Goal: Information Seeking & Learning: Learn about a topic

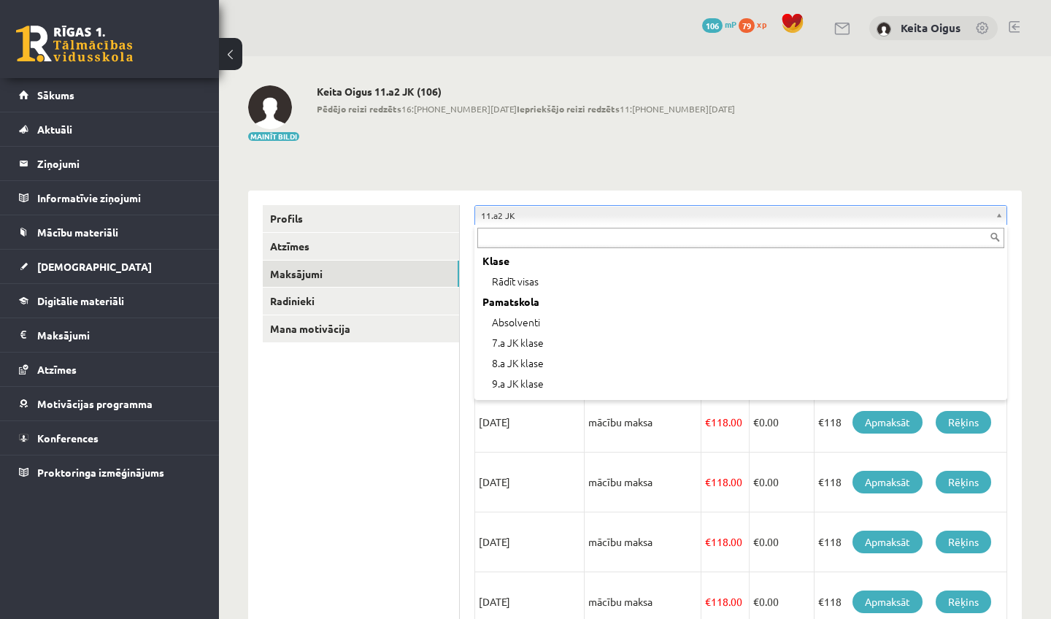
scroll to position [225, 0]
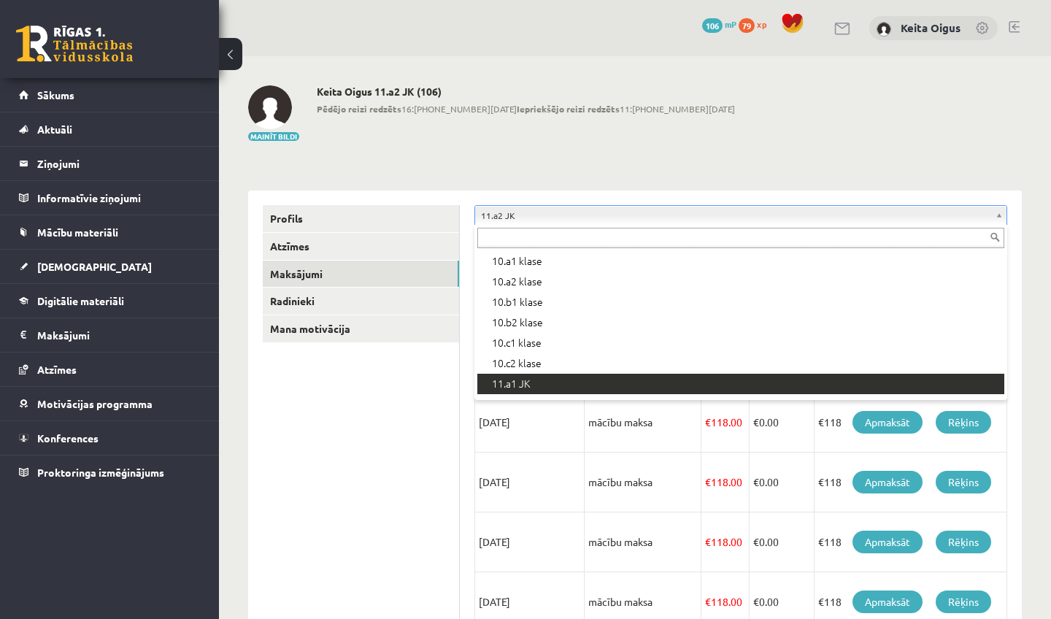
drag, startPoint x: 815, startPoint y: 215, endPoint x: 799, endPoint y: 494, distance: 280.1
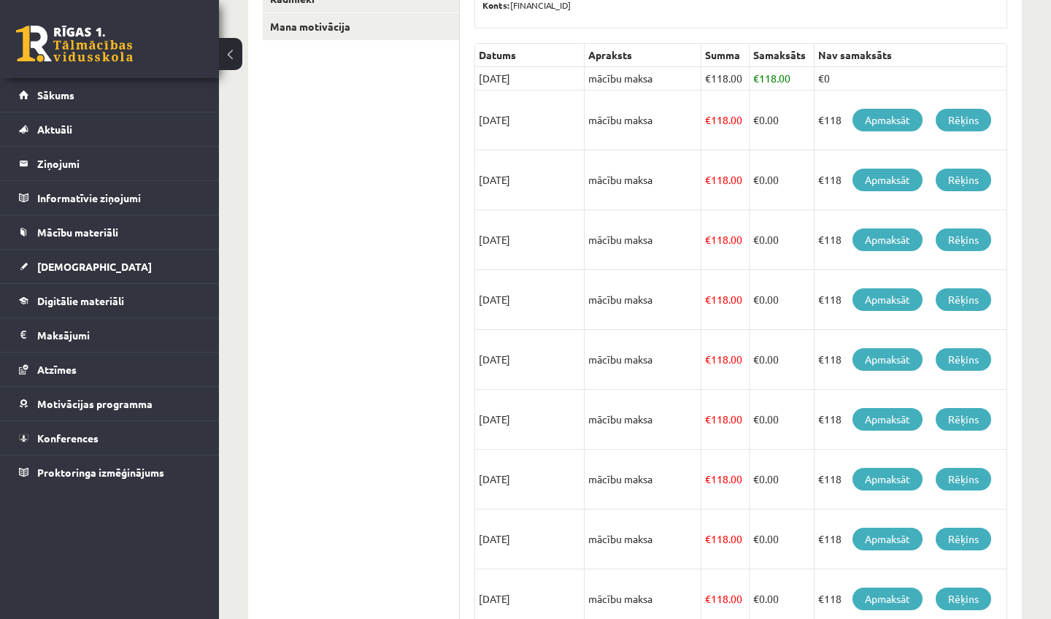
drag, startPoint x: 548, startPoint y: 307, endPoint x: 611, endPoint y: 618, distance: 316.5
click at [611, 618] on div "**********" at bounding box center [741, 295] width 562 height 815
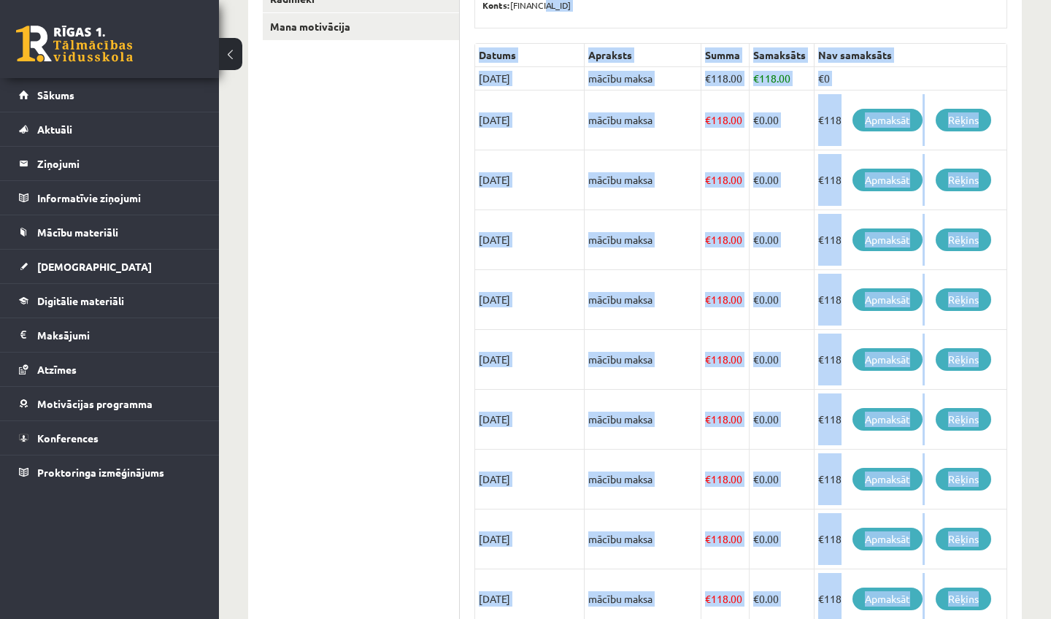
scroll to position [328, 0]
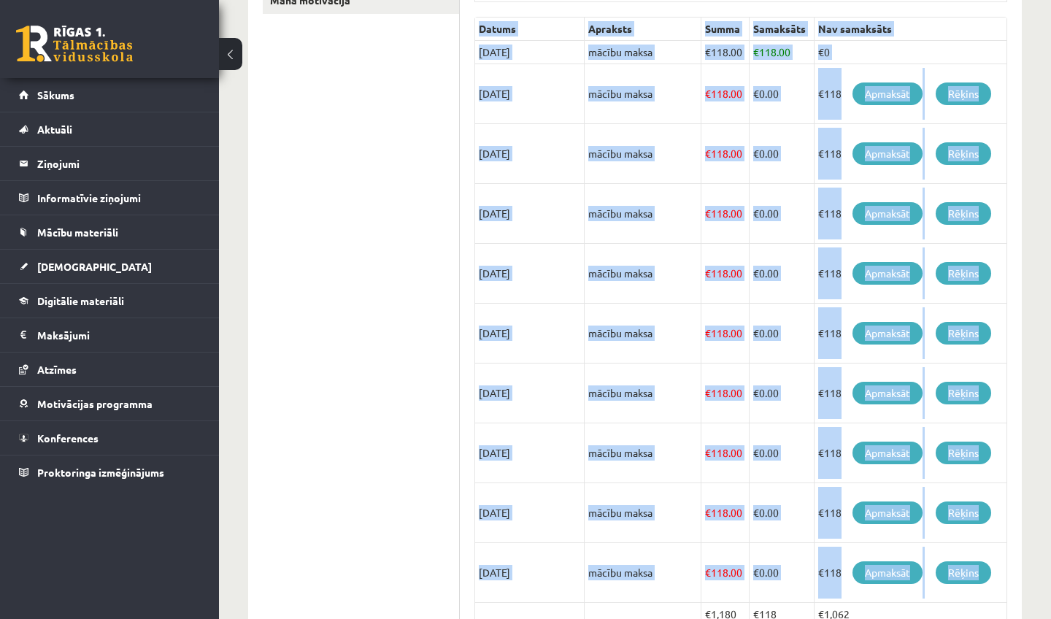
drag, startPoint x: 611, startPoint y: 618, endPoint x: 463, endPoint y: 549, distance: 163.3
click at [611, 618] on td at bounding box center [643, 614] width 117 height 23
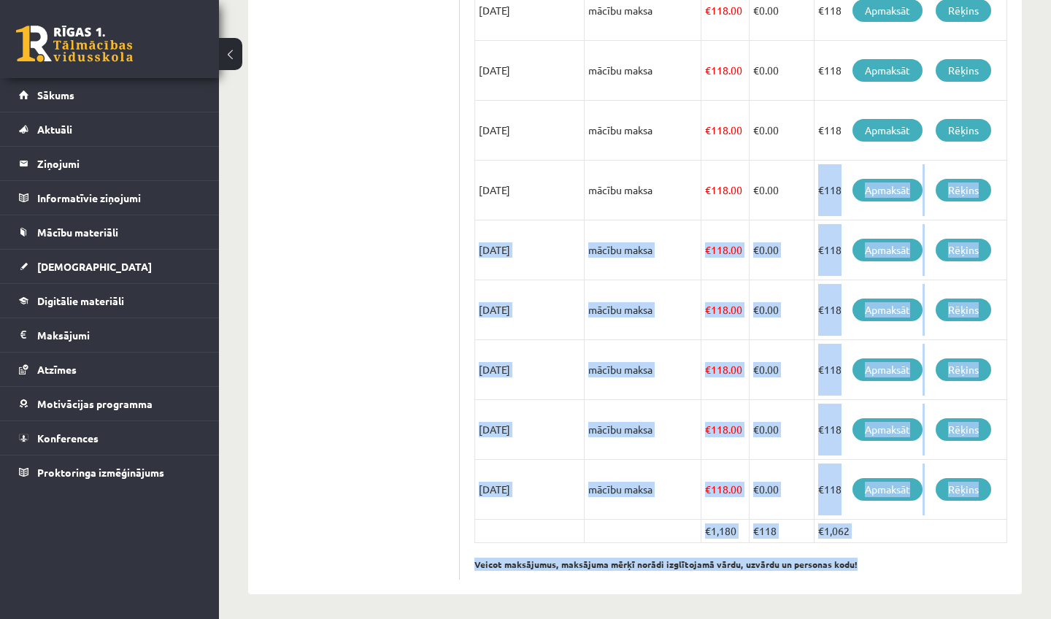
scroll to position [416, 0]
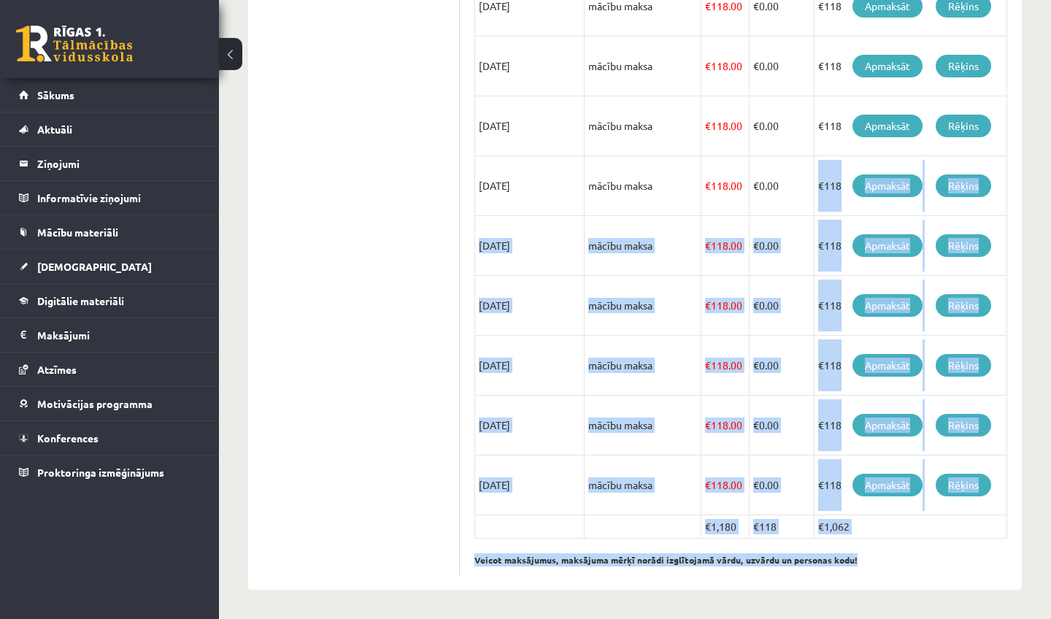
drag, startPoint x: 779, startPoint y: 289, endPoint x: 832, endPoint y: 608, distance: 323.4
click at [832, 608] on div "**********" at bounding box center [635, 129] width 832 height 979
click at [773, 584] on div "**********" at bounding box center [741, 181] width 562 height 815
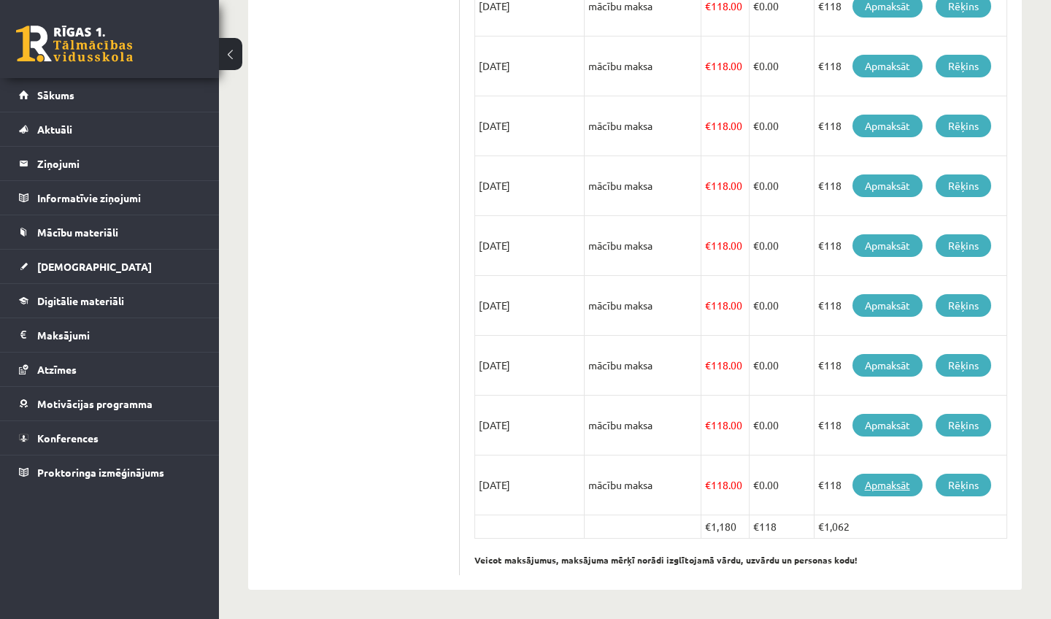
click at [893, 488] on link "Apmaksāt" at bounding box center [888, 485] width 70 height 23
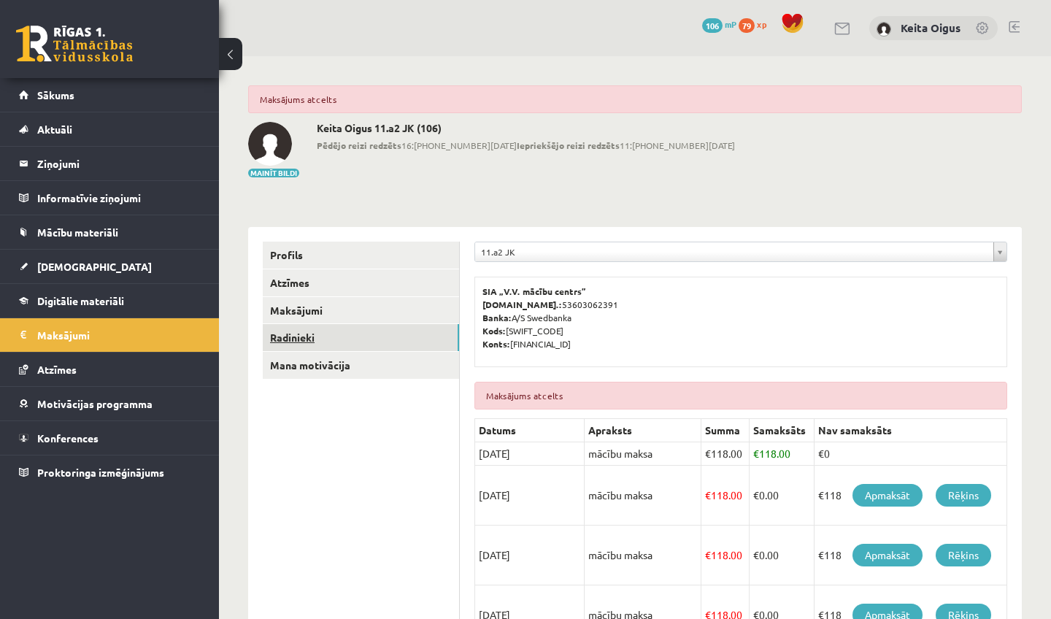
click at [293, 342] on link "Radinieki" at bounding box center [361, 337] width 196 height 27
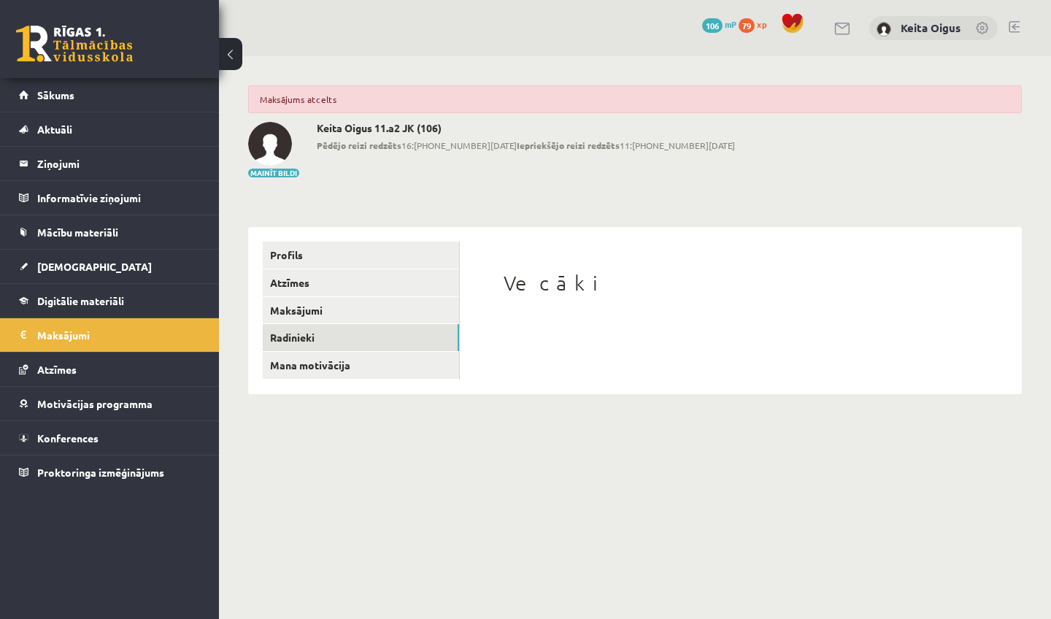
click at [496, 322] on div "Vecāki" at bounding box center [740, 310] width 533 height 136
click at [497, 323] on div "Vecāki" at bounding box center [740, 310] width 533 height 136
click at [269, 172] on button "Mainīt bildi" at bounding box center [273, 173] width 51 height 9
click at [713, 437] on body "eSkola - R1TV.lv 0 Dāvanas 106 mP 79 xp Keita Oigus Sākums Aktuāli Kā mācīties …" at bounding box center [525, 309] width 1051 height 619
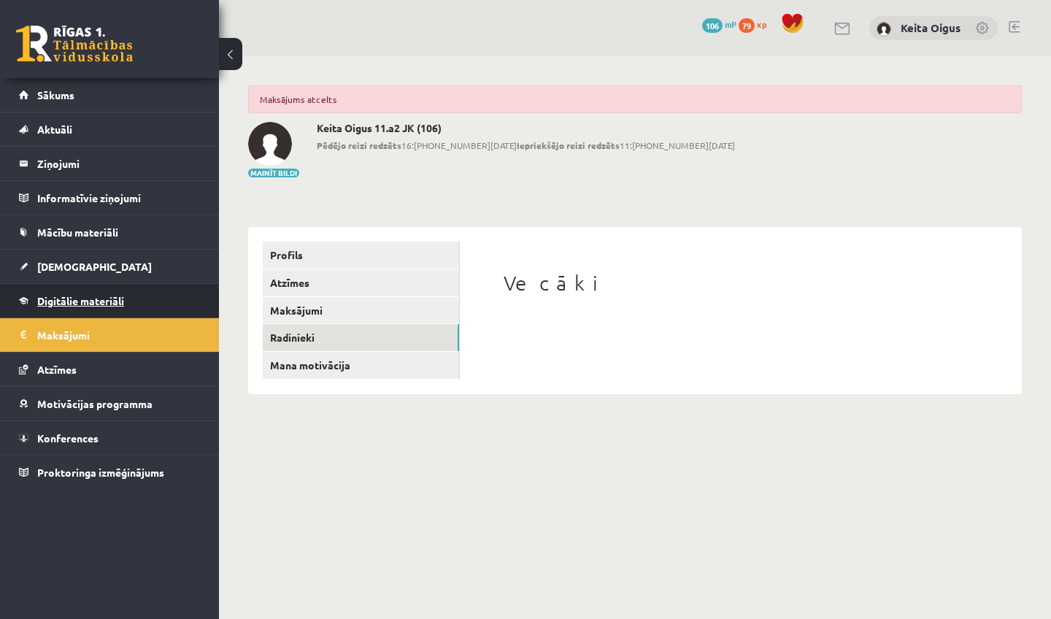
click at [27, 302] on link "Digitālie materiāli" at bounding box center [110, 301] width 182 height 34
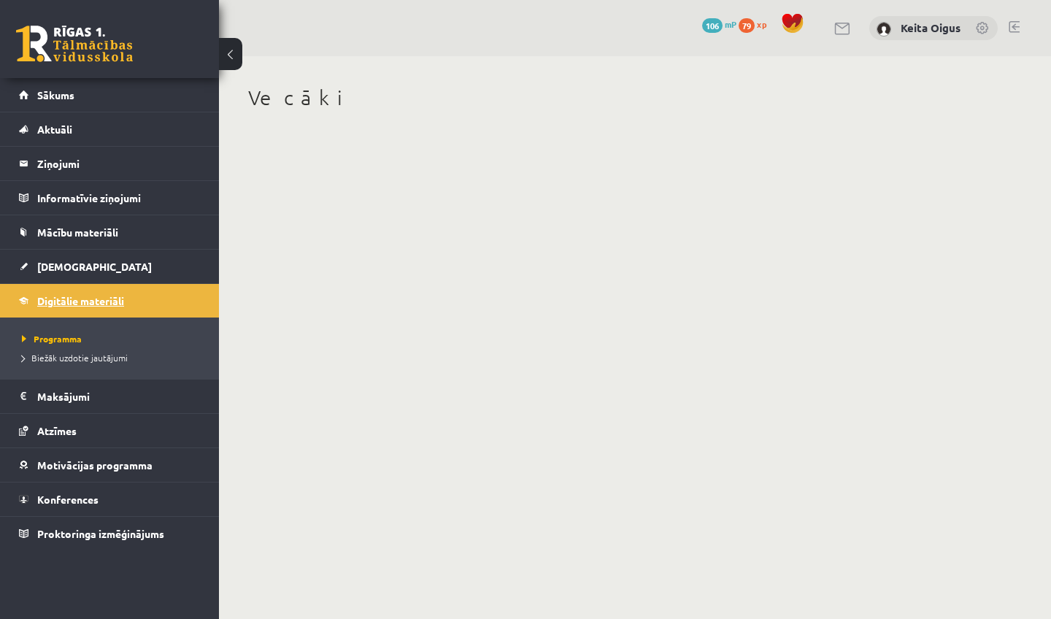
click at [109, 304] on span "Digitālie materiāli" at bounding box center [80, 300] width 87 height 13
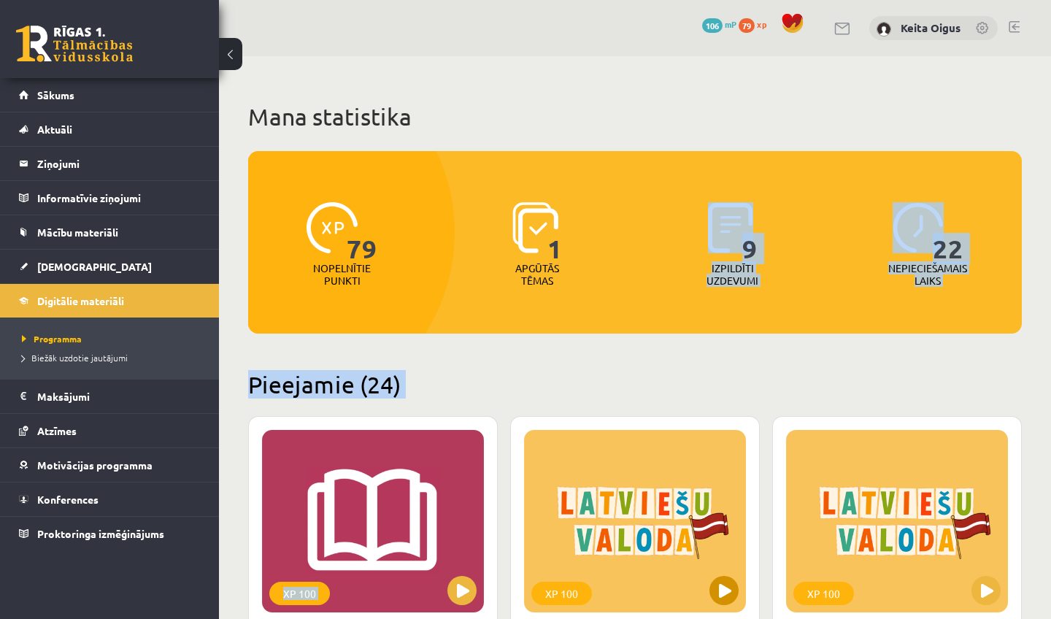
drag, startPoint x: 599, startPoint y: 332, endPoint x: 587, endPoint y: 499, distance: 166.8
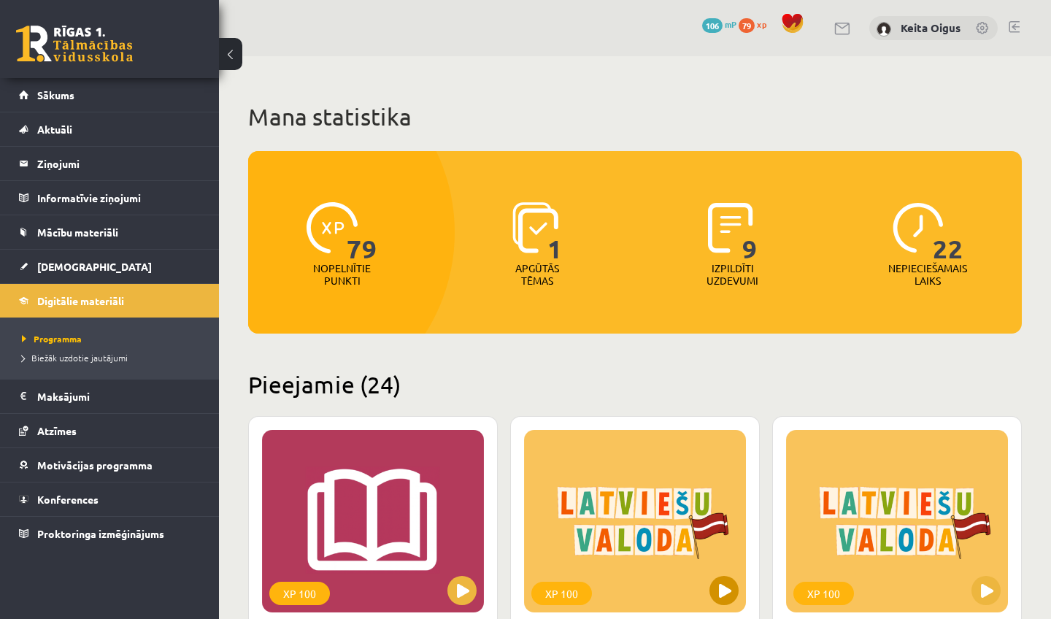
click at [612, 553] on div "XP 100" at bounding box center [635, 521] width 222 height 182
drag, startPoint x: 609, startPoint y: 383, endPoint x: 580, endPoint y: 613, distance: 232.4
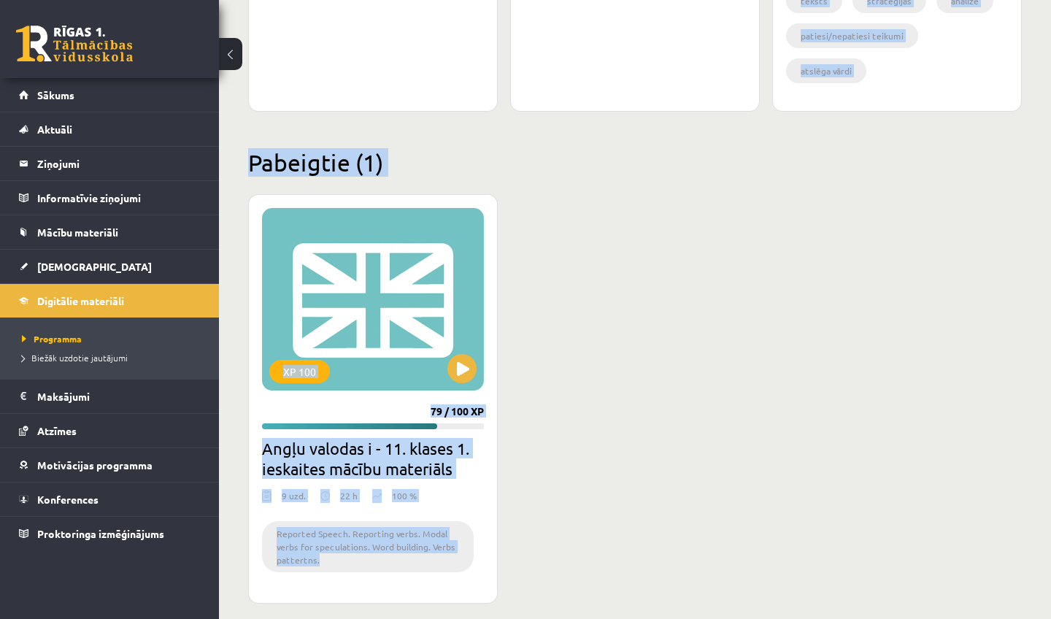
scroll to position [3988, 0]
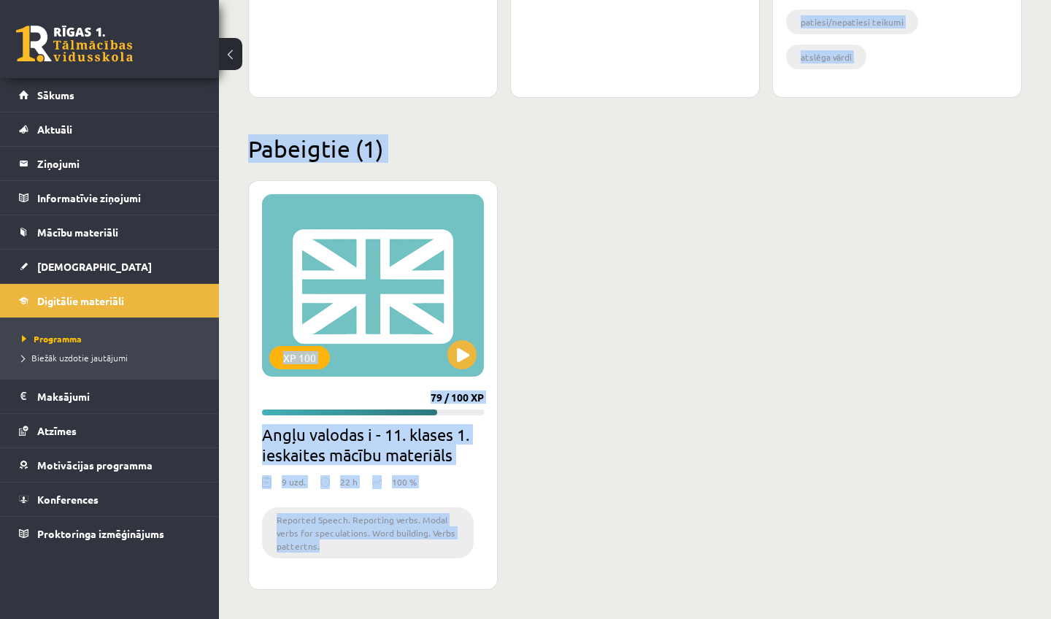
drag, startPoint x: 320, startPoint y: 330, endPoint x: 324, endPoint y: 618, distance: 288.4
click at [580, 431] on div "XP 100 79 / 100 XP Angļu valodas i - 11. klases 1. ieskaites mācību materiāls 9…" at bounding box center [635, 385] width 774 height 410
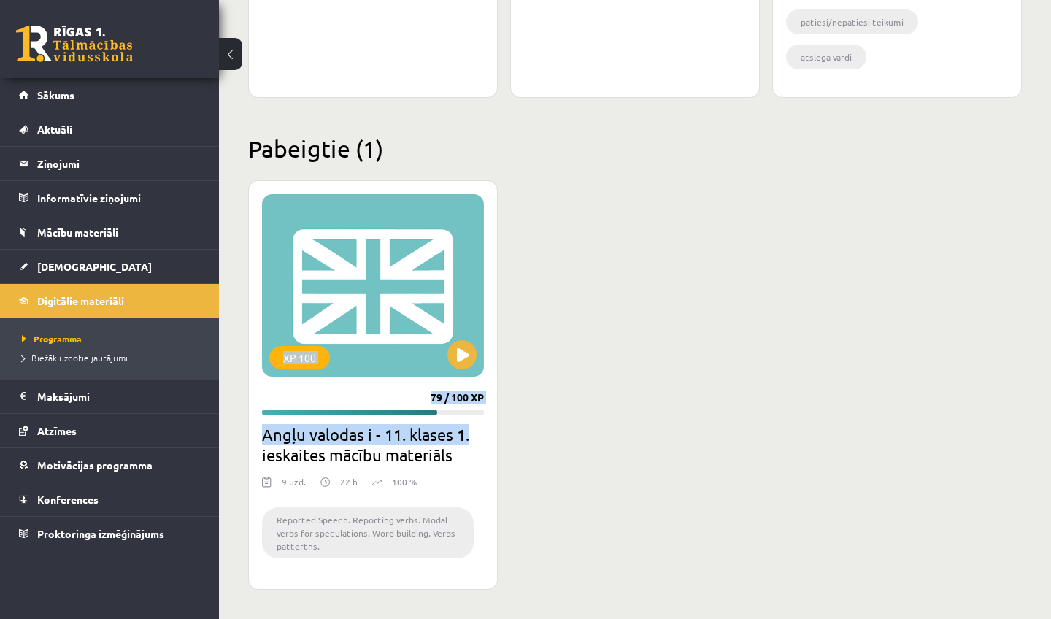
drag, startPoint x: 580, startPoint y: 431, endPoint x: 618, endPoint y: 177, distance: 256.9
click at [618, 177] on div "Pabeigtie (1) XP 100 79 / 100 XP Angļu valodas i - 11. klases 1. ieskaites mācī…" at bounding box center [635, 362] width 774 height 456
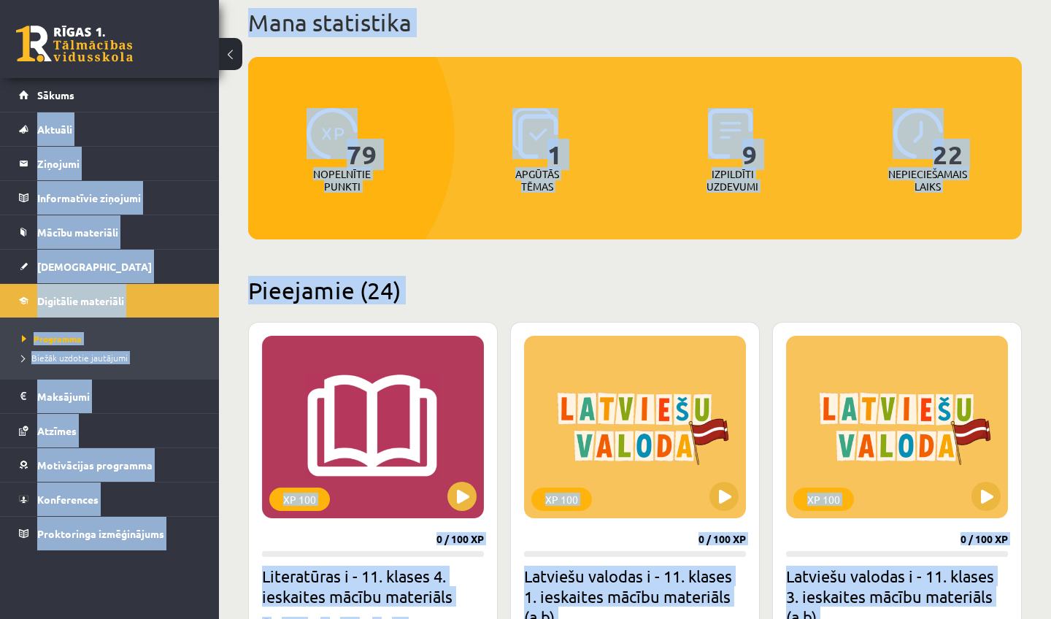
scroll to position [0, 0]
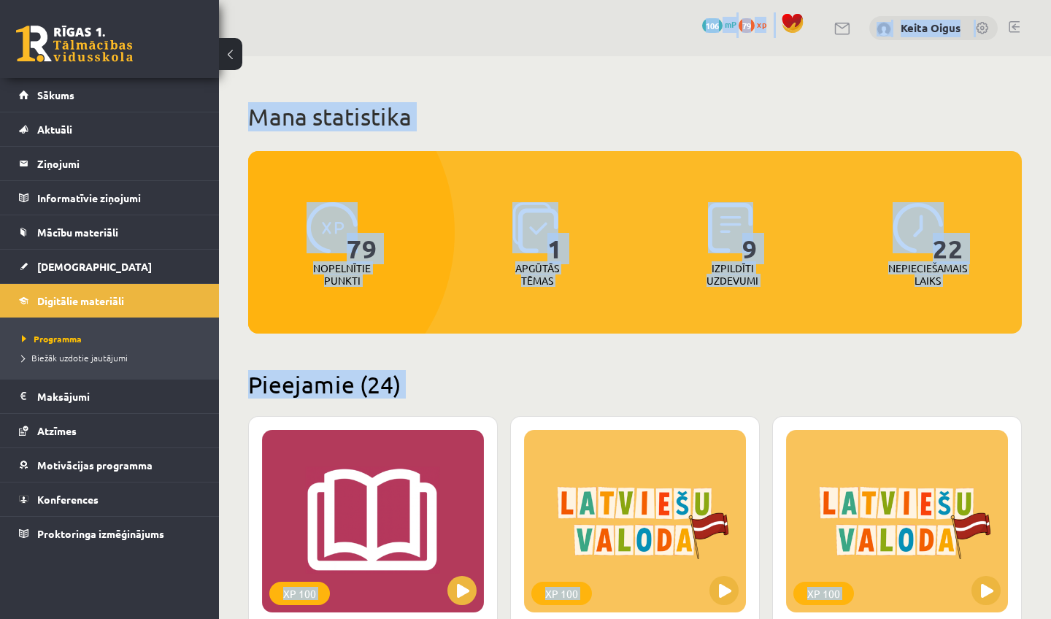
drag, startPoint x: 714, startPoint y: 175, endPoint x: 723, endPoint y: -38, distance: 213.4
click at [723, 0] on html "eSkola - R1TV.lv 0 Dāvanas 106 mP 79 xp Keita Oigus Sākums Aktuāli Kā mācīties …" at bounding box center [525, 309] width 1051 height 619
click at [634, 248] on div "79 Nopelnītie punkti 1 Apgūtās tēmas 9 Izpildīti uzdevumi 22 Nepieciešamais lai…" at bounding box center [635, 223] width 774 height 145
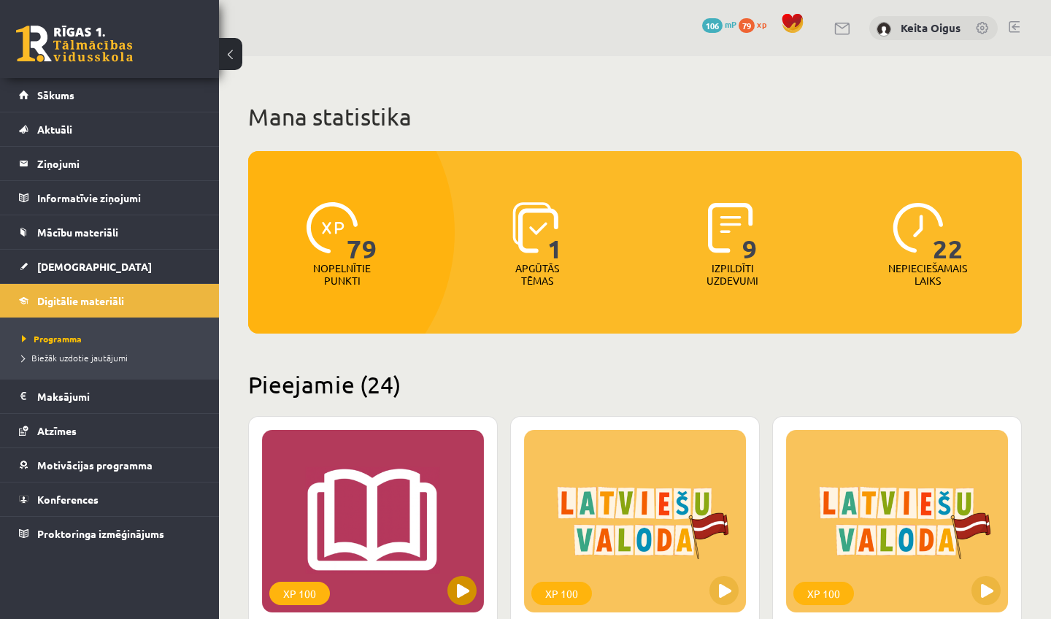
click at [389, 573] on div "XP 100" at bounding box center [373, 521] width 222 height 182
drag, startPoint x: 542, startPoint y: 374, endPoint x: 533, endPoint y: 577, distance: 203.1
click at [532, 577] on div "XP 100" at bounding box center [635, 521] width 222 height 182
drag, startPoint x: 461, startPoint y: 380, endPoint x: 491, endPoint y: 577, distance: 199.2
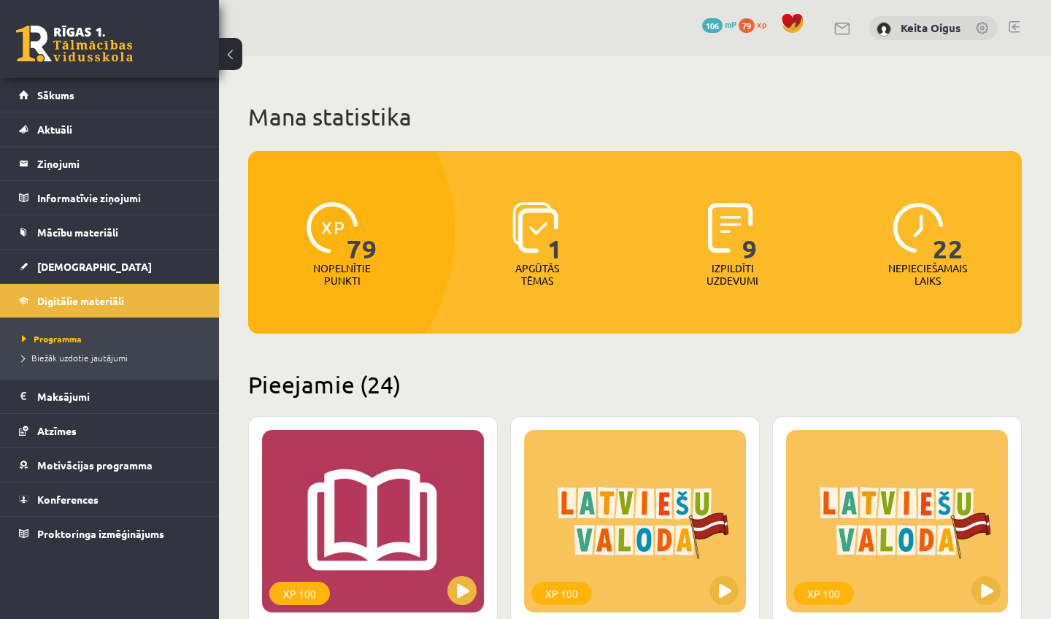
drag, startPoint x: 829, startPoint y: 362, endPoint x: 823, endPoint y: 353, distance: 10.8
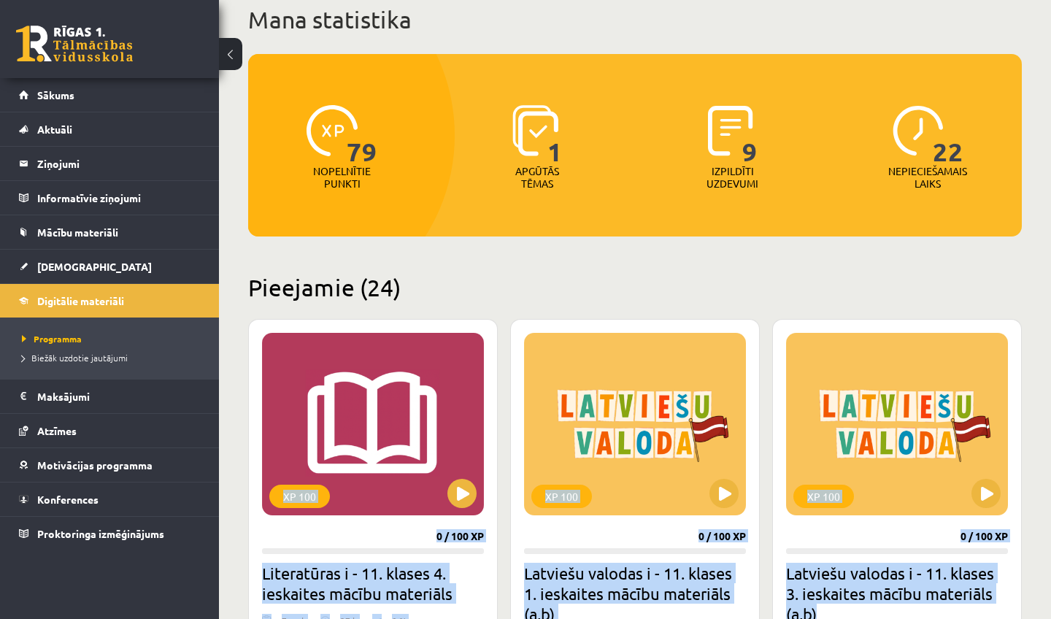
scroll to position [139, 0]
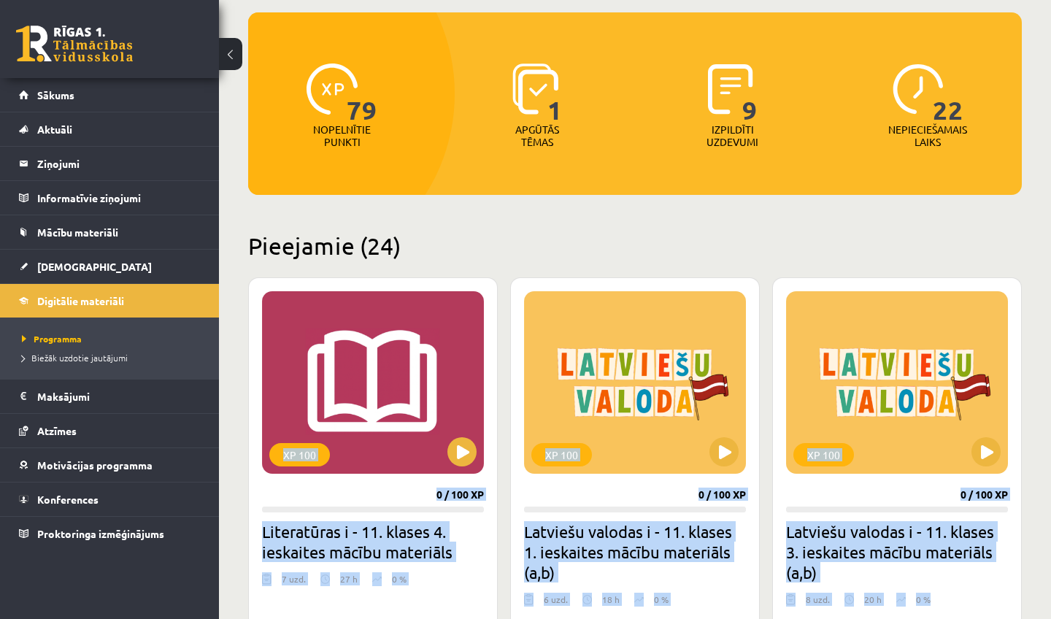
drag, startPoint x: 1050, startPoint y: 375, endPoint x: 972, endPoint y: 618, distance: 255.5
click at [650, 376] on div "XP 100" at bounding box center [635, 382] width 222 height 182
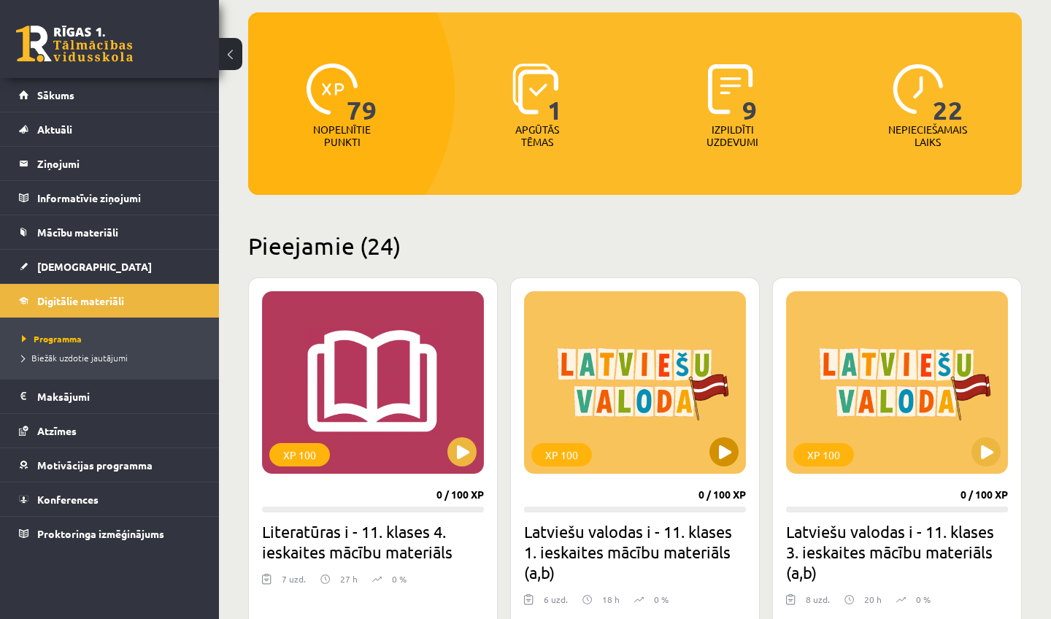
click at [566, 389] on div "XP 100" at bounding box center [635, 382] width 222 height 182
click at [614, 383] on div "XP 100" at bounding box center [635, 382] width 222 height 182
click at [614, 382] on div "XP 100" at bounding box center [635, 382] width 222 height 182
click at [604, 371] on div "XP 100" at bounding box center [635, 382] width 222 height 182
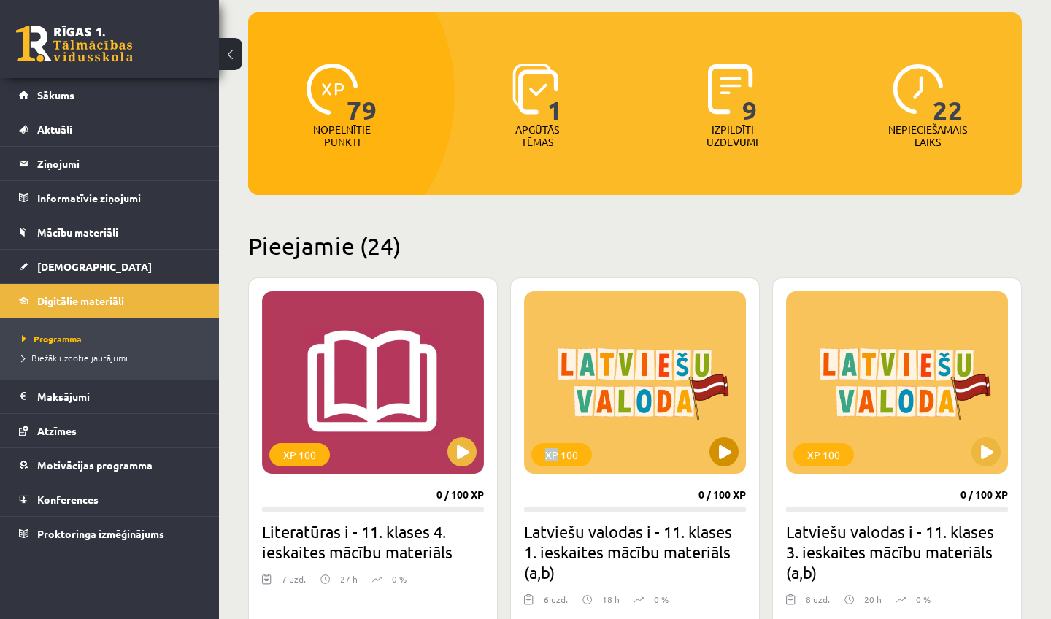
click at [604, 371] on div "XP 100" at bounding box center [635, 382] width 222 height 182
click at [580, 250] on h2 "Pieejamie (24)" at bounding box center [635, 245] width 774 height 28
click at [635, 566] on h2 "Latviešu valodas i - 11. klases 1. ieskaites mācību materiāls (a,b)" at bounding box center [635, 551] width 222 height 61
click at [630, 556] on h2 "Latviešu valodas i - 11. klases 1. ieskaites mācību materiāls (a,b)" at bounding box center [635, 551] width 222 height 61
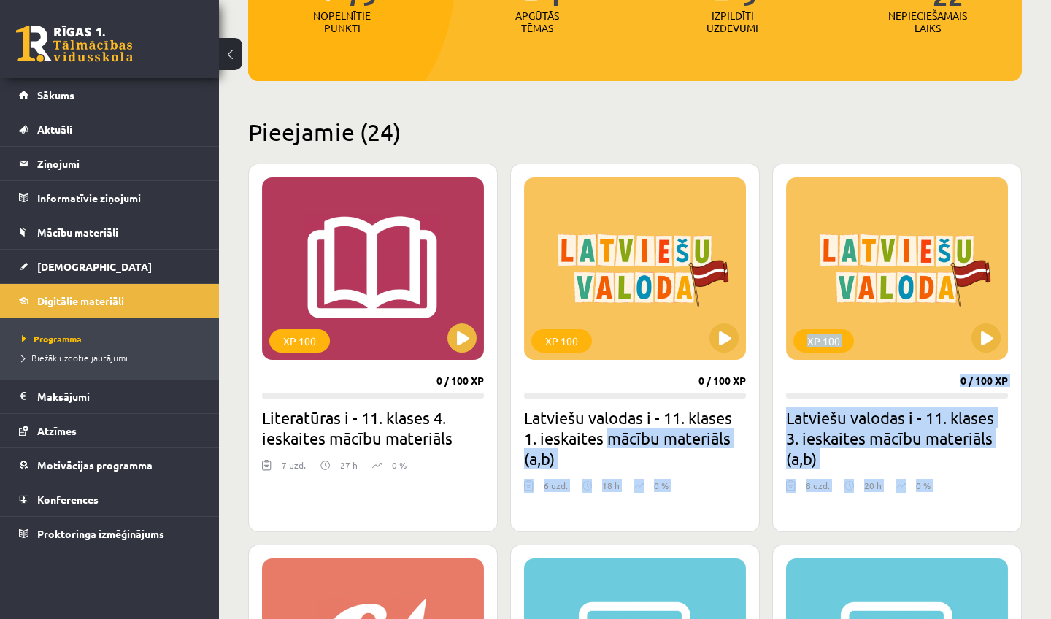
scroll to position [272, 0]
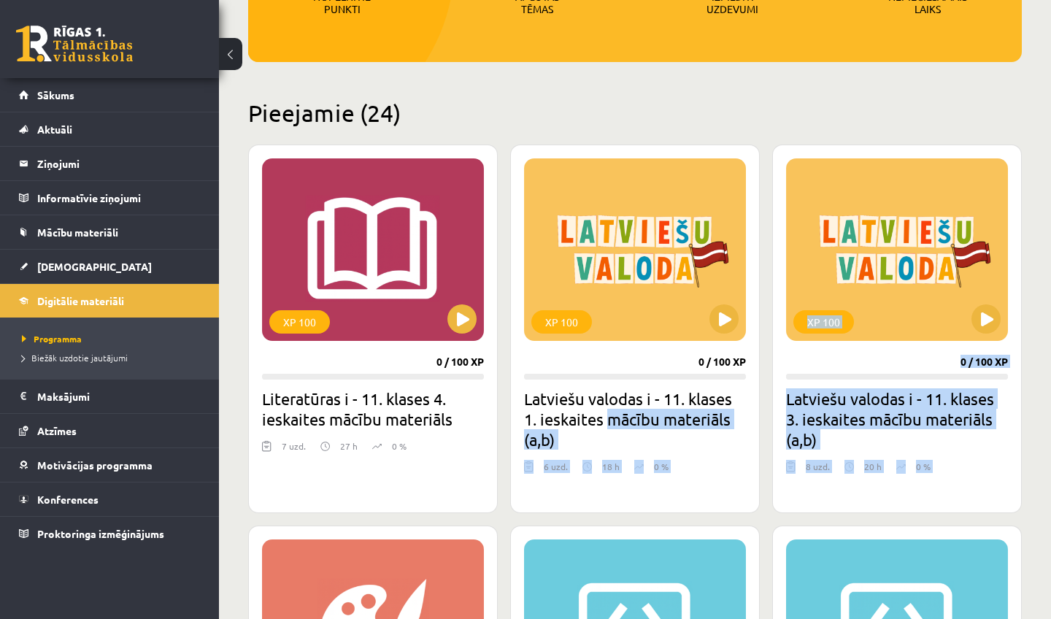
drag, startPoint x: 630, startPoint y: 556, endPoint x: 626, endPoint y: 612, distance: 57.1
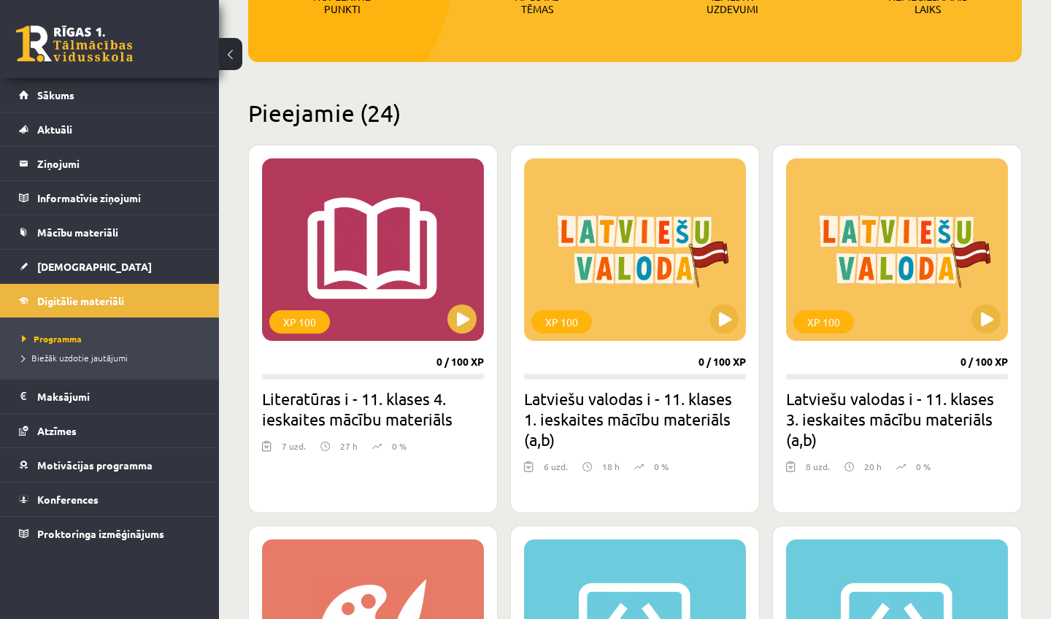
click at [485, 322] on div "XP 100 0 / 100 XP Literatūras i - 11. klases 4. ieskaites mācību materiāls 7 uz…" at bounding box center [373, 329] width 250 height 369
drag, startPoint x: 601, startPoint y: 320, endPoint x: 595, endPoint y: 315, distance: 7.8
click at [600, 320] on div "XP 100" at bounding box center [635, 249] width 222 height 182
click at [566, 317] on div "XP 100" at bounding box center [561, 321] width 61 height 23
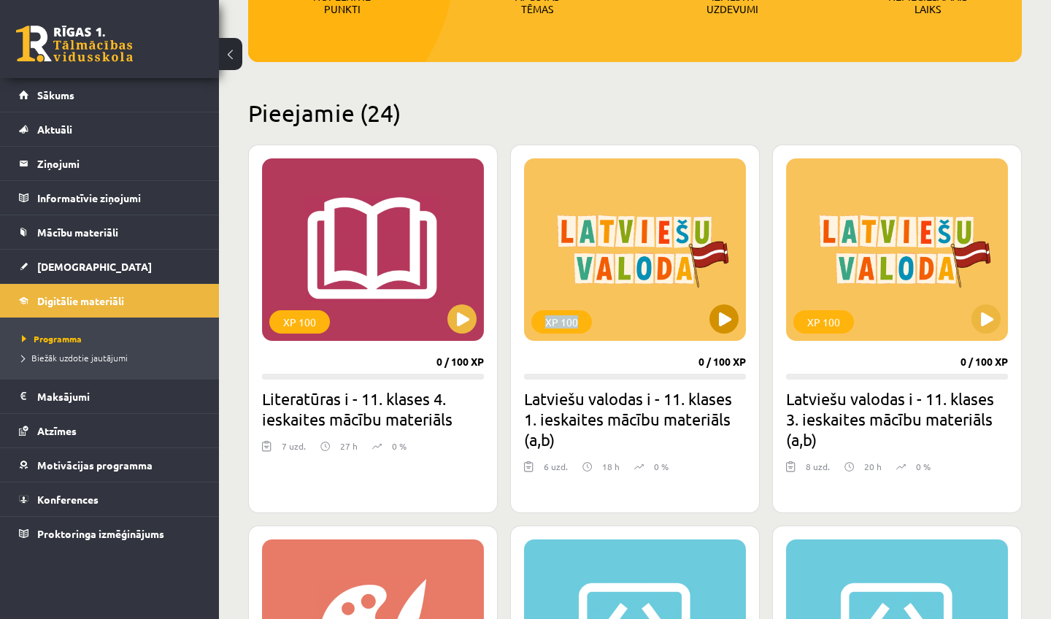
click at [566, 317] on div "XP 100" at bounding box center [561, 321] width 61 height 23
click at [564, 317] on div "XP 100" at bounding box center [561, 321] width 61 height 23
click at [706, 308] on div "XP 100" at bounding box center [635, 249] width 222 height 182
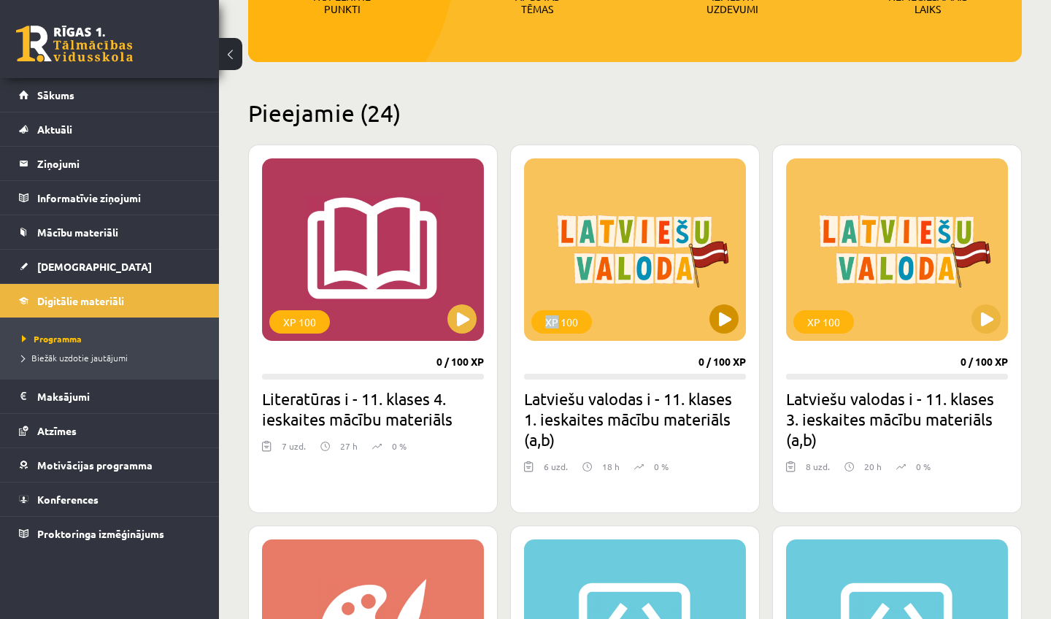
click at [706, 308] on div "XP 100" at bounding box center [635, 249] width 222 height 182
click at [684, 293] on div "XP 100" at bounding box center [635, 249] width 222 height 182
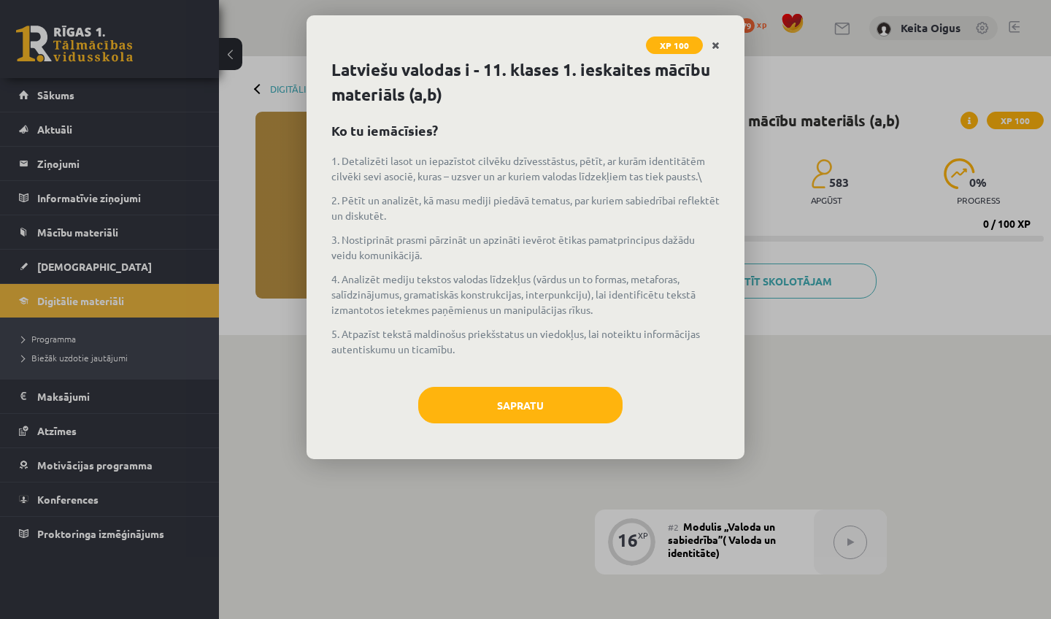
click at [707, 43] on link "Close" at bounding box center [716, 45] width 26 height 28
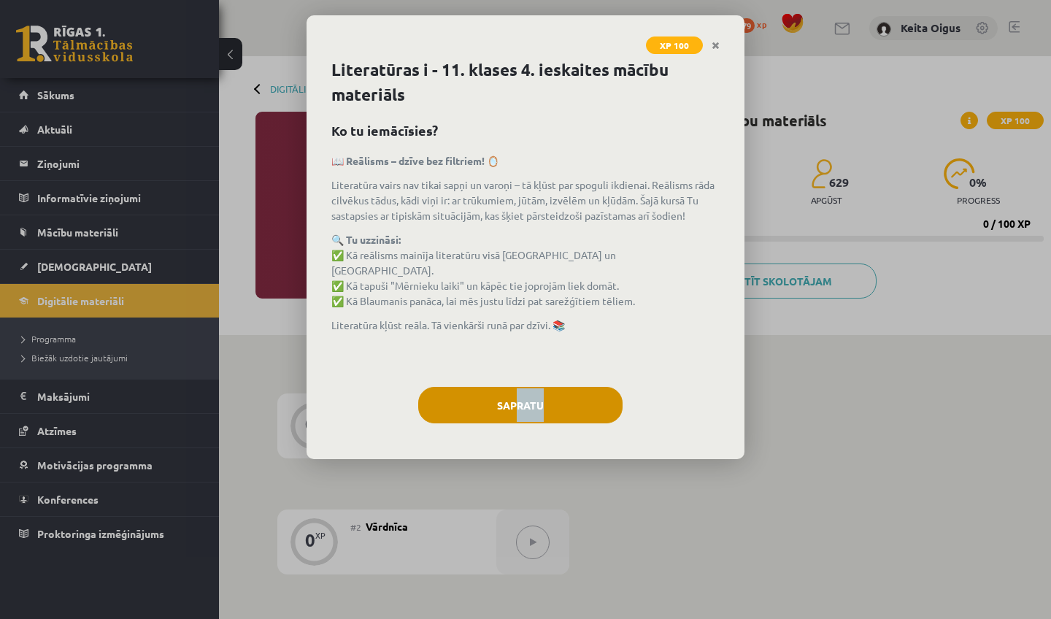
click at [513, 397] on div "XP 100 Literatūras i - 11. klases 4. ieskaites mācību materiāls Ko tu iemācīsie…" at bounding box center [525, 309] width 1051 height 619
click at [522, 404] on button "Sapratu" at bounding box center [520, 405] width 204 height 36
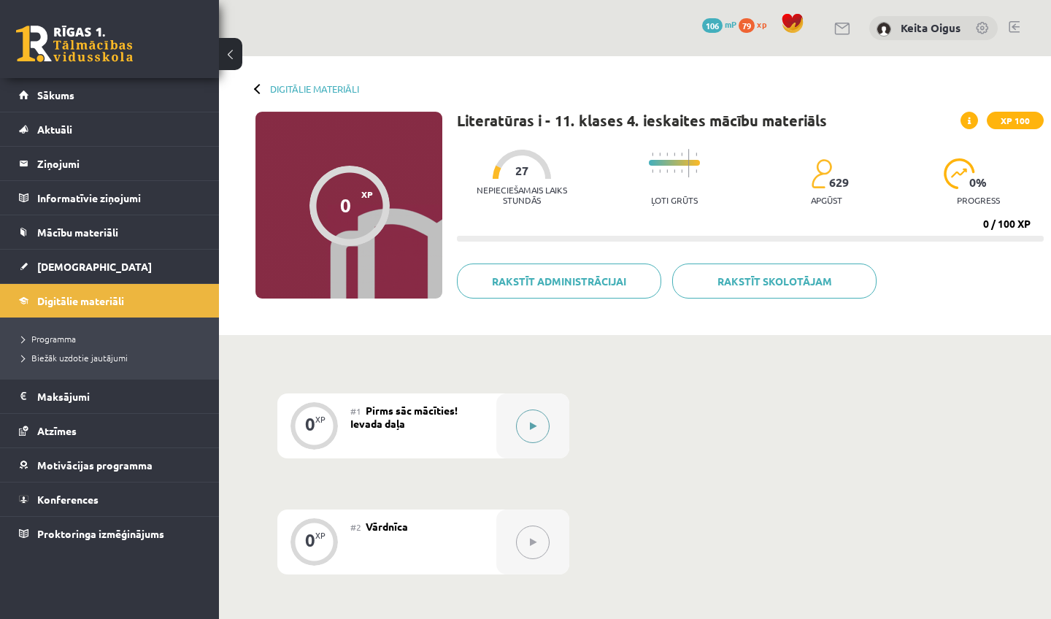
click at [530, 428] on icon at bounding box center [533, 426] width 7 height 9
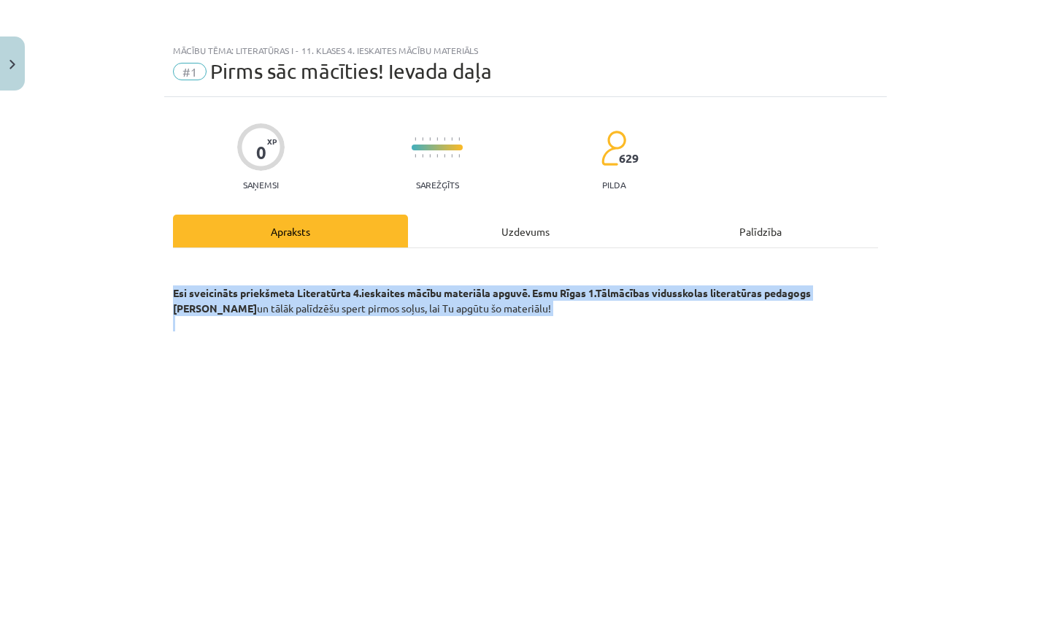
drag, startPoint x: 537, startPoint y: 326, endPoint x: 427, endPoint y: 266, distance: 124.8
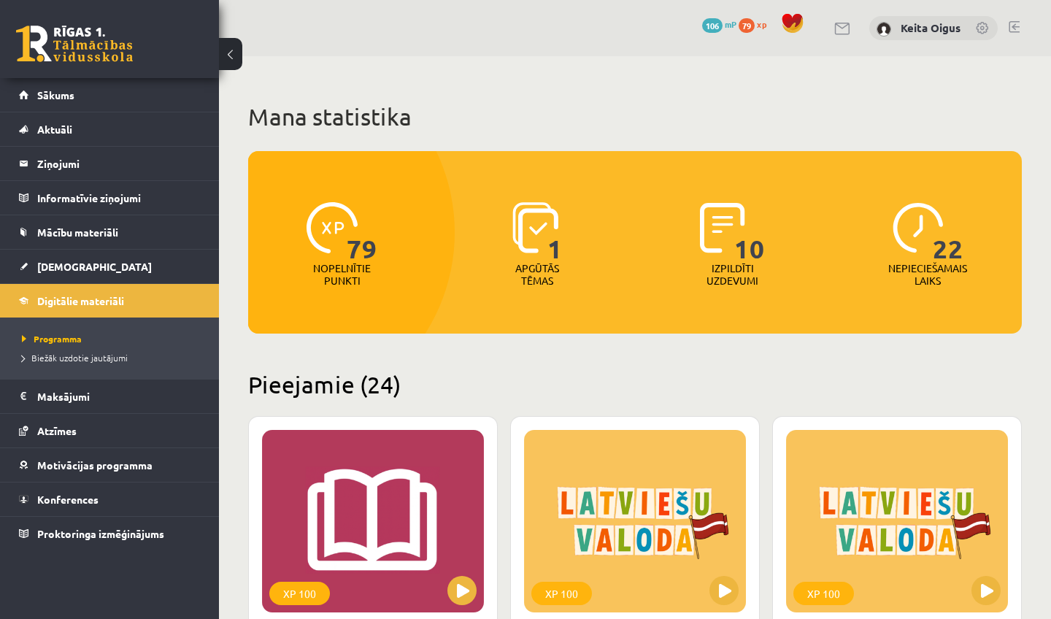
scroll to position [272, 0]
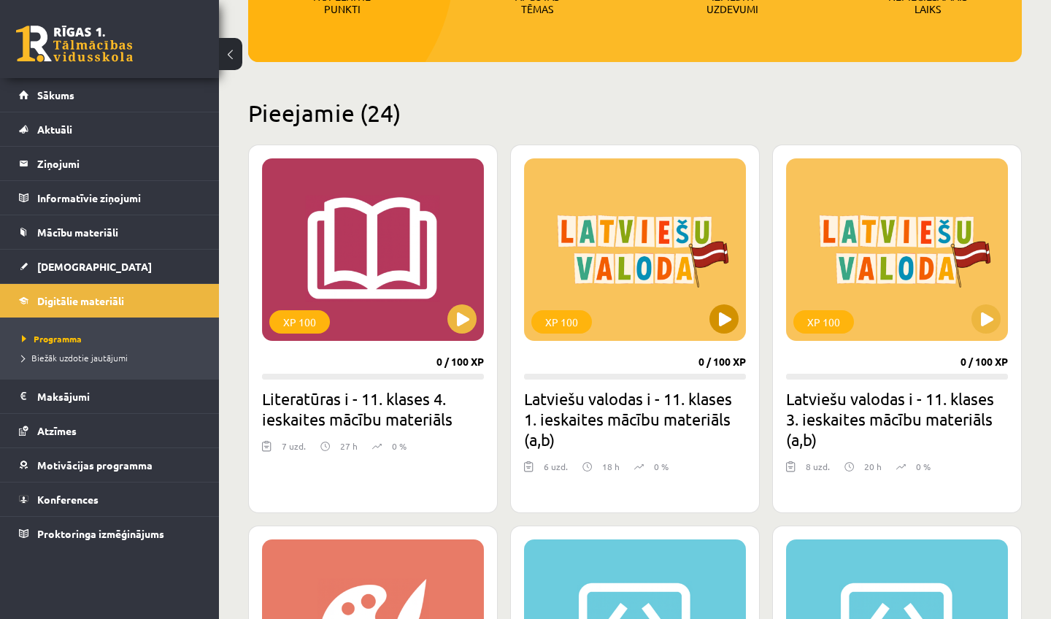
click at [721, 329] on button at bounding box center [724, 318] width 29 height 29
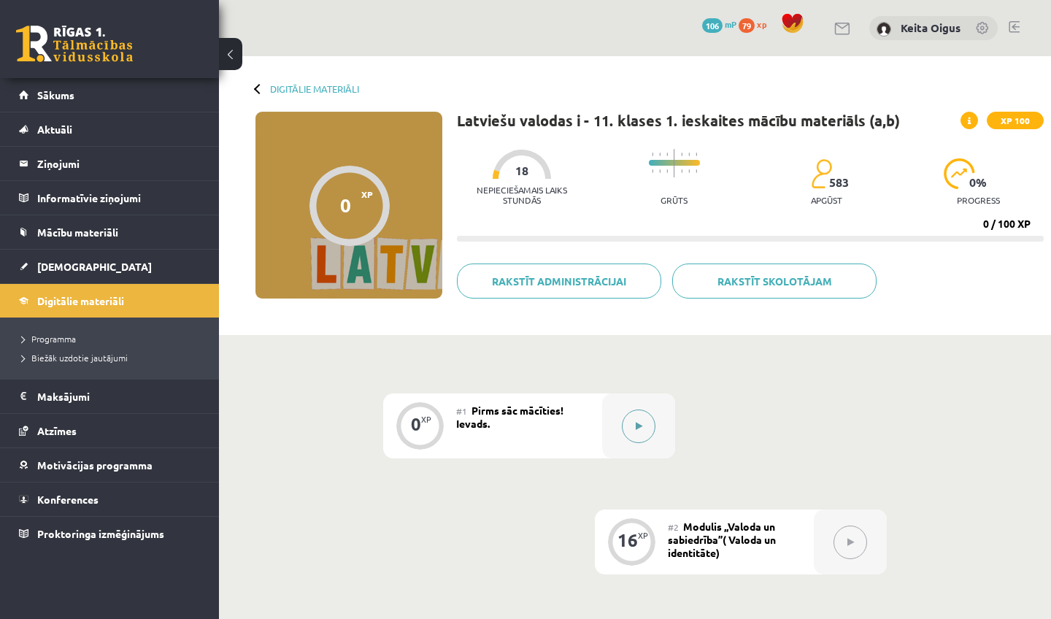
click at [623, 429] on button at bounding box center [639, 427] width 34 height 34
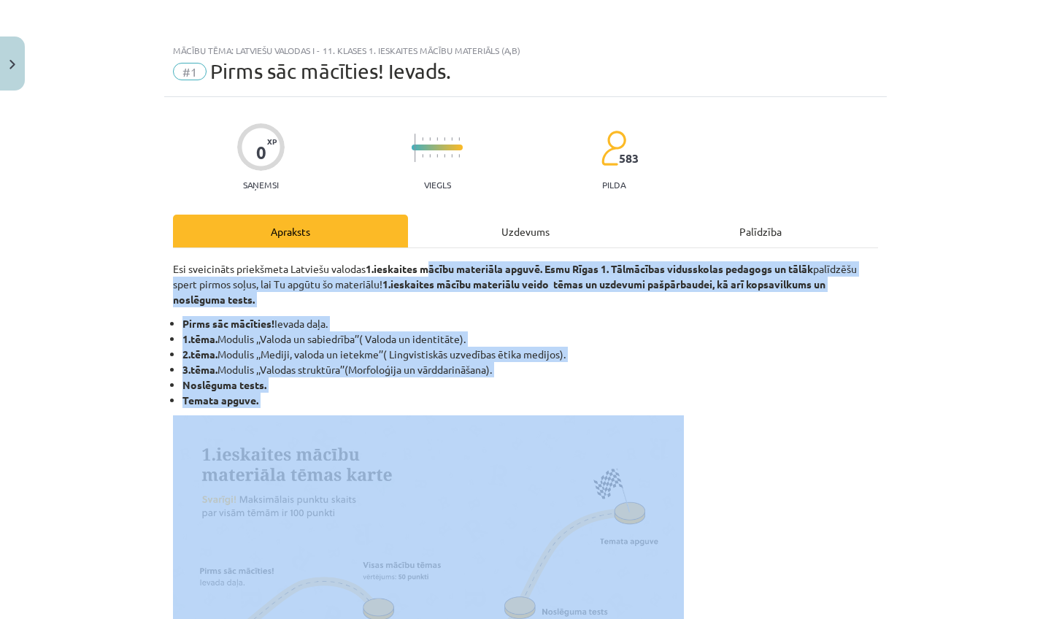
drag, startPoint x: 434, startPoint y: 273, endPoint x: 466, endPoint y: 571, distance: 299.6
click at [463, 393] on li "Temata apguve." at bounding box center [530, 400] width 696 height 15
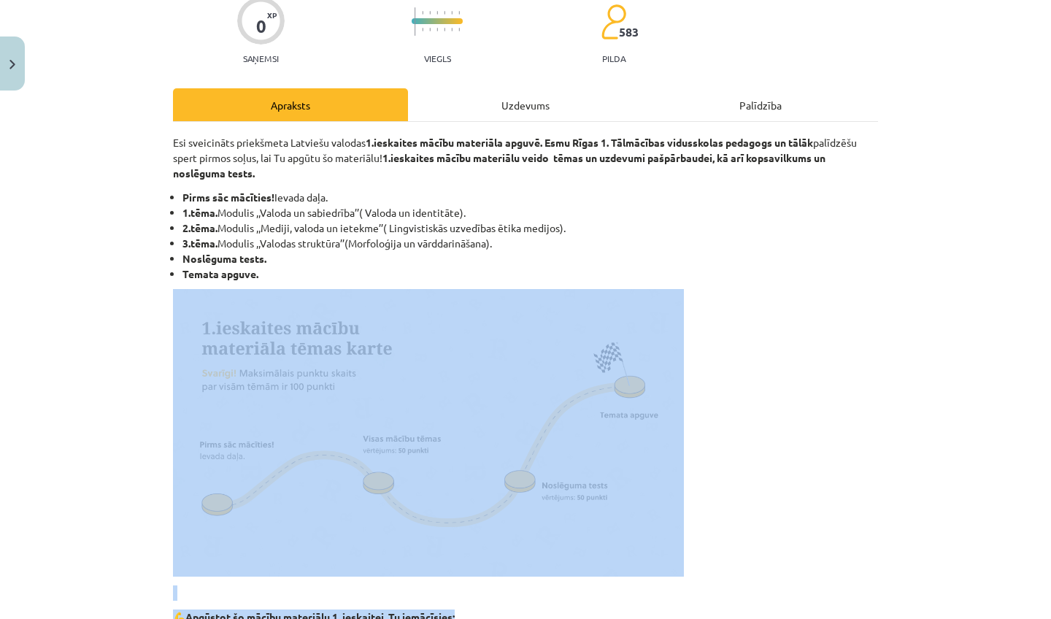
drag, startPoint x: 463, startPoint y: 404, endPoint x: 450, endPoint y: 613, distance: 209.2
click at [450, 614] on div "Esi sveicināts priekšmeta Latviešu valodas 1.ieskaites mācību materiāla apguvē.…" at bounding box center [525, 509] width 705 height 748
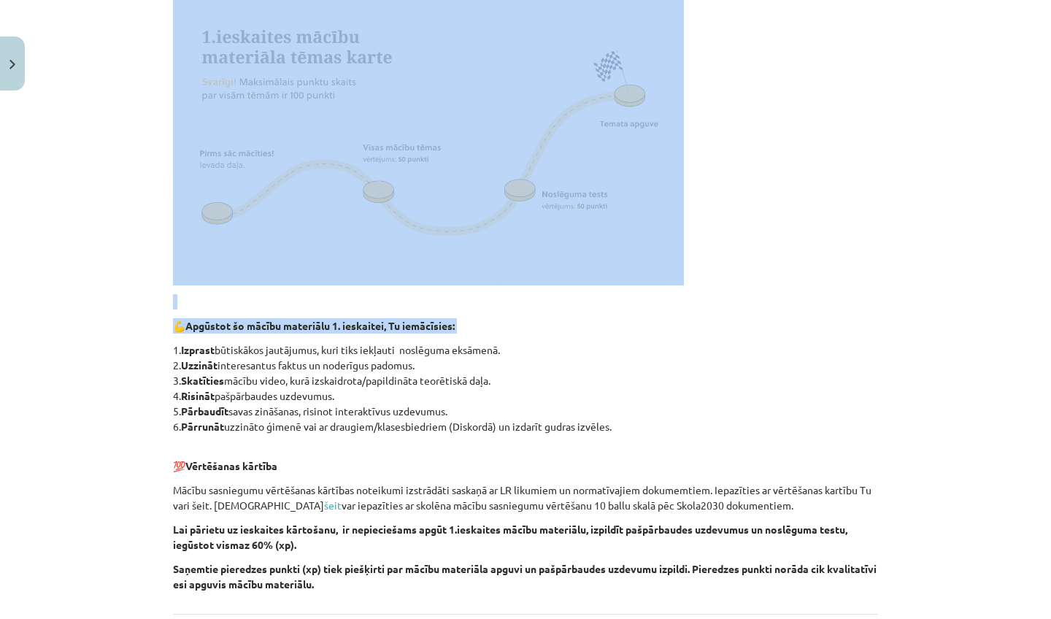
click at [450, 618] on div "0 XP Saņemsi Viegls 583 pilda Apraksts Uzdevums Palīdzība Esi sveicināts priekš…" at bounding box center [525, 202] width 723 height 1045
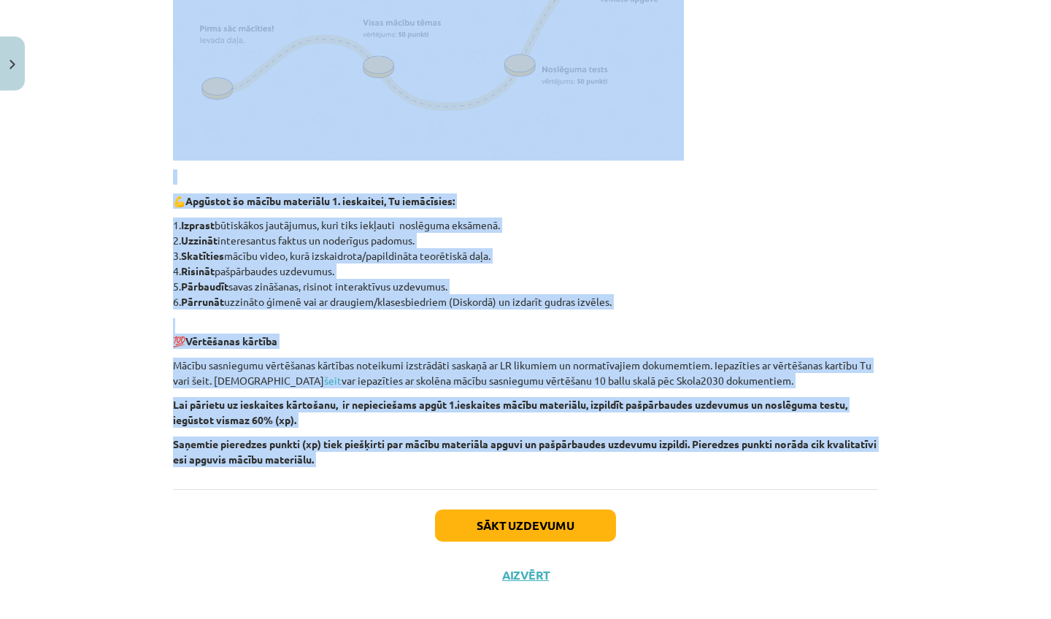
scroll to position [562, 0]
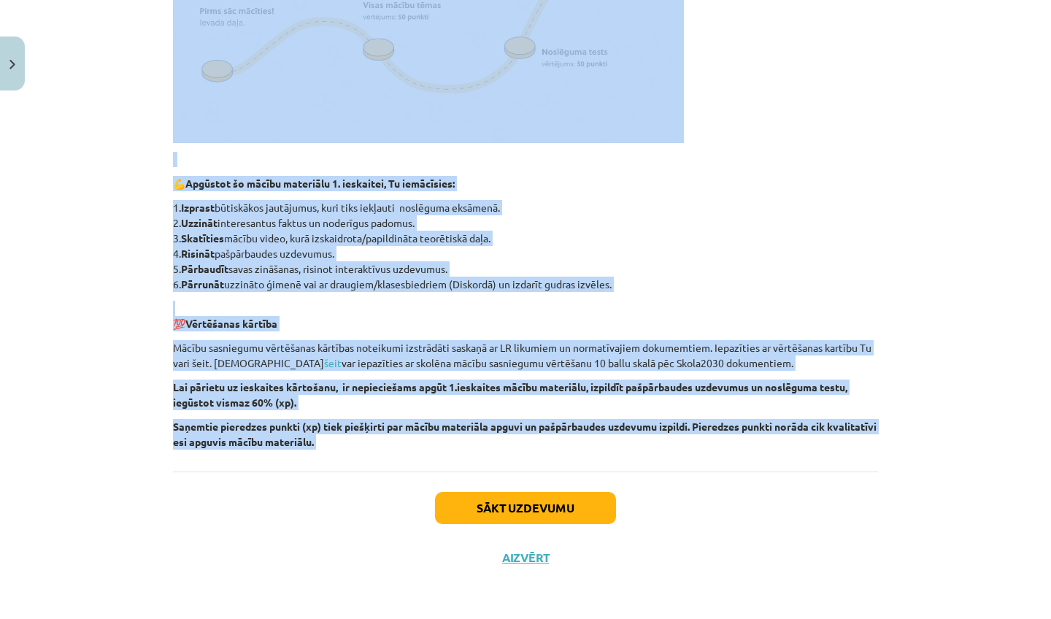
click at [456, 618] on div "Mācību tēma: Latviešu valodas i - 11. klases 1. ieskaites mācību materiāls (a,b…" at bounding box center [525, 309] width 1051 height 619
click at [472, 510] on button "Sākt uzdevumu" at bounding box center [525, 508] width 181 height 32
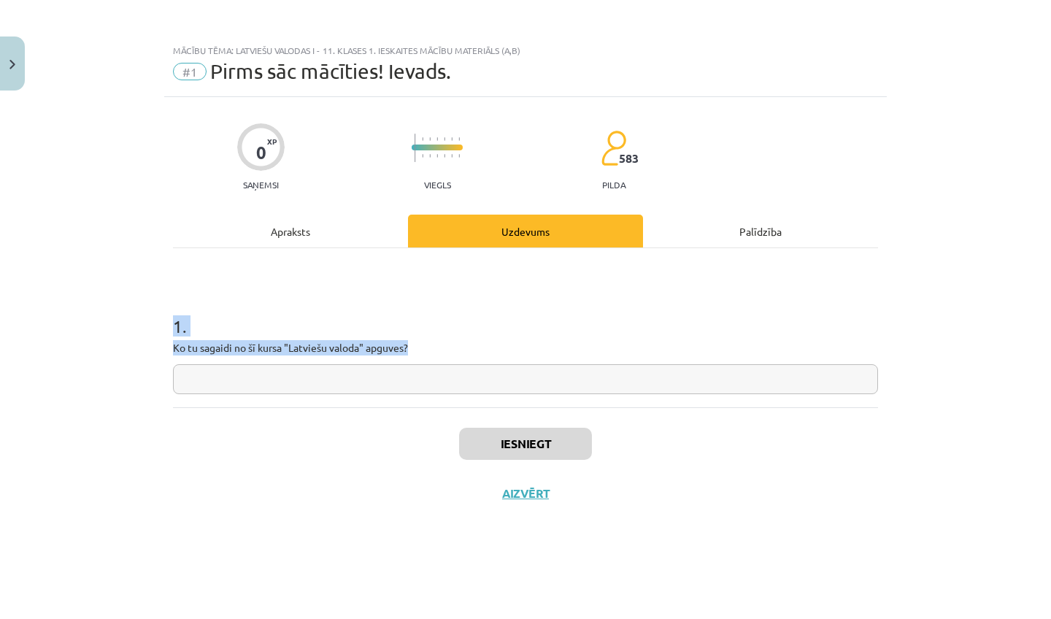
click at [388, 385] on input "text" at bounding box center [525, 379] width 705 height 30
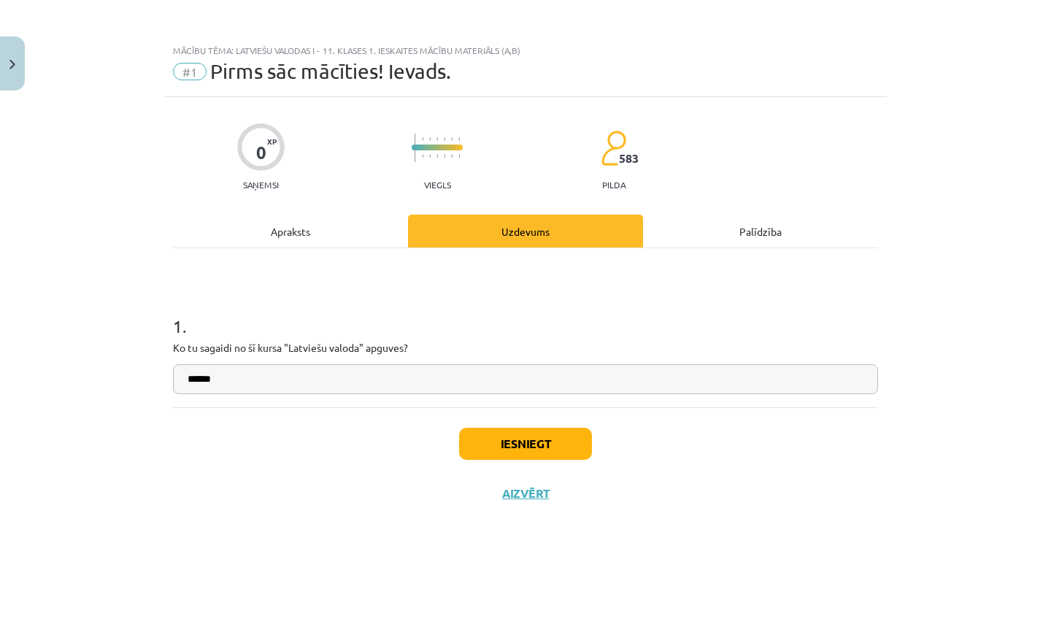
type input "******"
click at [535, 435] on button "Iesniegt" at bounding box center [525, 444] width 133 height 32
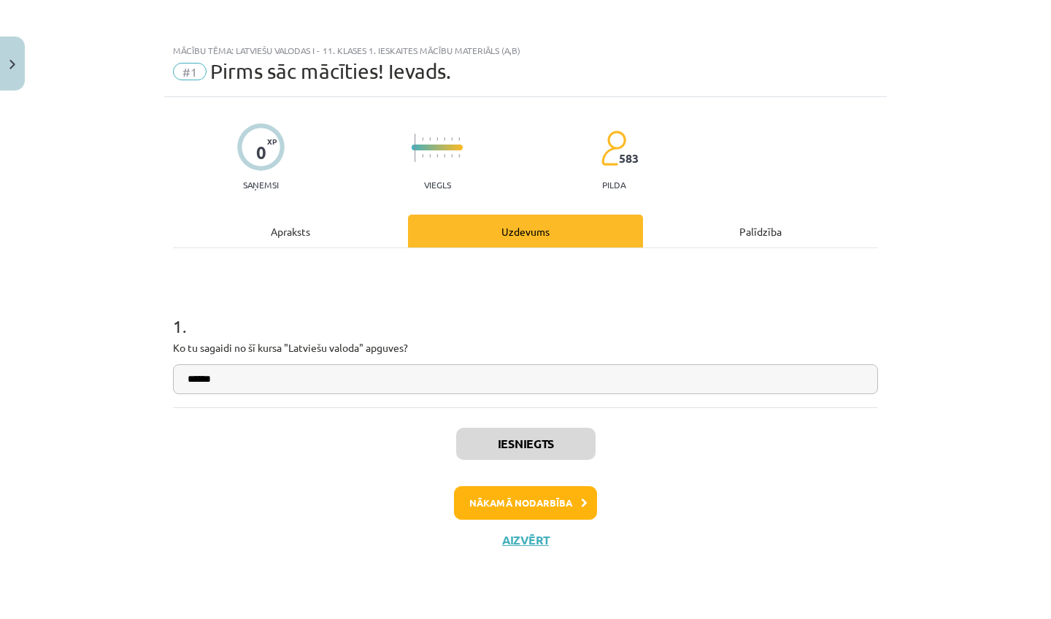
click at [545, 496] on button "Nākamā nodarbība" at bounding box center [525, 503] width 143 height 34
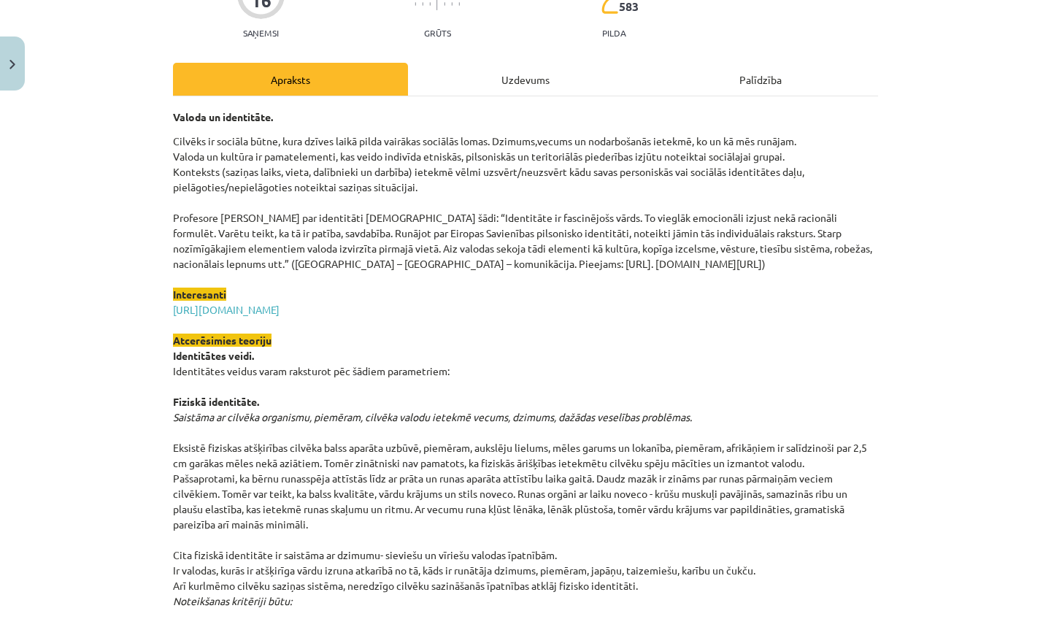
drag, startPoint x: 533, startPoint y: 308, endPoint x: 520, endPoint y: 618, distance: 310.5
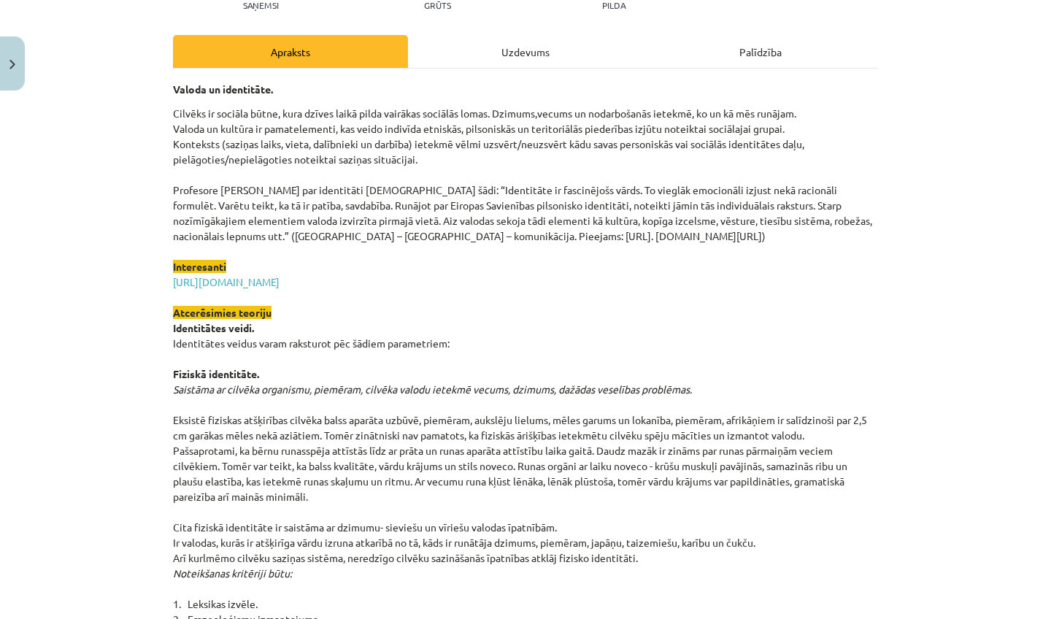
drag, startPoint x: 578, startPoint y: 341, endPoint x: 529, endPoint y: 593, distance: 256.7
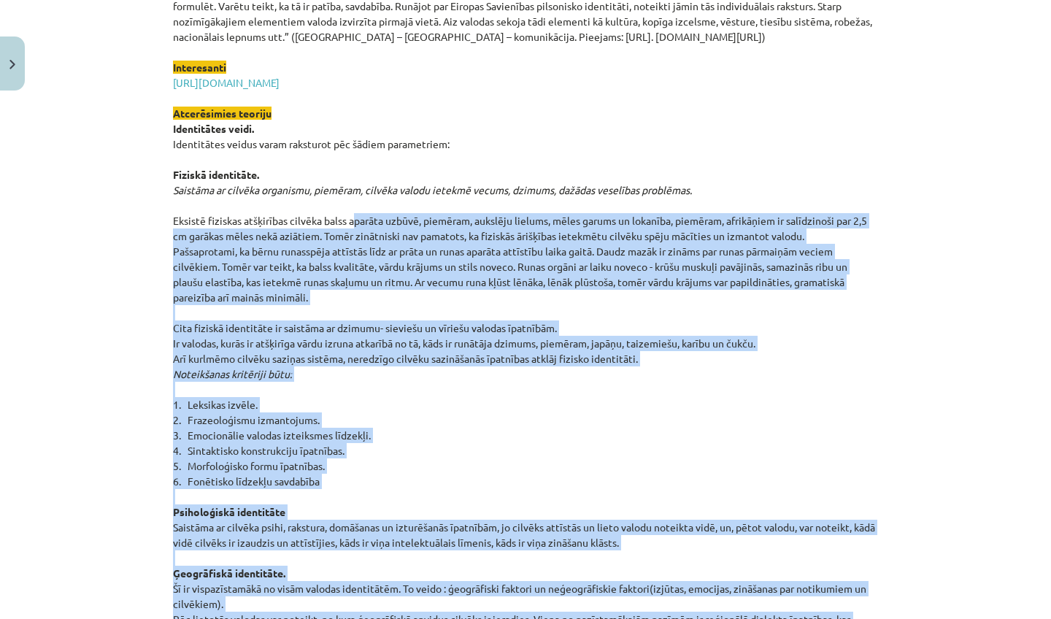
scroll to position [420, 0]
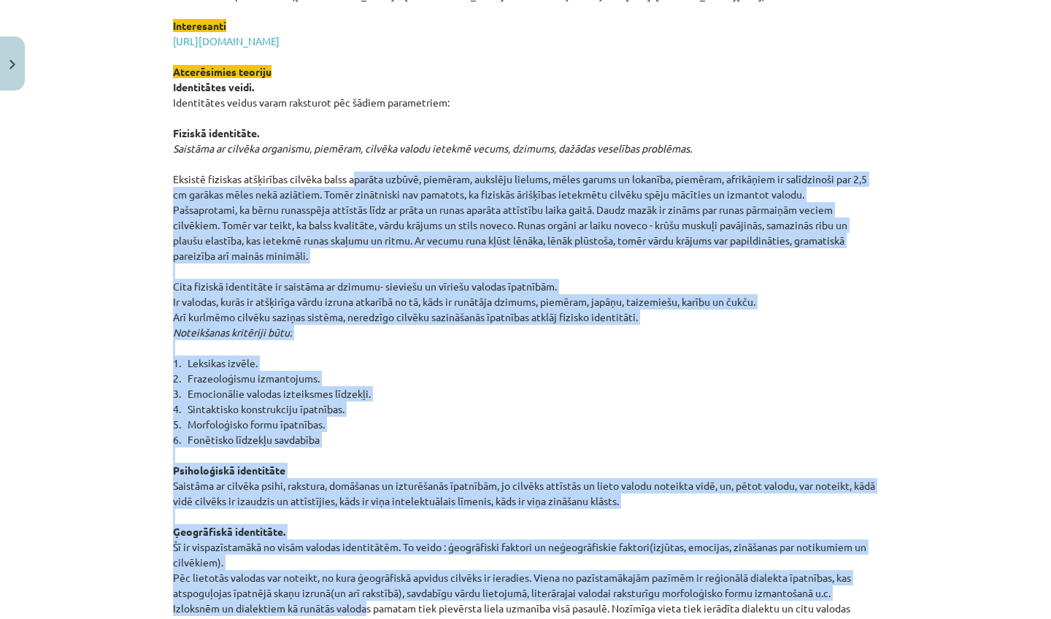
drag, startPoint x: 353, startPoint y: 417, endPoint x: 363, endPoint y: 618, distance: 201.7
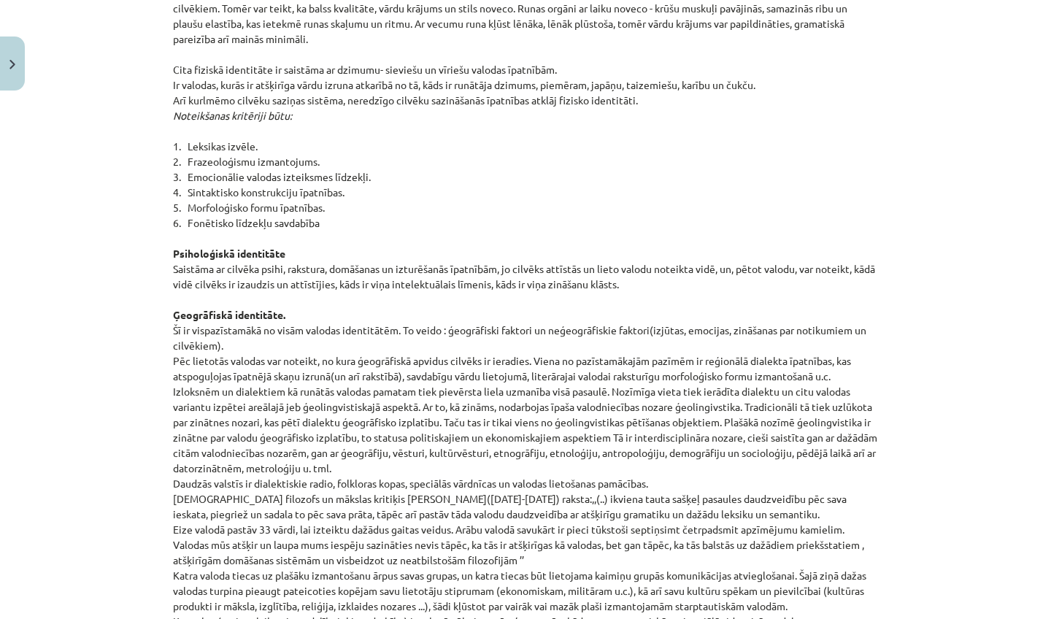
drag, startPoint x: 537, startPoint y: 247, endPoint x: 561, endPoint y: 618, distance: 372.4
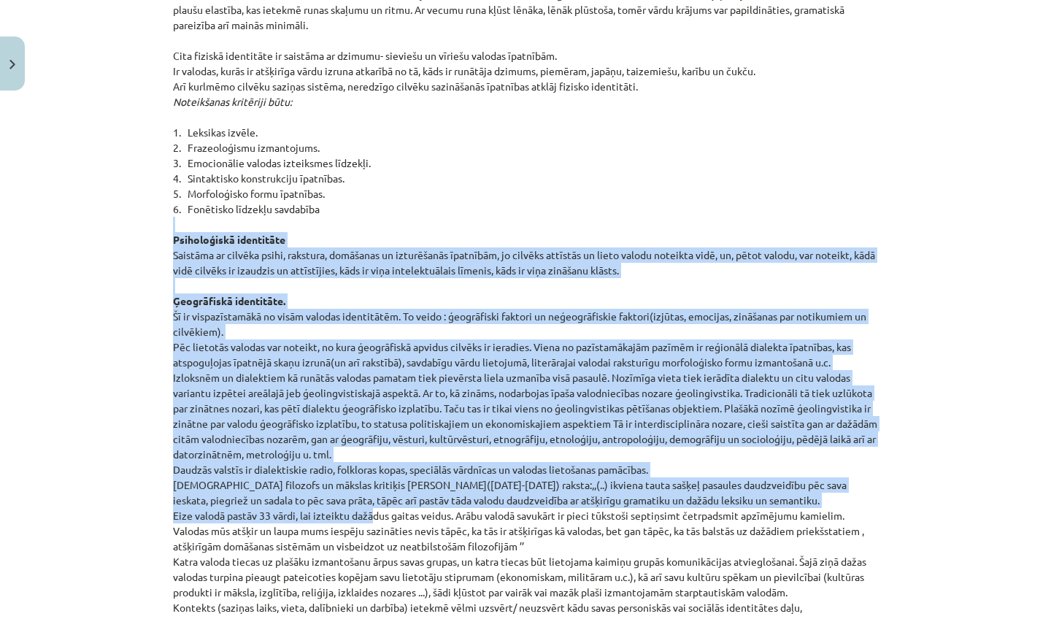
drag, startPoint x: 391, startPoint y: 225, endPoint x: 369, endPoint y: 515, distance: 290.6
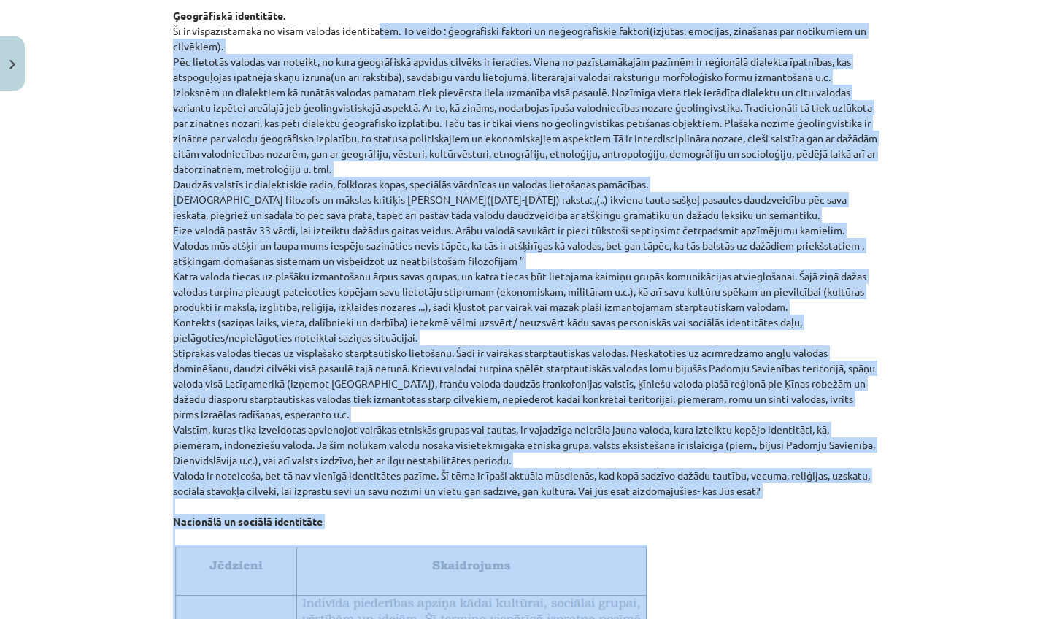
drag, startPoint x: 375, startPoint y: 315, endPoint x: 458, endPoint y: 617, distance: 312.8
click at [458, 617] on p "Cilvēks ir sociāla būtne, kura dzīves laikā pilda vairākas sociālās lomas. Dzim…" at bounding box center [525, 587] width 705 height 2477
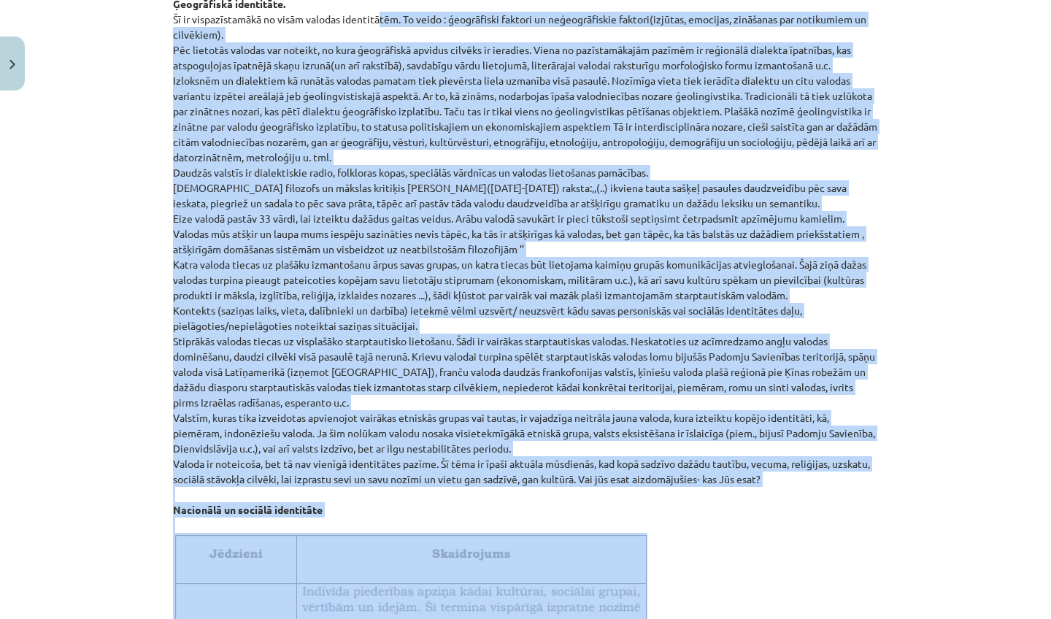
click at [756, 598] on p "Cilvēks ir sociāla būtne, kura dzīves laikā pilda vairākas sociālās lomas. Dzim…" at bounding box center [525, 575] width 705 height 2477
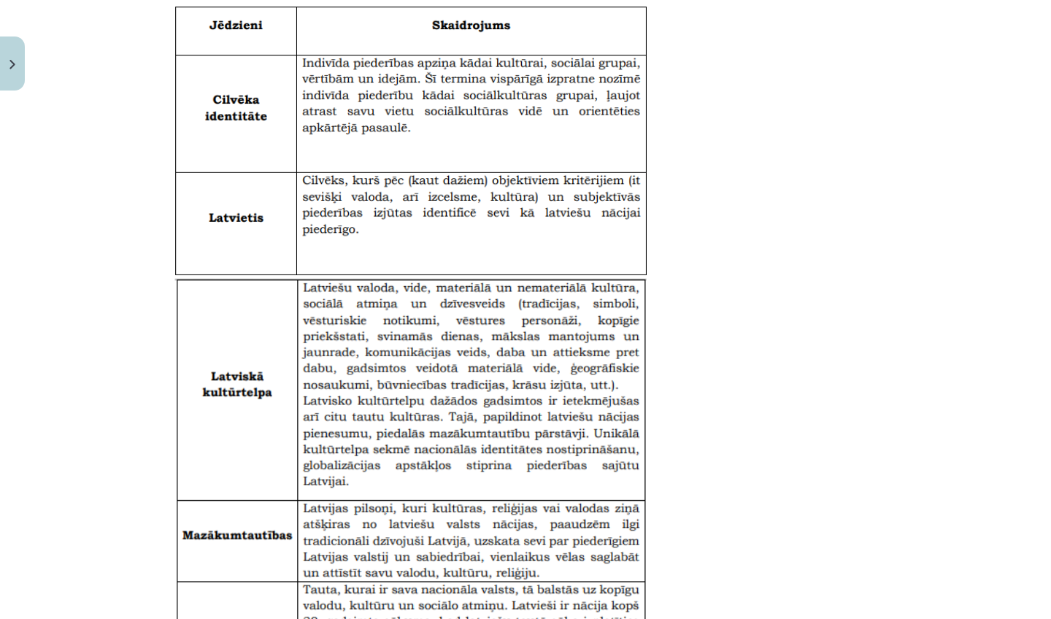
drag, startPoint x: 742, startPoint y: 326, endPoint x: 751, endPoint y: 618, distance: 292.9
click at [751, 618] on p "Cilvēks ir sociāla būtne, kura dzīves laikā pilda vairākas sociālās lomas. Dzim…" at bounding box center [525, 47] width 705 height 2477
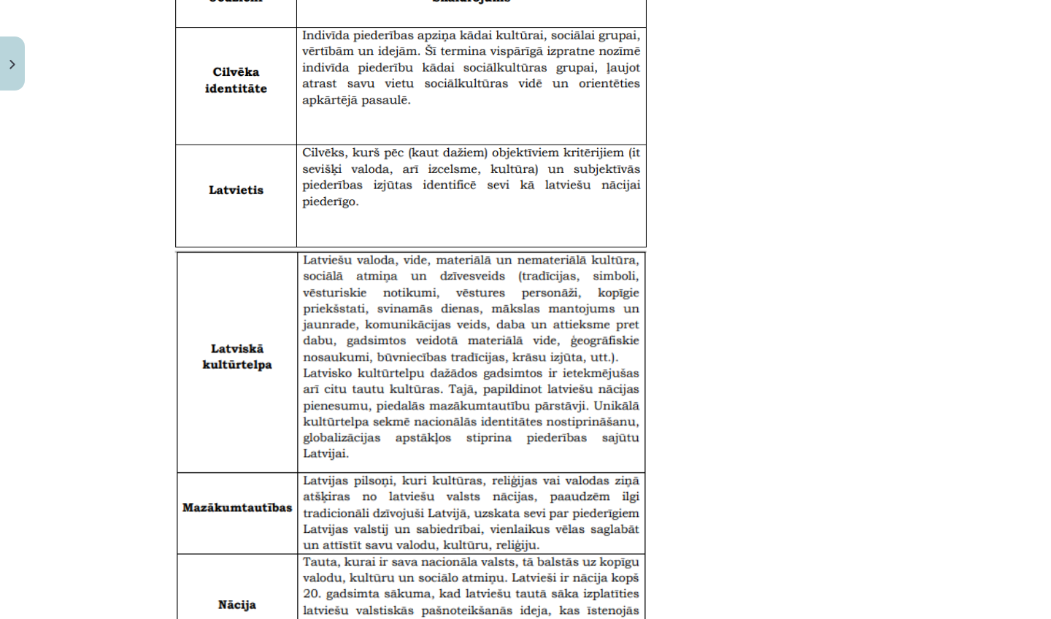
click at [939, 396] on div "Mācību tēma: Latviešu valodas i - 11. klases 1. ieskaites mācību materiāls (a,b…" at bounding box center [525, 309] width 1051 height 619
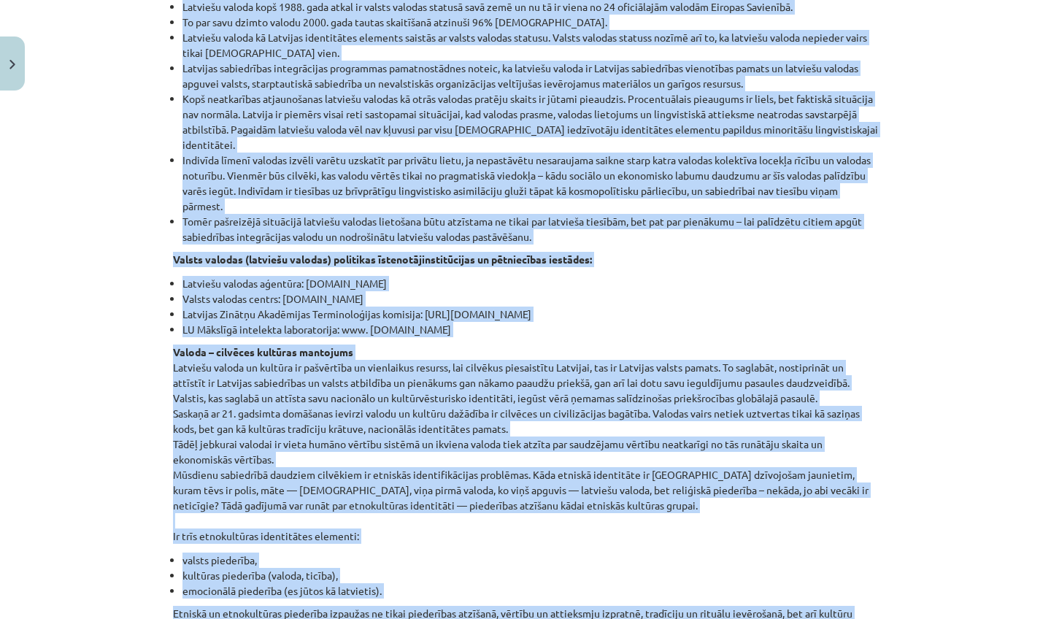
drag, startPoint x: 734, startPoint y: 368, endPoint x: 715, endPoint y: 618, distance: 251.0
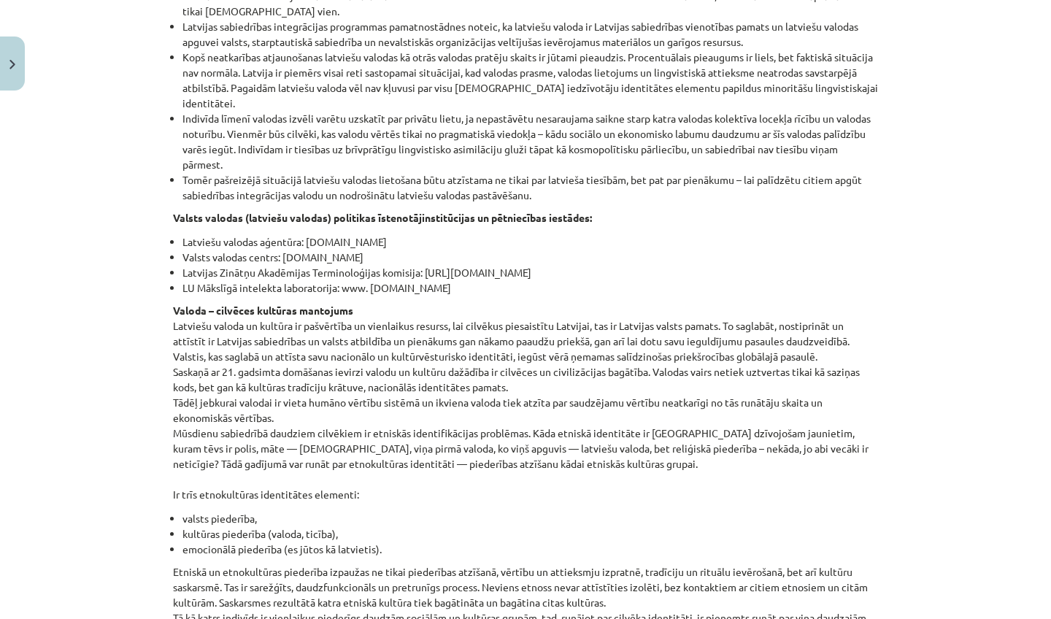
click at [934, 389] on div "Mācību tēma: Latviešu valodas i - 11. klases 1. ieskaites mācību materiāls (a,b…" at bounding box center [525, 309] width 1051 height 619
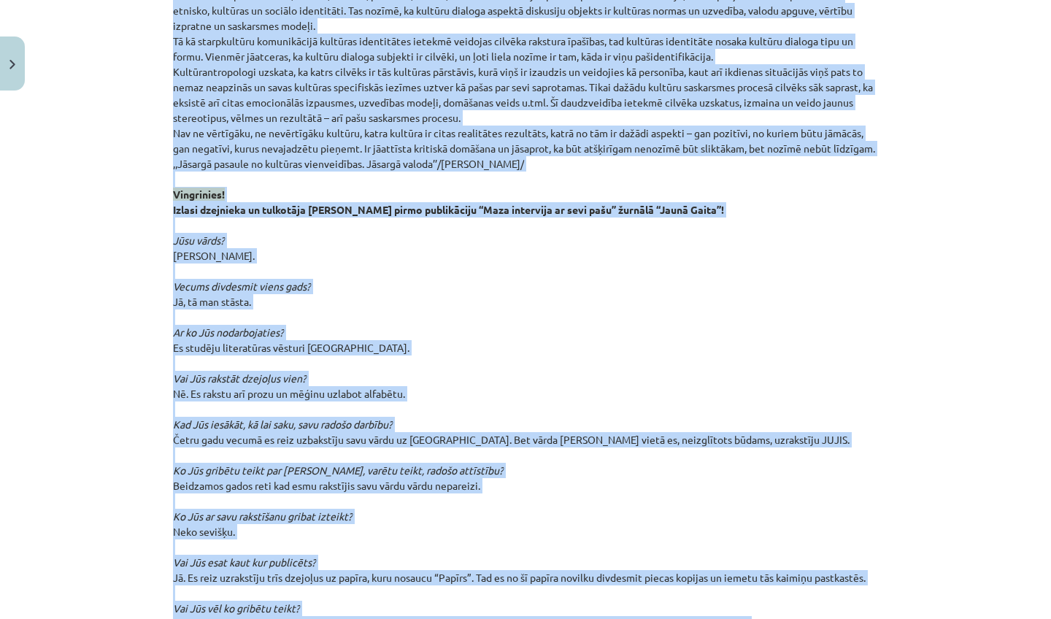
drag, startPoint x: 739, startPoint y: 519, endPoint x: 752, endPoint y: 618, distance: 100.0
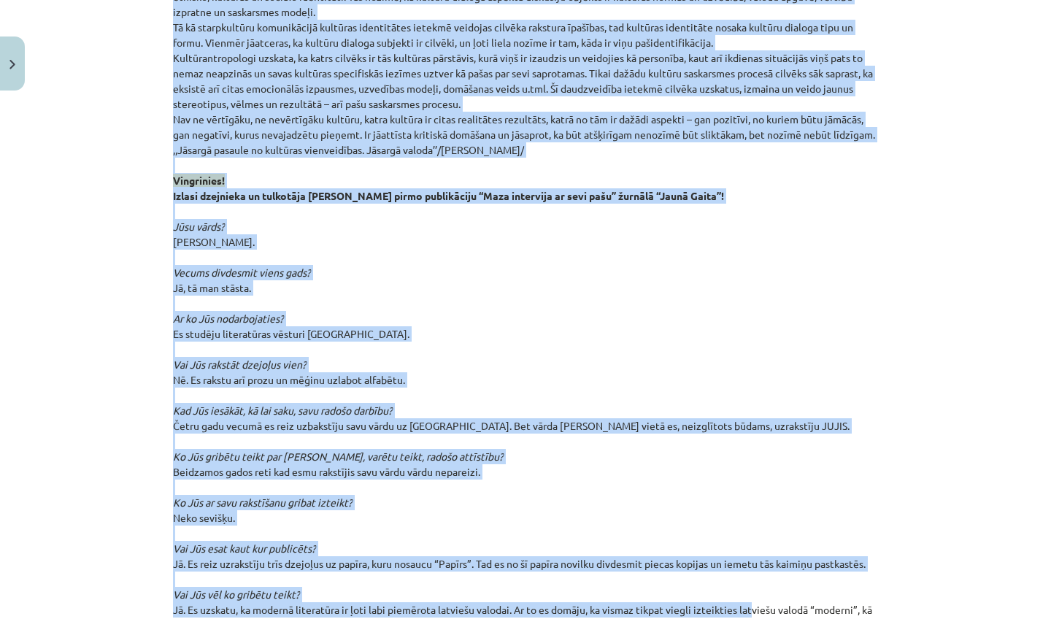
click at [660, 374] on p "Etniskā un etnokultūras piederība izpaužas ne tikai piederības atzīšanā, vērtīb…" at bounding box center [525, 280] width 705 height 736
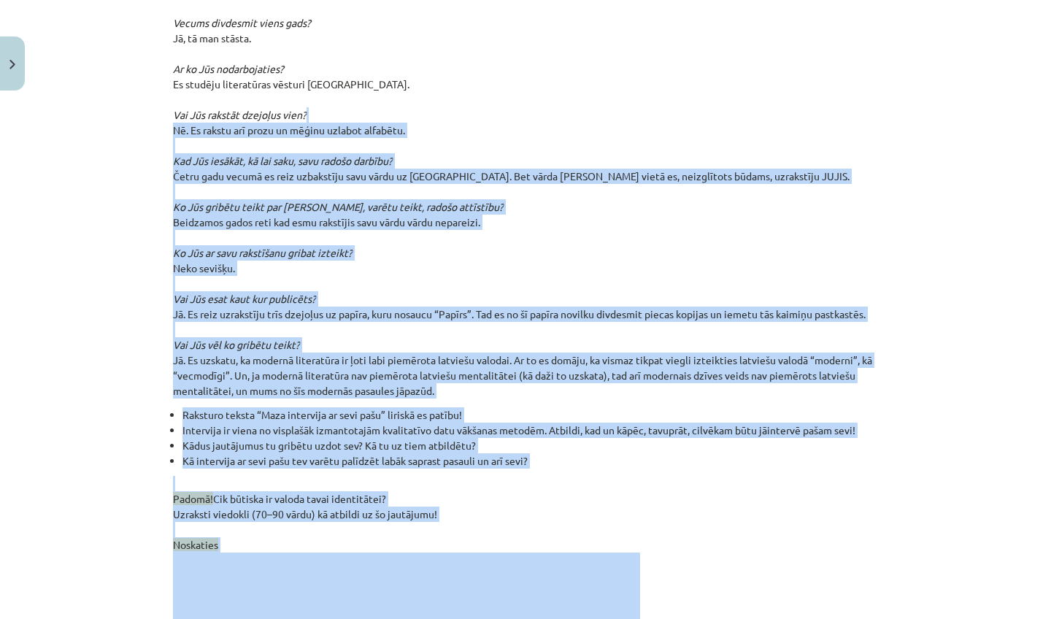
scroll to position [3763, 0]
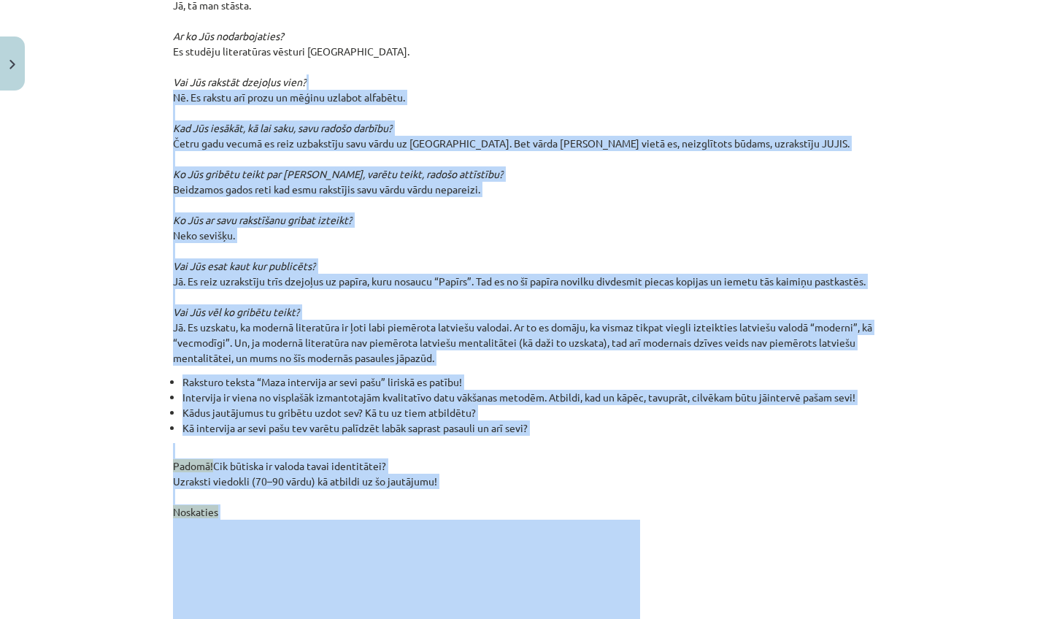
click at [808, 562] on p "Padomā! Cik būtiska ir valoda tavai identitātei? Uzraksti viedokli (70–90 vārdu…" at bounding box center [525, 614] width 705 height 343
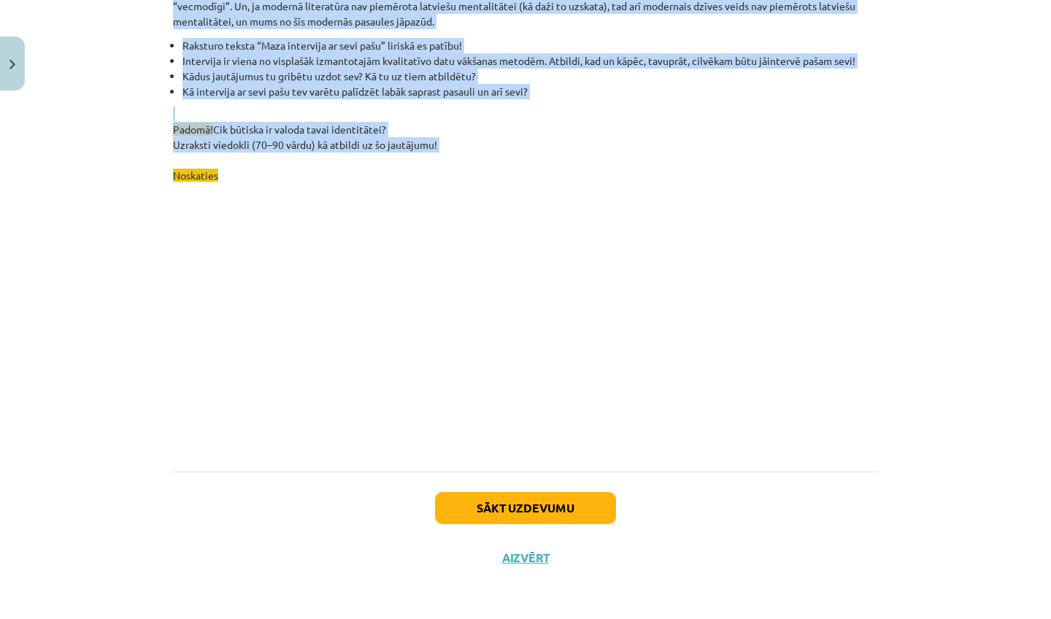
scroll to position [91, 0]
drag, startPoint x: 789, startPoint y: 491, endPoint x: 810, endPoint y: 618, distance: 128.8
click at [810, 618] on div "Mācību tēma: Latviešu valodas i - 11. klases 1. ieskaites mācību materiāls (a,b…" at bounding box center [525, 309] width 1051 height 619
click at [574, 511] on button "Sākt uzdevumu" at bounding box center [525, 508] width 181 height 32
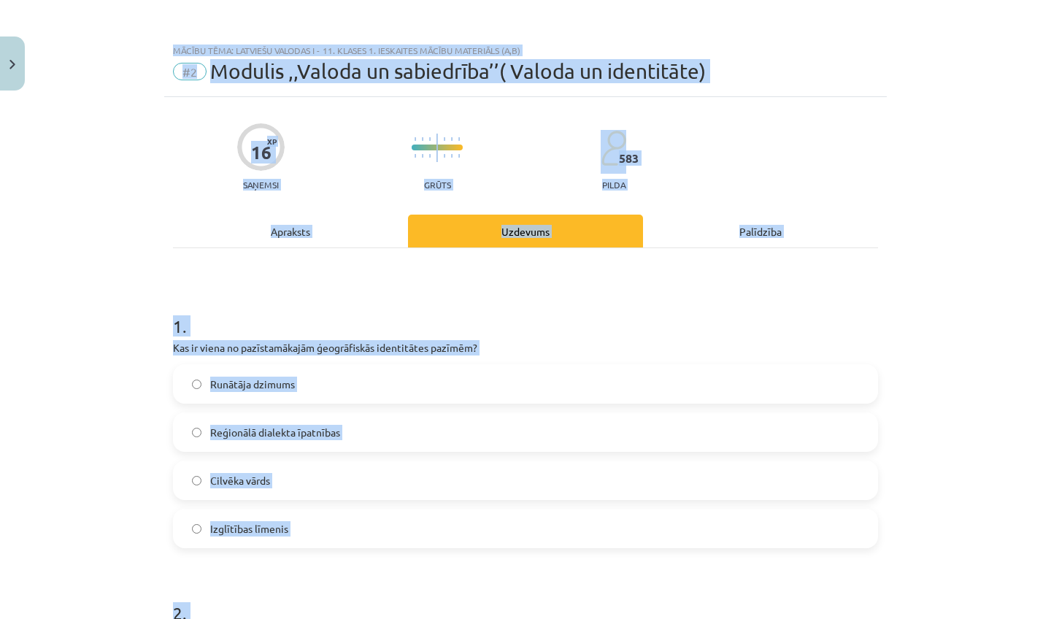
scroll to position [0, 0]
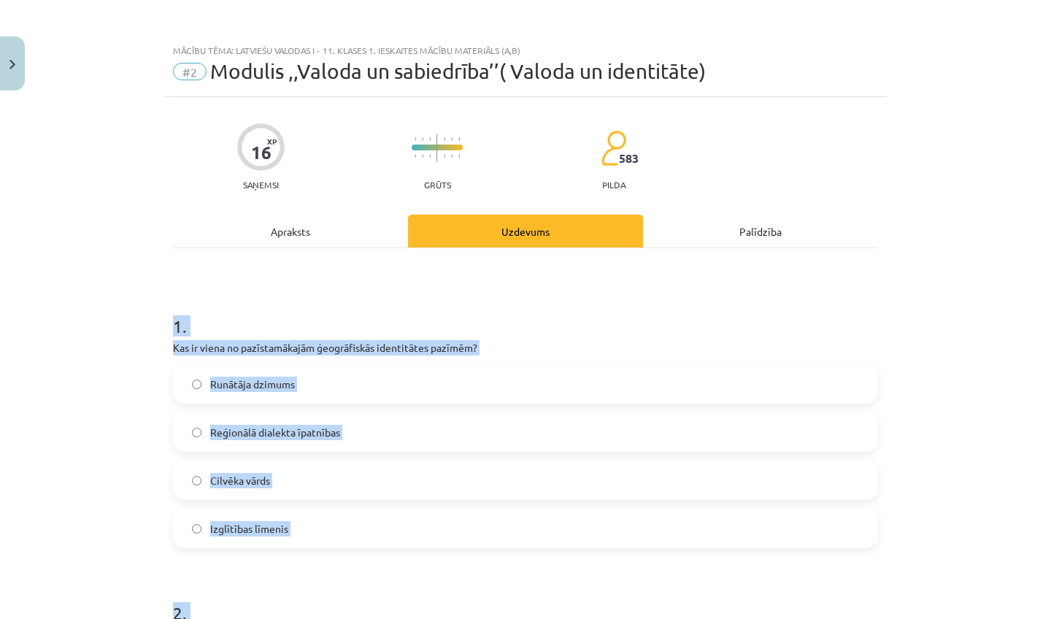
drag, startPoint x: 512, startPoint y: 168, endPoint x: 561, endPoint y: 293, distance: 135.0
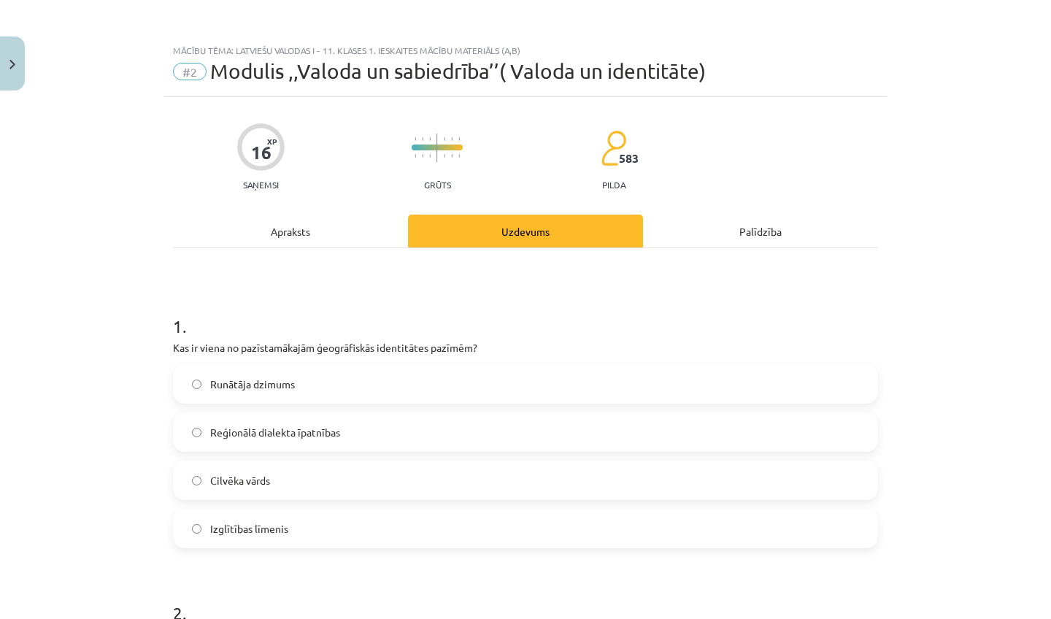
click at [561, 294] on h1 "1 ." at bounding box center [525, 313] width 705 height 45
click at [471, 433] on label "Reģionālā dialekta īpatnības" at bounding box center [525, 432] width 702 height 36
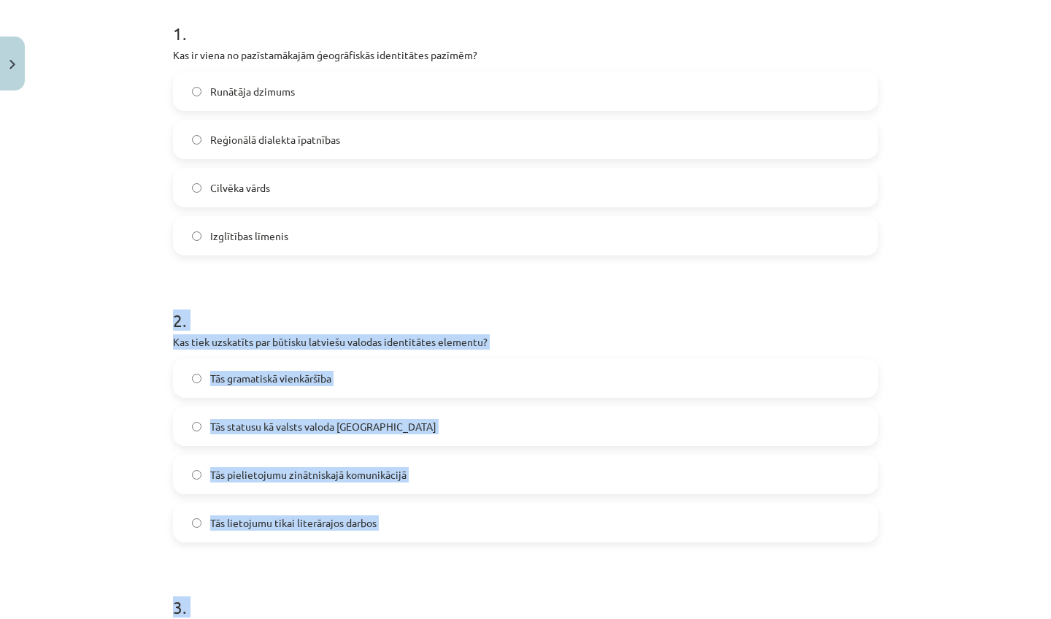
scroll to position [334, 0]
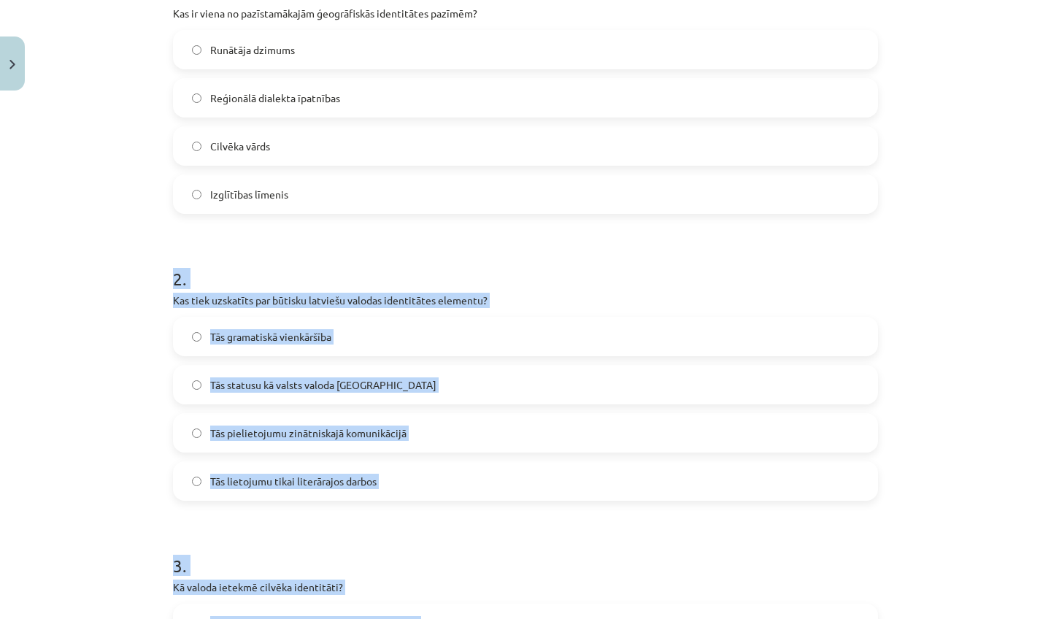
drag, startPoint x: 446, startPoint y: 581, endPoint x: 419, endPoint y: 613, distance: 42.0
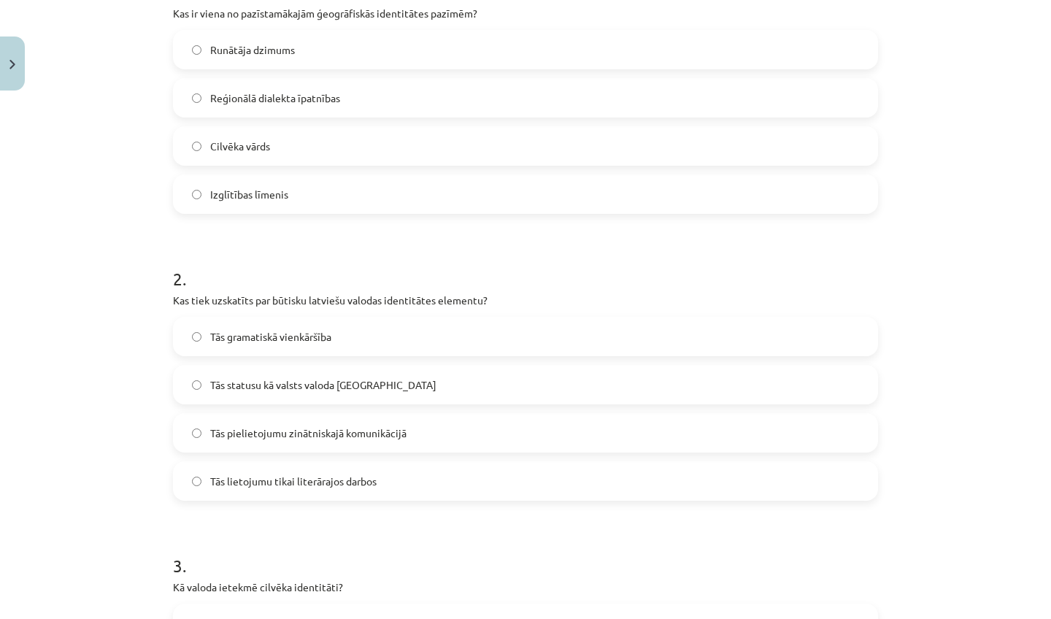
click at [372, 542] on h1 "3 ." at bounding box center [525, 552] width 705 height 45
click at [426, 373] on label "Tās statusu kā valsts valoda Latvijā" at bounding box center [525, 384] width 702 height 36
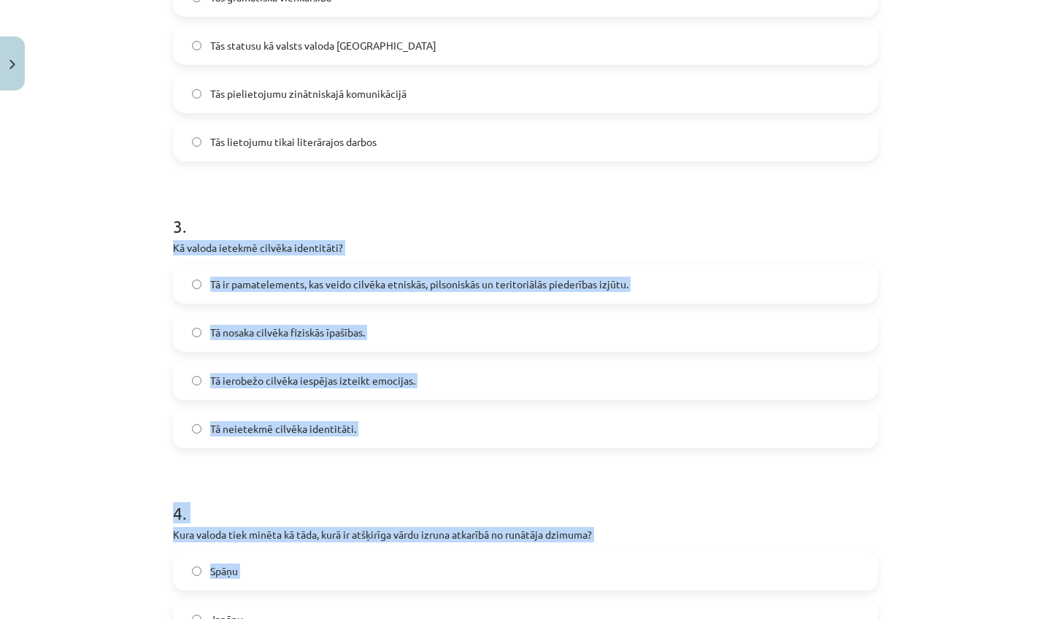
scroll to position [674, 0]
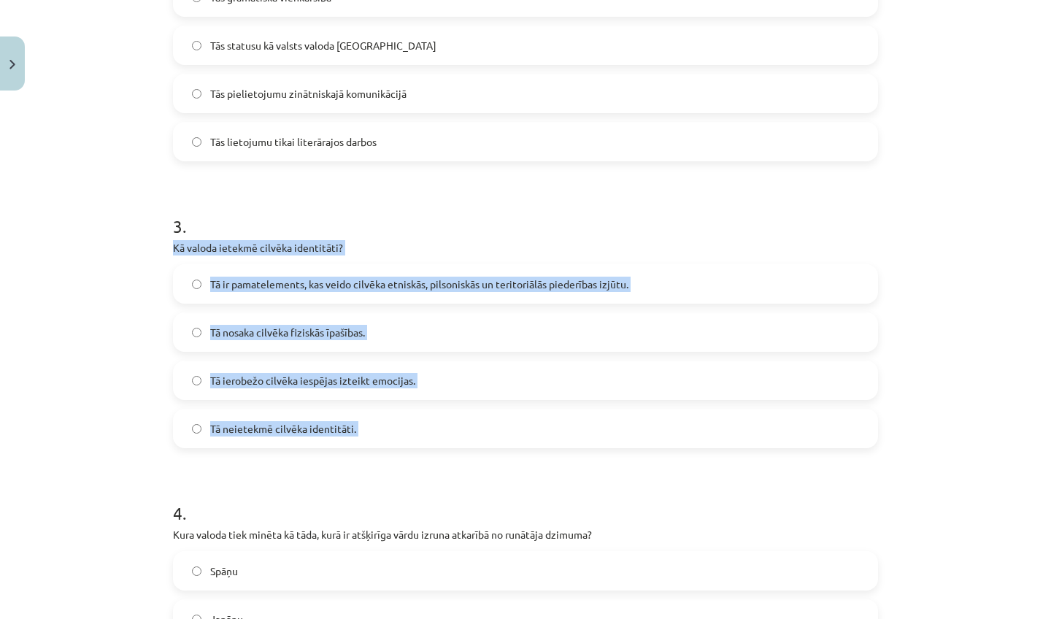
drag, startPoint x: 253, startPoint y: 563, endPoint x: 226, endPoint y: 491, distance: 77.4
click at [226, 491] on form "1 . Kas ir viena no pazīstamākajām ģeogrāfiskās identitātes pazīmēm? Runātāja d…" at bounding box center [525, 319] width 705 height 1405
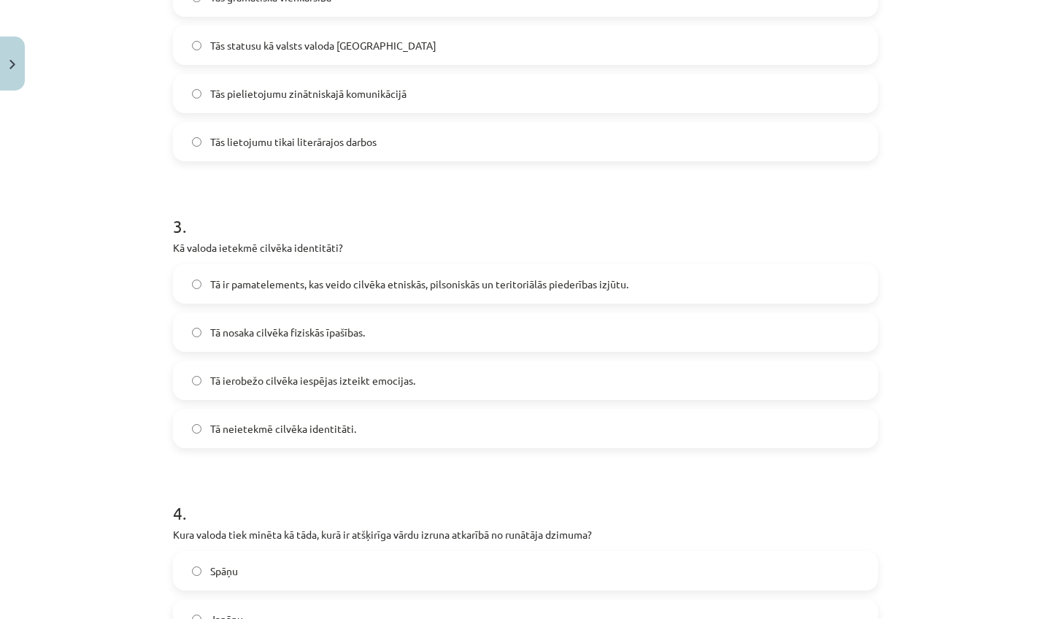
click at [226, 491] on h1 "4 ." at bounding box center [525, 499] width 705 height 45
click at [307, 274] on label "Tā ir pamatelements, kas veido cilvēka etniskās, pilsoniskās un teritoriālās pi…" at bounding box center [525, 284] width 702 height 36
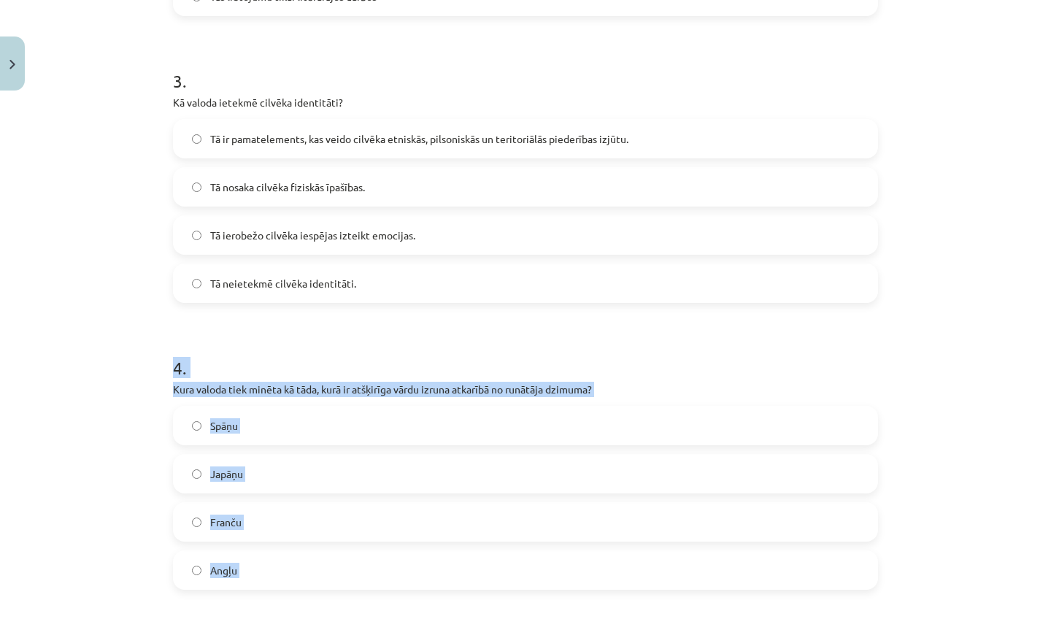
drag, startPoint x: 291, startPoint y: 478, endPoint x: 288, endPoint y: 618, distance: 140.2
click at [288, 618] on form "1 . Kas ir viena no pazīstamākajām ģeogrāfiskās identitātes pazīmēm? Runātāja d…" at bounding box center [525, 173] width 705 height 1405
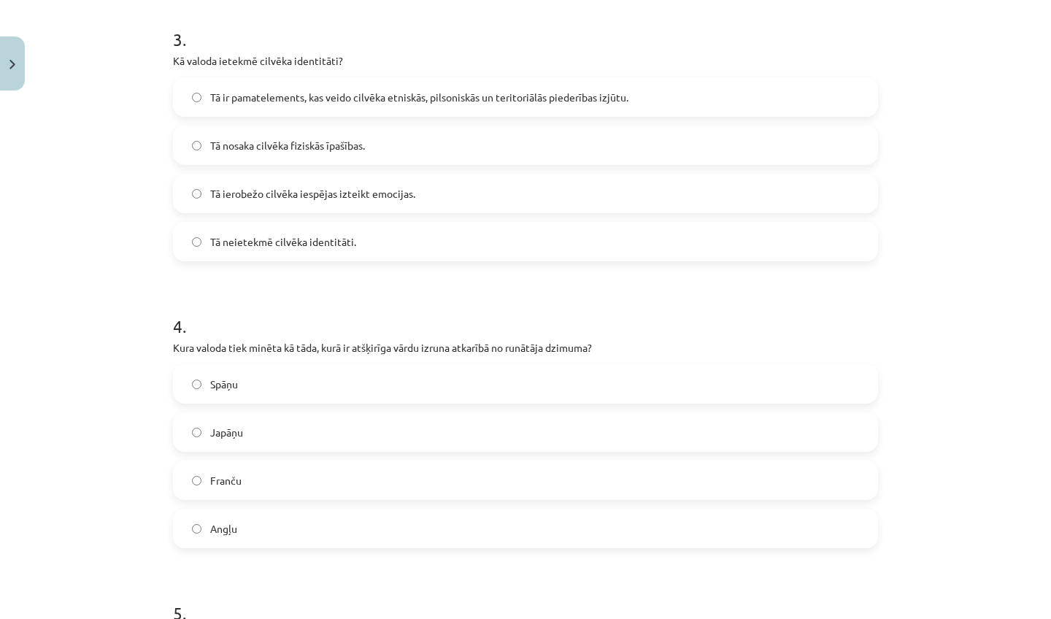
click at [40, 529] on div "Mācību tēma: Latviešu valodas i - 11. klases 1. ieskaites mācību materiāls (a,b…" at bounding box center [525, 309] width 1051 height 619
click at [240, 425] on span "Japāņu" at bounding box center [226, 432] width 33 height 15
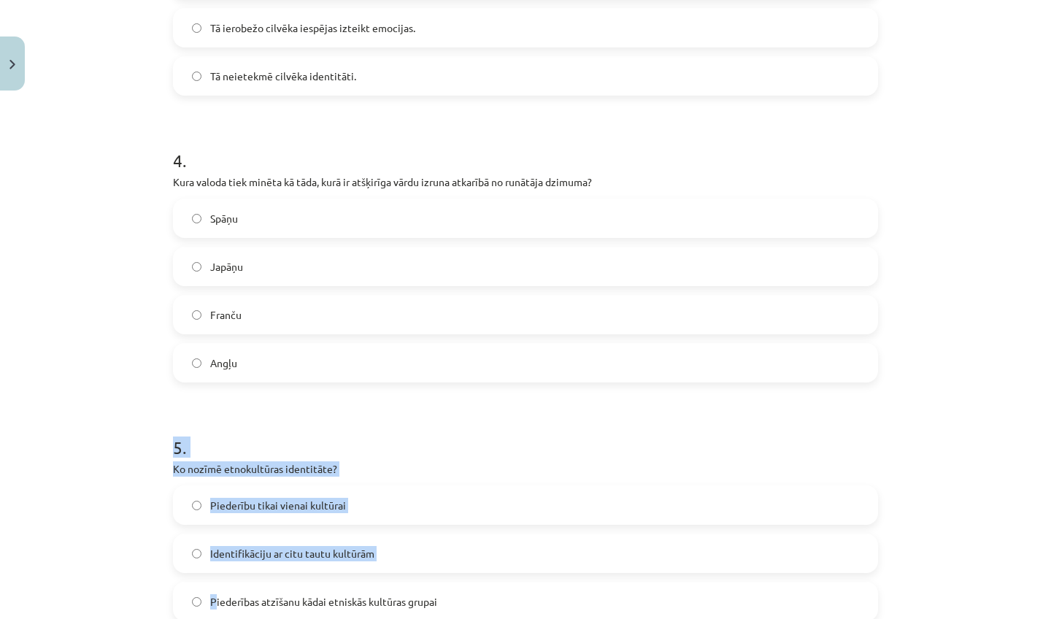
scroll to position [1082, 0]
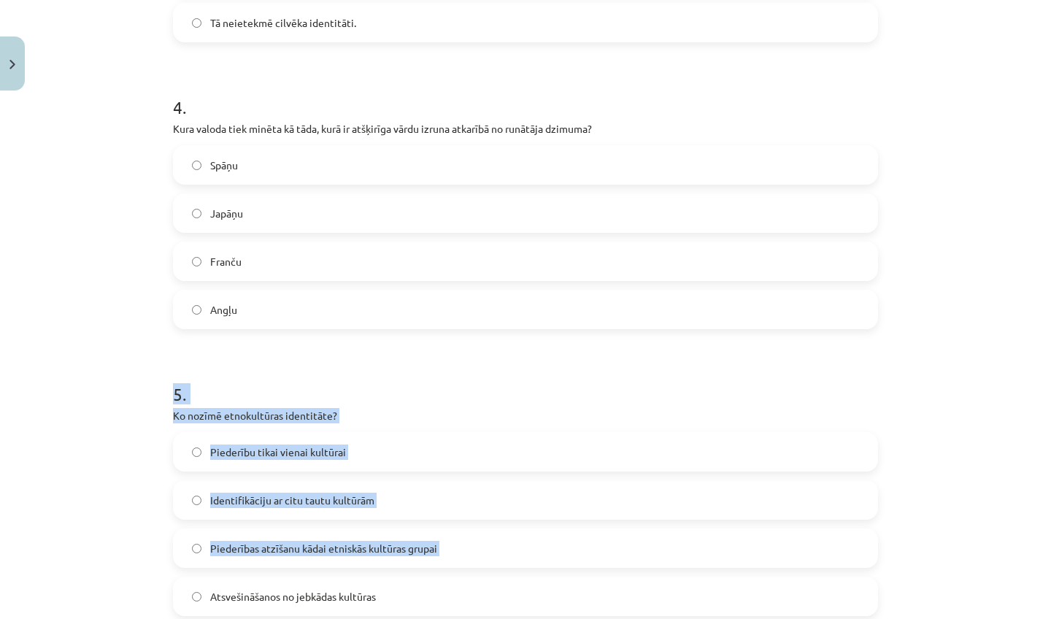
drag, startPoint x: 215, startPoint y: 569, endPoint x: 215, endPoint y: 618, distance: 49.6
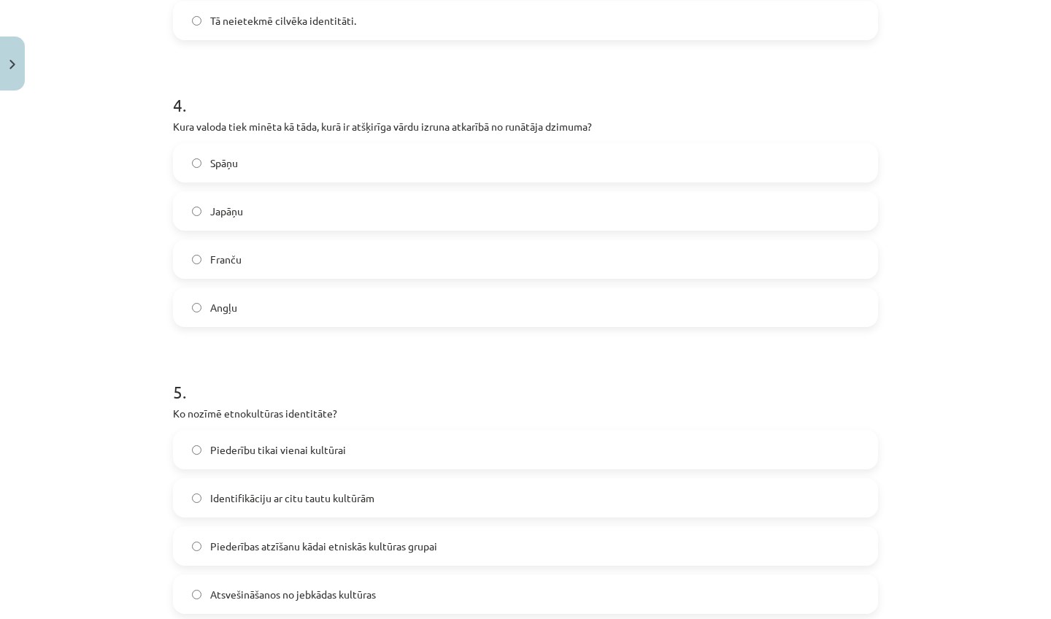
click at [18, 495] on div "Mācību tēma: Latviešu valodas i - 11. klases 1. ieskaites mācību materiāls (a,b…" at bounding box center [525, 309] width 1051 height 619
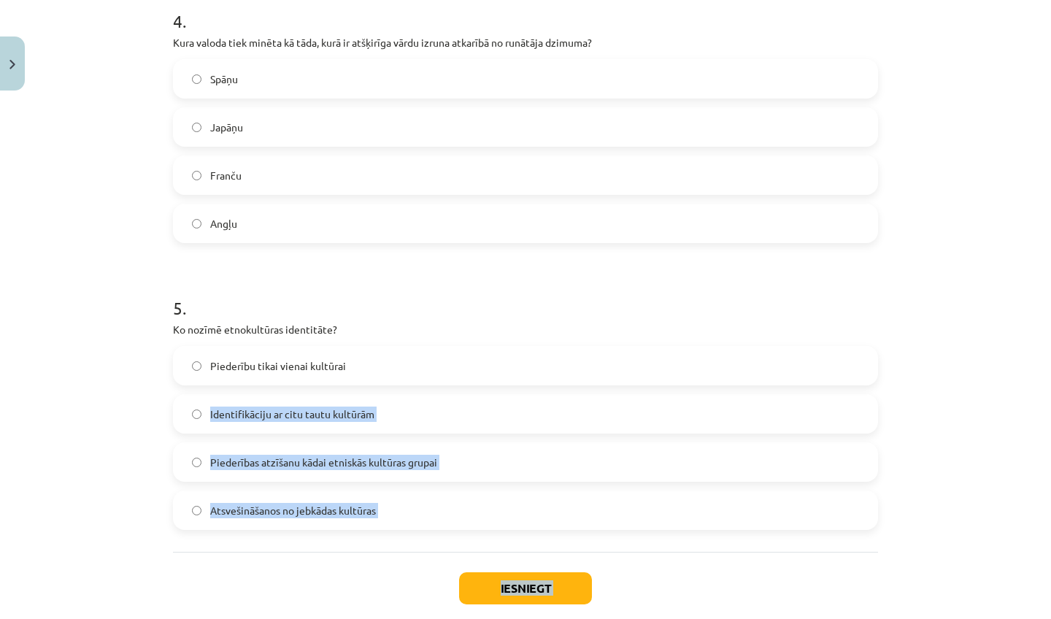
scroll to position [1204, 0]
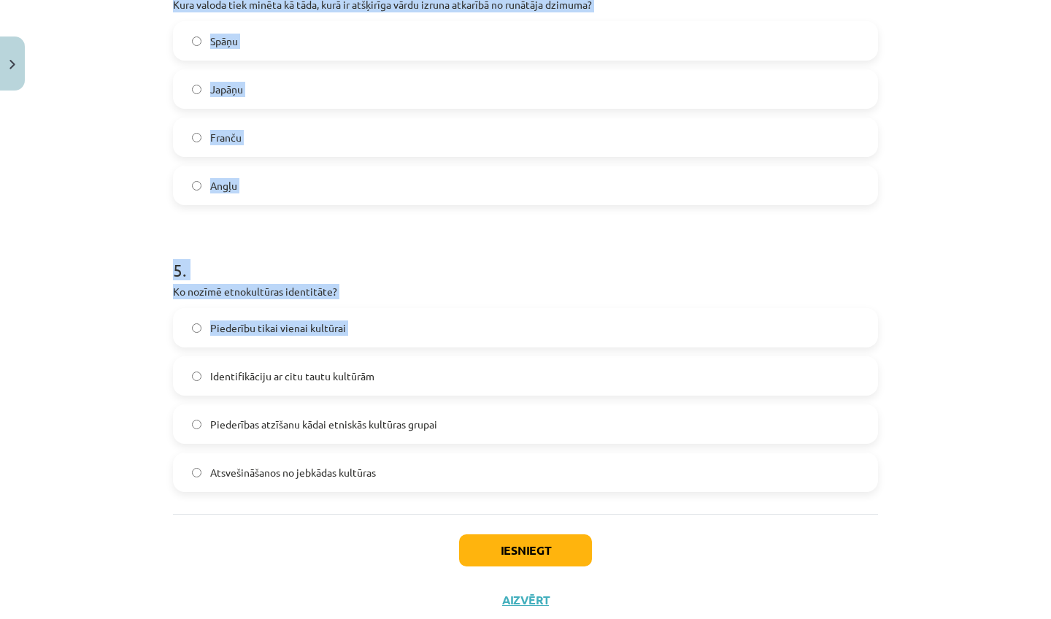
drag, startPoint x: 248, startPoint y: 484, endPoint x: 137, endPoint y: 513, distance: 114.7
click at [137, 513] on div "Mācību tēma: Latviešu valodas i - 11. klases 1. ieskaites mācību materiāls (a,b…" at bounding box center [525, 309] width 1051 height 619
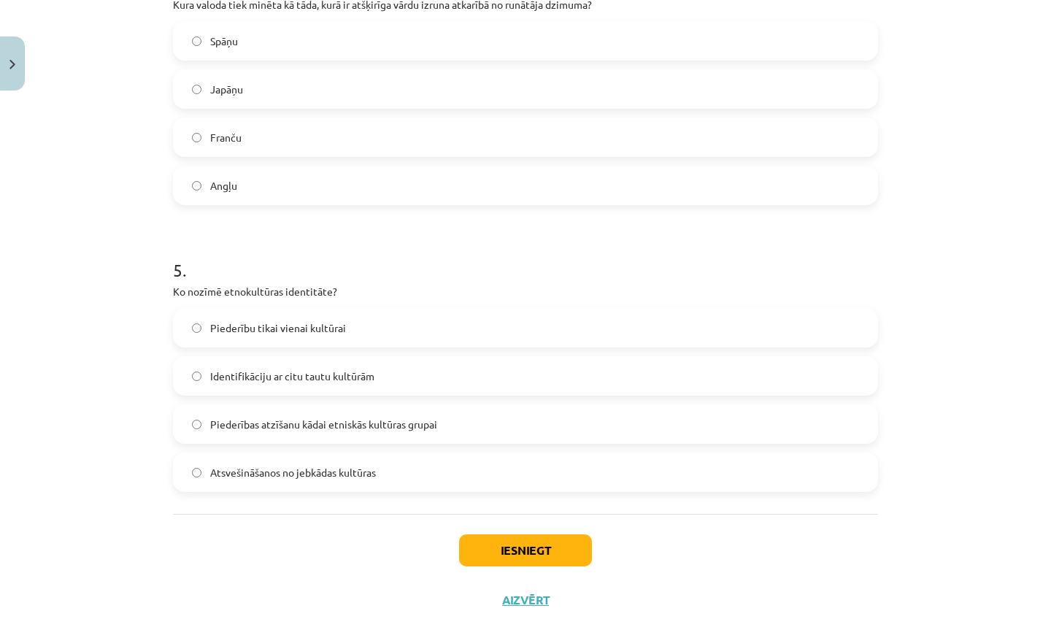
click at [290, 417] on span "Piederības atzīšanu kādai etniskās kultūras grupai" at bounding box center [323, 424] width 227 height 15
click at [493, 546] on button "Iesniegt" at bounding box center [525, 550] width 133 height 32
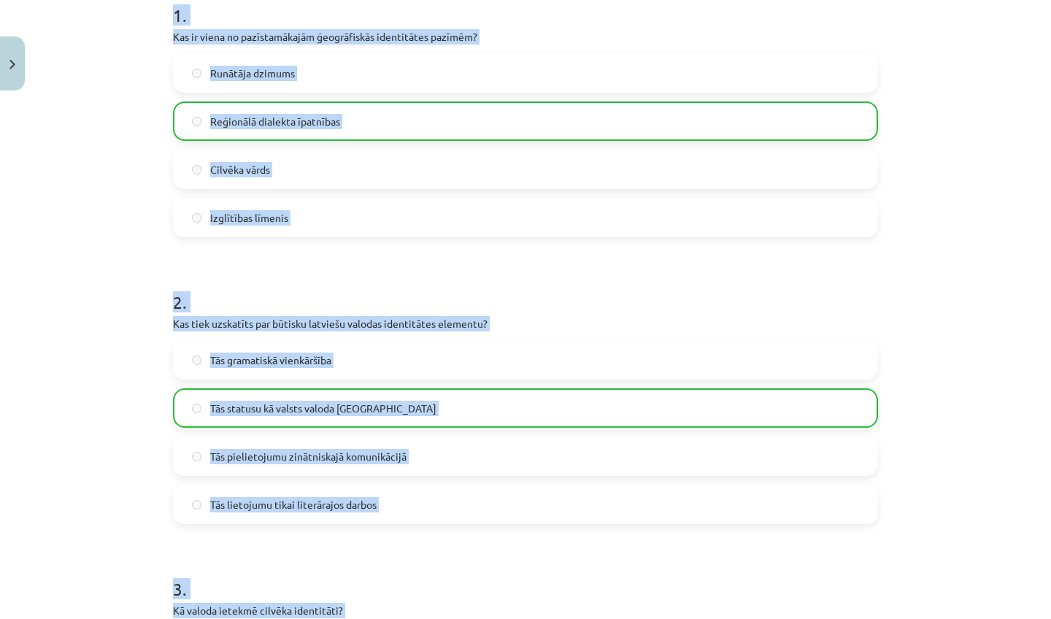
scroll to position [291, 0]
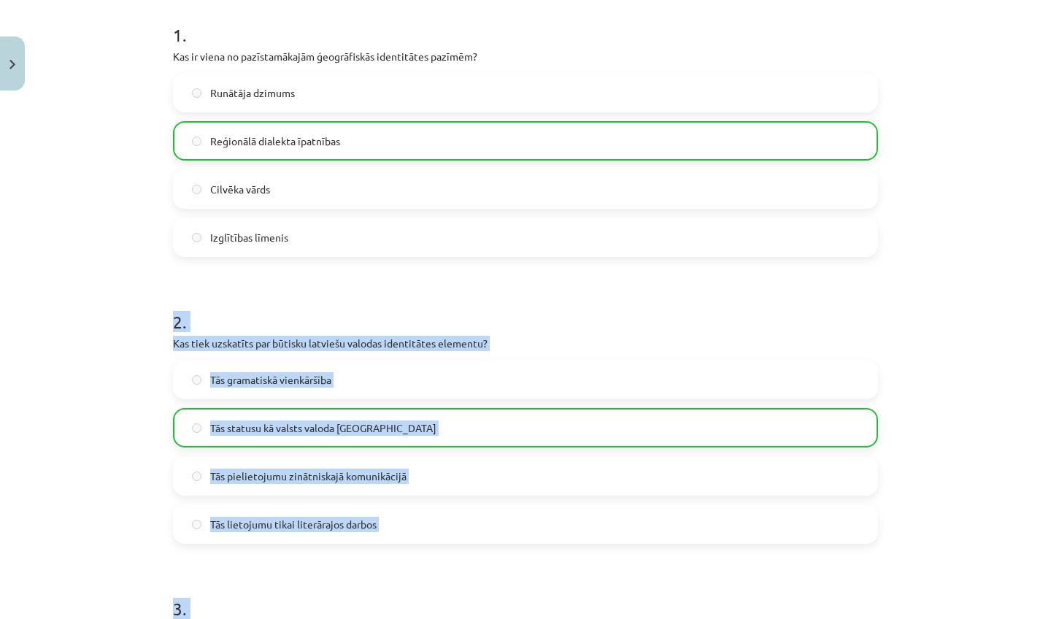
drag, startPoint x: 489, startPoint y: 226, endPoint x: 563, endPoint y: 393, distance: 182.0
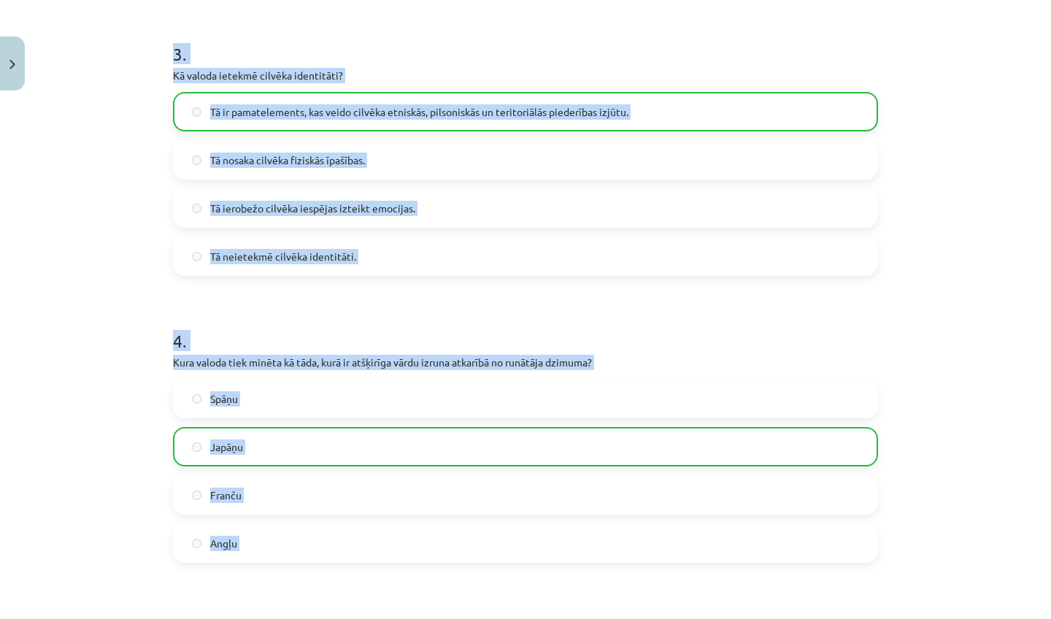
scroll to position [874, 0]
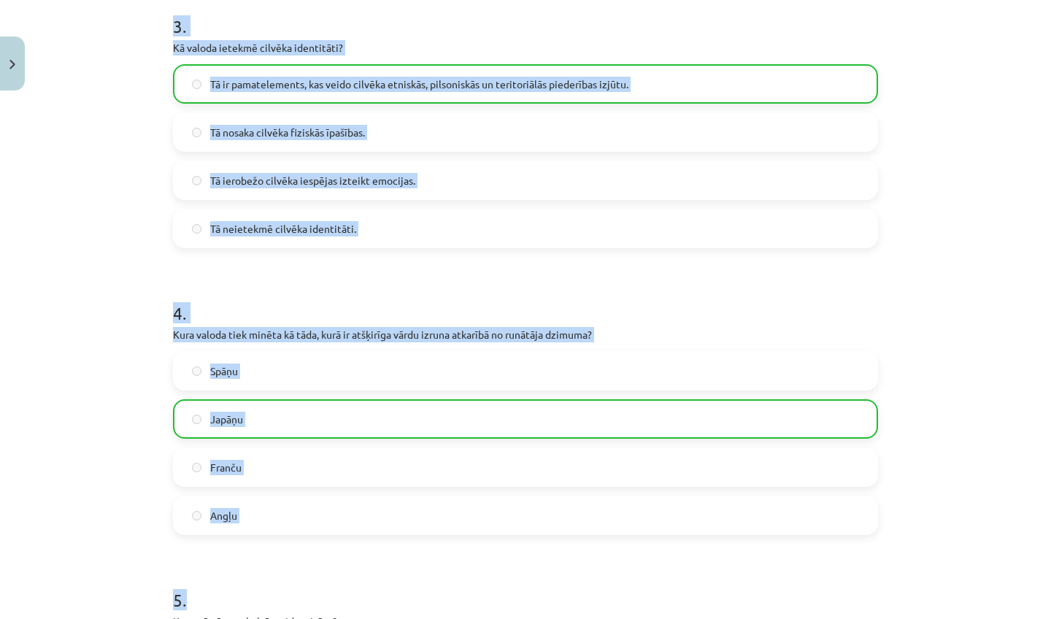
drag, startPoint x: 565, startPoint y: 393, endPoint x: 563, endPoint y: 618, distance: 224.8
click at [563, 618] on form "1 . Kas ir viena no pazīstamākajām ģeogrāfiskās identitātes pazīmēm? Runātāja d…" at bounding box center [525, 119] width 705 height 1405
click at [559, 618] on p "Ko nozīmē etnokultūras identitāte?" at bounding box center [525, 621] width 705 height 15
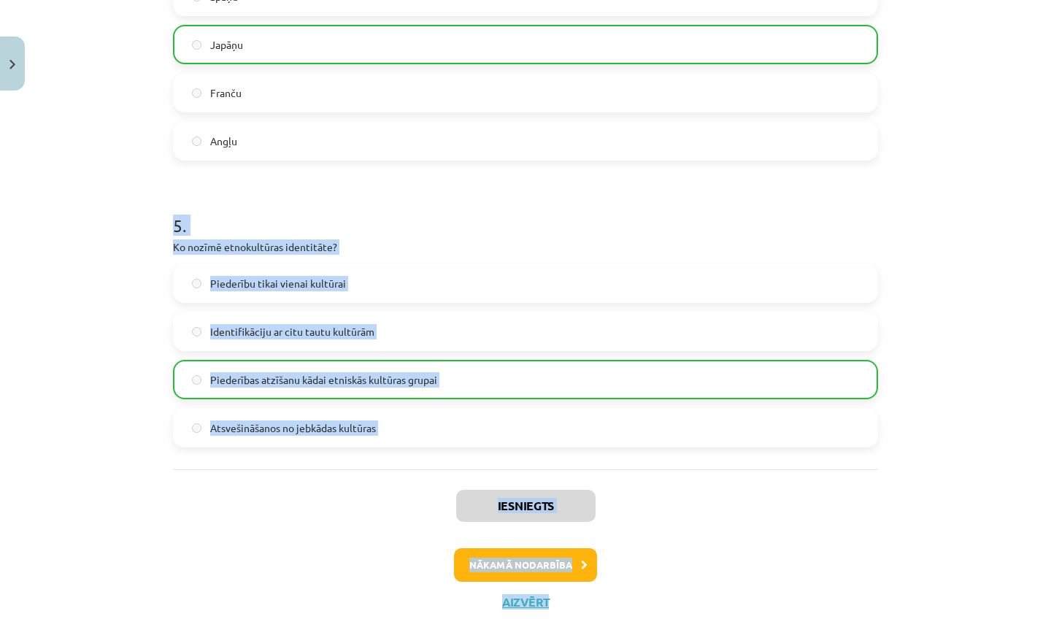
scroll to position [1294, 0]
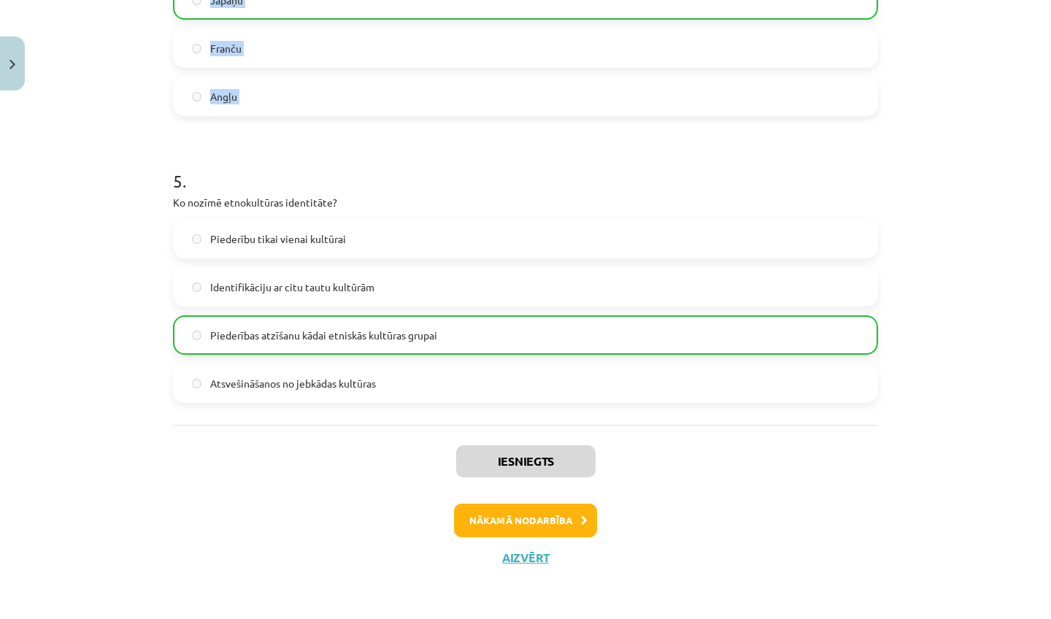
drag, startPoint x: 550, startPoint y: 569, endPoint x: 566, endPoint y: 618, distance: 51.5
click at [566, 618] on div "Mācību tēma: Latviešu valodas i - 11. klases 1. ieskaites mācību materiāls (a,b…" at bounding box center [525, 309] width 1051 height 619
click at [545, 515] on button "Nākamā nodarbība" at bounding box center [525, 521] width 143 height 34
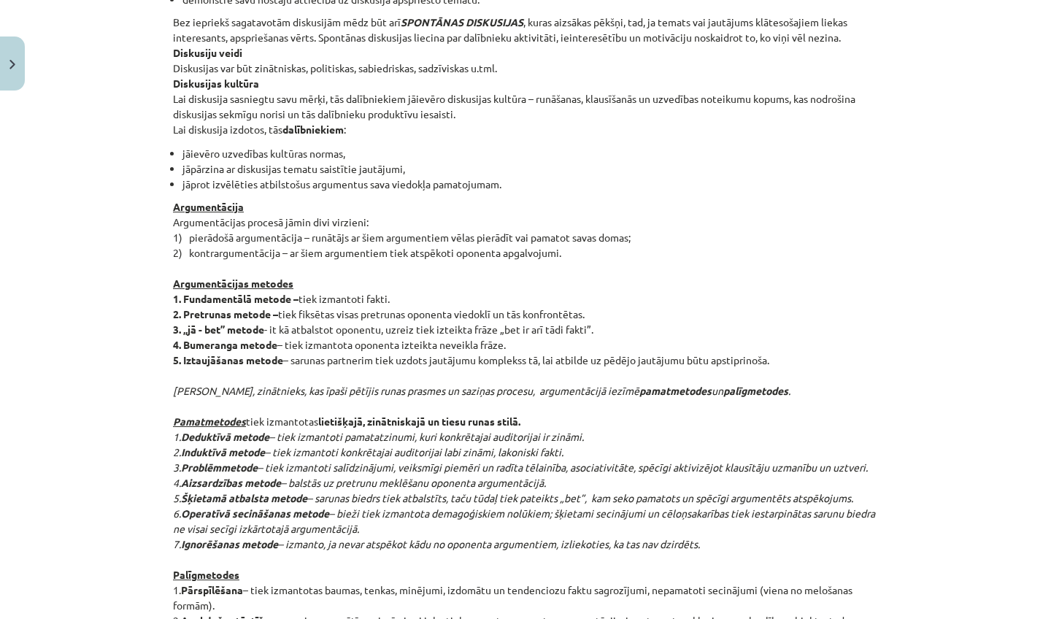
scroll to position [36, 0]
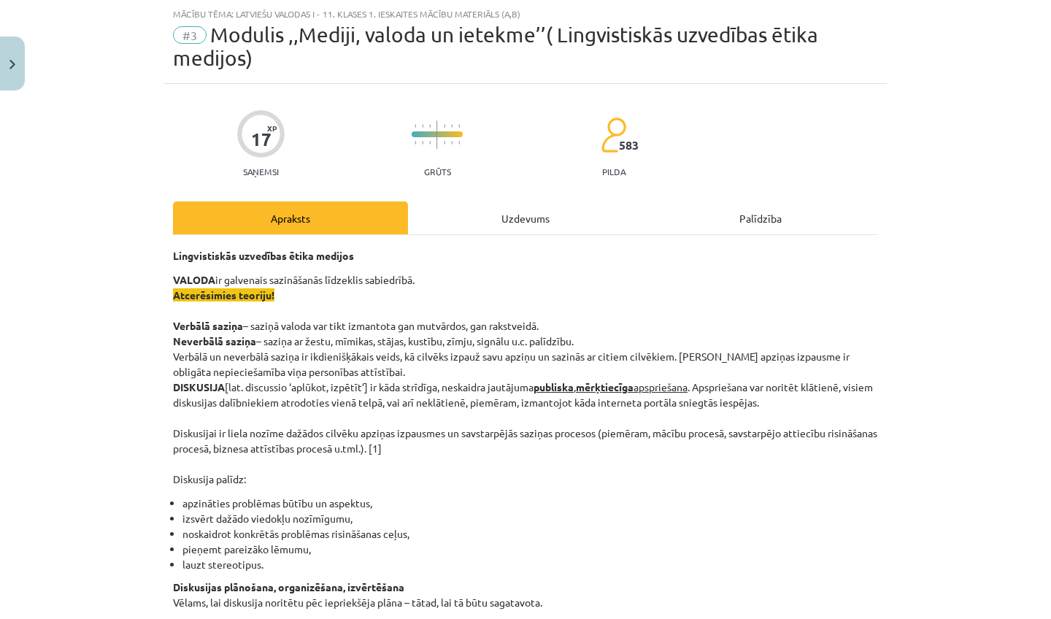
click at [545, 515] on li "izsvērt dažādo viedokļu nozīmīgumu," at bounding box center [530, 518] width 696 height 15
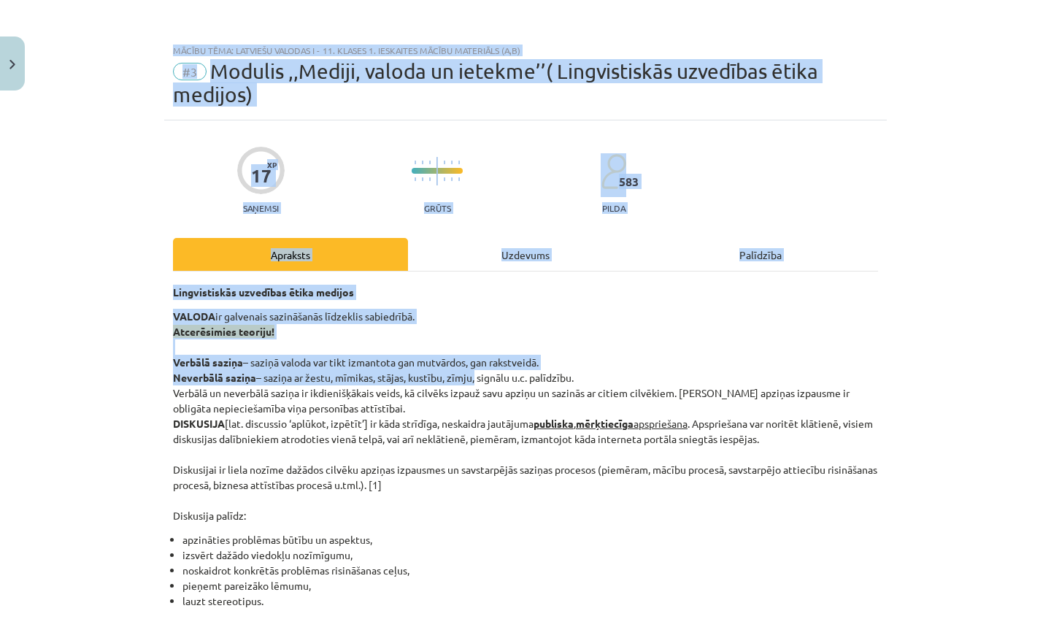
scroll to position [0, 0]
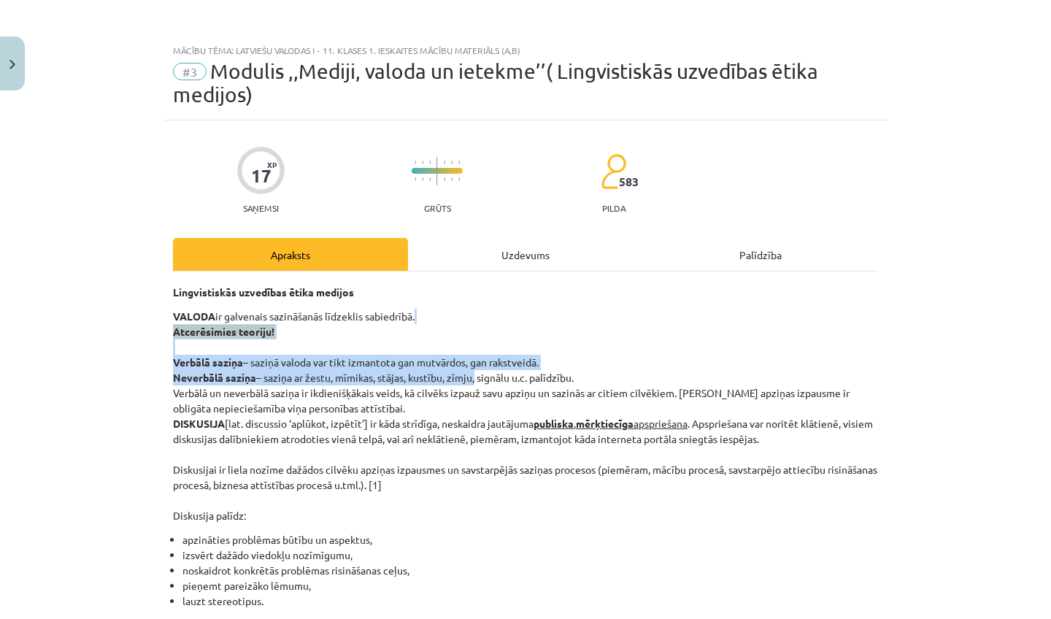
drag, startPoint x: 474, startPoint y: 340, endPoint x: 572, endPoint y: 329, distance: 97.7
click at [572, 329] on p "VALODA ir galvenais sazināšanās līdzeklis sabiedrībā. Atcerēsimies teoriju! Ver…" at bounding box center [525, 416] width 705 height 215
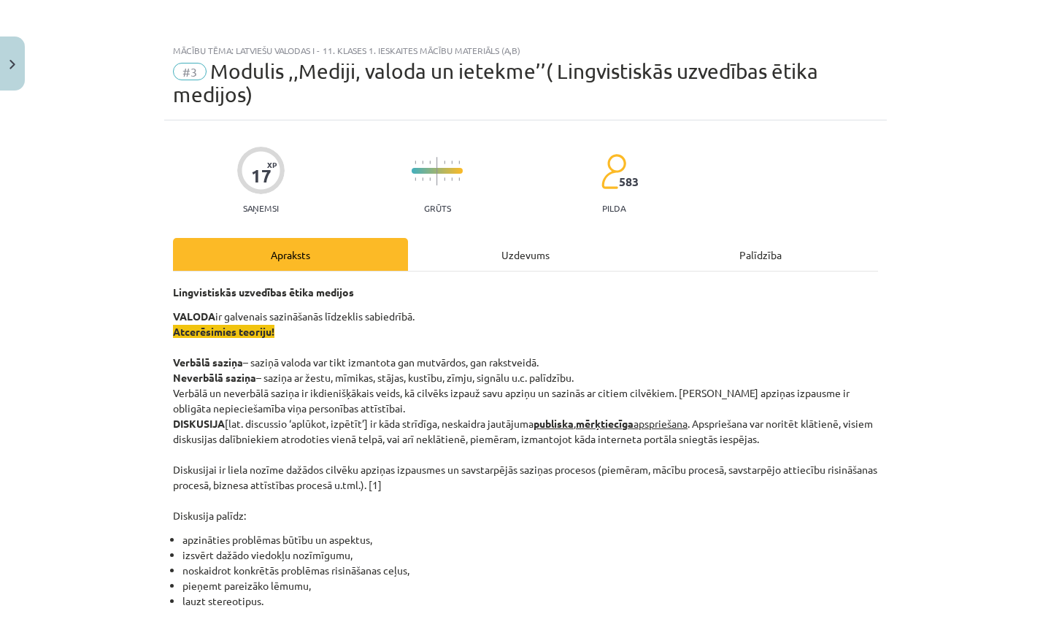
click at [572, 329] on p "VALODA ir galvenais sazināšanās līdzeklis sabiedrībā. Atcerēsimies teoriju! Ver…" at bounding box center [525, 416] width 705 height 215
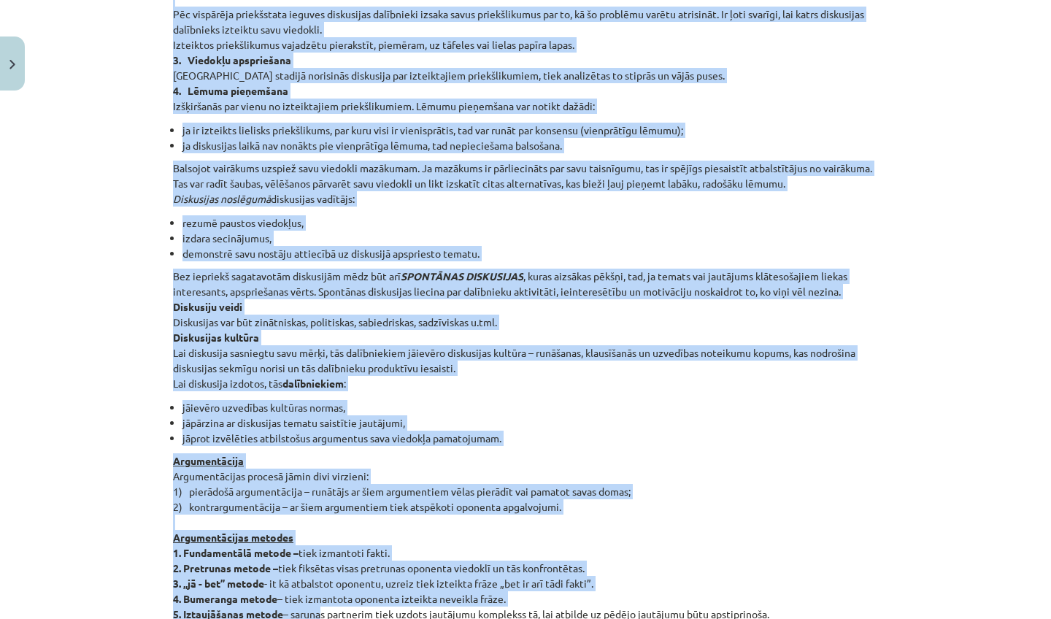
drag, startPoint x: 169, startPoint y: 292, endPoint x: 324, endPoint y: 618, distance: 361.5
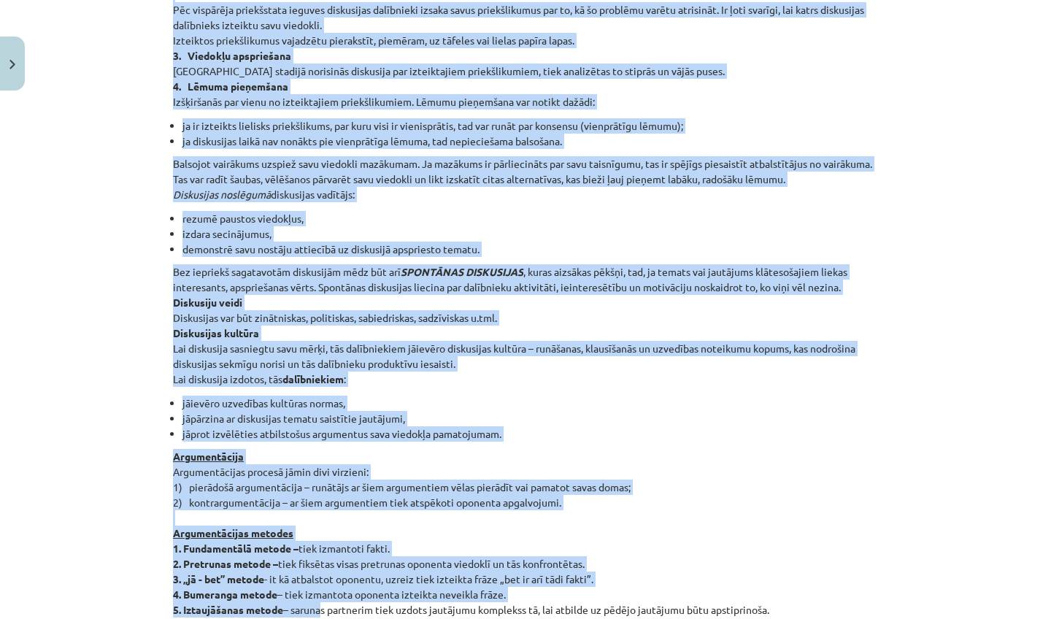
scroll to position [1040, 0]
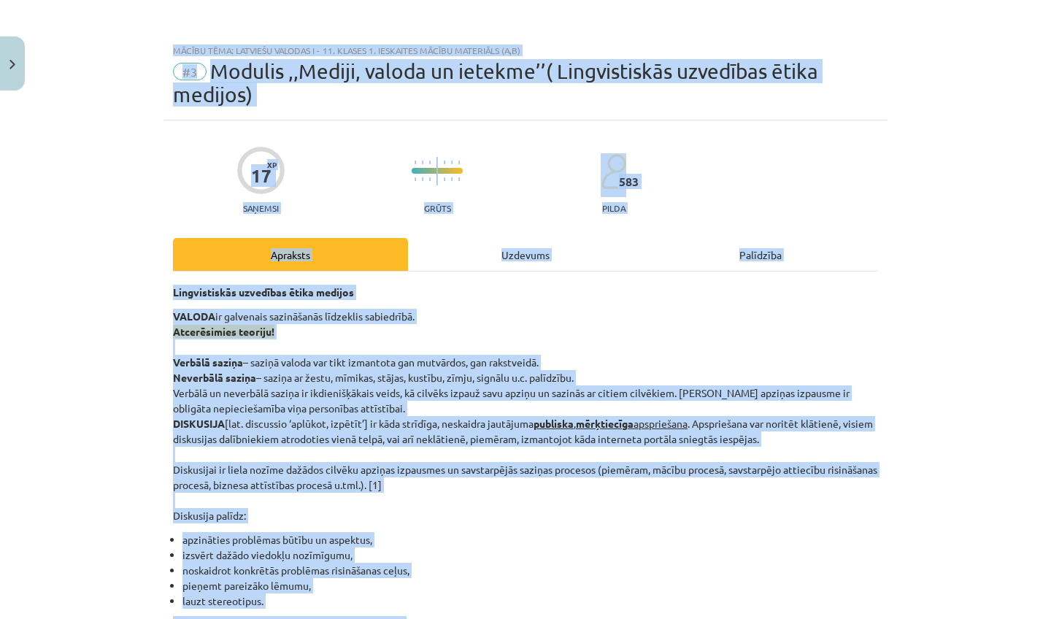
scroll to position [0, 0]
drag, startPoint x: 641, startPoint y: 207, endPoint x: 683, endPoint y: -38, distance: 248.8
click at [683, 0] on html "0 Dāvanas 106 mP 79 xp Keita Oigus Sākums Aktuāli Kā mācīties eSKOLĀ Kontakti N…" at bounding box center [525, 309] width 1051 height 619
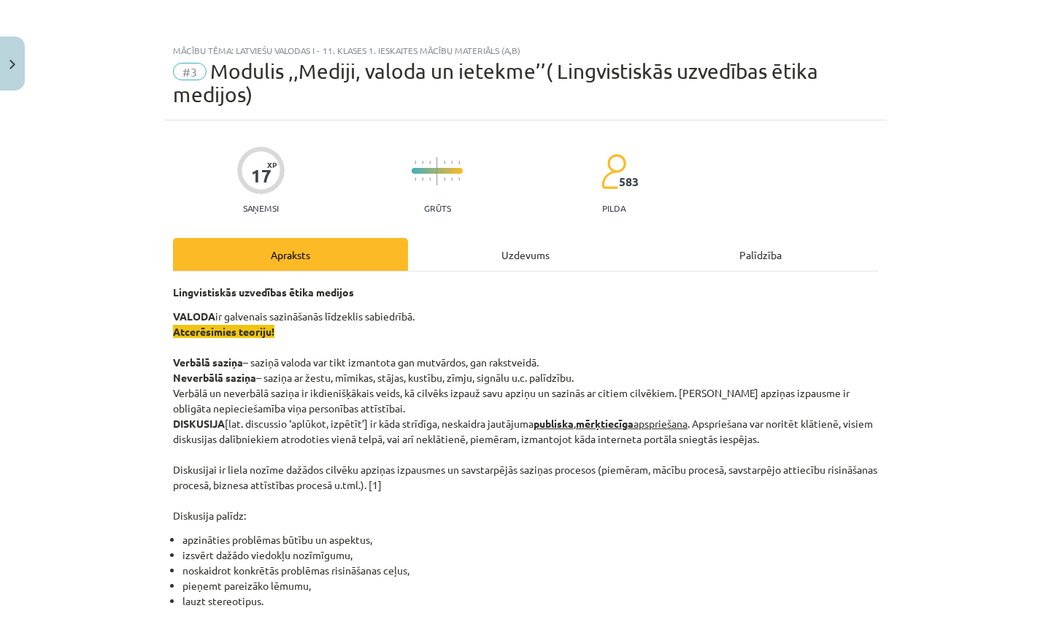
click at [416, 268] on div "Uzdevums" at bounding box center [525, 254] width 235 height 33
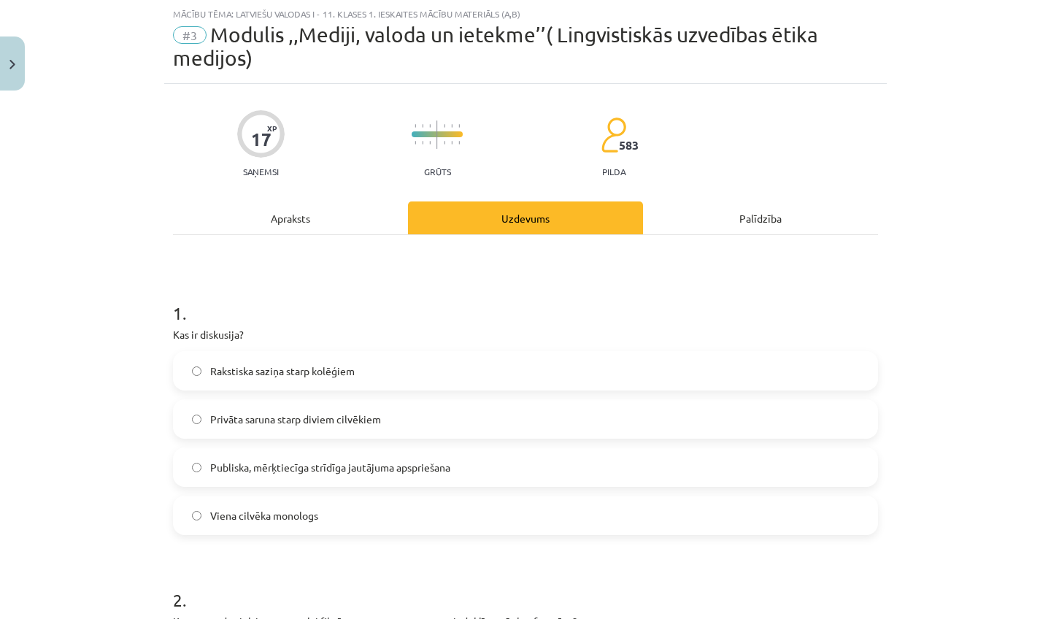
click at [277, 212] on div "Apraksts" at bounding box center [290, 217] width 235 height 33
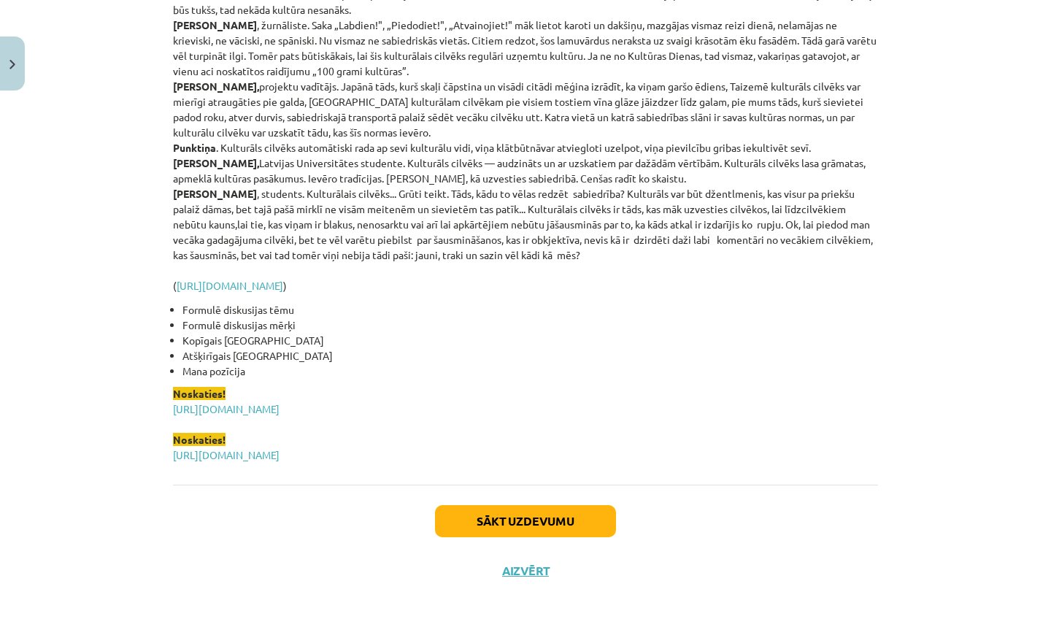
scroll to position [142, 0]
drag, startPoint x: 171, startPoint y: 246, endPoint x: 315, endPoint y: 618, distance: 399.1
click at [315, 618] on div "Mācību tēma: Latviešu valodas i - 11. klases 1. ieskaites mācību materiāls (a,b…" at bounding box center [525, 309] width 1051 height 619
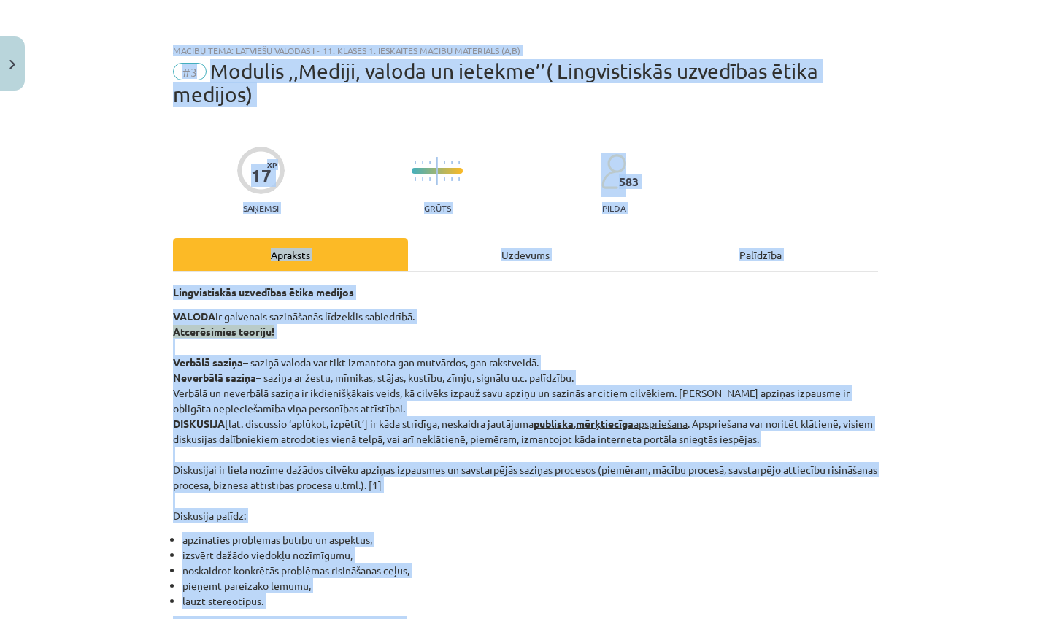
scroll to position [0, 0]
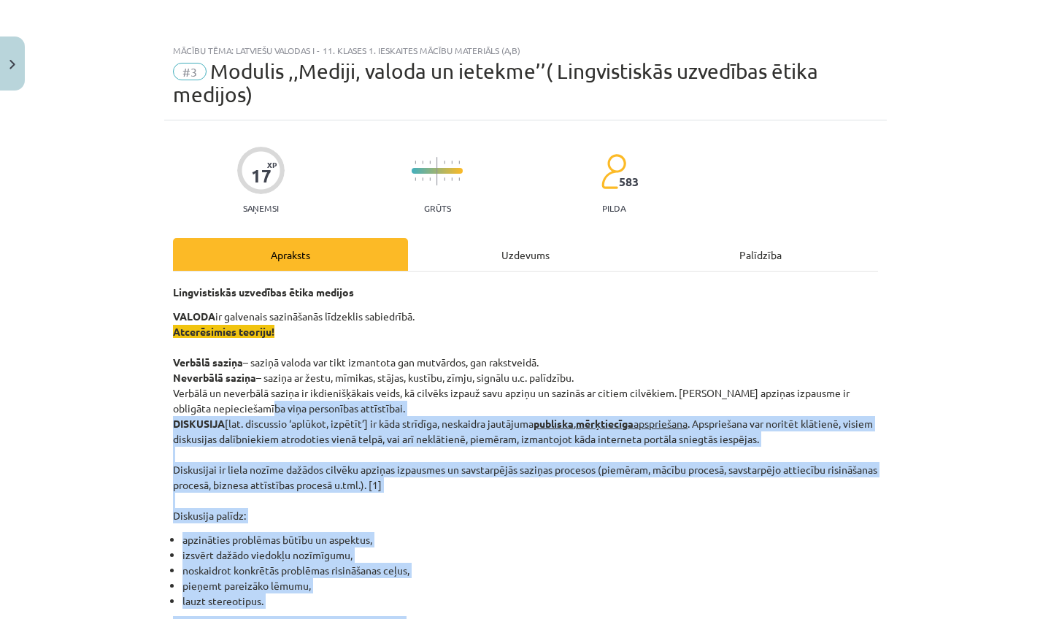
drag, startPoint x: 244, startPoint y: 417, endPoint x: 255, endPoint y: 407, distance: 15.0
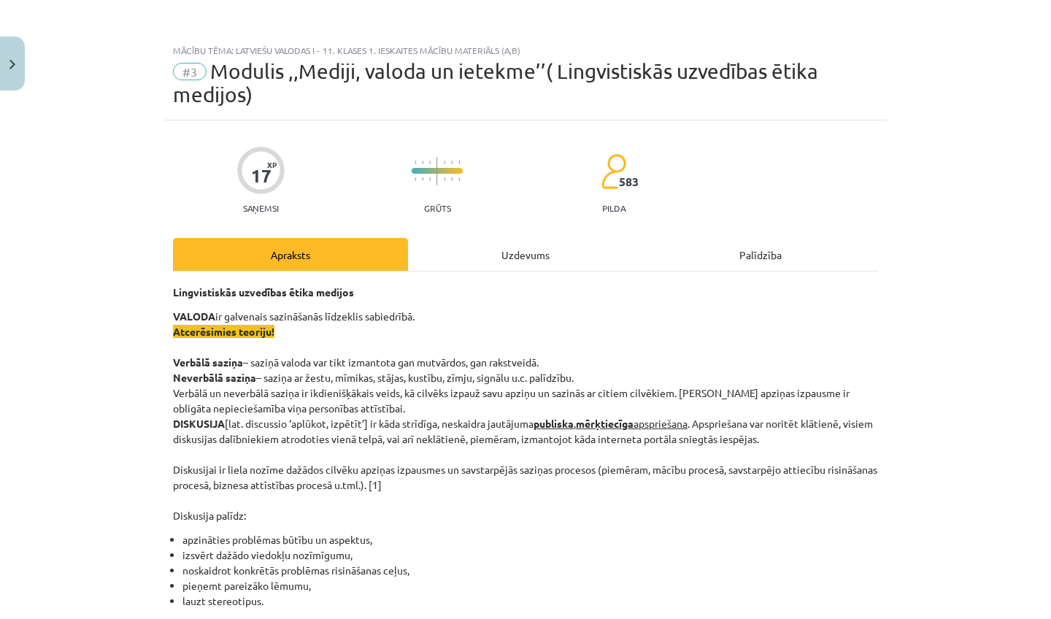
click at [57, 338] on div "Mācību tēma: Latviešu valodas i - 11. klases 1. ieskaites mācību materiāls (a,b…" at bounding box center [525, 309] width 1051 height 619
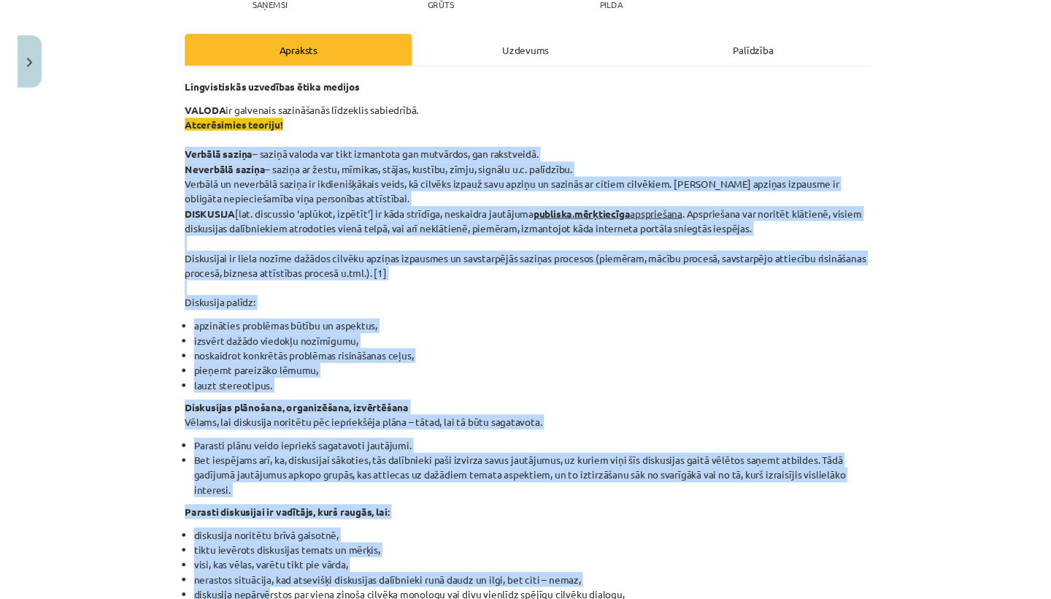
scroll to position [212, 0]
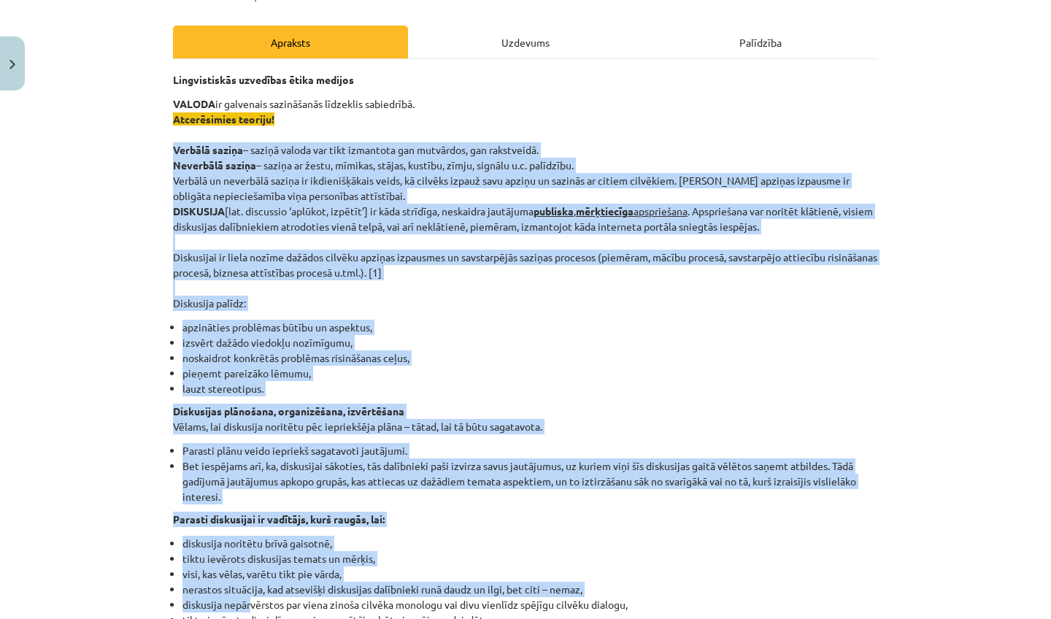
drag, startPoint x: 169, startPoint y: 361, endPoint x: 250, endPoint y: 606, distance: 257.4
click at [28, 442] on div "Mācību tēma: Latviešu valodas i - 11. klases 1. ieskaites mācību materiāls (a,b…" at bounding box center [525, 309] width 1051 height 619
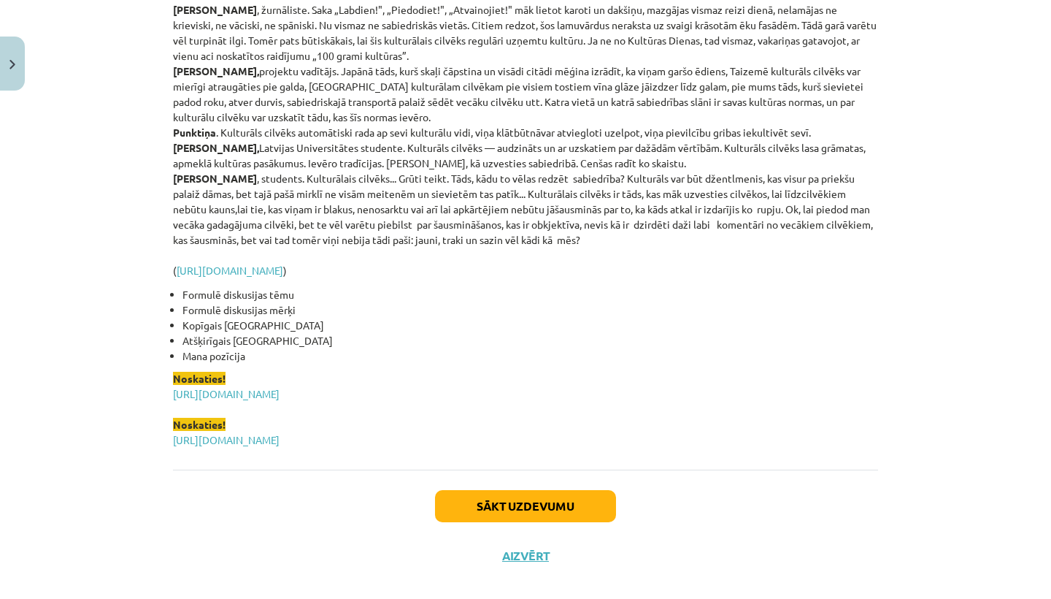
scroll to position [3443, 0]
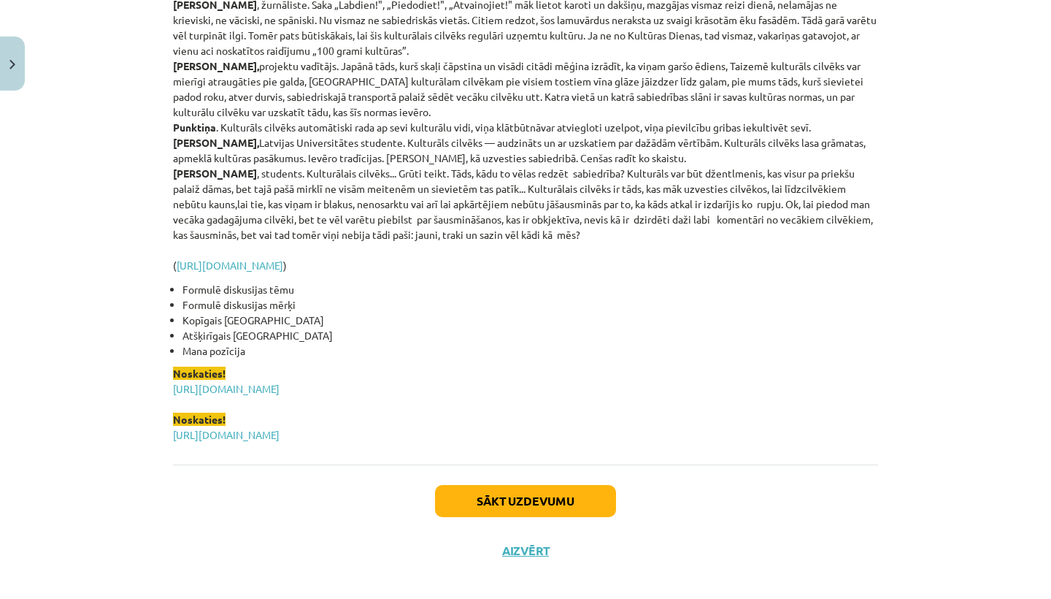
drag, startPoint x: 189, startPoint y: 325, endPoint x: 256, endPoint y: 596, distance: 279.0
click at [256, 596] on div "Mācību tēma: Latviešu valodas i - 11. klases 1. ieskaites mācību materiāls (a,b…" at bounding box center [525, 299] width 1051 height 599
click at [490, 465] on div "Sākt uzdevumu Aizvērt" at bounding box center [525, 515] width 705 height 102
click at [491, 493] on button "Sākt uzdevumu" at bounding box center [525, 501] width 181 height 32
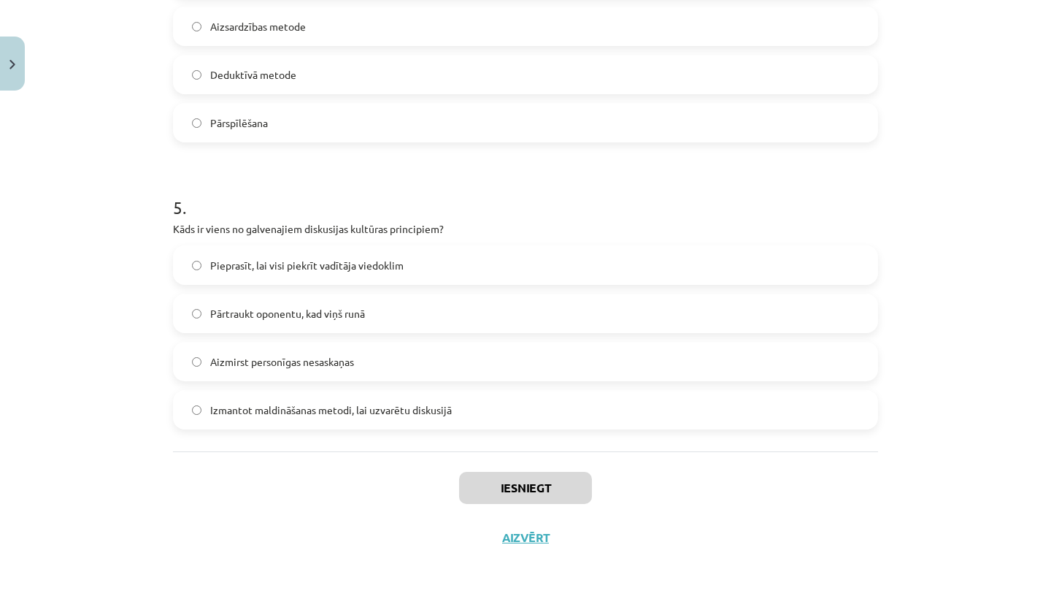
scroll to position [1292, 0]
drag, startPoint x: 508, startPoint y: 212, endPoint x: 535, endPoint y: 53, distance: 162.1
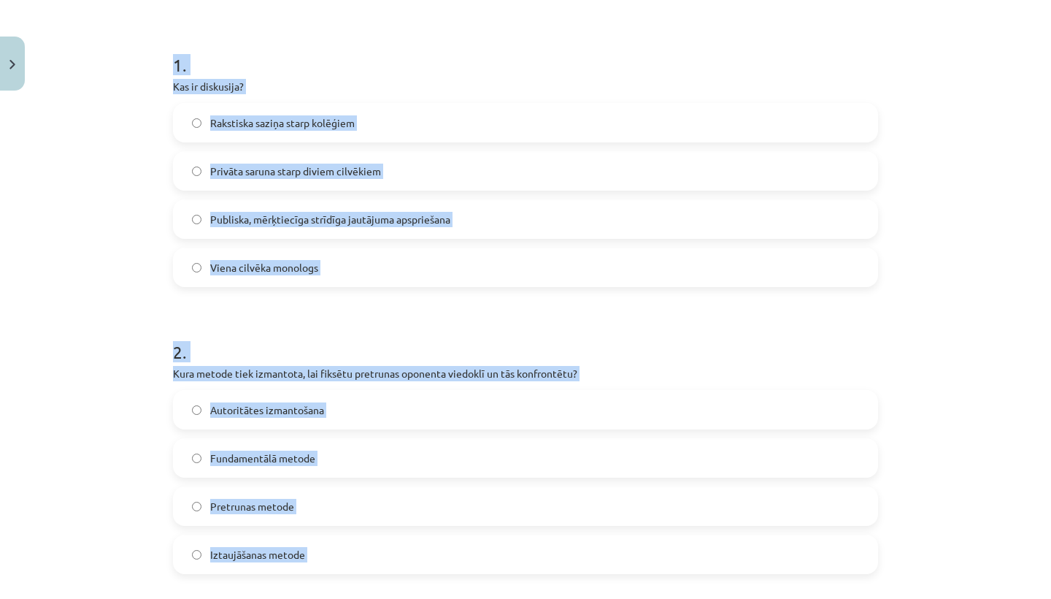
scroll to position [276, 0]
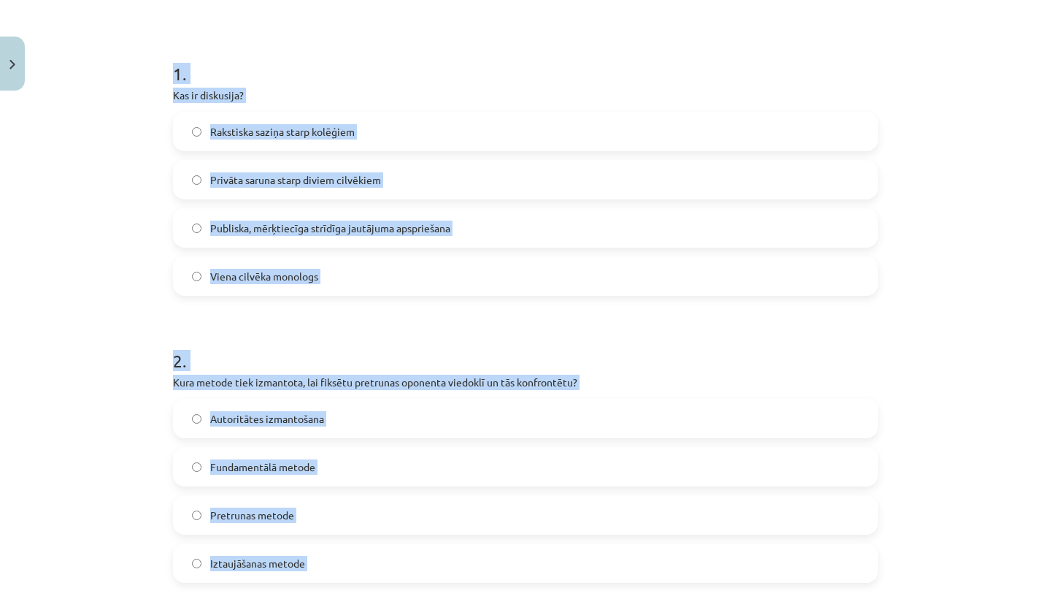
drag, startPoint x: 536, startPoint y: 53, endPoint x: 521, endPoint y: 27, distance: 29.4
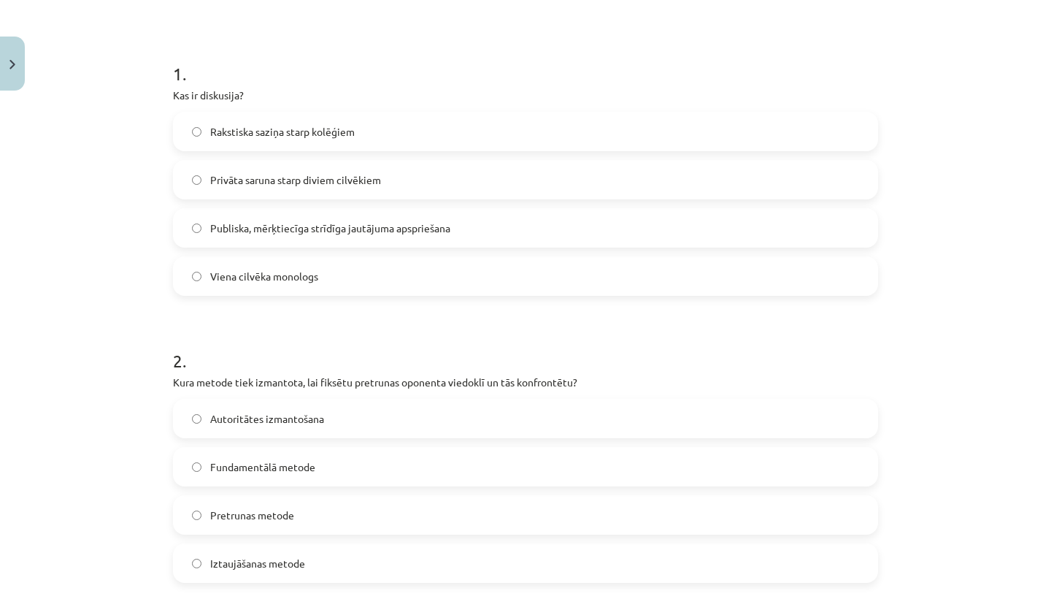
click at [466, 216] on label "Publiska, mērķtiecīga strīdīga jautājuma apspriešana" at bounding box center [525, 228] width 702 height 36
drag, startPoint x: 401, startPoint y: 341, endPoint x: 395, endPoint y: 328, distance: 14.7
click at [395, 328] on h1 "2 ." at bounding box center [525, 347] width 705 height 45
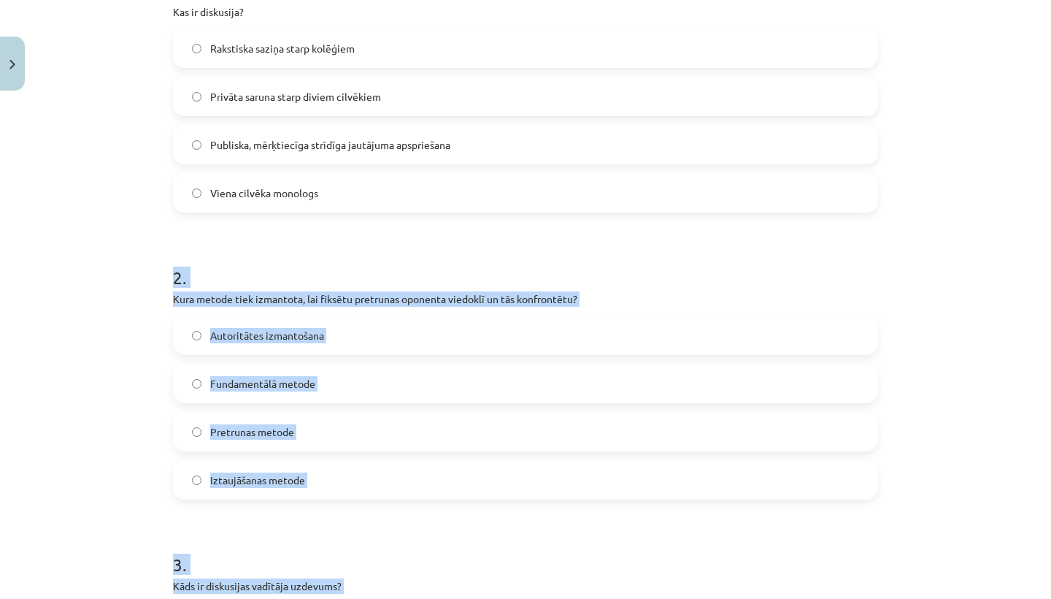
scroll to position [400, 0]
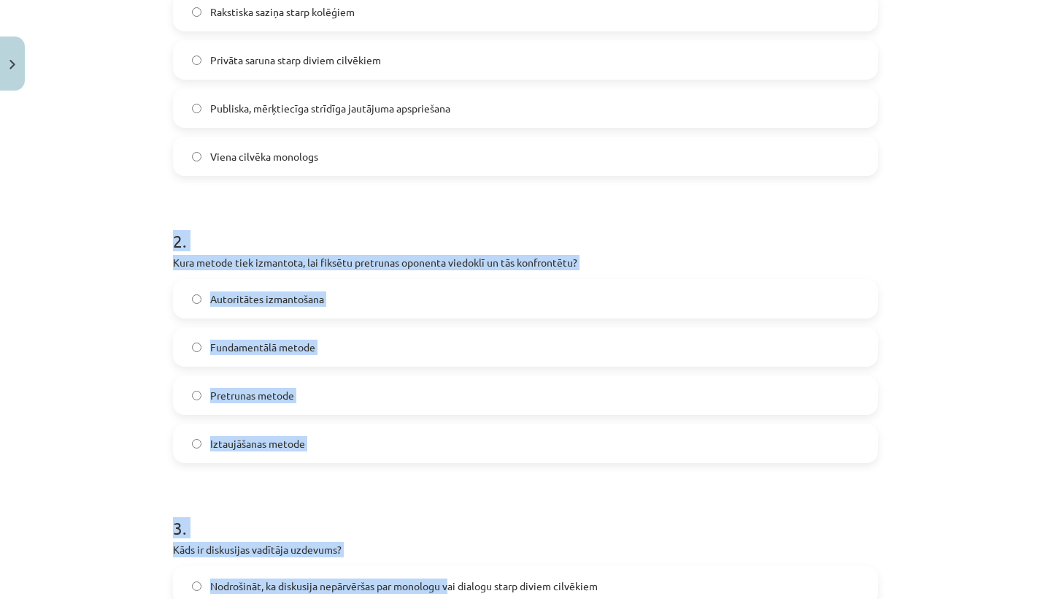
drag, startPoint x: 395, startPoint y: 332, endPoint x: 437, endPoint y: 587, distance: 258.1
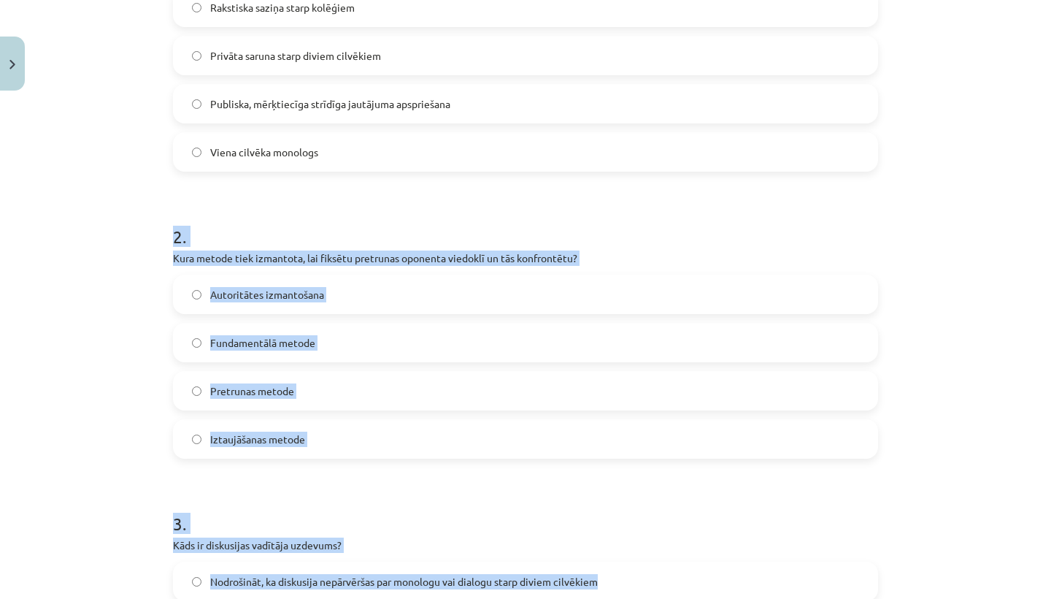
click at [436, 587] on span "Nodrošināt, ka diskusija nepārvēršas par monologu vai dialogu starp diviem cilv…" at bounding box center [404, 581] width 388 height 15
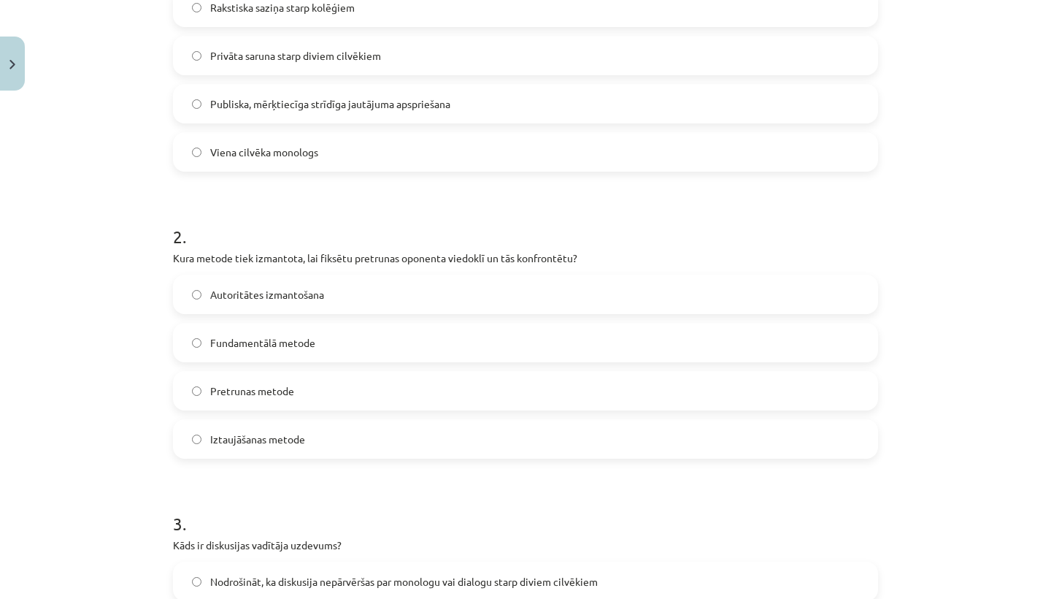
click at [247, 507] on h1 "3 ." at bounding box center [525, 510] width 705 height 45
click at [280, 431] on span "Iztaujāšanas metode" at bounding box center [257, 438] width 95 height 15
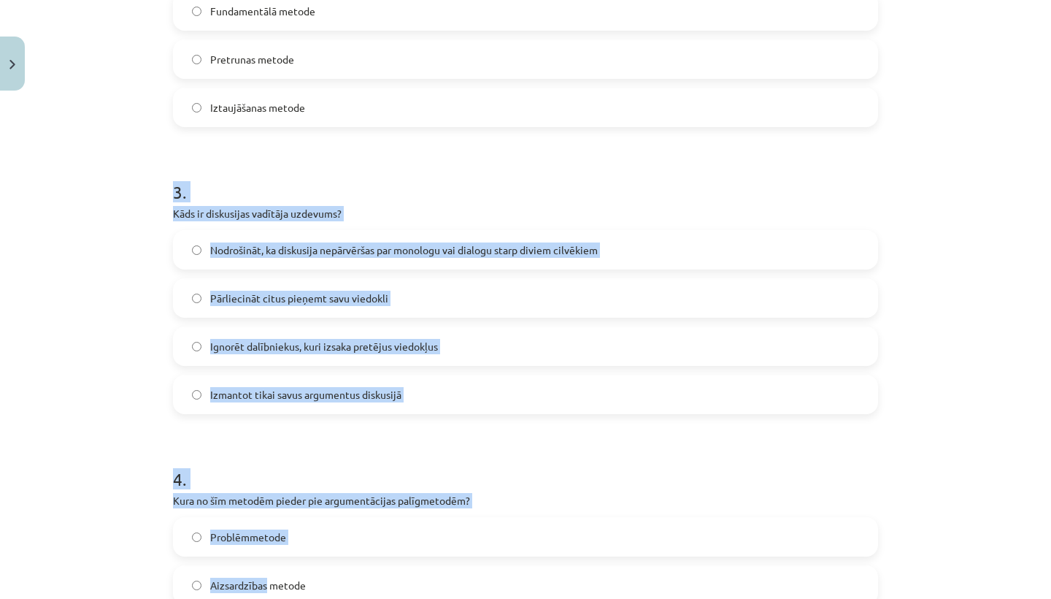
drag, startPoint x: 266, startPoint y: 497, endPoint x: 266, endPoint y: 598, distance: 100.7
click at [266, 598] on form "1 . Kas ir diskusija? Rakstiska saziņa starp kolēģiem Privāta saruna starp divi…" at bounding box center [525, 284] width 705 height 1405
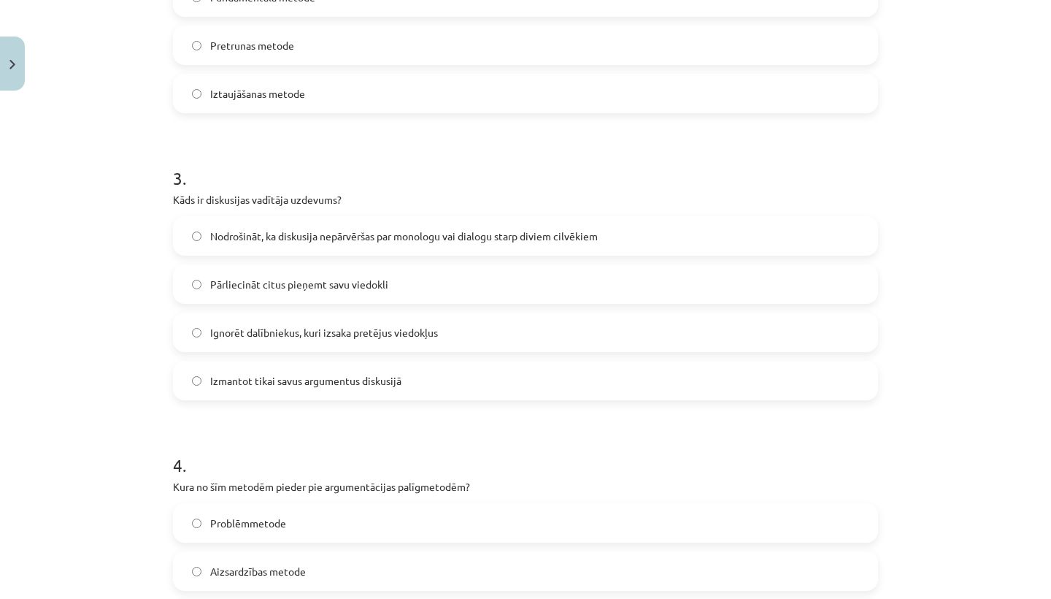
click at [124, 436] on div "Mācību tēma: Latviešu valodas i - 11. klases 1. ieskaites mācību materiāls (a,b…" at bounding box center [525, 299] width 1051 height 599
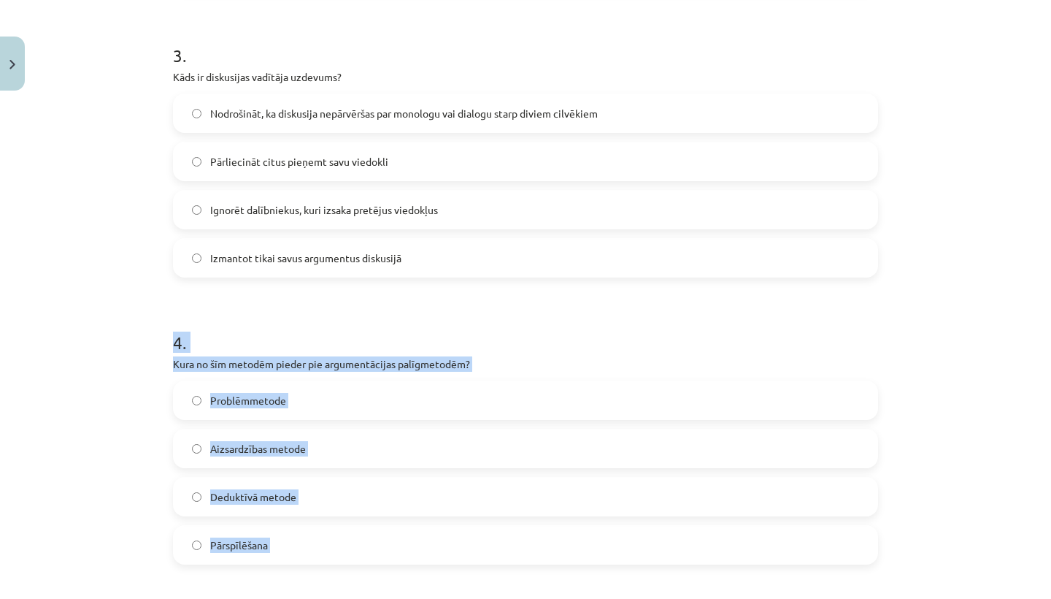
drag, startPoint x: 191, startPoint y: 445, endPoint x: 169, endPoint y: 588, distance: 144.7
click at [169, 588] on div "17 XP Saņemsi Grūts 583 pilda Apraksts Uzdevums Palīdzība 1 . Kas ir diskusija?…" at bounding box center [525, 119] width 723 height 1732
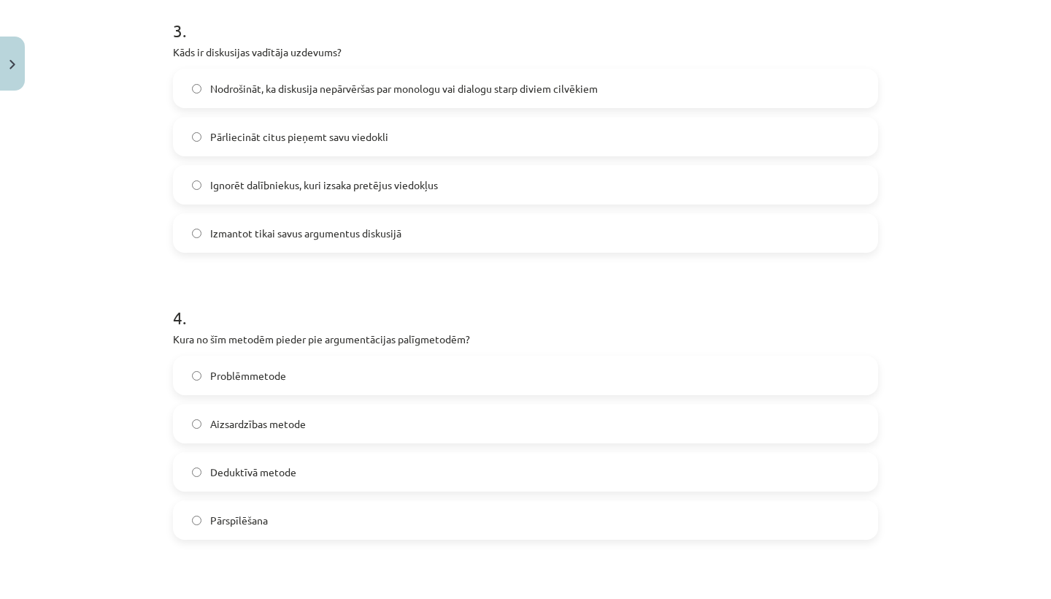
click at [48, 453] on div "Mācību tēma: Latviešu valodas i - 11. klases 1. ieskaites mācību materiāls (a,b…" at bounding box center [525, 299] width 1051 height 599
click at [228, 423] on span "Aizsardzības metode" at bounding box center [258, 423] width 96 height 15
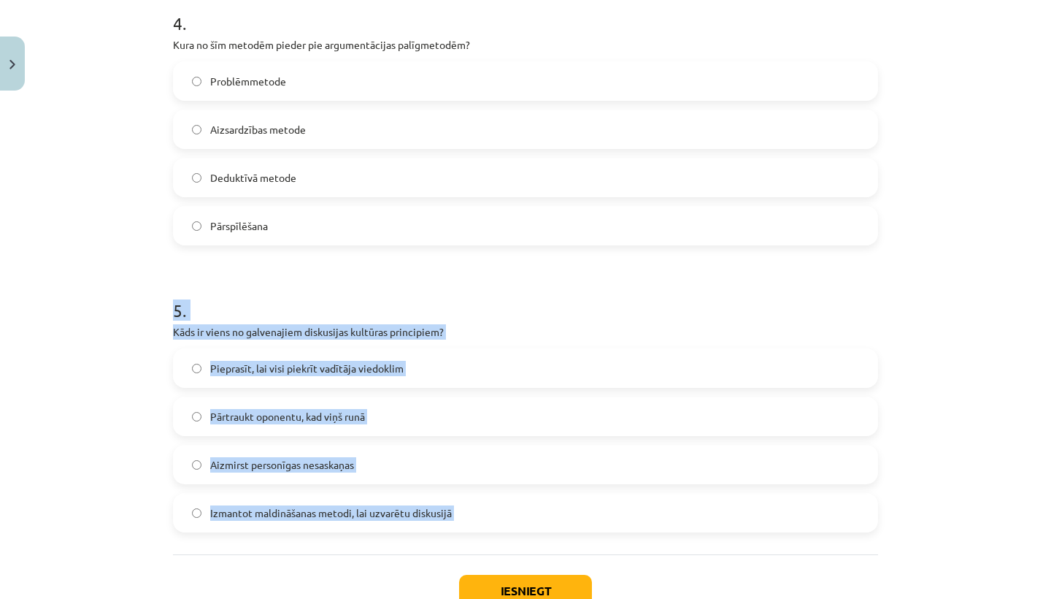
scroll to position [1204, 0]
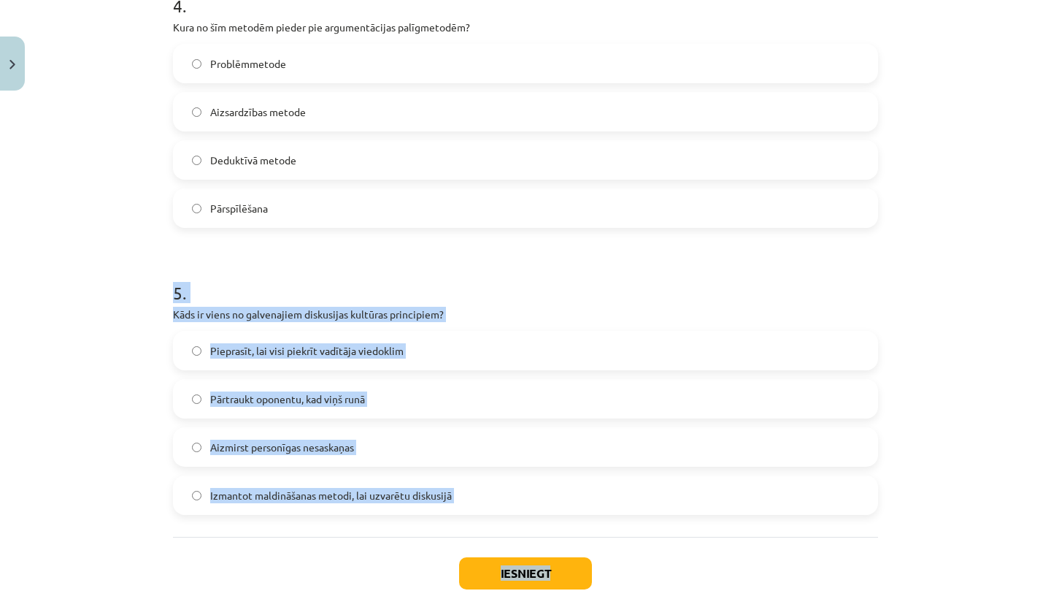
drag, startPoint x: 315, startPoint y: 545, endPoint x: 313, endPoint y: 592, distance: 46.8
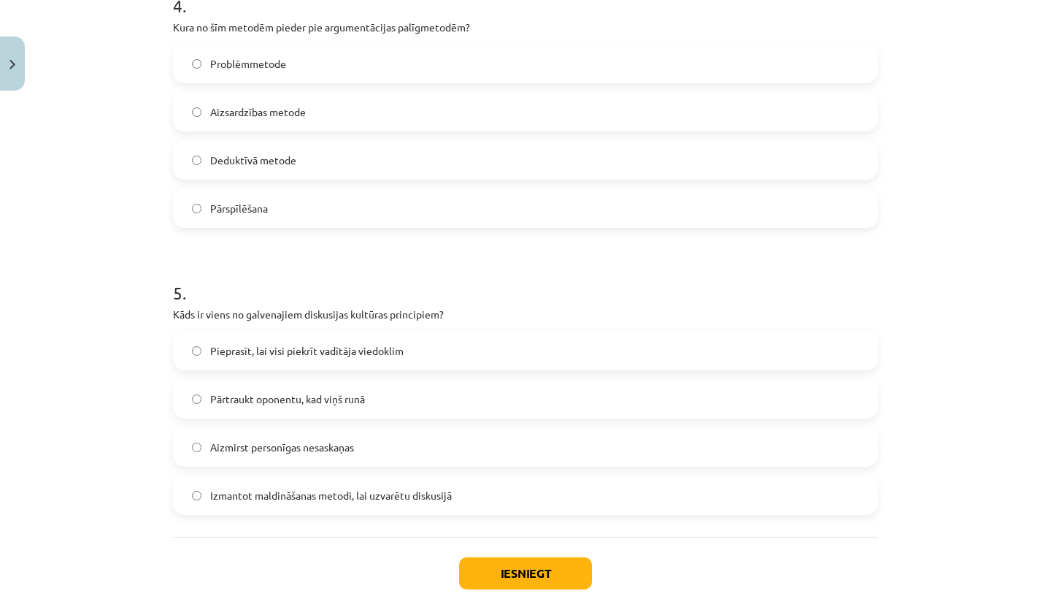
click at [99, 523] on div "Mācību tēma: Latviešu valodas i - 11. klases 1. ieskaites mācību materiāls (a,b…" at bounding box center [525, 299] width 1051 height 599
click at [263, 448] on span "Aizmirst personīgas nesaskaņas" at bounding box center [282, 446] width 144 height 15
click at [515, 563] on button "Iesniegt" at bounding box center [525, 573] width 133 height 32
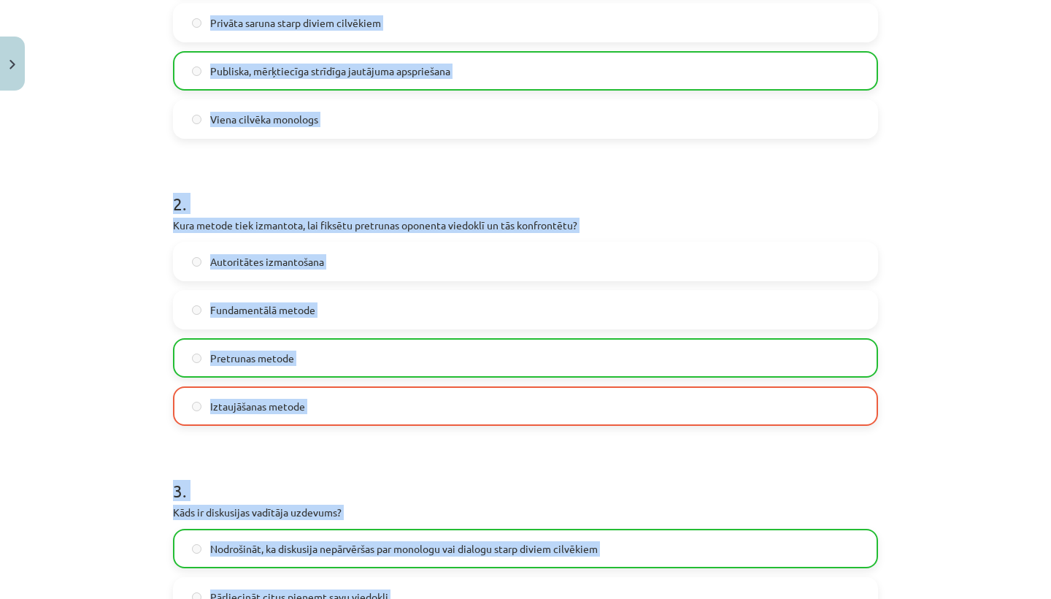
scroll to position [423, 0]
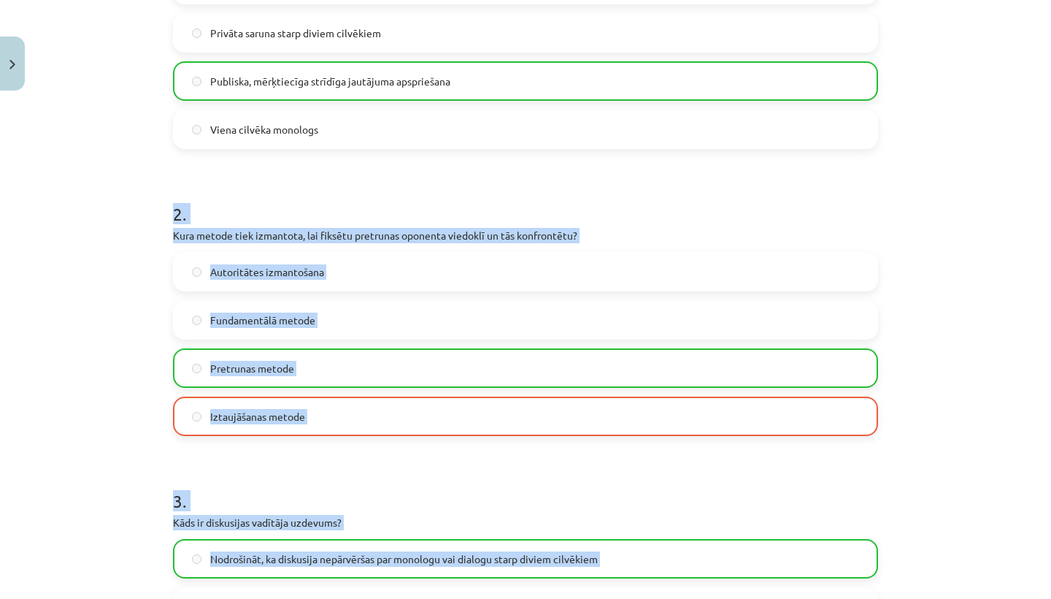
drag, startPoint x: 539, startPoint y: 181, endPoint x: 603, endPoint y: 149, distance: 71.2
click at [601, 145] on form "1 . Kas ir diskusija? Rakstiska saziņa starp kolēģiem Privāta saruna starp divi…" at bounding box center [525, 593] width 705 height 1405
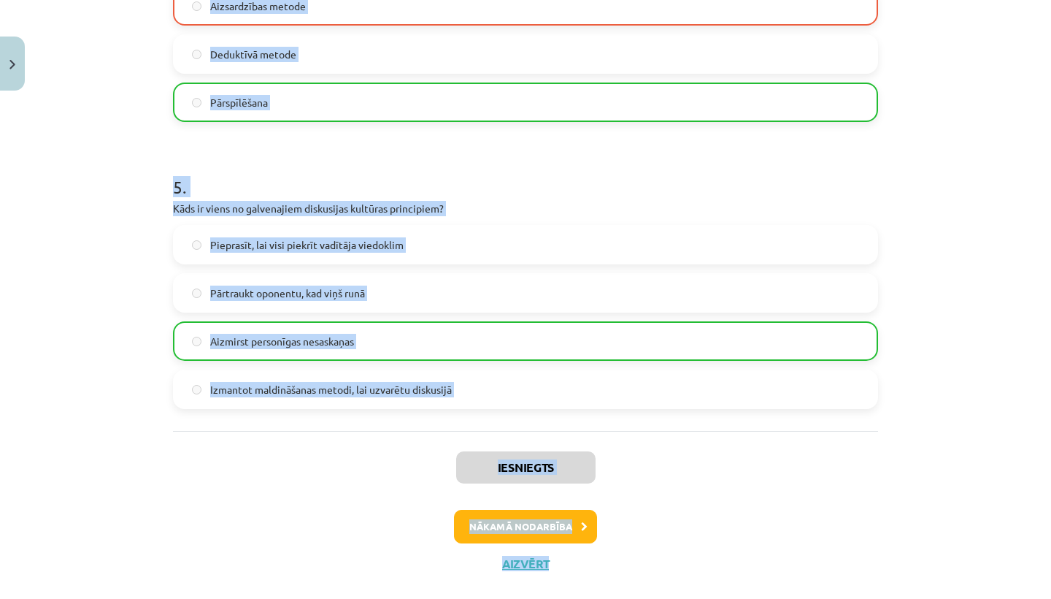
scroll to position [1338, 0]
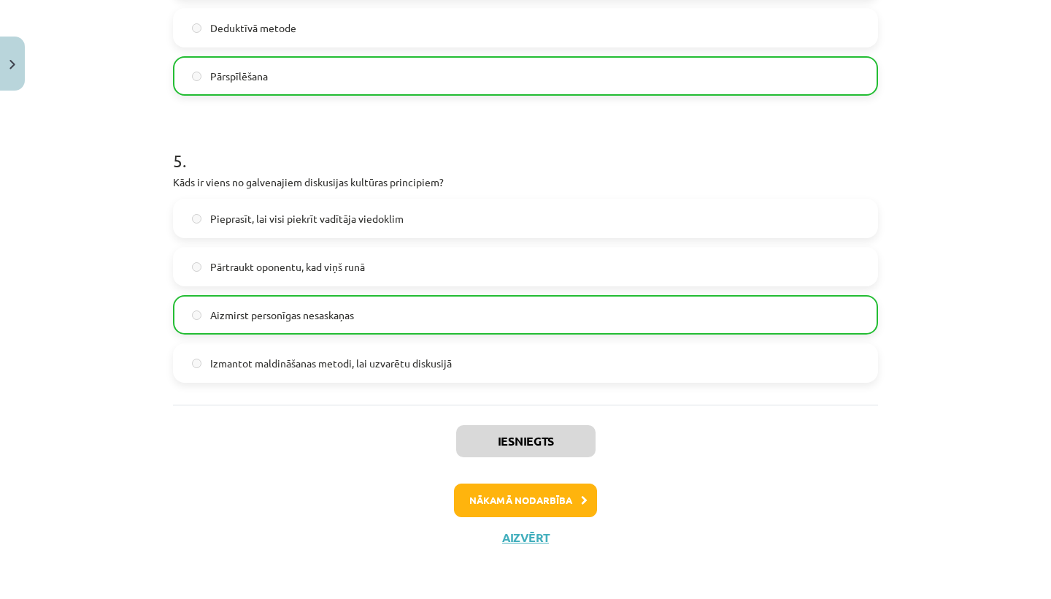
drag, startPoint x: 572, startPoint y: 447, endPoint x: 587, endPoint y: 598, distance: 151.8
click at [587, 598] on div "Mācību tēma: Latviešu valodas i - 11. klases 1. ieskaites mācību materiāls (a,b…" at bounding box center [525, 299] width 1051 height 599
click at [567, 501] on button "Nākamā nodarbība" at bounding box center [525, 500] width 143 height 34
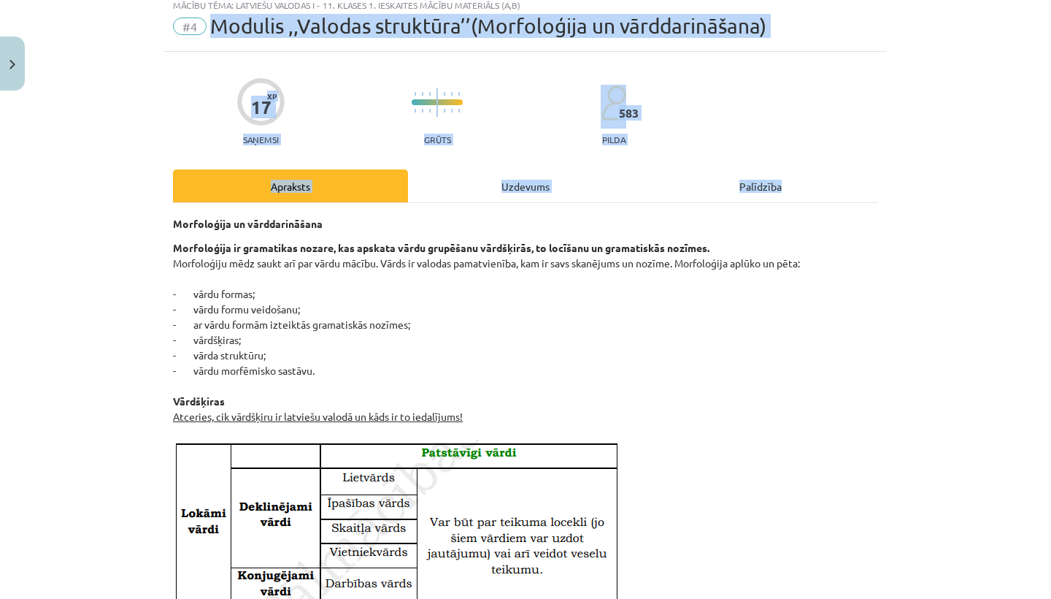
scroll to position [36, 0]
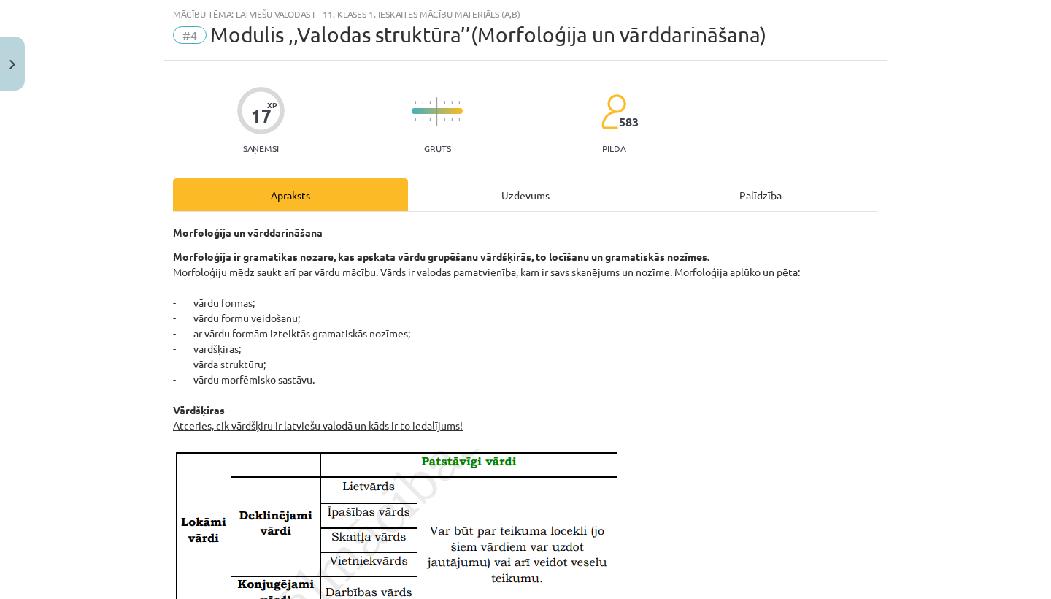
click at [513, 193] on div "Uzdevums" at bounding box center [525, 194] width 235 height 33
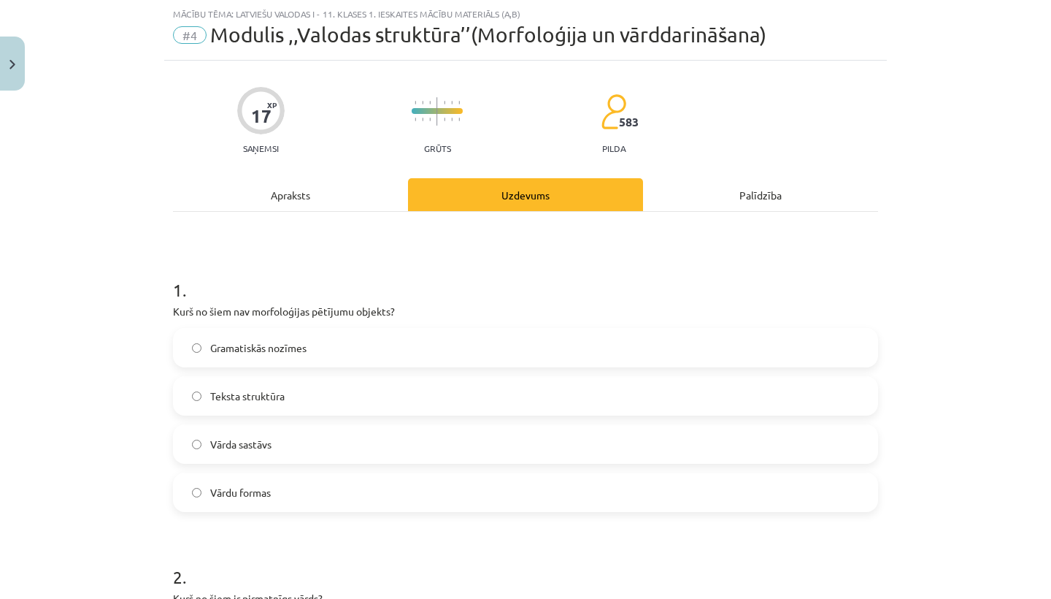
click at [374, 352] on label "Gramatiskās nozīmes" at bounding box center [525, 347] width 702 height 36
click at [327, 188] on div "Apraksts" at bounding box center [290, 194] width 235 height 33
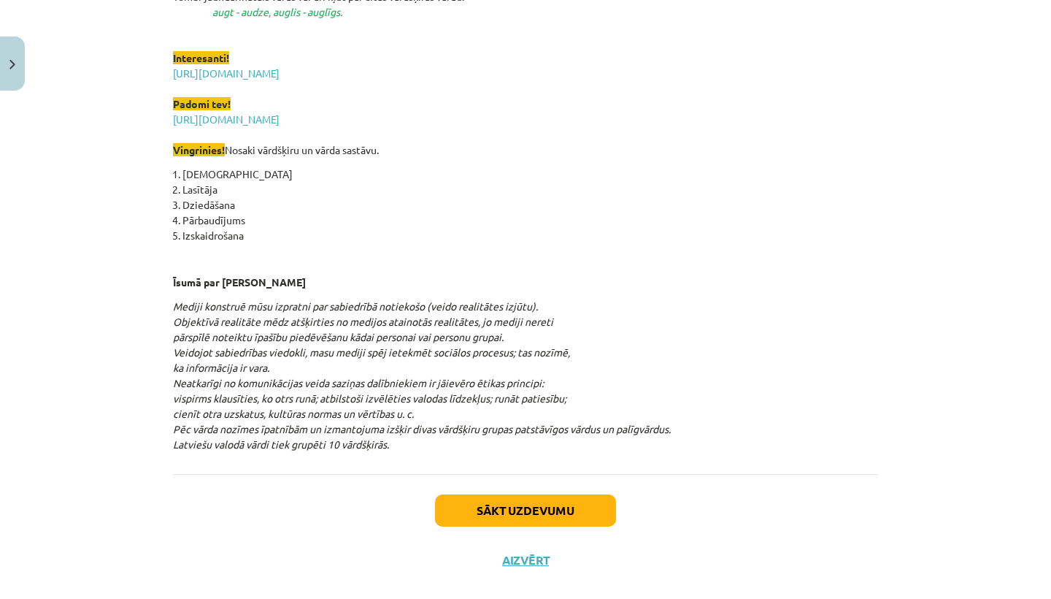
scroll to position [1914, 0]
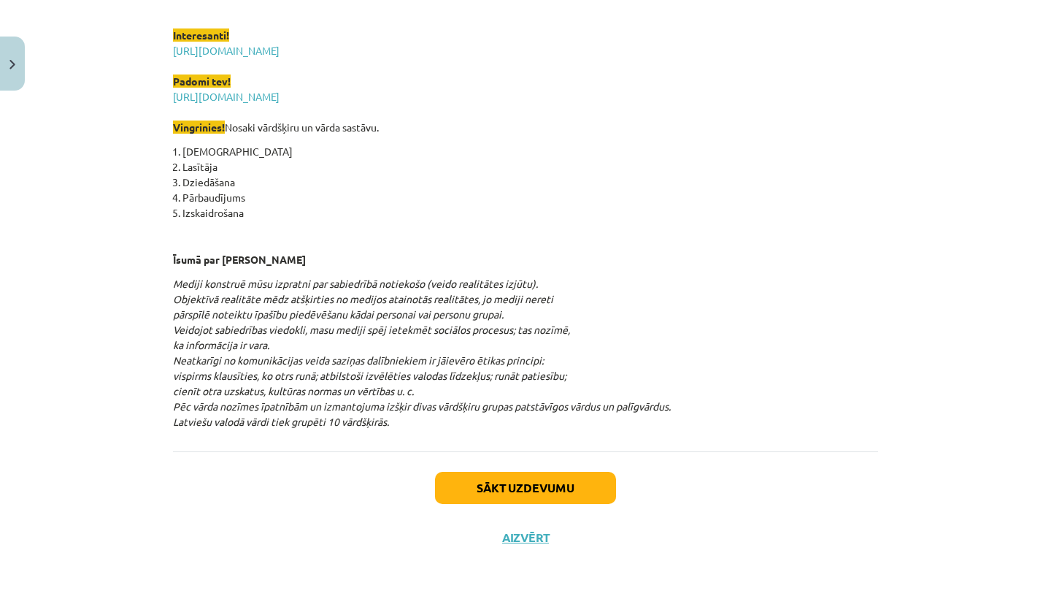
drag, startPoint x: 356, startPoint y: 269, endPoint x: 384, endPoint y: 589, distance: 321.7
click at [384, 589] on div "Mācību tēma: Latviešu valodas i - 11. klases 1. ieskaites mācību materiāls (a,b…" at bounding box center [525, 299] width 1051 height 599
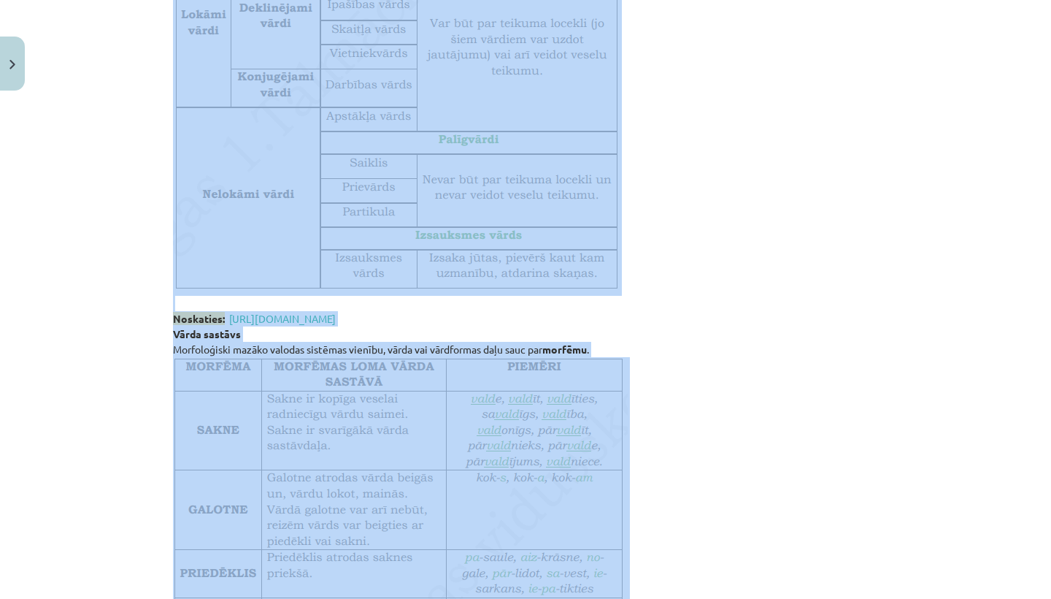
drag, startPoint x: 319, startPoint y: 421, endPoint x: 532, endPoint y: -56, distance: 522.8
click at [532, 0] on html "0 Dāvanas 106 mP 79 xp Keita Oigus Sākums Aktuāli Kā mācīties eSKOLĀ Kontakti N…" at bounding box center [525, 162] width 1051 height 599
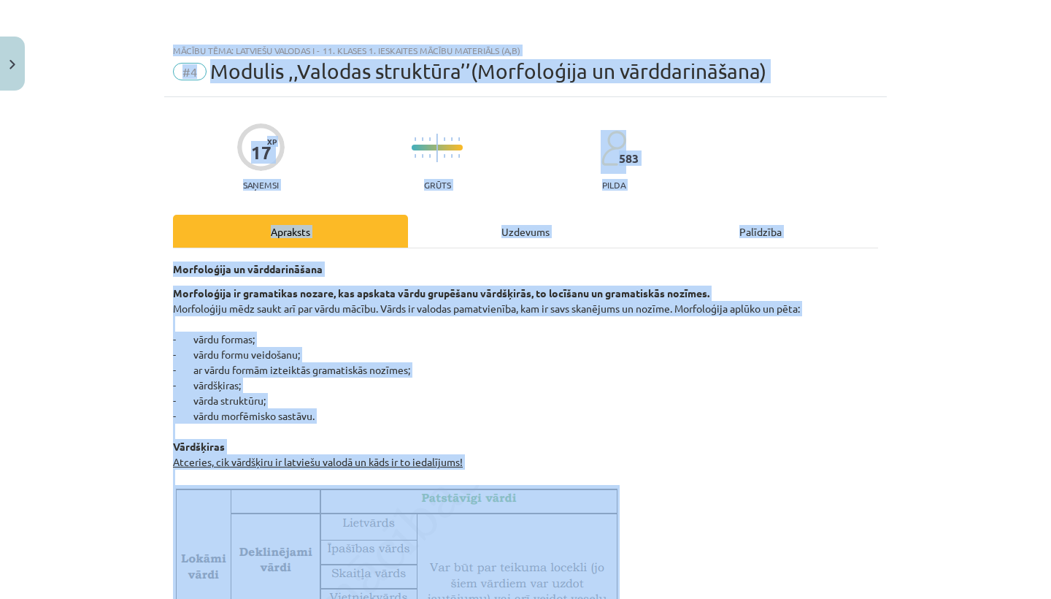
scroll to position [0, 0]
drag, startPoint x: 720, startPoint y: 40, endPoint x: 685, endPoint y: -58, distance: 104.8
click at [685, 0] on html "0 Dāvanas 106 mP 79 xp Keita Oigus Sākums Aktuāli Kā mācīties eSKOLĀ Kontakti N…" at bounding box center [525, 299] width 1051 height 599
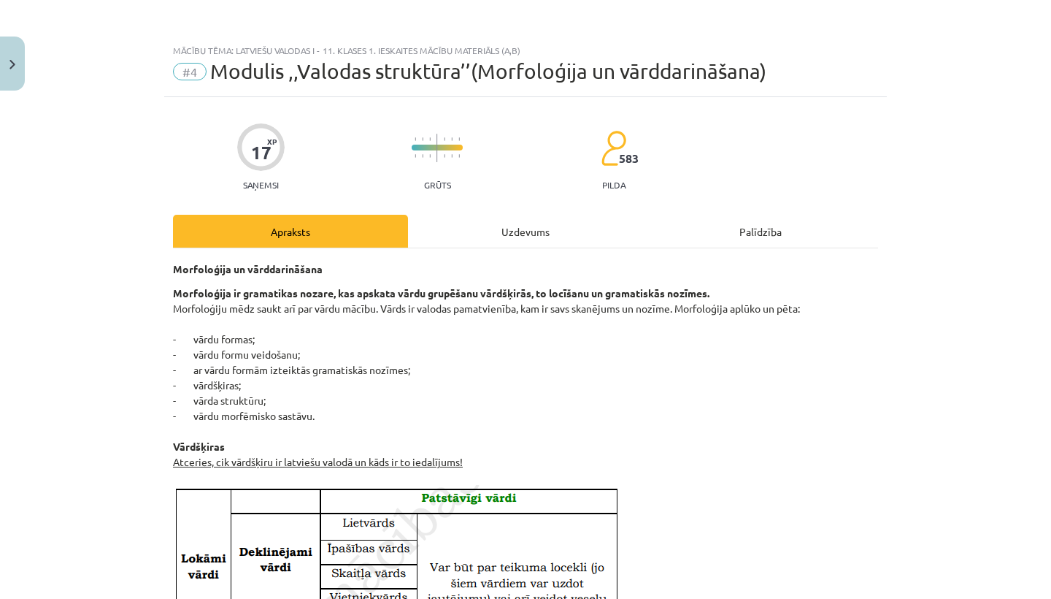
click at [534, 221] on div "Uzdevums" at bounding box center [525, 231] width 235 height 33
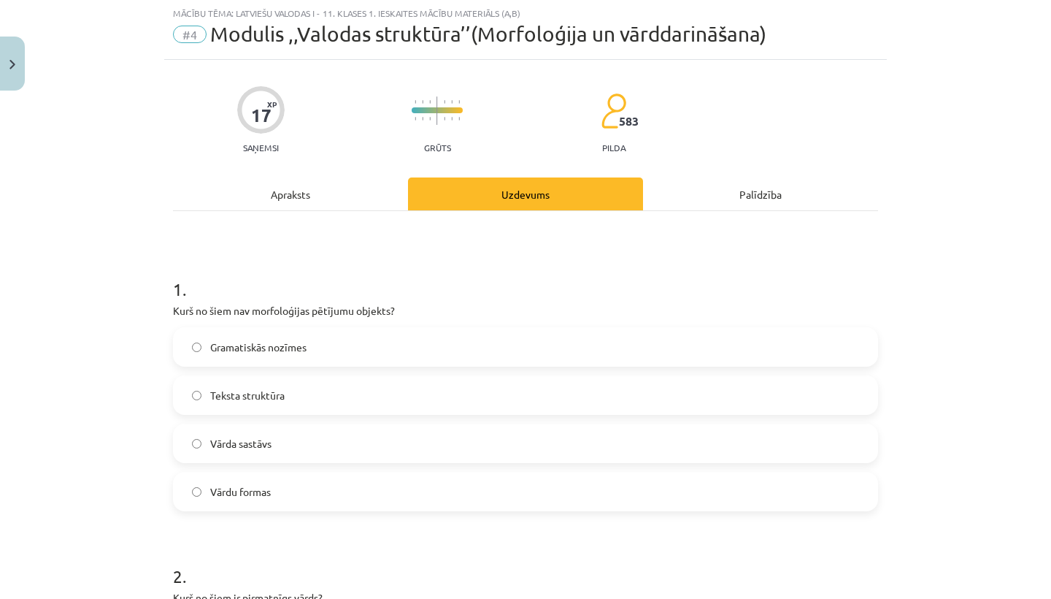
click at [295, 199] on div "Apraksts" at bounding box center [290, 193] width 235 height 33
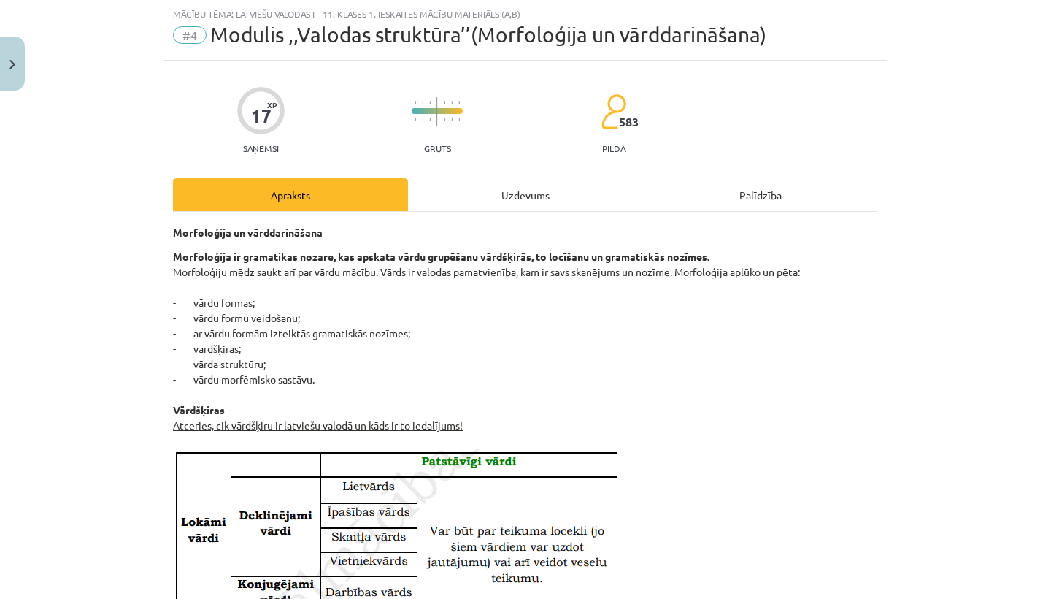
drag, startPoint x: 489, startPoint y: 341, endPoint x: 510, endPoint y: 510, distance: 170.7
click at [458, 191] on div "Uzdevums" at bounding box center [525, 194] width 235 height 33
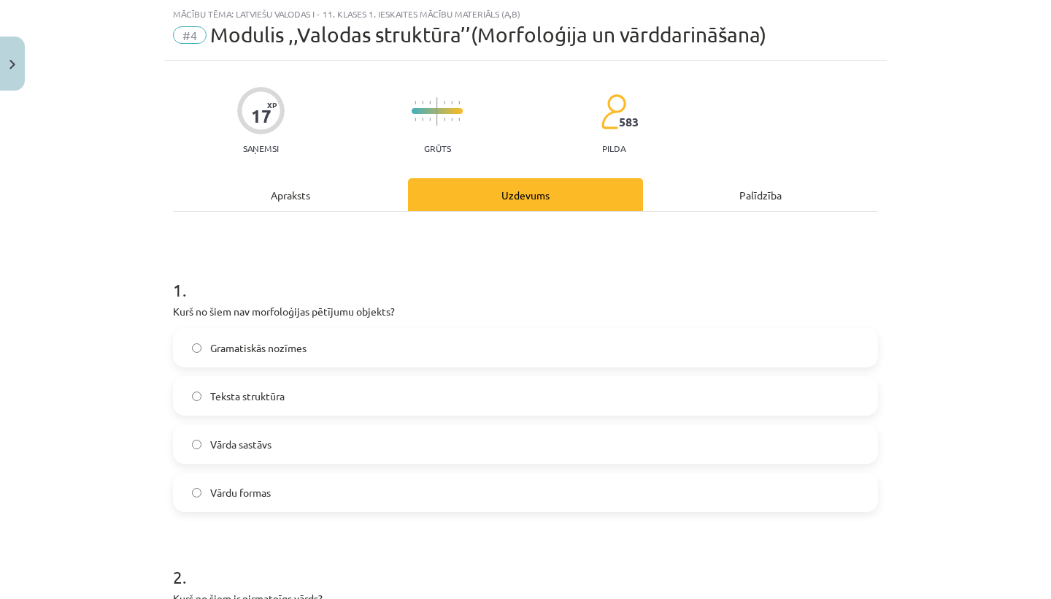
click at [320, 191] on div "Apraksts" at bounding box center [290, 194] width 235 height 33
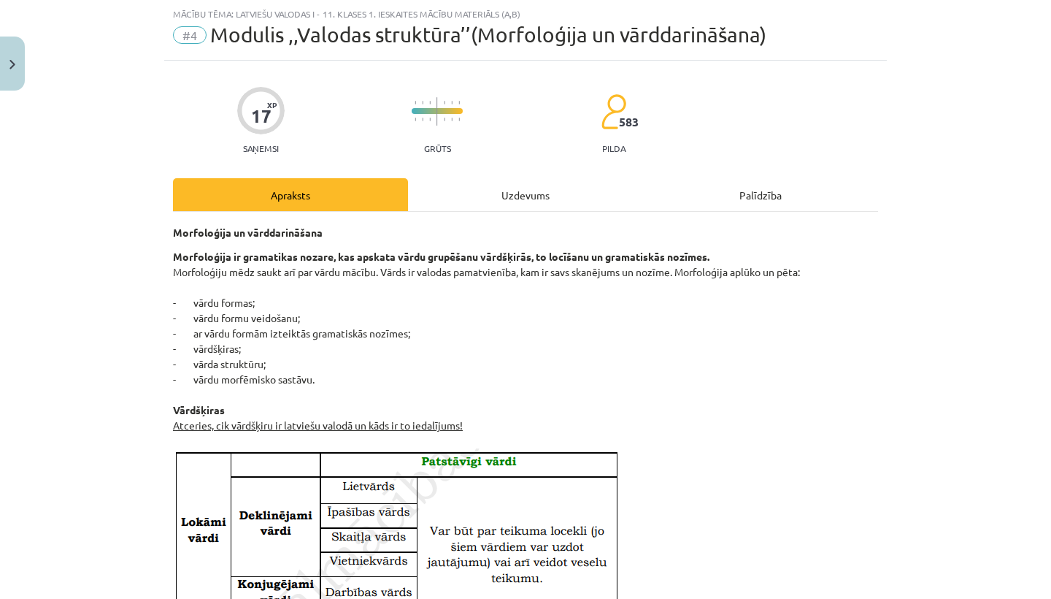
click at [458, 204] on div "Uzdevums" at bounding box center [525, 194] width 235 height 33
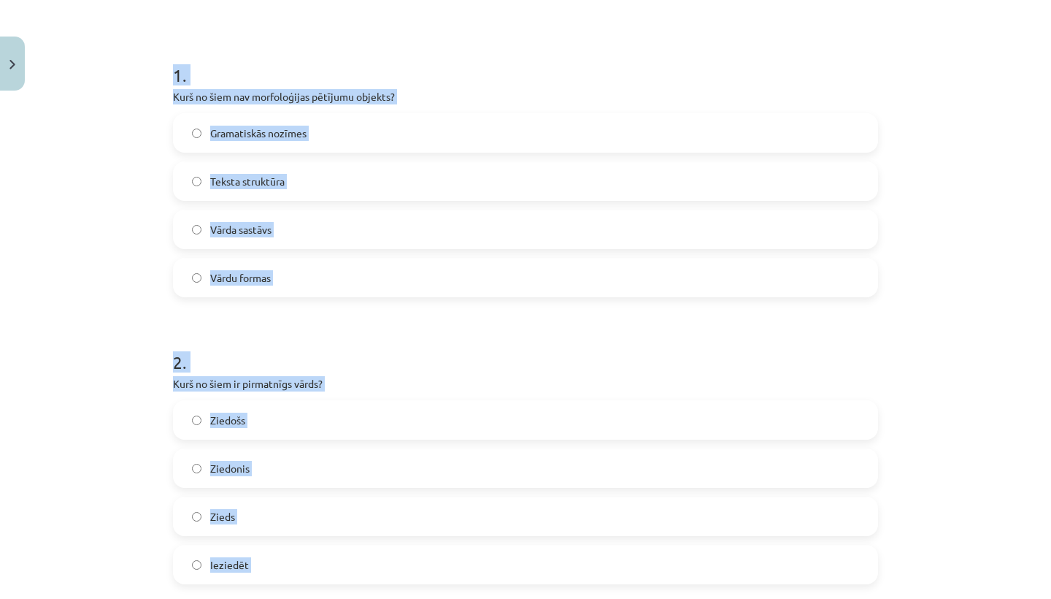
scroll to position [266, 0]
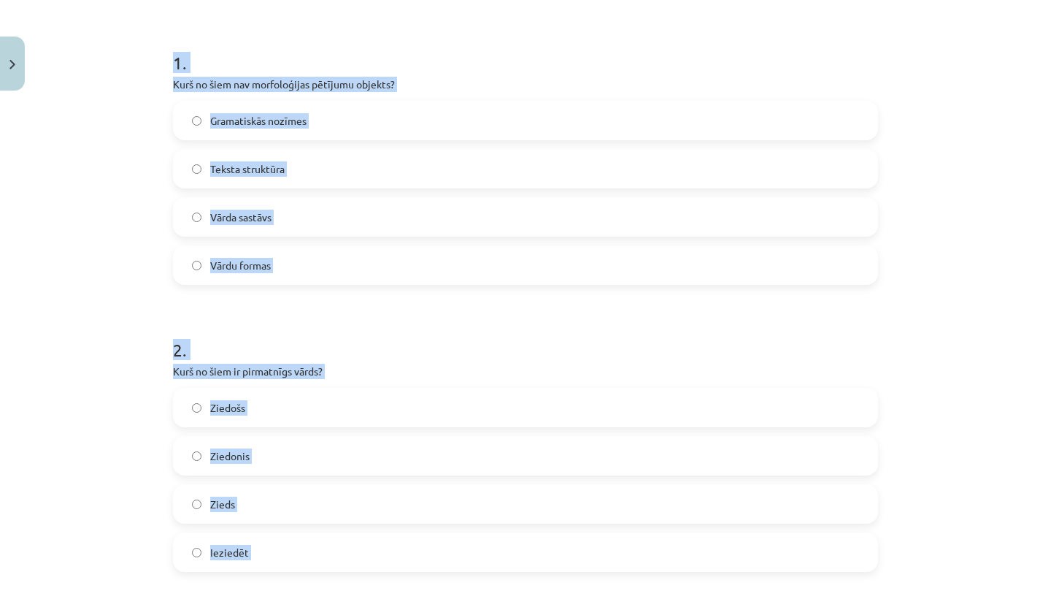
drag, startPoint x: 464, startPoint y: 211, endPoint x: 481, endPoint y: 590, distance: 379.2
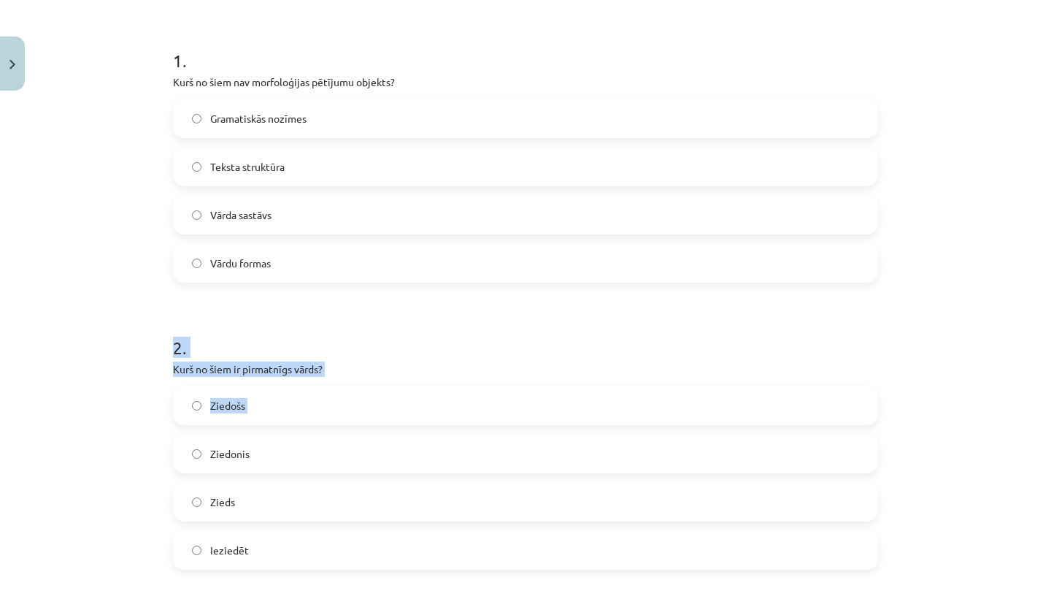
drag, startPoint x: 427, startPoint y: 431, endPoint x: 418, endPoint y: 265, distance: 166.7
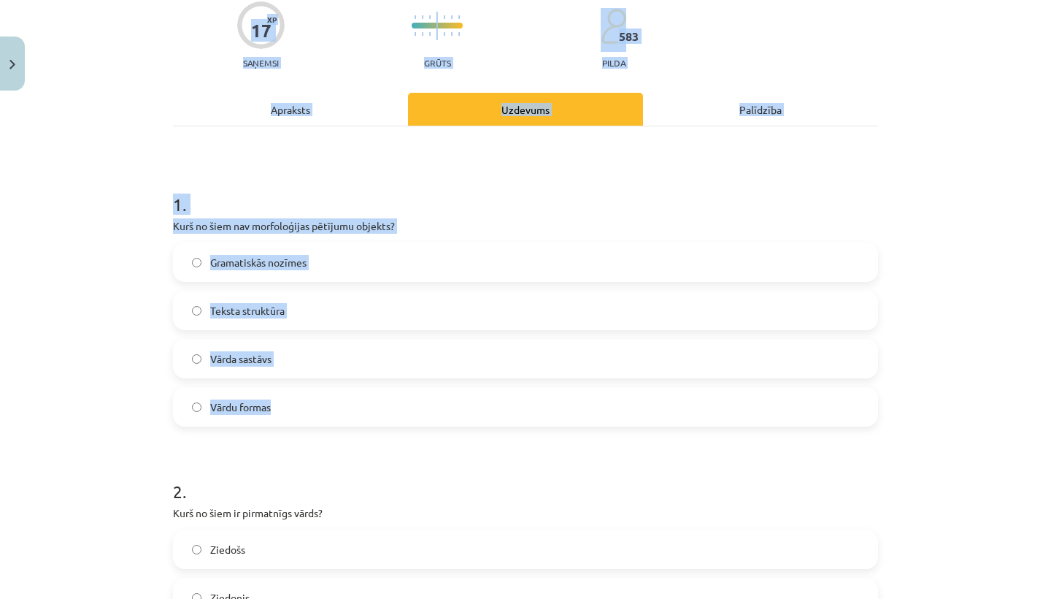
scroll to position [0, 0]
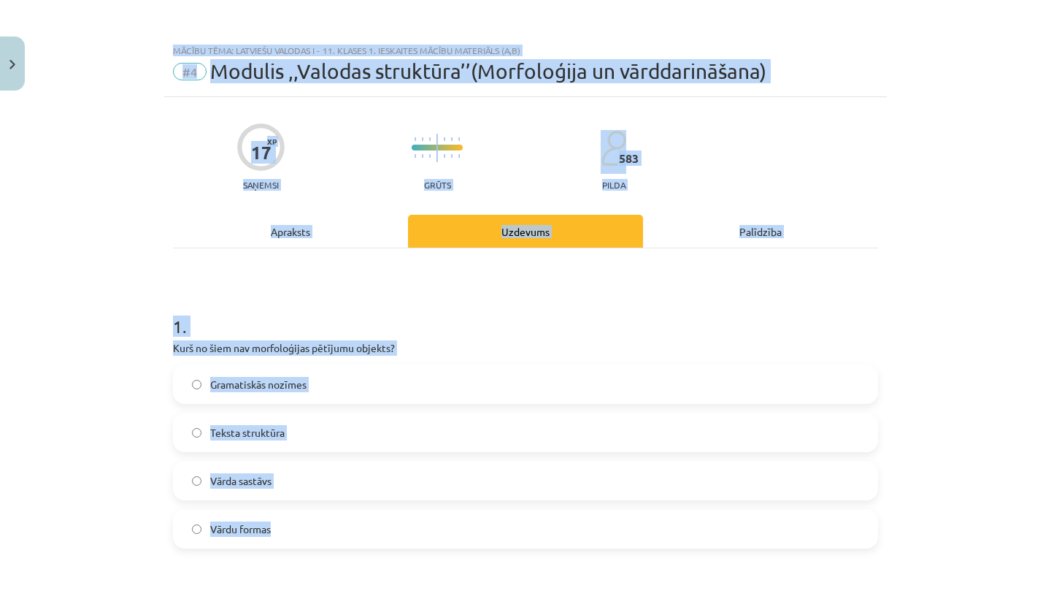
drag, startPoint x: 418, startPoint y: 265, endPoint x: 398, endPoint y: -47, distance: 313.1
click at [398, 0] on html "0 Dāvanas 106 mP 79 xp Keita Oigus Sākums Aktuāli Kā mācīties eSKOLĀ Kontakti N…" at bounding box center [525, 299] width 1051 height 599
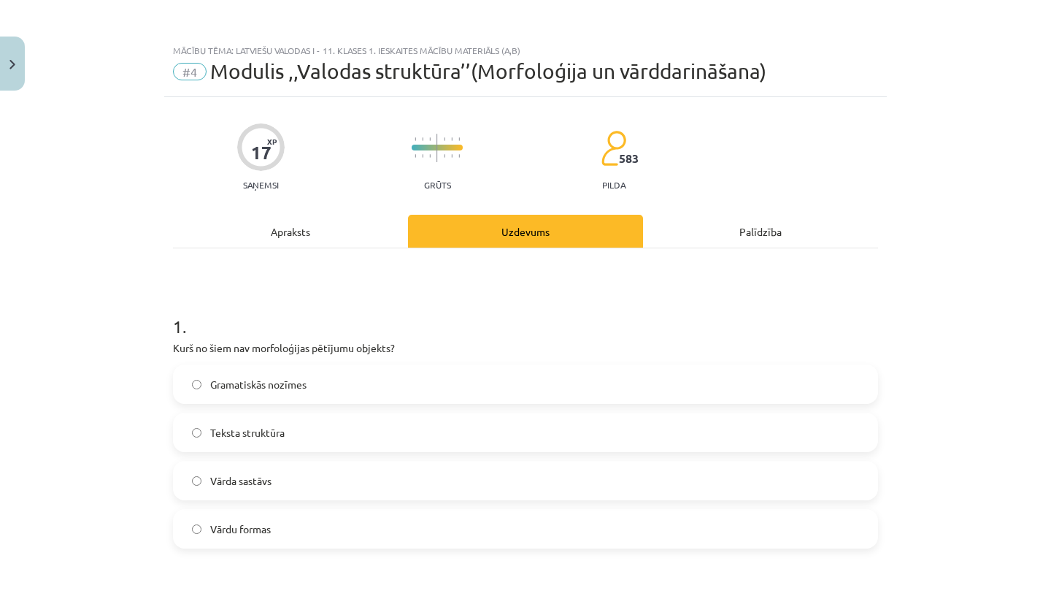
click at [291, 235] on div "Apraksts" at bounding box center [290, 231] width 235 height 33
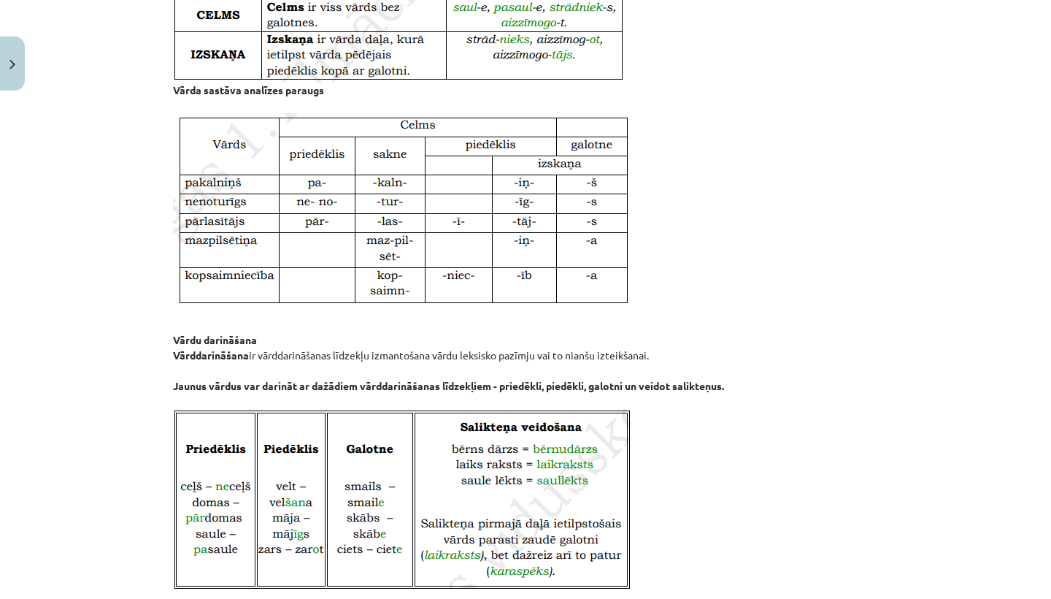
scroll to position [1217, 0]
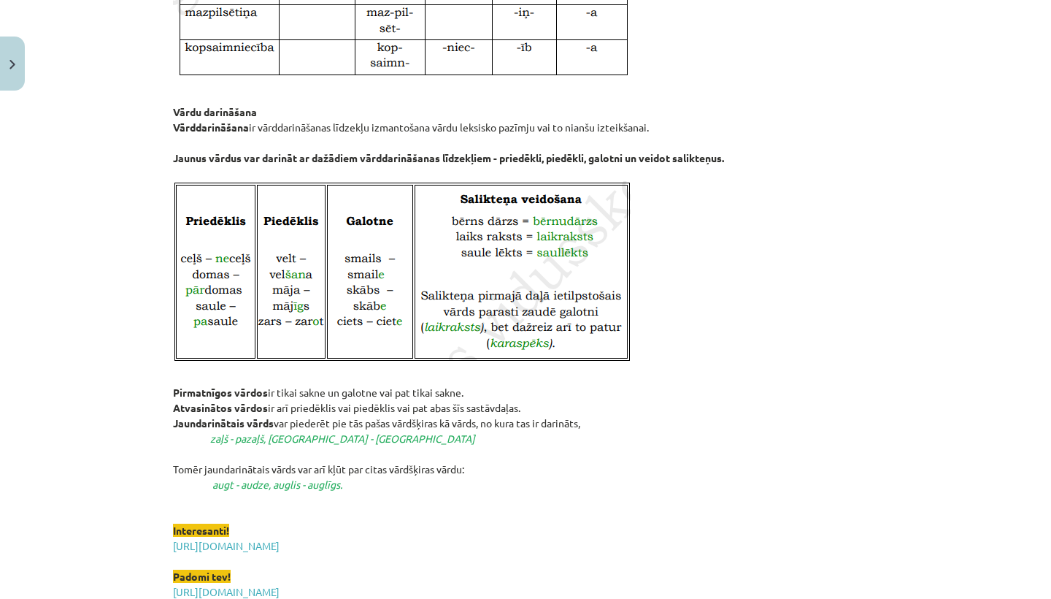
drag, startPoint x: 655, startPoint y: 323, endPoint x: 697, endPoint y: 598, distance: 277.7
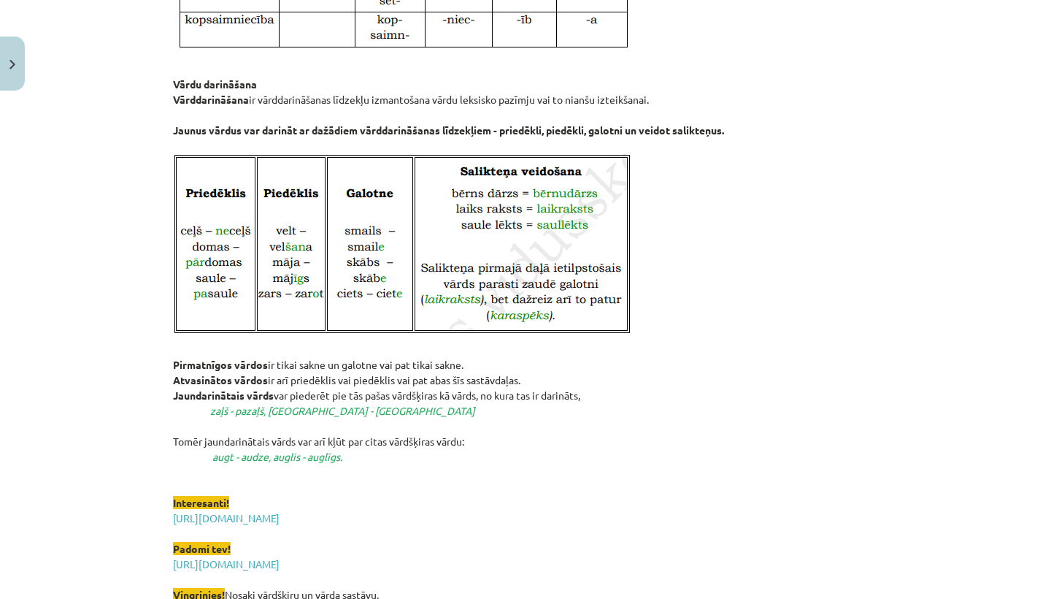
click at [777, 264] on p "Vārdu darināšana Vārddarināšana ir vārddarināšanas līdzekļu izmantošana vārdu l…" at bounding box center [525, 197] width 705 height 272
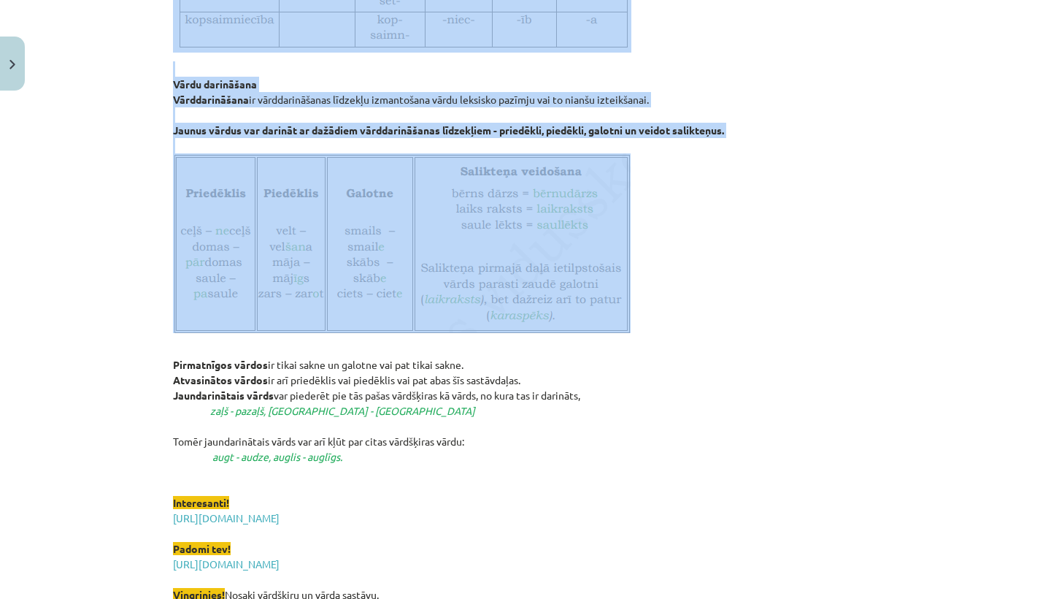
drag, startPoint x: 777, startPoint y: 264, endPoint x: 777, endPoint y: 27, distance: 236.5
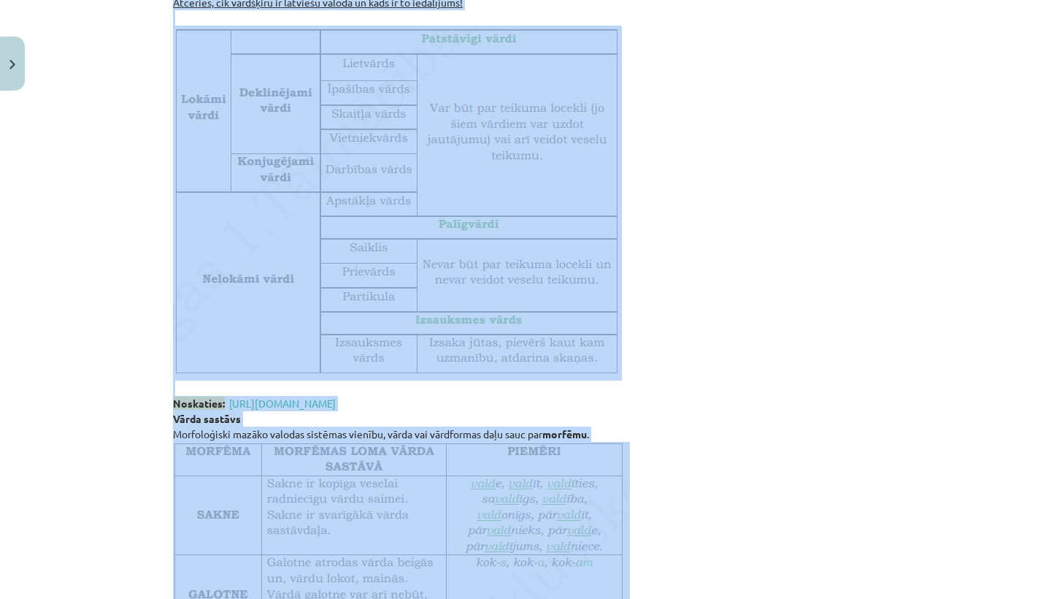
scroll to position [253, 0]
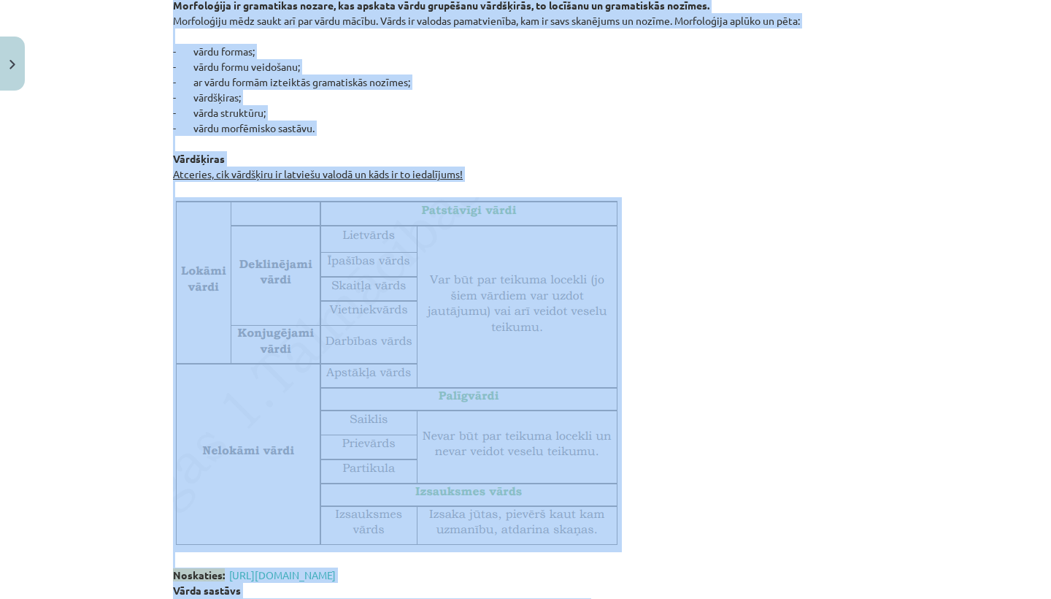
drag, startPoint x: 777, startPoint y: 27, endPoint x: 775, endPoint y: -55, distance: 82.5
click at [775, 0] on html "0 Dāvanas 106 mP 79 xp Keita Oigus Sākums Aktuāli Kā mācīties eSKOLĀ Kontakti N…" at bounding box center [525, 299] width 1051 height 599
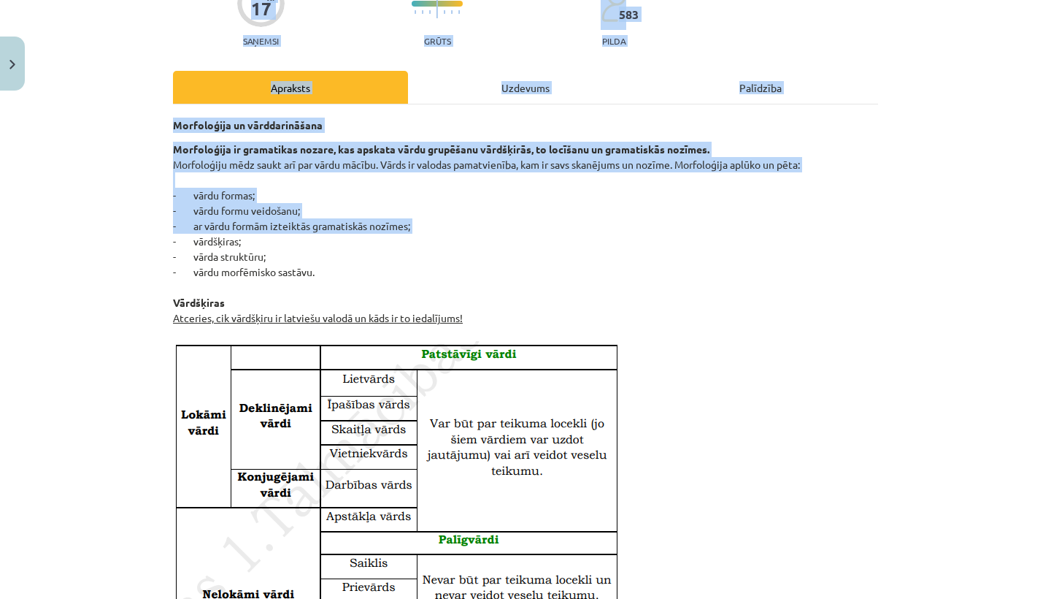
scroll to position [0, 0]
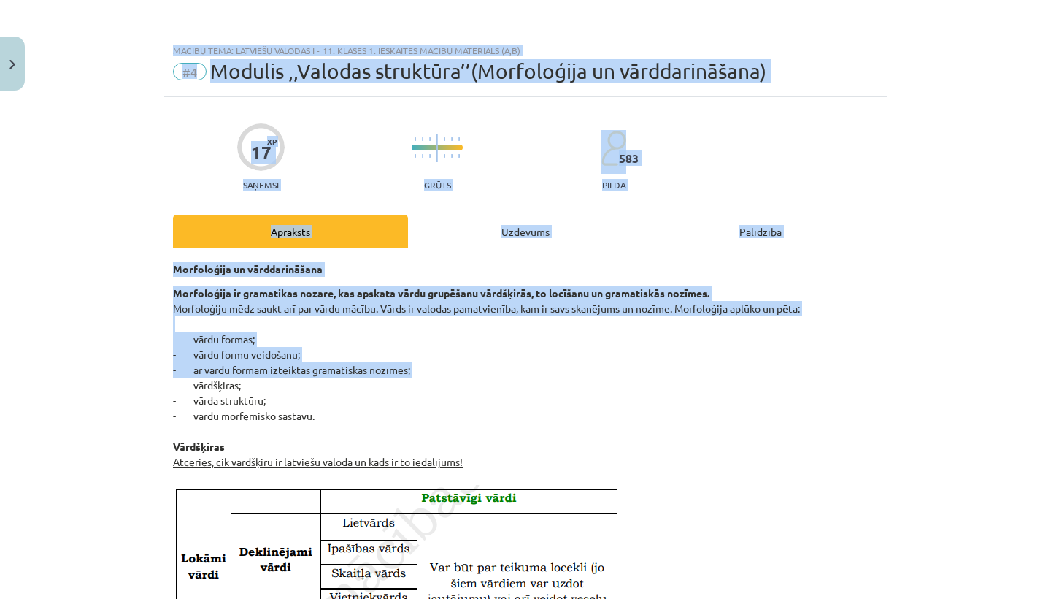
drag, startPoint x: 659, startPoint y: 109, endPoint x: 661, endPoint y: -58, distance: 167.9
click at [661, 0] on html "0 Dāvanas 106 mP 79 xp Keita Oigus Sākums Aktuāli Kā mācīties eSKOLĀ Kontakti N…" at bounding box center [525, 299] width 1051 height 599
click at [518, 215] on div "Uzdevums" at bounding box center [525, 231] width 235 height 33
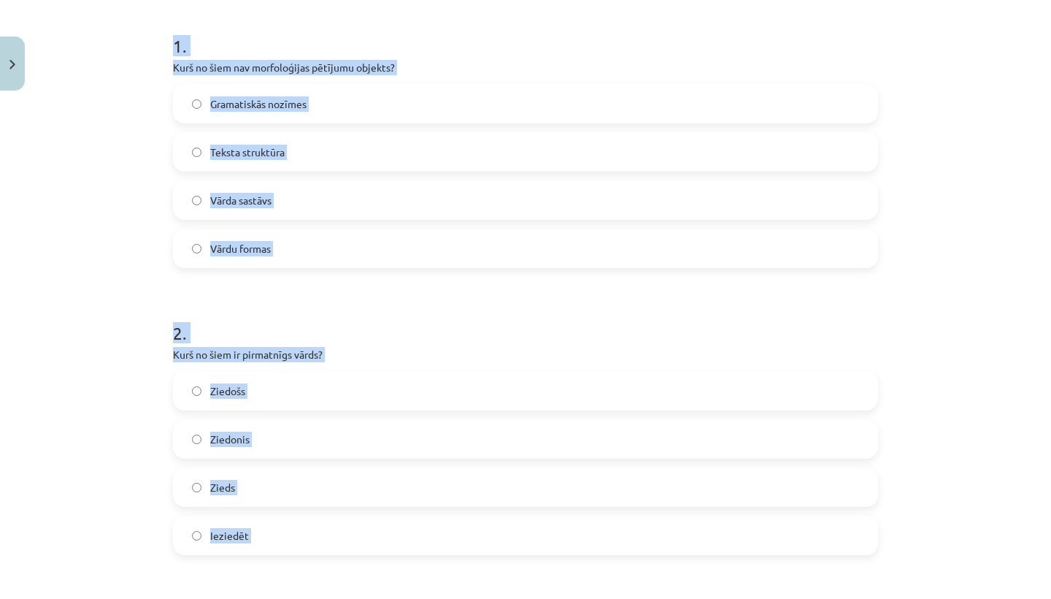
drag, startPoint x: 520, startPoint y: 219, endPoint x: 542, endPoint y: 594, distance: 375.8
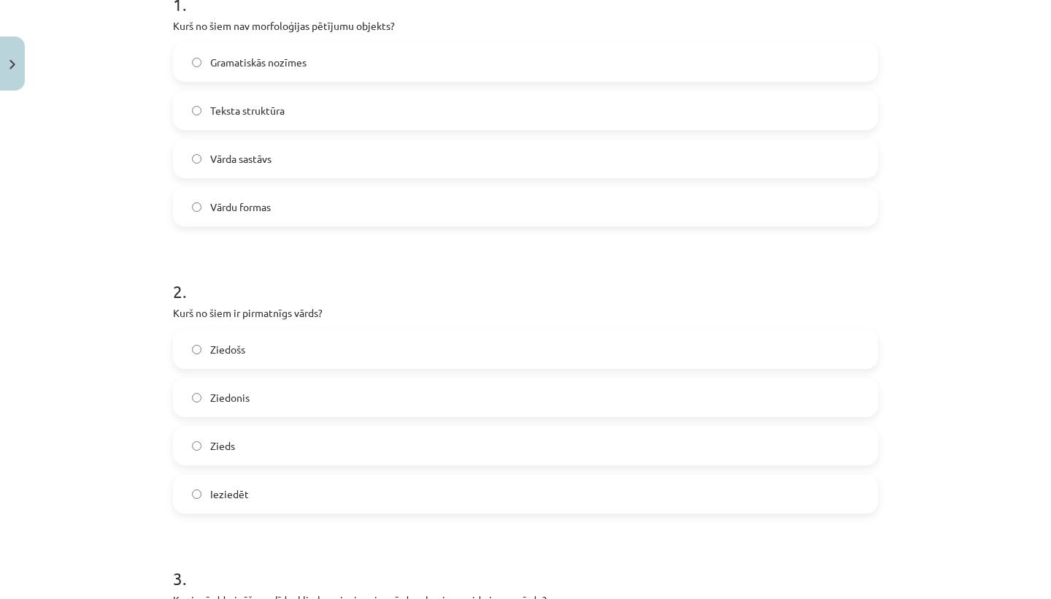
click at [393, 447] on label "Zieds" at bounding box center [525, 445] width 702 height 36
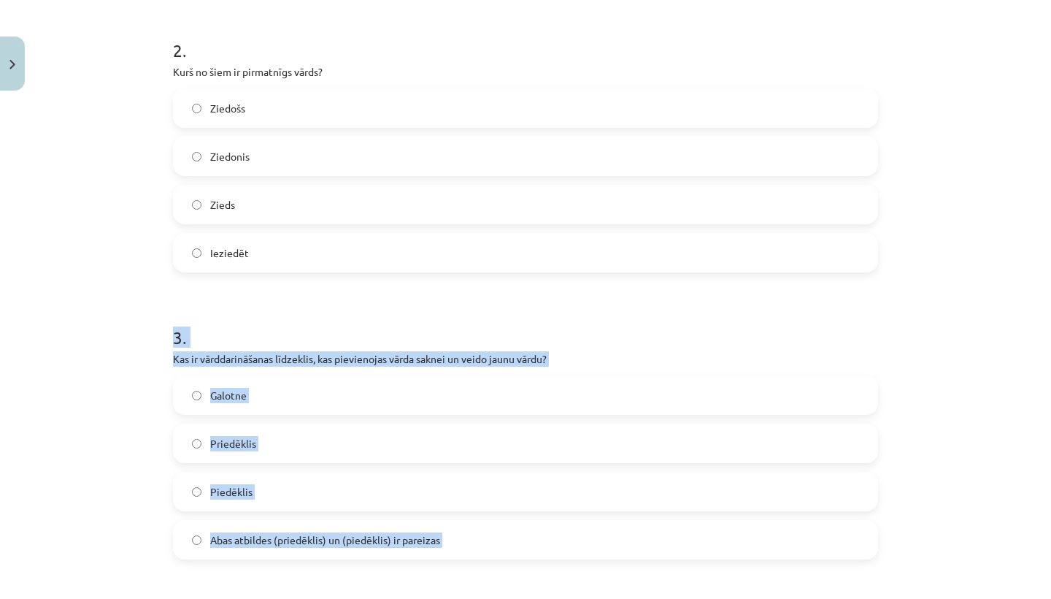
drag, startPoint x: 426, startPoint y: 553, endPoint x: 435, endPoint y: 598, distance: 45.4
click at [435, 598] on form "1 . Kurš no šiem nav morfoloģijas pētījumu objekts? Gramatiskās nozīmes Teksta …" at bounding box center [525, 430] width 705 height 1405
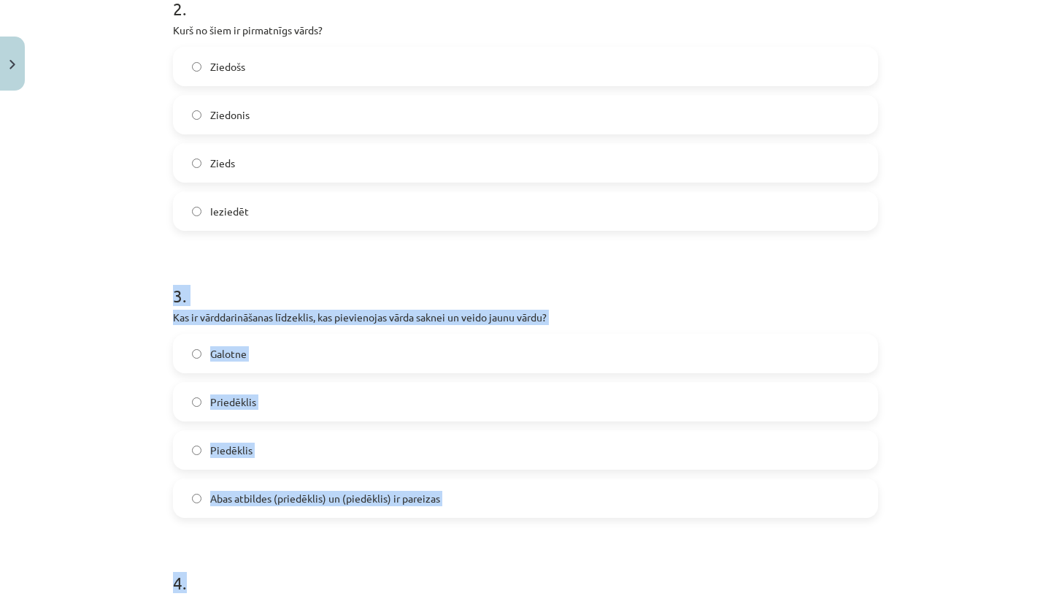
click at [435, 598] on p "Kurš no šiem vārdiem ir atvasināts vārds?" at bounding box center [525, 603] width 705 height 15
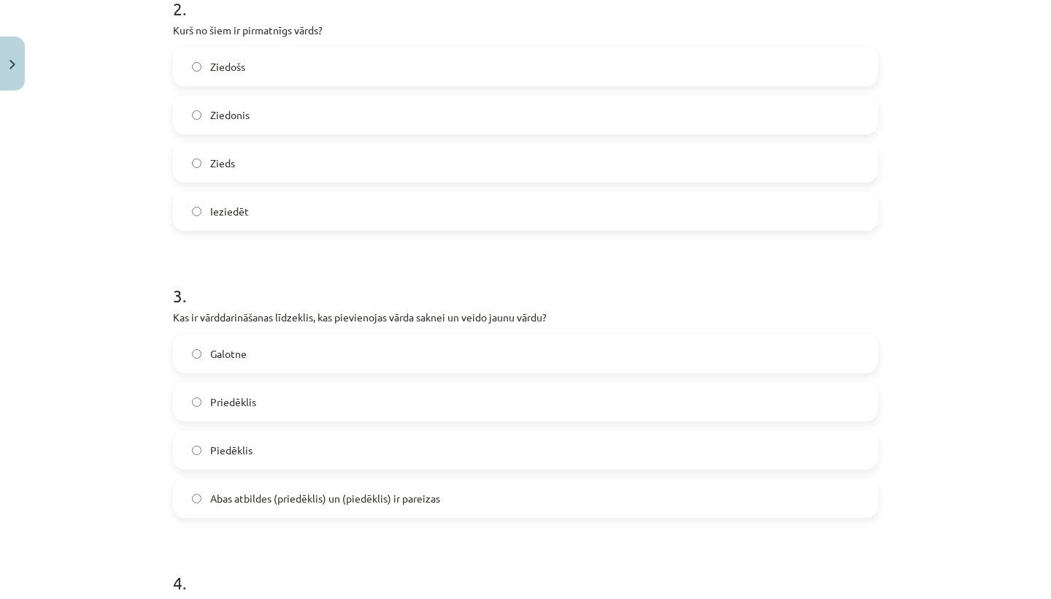
click at [400, 407] on label "Priedēklis" at bounding box center [525, 401] width 702 height 36
click at [428, 508] on label "Abas atbildes (priedēklis) un (piedēklis) ir pareizas" at bounding box center [525, 498] width 702 height 36
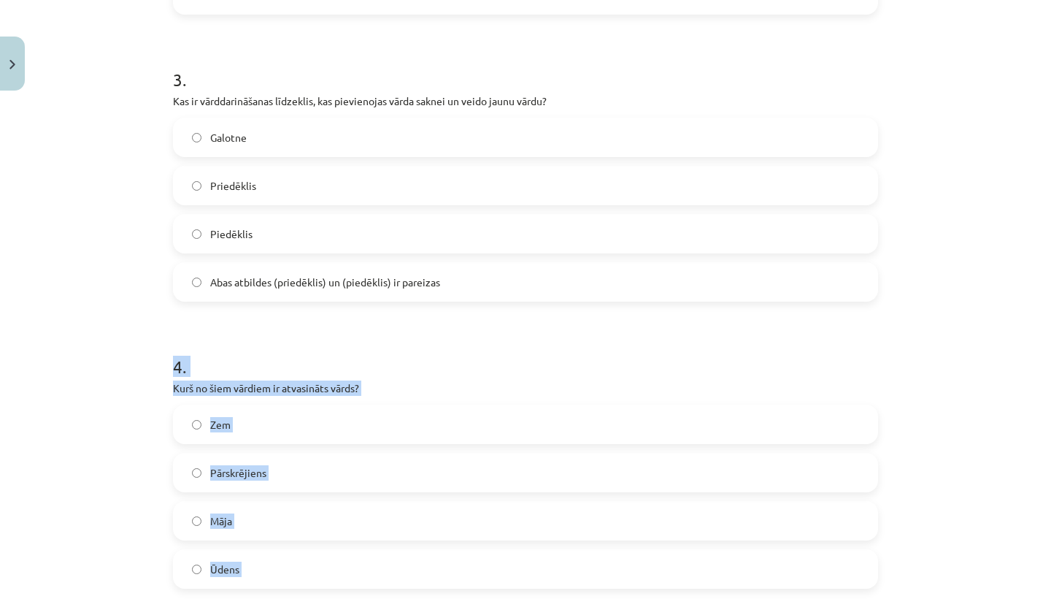
scroll to position [862, 0]
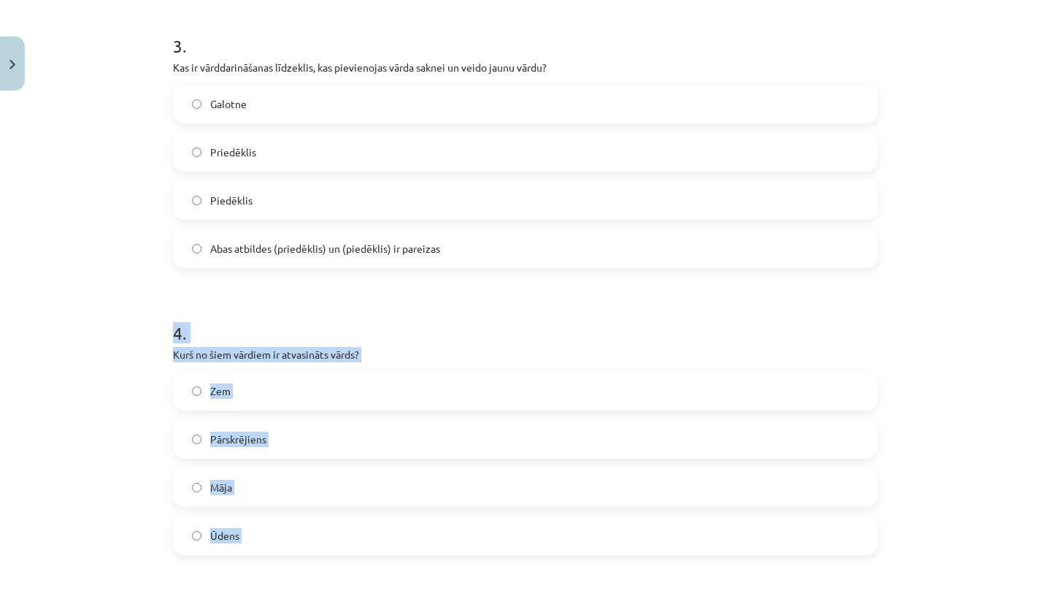
drag, startPoint x: 447, startPoint y: 542, endPoint x: 449, endPoint y: 596, distance: 54.1
click at [450, 596] on form "1 . Kurš no šiem nav morfoloģijas pētījumu objekts? Gramatiskās nozīmes Teksta …" at bounding box center [525, 138] width 705 height 1405
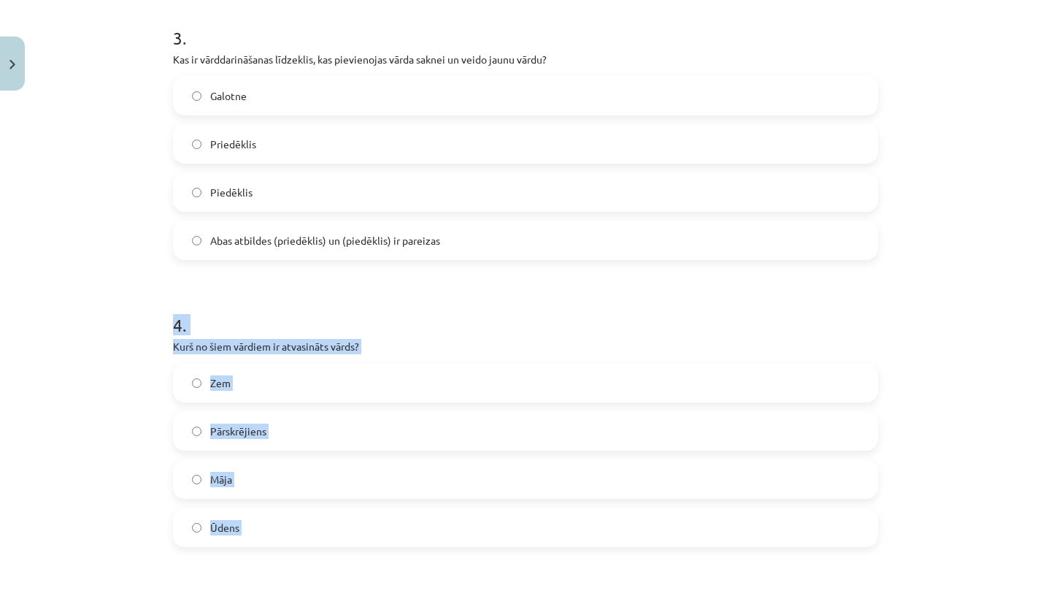
click at [400, 422] on label "Pārskrējiens" at bounding box center [525, 430] width 702 height 36
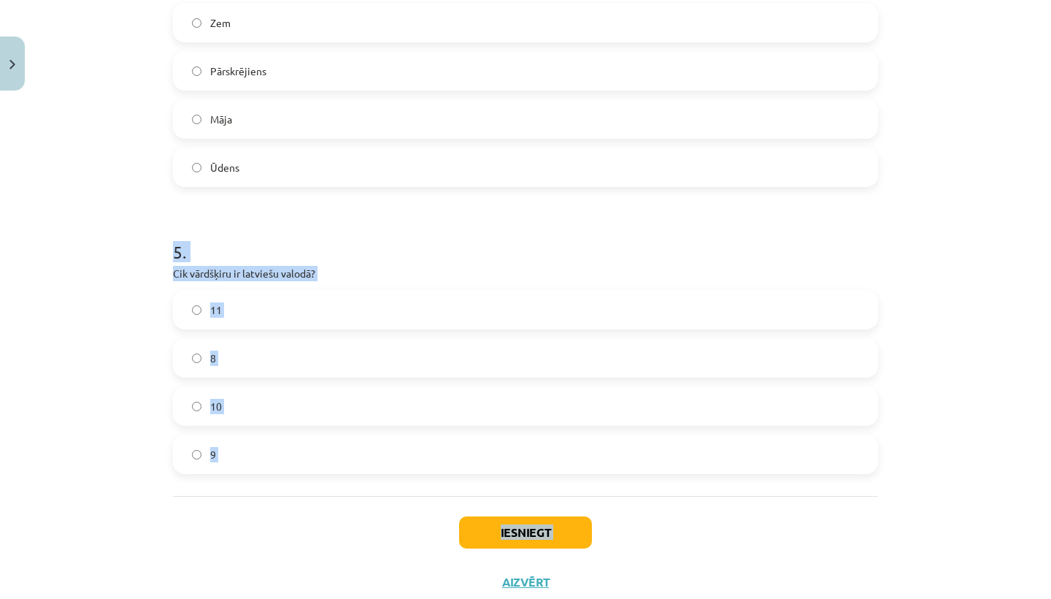
scroll to position [1264, 0]
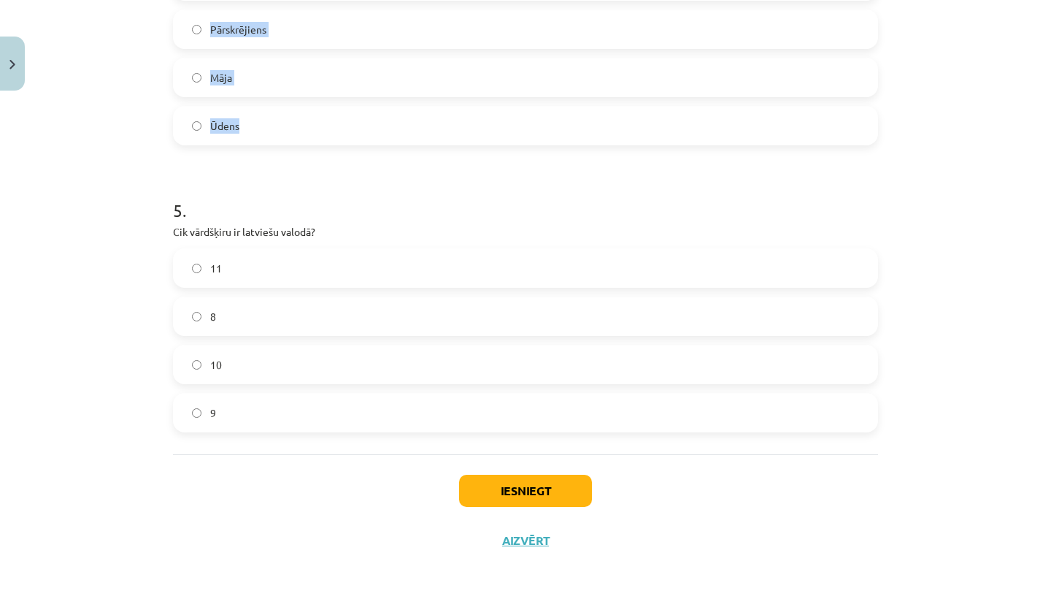
drag, startPoint x: 424, startPoint y: 520, endPoint x: 418, endPoint y: 598, distance: 77.6
click at [418, 598] on div "Mācību tēma: Latviešu valodas i - 11. klases 1. ieskaites mācību materiāls (a,b…" at bounding box center [525, 299] width 1051 height 599
click at [260, 396] on label "9" at bounding box center [525, 412] width 702 height 36
click at [544, 485] on button "Iesniegt" at bounding box center [525, 490] width 133 height 32
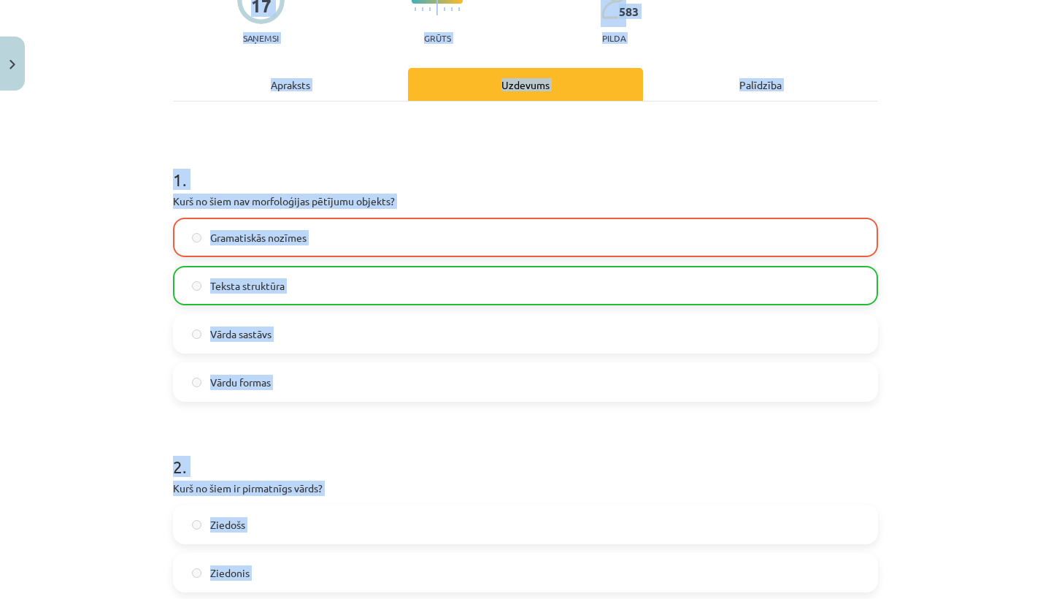
scroll to position [118, 0]
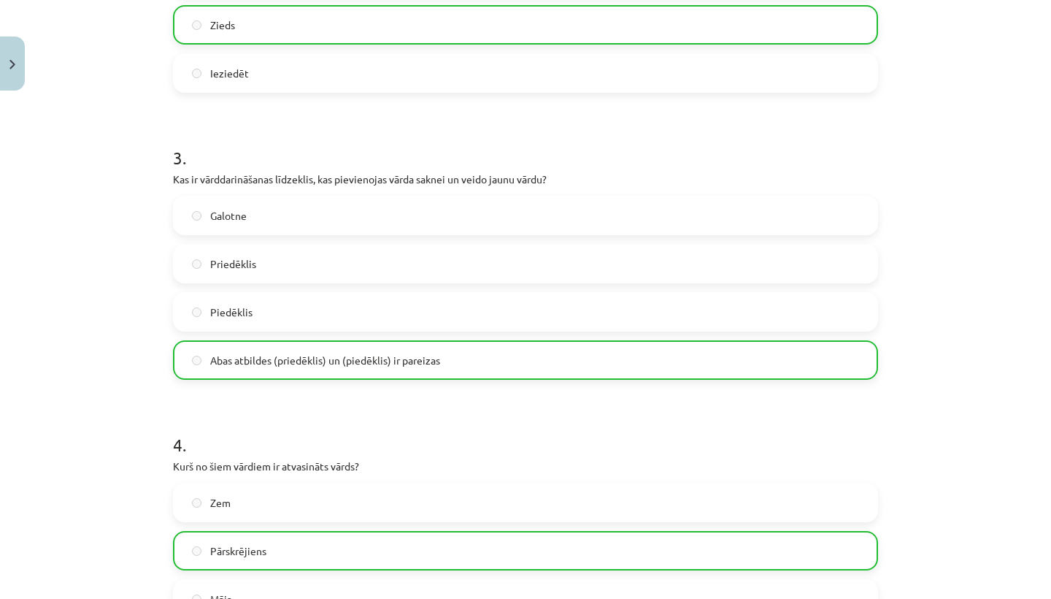
drag, startPoint x: 658, startPoint y: 339, endPoint x: 680, endPoint y: 598, distance: 259.3
click at [680, 598] on form "1 . Kurš no šiem nav morfoloģijas pētījumu objekts? Gramatiskās nozīmes Teksta …" at bounding box center [525, 250] width 705 height 1405
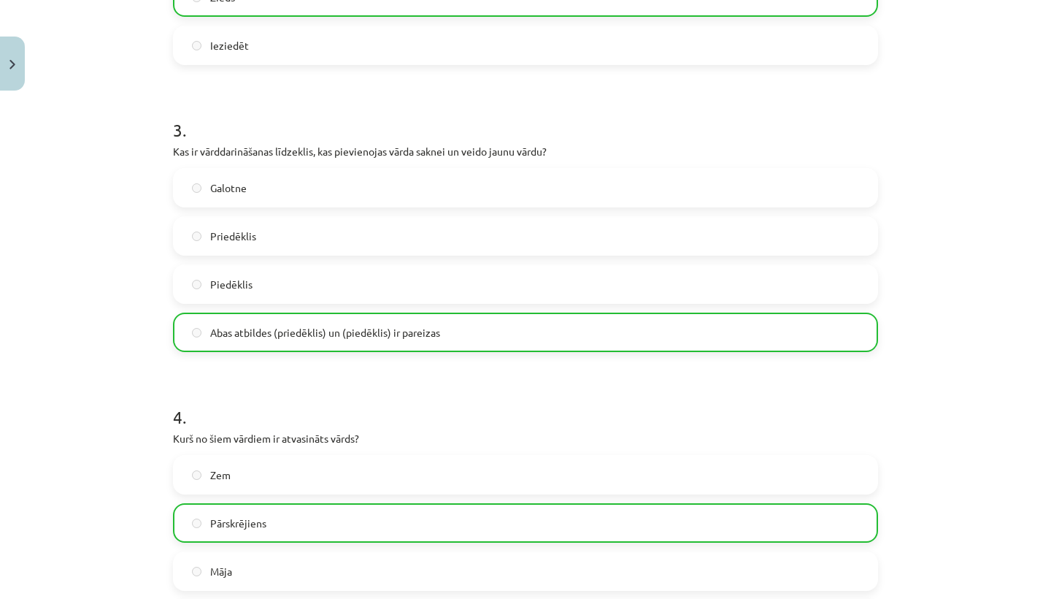
click at [713, 490] on div "Zem Pārskrējiens Māja Ūdens" at bounding box center [525, 547] width 705 height 184
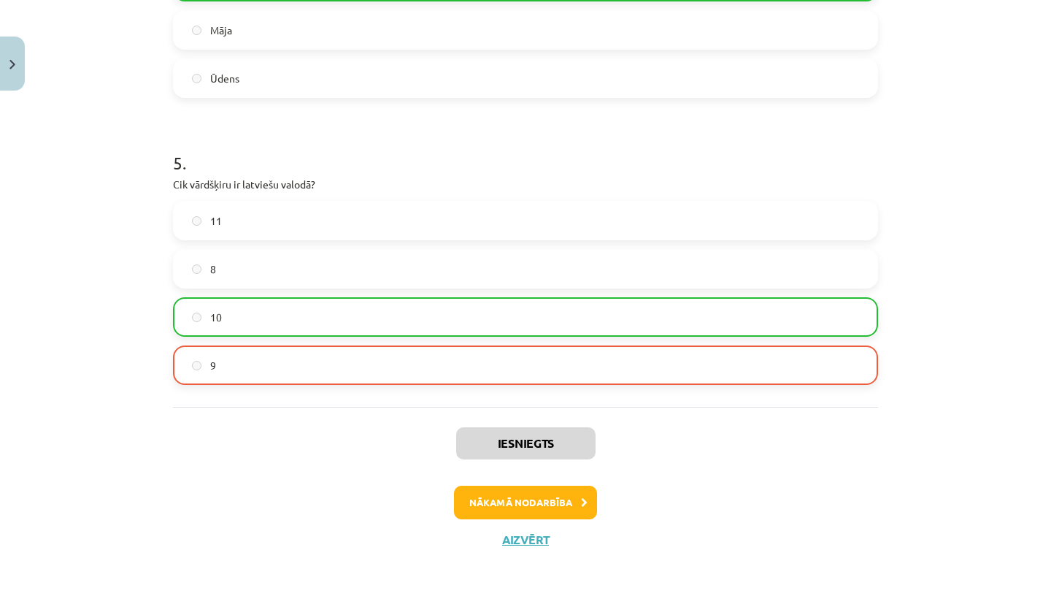
drag, startPoint x: 716, startPoint y: 466, endPoint x: 738, endPoint y: 598, distance: 133.9
click at [738, 598] on div "Mācību tēma: Latviešu valodas i - 11. klases 1. ieskaites mācību materiāls (a,b…" at bounding box center [525, 299] width 1051 height 599
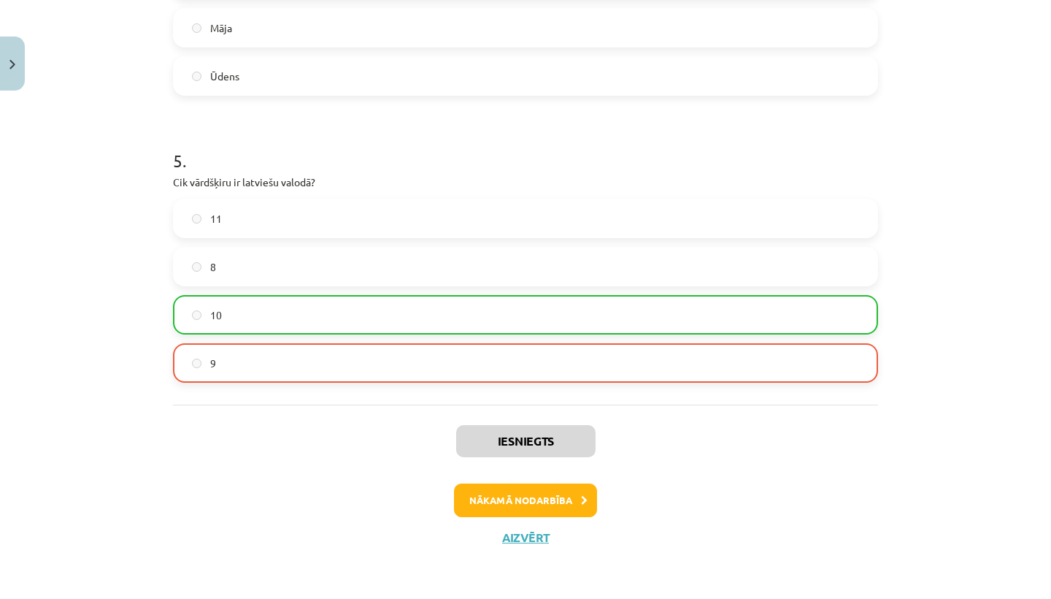
click at [529, 501] on button "Nākamā nodarbība" at bounding box center [525, 500] width 143 height 34
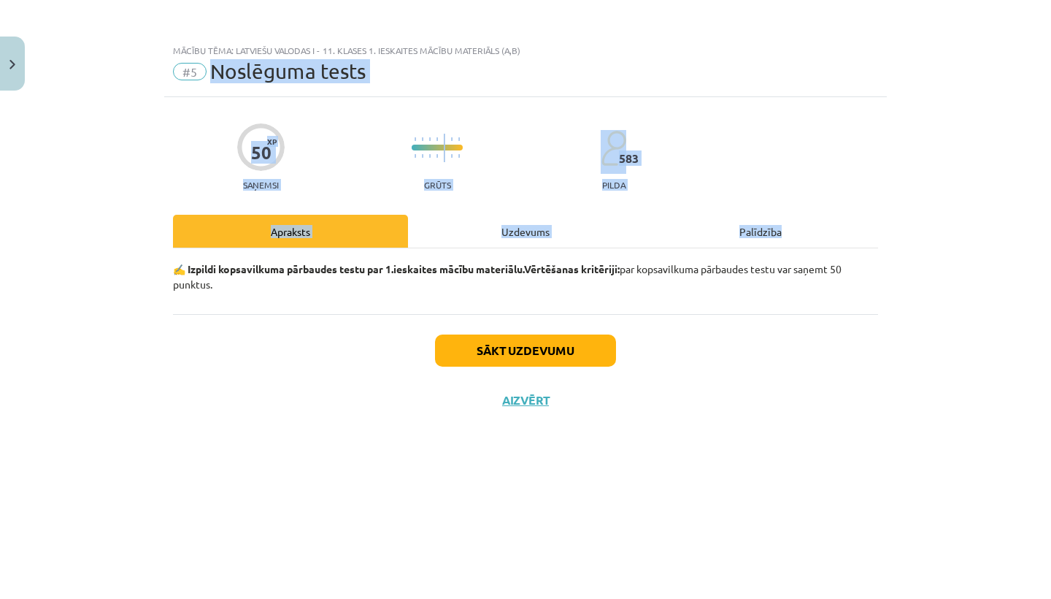
scroll to position [0, 0]
click at [521, 401] on button "Aizvērt" at bounding box center [525, 400] width 55 height 15
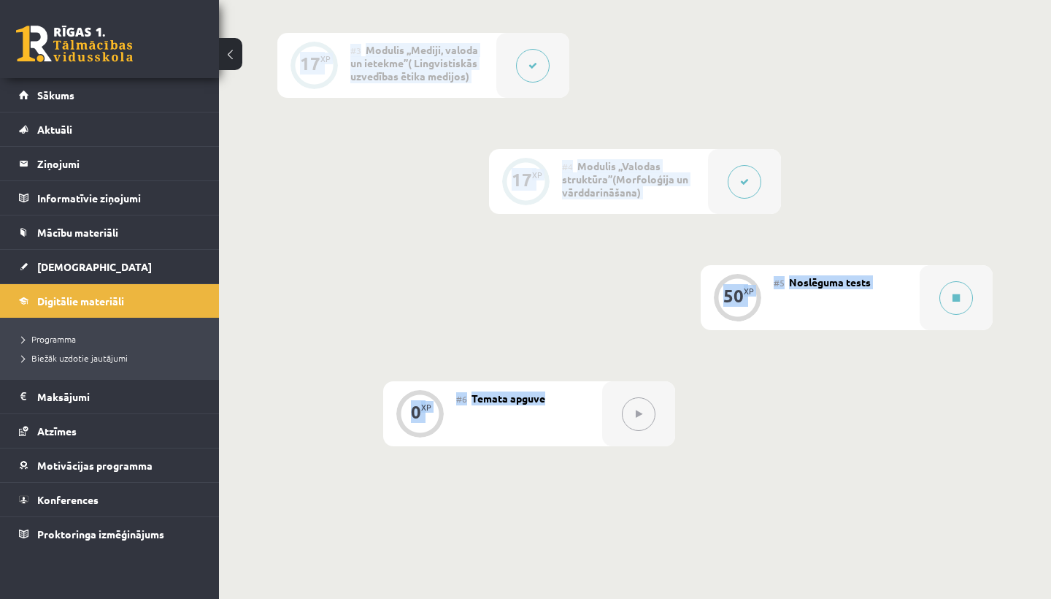
drag, startPoint x: 753, startPoint y: 377, endPoint x: 748, endPoint y: 598, distance: 221.2
click at [748, 598] on div "0 Dāvanas 106 mP 79 xp Keita Oigus Digitālie materiāli 37 XP XP 100 37 / 100 XP…" at bounding box center [635, 54] width 832 height 1294
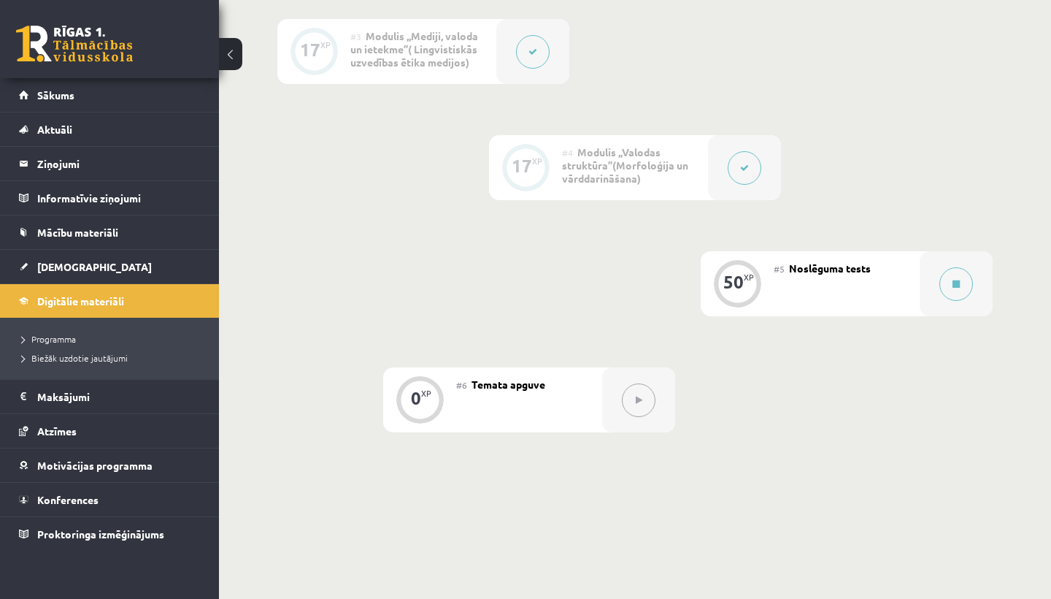
click at [815, 515] on div "0 XP #1 Pirms sāc mācīties! Ievads. 16 XP #2 Modulis ,,Valoda un sabiedrība’’( …" at bounding box center [635, 134] width 832 height 813
click at [946, 290] on button at bounding box center [956, 284] width 34 height 34
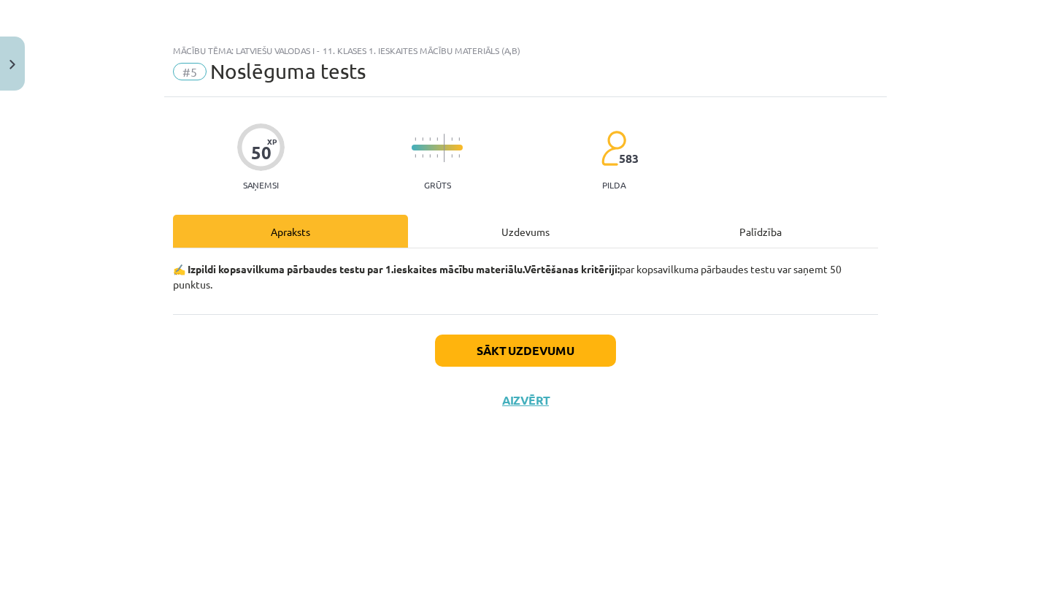
click at [528, 354] on button "Sākt uzdevumu" at bounding box center [525, 350] width 181 height 32
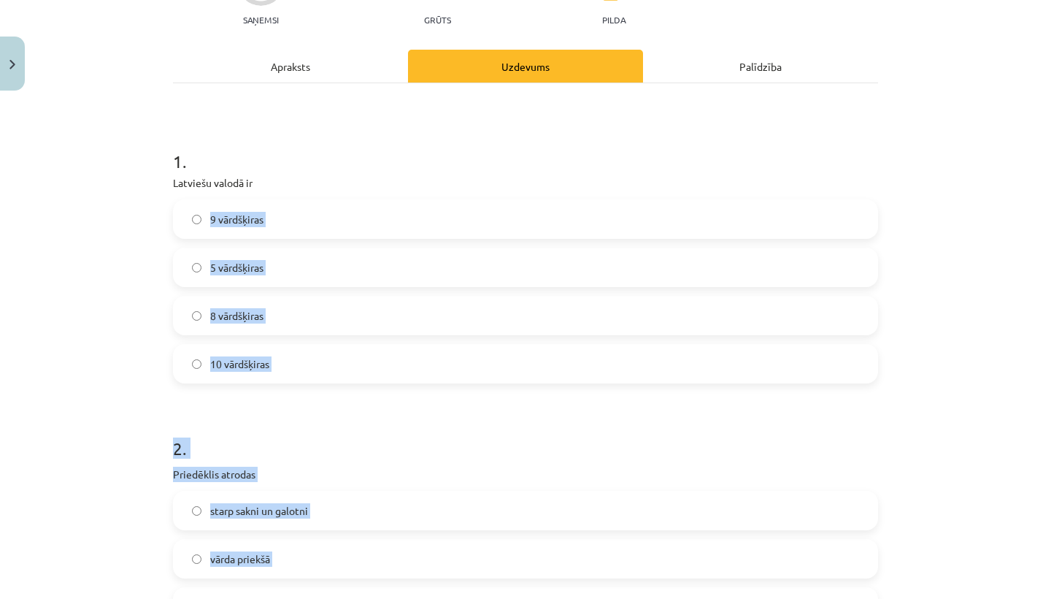
drag, startPoint x: 531, startPoint y: 352, endPoint x: 531, endPoint y: 589, distance: 237.2
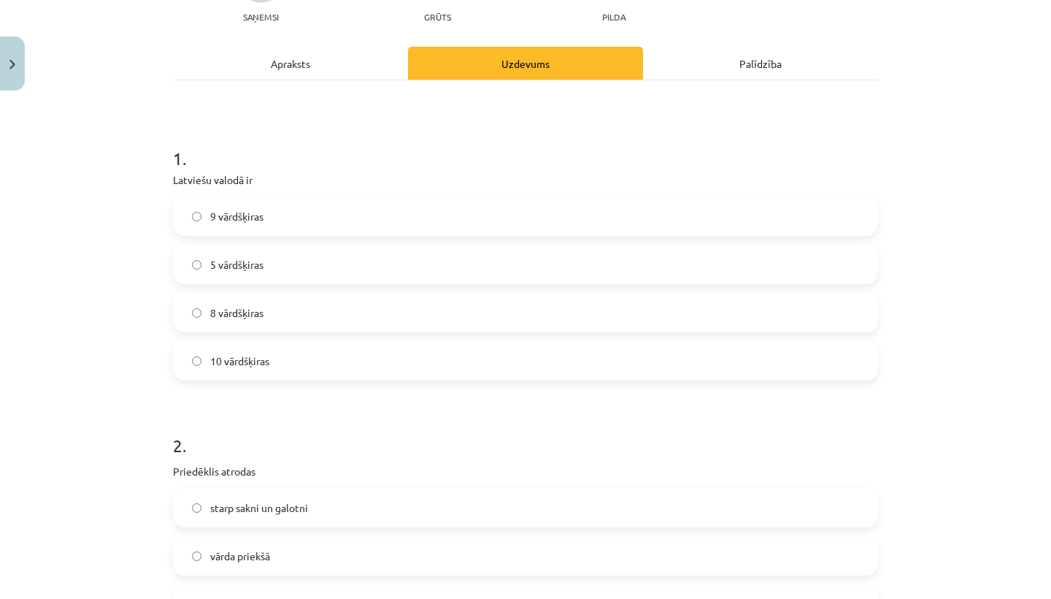
click at [504, 361] on label "10 vārdšķiras" at bounding box center [525, 360] width 702 height 36
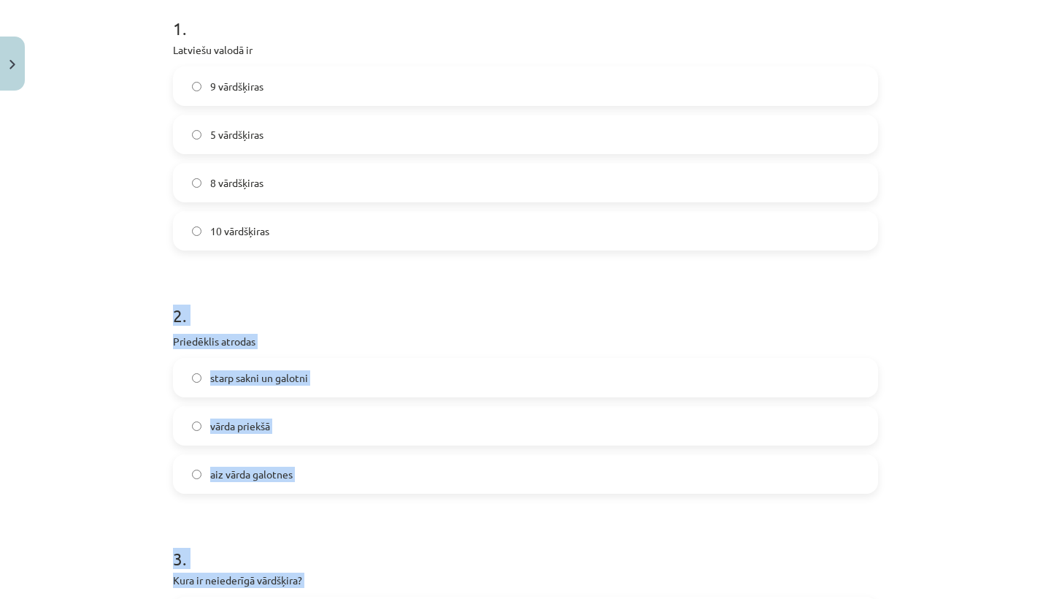
scroll to position [339, 0]
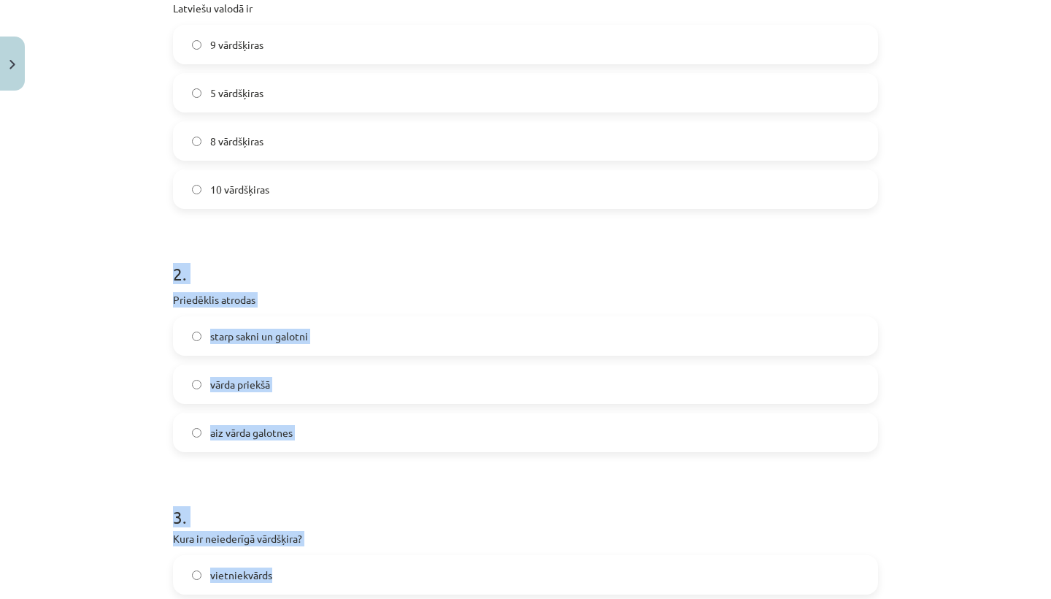
drag, startPoint x: 496, startPoint y: 428, endPoint x: 499, endPoint y: 593, distance: 165.0
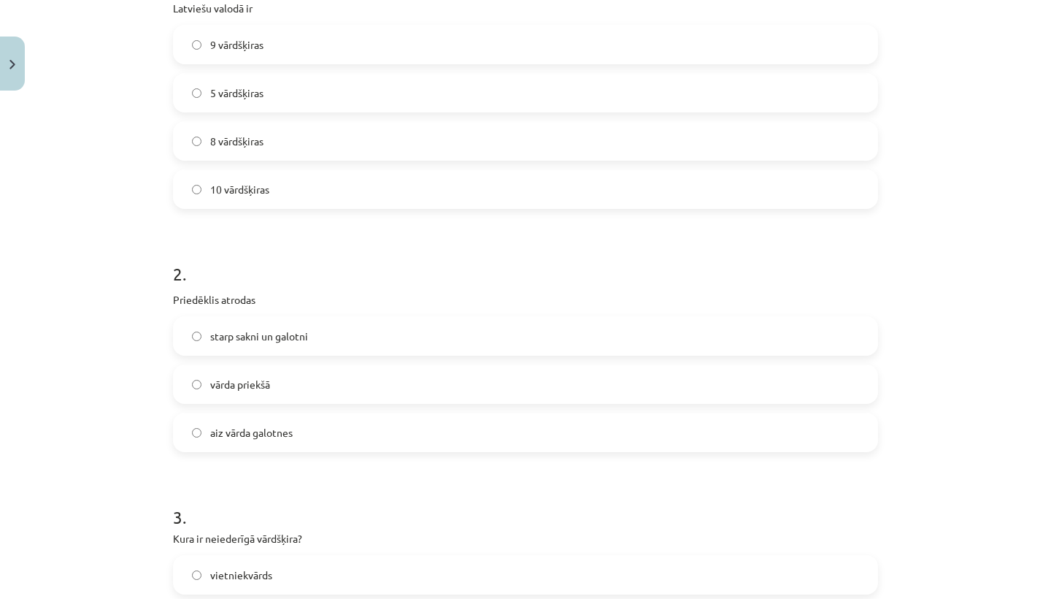
click at [482, 518] on h1 "3 ." at bounding box center [525, 503] width 705 height 45
click at [443, 391] on label "vārda priekšā" at bounding box center [525, 384] width 702 height 36
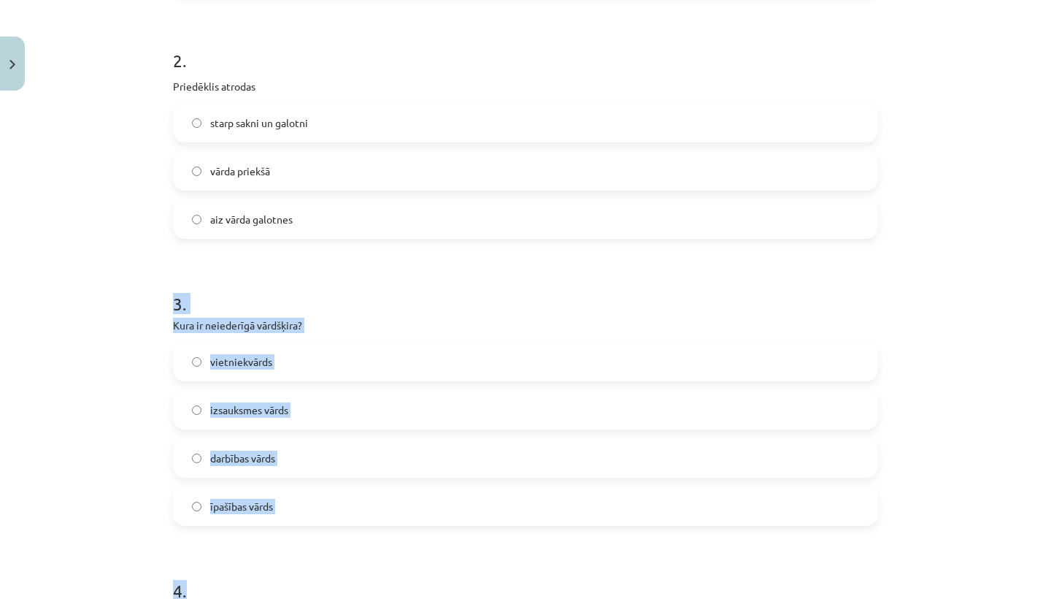
drag, startPoint x: 427, startPoint y: 477, endPoint x: 427, endPoint y: 598, distance: 121.2
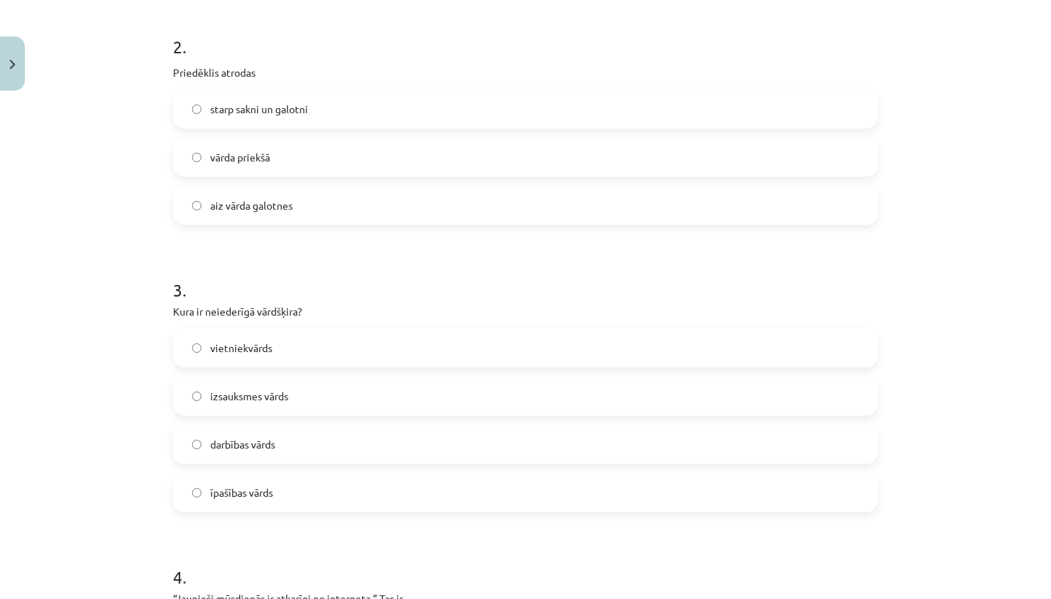
click at [365, 546] on h1 "4 ." at bounding box center [525, 563] width 705 height 45
click at [361, 389] on label "izsauksmes vārds" at bounding box center [525, 395] width 702 height 36
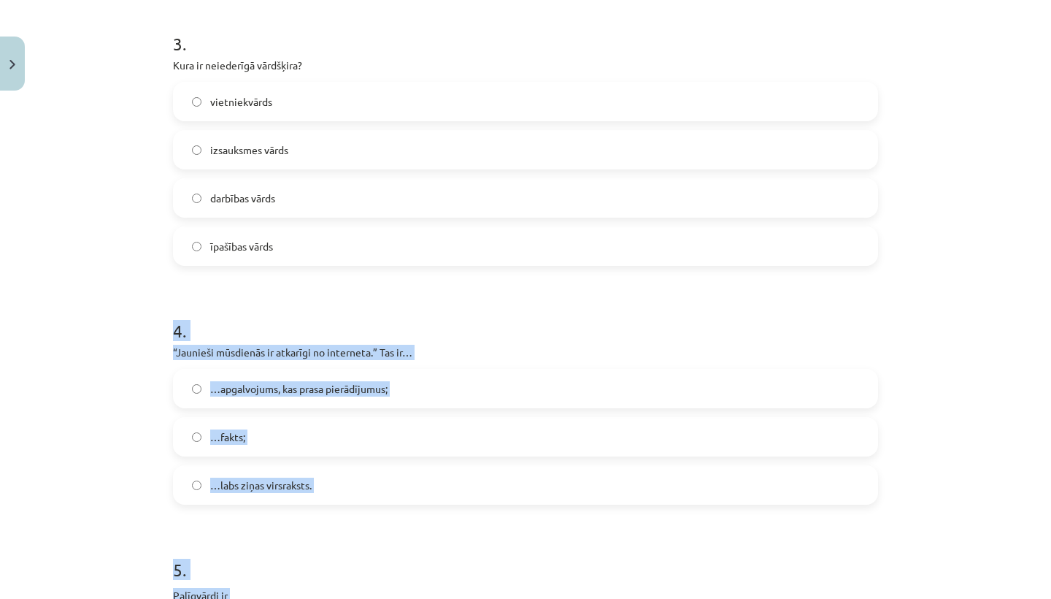
scroll to position [868, 0]
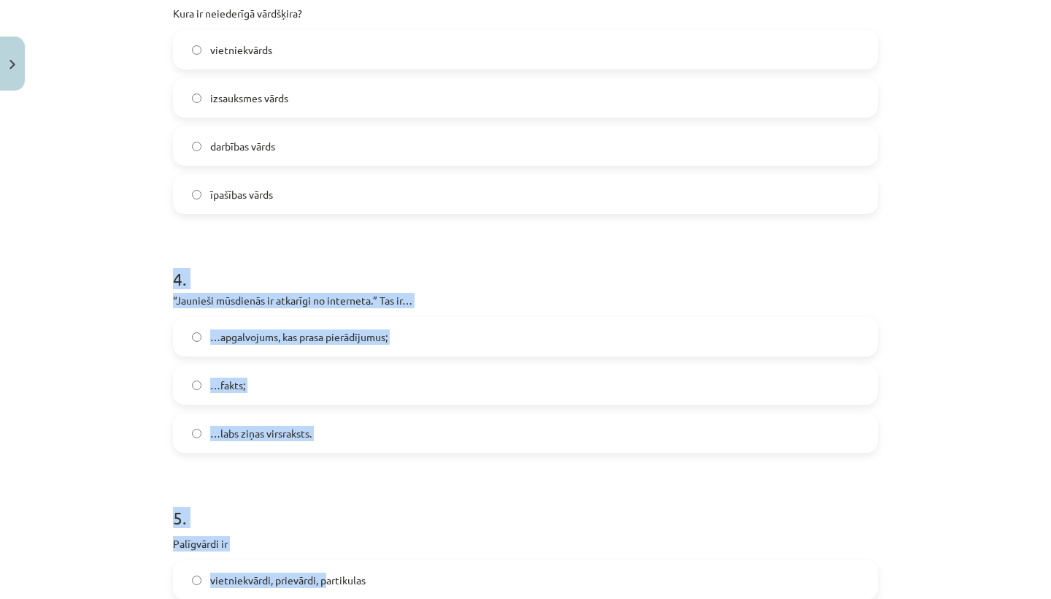
drag, startPoint x: 322, startPoint y: 537, endPoint x: 329, endPoint y: 598, distance: 61.8
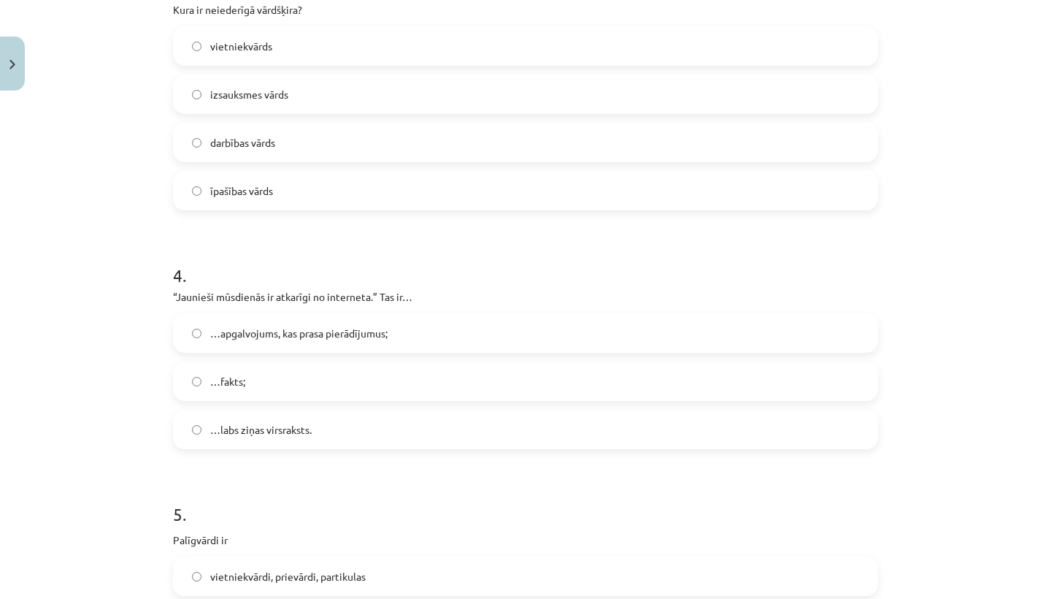
click at [299, 512] on h1 "5 ." at bounding box center [525, 500] width 705 height 45
click at [339, 420] on label "…labs ziņas virsraksts." at bounding box center [525, 429] width 702 height 36
click at [331, 318] on label "…apgalvojums, kas prasa pierādījumus;" at bounding box center [525, 333] width 702 height 36
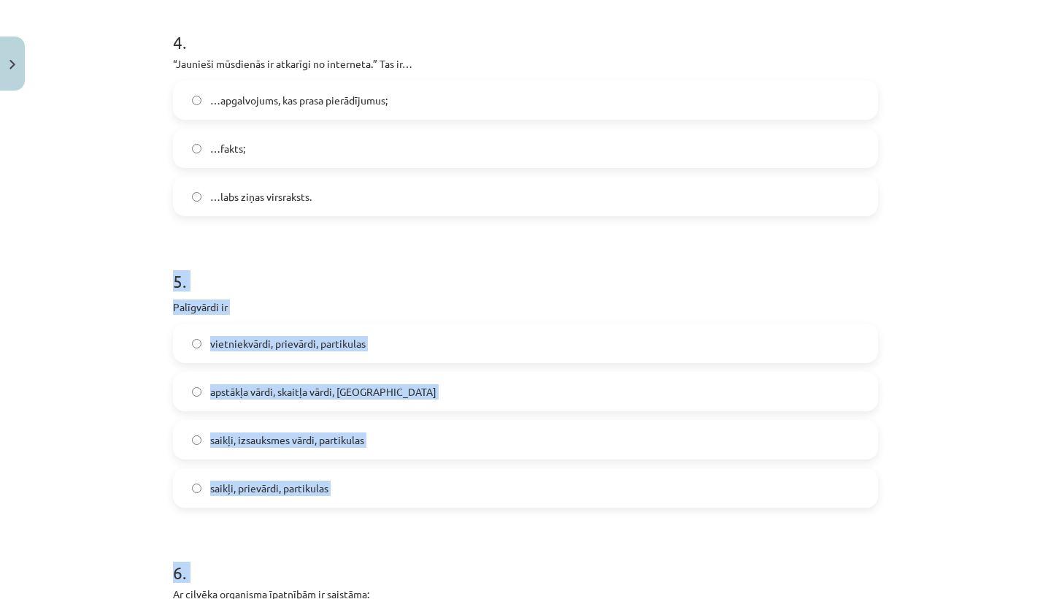
drag, startPoint x: 380, startPoint y: 471, endPoint x: 389, endPoint y: 598, distance: 127.4
click at [389, 598] on form "1 . Latviešu valodā ir 9 vārdšķiras 5 vārdšķiras 8 vārdšķiras 10 vārdšķiras 2 .…" at bounding box center [525, 496] width 705 height 2612
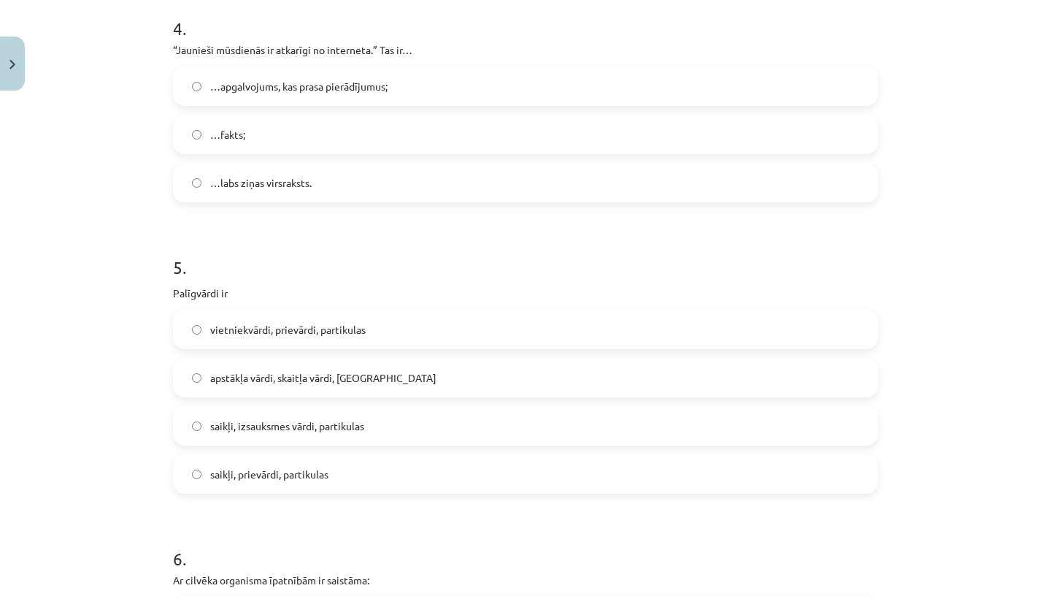
click at [147, 490] on div "Mācību tēma: Latviešu valodas i - 11. klases 1. ieskaites mācību materiāls (a,b…" at bounding box center [525, 299] width 1051 height 599
click at [220, 474] on span "saikļi, prievārdi, partikulas" at bounding box center [269, 473] width 118 height 15
drag, startPoint x: 249, startPoint y: 512, endPoint x: 245, endPoint y: 503, distance: 9.8
click at [245, 503] on form "1 . Latviešu valodā ir 9 vārdšķiras 5 vārdšķiras 8 vārdšķiras 10 vārdšķiras 2 .…" at bounding box center [525, 482] width 705 height 2612
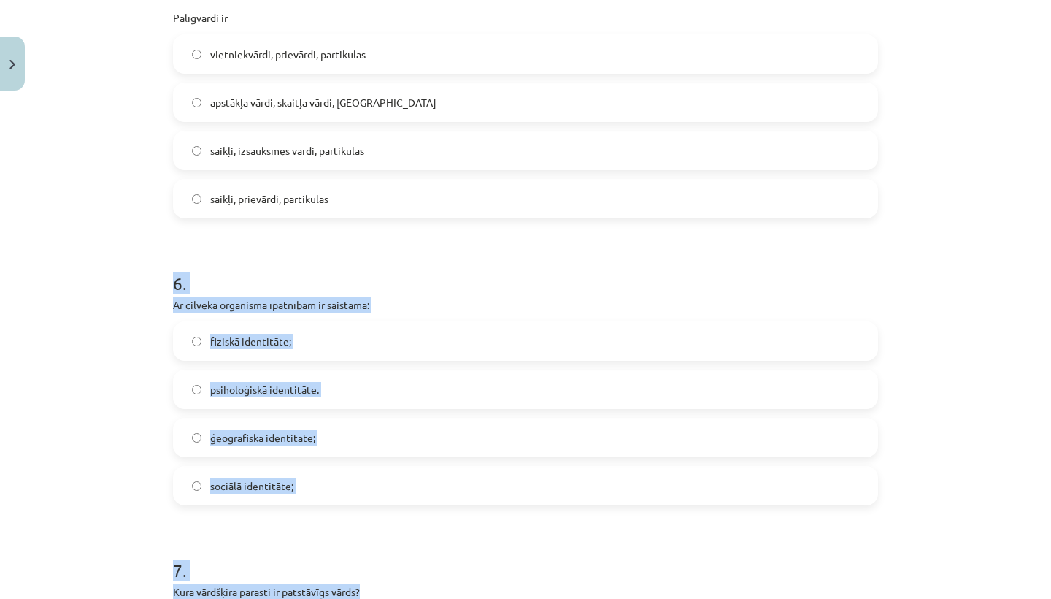
drag, startPoint x: 272, startPoint y: 544, endPoint x: 274, endPoint y: 594, distance: 50.4
click at [274, 594] on form "1 . Latviešu valodā ir 9 vārdšķiras 5 vārdšķiras 8 vārdšķiras 10 vārdšķiras 2 .…" at bounding box center [525, 207] width 705 height 2612
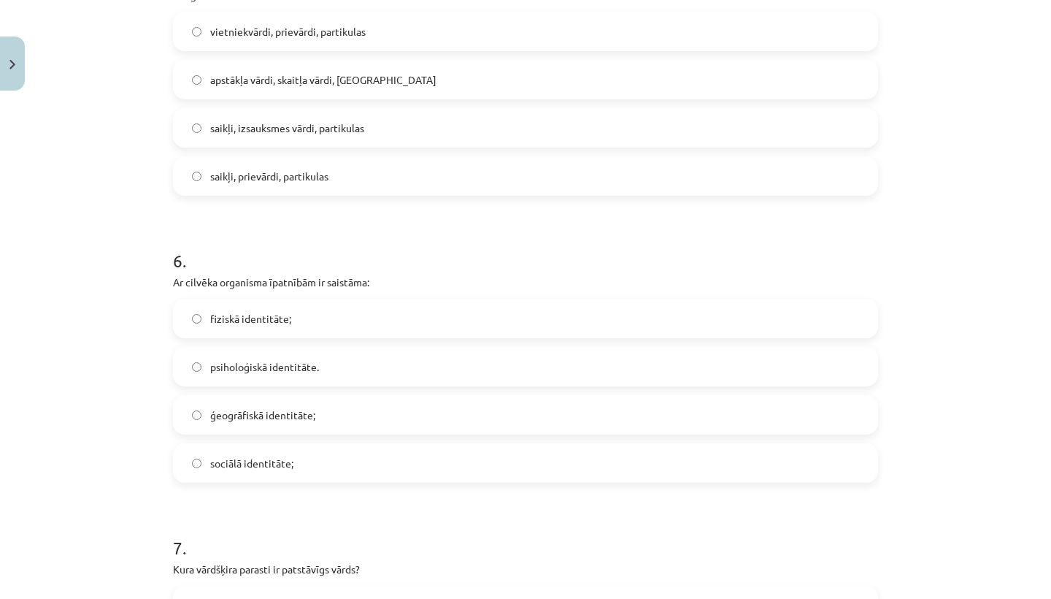
click at [88, 465] on div "Mācību tēma: Latviešu valodas i - 11. klases 1. ieskaites mācību materiāls (a,b…" at bounding box center [525, 299] width 1051 height 599
click at [261, 326] on span "fiziskā identitāte;" at bounding box center [250, 318] width 81 height 15
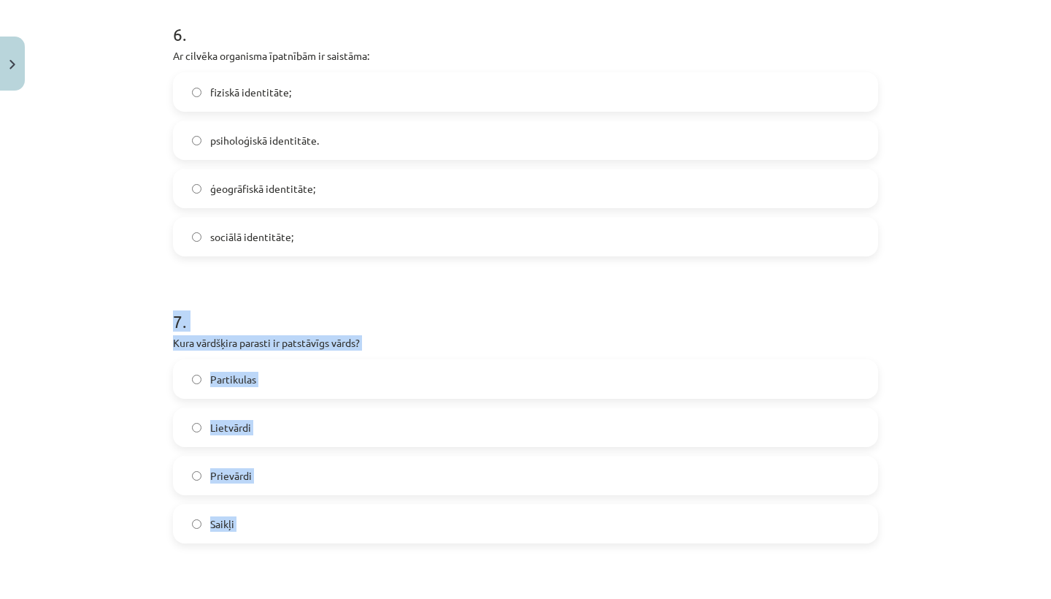
scroll to position [1680, 0]
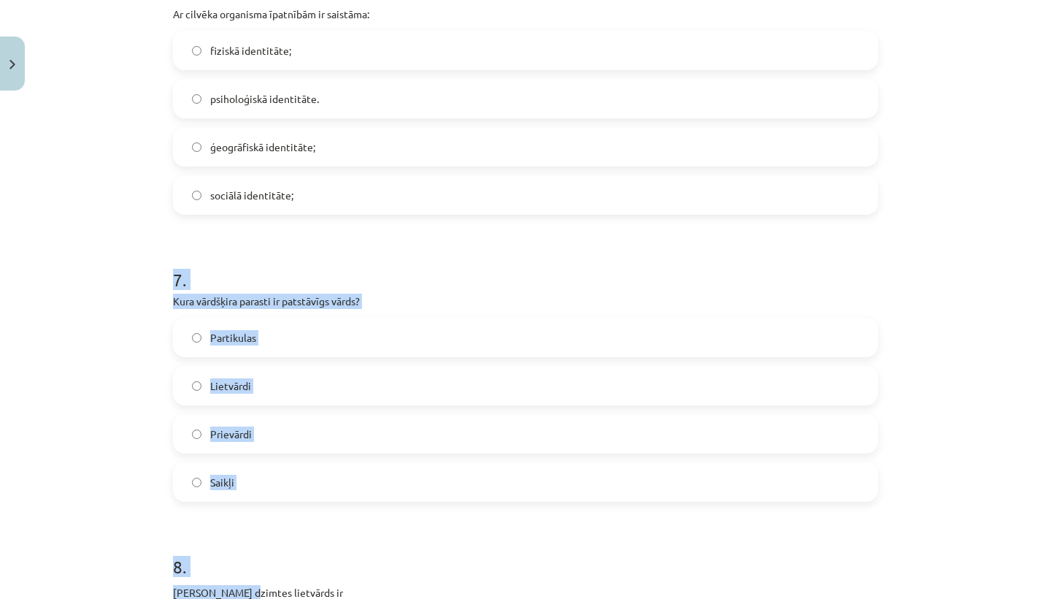
drag, startPoint x: 251, startPoint y: 501, endPoint x: 240, endPoint y: 588, distance: 88.3
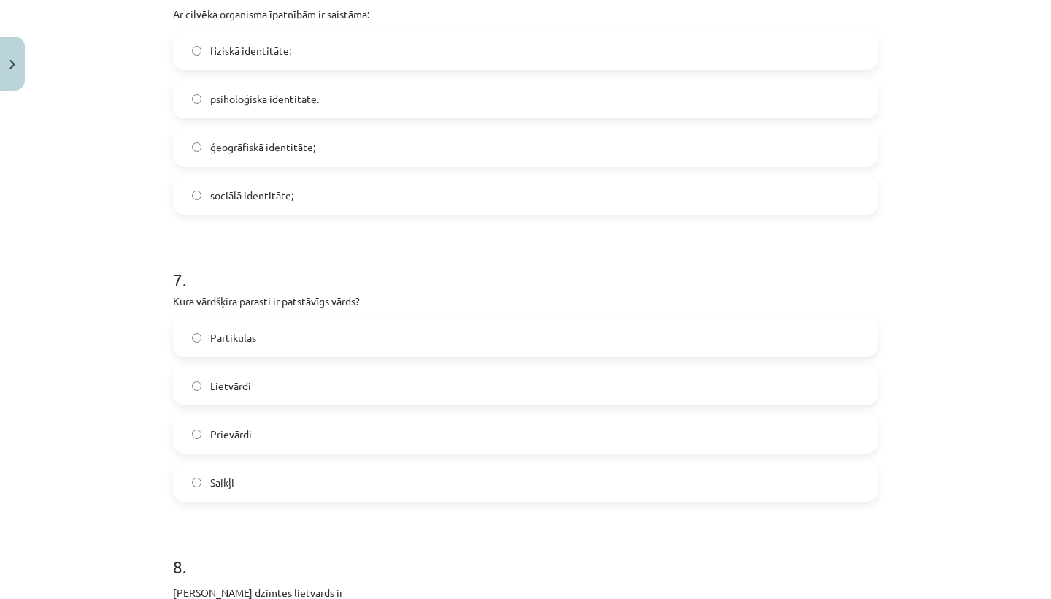
click at [80, 457] on div "Mācību tēma: Latviešu valodas i - 11. klases 1. ieskaites mācību materiāls (a,b…" at bounding box center [525, 299] width 1051 height 599
click at [229, 399] on label "Lietvārdi" at bounding box center [525, 385] width 702 height 36
click at [244, 539] on h1 "8 ." at bounding box center [525, 553] width 705 height 45
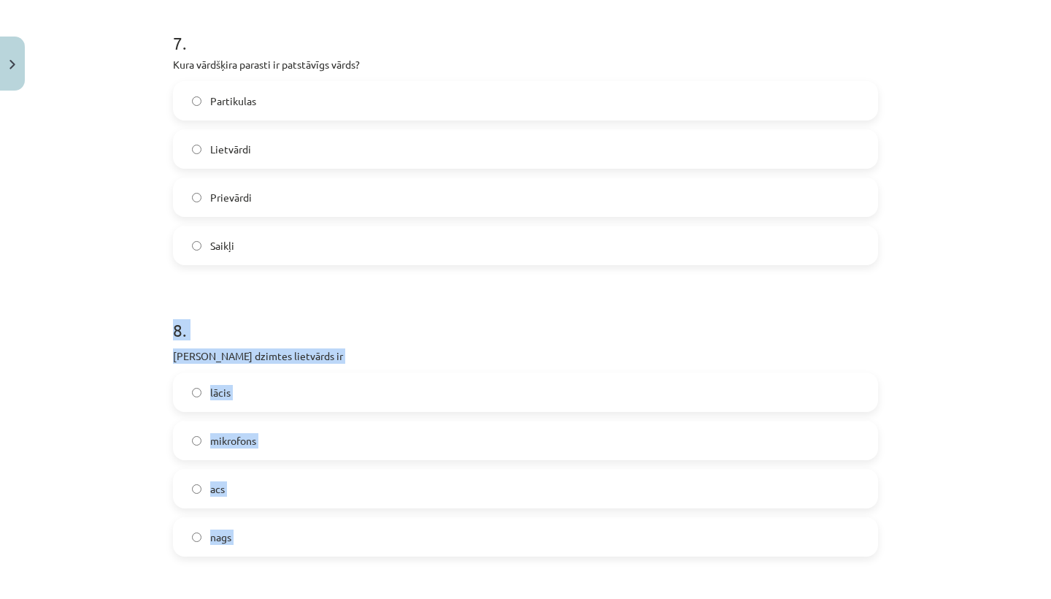
scroll to position [1972, 0]
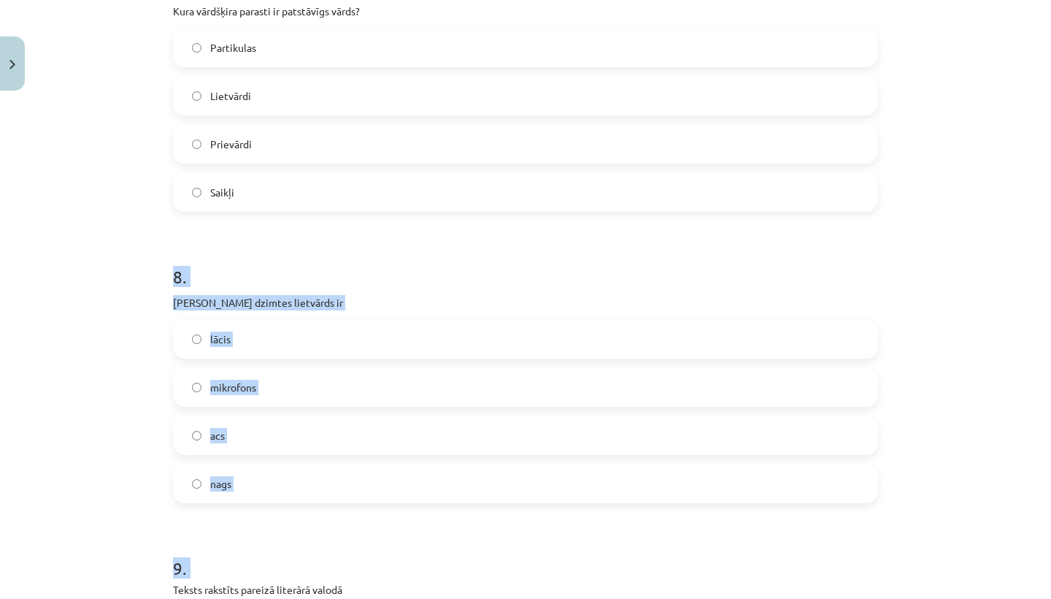
drag, startPoint x: 244, startPoint y: 539, endPoint x: 239, endPoint y: 595, distance: 56.4
click at [37, 457] on div "Mācību tēma: Latviešu valodas i - 11. klases 1. ieskaites mācību materiāls (a,b…" at bounding box center [525, 299] width 1051 height 599
click at [240, 334] on label "lācis" at bounding box center [525, 337] width 702 height 36
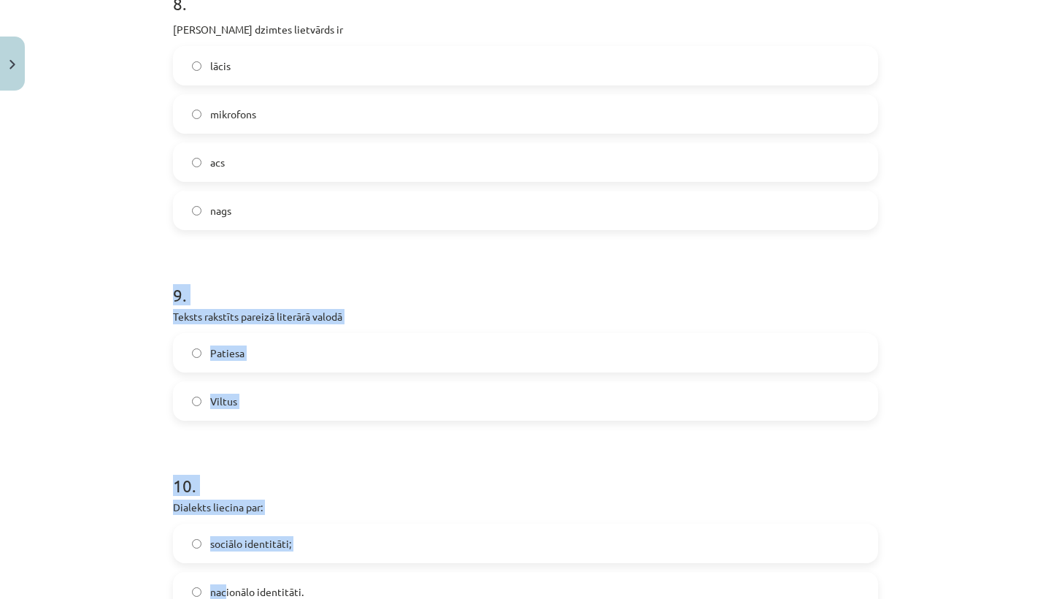
drag, startPoint x: 219, startPoint y: 525, endPoint x: 221, endPoint y: 594, distance: 69.4
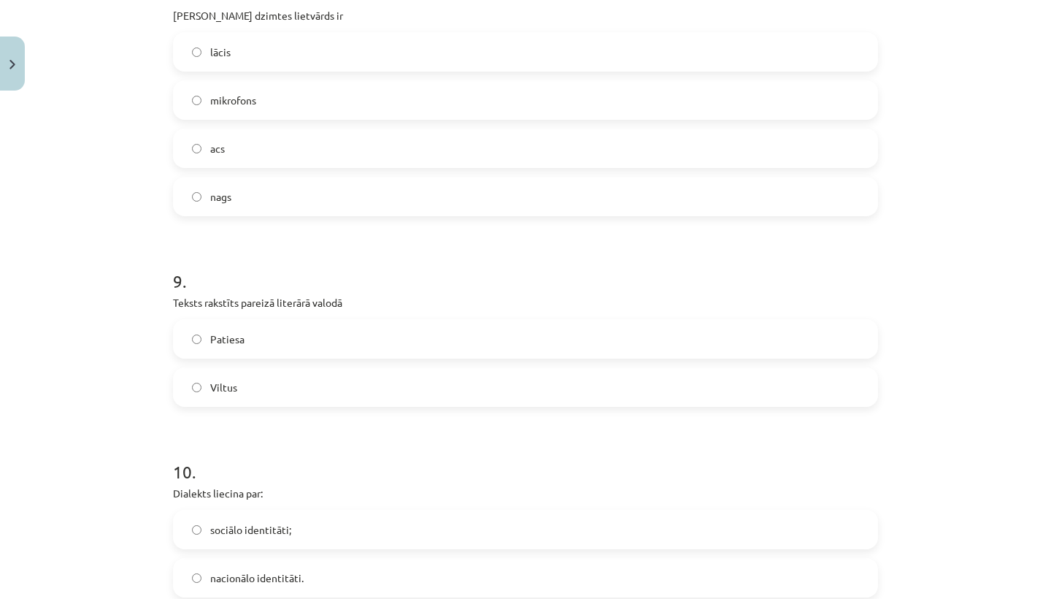
click at [91, 422] on div "Mācību tēma: Latviešu valodas i - 11. klases 1. ieskaites mācību materiāls (a,b…" at bounding box center [525, 299] width 1051 height 599
click at [266, 331] on label "Patiesa" at bounding box center [525, 338] width 702 height 36
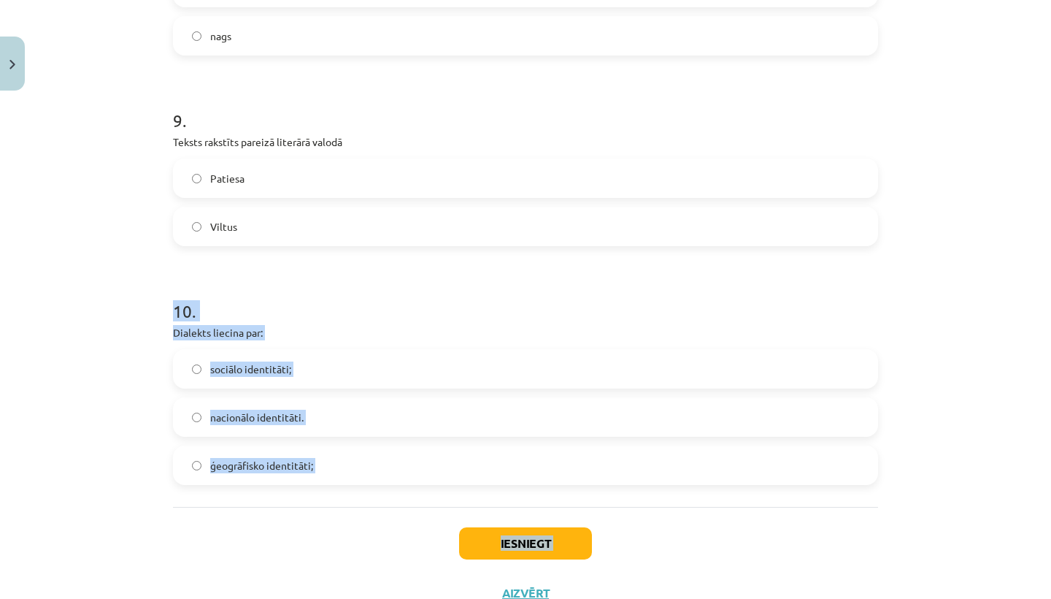
scroll to position [2423, 0]
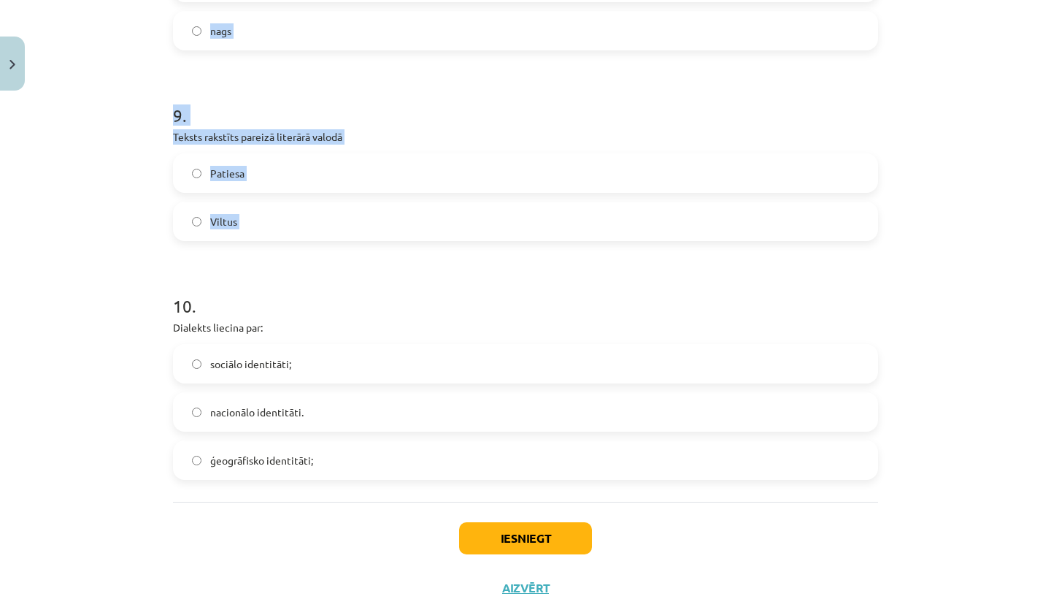
drag, startPoint x: 238, startPoint y: 447, endPoint x: 73, endPoint y: 456, distance: 165.2
click at [73, 456] on div "Mācību tēma: Latviešu valodas i - 11. klases 1. ieskaites mācību materiāls (a,b…" at bounding box center [525, 299] width 1051 height 599
click at [243, 415] on span "nacionālo identitāti." at bounding box center [256, 411] width 93 height 15
click at [474, 546] on button "Iesniegt" at bounding box center [525, 538] width 133 height 32
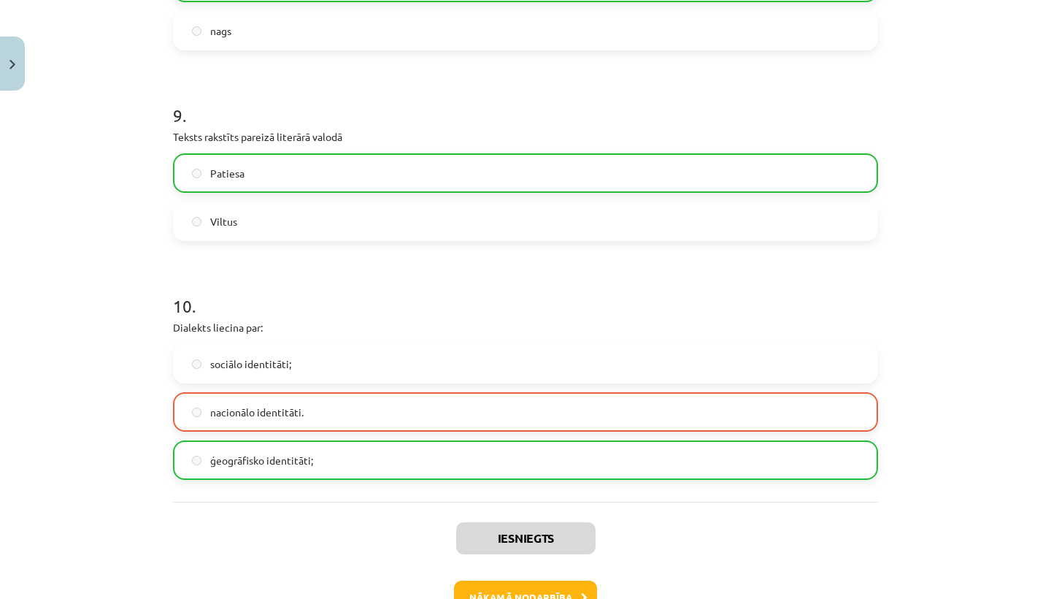
click at [520, 587] on button "Nākamā nodarbība" at bounding box center [525, 597] width 143 height 34
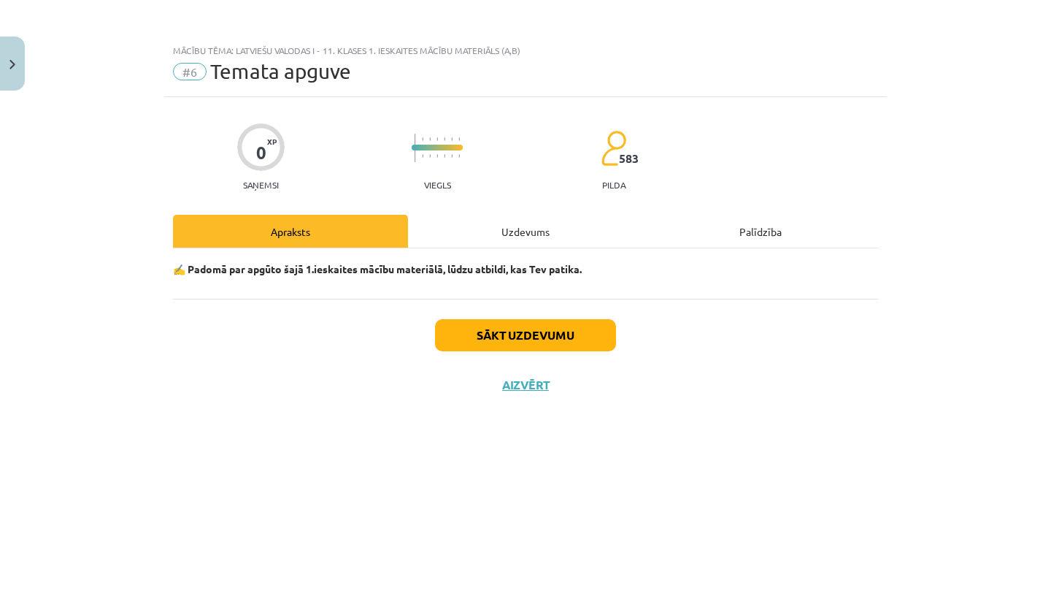
scroll to position [0, 0]
click at [460, 334] on button "Sākt uzdevumu" at bounding box center [525, 335] width 181 height 32
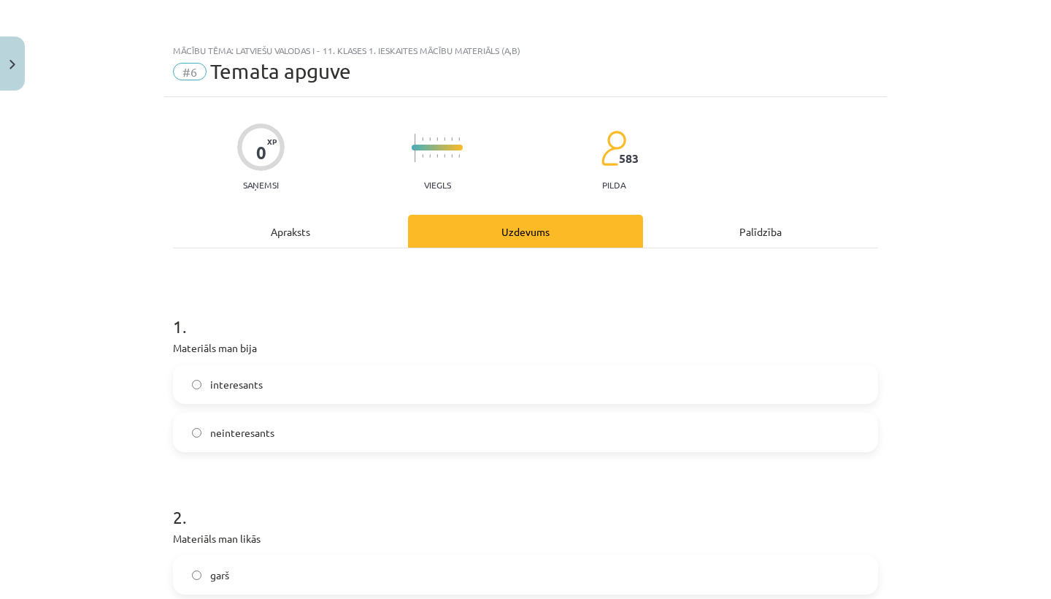
click at [376, 381] on label "interesants" at bounding box center [525, 384] width 702 height 36
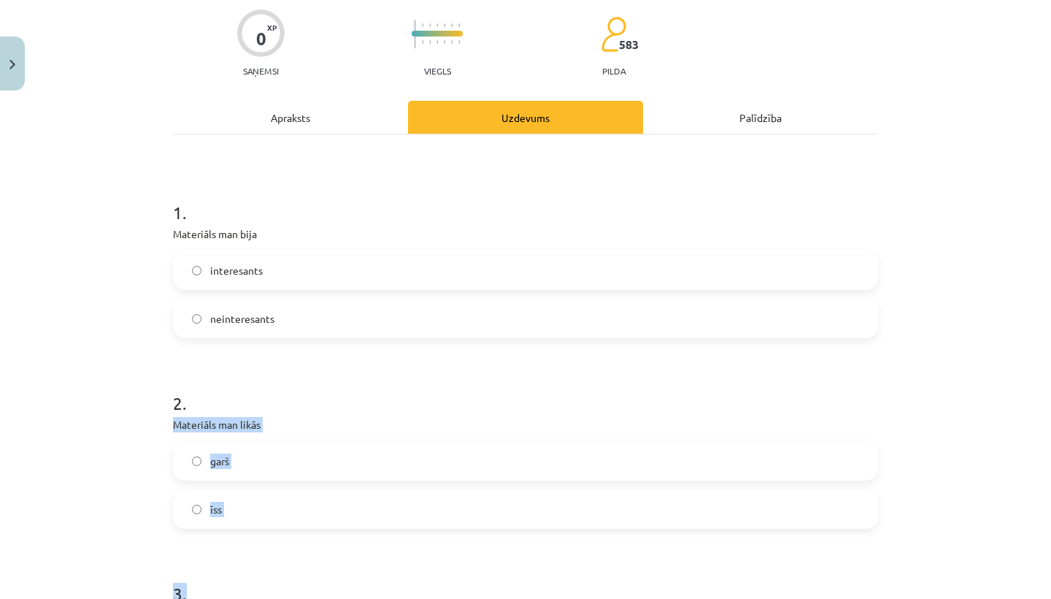
scroll to position [127, 0]
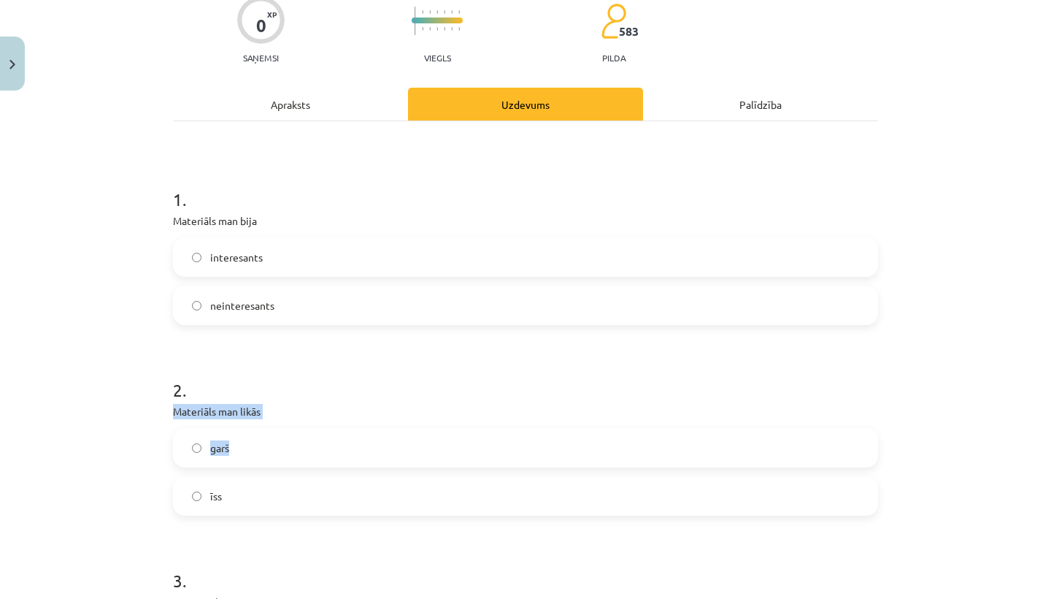
drag, startPoint x: 356, startPoint y: 513, endPoint x: 301, endPoint y: 464, distance: 73.9
click at [301, 464] on div "2 . Materiāls man likās garš īss" at bounding box center [525, 434] width 705 height 161
click at [304, 431] on label "garš" at bounding box center [525, 447] width 702 height 36
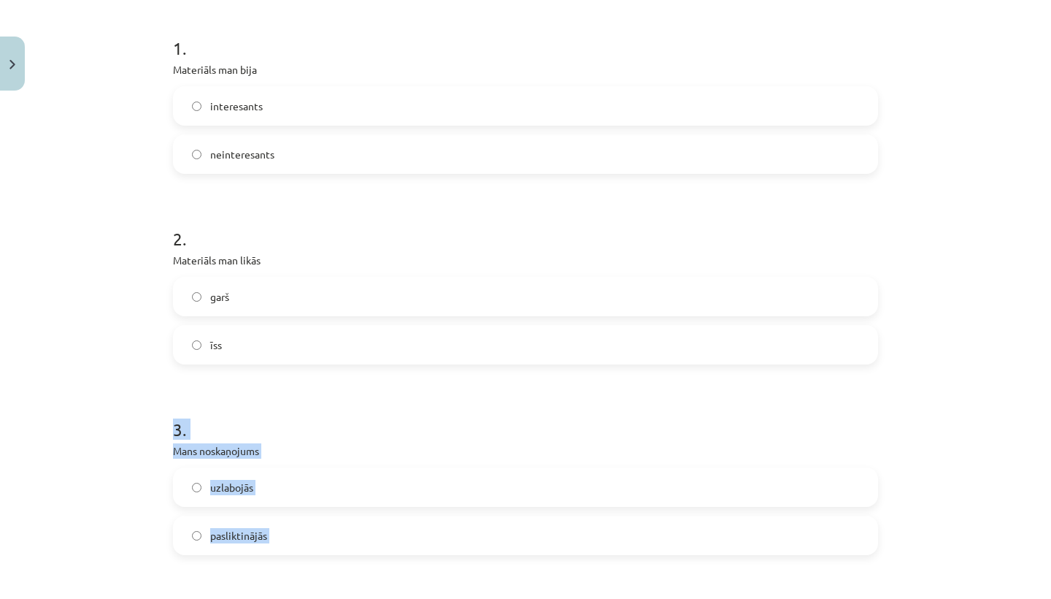
drag, startPoint x: 309, startPoint y: 533, endPoint x: 311, endPoint y: 598, distance: 65.0
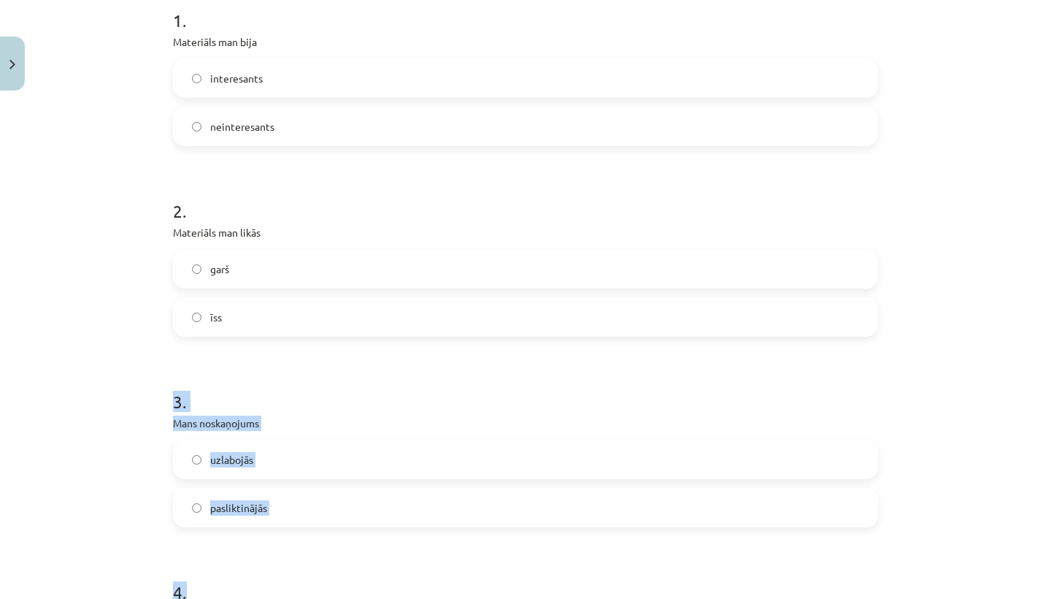
click at [292, 482] on div "uzlabojās pasliktinājās" at bounding box center [525, 483] width 705 height 88
click at [292, 465] on label "uzlabojās" at bounding box center [525, 459] width 702 height 36
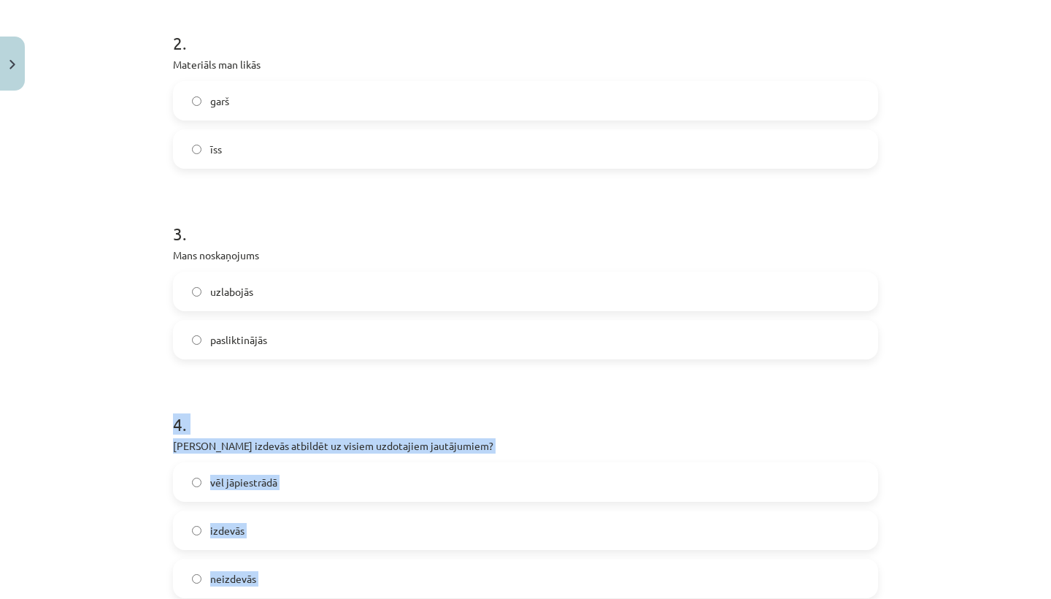
drag, startPoint x: 303, startPoint y: 547, endPoint x: 305, endPoint y: 598, distance: 50.4
click at [305, 598] on form "1 . Materiāls man bija interesants neinteresants 2 . Materiāls man likās garš ī…" at bounding box center [525, 512] width 705 height 1391
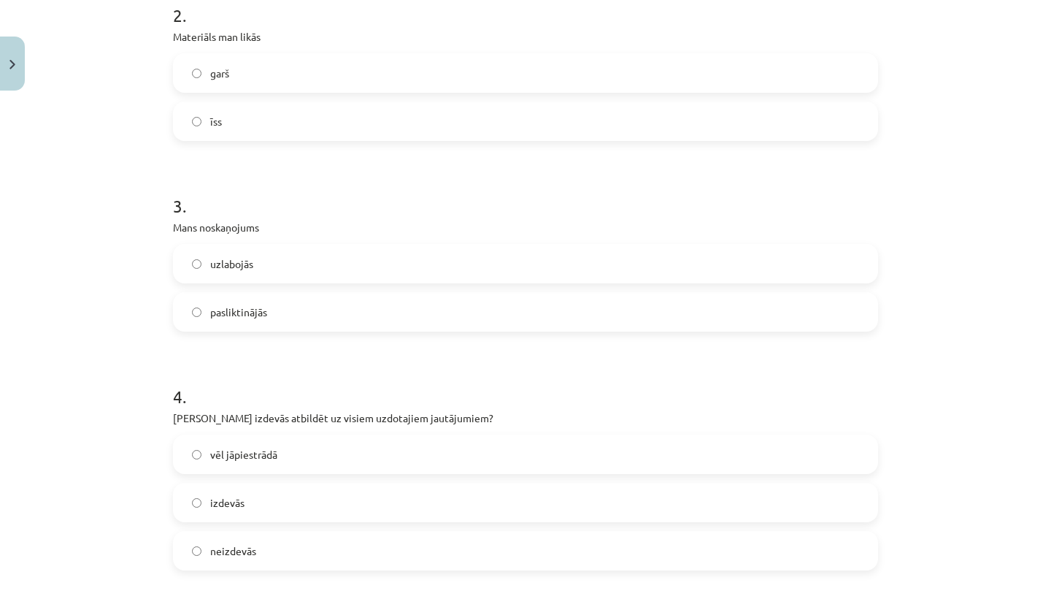
click at [337, 446] on label "vēl jāpiestrādā" at bounding box center [525, 454] width 702 height 36
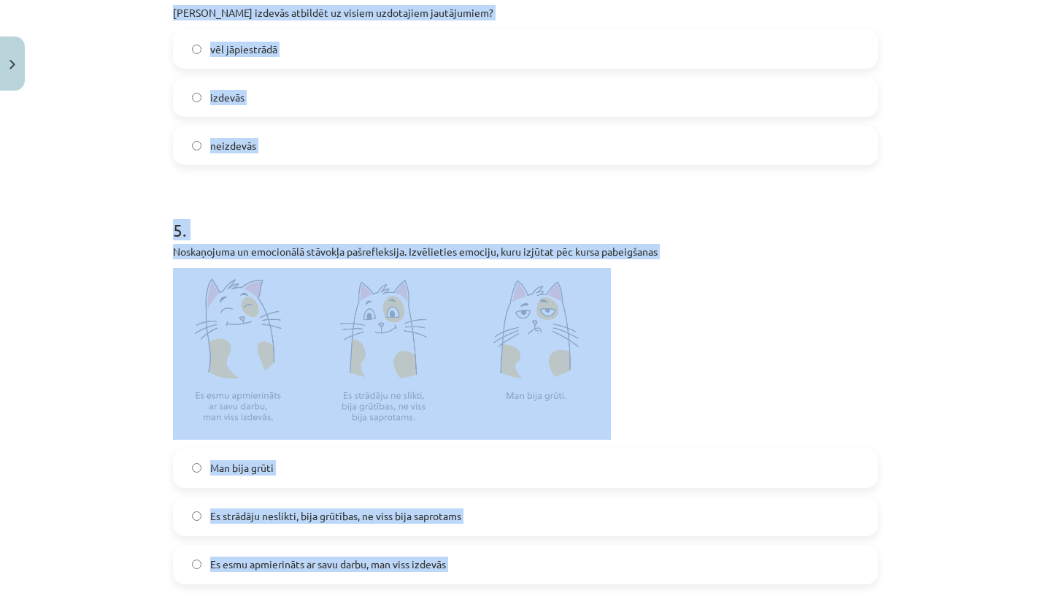
scroll to position [948, 0]
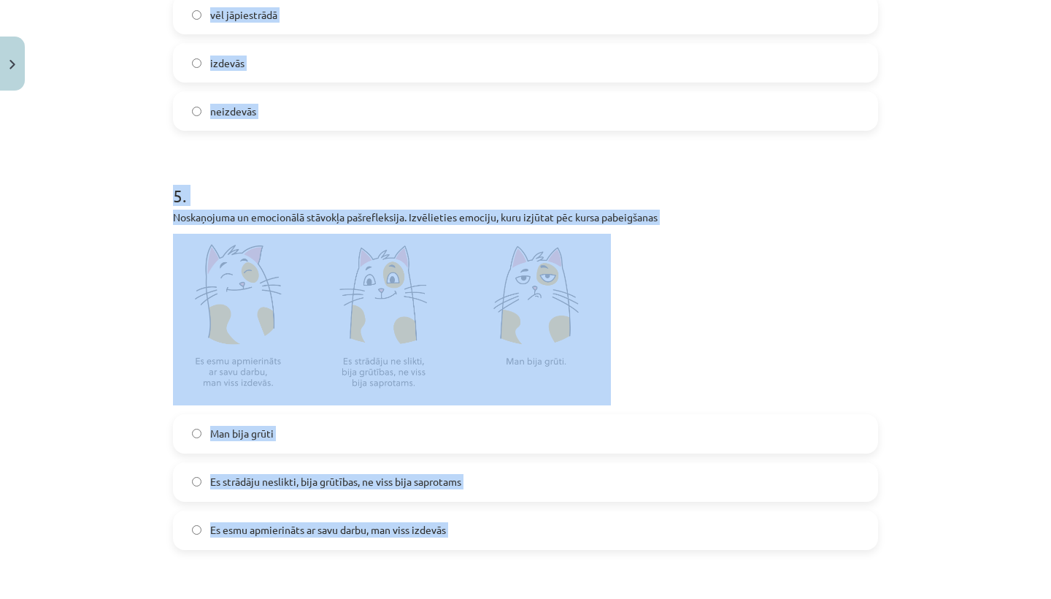
drag, startPoint x: 441, startPoint y: 407, endPoint x: 425, endPoint y: 598, distance: 191.9
click at [425, 598] on form "1 . Materiāls man bija interesants neinteresants 2 . Materiāls man likās garš ī…" at bounding box center [525, 45] width 705 height 1391
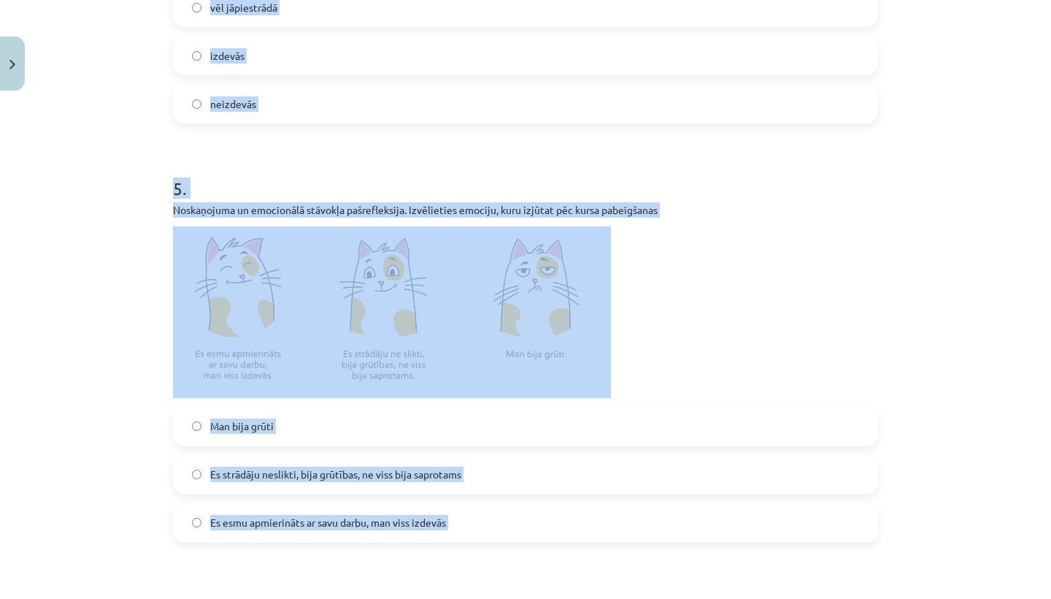
click at [63, 469] on div "Mācību tēma: Latviešu valodas i - 11. klases 1. ieskaites mācību materiāls (a,b…" at bounding box center [525, 299] width 1051 height 599
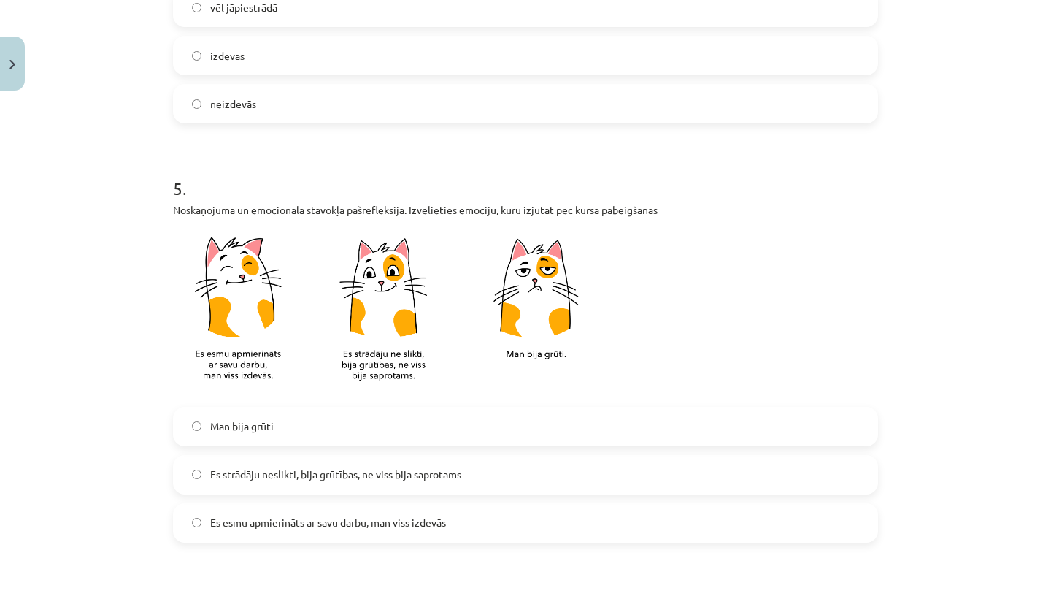
click at [259, 477] on span "Es strādāju neslikti, bija grūtības, ne viss bija saprotams" at bounding box center [335, 473] width 251 height 15
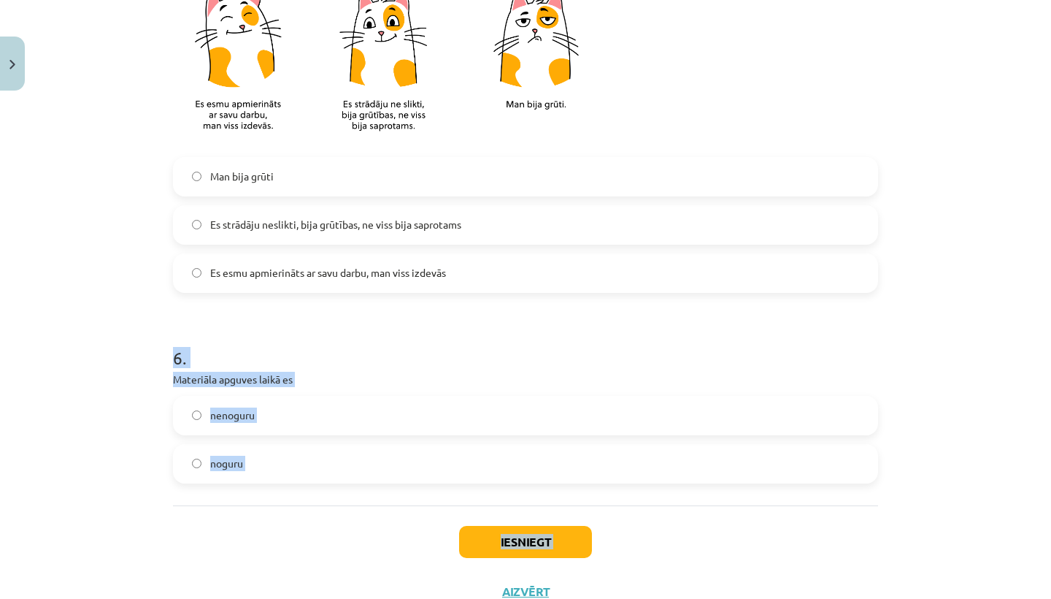
scroll to position [1253, 0]
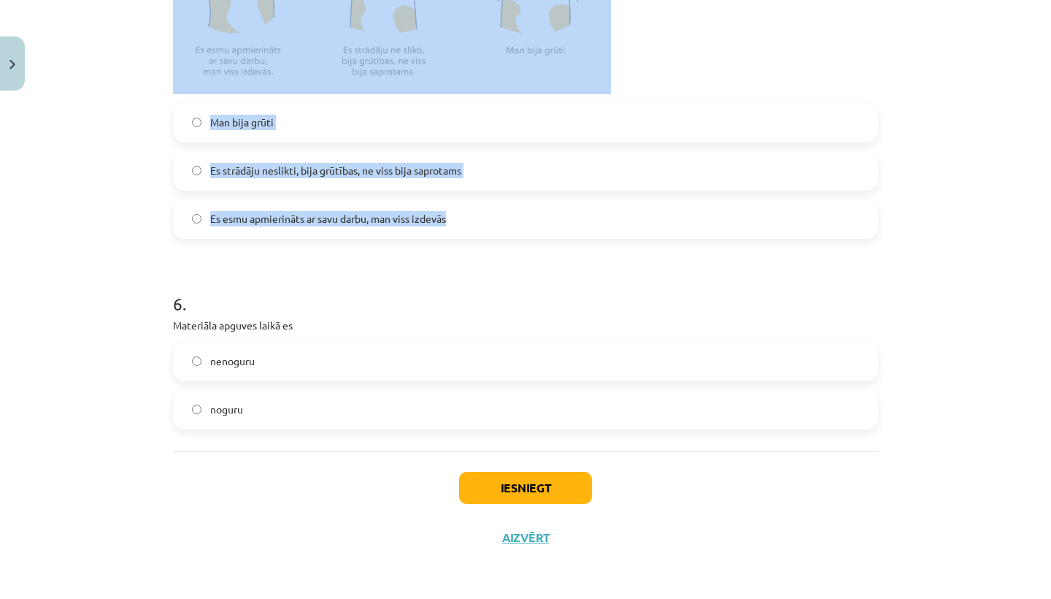
drag, startPoint x: 383, startPoint y: 539, endPoint x: 270, endPoint y: 539, distance: 112.4
click at [385, 596] on div "Mācību tēma: Latviešu valodas i - 11. klases 1. ieskaites mācību materiāls (a,b…" at bounding box center [525, 299] width 1051 height 599
click at [301, 408] on label "noguru" at bounding box center [525, 409] width 702 height 36
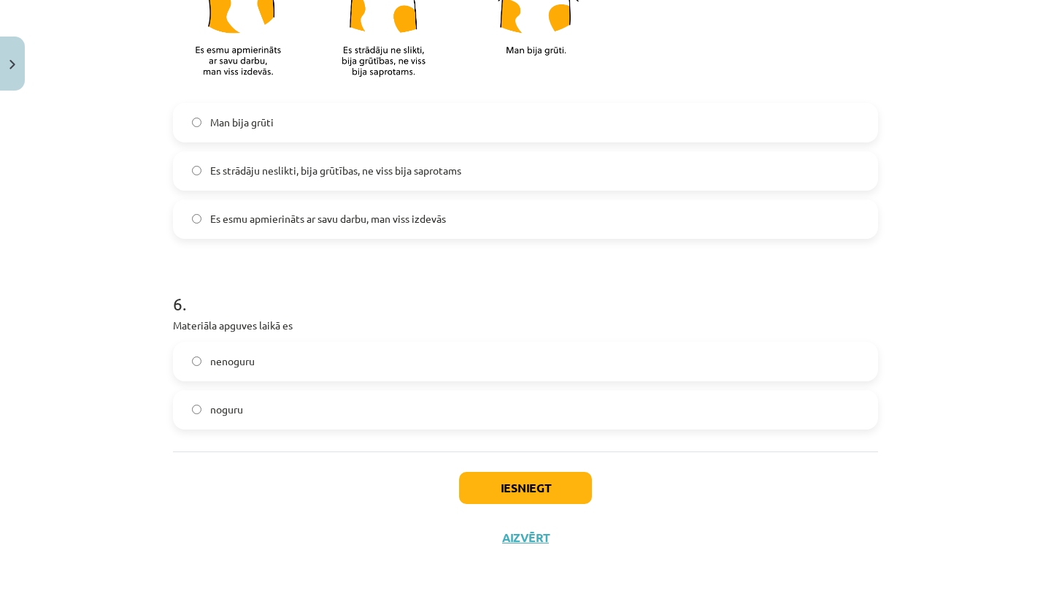
click at [317, 355] on label "nenoguru" at bounding box center [525, 361] width 702 height 36
click at [320, 399] on label "noguru" at bounding box center [525, 409] width 702 height 36
click at [485, 496] on button "Iesniegt" at bounding box center [525, 488] width 133 height 32
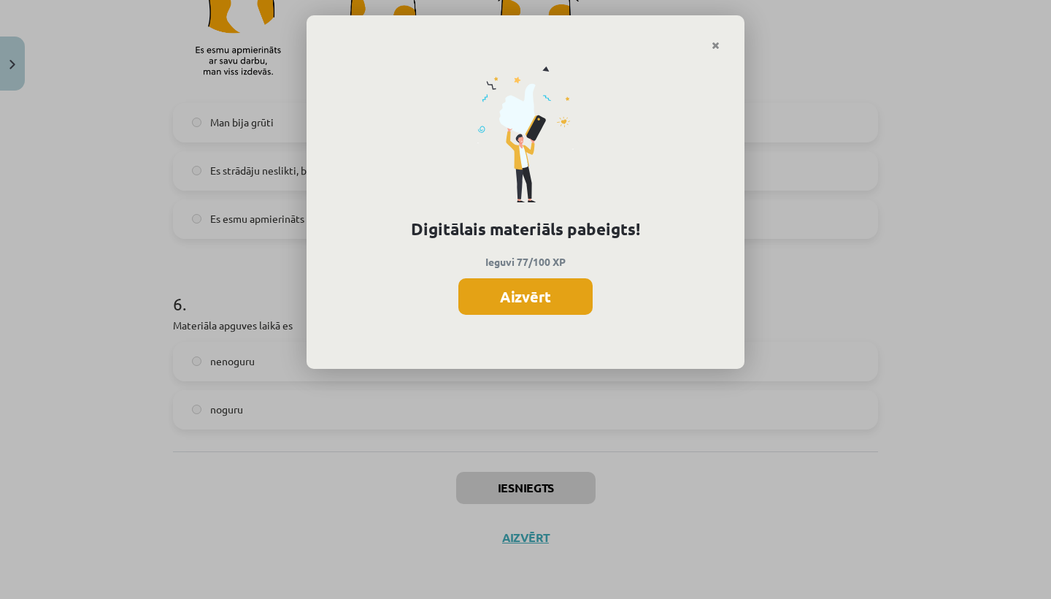
click at [507, 295] on button "Aizvērt" at bounding box center [525, 296] width 134 height 36
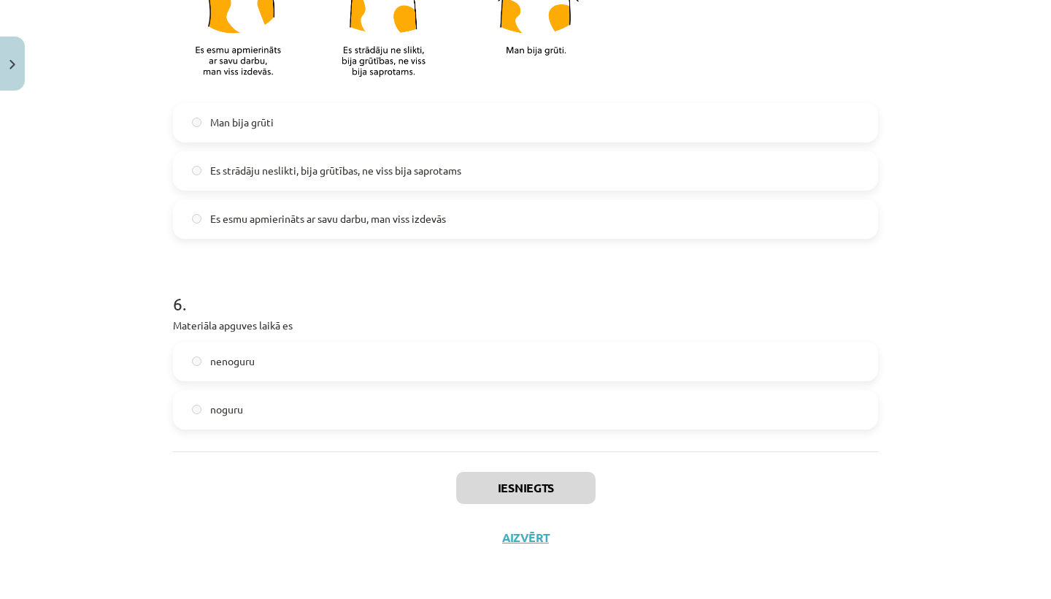
click at [523, 531] on button "Aizvērt" at bounding box center [525, 537] width 55 height 15
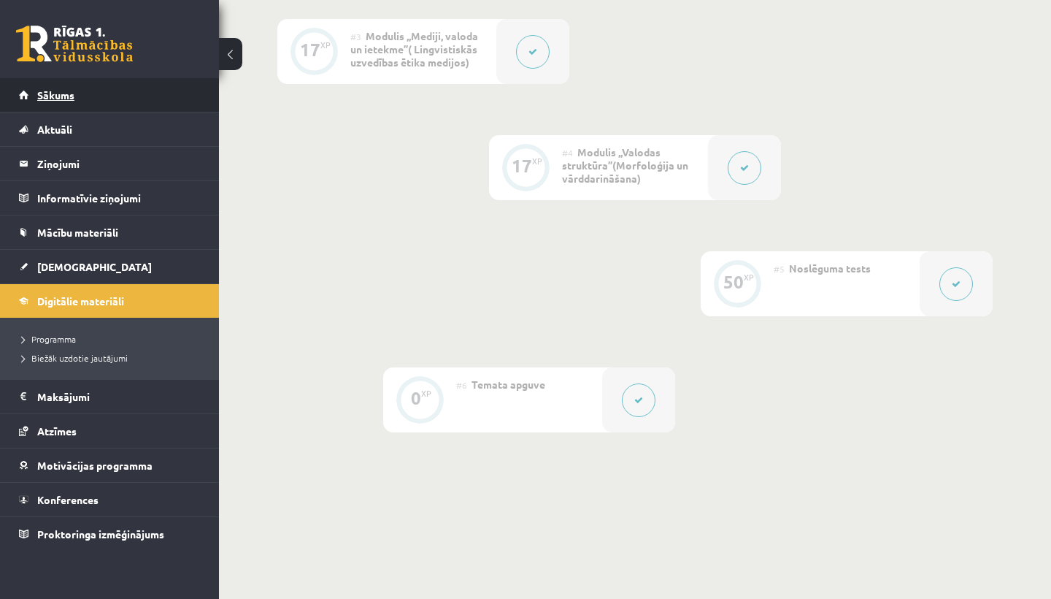
click at [85, 104] on link "Sākums" at bounding box center [110, 95] width 182 height 34
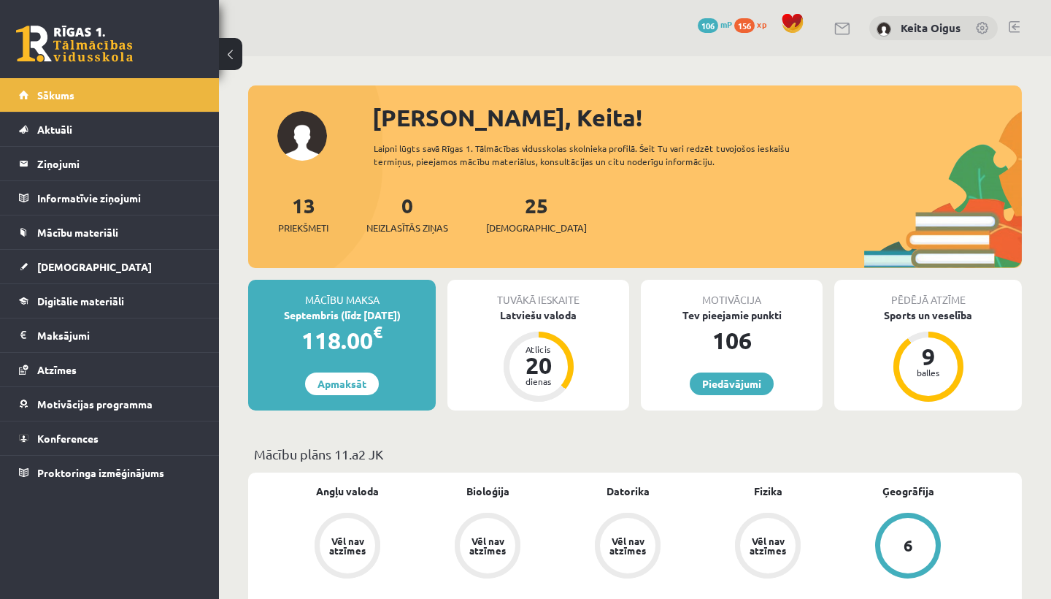
drag, startPoint x: 611, startPoint y: 523, endPoint x: 558, endPoint y: 523, distance: 53.3
click at [64, 447] on link "Konferences" at bounding box center [110, 438] width 182 height 34
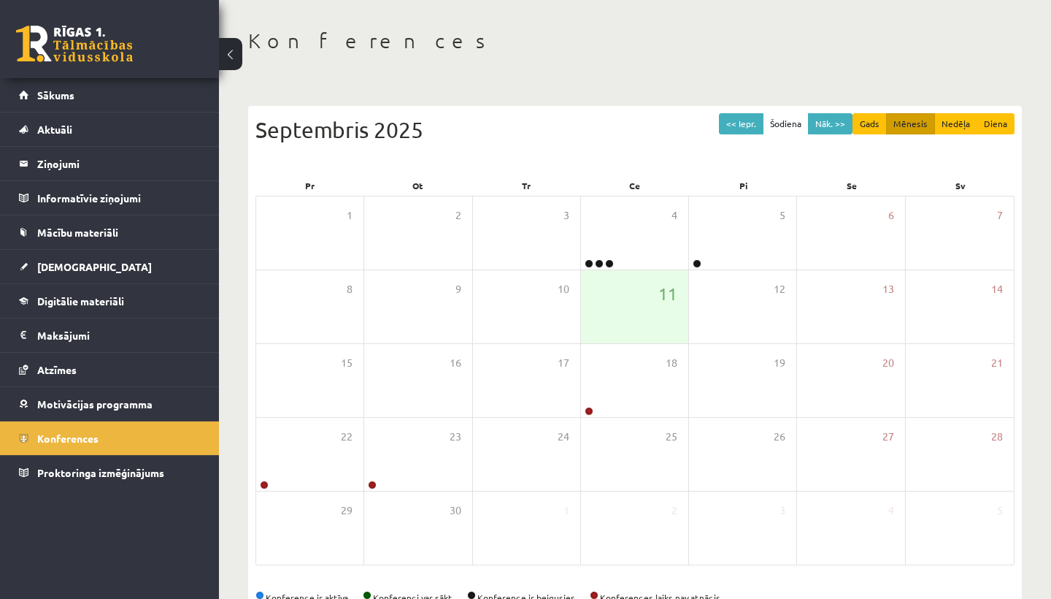
scroll to position [99, 0]
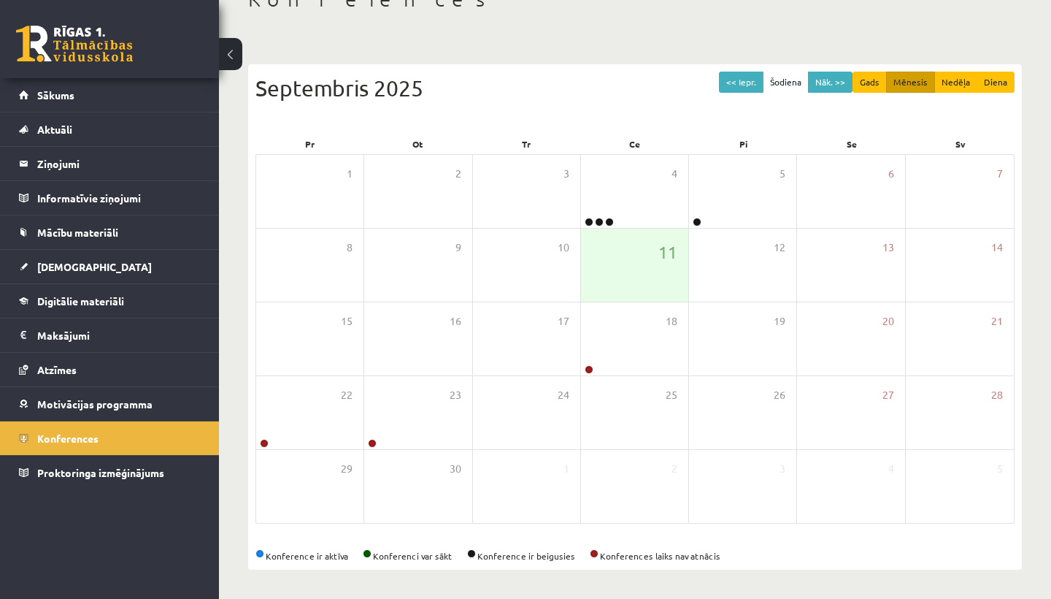
drag, startPoint x: 519, startPoint y: 499, endPoint x: 523, endPoint y: 598, distance: 98.6
click at [523, 598] on div "Konferences << Iepr. Šodiena Nāk. >> Gads Mēnesis Nedēļa Diena Septembris 2025 …" at bounding box center [635, 278] width 832 height 641
click at [833, 77] on button "Nāk. >>" at bounding box center [830, 82] width 45 height 21
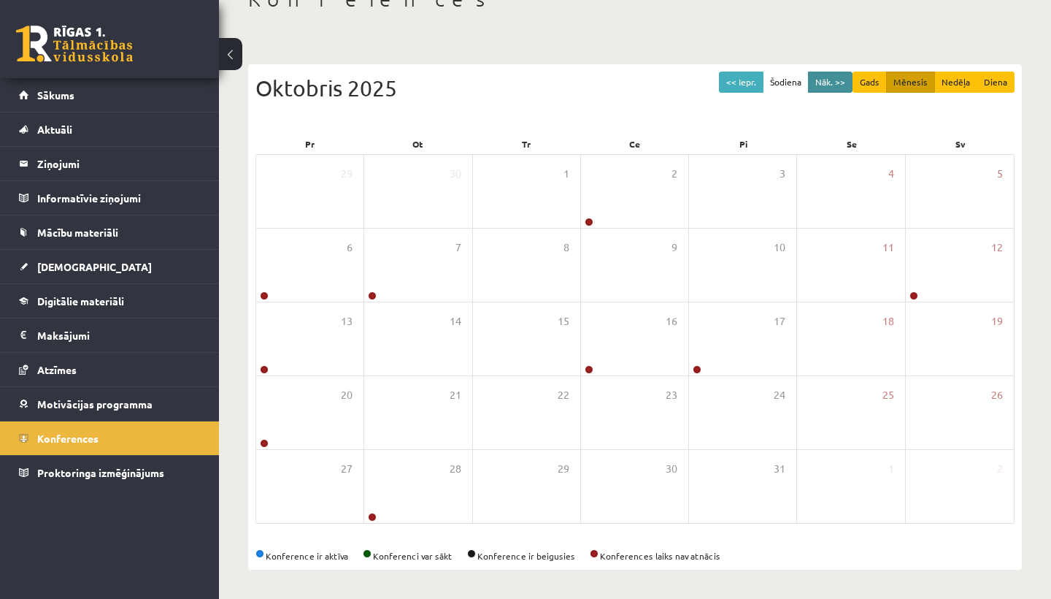
click at [833, 77] on button "Nāk. >>" at bounding box center [830, 82] width 45 height 21
click at [903, 74] on button "Mēnesis" at bounding box center [910, 82] width 49 height 21
click at [602, 66] on div "<< Iepr. Šodiena Nāk. >> Gads Mēnesis Nedēļa Diena Novembris 2025 Pr Ot Tr Ce P…" at bounding box center [635, 316] width 774 height 505
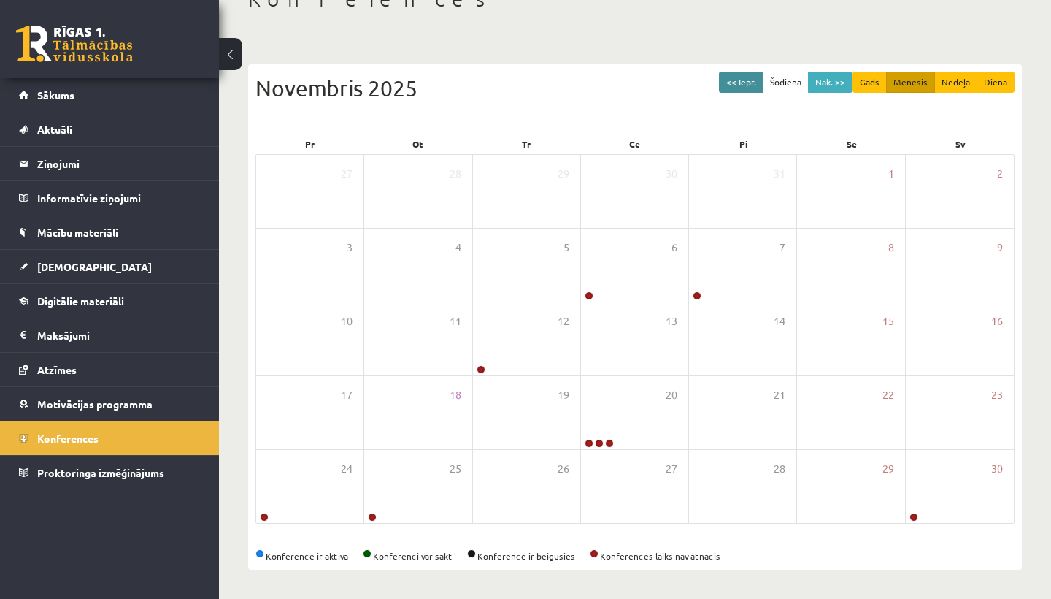
click at [748, 78] on button "<< Iepr." at bounding box center [741, 82] width 45 height 21
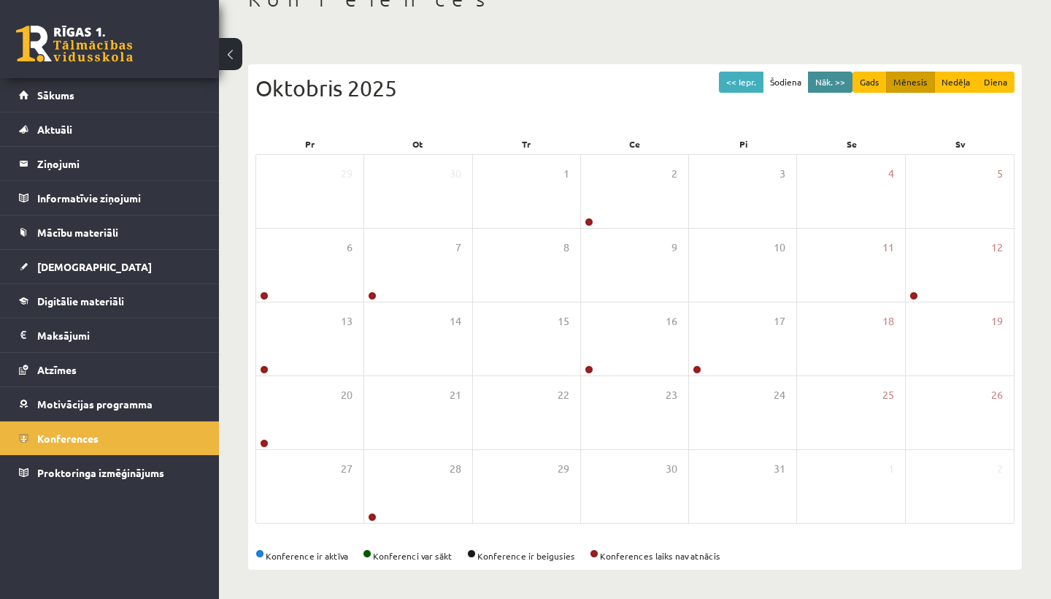
click at [825, 75] on button "Nāk. >>" at bounding box center [830, 82] width 45 height 21
click at [842, 76] on button "Nāk. >>" at bounding box center [830, 82] width 45 height 21
click at [822, 77] on button "Nāk. >>" at bounding box center [830, 82] width 45 height 21
click at [819, 77] on button "Nāk. >>" at bounding box center [830, 82] width 45 height 21
click at [828, 84] on button "Nāk. >>" at bounding box center [830, 82] width 45 height 21
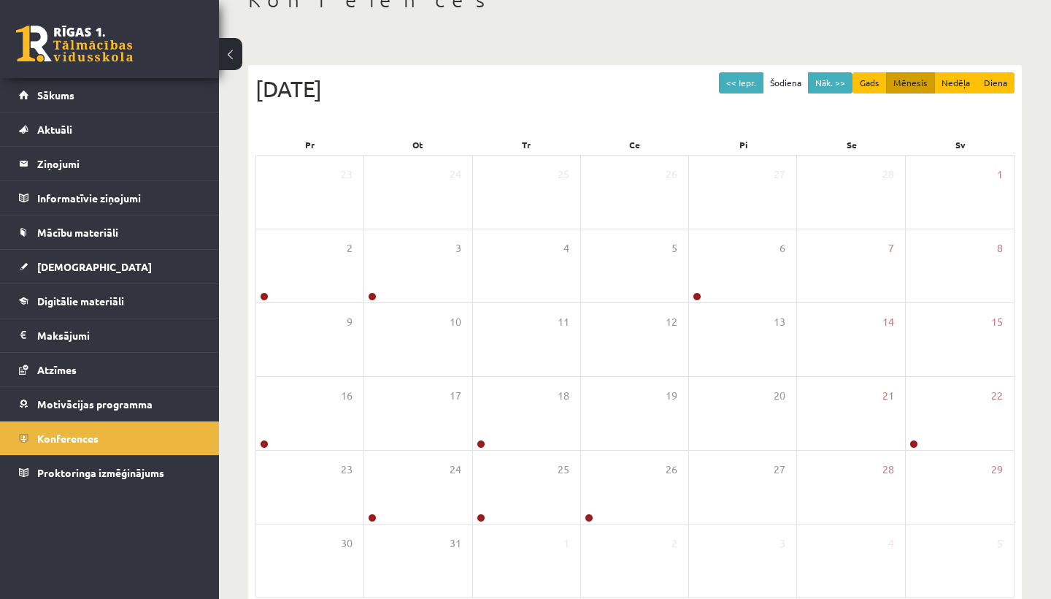
scroll to position [95, 0]
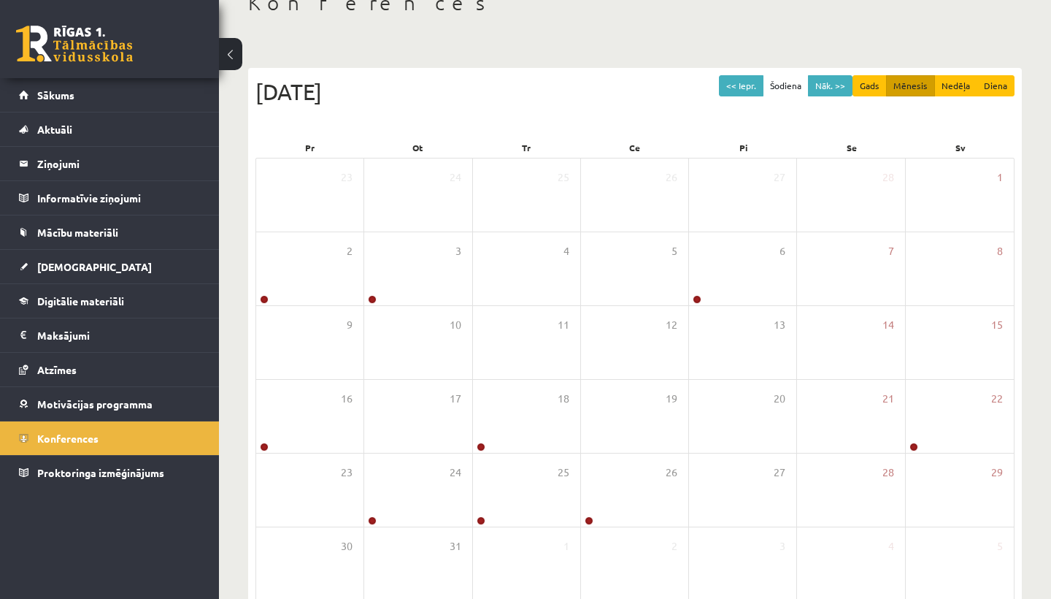
click at [842, 72] on div "<< Iepr. Šodiena Nāk. >> Gads Mēnesis Nedēļa Diena Marts 2026 Pr Ot Tr Ce Pi Se…" at bounding box center [635, 357] width 774 height 579
click at [825, 85] on button "Nāk. >>" at bounding box center [830, 85] width 45 height 21
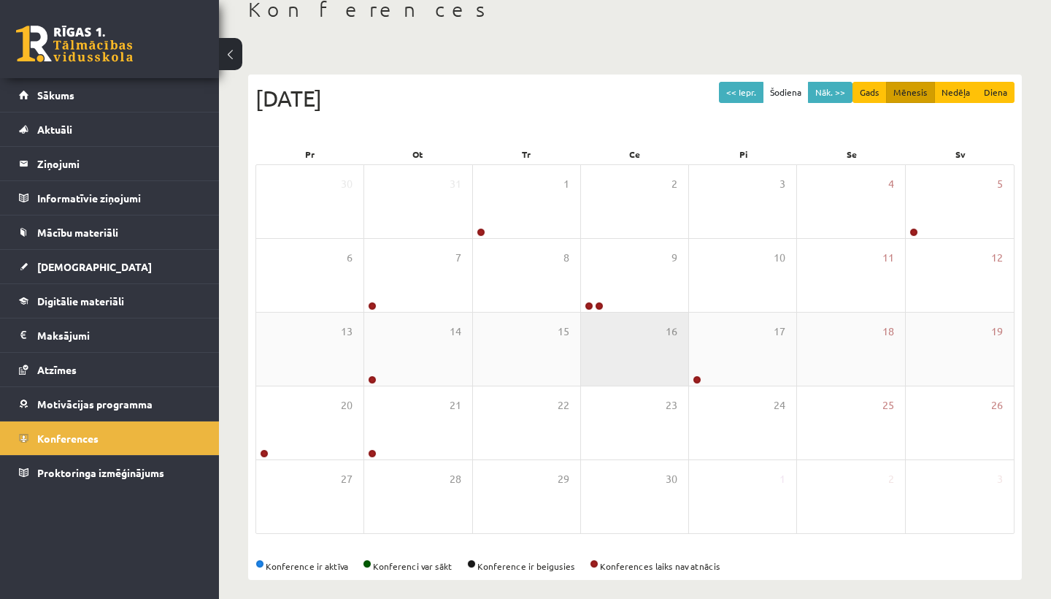
scroll to position [87, 0]
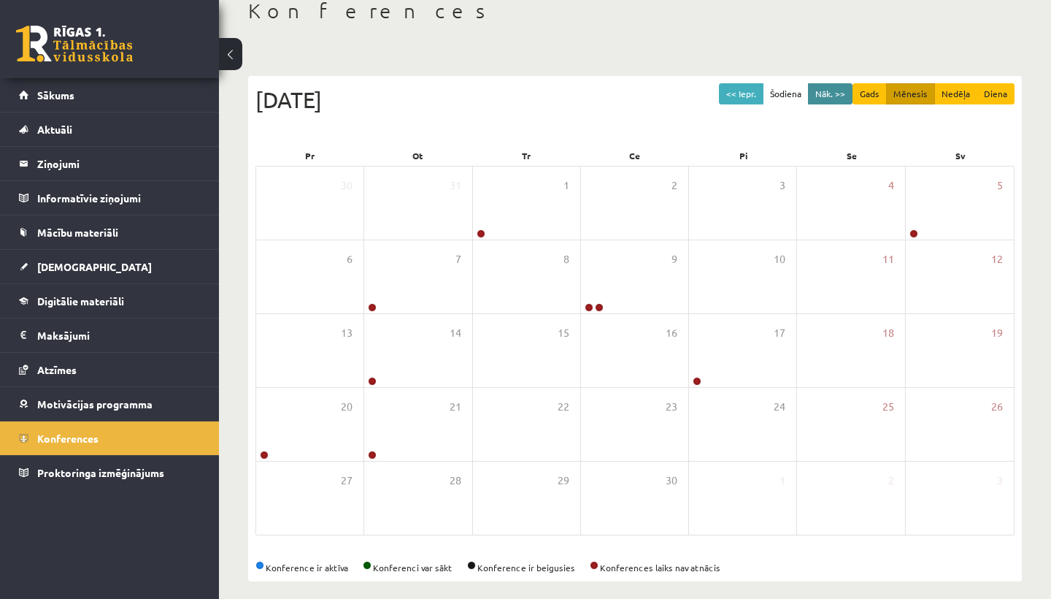
click at [837, 86] on button "Nāk. >>" at bounding box center [830, 93] width 45 height 21
click at [837, 83] on button "Nāk. >>" at bounding box center [830, 93] width 45 height 21
click at [737, 83] on button "<< Iepr." at bounding box center [741, 93] width 45 height 21
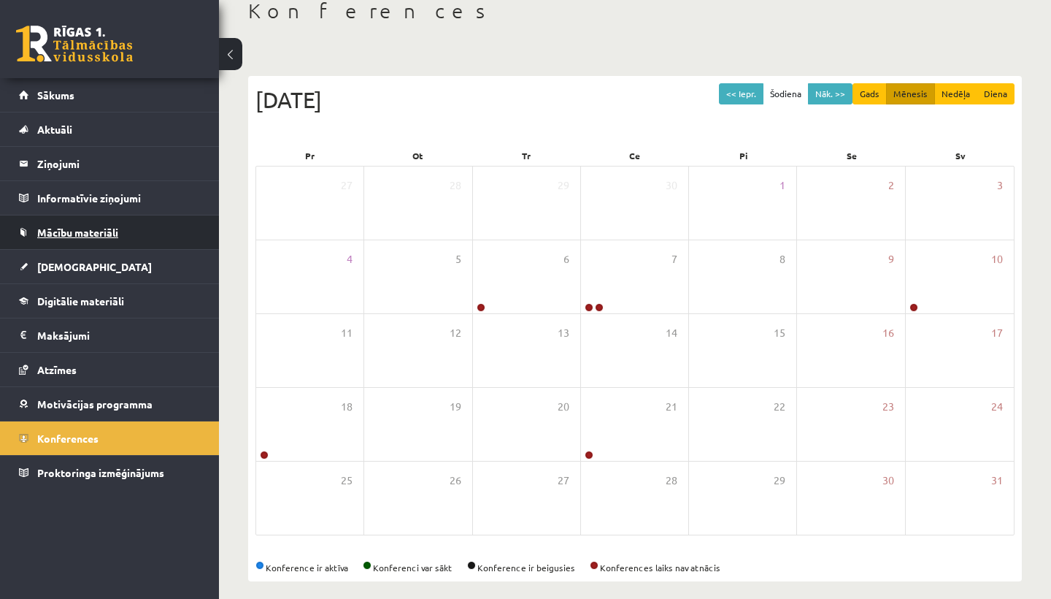
click at [83, 227] on span "Mācību materiāli" at bounding box center [77, 232] width 81 height 13
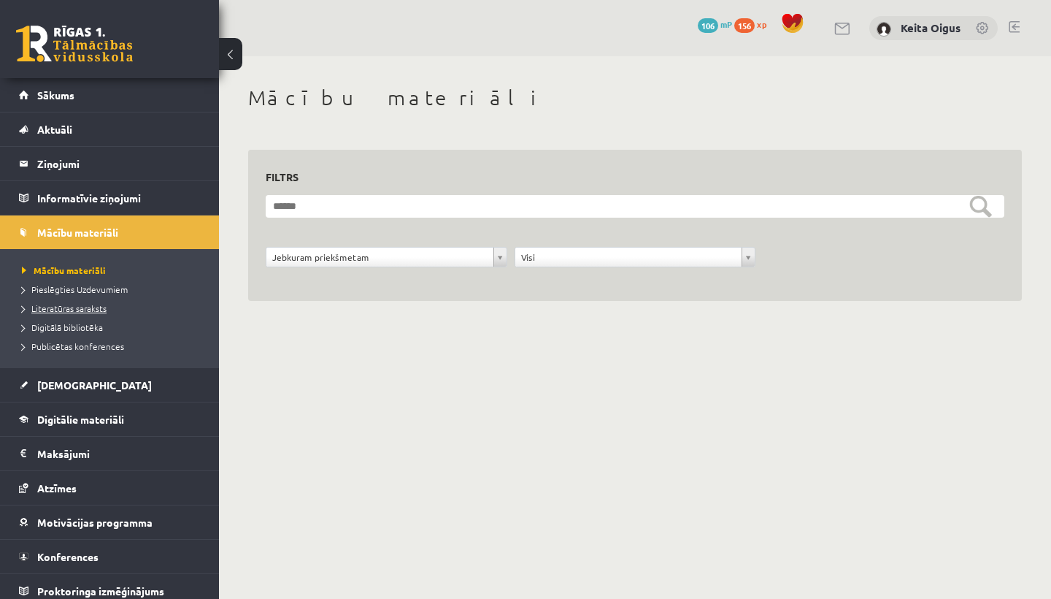
click at [59, 307] on span "Literatūras saraksts" at bounding box center [64, 308] width 85 height 12
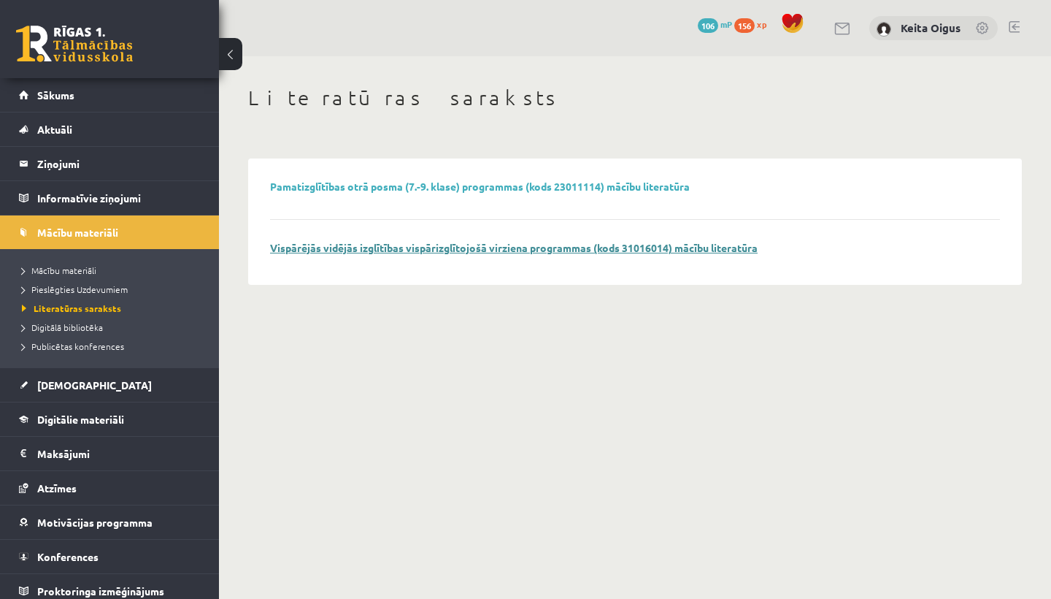
click at [315, 250] on link "Vispārējās vidējās izglītības vispārizglītojošā virziena programmas (kods 31016…" at bounding box center [514, 247] width 488 height 13
click at [88, 325] on span "Digitālā bibliotēka" at bounding box center [62, 327] width 81 height 12
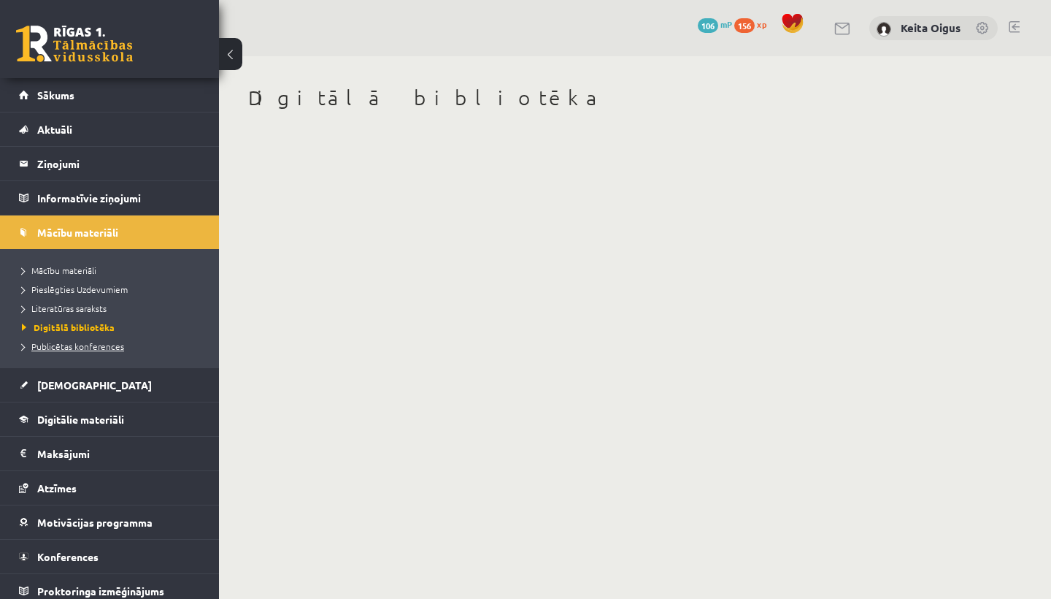
click at [91, 343] on span "Publicētas konferences" at bounding box center [73, 346] width 102 height 12
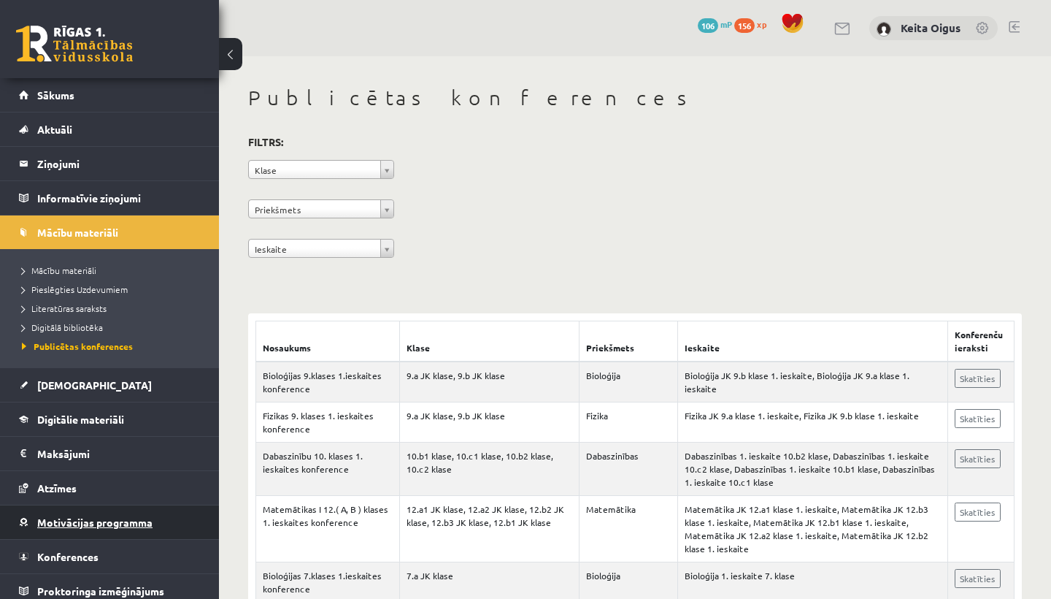
click at [86, 523] on span "Motivācijas programma" at bounding box center [94, 521] width 115 height 13
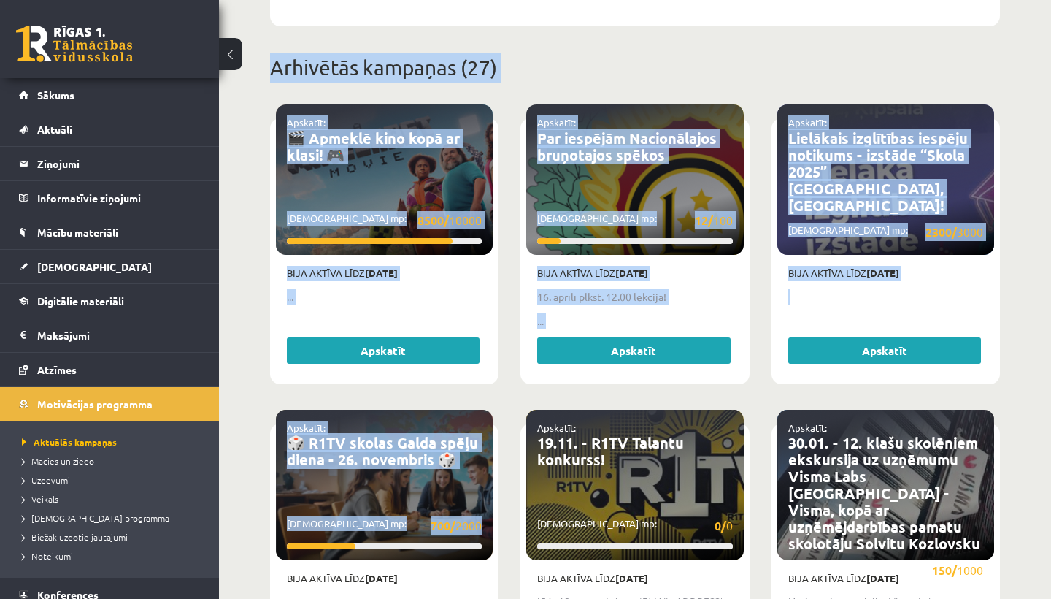
drag, startPoint x: 510, startPoint y: 280, endPoint x: 507, endPoint y: 598, distance: 318.3
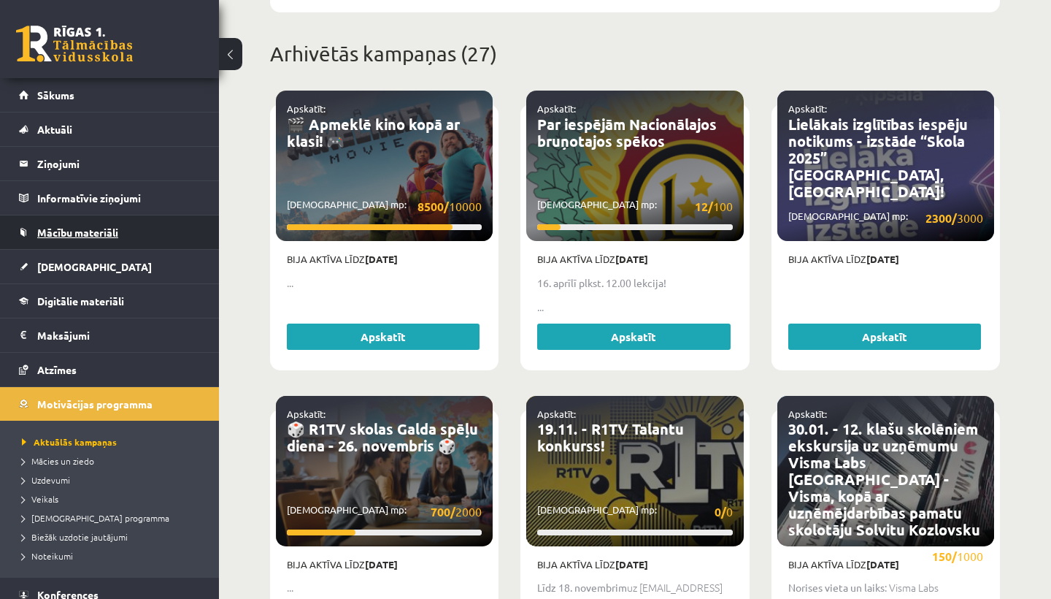
click at [100, 227] on span "Mācību materiāli" at bounding box center [77, 232] width 81 height 13
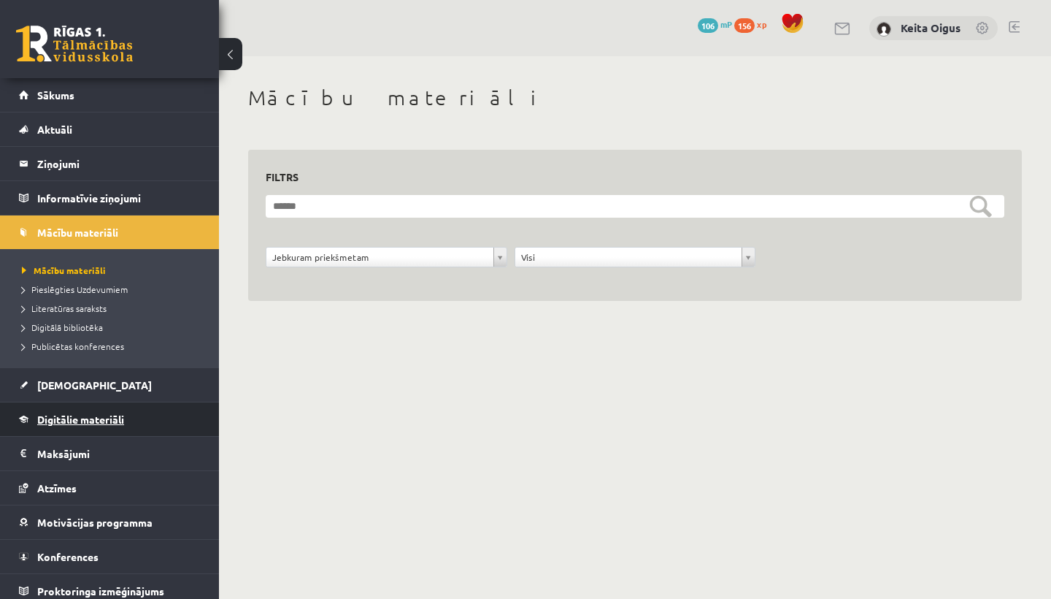
click at [77, 422] on span "Digitālie materiāli" at bounding box center [80, 418] width 87 height 13
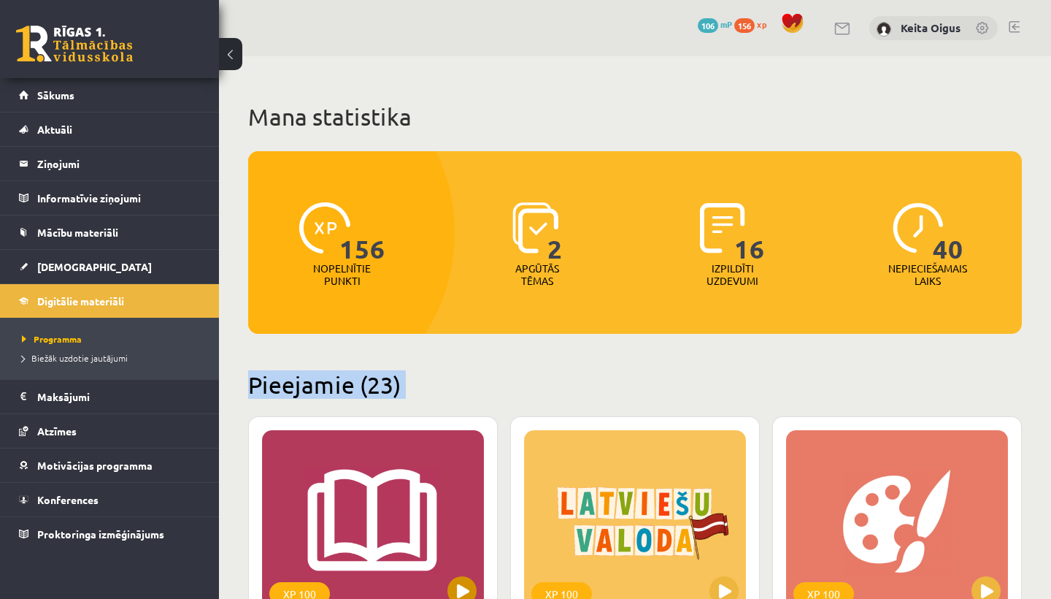
drag, startPoint x: 423, startPoint y: 341, endPoint x: 396, endPoint y: 504, distance: 165.1
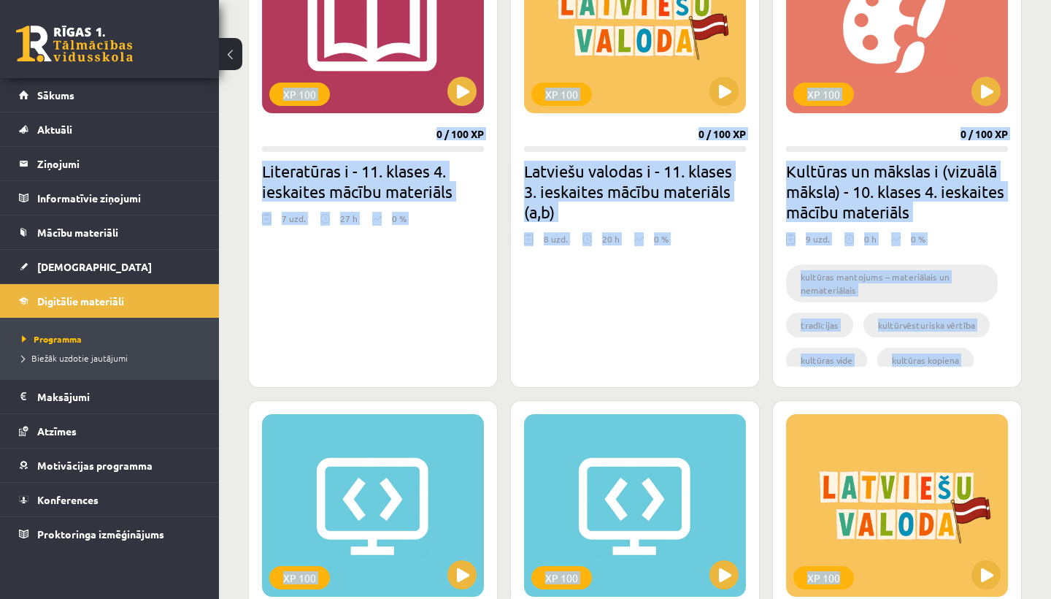
drag, startPoint x: 931, startPoint y: 328, endPoint x: 883, endPoint y: 598, distance: 274.4
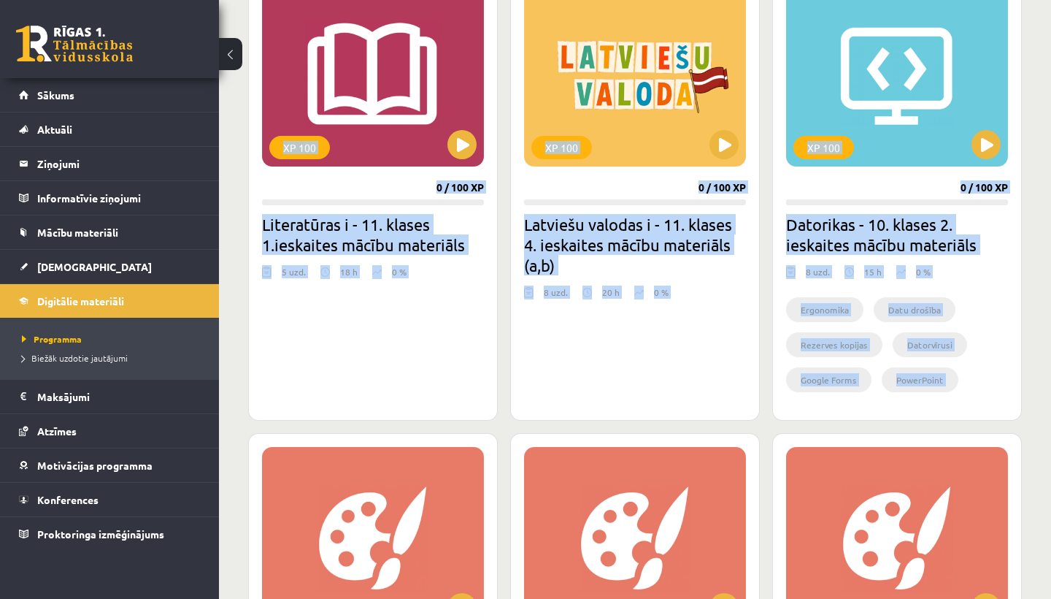
drag, startPoint x: 719, startPoint y: 312, endPoint x: 785, endPoint y: 597, distance: 292.9
click at [785, 597] on div "XP 100 0 / 100 XP Literatūras i - 11. klases 4. ieskaites mācību materiāls 7 uz…" at bounding box center [635, 426] width 774 height 3731
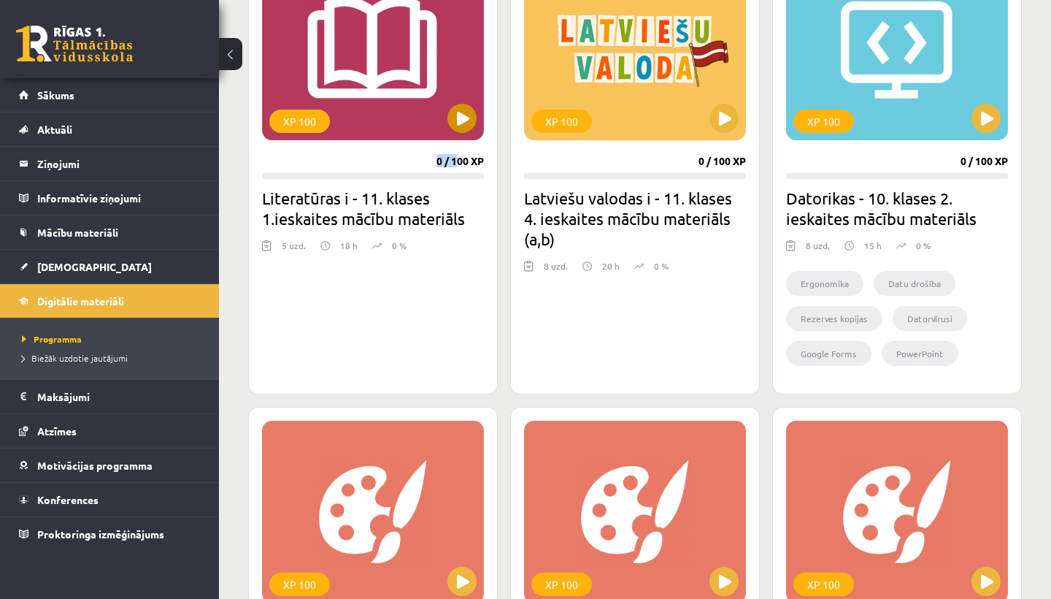
drag, startPoint x: 458, startPoint y: 158, endPoint x: 453, endPoint y: 131, distance: 27.4
click at [453, 152] on div "XP 100 0 / 100 XP Literatūras i - 11. klases 1.ieskaites mācību materiāls 5 uzd…" at bounding box center [373, 169] width 250 height 450
click at [459, 118] on button at bounding box center [461, 118] width 29 height 29
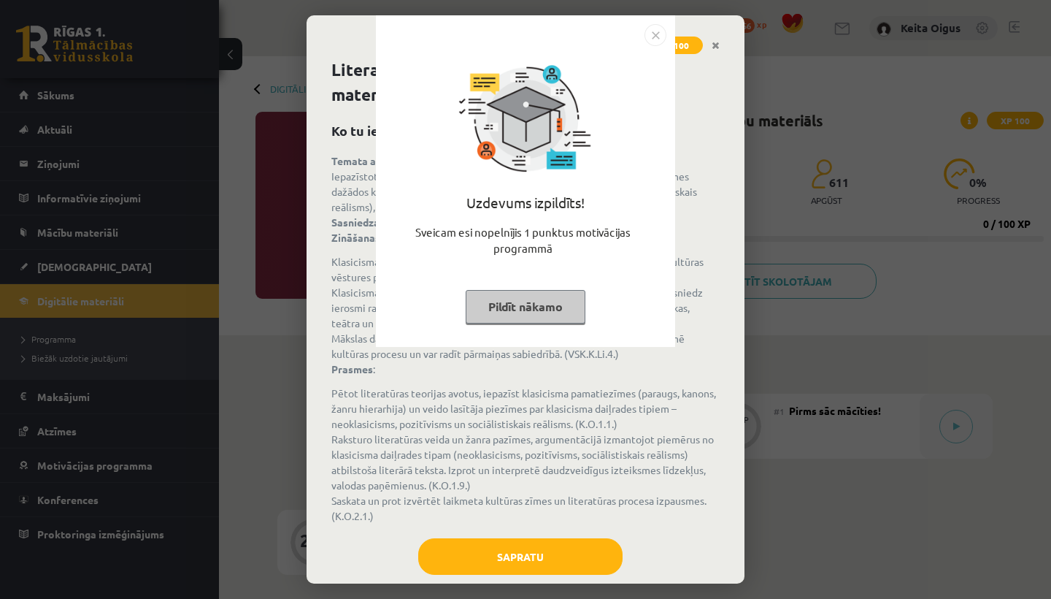
click at [504, 305] on button "Pildīt nākamo" at bounding box center [526, 307] width 120 height 34
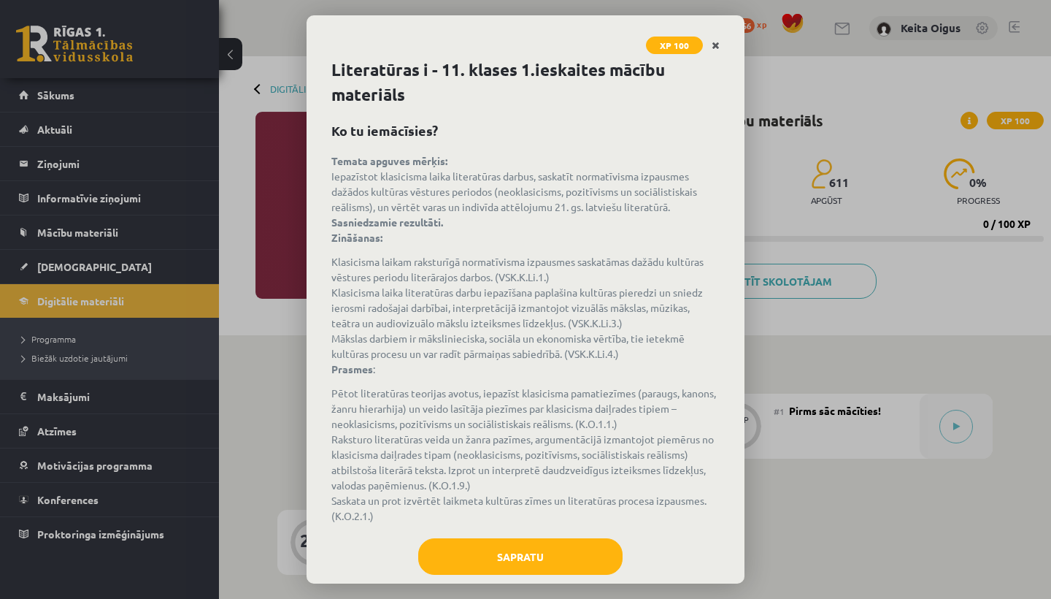
click at [715, 38] on link "Close" at bounding box center [716, 45] width 26 height 28
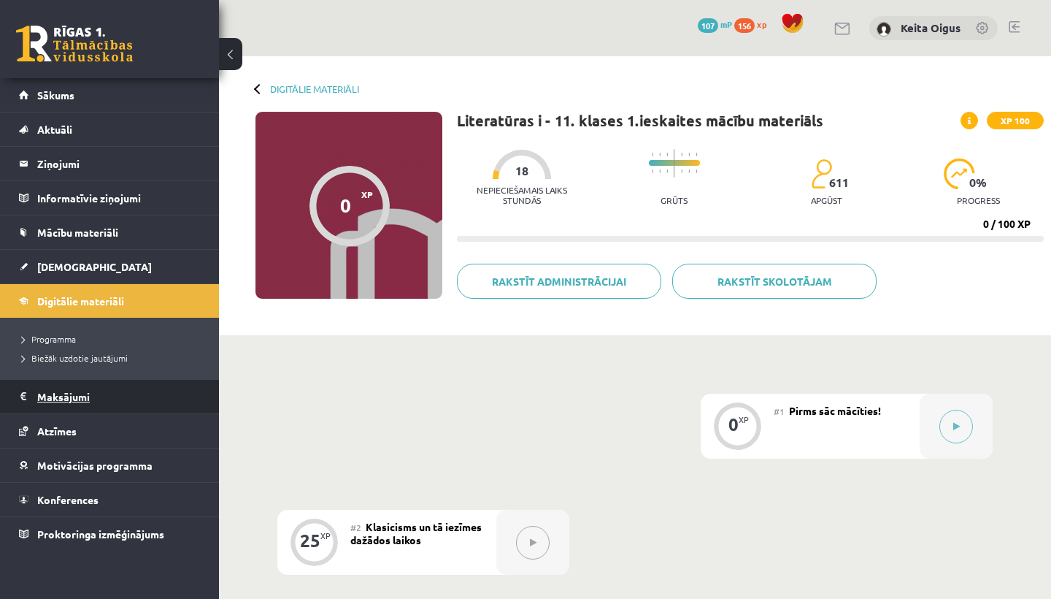
click at [128, 406] on legend "Maksājumi 0" at bounding box center [119, 397] width 164 height 34
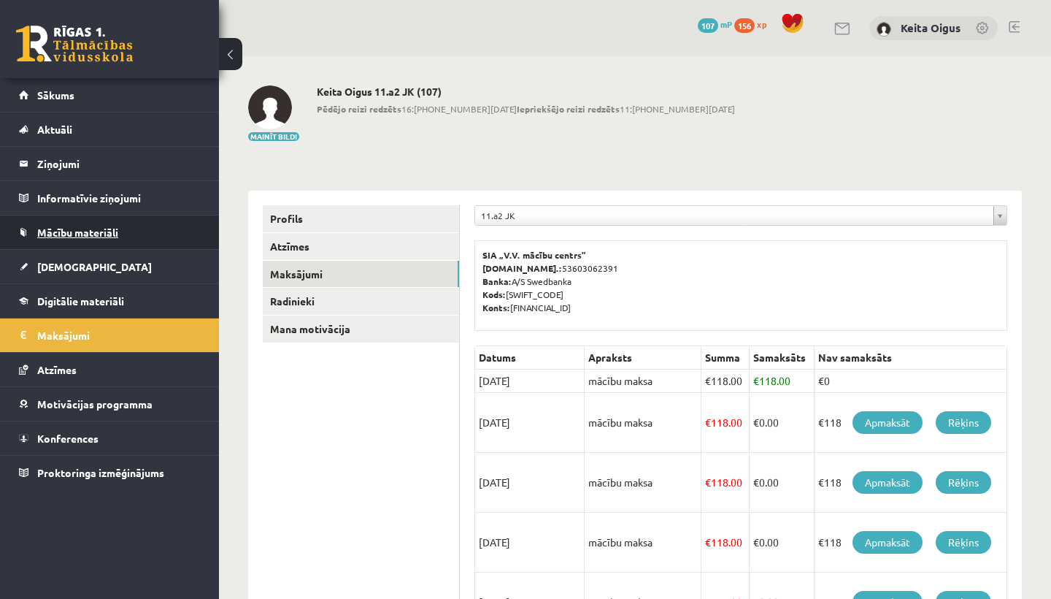
click at [77, 231] on span "Mācību materiāli" at bounding box center [77, 232] width 81 height 13
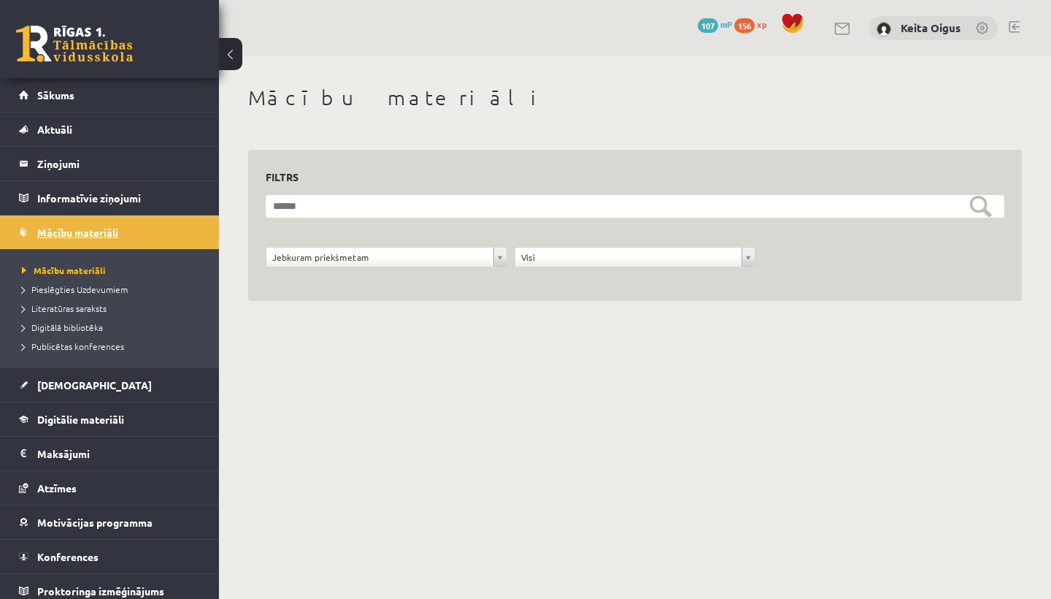
click at [83, 226] on span "Mācību materiāli" at bounding box center [77, 232] width 81 height 13
click at [91, 202] on legend "Informatīvie ziņojumi 0" at bounding box center [119, 198] width 164 height 34
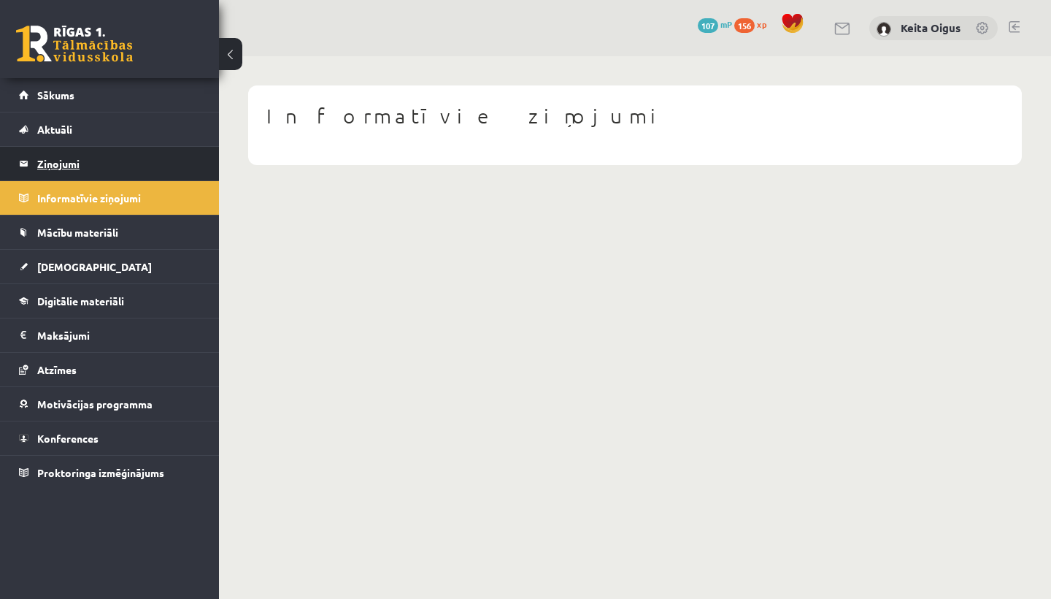
click at [110, 172] on legend "Ziņojumi 0" at bounding box center [119, 164] width 164 height 34
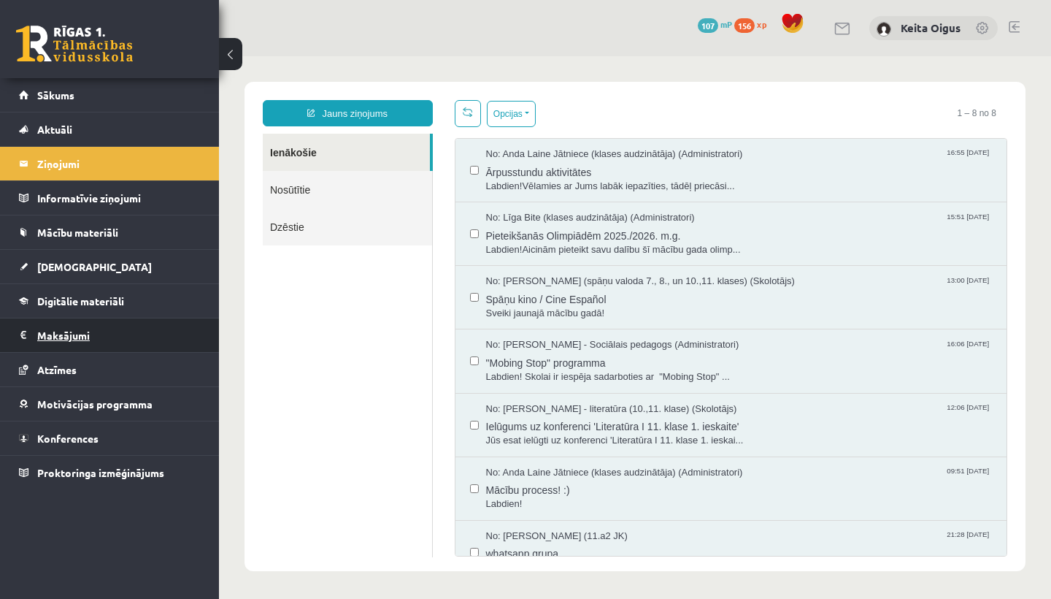
click at [77, 320] on legend "Maksājumi 0" at bounding box center [119, 335] width 164 height 34
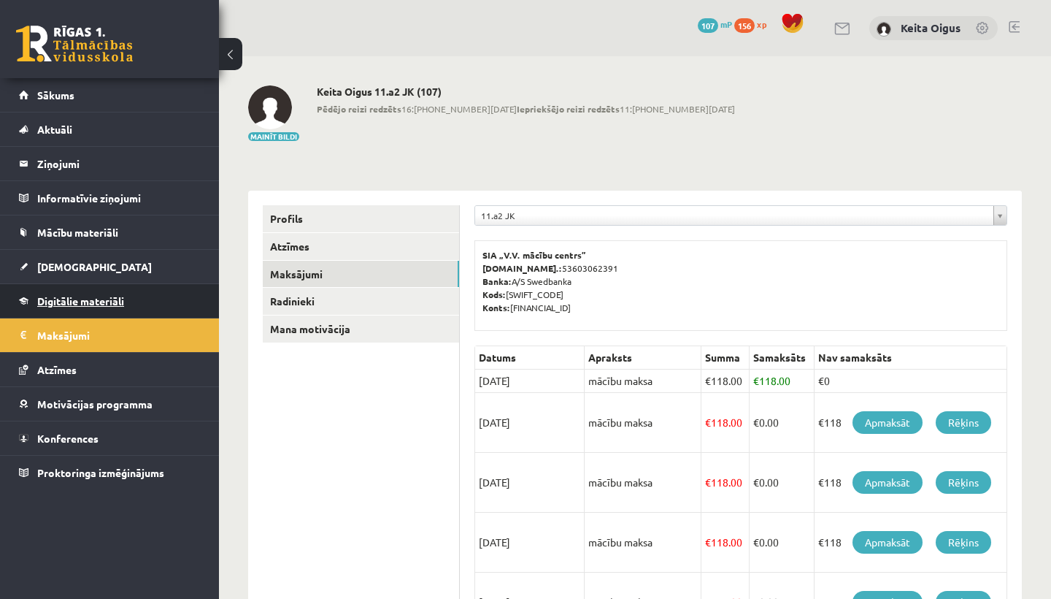
click at [88, 302] on span "Digitālie materiāli" at bounding box center [80, 300] width 87 height 13
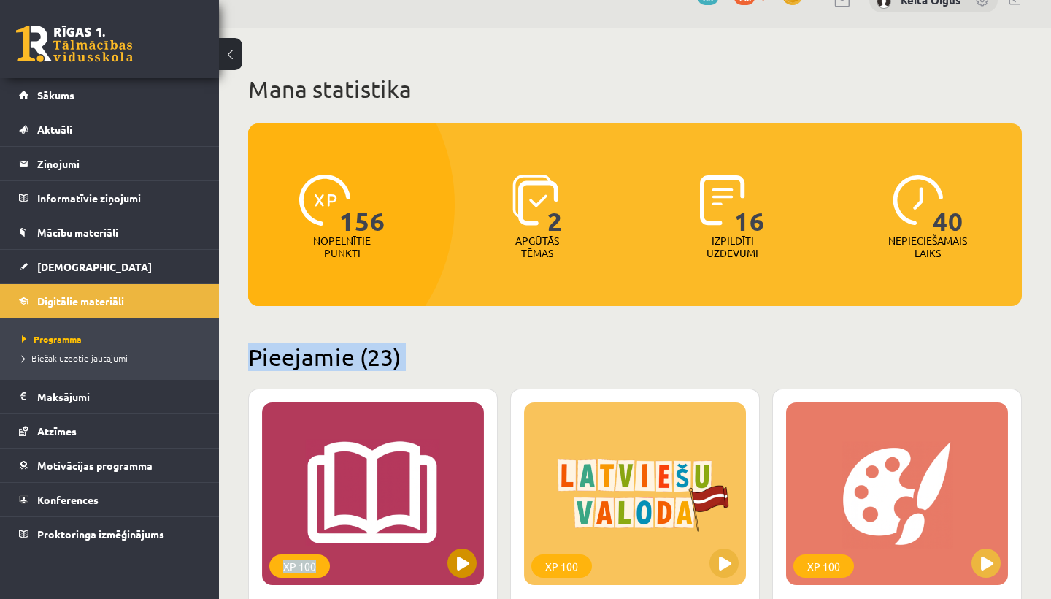
scroll to position [47, 0]
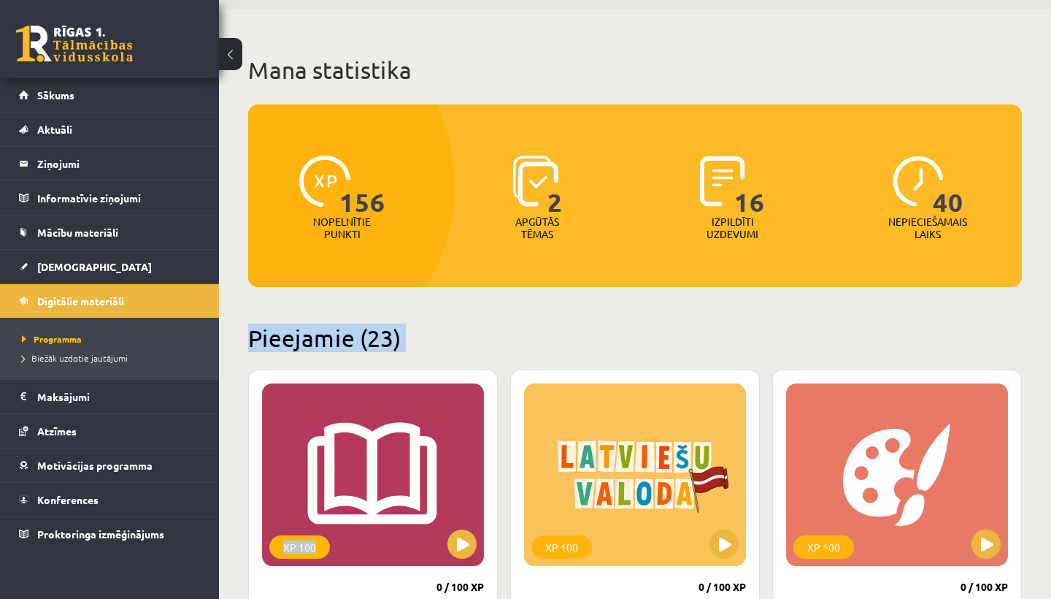
drag, startPoint x: 245, startPoint y: 355, endPoint x: 398, endPoint y: 576, distance: 269.1
drag, startPoint x: 393, startPoint y: 358, endPoint x: 459, endPoint y: 539, distance: 193.3
click at [459, 539] on button at bounding box center [461, 543] width 29 height 29
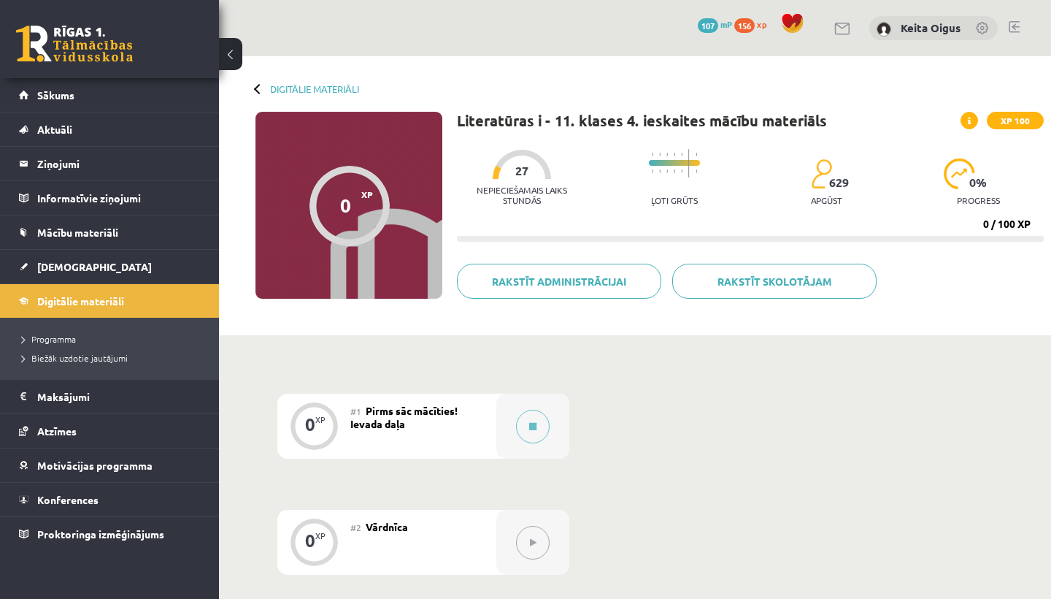
click at [311, 82] on div "Digitālie materiāli 0 XP XP 100 0 / 100 XP Literatūras i - 11. klases 4. ieskai…" at bounding box center [635, 195] width 832 height 279
click at [311, 85] on link "Digitālie materiāli" at bounding box center [314, 88] width 89 height 11
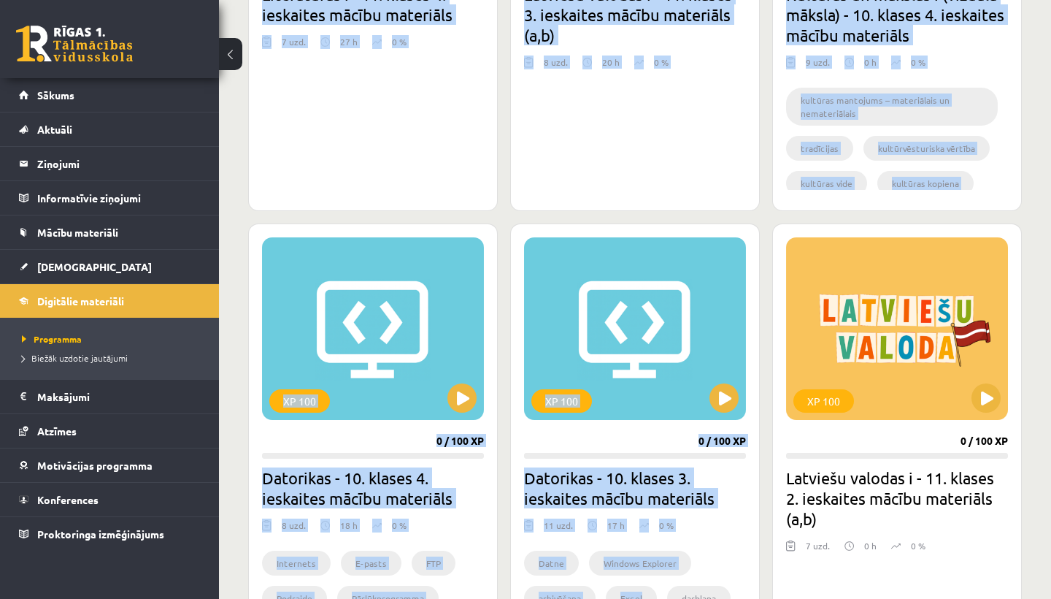
scroll to position [702, 0]
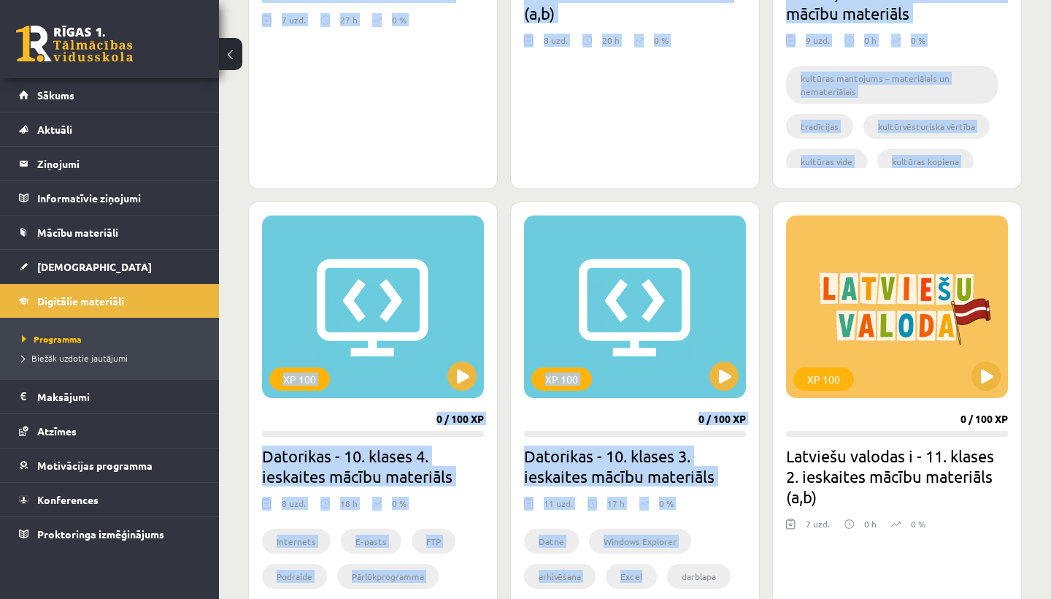
drag, startPoint x: 639, startPoint y: 345, endPoint x: 675, endPoint y: 593, distance: 250.1
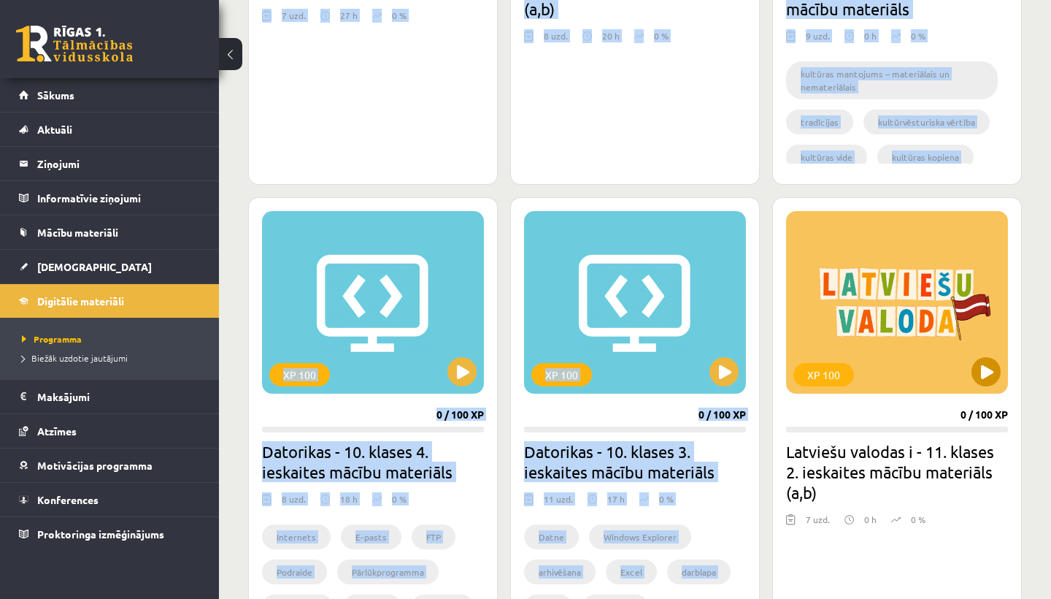
click at [995, 370] on button at bounding box center [986, 371] width 29 height 29
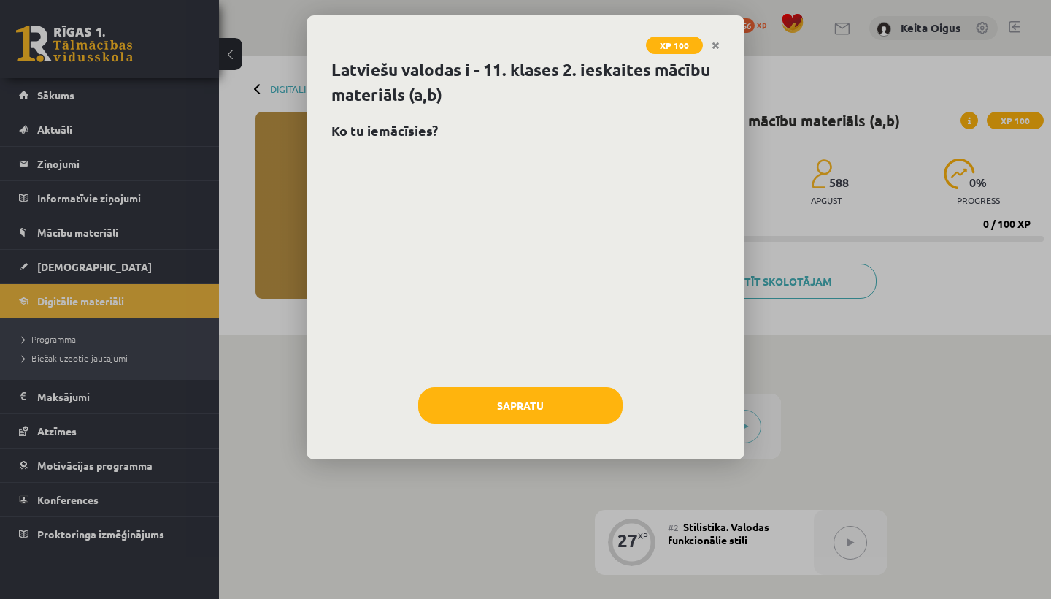
click at [557, 415] on button "Sapratu" at bounding box center [520, 405] width 204 height 36
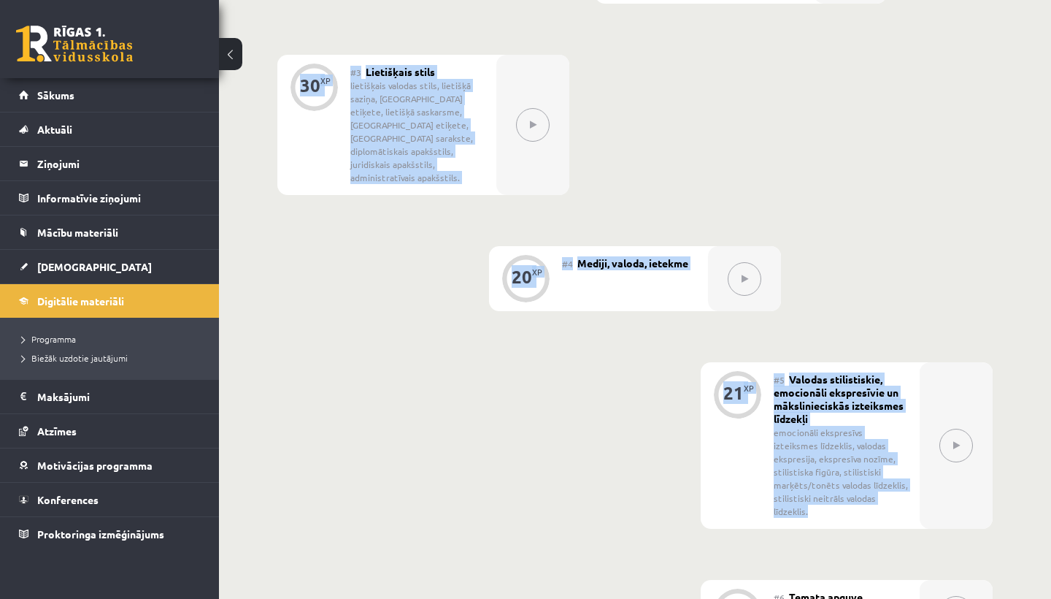
scroll to position [596, 0]
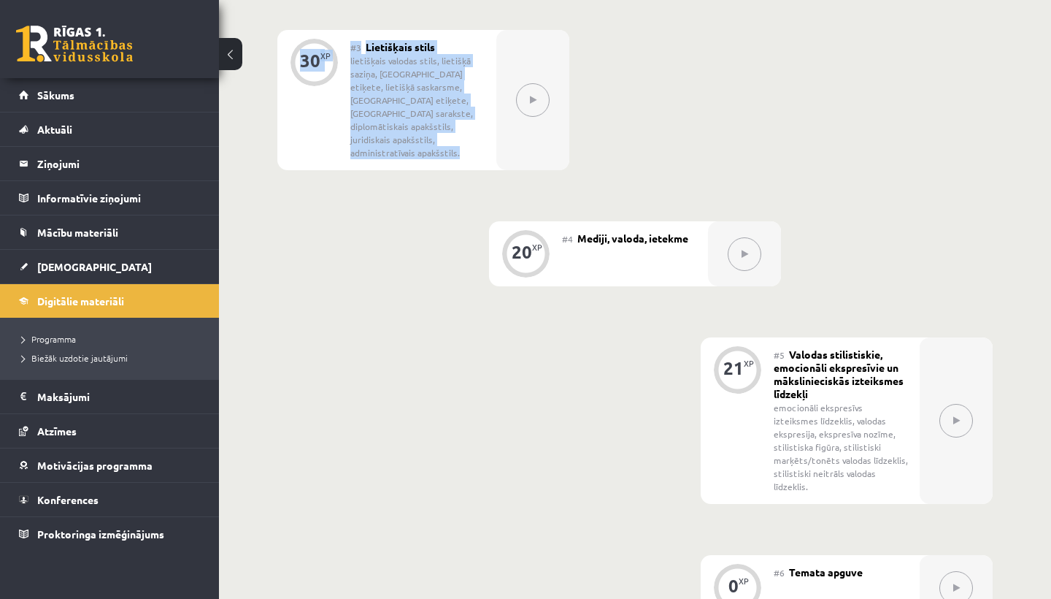
drag, startPoint x: 664, startPoint y: 395, endPoint x: 719, endPoint y: 179, distance: 222.9
click at [719, 179] on div "0 XP #1 Pirms sāc mācīties! Ievada daļa 27 XP #2 Stilistika. Valodas funkcionāl…" at bounding box center [634, 209] width 715 height 822
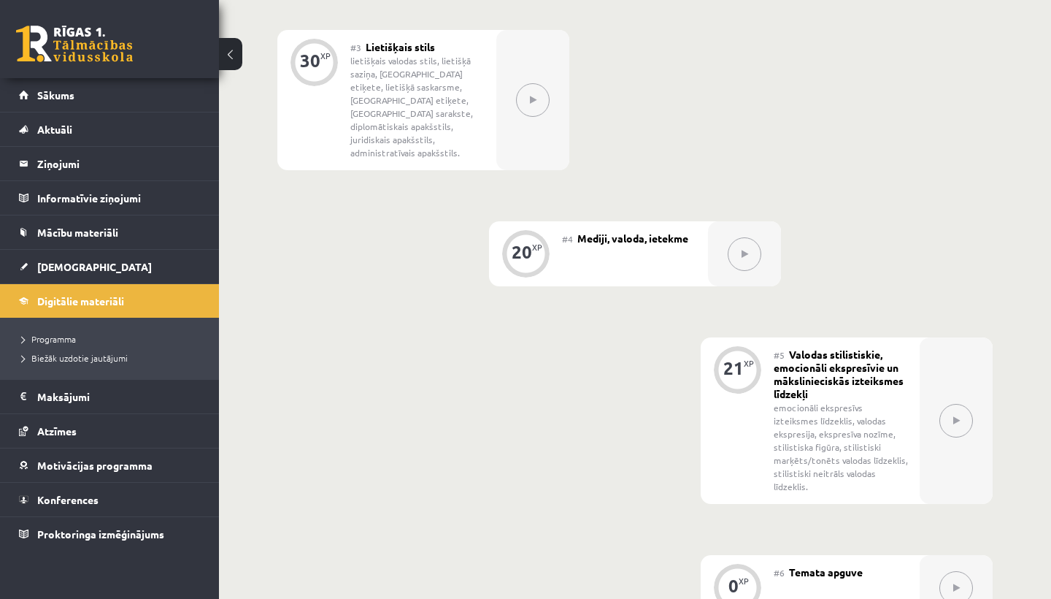
drag, startPoint x: 707, startPoint y: 45, endPoint x: 705, endPoint y: 31, distance: 14.0
click at [705, 31] on div "0 XP #1 Pirms sāc mācīties! Ievada daļa 27 XP #2 Stilistika. Valodas funkcionāl…" at bounding box center [634, 209] width 715 height 822
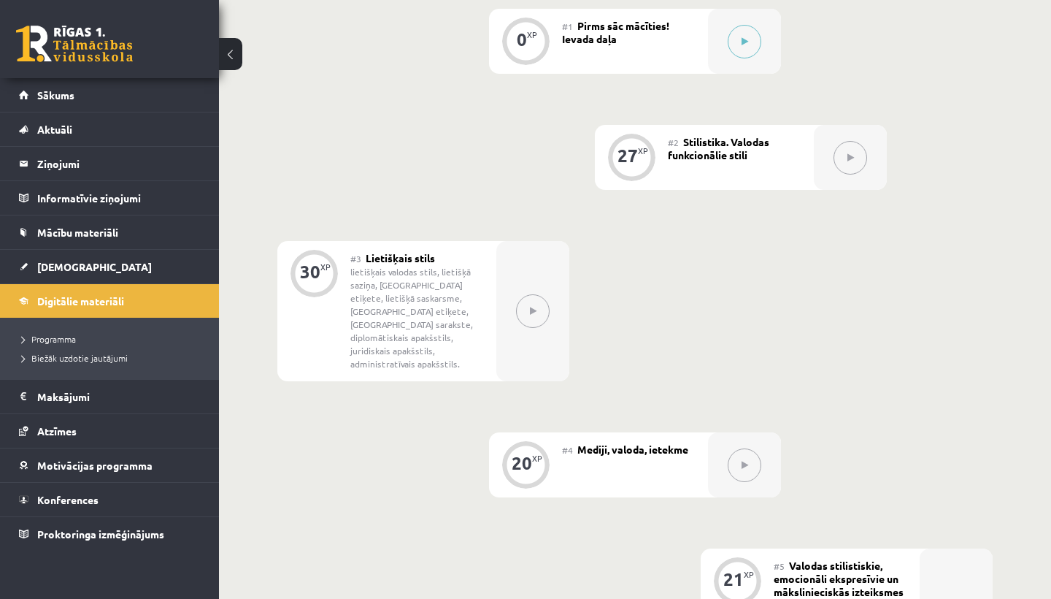
scroll to position [286, 0]
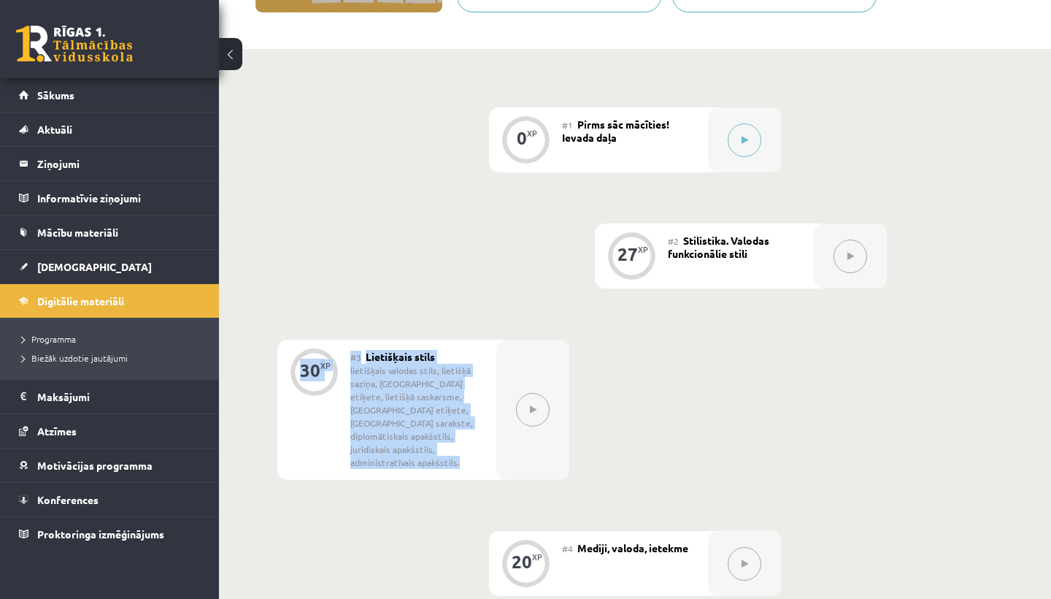
drag, startPoint x: 707, startPoint y: 77, endPoint x: 845, endPoint y: 243, distance: 215.6
click at [845, 243] on div "0 XP #1 Pirms sāc mācīties! Ievada daļa 27 XP #2 Stilistika. Valodas funkcionāl…" at bounding box center [634, 518] width 715 height 822
click at [846, 245] on button at bounding box center [851, 256] width 34 height 34
click at [740, 129] on button at bounding box center [745, 140] width 34 height 34
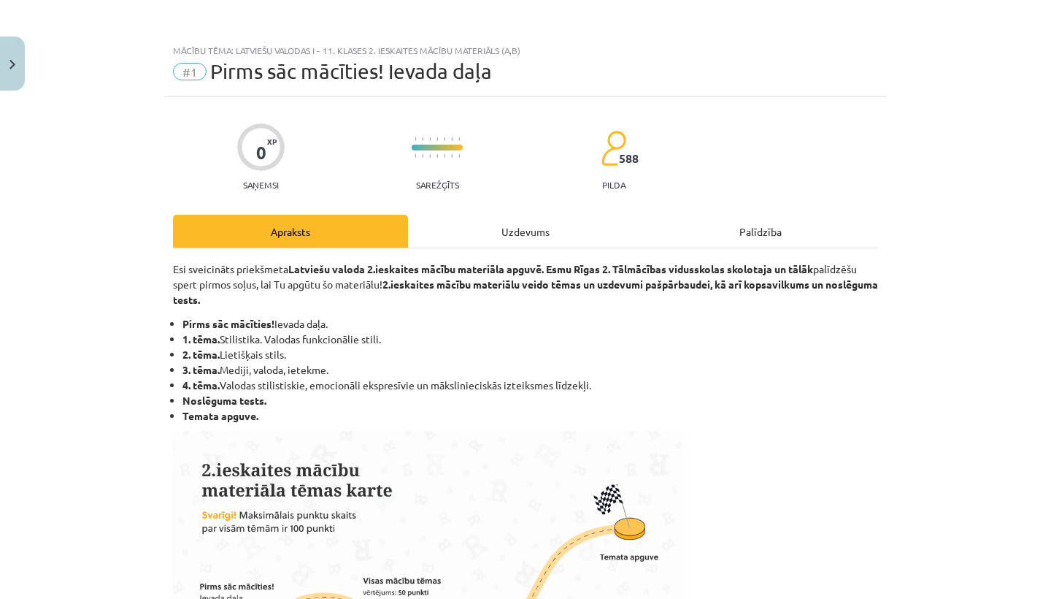
click at [318, 228] on div "Apraksts" at bounding box center [290, 231] width 235 height 33
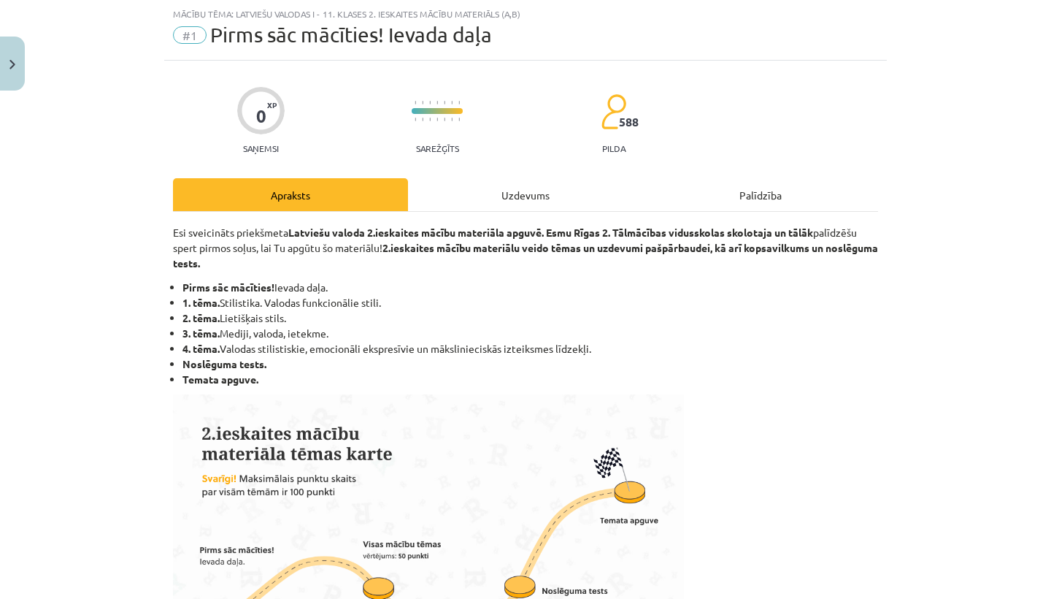
click at [464, 208] on div "Uzdevums" at bounding box center [525, 194] width 235 height 33
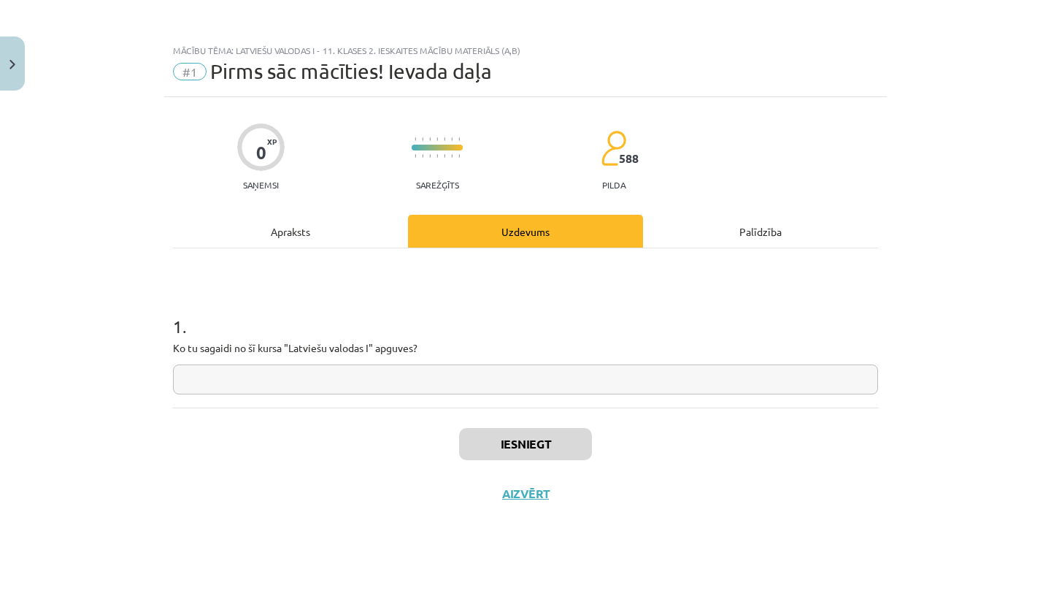
scroll to position [0, 0]
click at [287, 388] on input "text" at bounding box center [525, 379] width 705 height 30
type input "****"
click at [476, 445] on button "Iesniegt" at bounding box center [525, 444] width 133 height 32
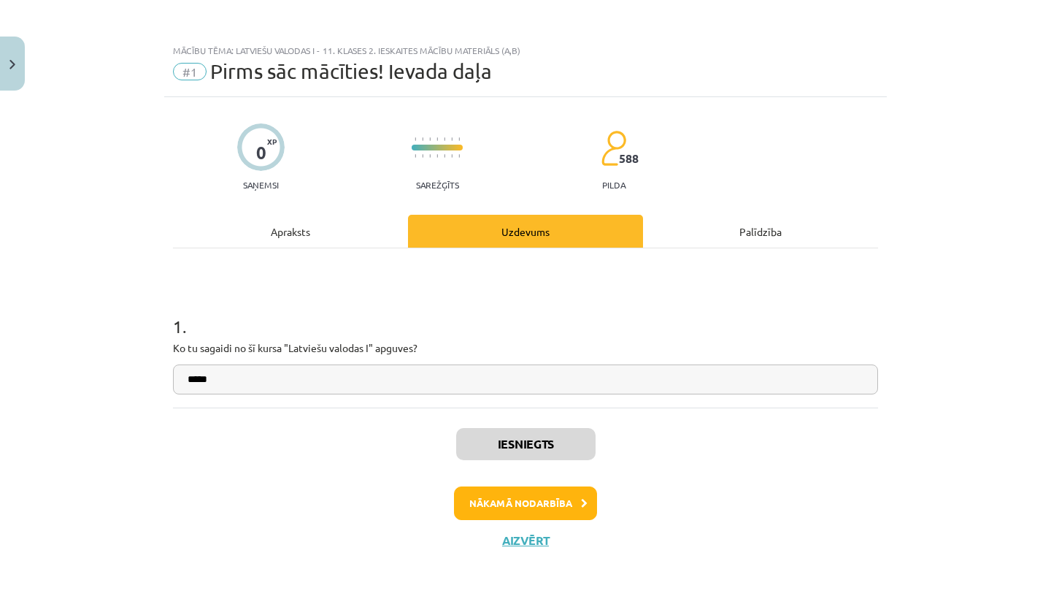
click at [501, 509] on button "Nākamā nodarbība" at bounding box center [525, 503] width 143 height 34
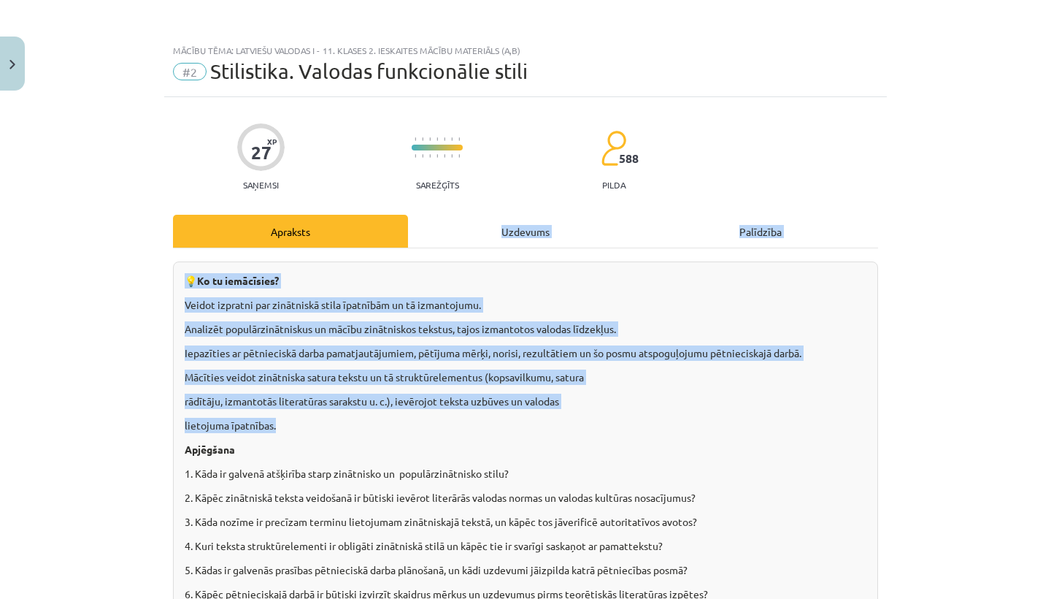
drag, startPoint x: 455, startPoint y: 426, endPoint x: 464, endPoint y: 219, distance: 207.5
click at [464, 219] on div "Uzdevums" at bounding box center [525, 231] width 235 height 33
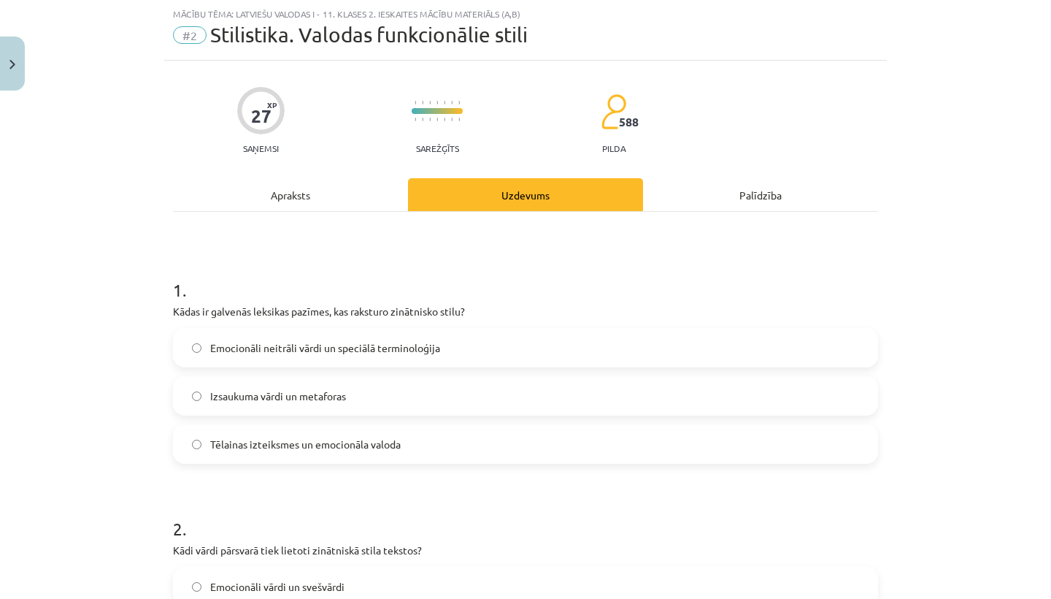
click at [347, 201] on div "Apraksts" at bounding box center [290, 194] width 235 height 33
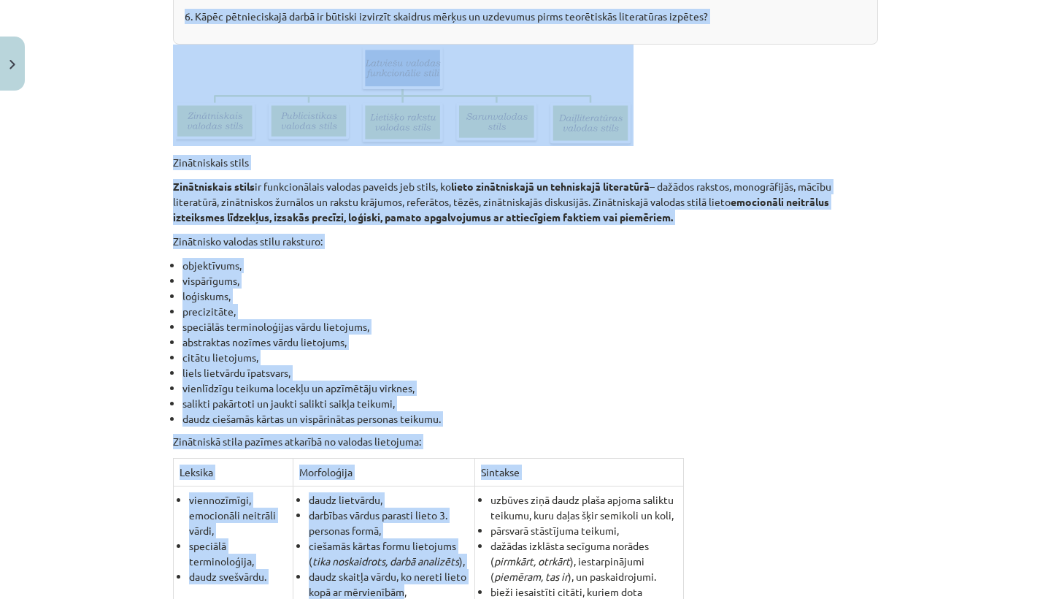
drag, startPoint x: 358, startPoint y: 254, endPoint x: 373, endPoint y: 598, distance: 344.2
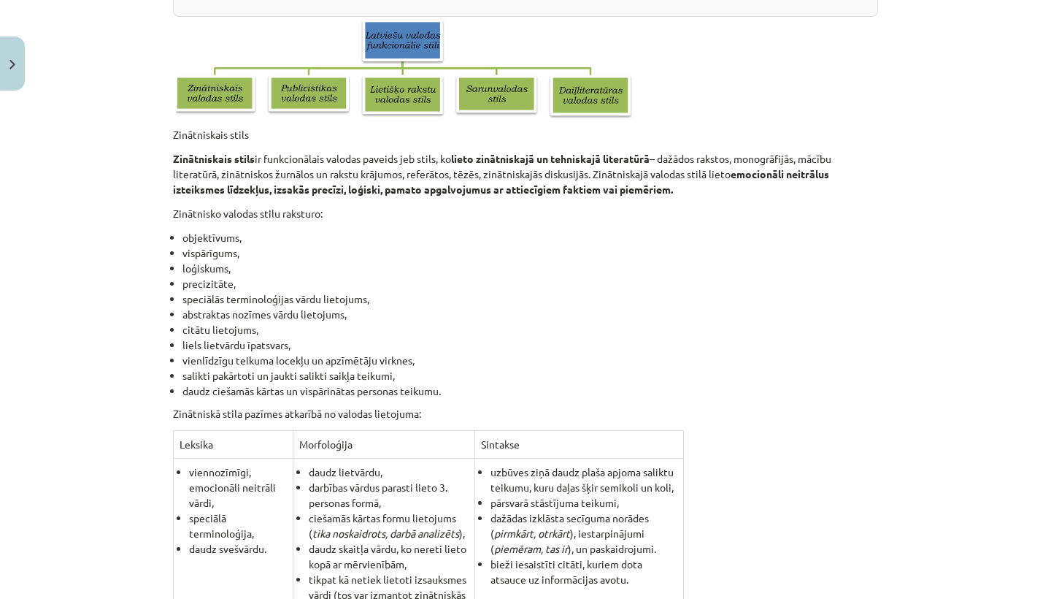
click at [580, 254] on li "vispārīgums," at bounding box center [530, 252] width 696 height 15
click at [577, 250] on li "vispārīgums," at bounding box center [530, 252] width 696 height 15
click at [580, 266] on li "loģiskums," at bounding box center [530, 268] width 696 height 15
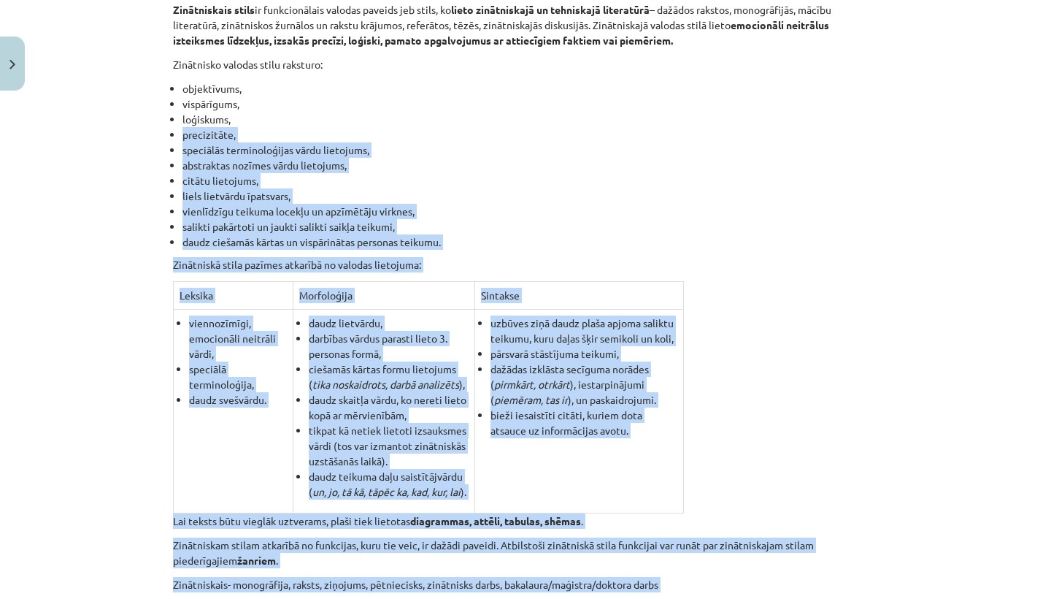
scroll to position [768, 0]
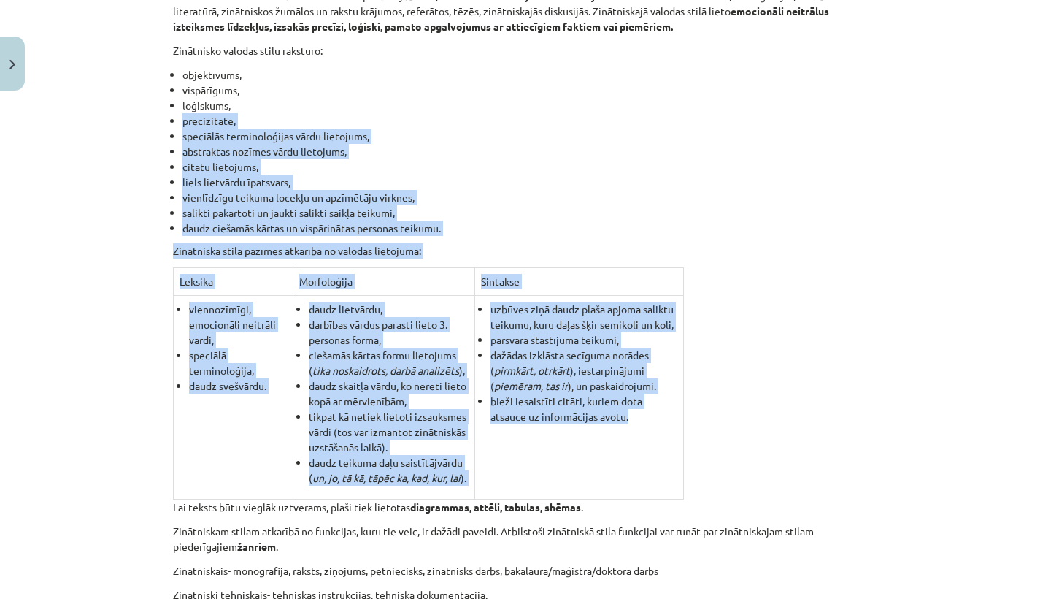
drag, startPoint x: 581, startPoint y: 262, endPoint x: 740, endPoint y: 405, distance: 214.0
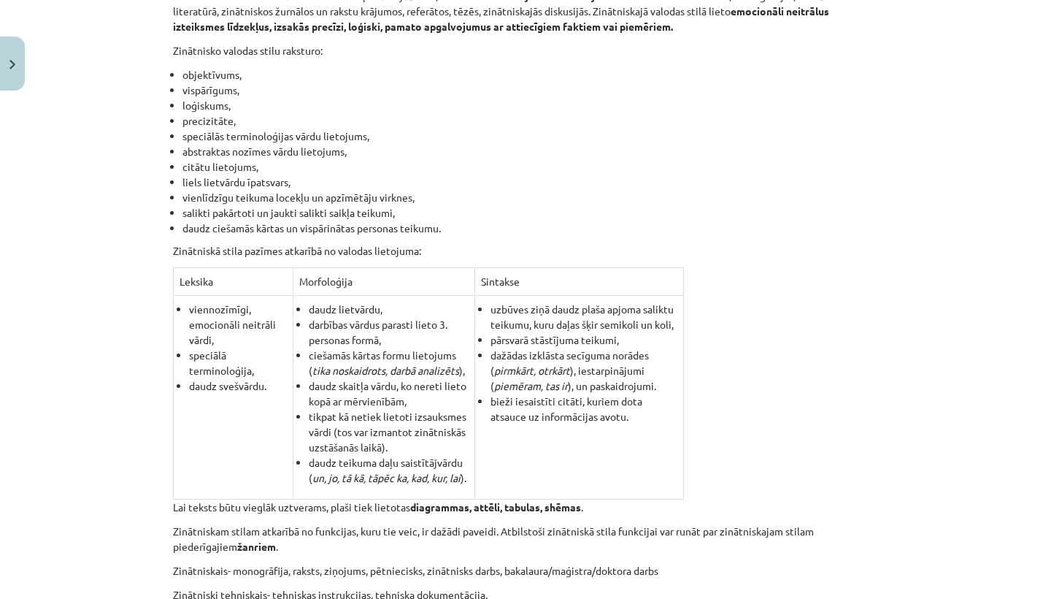
click at [715, 164] on li "citātu lietojums," at bounding box center [530, 166] width 696 height 15
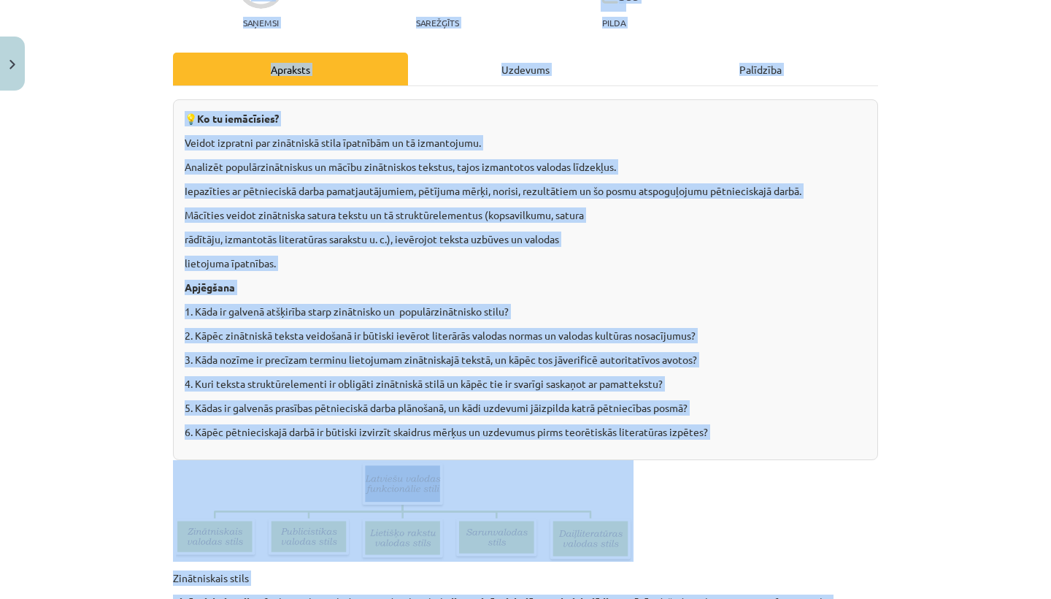
scroll to position [0, 0]
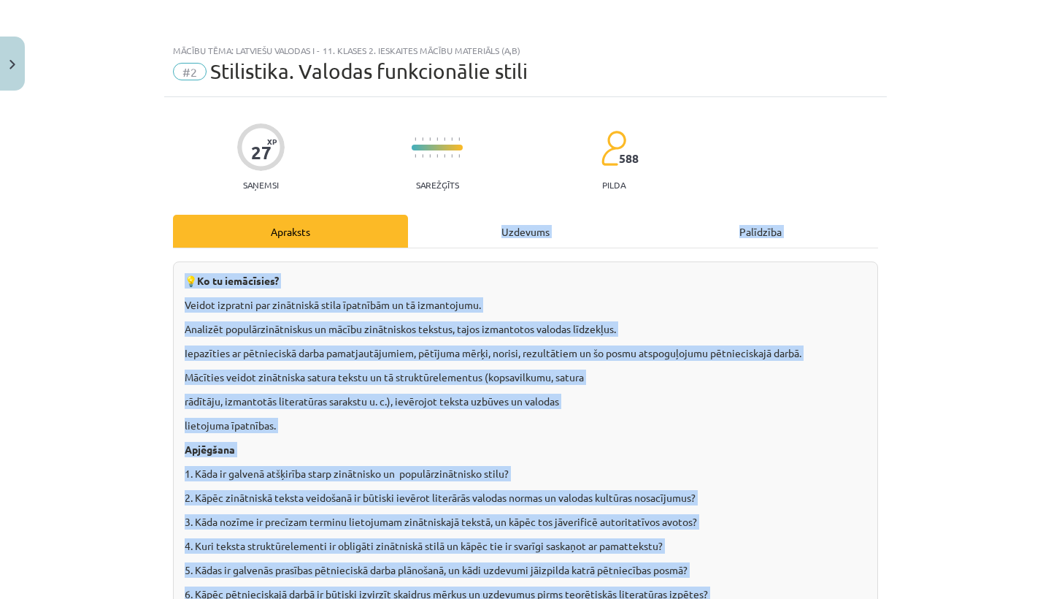
drag, startPoint x: 715, startPoint y: 164, endPoint x: 480, endPoint y: 228, distance: 243.9
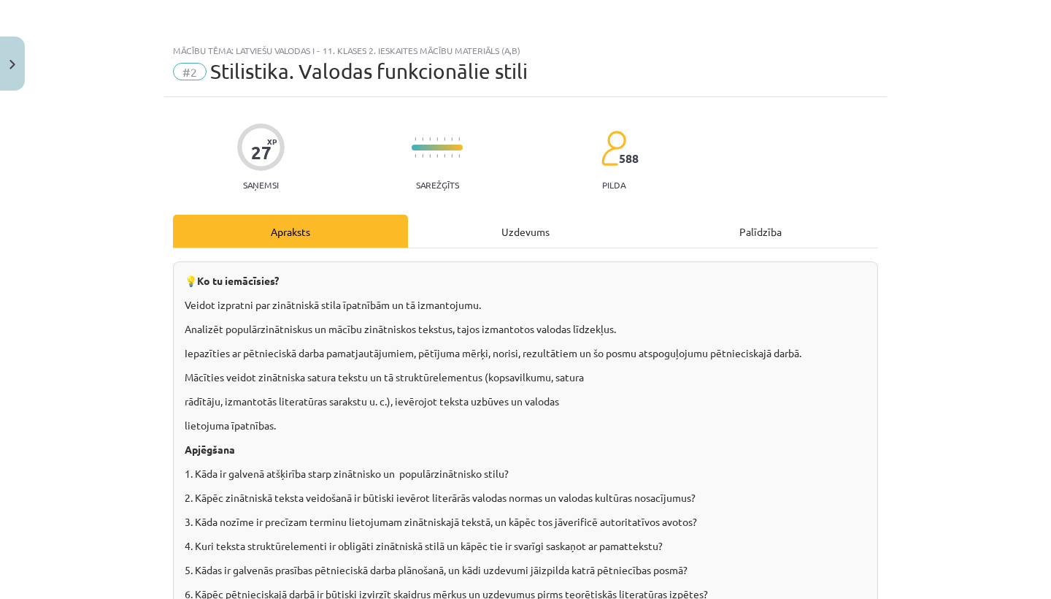
click at [481, 228] on div "Uzdevums" at bounding box center [525, 231] width 235 height 33
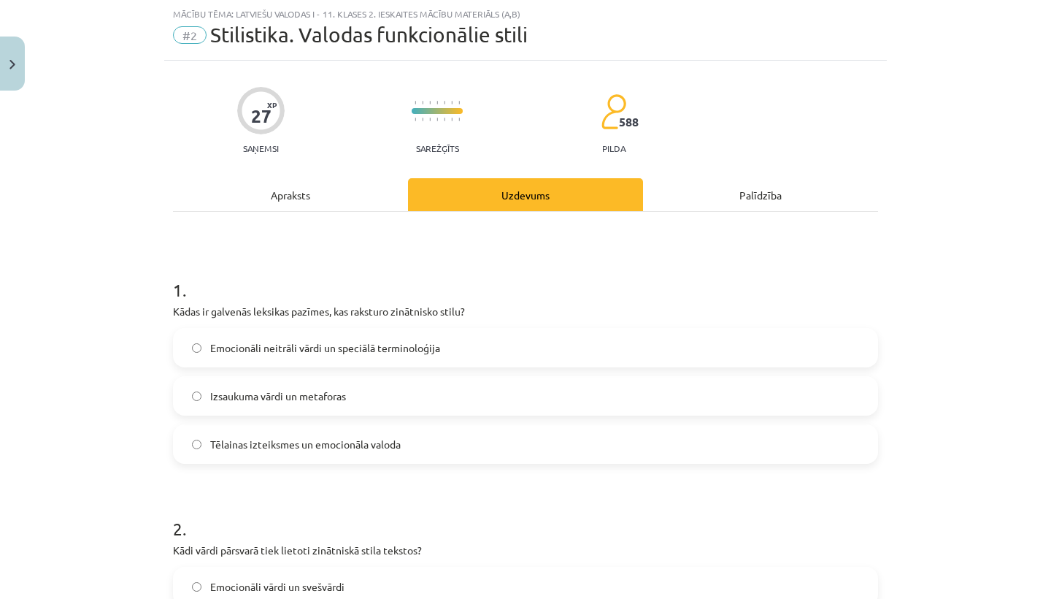
click at [463, 344] on label "Emocionāli neitrāli vārdi un speciālā terminoloģija" at bounding box center [525, 347] width 702 height 36
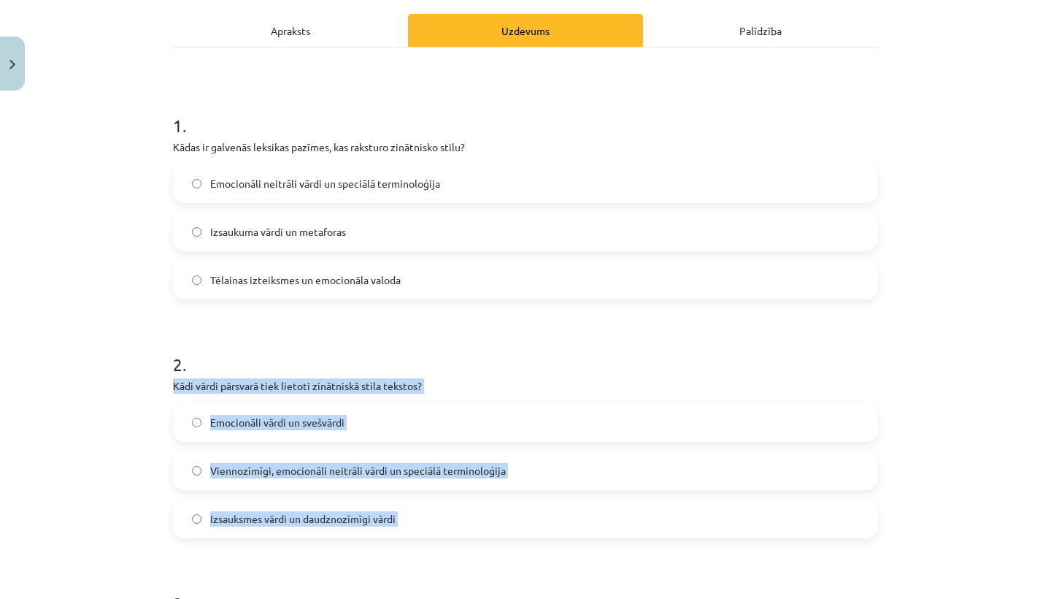
drag, startPoint x: 415, startPoint y: 523, endPoint x: 423, endPoint y: 587, distance: 64.0
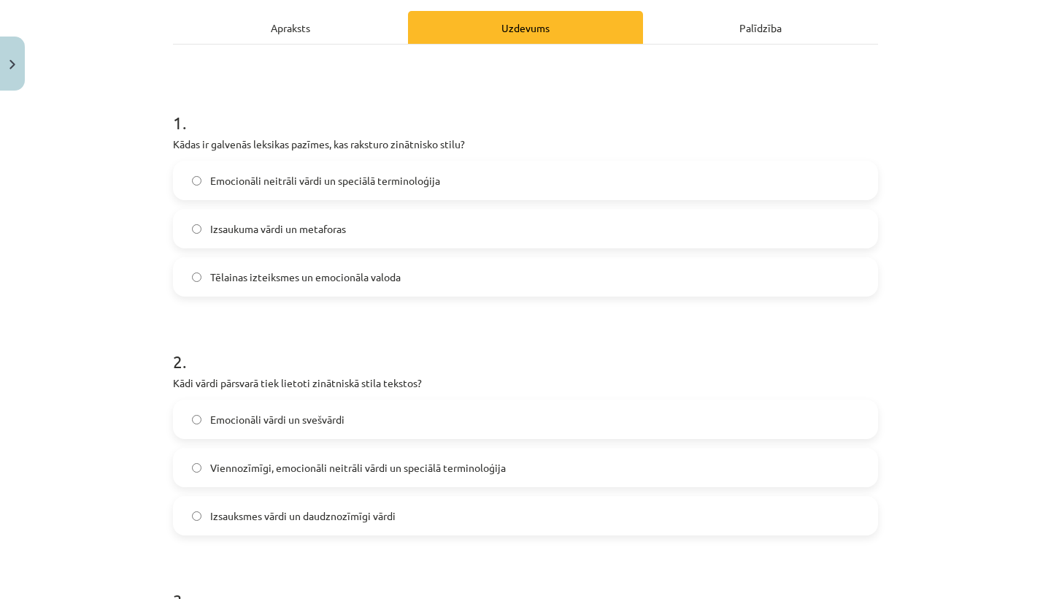
click at [413, 566] on h1 "3 ." at bounding box center [525, 586] width 705 height 45
click at [447, 468] on span "Viennozīmīgi, emocionāli neitrāli vārdi un speciālā terminoloģija" at bounding box center [358, 467] width 296 height 15
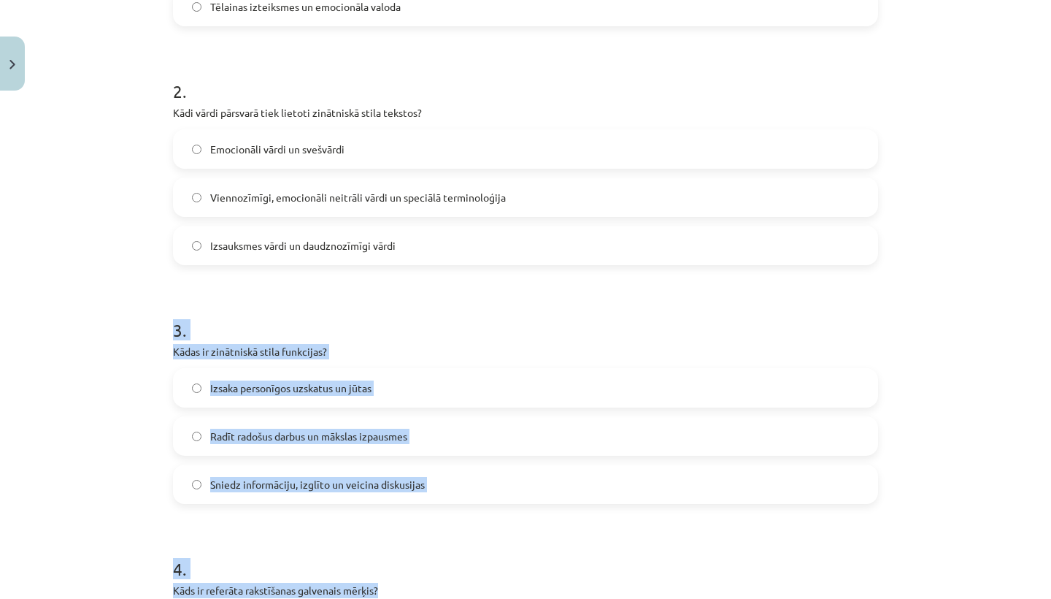
drag, startPoint x: 438, startPoint y: 558, endPoint x: 442, endPoint y: 583, distance: 25.8
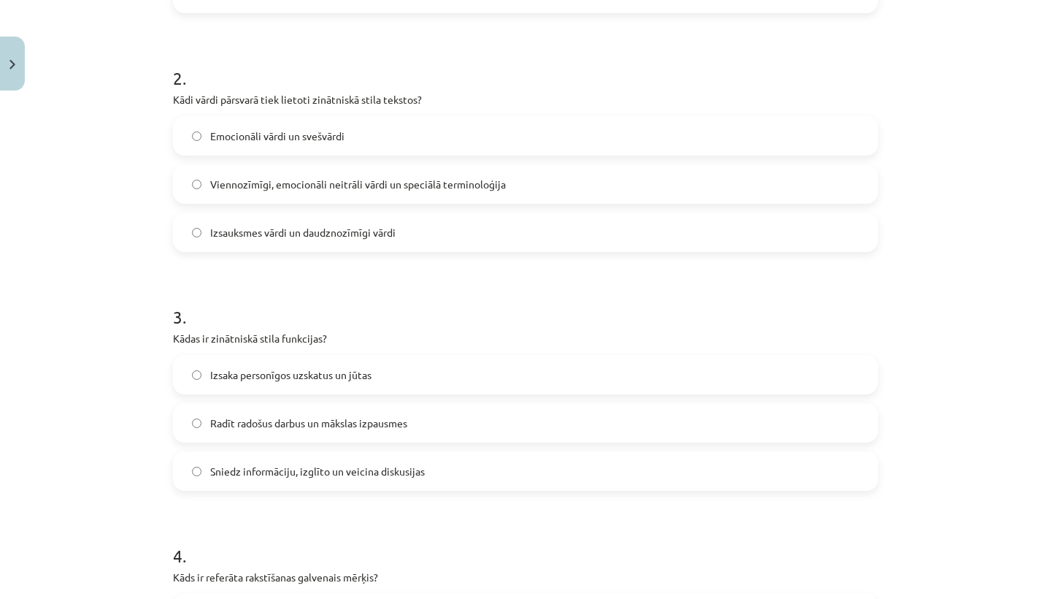
click at [351, 482] on label "Sniedz informāciju, izglīto un veicina diskusijas" at bounding box center [525, 471] width 702 height 36
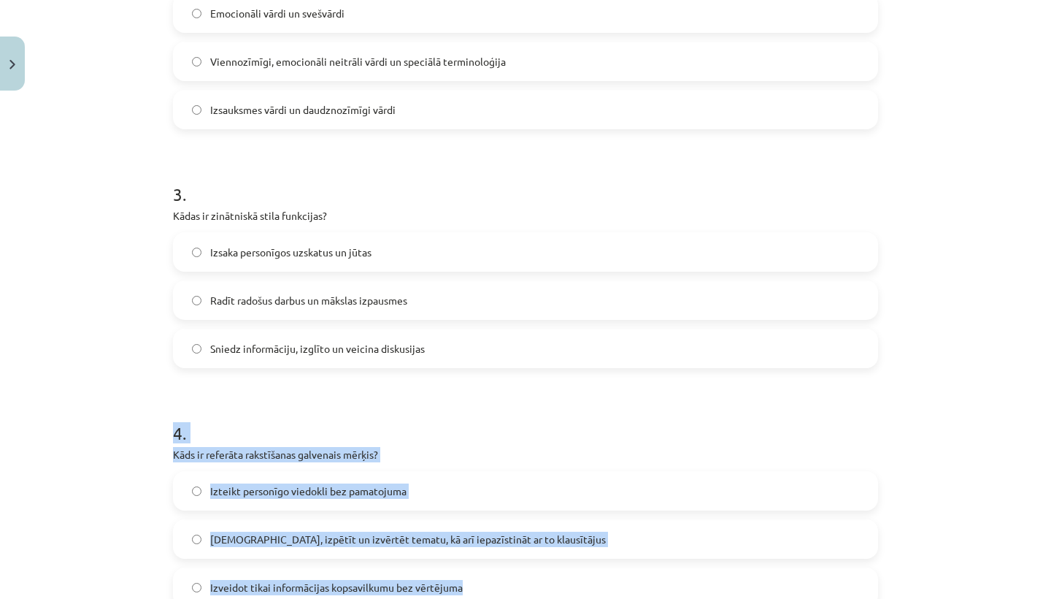
scroll to position [659, 0]
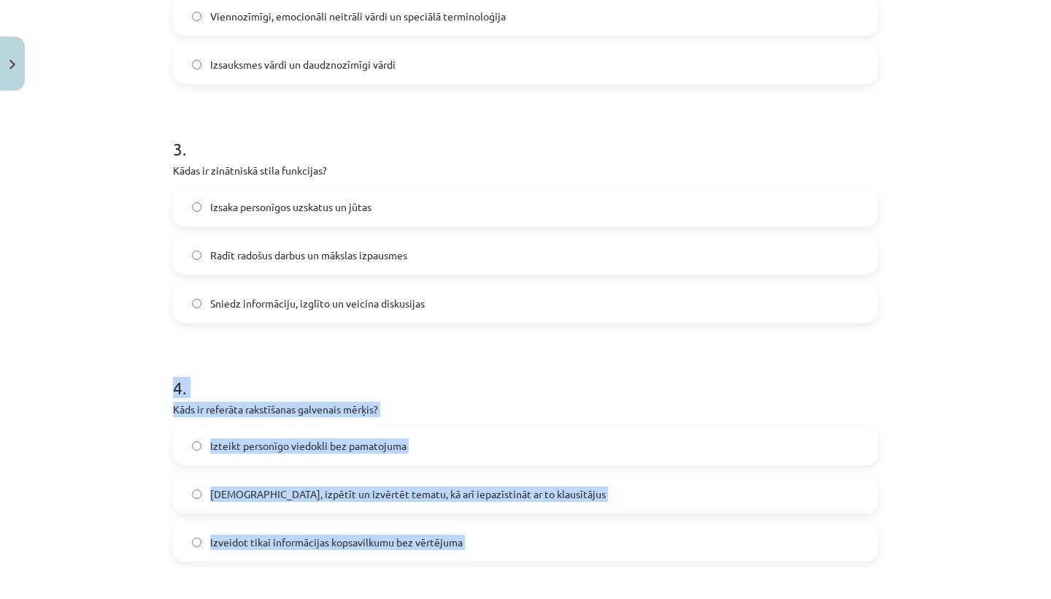
drag, startPoint x: 333, startPoint y: 538, endPoint x: 343, endPoint y: 591, distance: 54.3
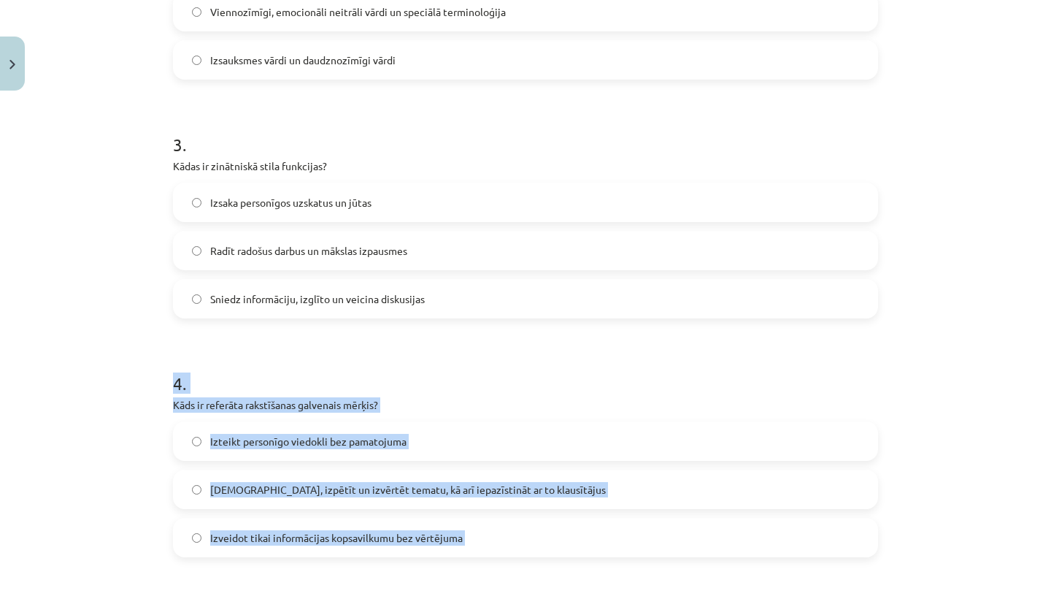
click at [553, 493] on label "Izzināt, izpētīt un izvērtēt tematu, kā arī iepazīstināt ar to klausītājus" at bounding box center [525, 489] width 702 height 36
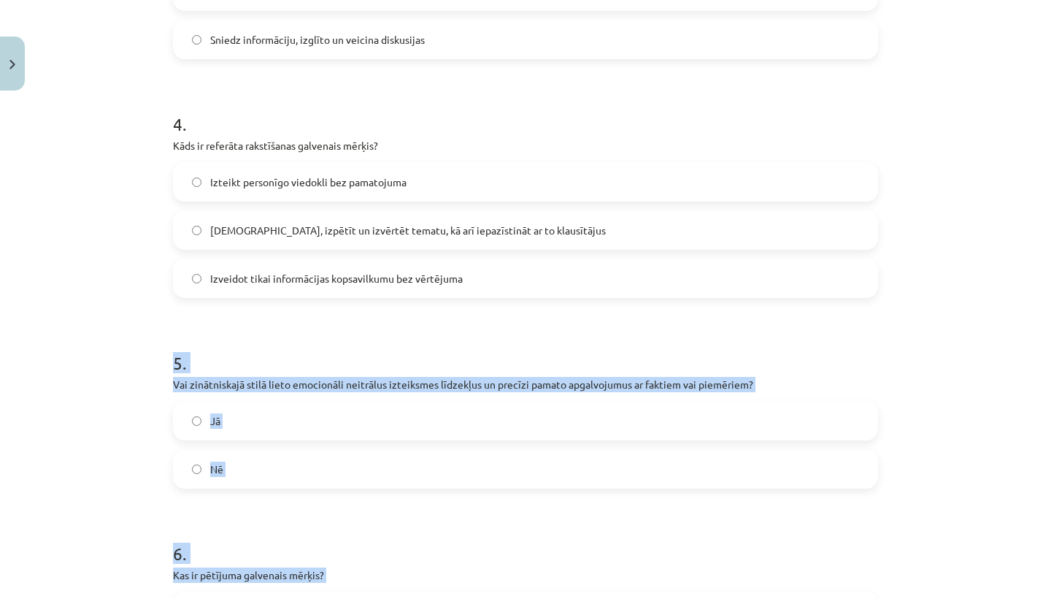
scroll to position [933, 0]
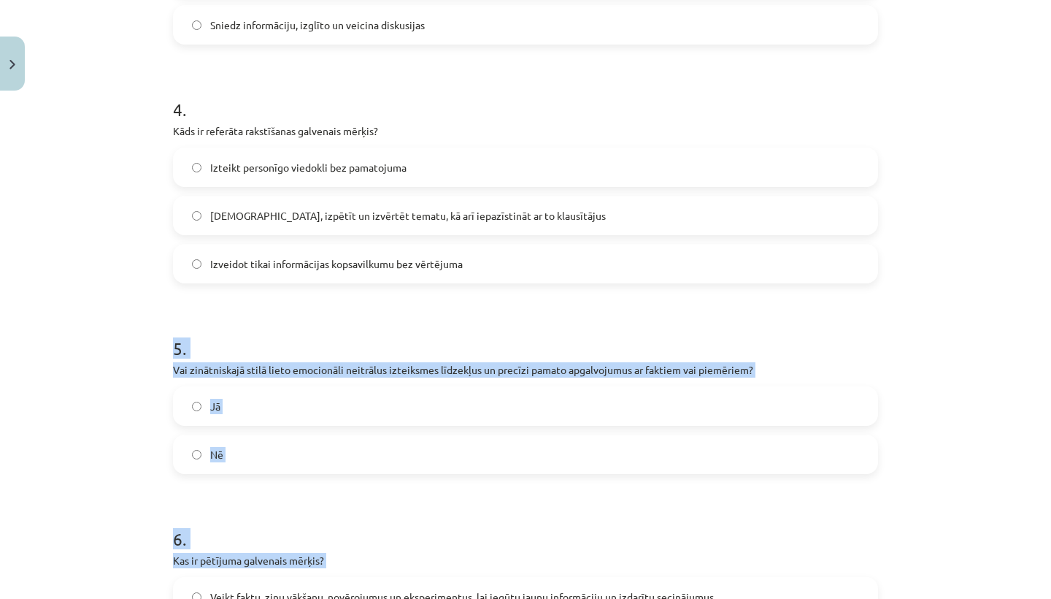
drag, startPoint x: 589, startPoint y: 546, endPoint x: 576, endPoint y: 572, distance: 29.4
click at [576, 572] on form "1 . Kādas ir galvenās leksikas pazīmes, kas raksturo zinātnisko stilu? Emocionā…" at bounding box center [525, 393] width 705 height 2071
click at [555, 494] on form "1 . Kādas ir galvenās leksikas pazīmes, kas raksturo zinātnisko stilu? Emocionā…" at bounding box center [525, 393] width 705 height 2071
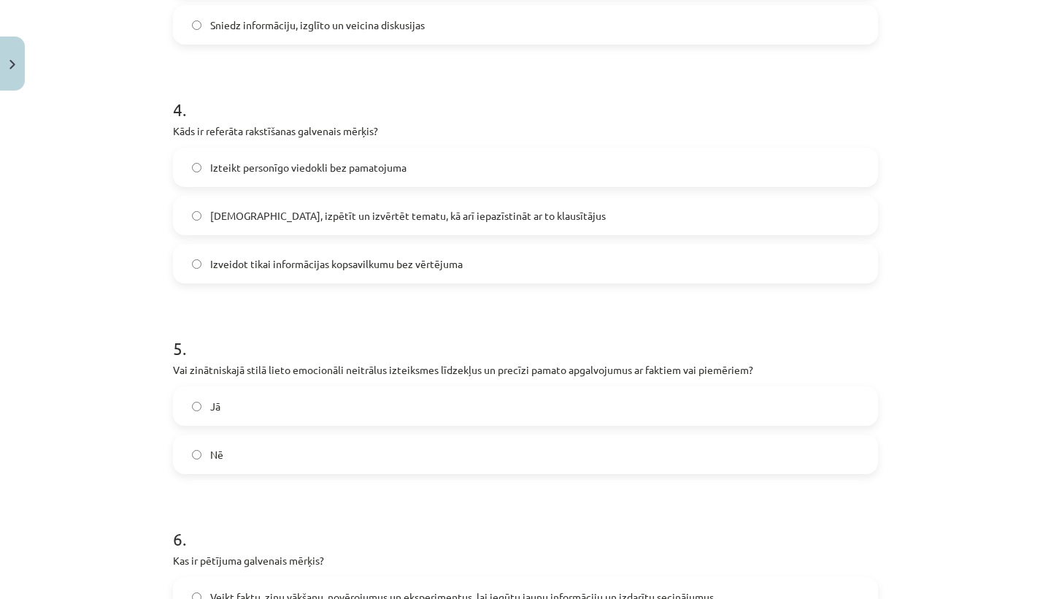
click at [554, 406] on label "Jā" at bounding box center [525, 406] width 702 height 36
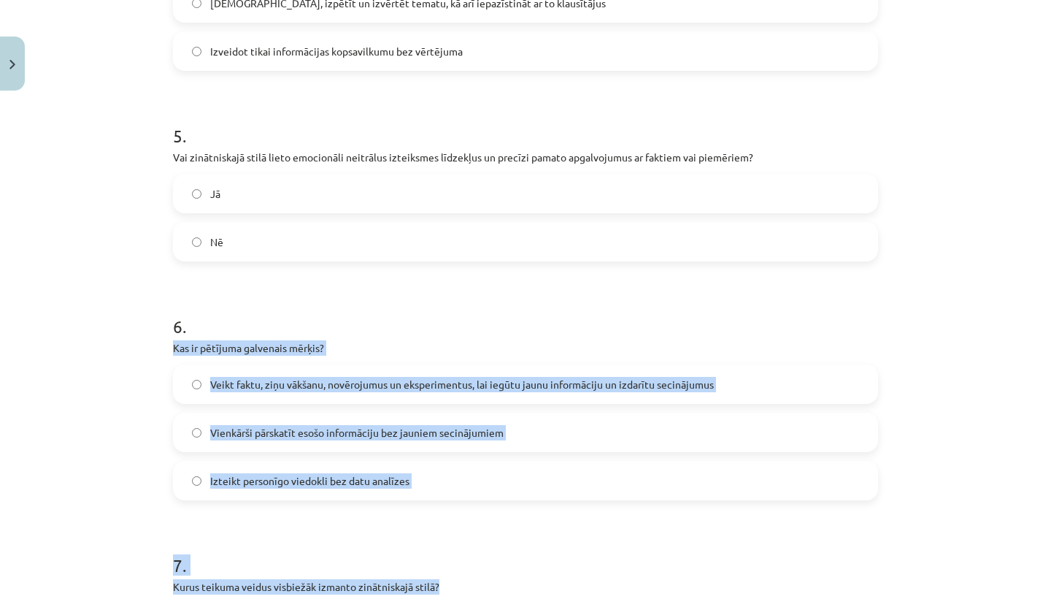
scroll to position [1186, 0]
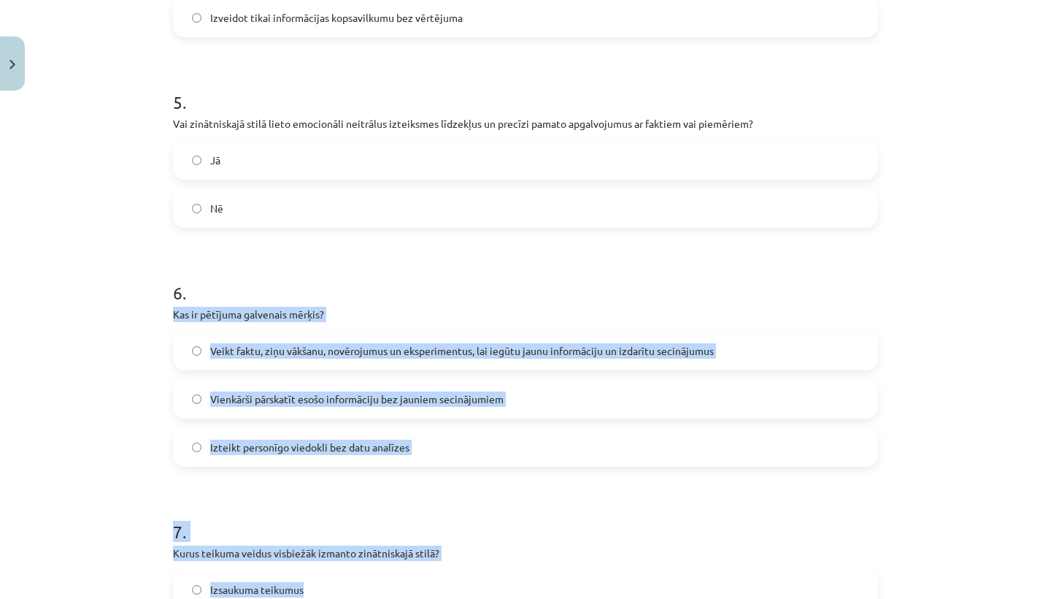
drag, startPoint x: 557, startPoint y: 545, endPoint x: 553, endPoint y: 588, distance: 44.0
click at [556, 591] on form "1 . Kādas ir galvenās leksikas pazīmes, kas raksturo zinātnisko stilu? Emocionā…" at bounding box center [525, 147] width 705 height 2071
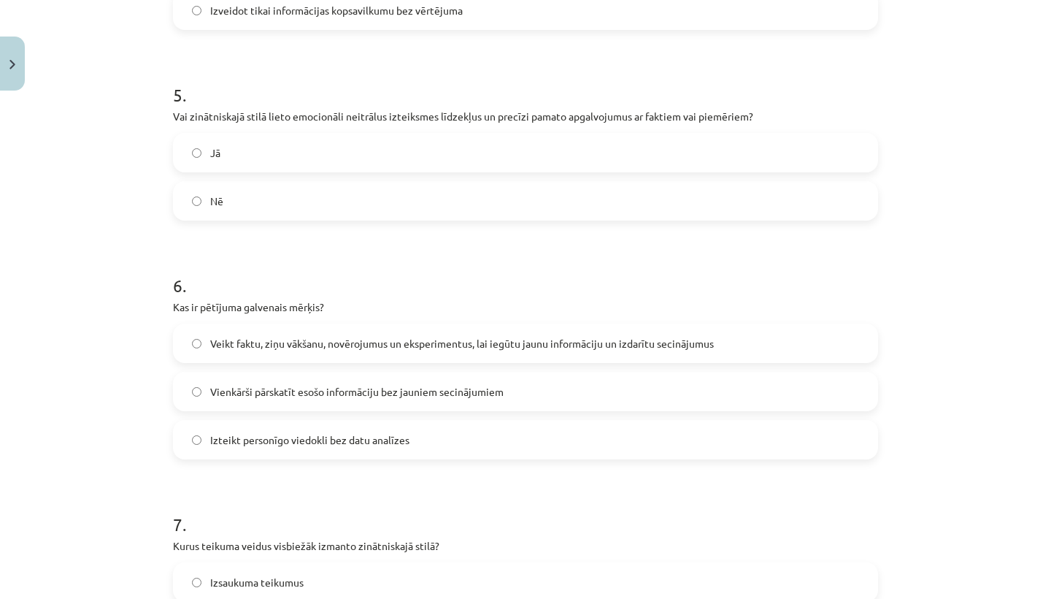
click at [520, 471] on form "1 . Kādas ir galvenās leksikas pazīmes, kas raksturo zinātnisko stilu? Emocionā…" at bounding box center [525, 139] width 705 height 2071
click at [539, 351] on label "Veikt faktu, ziņu vākšanu, novērojumus un eksperimentus, lai iegūtu jaunu infor…" at bounding box center [525, 343] width 702 height 36
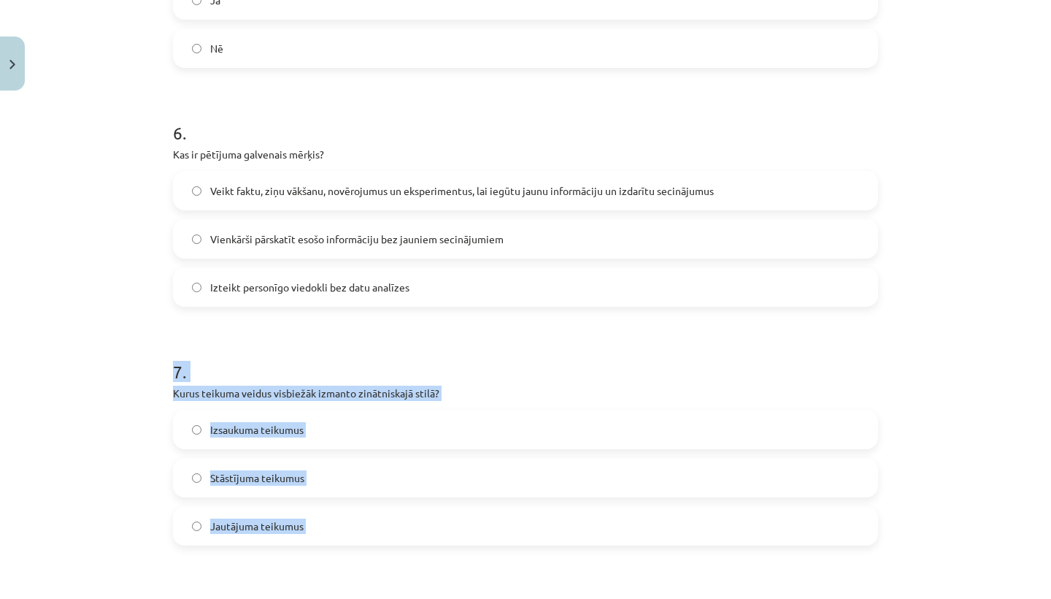
scroll to position [1404, 0]
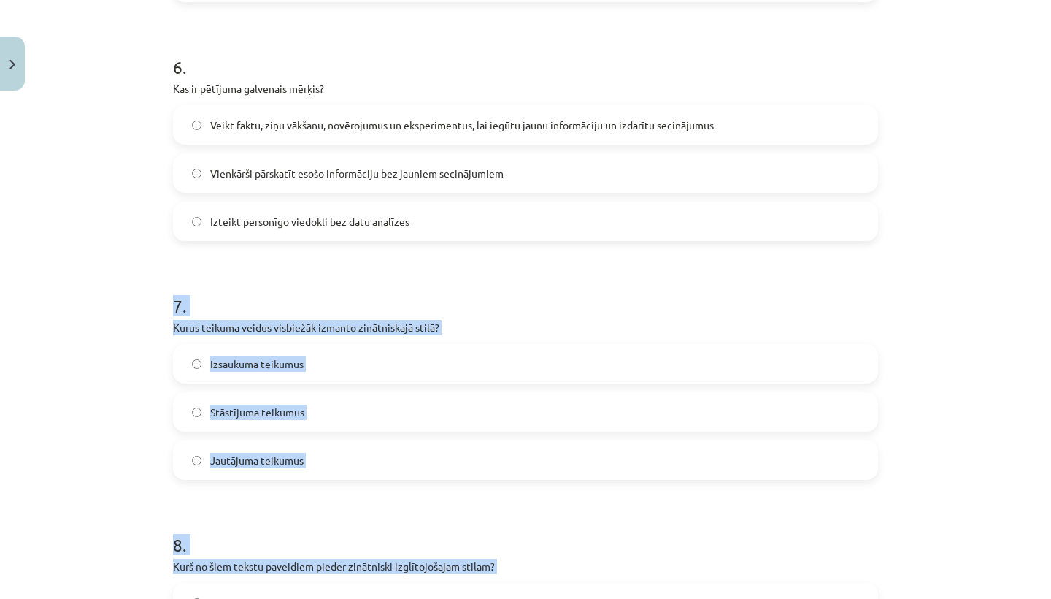
drag, startPoint x: 526, startPoint y: 503, endPoint x: 519, endPoint y: 585, distance: 82.7
click at [480, 517] on h1 "8 ." at bounding box center [525, 531] width 705 height 45
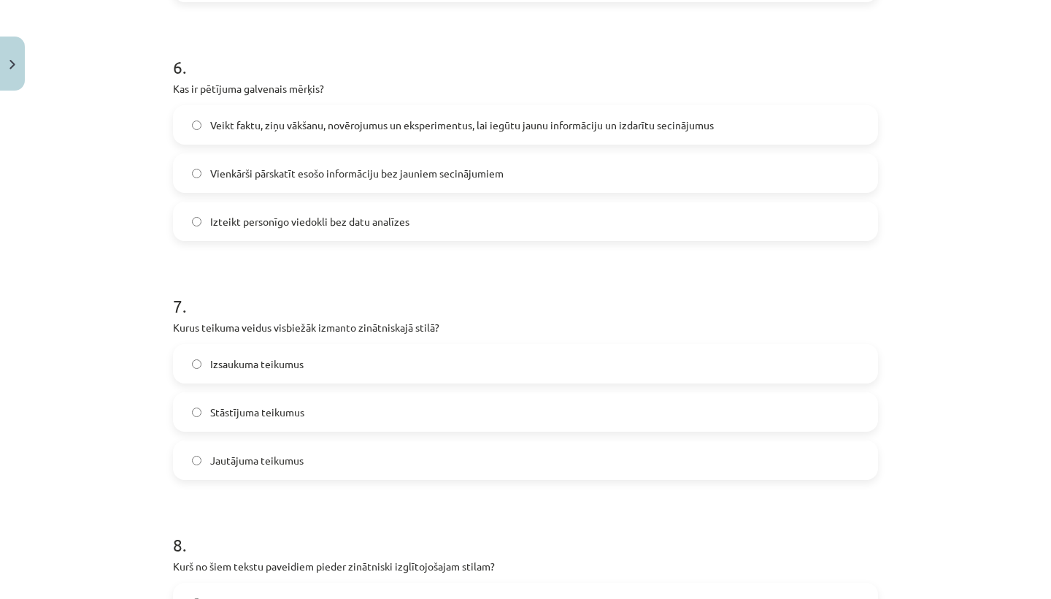
click at [488, 355] on label "Izsaukuma teikumus" at bounding box center [525, 363] width 702 height 36
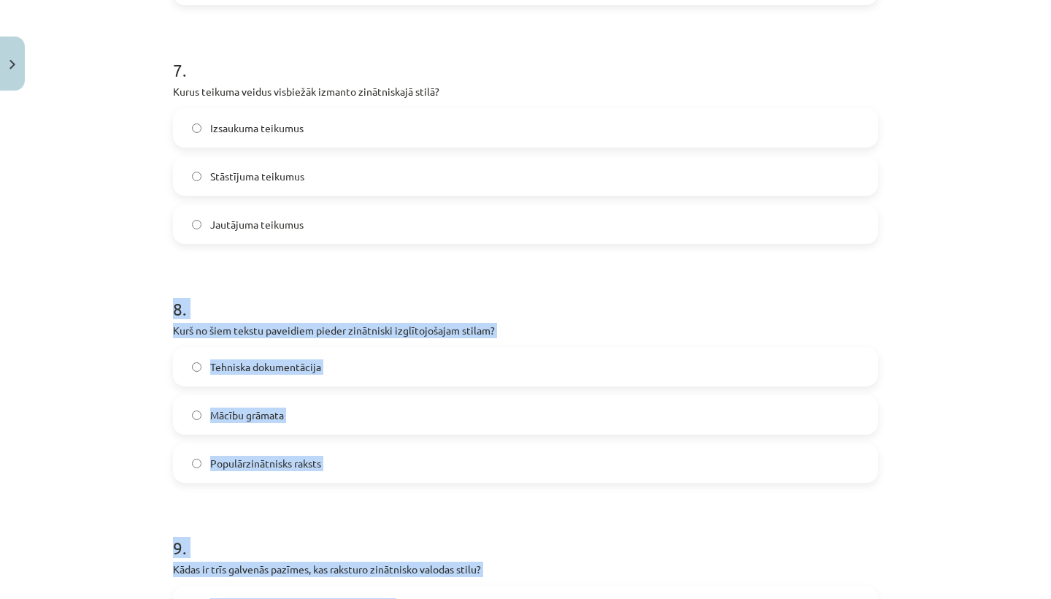
drag, startPoint x: 458, startPoint y: 486, endPoint x: 436, endPoint y: 598, distance: 114.0
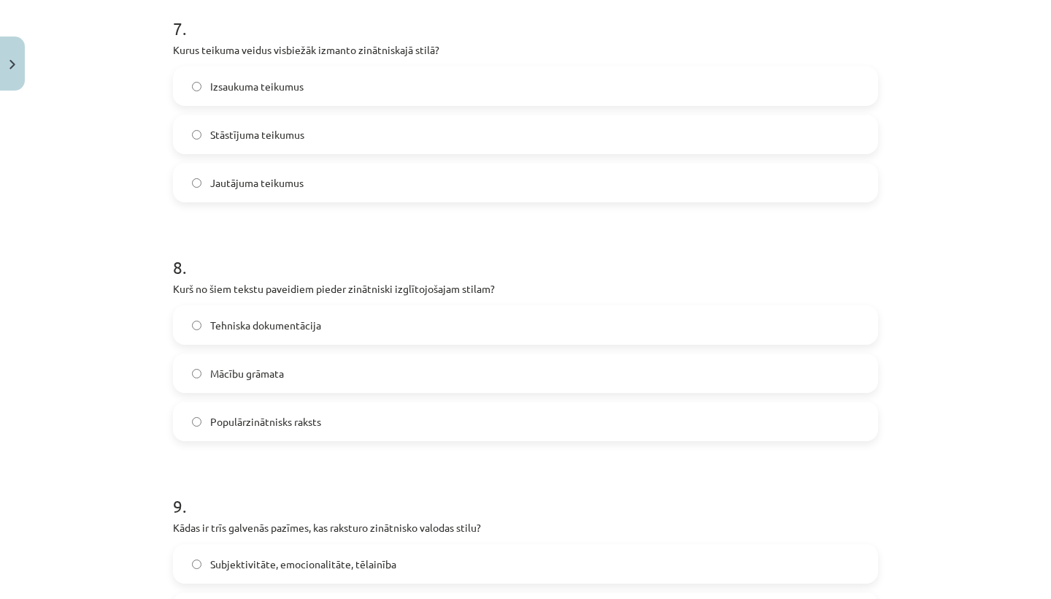
drag, startPoint x: 439, startPoint y: 468, endPoint x: 429, endPoint y: 477, distance: 13.9
click at [444, 313] on label "Tehniska dokumentācija" at bounding box center [525, 325] width 702 height 36
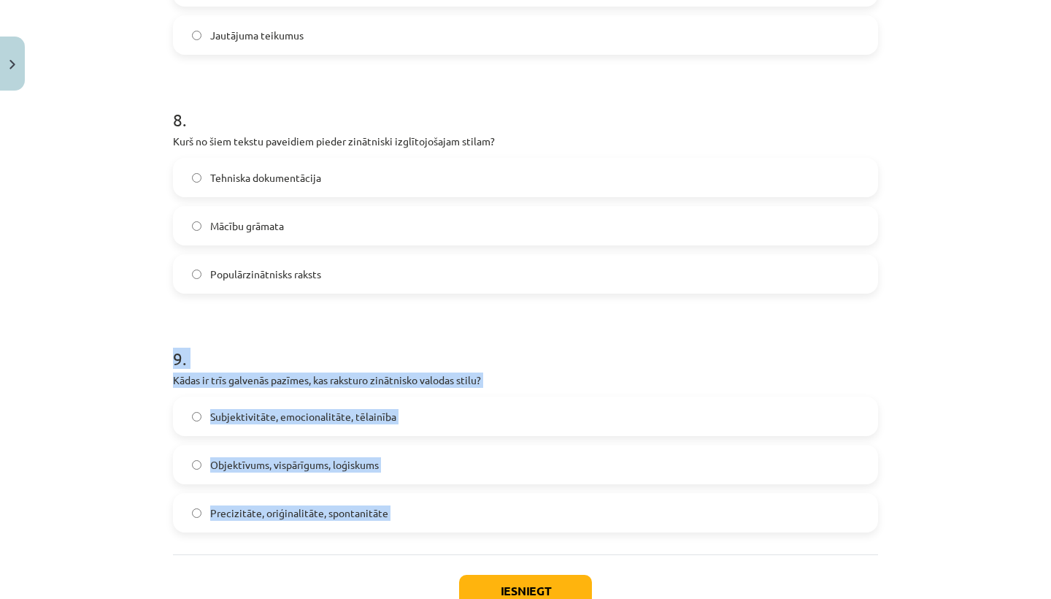
scroll to position [1856, 0]
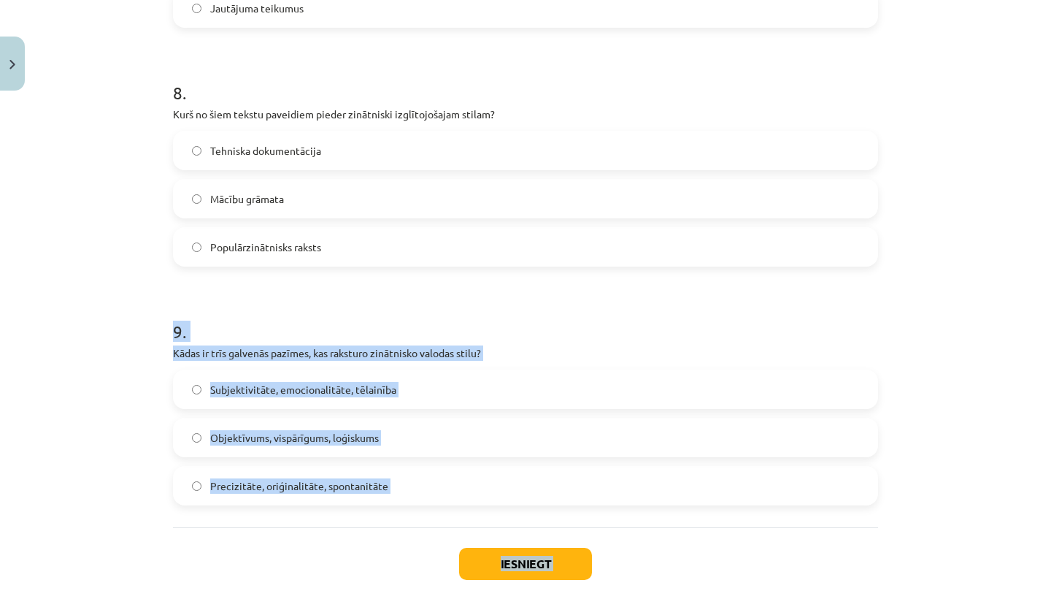
drag, startPoint x: 377, startPoint y: 475, endPoint x: 374, endPoint y: 581, distance: 105.9
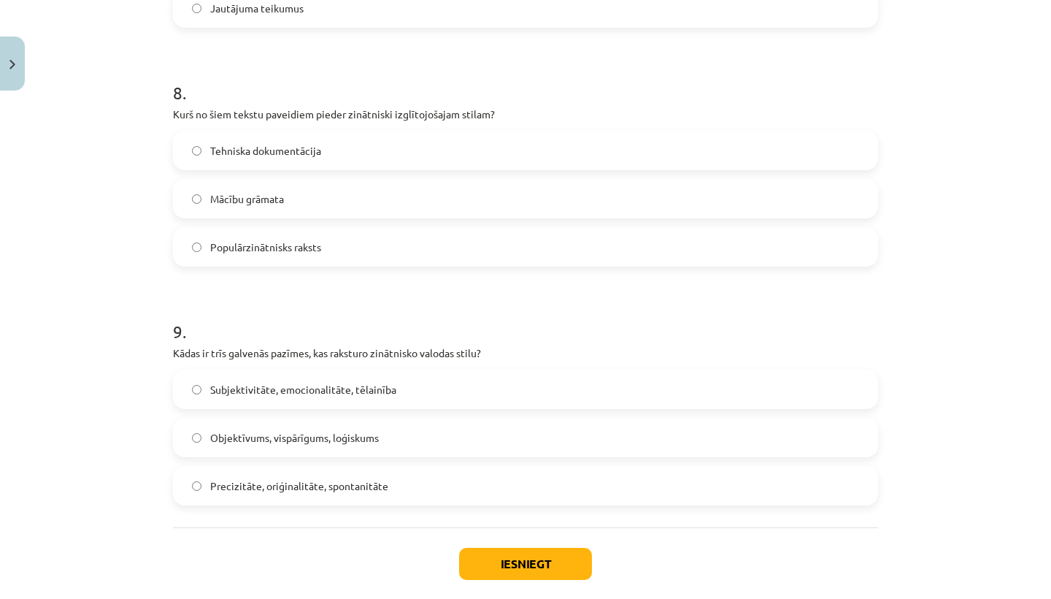
click at [333, 538] on div "Iesniegt Aizvērt" at bounding box center [525, 578] width 705 height 102
click at [374, 433] on span "Objektīvums, vispārīgums, loģiskums" at bounding box center [294, 437] width 169 height 15
click at [472, 561] on button "Iesniegt" at bounding box center [525, 563] width 133 height 32
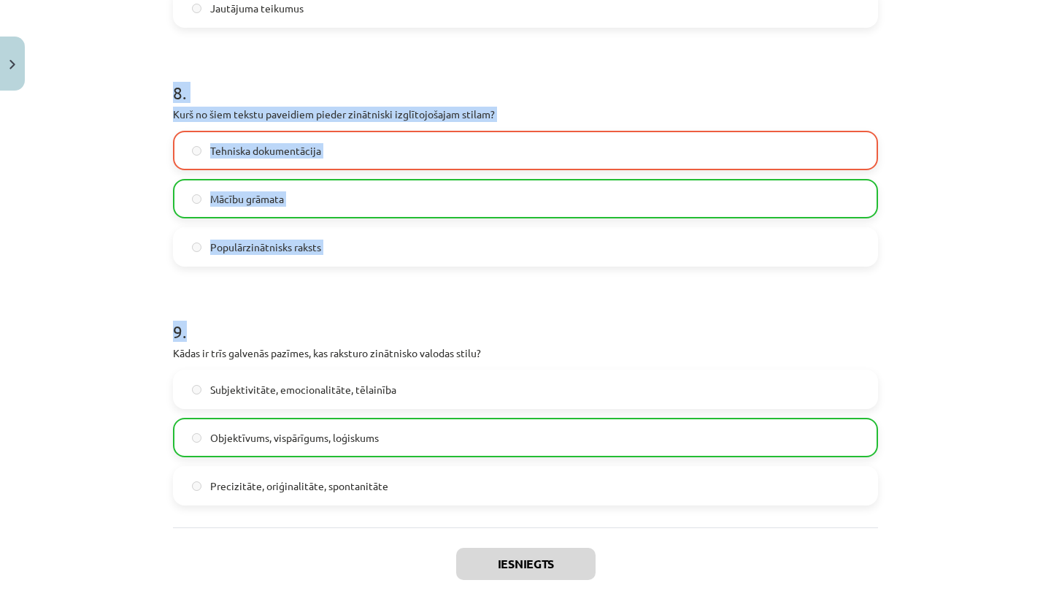
drag, startPoint x: 574, startPoint y: 322, endPoint x: 604, endPoint y: 9, distance: 313.9
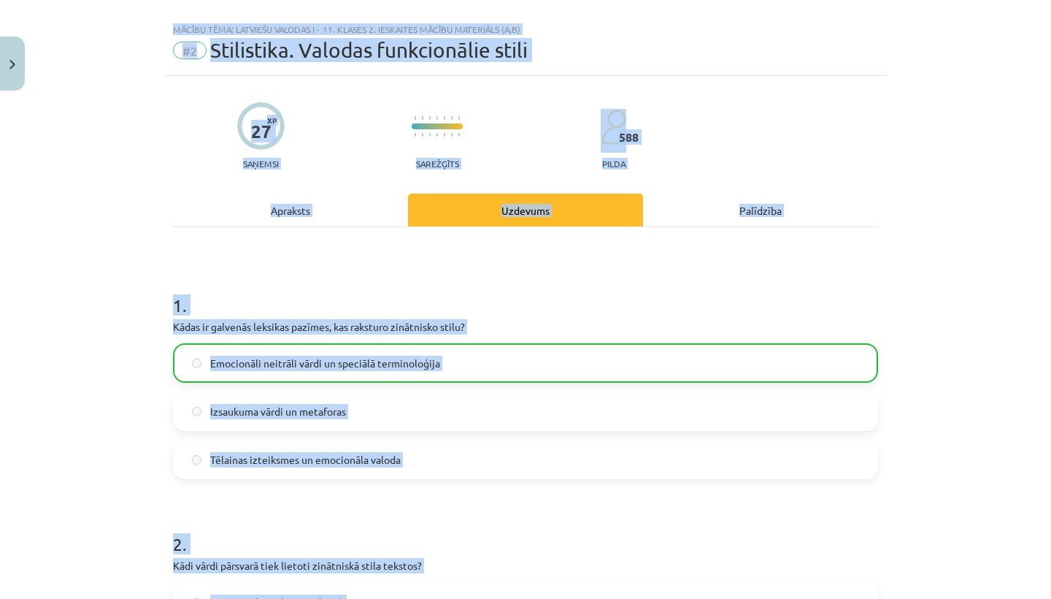
scroll to position [0, 0]
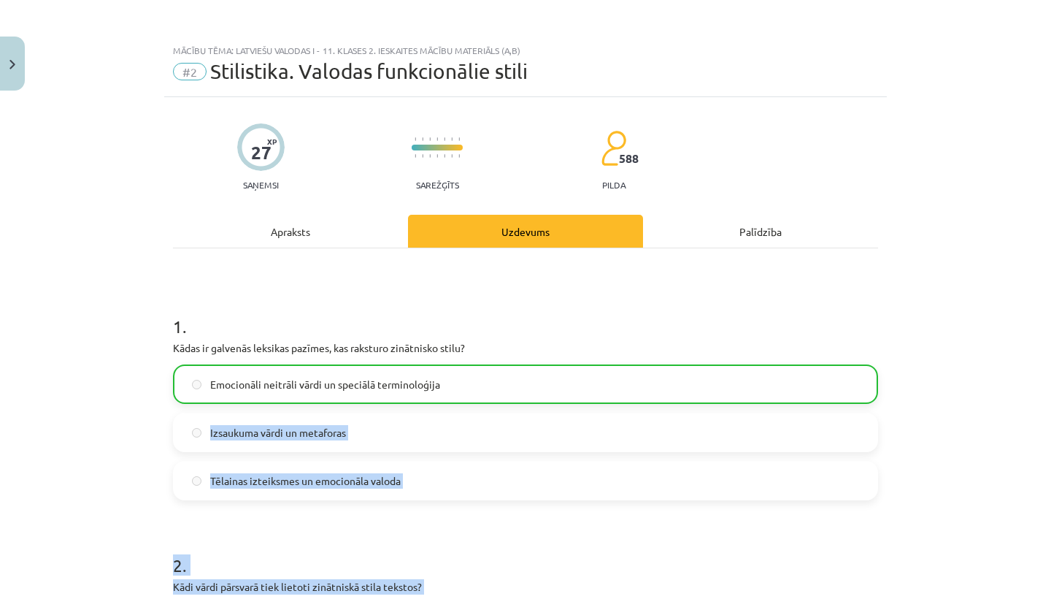
drag, startPoint x: 605, startPoint y: 5, endPoint x: 658, endPoint y: 397, distance: 395.5
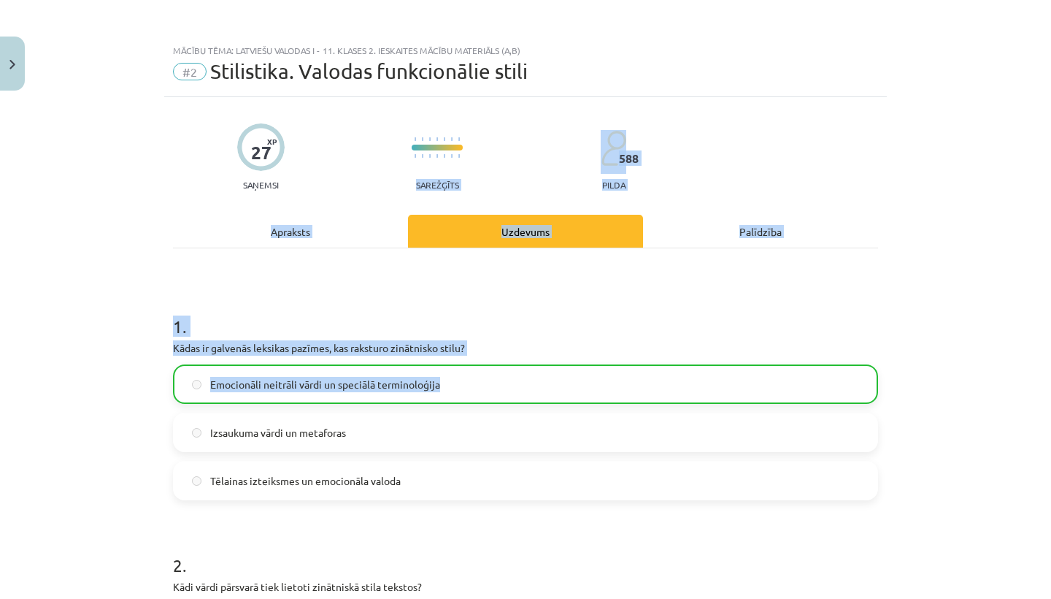
drag, startPoint x: 658, startPoint y: 398, endPoint x: 415, endPoint y: 77, distance: 402.4
click at [415, 77] on div "Mācību tēma: Latviešu valodas i - 11. klases 2. ieskaites mācību materiāls (a,b…" at bounding box center [525, 299] width 1051 height 599
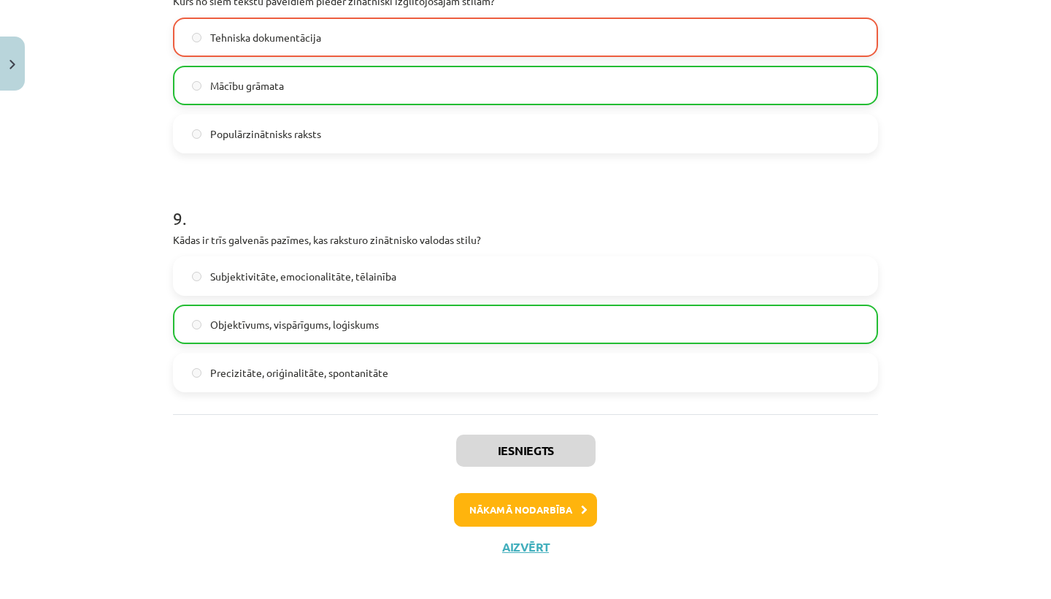
drag, startPoint x: 476, startPoint y: 175, endPoint x: 596, endPoint y: 587, distance: 429.0
click at [594, 591] on div "Mācību tēma: Latviešu valodas i - 11. klases 2. ieskaites mācību materiāls (a,b…" at bounding box center [525, 299] width 1051 height 599
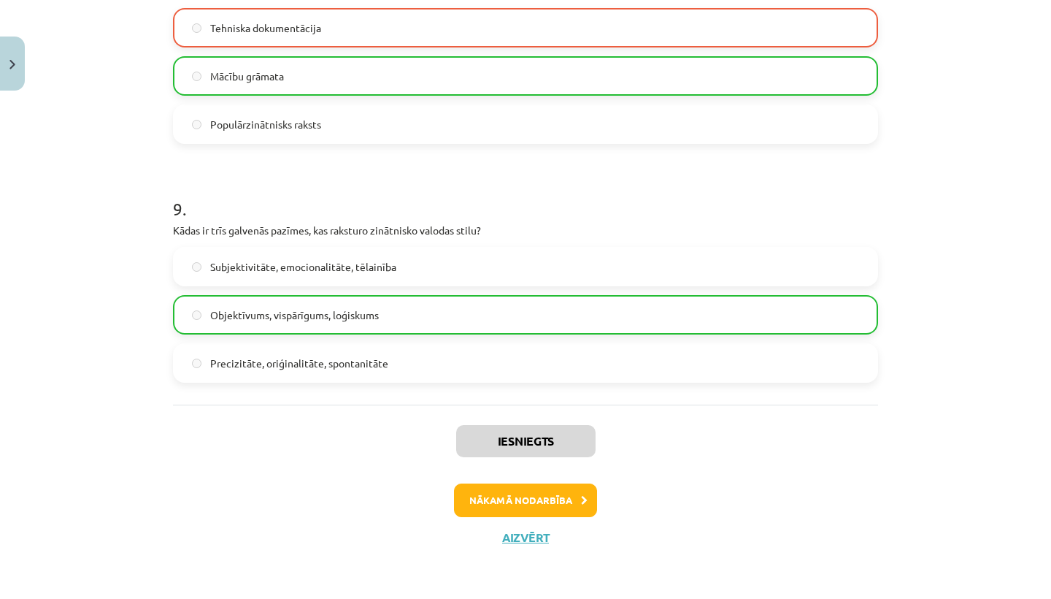
click at [505, 501] on button "Nākamā nodarbība" at bounding box center [525, 500] width 143 height 34
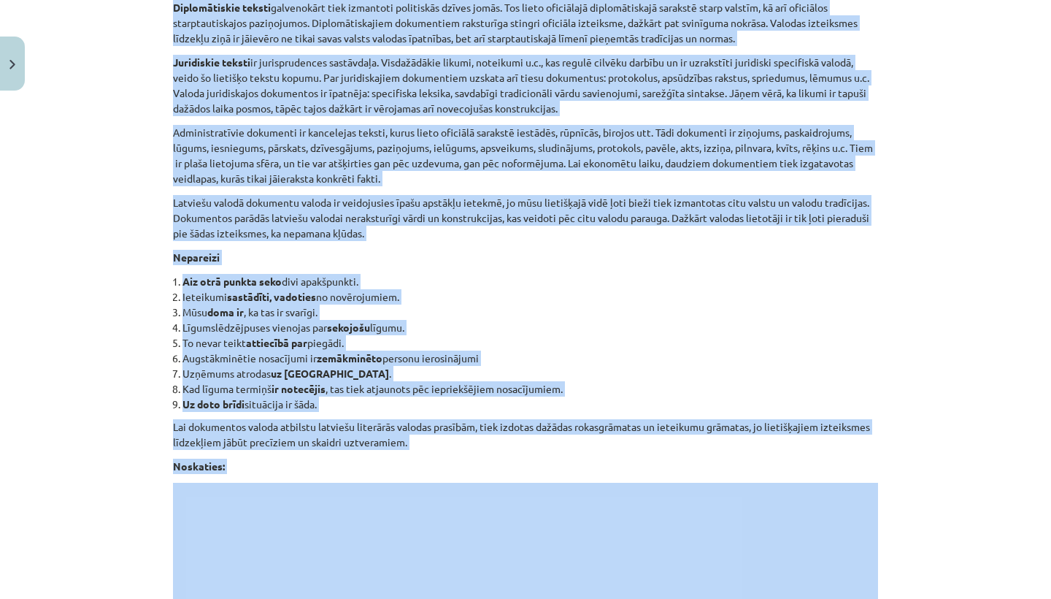
scroll to position [1173, 0]
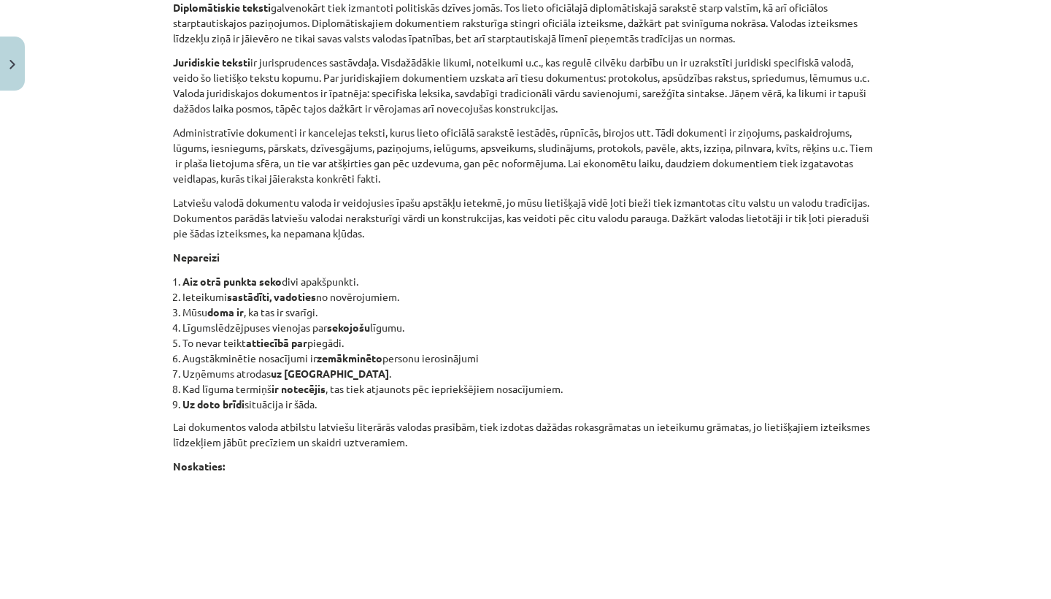
click at [510, 378] on li "Uzņēmums atrodas uz Brīvības ielas ." at bounding box center [530, 373] width 696 height 15
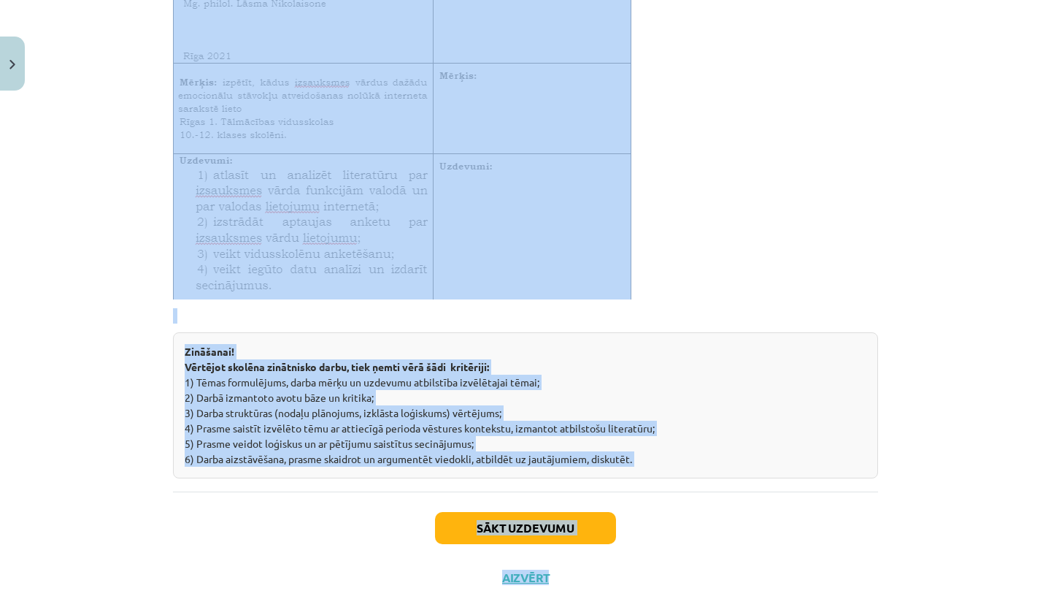
scroll to position [5197, 0]
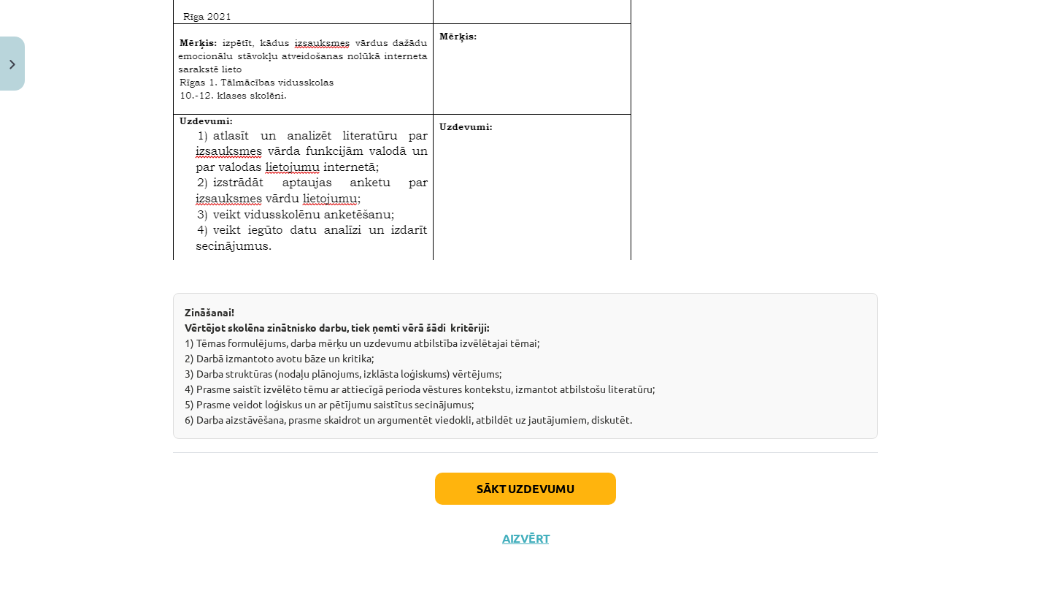
drag, startPoint x: 511, startPoint y: 380, endPoint x: 520, endPoint y: 472, distance: 92.4
click at [526, 598] on div "Mācību tēma: Latviešu valodas i - 11. klases 2. ieskaites mācību materiāls (a,b…" at bounding box center [525, 299] width 1051 height 599
click at [523, 482] on button "Sākt uzdevumu" at bounding box center [525, 488] width 181 height 32
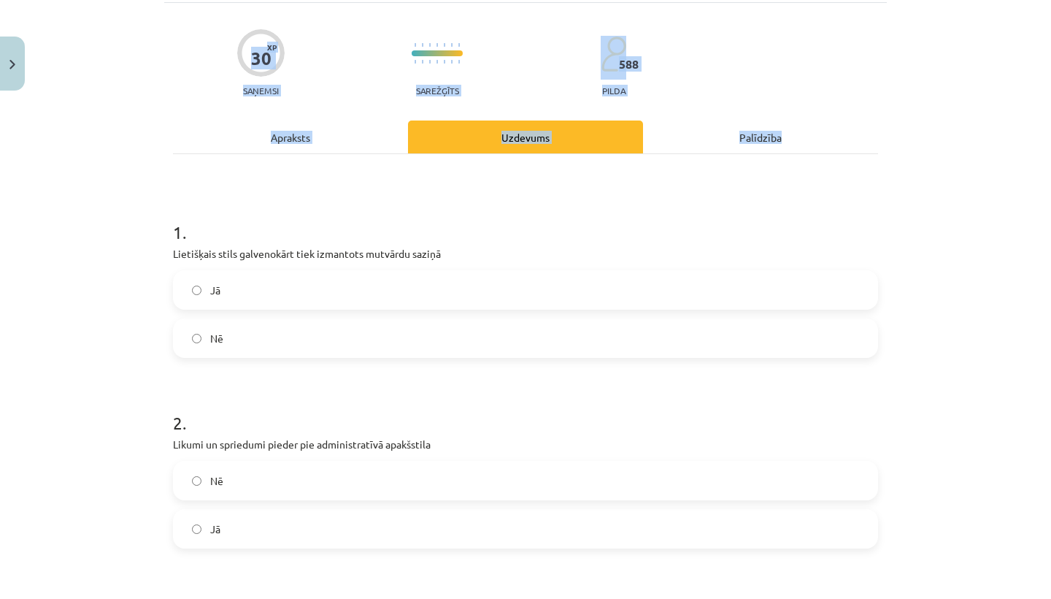
drag, startPoint x: 530, startPoint y: 393, endPoint x: 612, endPoint y: -12, distance: 414.0
click at [612, 0] on html "0 Dāvanas 107 mP 156 xp Keita Oigus Sākums Aktuāli Kā mācīties eSKOLĀ Kontakti …" at bounding box center [525, 86] width 1051 height 599
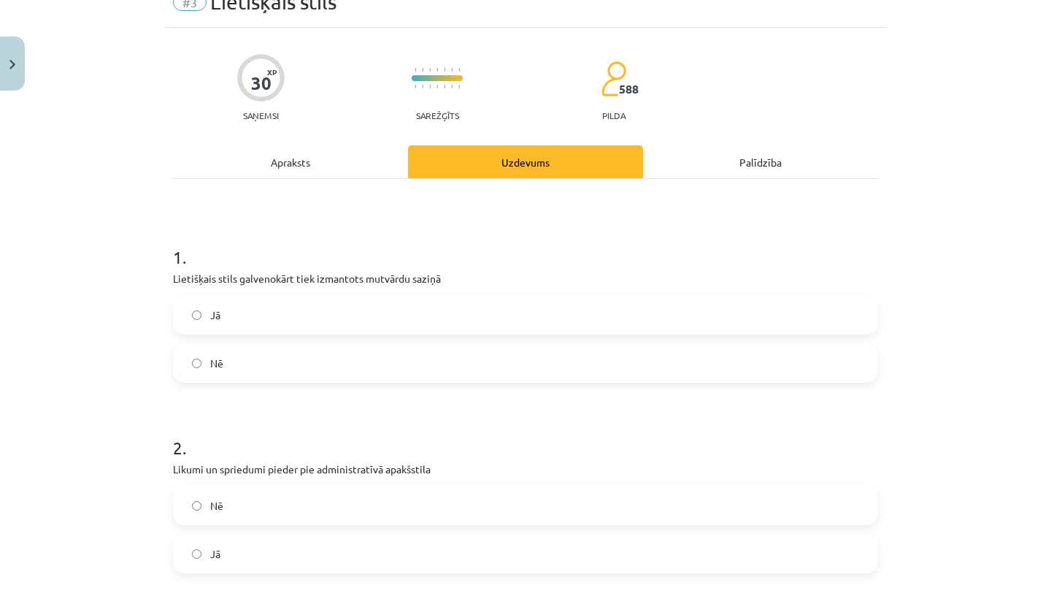
click at [502, 253] on h1 "1 ." at bounding box center [525, 243] width 705 height 45
click at [452, 367] on label "Nē" at bounding box center [525, 363] width 702 height 36
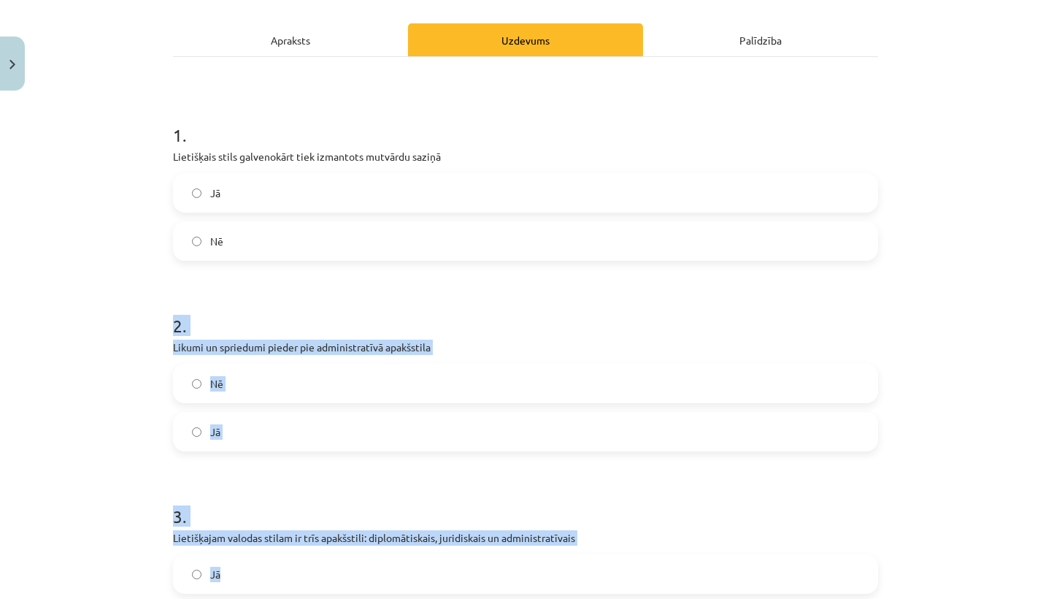
drag, startPoint x: 466, startPoint y: 411, endPoint x: 449, endPoint y: 598, distance: 187.7
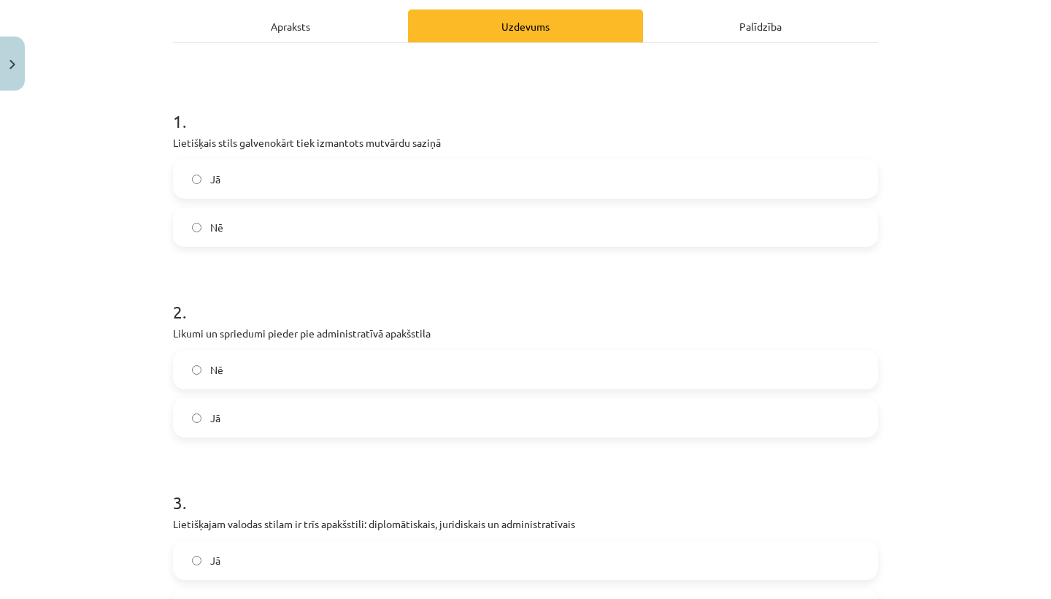
click at [111, 437] on div "Mācību tēma: Latviešu valodas i - 11. klases 2. ieskaites mācību materiāls (a,b…" at bounding box center [525, 299] width 1051 height 599
click at [231, 426] on label "Jā" at bounding box center [525, 417] width 702 height 36
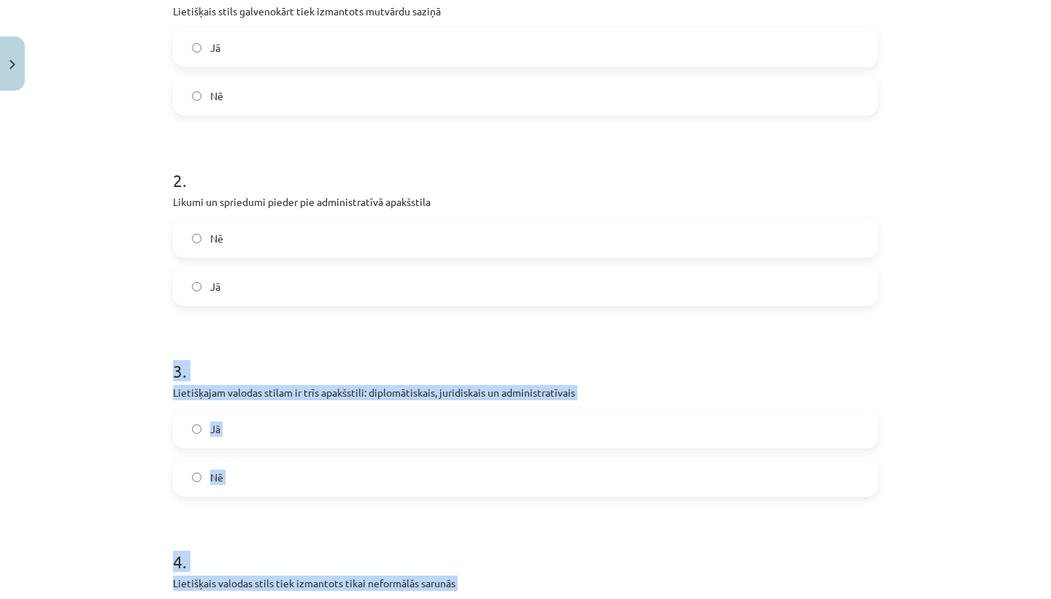
drag, startPoint x: 280, startPoint y: 474, endPoint x: 255, endPoint y: 598, distance: 126.4
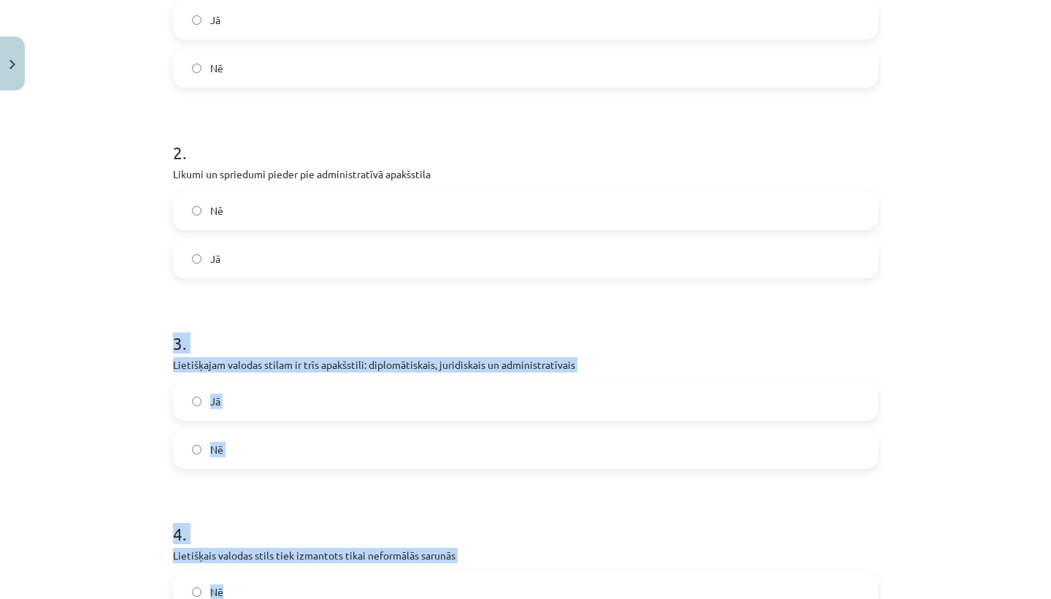
click at [266, 403] on label "Jā" at bounding box center [525, 401] width 702 height 36
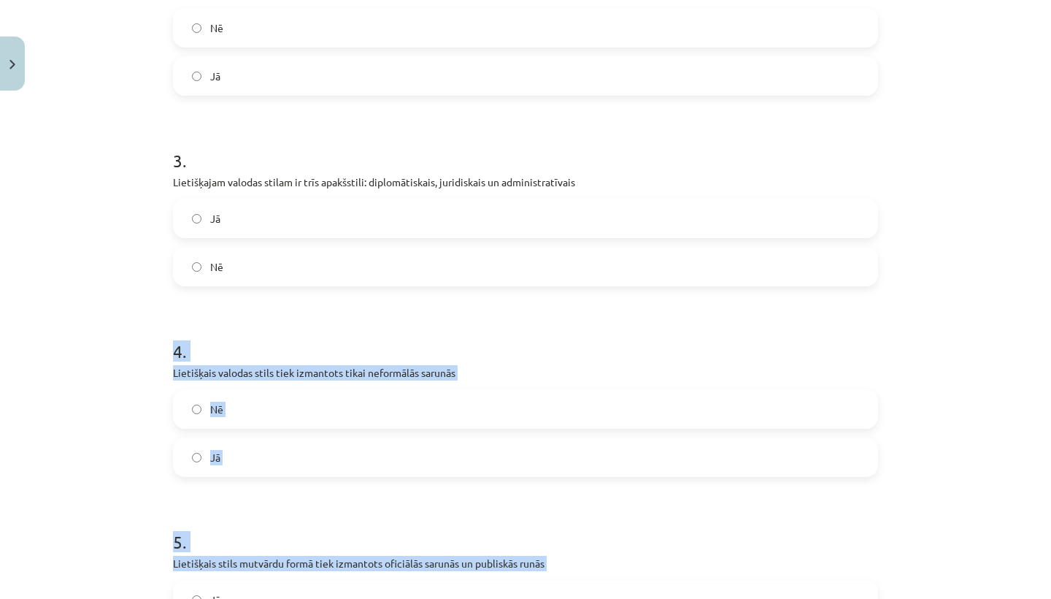
drag, startPoint x: 293, startPoint y: 514, endPoint x: 296, endPoint y: 598, distance: 84.0
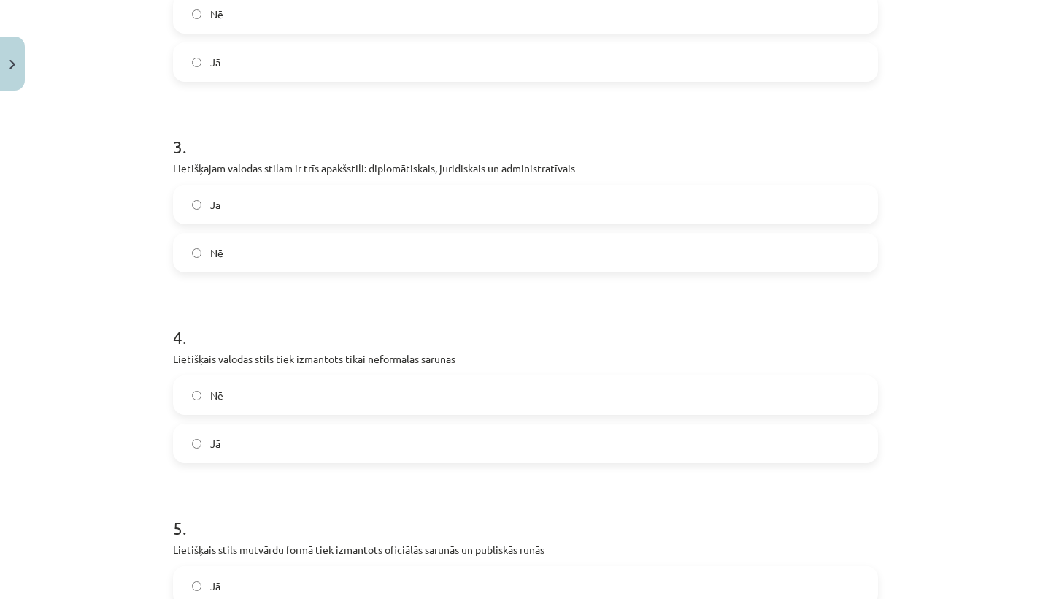
click at [158, 464] on div "Mācību tēma: Latviešu valodas i - 11. klases 2. ieskaites mācību materiāls (a,b…" at bounding box center [525, 299] width 1051 height 599
click at [252, 398] on label "Nē" at bounding box center [525, 395] width 702 height 36
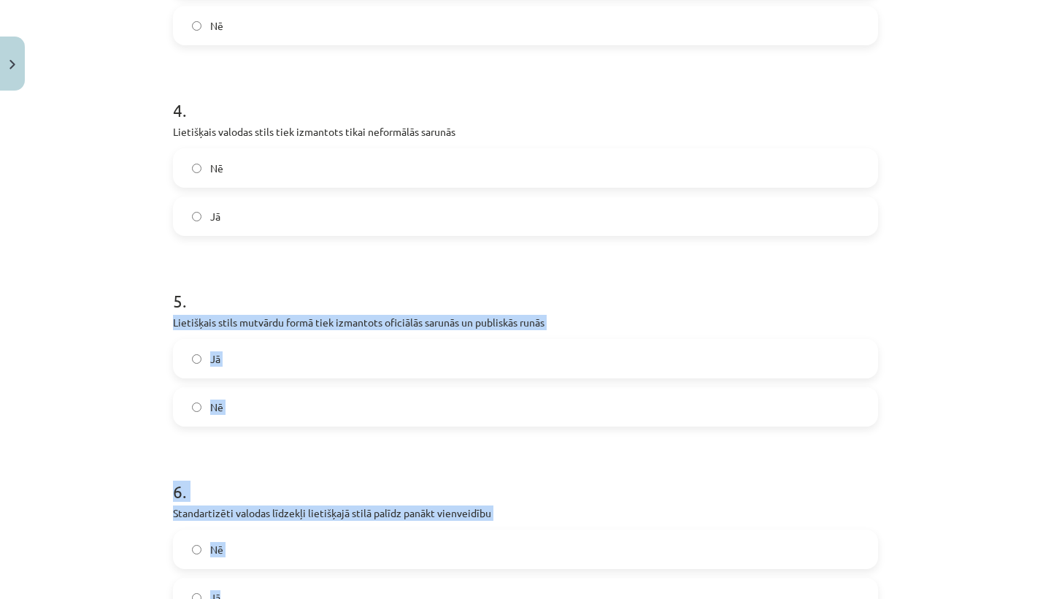
drag, startPoint x: 266, startPoint y: 524, endPoint x: 267, endPoint y: 595, distance: 70.8
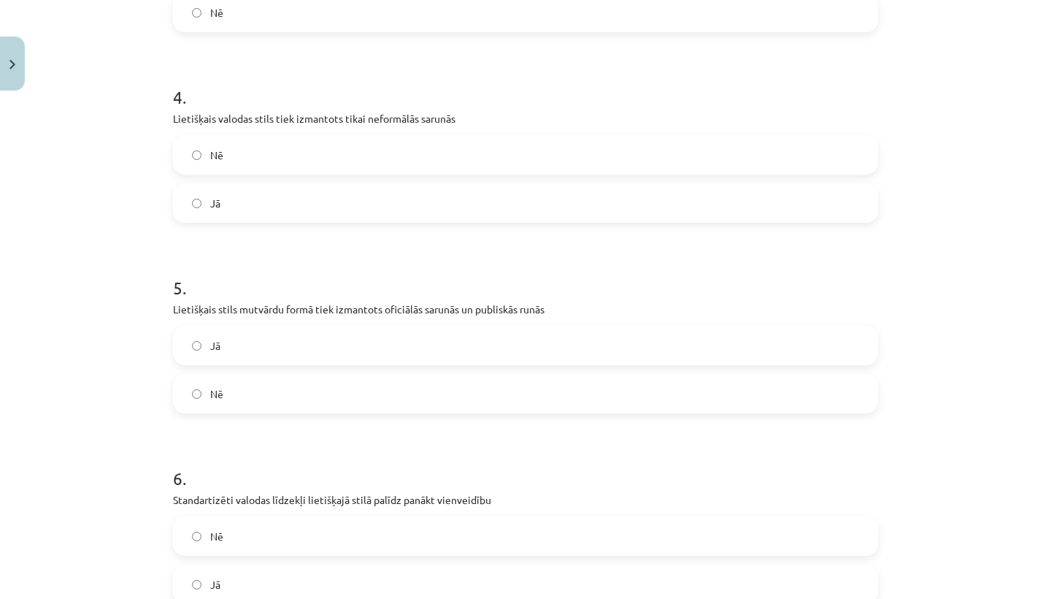
click at [22, 433] on div "Mācību tēma: Latviešu valodas i - 11. klases 2. ieskaites mācību materiāls (a,b…" at bounding box center [525, 299] width 1051 height 599
click at [225, 346] on label "Jā" at bounding box center [525, 345] width 702 height 36
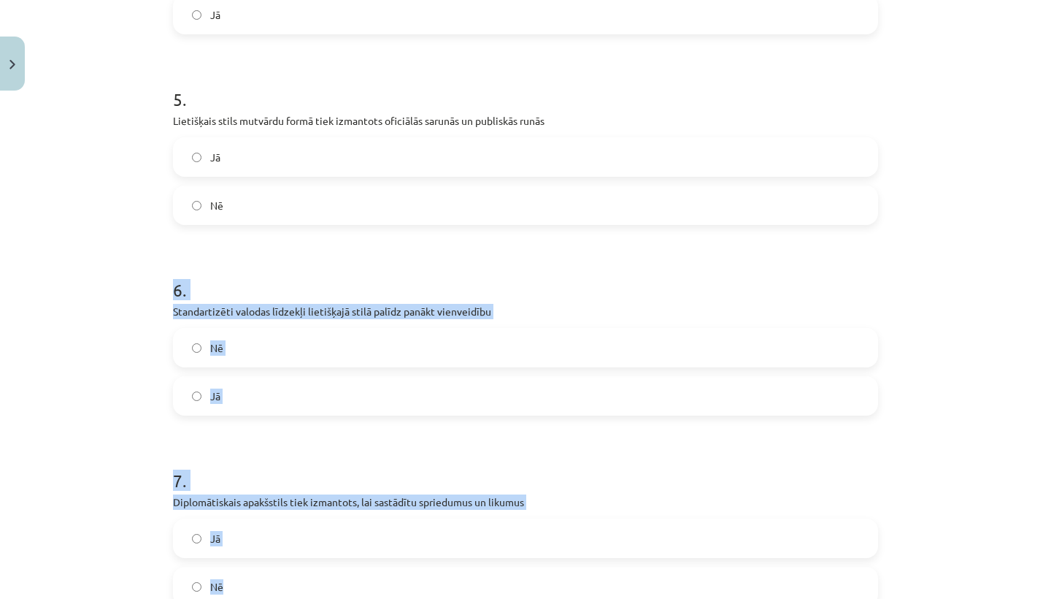
drag, startPoint x: 266, startPoint y: 434, endPoint x: 265, endPoint y: 588, distance: 154.0
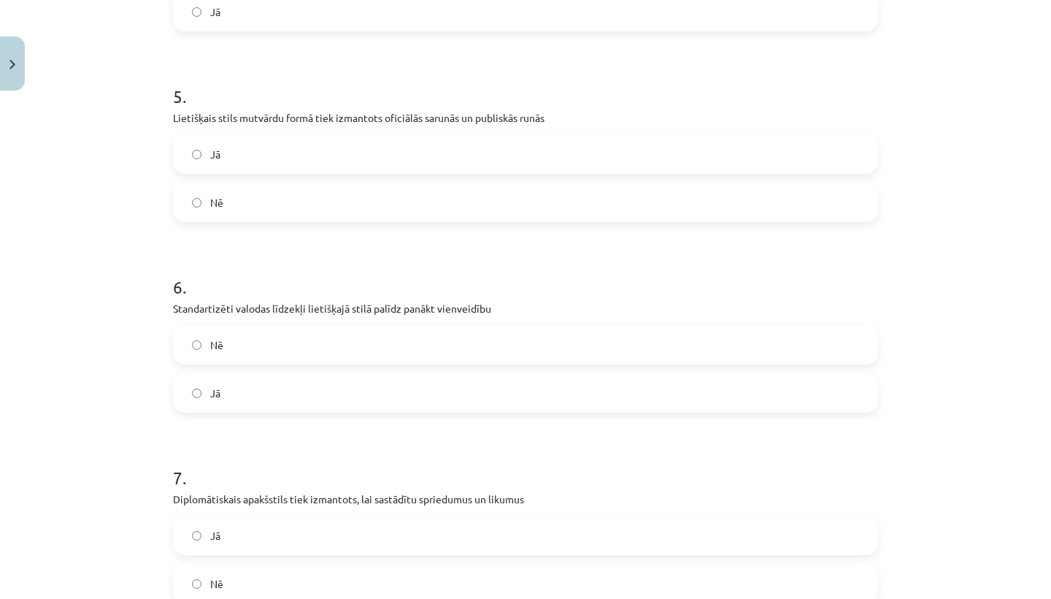
click at [190, 461] on h1 "7 ." at bounding box center [525, 464] width 705 height 45
click at [255, 385] on label "Jā" at bounding box center [525, 392] width 702 height 36
click at [259, 359] on label "Nē" at bounding box center [525, 344] width 702 height 36
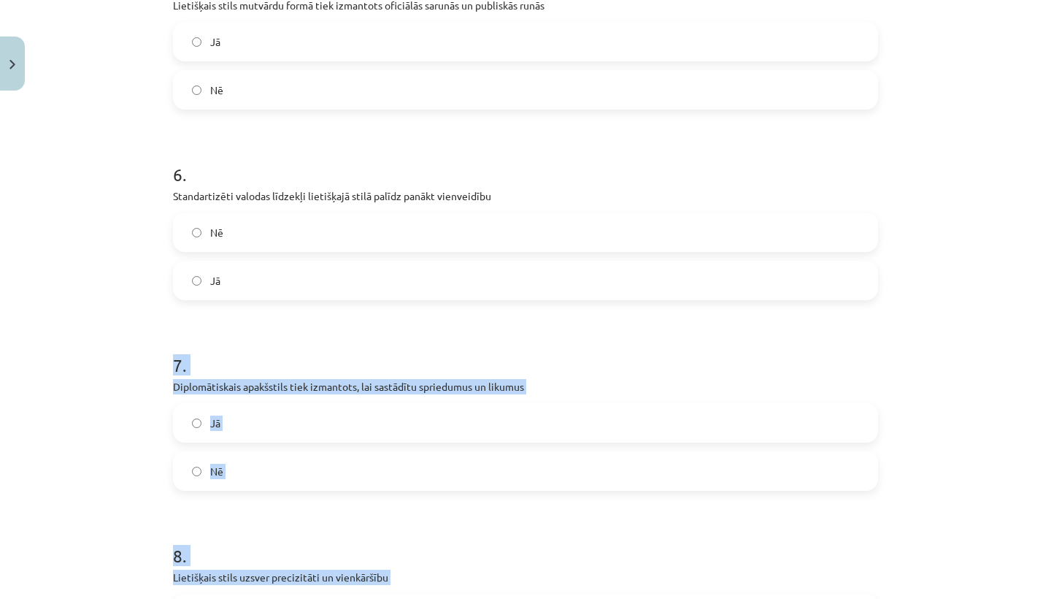
scroll to position [1148, 0]
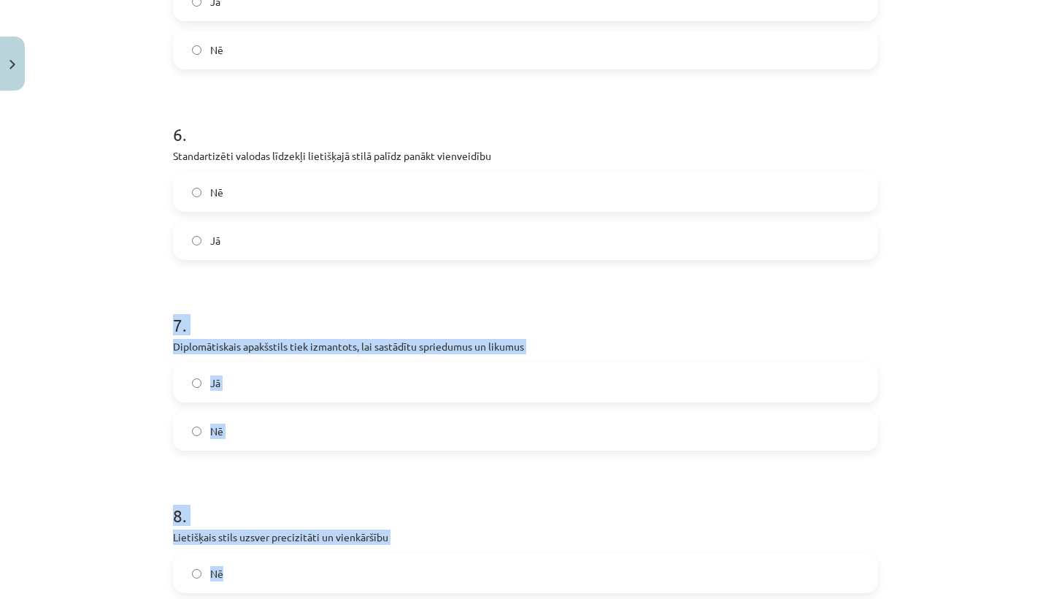
drag, startPoint x: 297, startPoint y: 455, endPoint x: 306, endPoint y: 596, distance: 141.2
click at [306, 596] on form "1 . Lietišķais stils galvenokārt tiek izmantots mutvārdu saziņā Jā Nē 2 . Likum…" at bounding box center [525, 560] width 705 height 2829
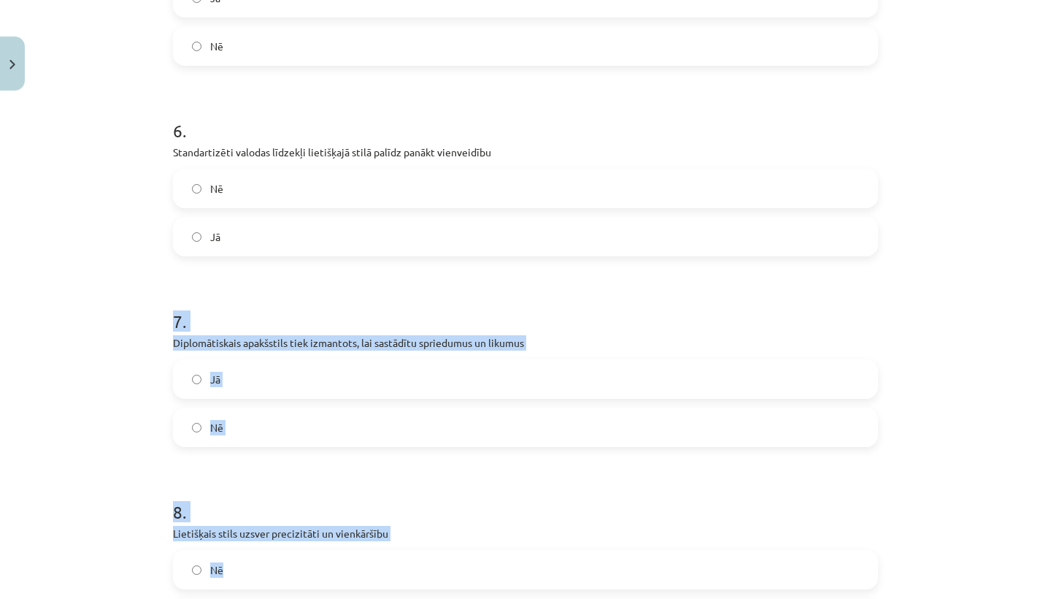
click at [293, 374] on label "Jā" at bounding box center [525, 379] width 702 height 36
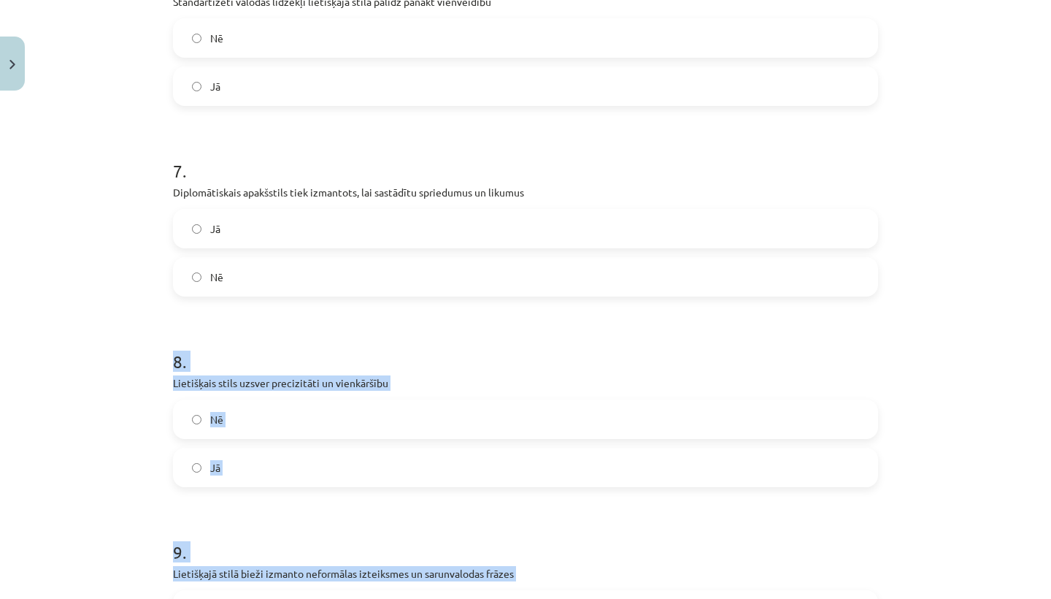
scroll to position [1326, 0]
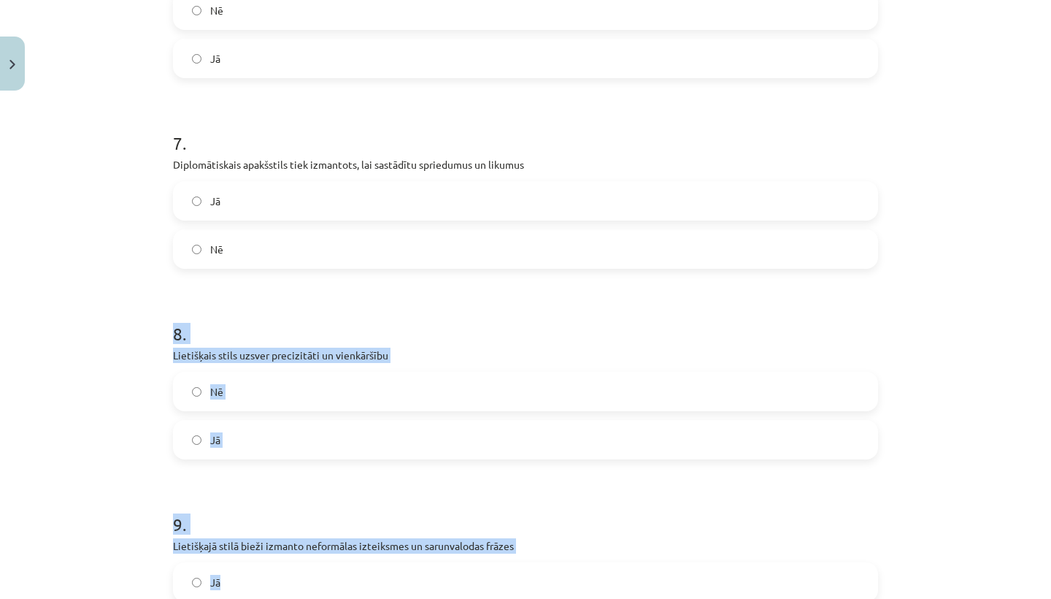
drag, startPoint x: 304, startPoint y: 484, endPoint x: 309, endPoint y: 598, distance: 114.0
click at [309, 598] on form "1 . Lietišķais stils galvenokārt tiek izmantots mutvārdu saziņā Jā Nē 2 . Likum…" at bounding box center [525, 378] width 705 height 2829
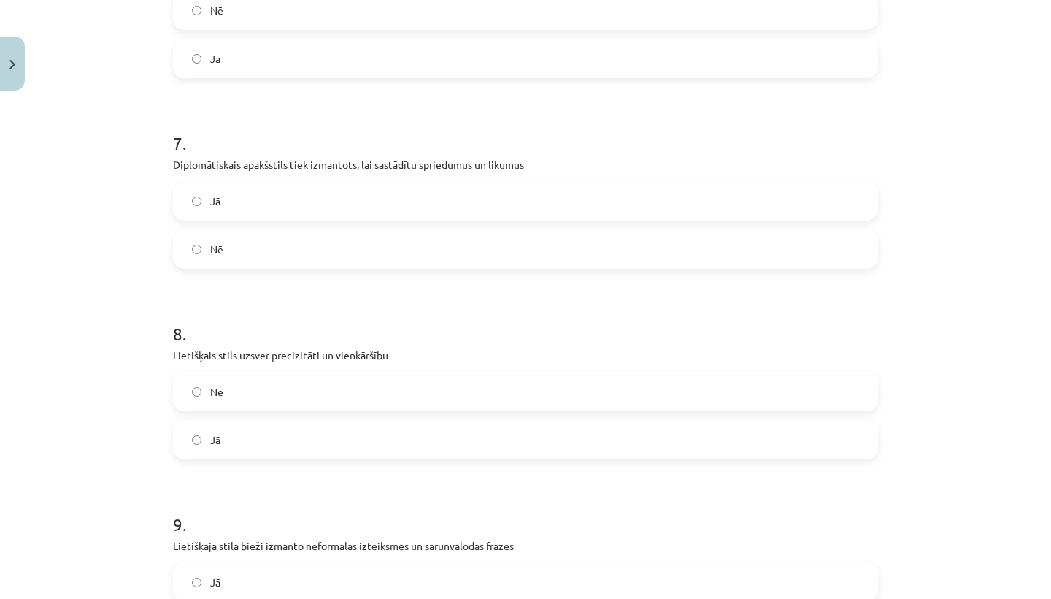
click at [119, 483] on div "Mācību tēma: Latviešu valodas i - 11. klases 2. ieskaites mācību materiāls (a,b…" at bounding box center [525, 299] width 1051 height 599
click at [322, 407] on label "Nē" at bounding box center [525, 391] width 702 height 36
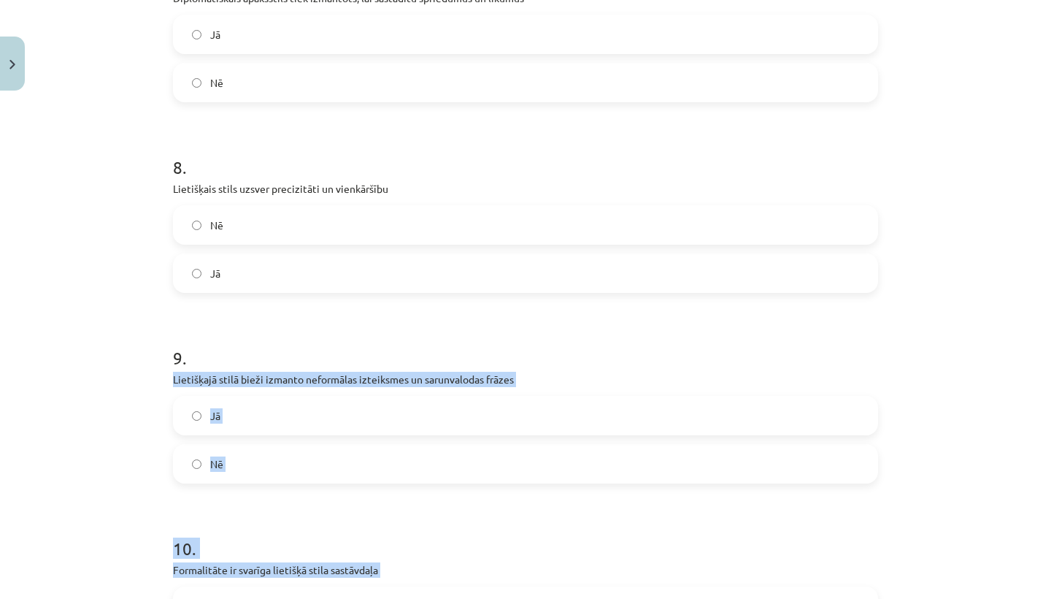
drag, startPoint x: 333, startPoint y: 517, endPoint x: 329, endPoint y: 598, distance: 81.1
click at [330, 598] on form "1 . Lietišķais stils galvenokārt tiek izmantots mutvārdu saziņā Jā Nē 2 . Likum…" at bounding box center [525, 212] width 705 height 2829
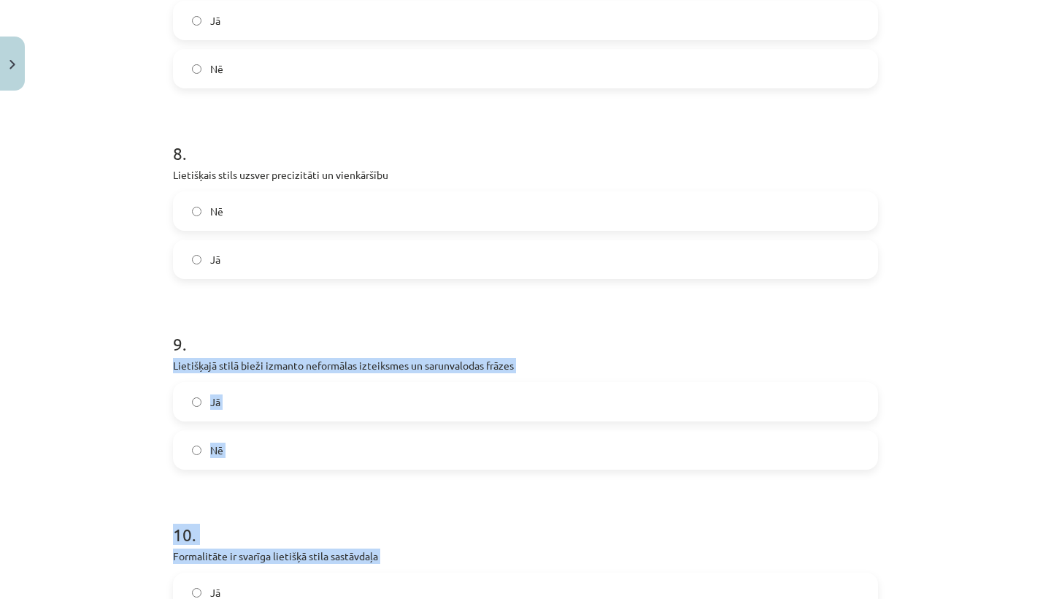
click at [304, 528] on h1 "10 ." at bounding box center [525, 521] width 705 height 45
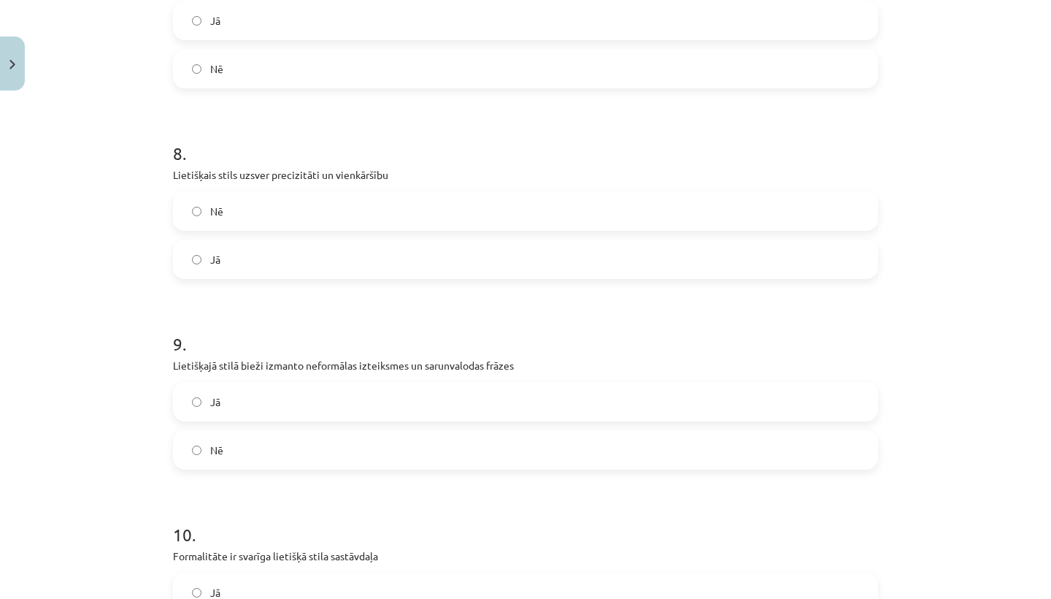
click at [331, 389] on label "Jā" at bounding box center [525, 401] width 702 height 36
click at [331, 428] on div "Jā Nē" at bounding box center [525, 426] width 705 height 88
click at [335, 448] on label "Nē" at bounding box center [525, 449] width 702 height 36
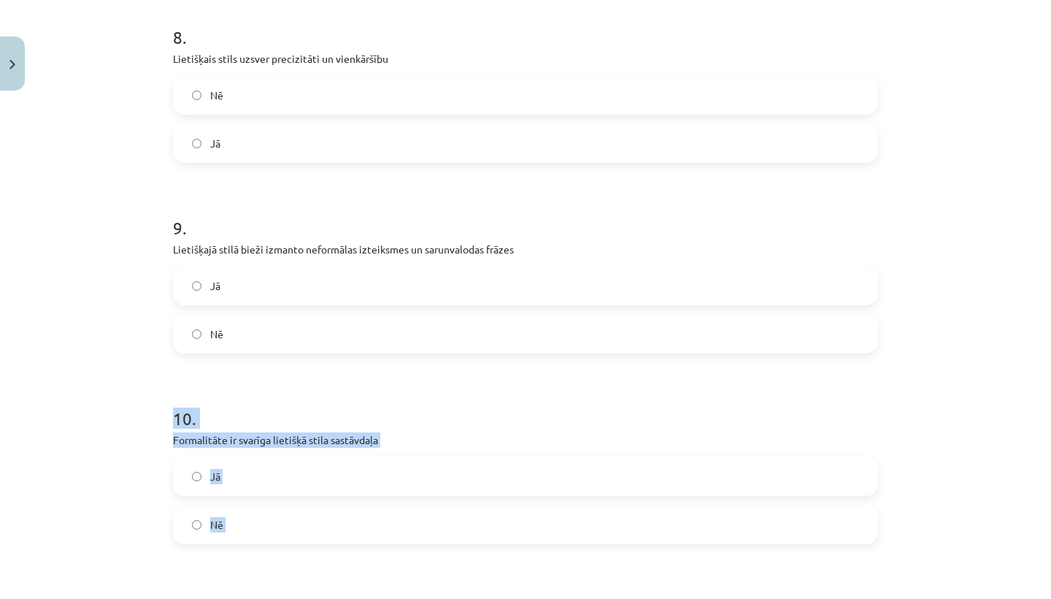
scroll to position [1650, 0]
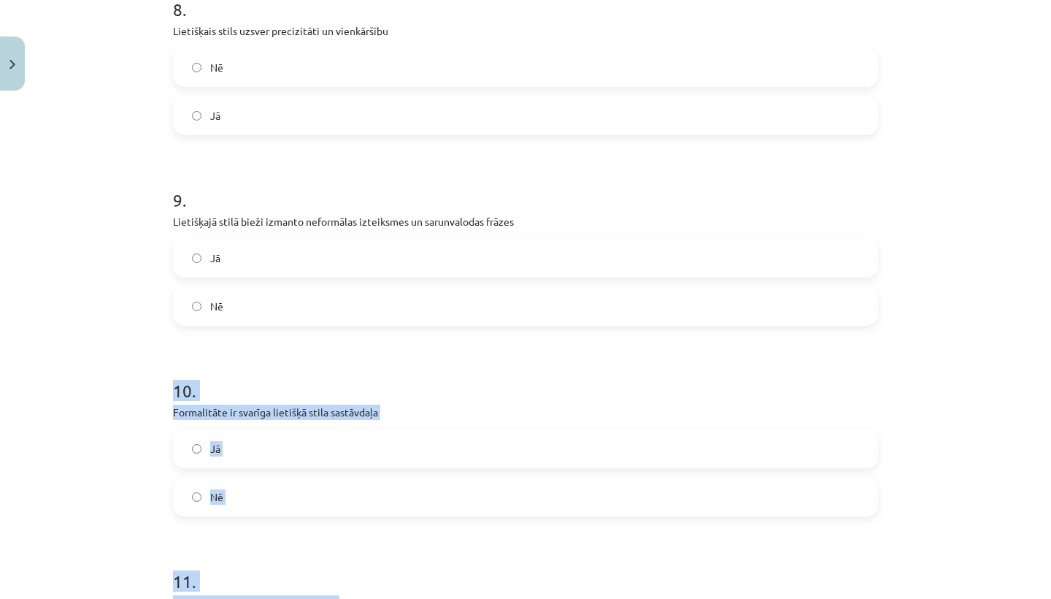
drag, startPoint x: 342, startPoint y: 519, endPoint x: 339, endPoint y: 597, distance: 78.2
click at [339, 597] on form "1 . Lietišķais stils galvenokārt tiek izmantots mutvārdu saziņā Jā Nē 2 . Likum…" at bounding box center [525, 54] width 705 height 2829
click at [328, 442] on label "Jā" at bounding box center [525, 448] width 702 height 36
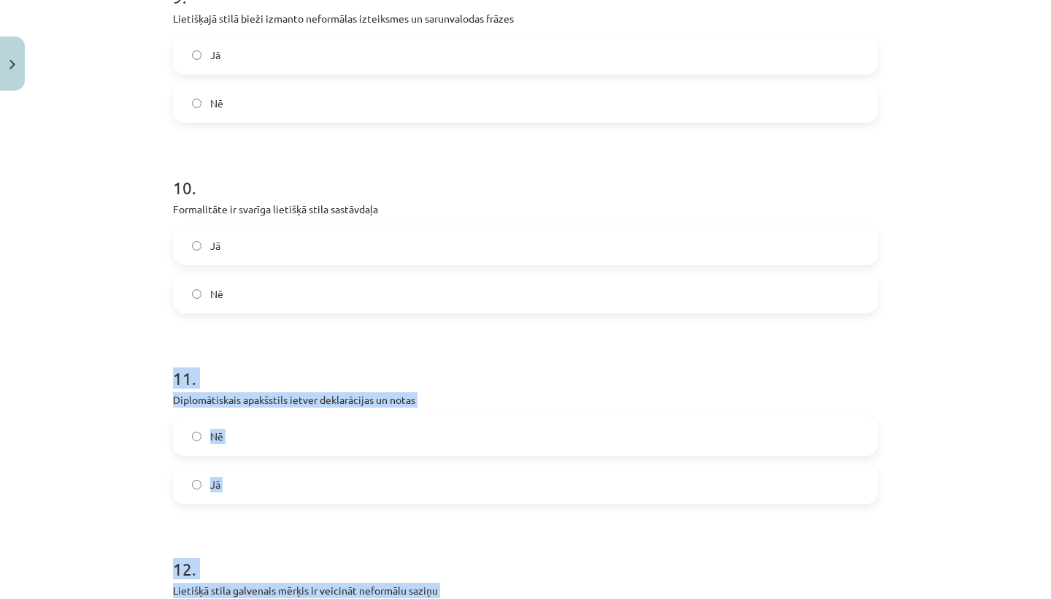
drag, startPoint x: 334, startPoint y: 524, endPoint x: 333, endPoint y: 598, distance: 73.7
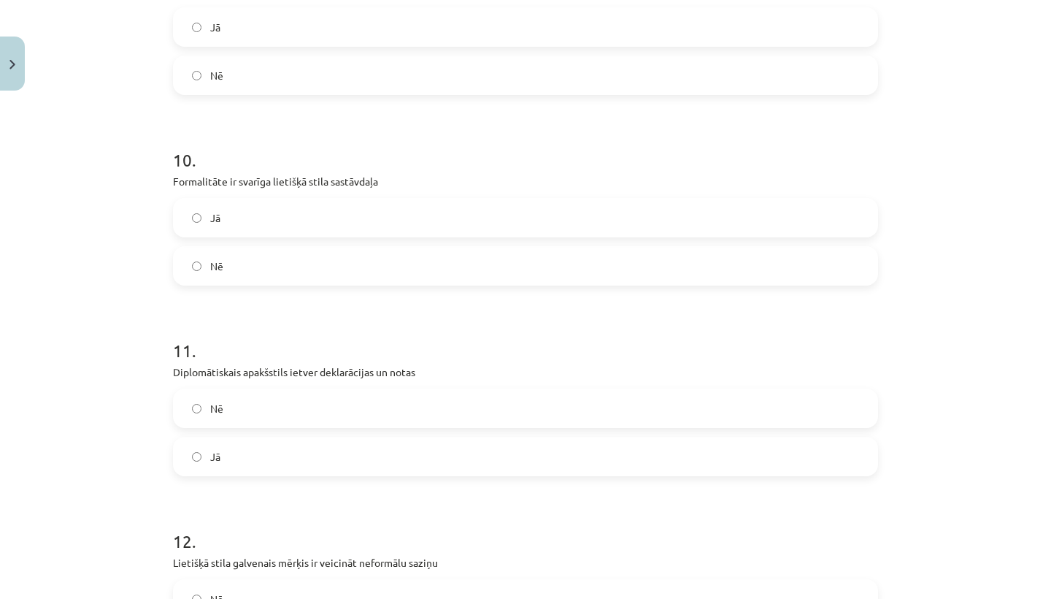
click at [256, 413] on label "Nē" at bounding box center [525, 408] width 702 height 36
click at [268, 460] on label "Jā" at bounding box center [525, 456] width 702 height 36
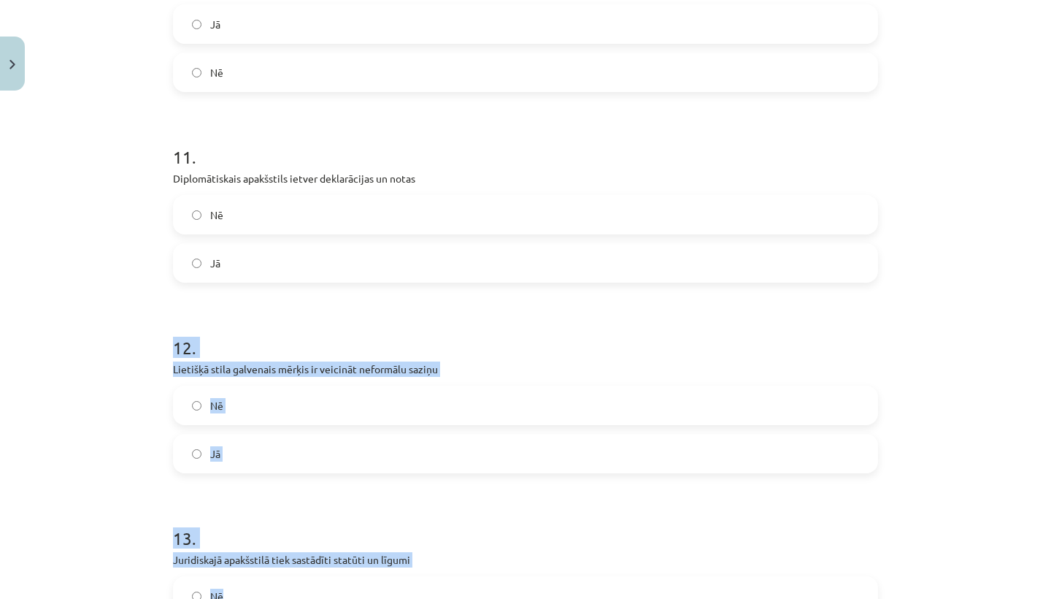
drag, startPoint x: 285, startPoint y: 500, endPoint x: 272, endPoint y: 595, distance: 95.8
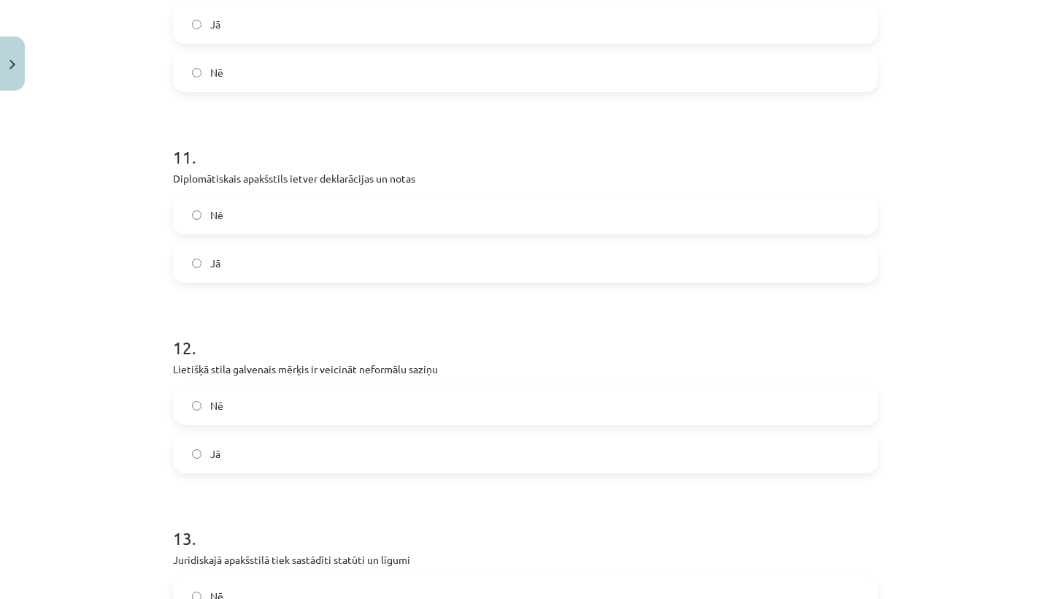
click at [88, 499] on div "Mācību tēma: Latviešu valodas i - 11. klases 2. ieskaites mācību materiāls (a,b…" at bounding box center [525, 299] width 1051 height 599
click at [276, 396] on label "Nē" at bounding box center [525, 405] width 702 height 36
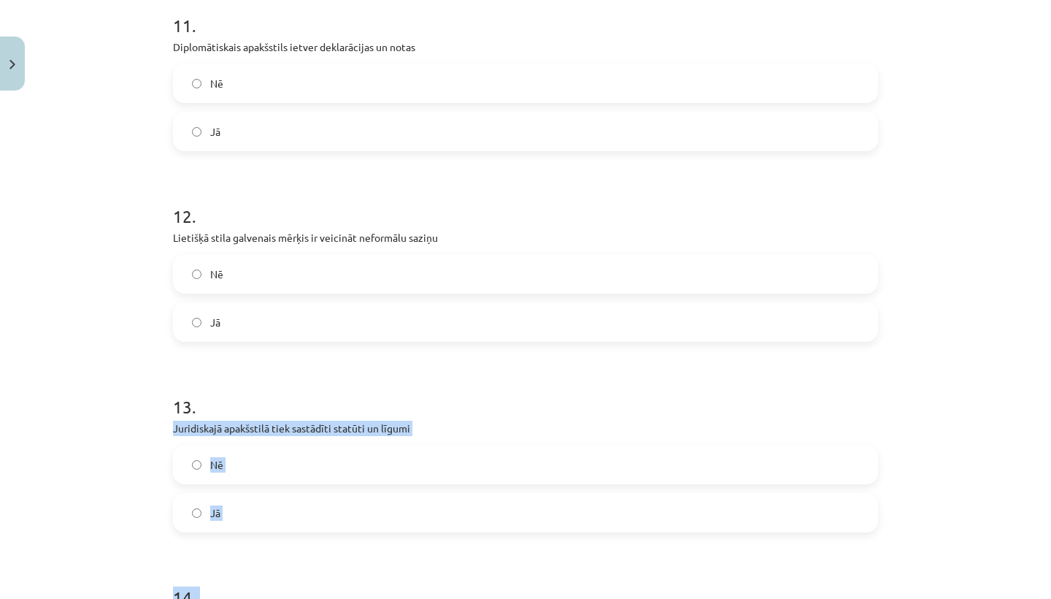
drag, startPoint x: 290, startPoint y: 545, endPoint x: 294, endPoint y: 596, distance: 51.3
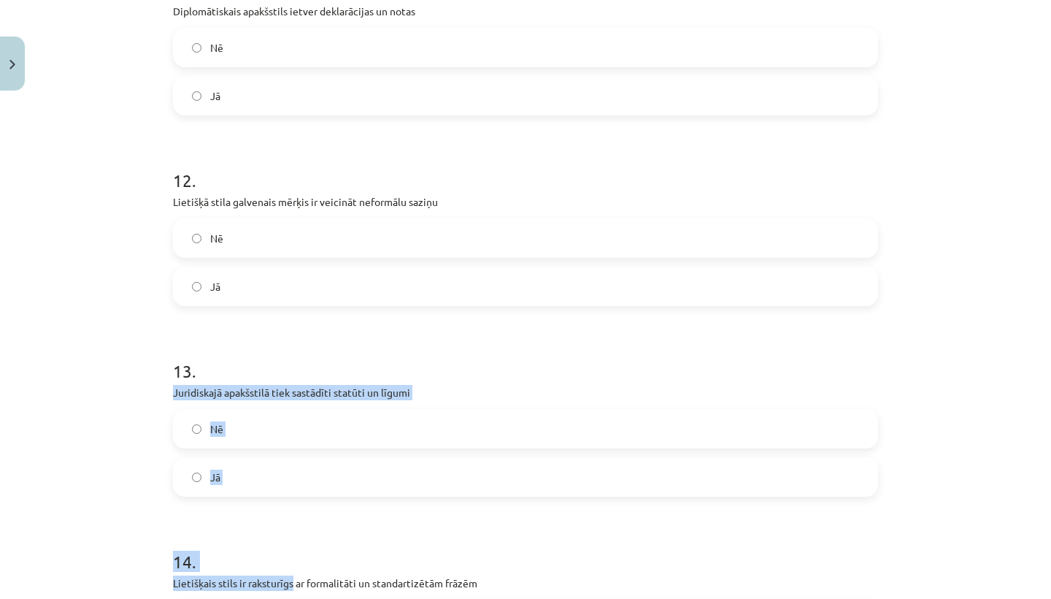
scroll to position [2242, 0]
click at [276, 422] on label "Nē" at bounding box center [525, 428] width 702 height 36
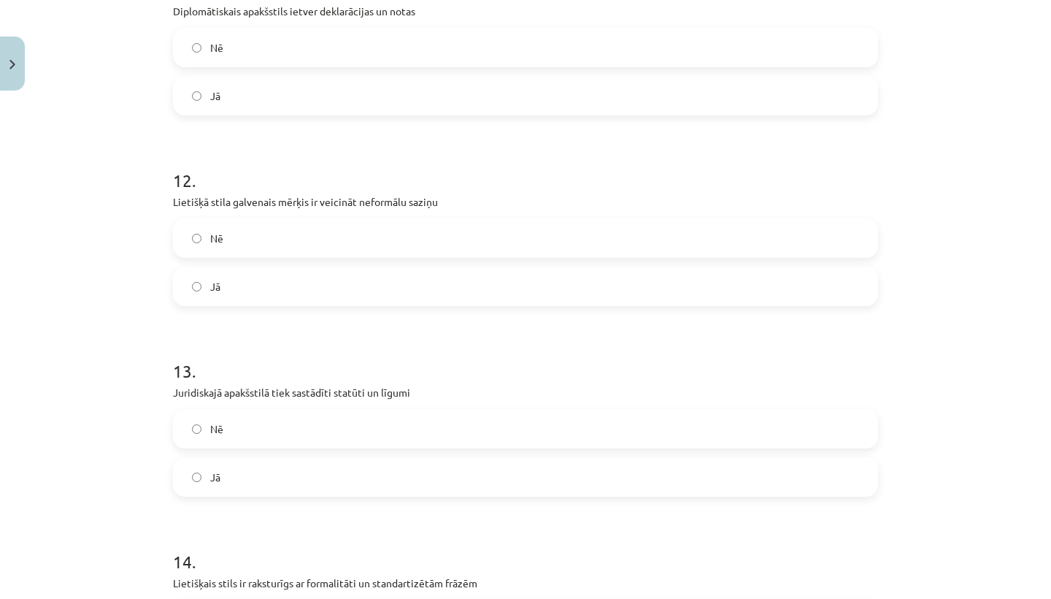
click at [277, 477] on label "Jā" at bounding box center [525, 476] width 702 height 36
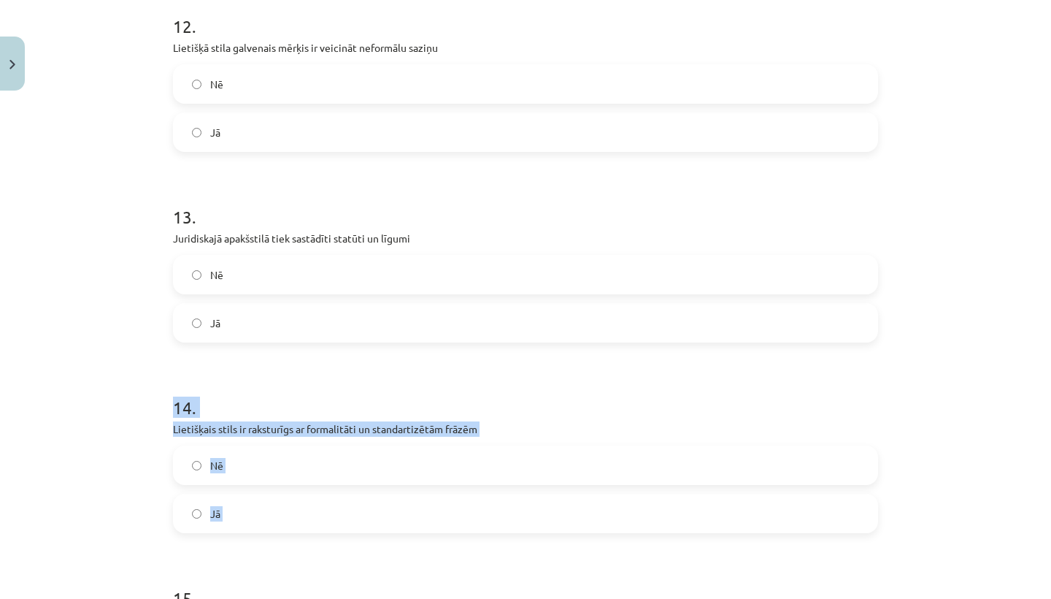
scroll to position [2437, 0]
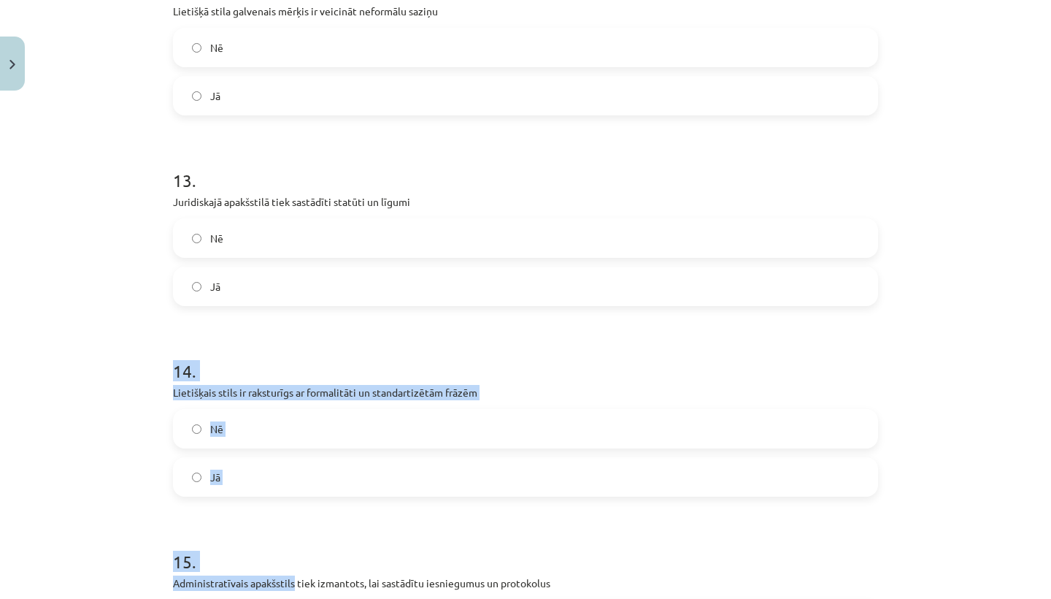
drag, startPoint x: 285, startPoint y: 485, endPoint x: 293, endPoint y: 598, distance: 112.7
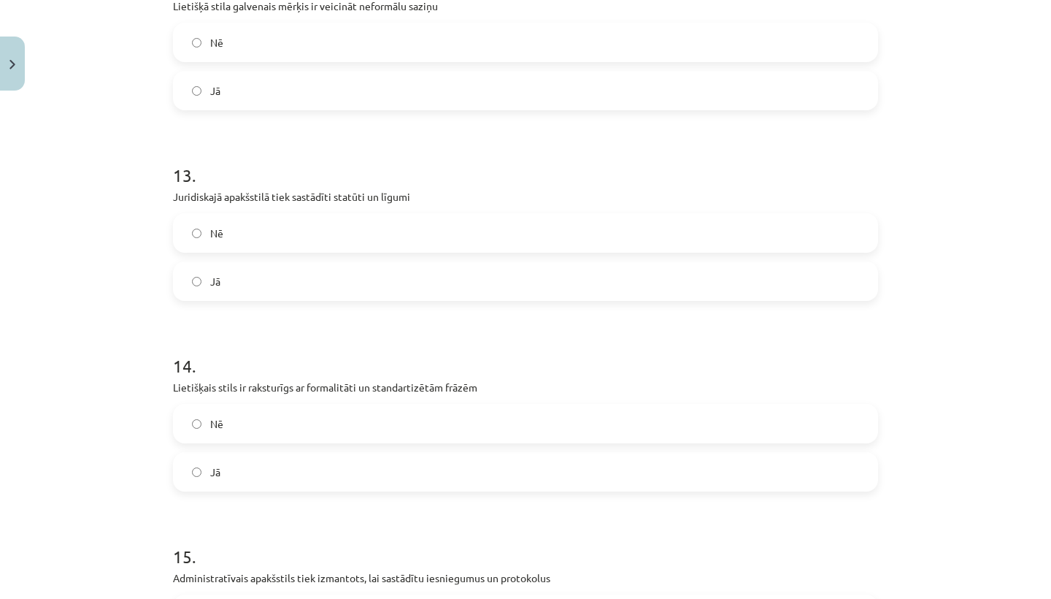
click at [82, 503] on div "Mācību tēma: Latviešu valodas i - 11. klases 2. ieskaites mācību materiāls (a,b…" at bounding box center [525, 299] width 1051 height 599
click at [261, 477] on label "Jā" at bounding box center [525, 471] width 702 height 36
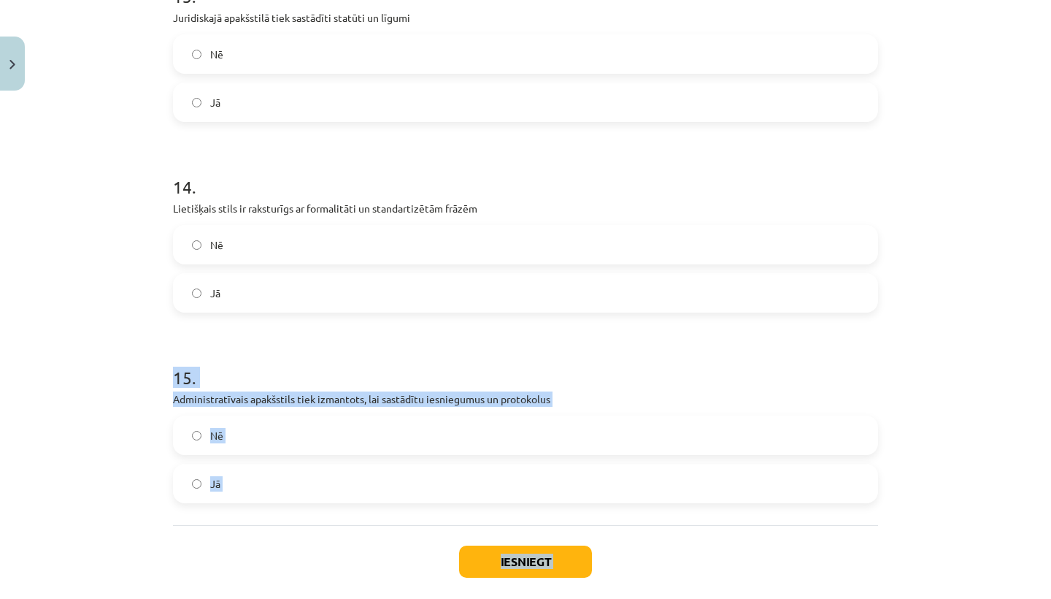
scroll to position [2672, 0]
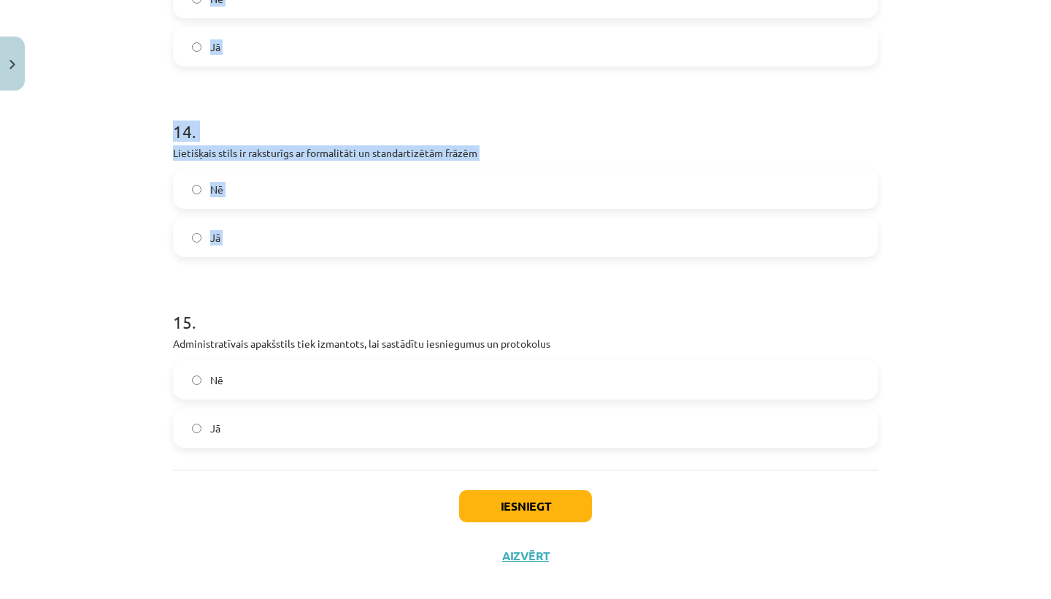
drag, startPoint x: 270, startPoint y: 512, endPoint x: 265, endPoint y: 596, distance: 84.8
click at [265, 597] on div "Mācību tēma: Latviešu valodas i - 11. klases 2. ieskaites mācību materiāls (a,b…" at bounding box center [525, 299] width 1051 height 599
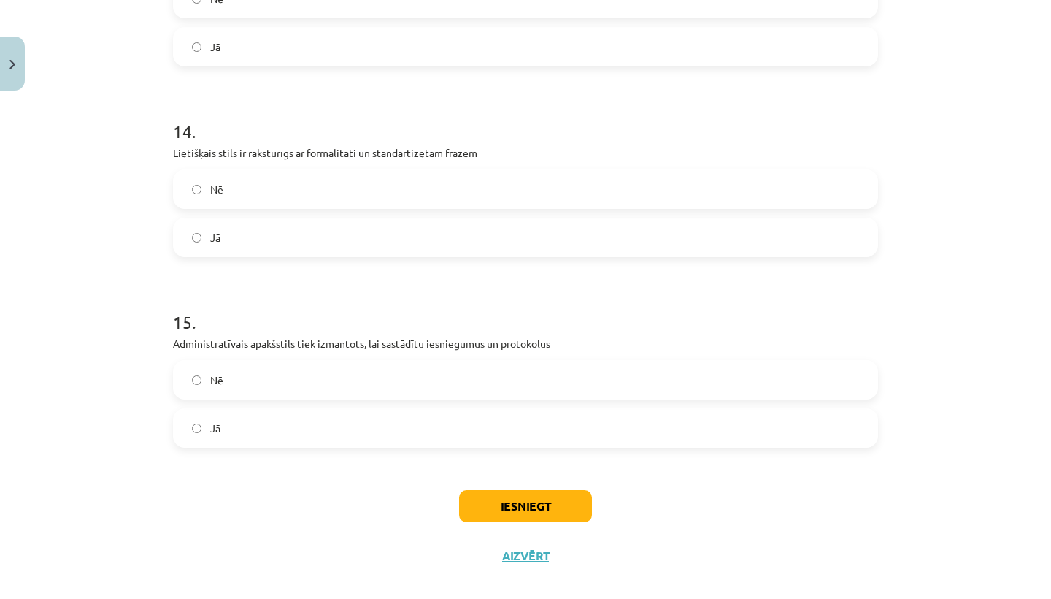
click at [299, 420] on label "Jā" at bounding box center [525, 428] width 702 height 36
click at [492, 512] on button "Iesniegt" at bounding box center [525, 506] width 133 height 32
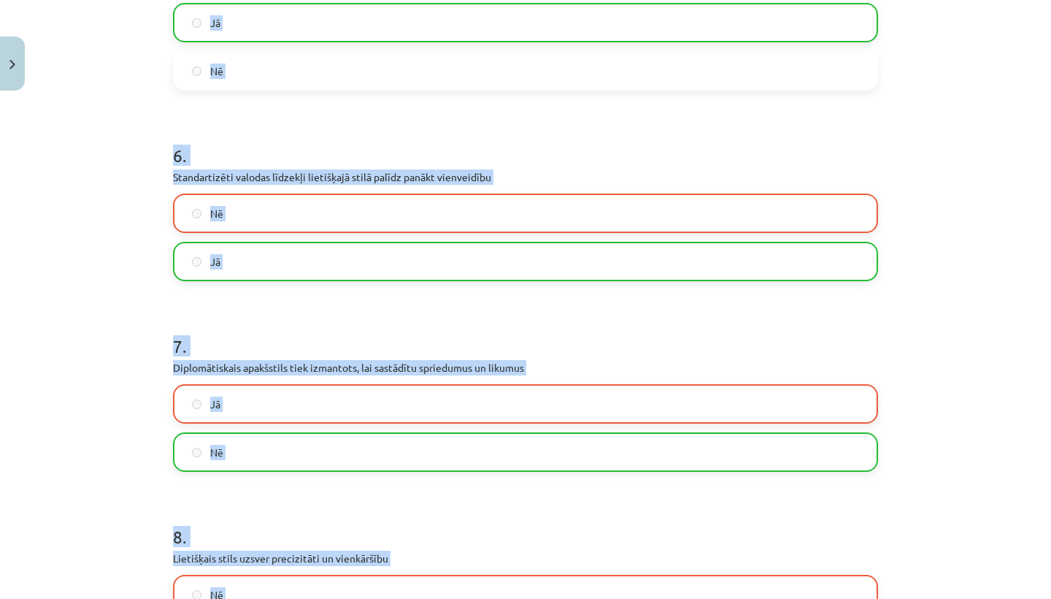
scroll to position [1058, 0]
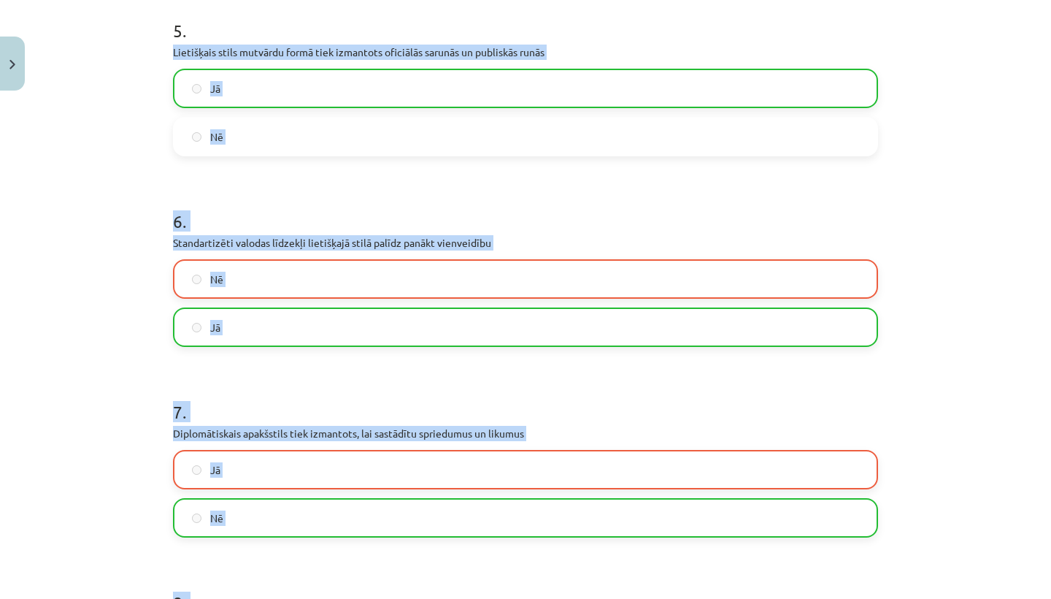
drag, startPoint x: 482, startPoint y: 373, endPoint x: 501, endPoint y: 85, distance: 288.3
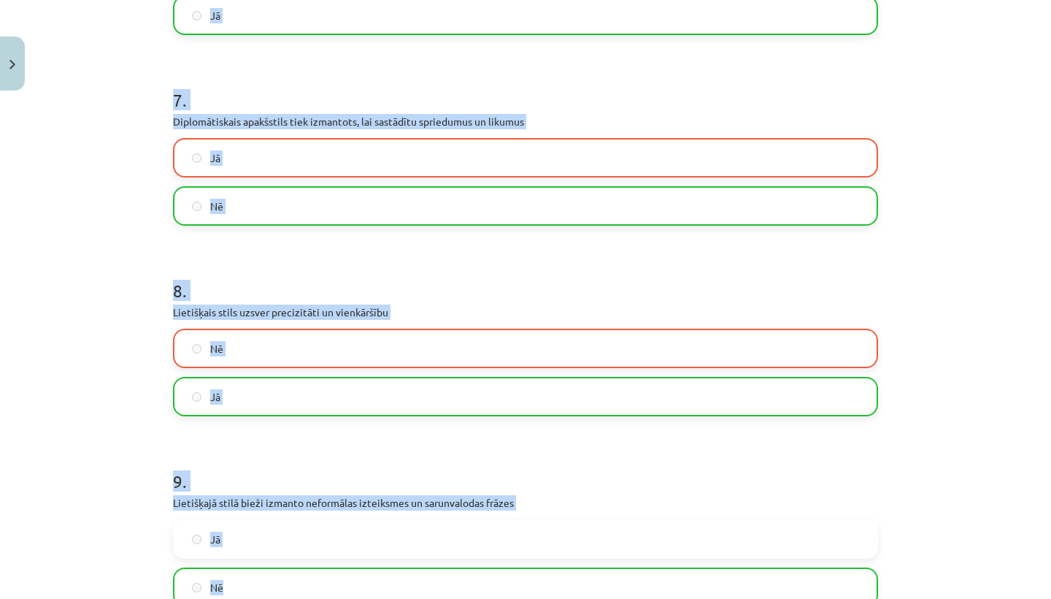
drag, startPoint x: 501, startPoint y: 140, endPoint x: 534, endPoint y: 591, distance: 452.3
click at [534, 591] on form "1 . Lietišķais stils galvenokārt tiek izmantots mutvārdu saziņā Jā Nē 2 . Likum…" at bounding box center [525, 335] width 705 height 2829
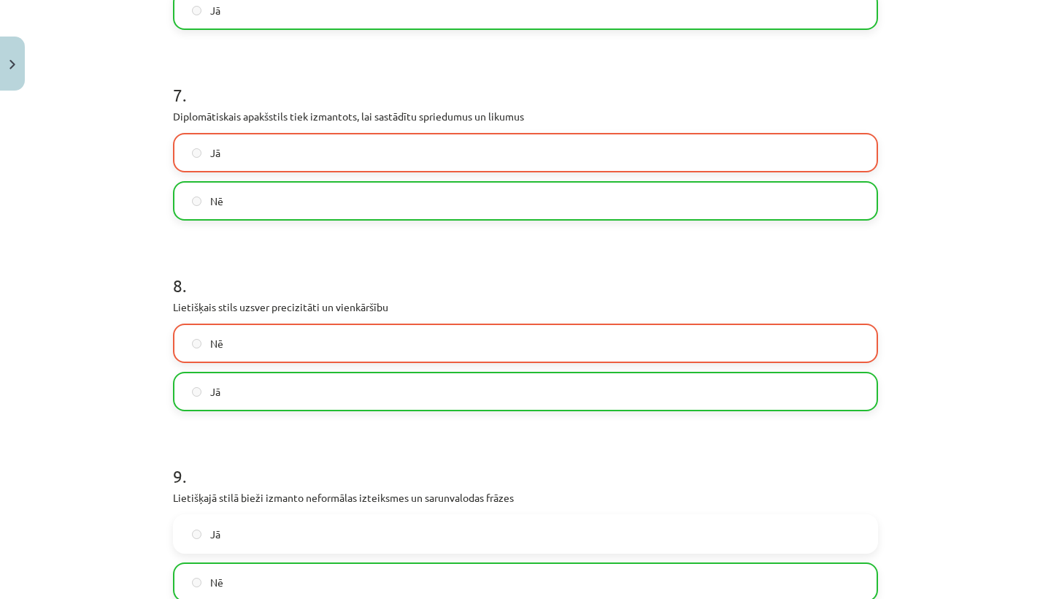
click at [464, 430] on form "1 . Lietišķais stils galvenokārt tiek izmantots mutvārdu saziņā Jā Nē 2 . Likum…" at bounding box center [525, 330] width 705 height 2829
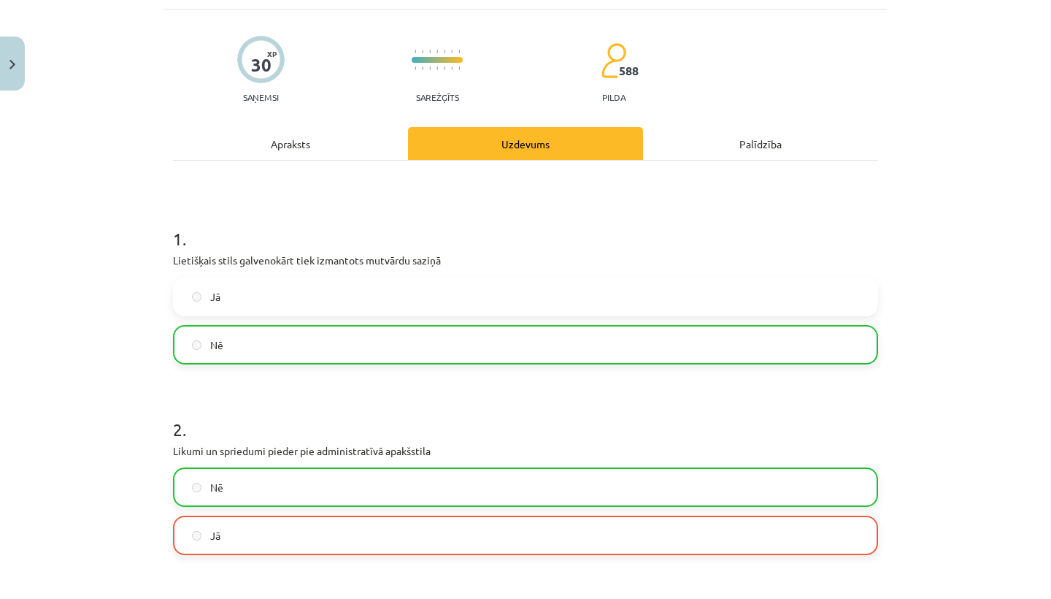
scroll to position [0, 0]
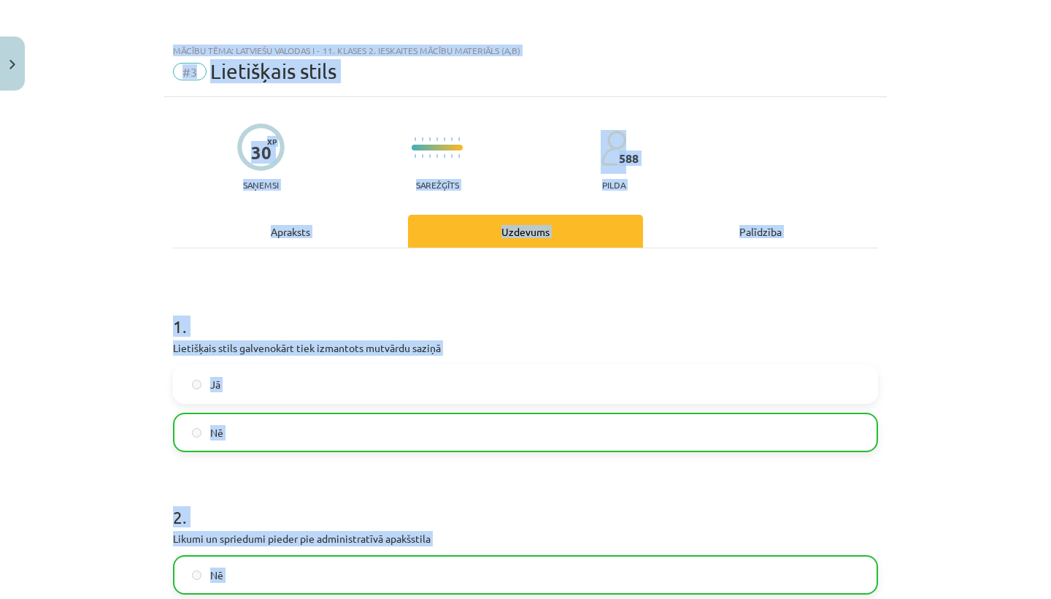
drag, startPoint x: 464, startPoint y: 430, endPoint x: 529, endPoint y: -24, distance: 458.6
click at [529, 0] on html "0 Dāvanas 107 mP 156 xp Keita Oigus Sākums Aktuāli Kā mācīties eSKOLĀ Kontakti …" at bounding box center [525, 126] width 1051 height 599
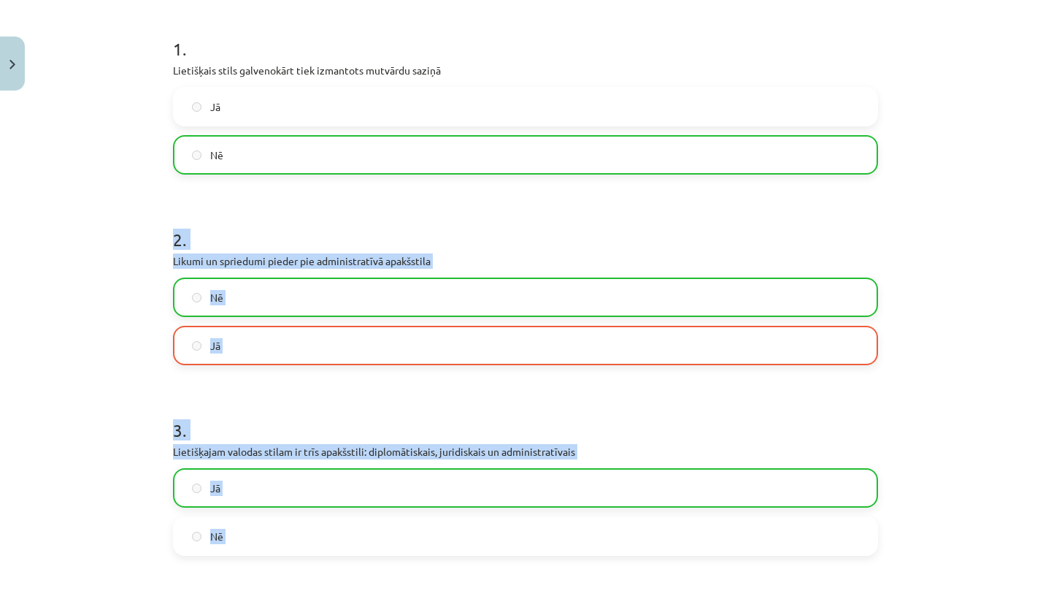
drag, startPoint x: 391, startPoint y: 469, endPoint x: 394, endPoint y: 598, distance: 129.2
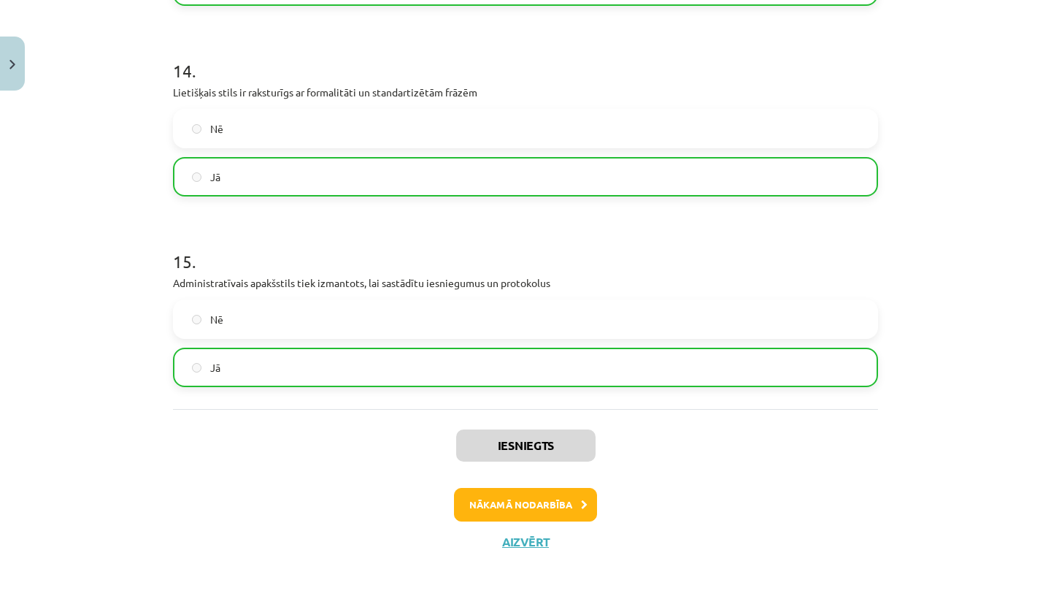
scroll to position [2738, 0]
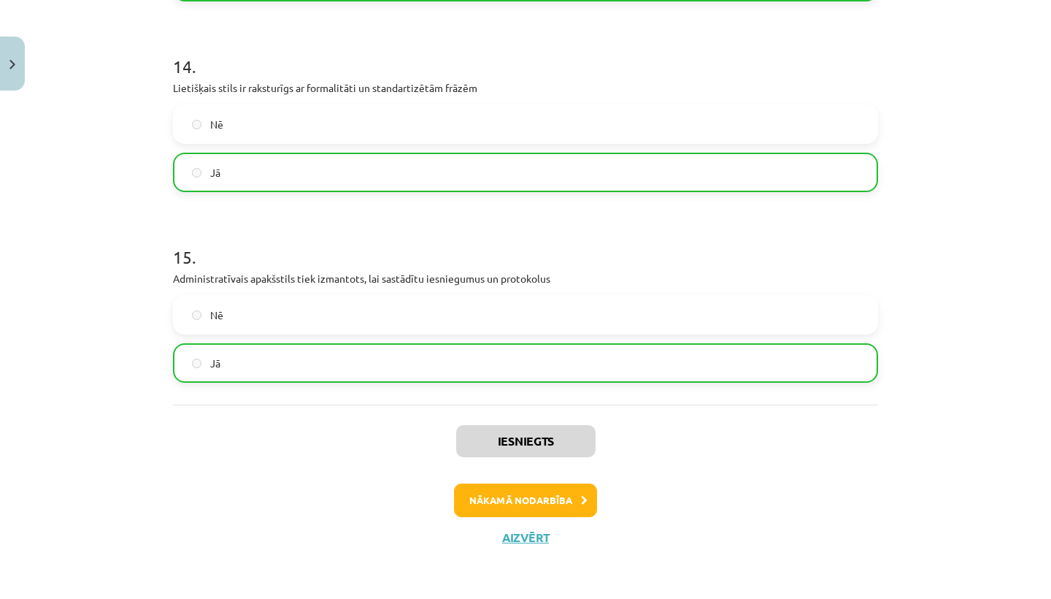
drag, startPoint x: 512, startPoint y: 227, endPoint x: 589, endPoint y: 598, distance: 378.8
click at [589, 598] on div "Mācību tēma: Latviešu valodas i - 11. klases 2. ieskaites mācību materiāls (a,b…" at bounding box center [525, 299] width 1051 height 599
click at [508, 502] on button "Nākamā nodarbība" at bounding box center [525, 500] width 143 height 34
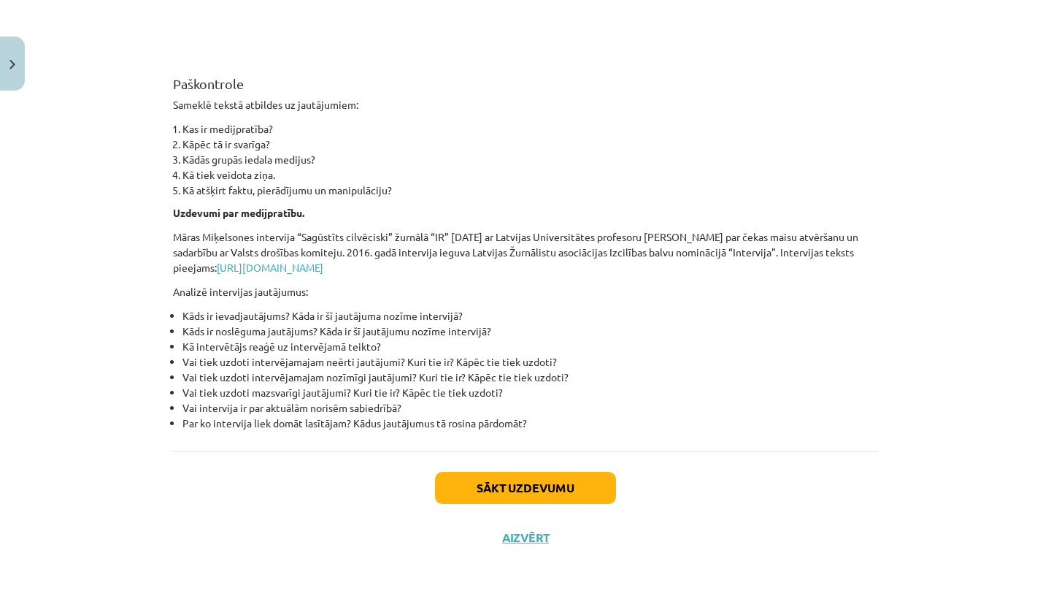
scroll to position [3437, 0]
drag, startPoint x: 609, startPoint y: 455, endPoint x: 614, endPoint y: 598, distance: 143.2
click at [614, 598] on div "Mācību tēma: Latviešu valodas i - 11. klases 2. ieskaites mācību materiāls (a,b…" at bounding box center [525, 299] width 1051 height 599
click at [520, 537] on button "Aizvērt" at bounding box center [525, 537] width 55 height 15
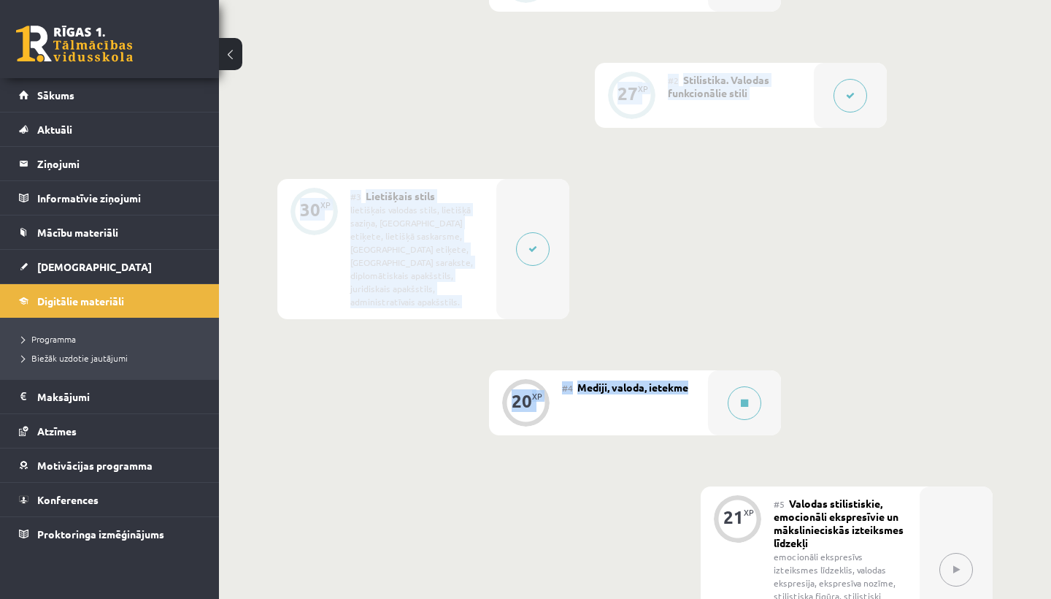
drag, startPoint x: 650, startPoint y: 220, endPoint x: 685, endPoint y: 591, distance: 372.5
click at [688, 592] on div "0 XP #1 Pirms sāc mācīties! Ievada daļa 27 XP #2 Stilistika. Valodas funkcionāl…" at bounding box center [634, 358] width 715 height 822
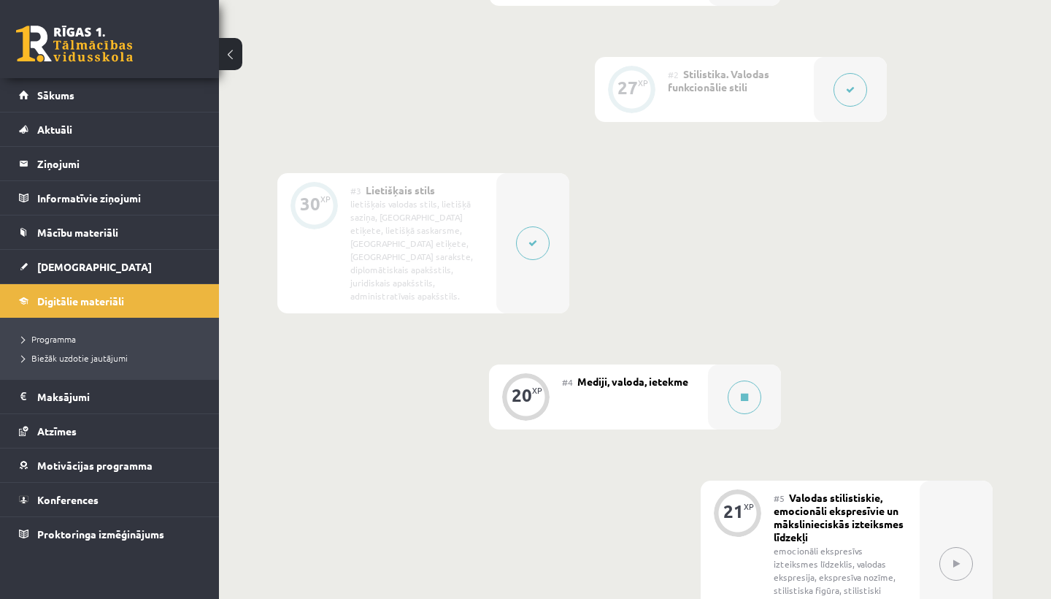
click at [658, 537] on div "0 XP #1 Pirms sāc mācīties! Ievada daļa 27 XP #2 Stilistika. Valodas funkcionāl…" at bounding box center [634, 352] width 715 height 822
drag, startPoint x: 615, startPoint y: 510, endPoint x: 618, endPoint y: 538, distance: 28.0
click at [618, 539] on div "0 XP #1 Pirms sāc mācīties! Ievada daļa 27 XP #2 Stilistika. Valodas funkcionāl…" at bounding box center [634, 352] width 715 height 822
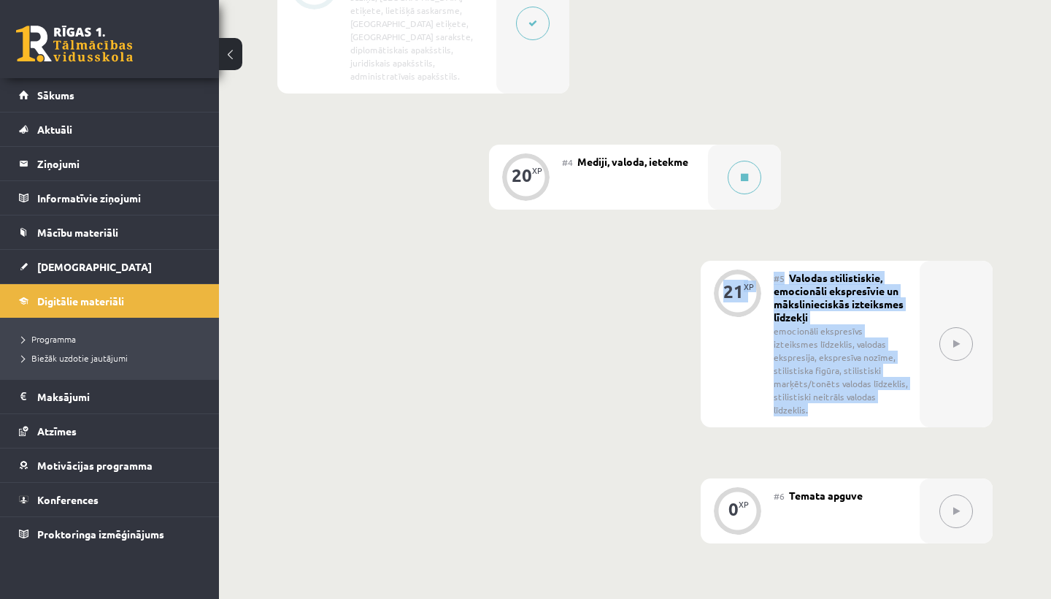
drag, startPoint x: 623, startPoint y: 540, endPoint x: 612, endPoint y: 589, distance: 50.1
click at [612, 589] on div "0 XP #1 Pirms sāc mācīties! Ievada daļa 27 XP #2 Stilistika. Valodas funkcionāl…" at bounding box center [635, 158] width 832 height 990
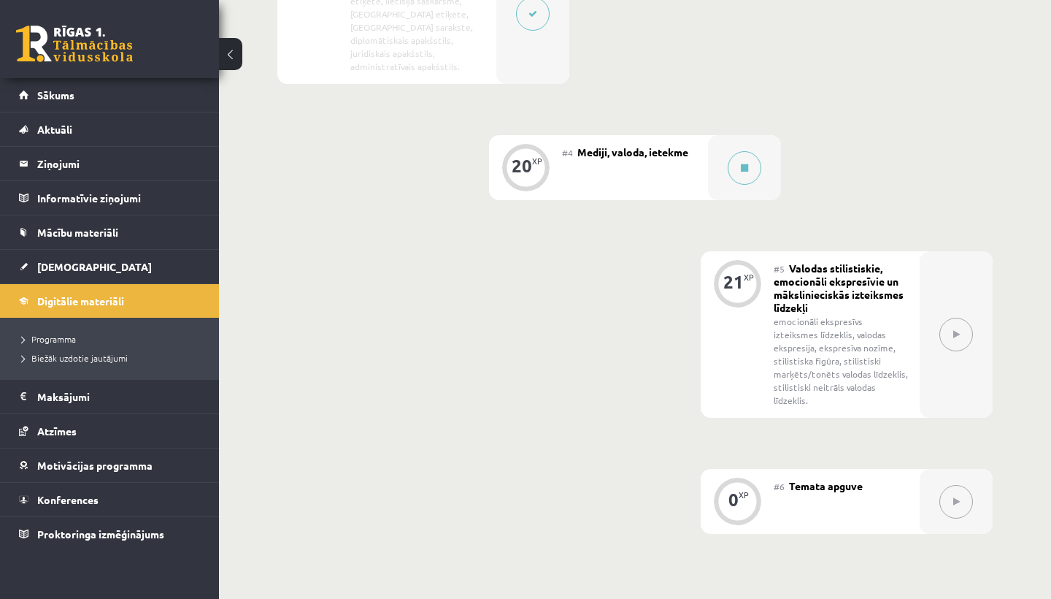
click at [608, 153] on div "#4 Mediji, valoda, ietekme" at bounding box center [635, 167] width 146 height 65
click at [747, 164] on icon at bounding box center [744, 168] width 7 height 9
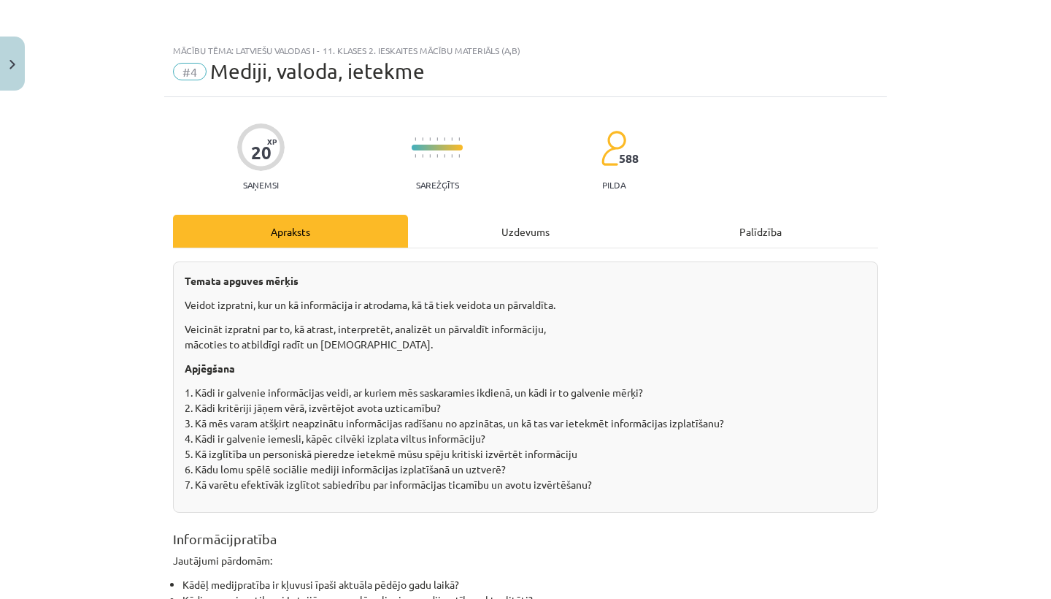
click at [537, 230] on div "Uzdevums" at bounding box center [525, 231] width 235 height 33
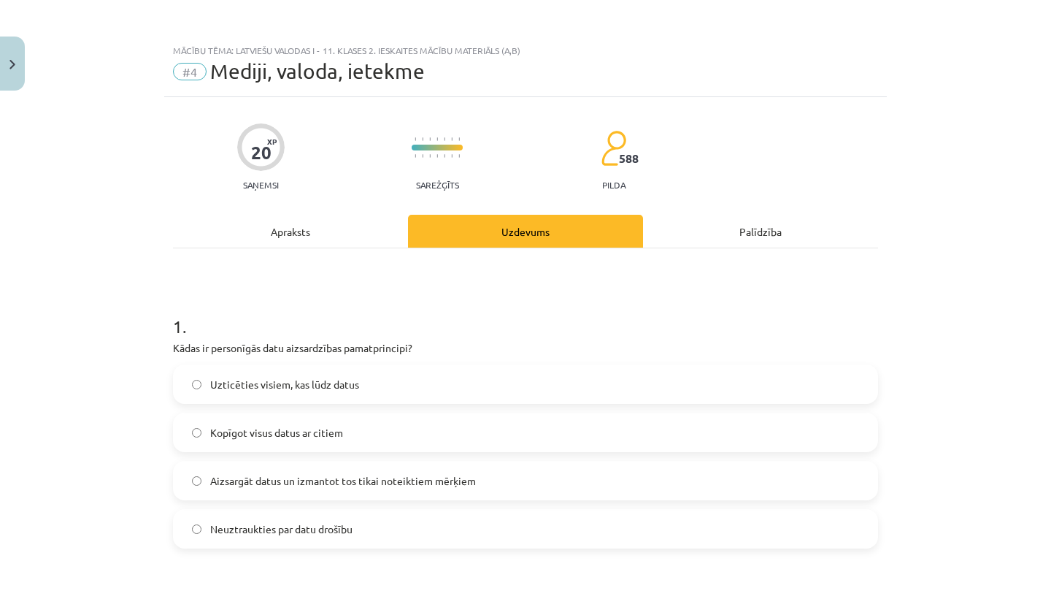
scroll to position [36, 0]
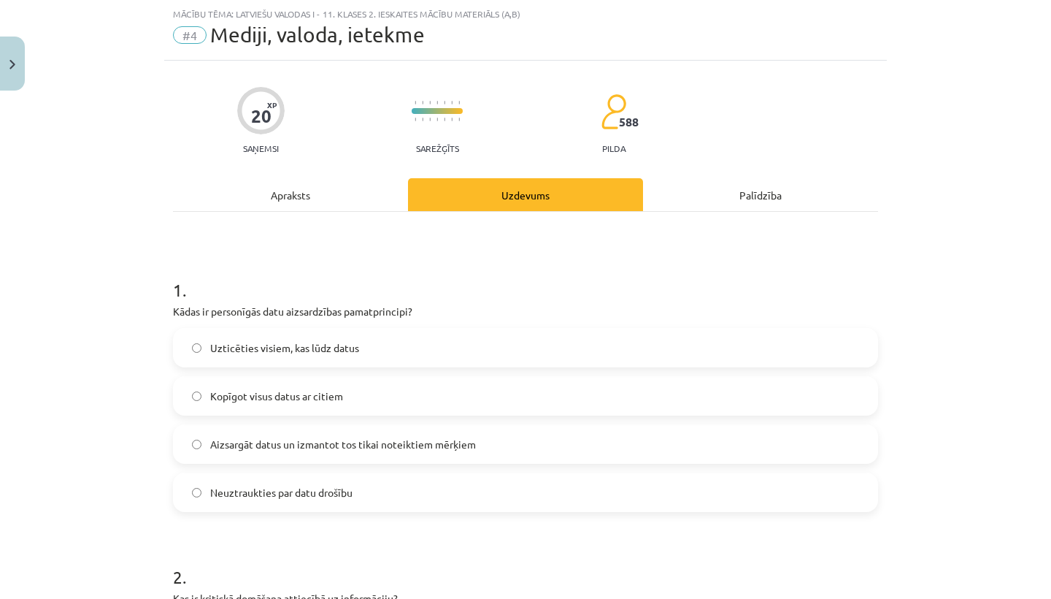
click at [418, 440] on span "Aizsargāt datus un izmantot tos tikai noteiktiem mērķiem" at bounding box center [343, 444] width 266 height 15
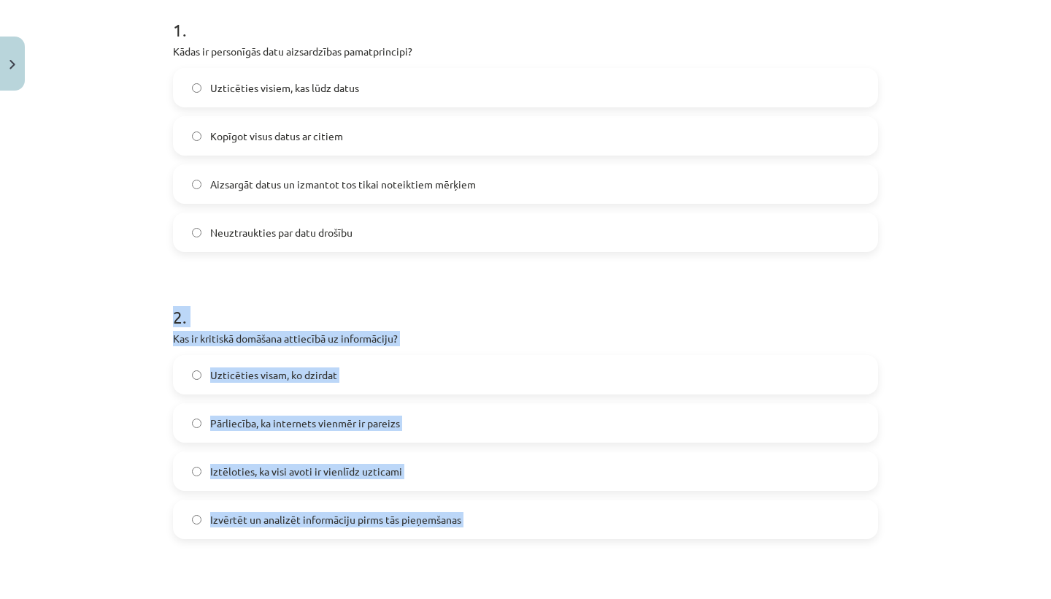
drag, startPoint x: 420, startPoint y: 534, endPoint x: 415, endPoint y: 587, distance: 53.5
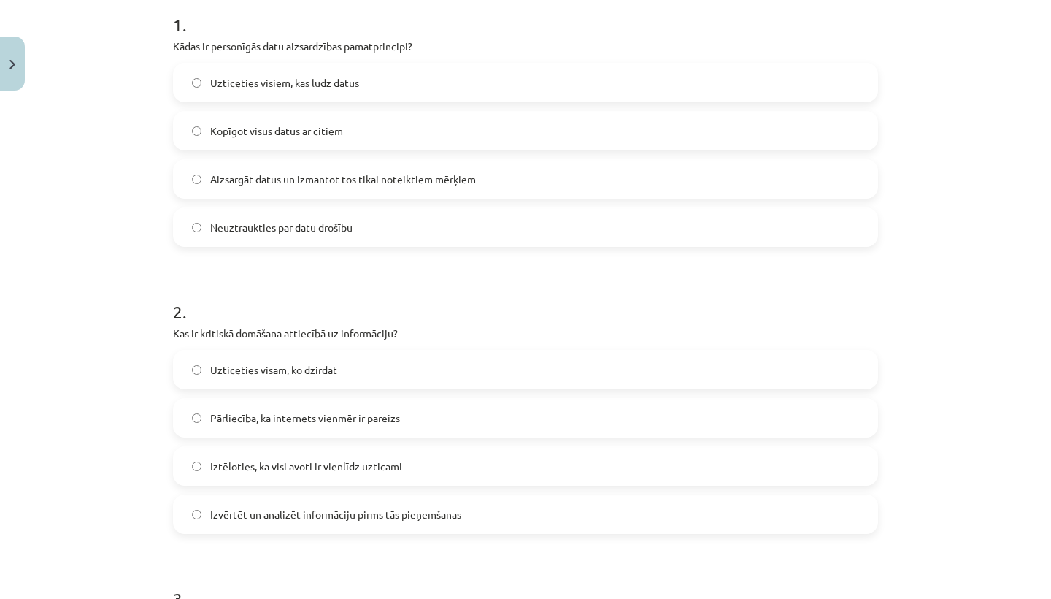
click at [342, 515] on span "Izvērtēt un analizēt informāciju pirms tās pieņemšanas" at bounding box center [335, 514] width 251 height 15
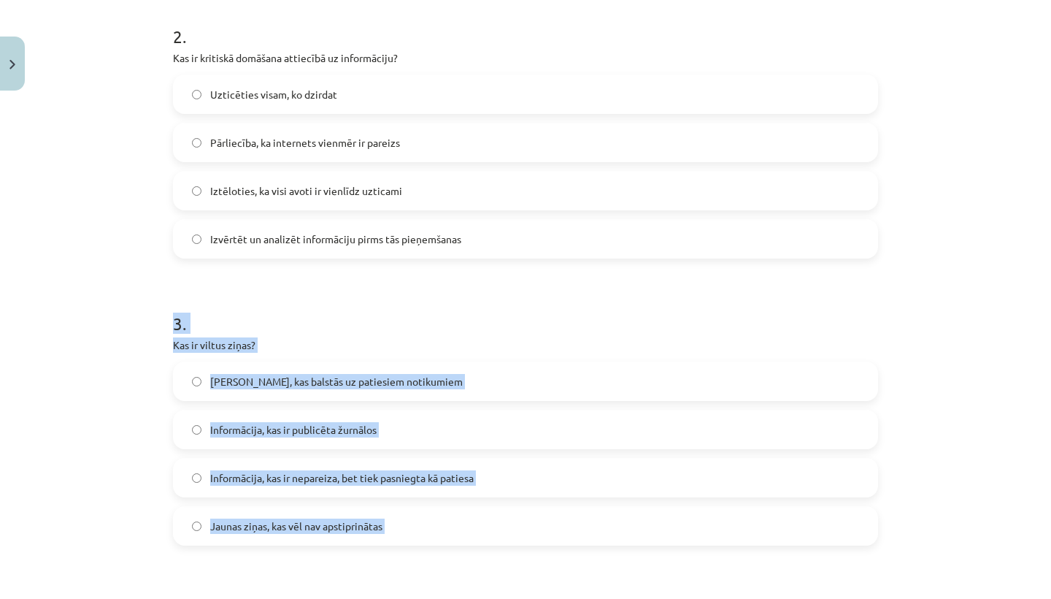
drag, startPoint x: 346, startPoint y: 560, endPoint x: 345, endPoint y: 593, distance: 33.6
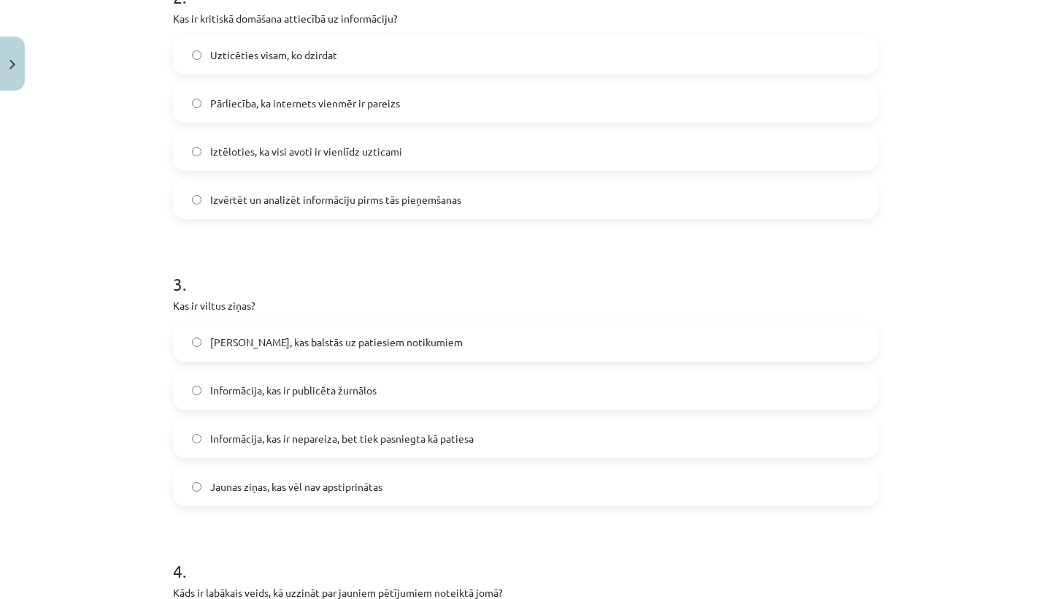
click at [283, 438] on span "Informācija, kas ir nepareiza, bet tiek pasniegta kā patiesa" at bounding box center [342, 438] width 264 height 15
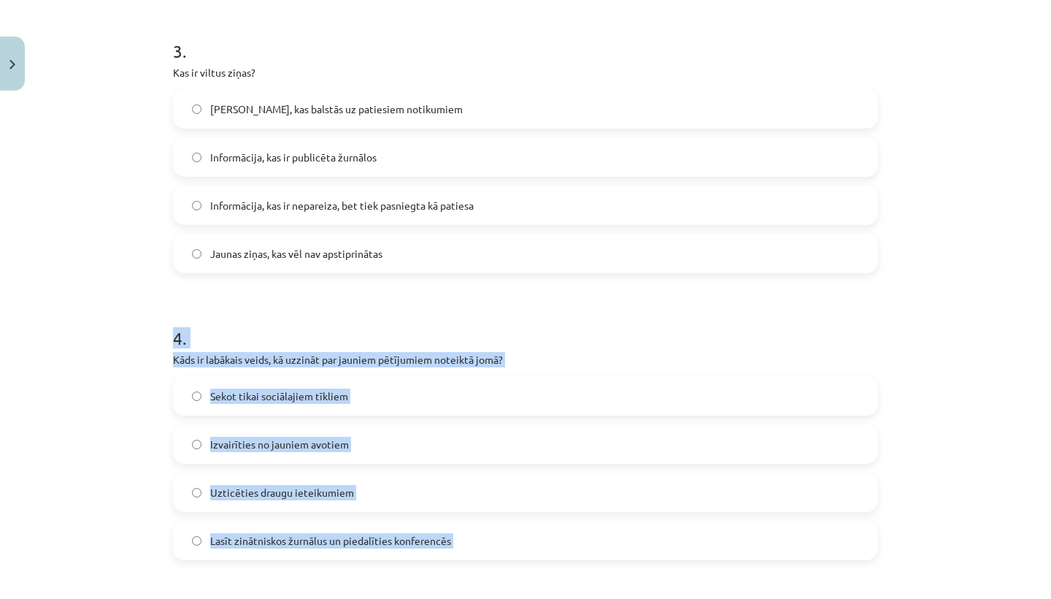
scroll to position [904, 0]
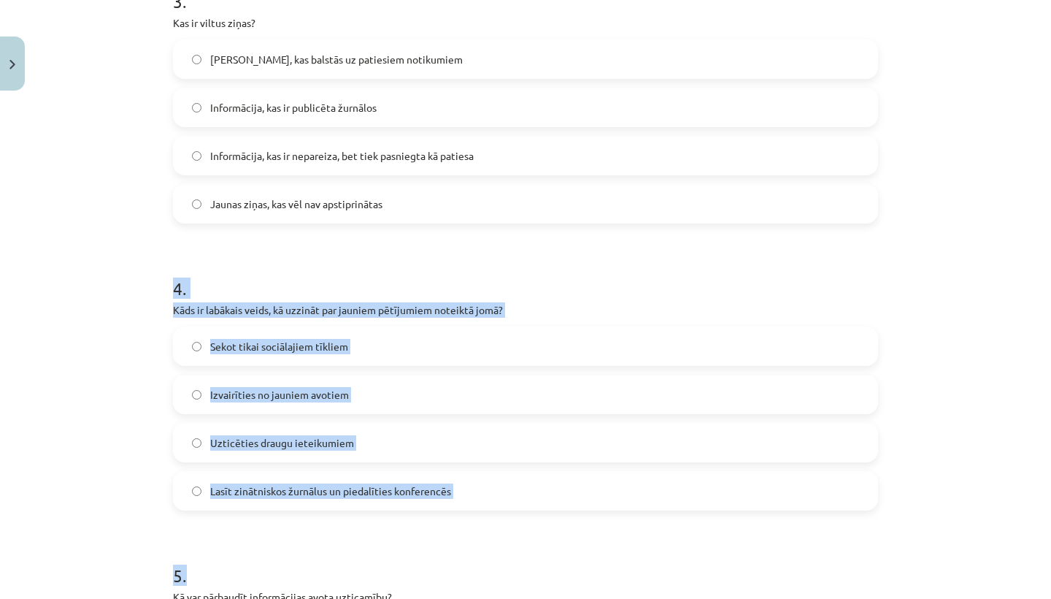
drag, startPoint x: 321, startPoint y: 539, endPoint x: 328, endPoint y: 598, distance: 59.5
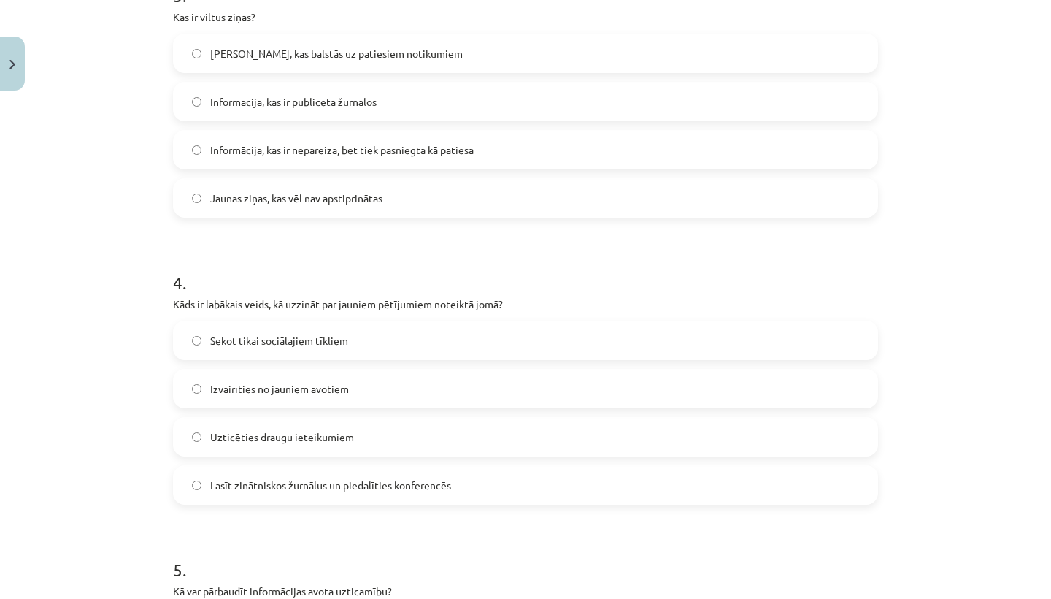
click at [301, 545] on h1 "5 ." at bounding box center [525, 556] width 705 height 45
click at [305, 483] on span "Lasīt zinātniskos žurnālus un piedalīties konferencēs" at bounding box center [330, 484] width 241 height 15
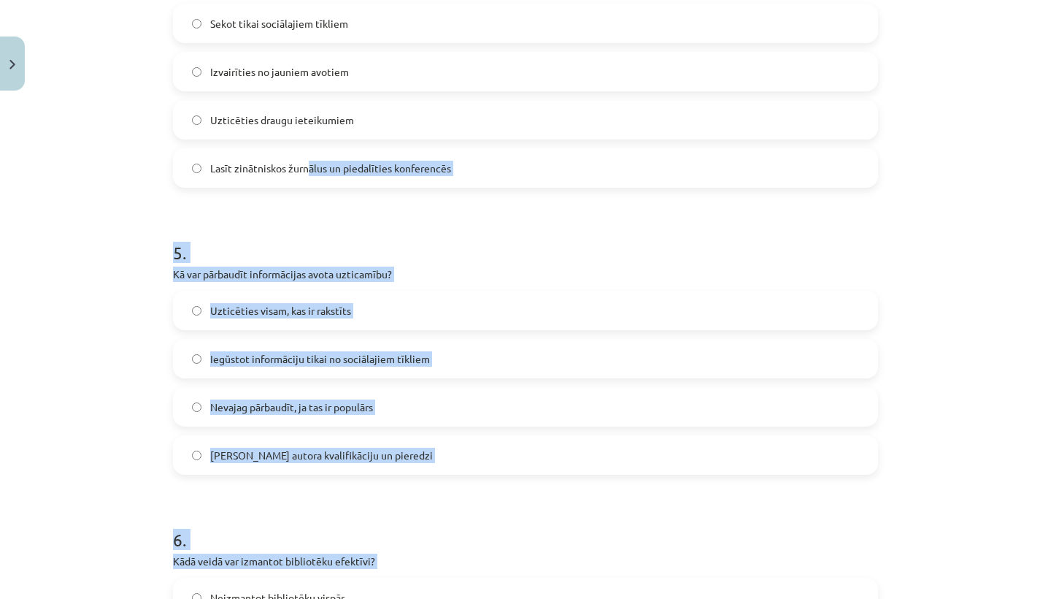
scroll to position [1223, 0]
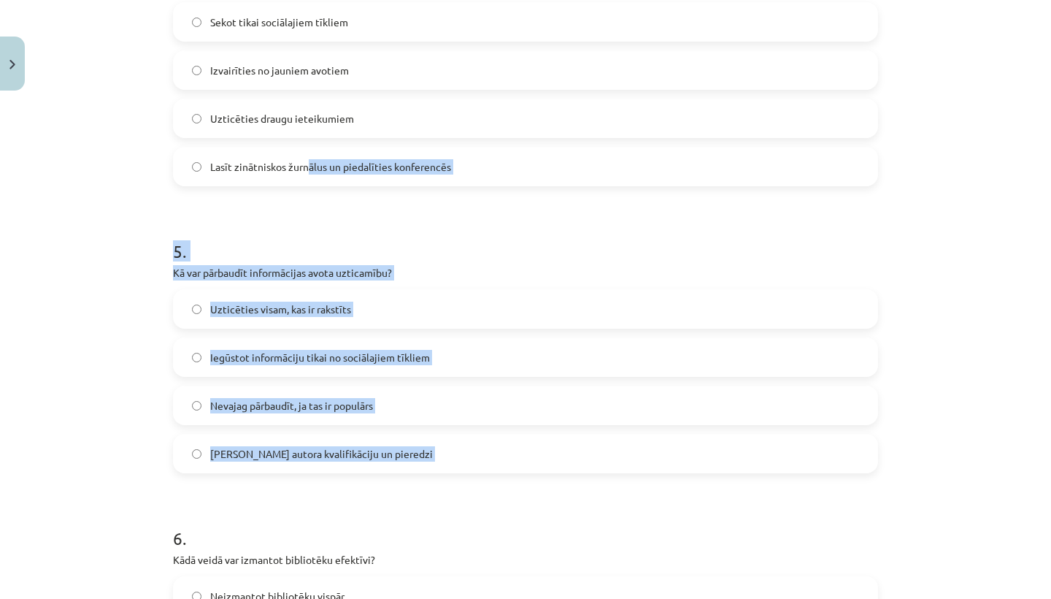
drag, startPoint x: 310, startPoint y: 487, endPoint x: 208, endPoint y: 491, distance: 102.3
click at [208, 491] on form "1 . Kādas ir personīgās datu aizsardzības pamatprincipi? Uzticēties visiem, kas…" at bounding box center [525, 488] width 705 height 2840
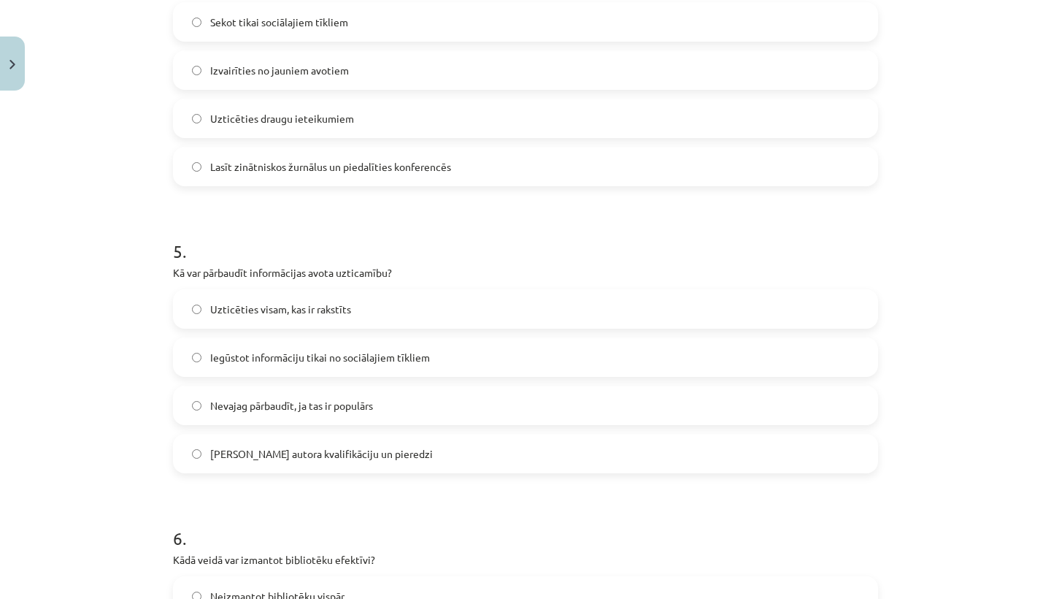
click at [208, 491] on form "1 . Kādas ir personīgās datu aizsardzības pamatprincipi? Uzticēties visiem, kas…" at bounding box center [525, 488] width 705 height 2840
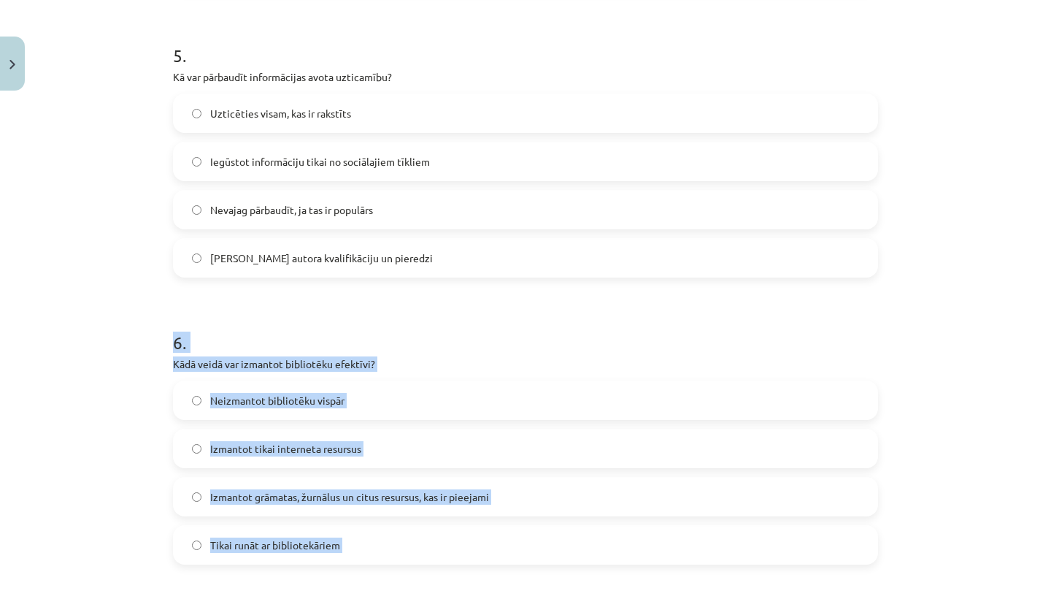
drag, startPoint x: 245, startPoint y: 526, endPoint x: 238, endPoint y: 591, distance: 65.3
click at [238, 591] on form "1 . Kādas ir personīgās datu aizsardzības pamatprincipi? Uzticēties visiem, kas…" at bounding box center [525, 292] width 705 height 2840
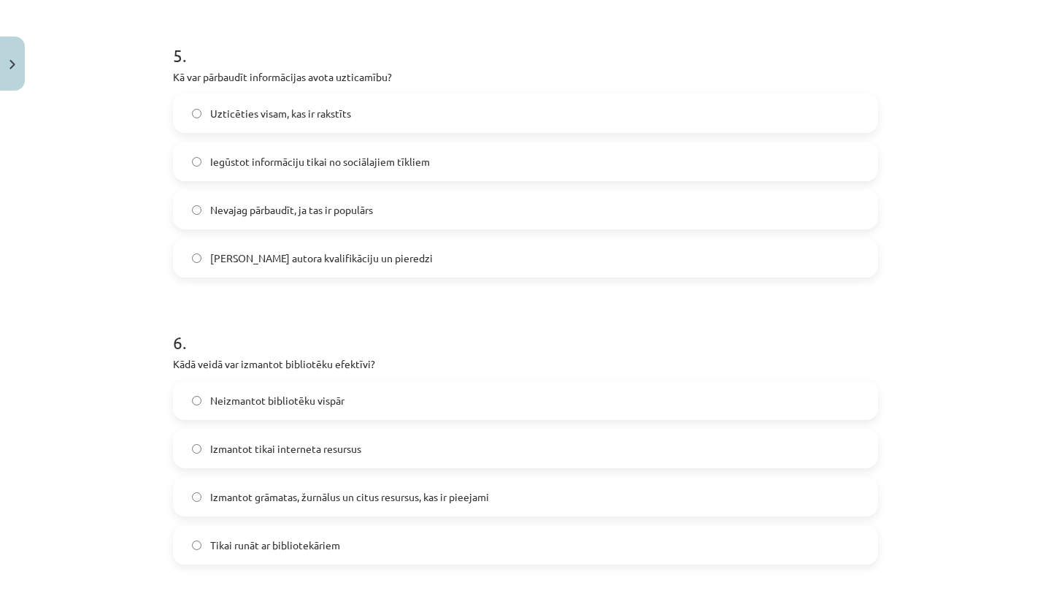
click at [238, 591] on form "1 . Kādas ir personīgās datu aizsardzības pamatprincipi? Uzticēties visiem, kas…" at bounding box center [525, 292] width 705 height 2840
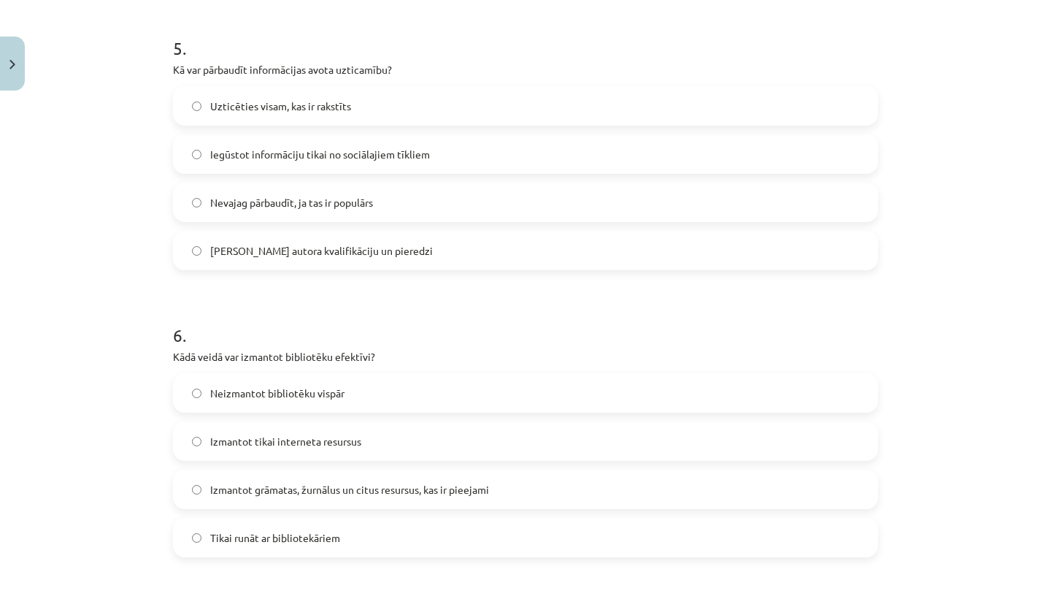
click at [306, 485] on span "Izmantot grāmatas, žurnālus un citus resursus, kas ir pieejami" at bounding box center [349, 489] width 279 height 15
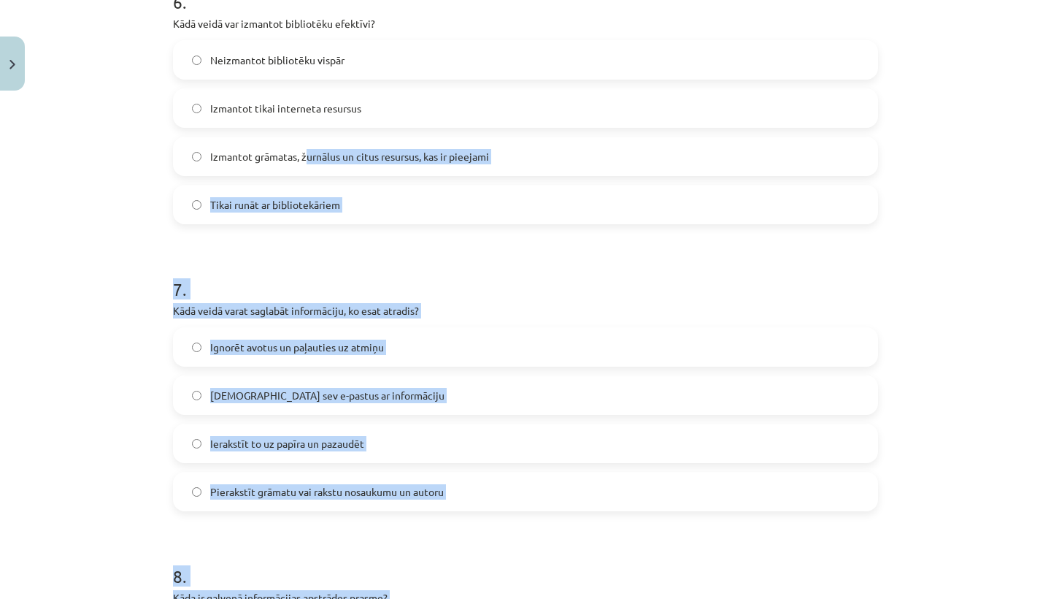
drag, startPoint x: 306, startPoint y: 487, endPoint x: 296, endPoint y: 586, distance: 99.8
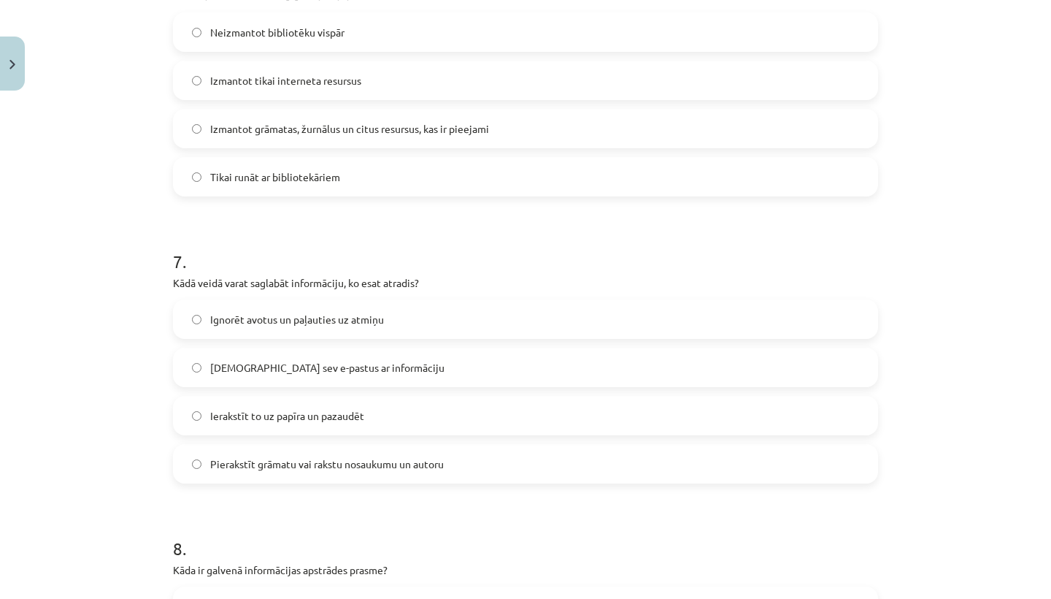
click at [309, 471] on span "Pierakstīt grāmatu vai rakstu nosaukumu un autoru" at bounding box center [327, 463] width 234 height 15
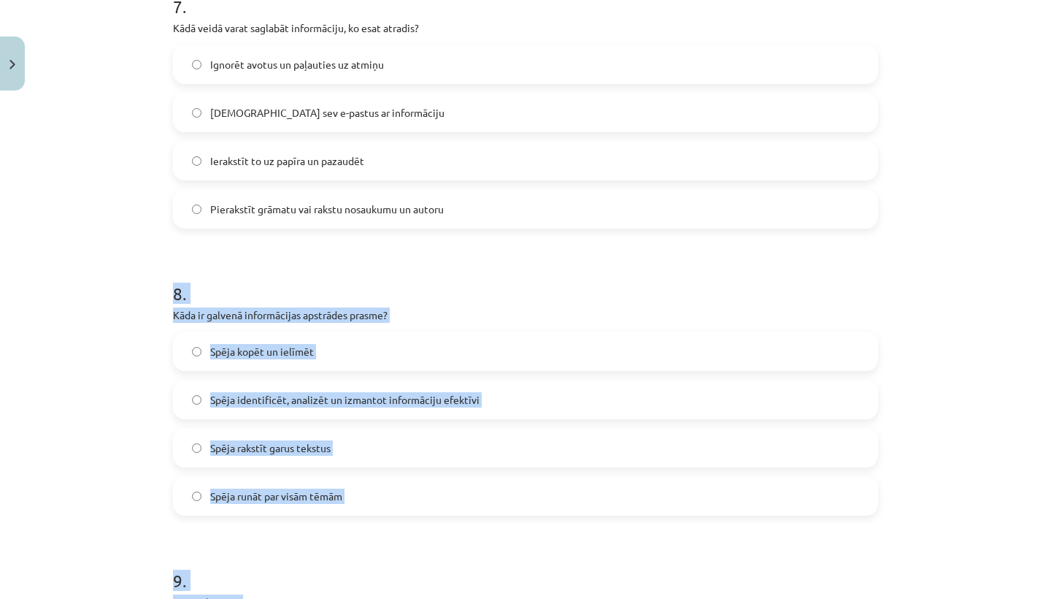
scroll to position [2080, 0]
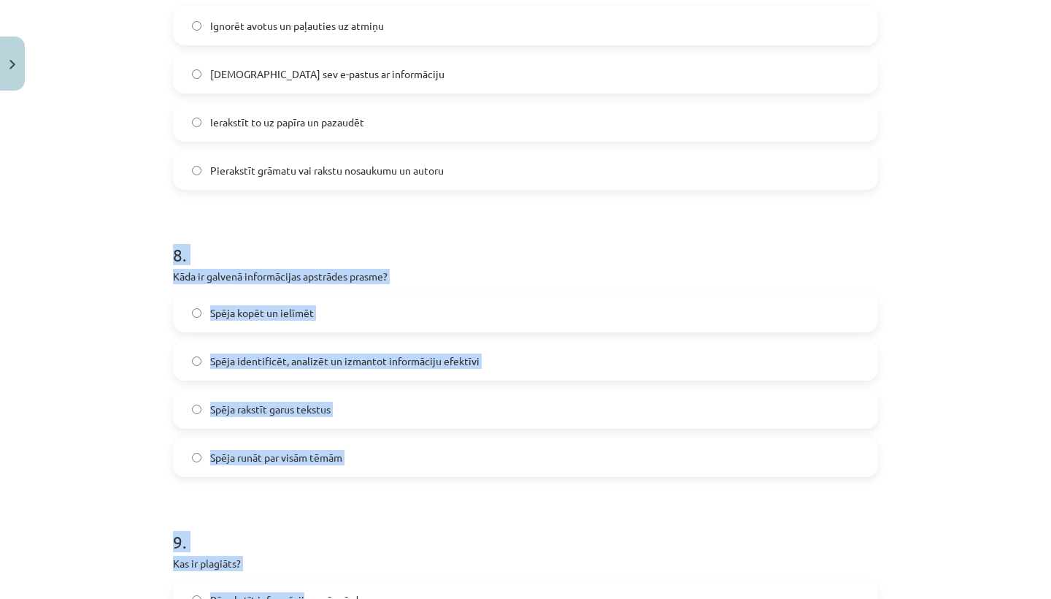
drag, startPoint x: 310, startPoint y: 485, endPoint x: 305, endPoint y: 590, distance: 104.5
click at [293, 528] on h1 "9 ." at bounding box center [525, 528] width 705 height 45
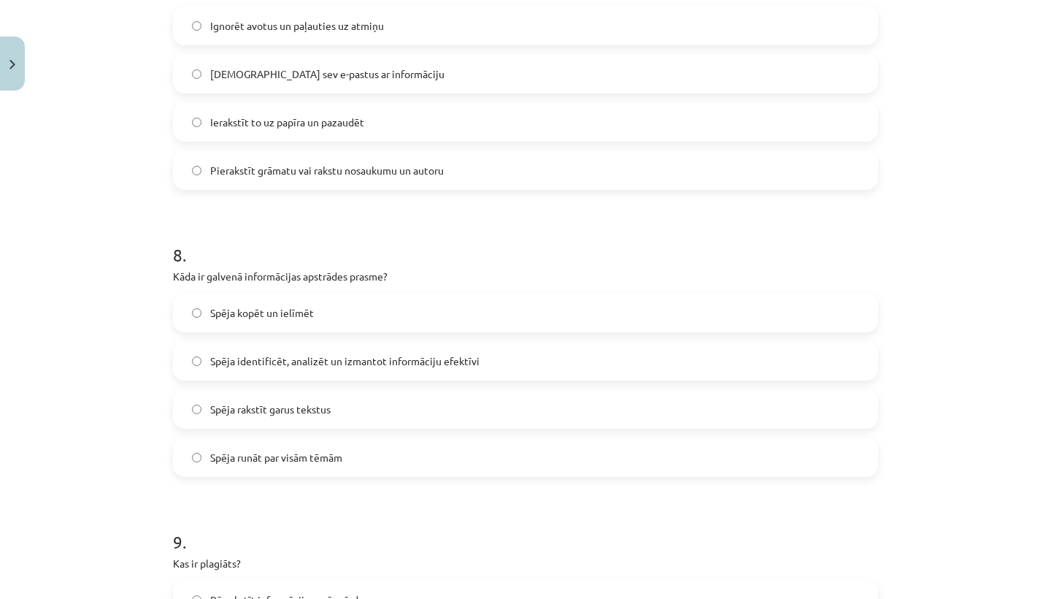
click at [361, 358] on span "Spēja identificēt, analizēt un izmantot informāciju efektīvi" at bounding box center [344, 360] width 269 height 15
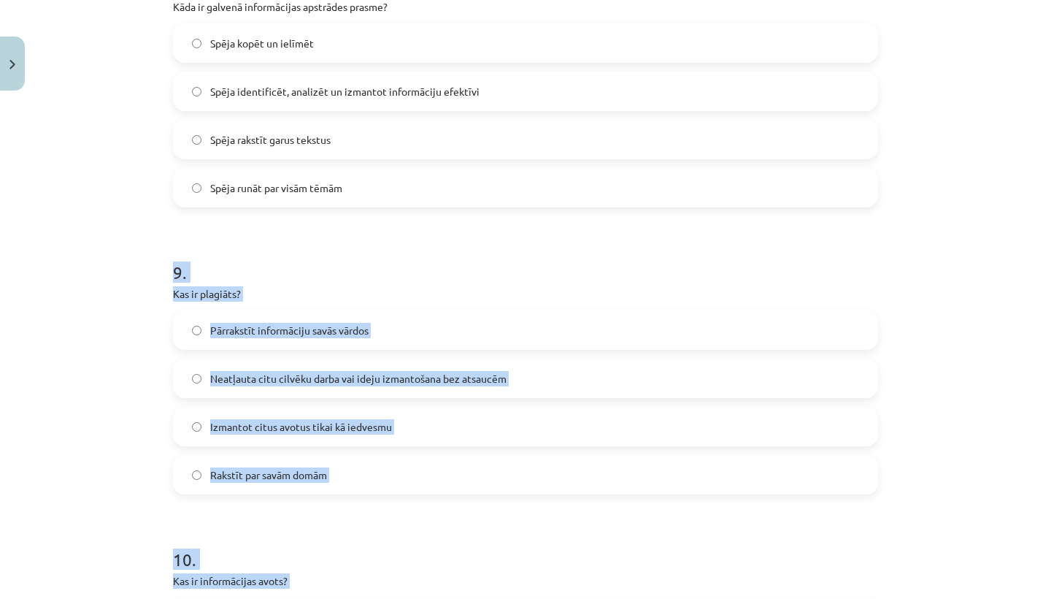
drag, startPoint x: 345, startPoint y: 519, endPoint x: 331, endPoint y: 593, distance: 75.7
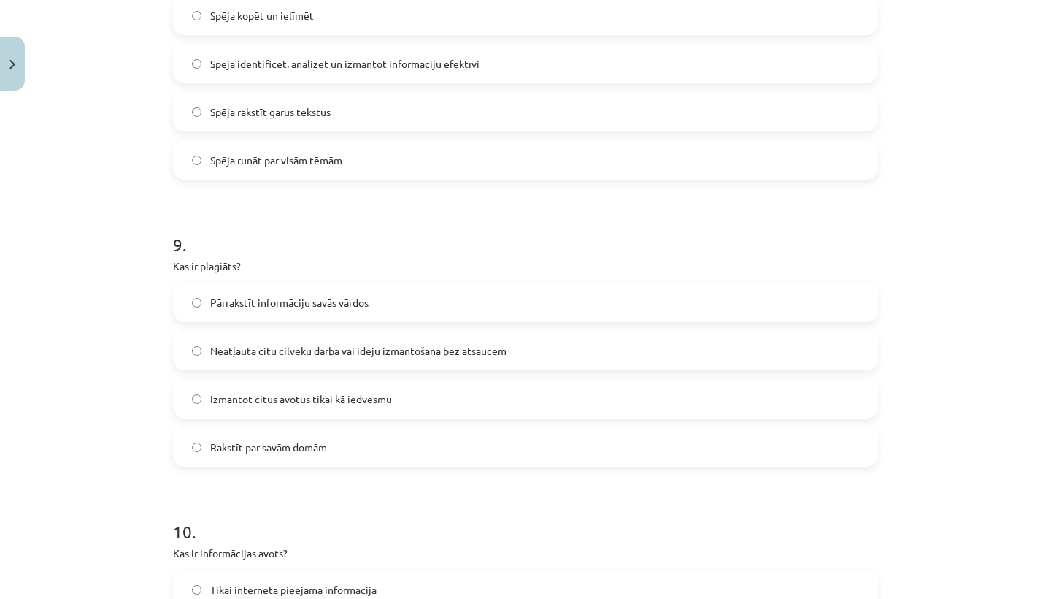
click at [312, 507] on h1 "10 ." at bounding box center [525, 518] width 705 height 45
click at [307, 321] on div "Pārrakstīt informāciju savās vārdos" at bounding box center [525, 302] width 705 height 39
click at [317, 341] on label "Neatļauta citu cilvēku darba vai ideju izmantošana bez atsaucēm" at bounding box center [525, 350] width 702 height 36
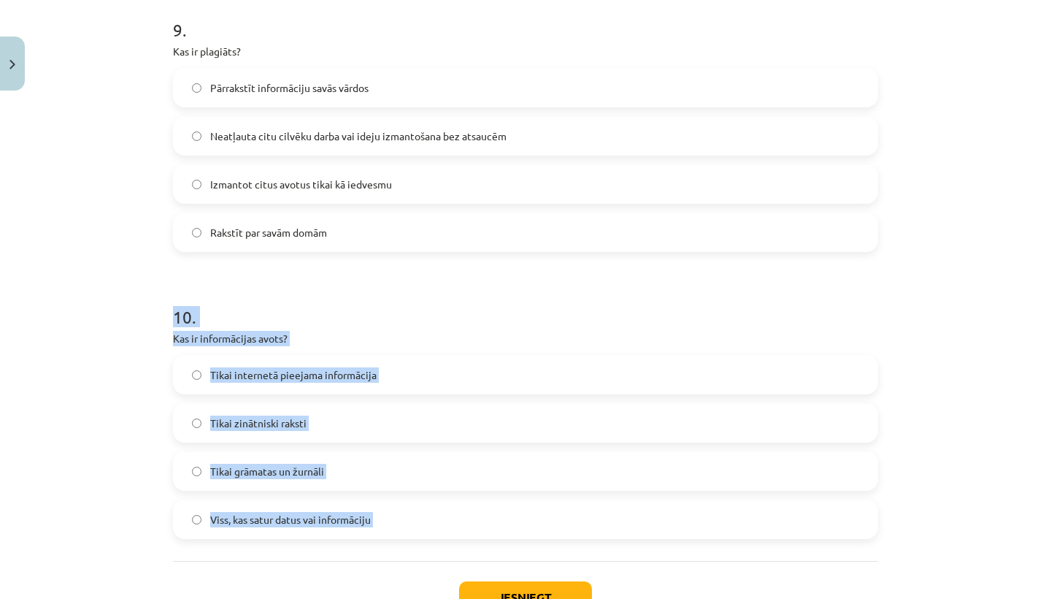
drag, startPoint x: 306, startPoint y: 511, endPoint x: 302, endPoint y: 598, distance: 86.9
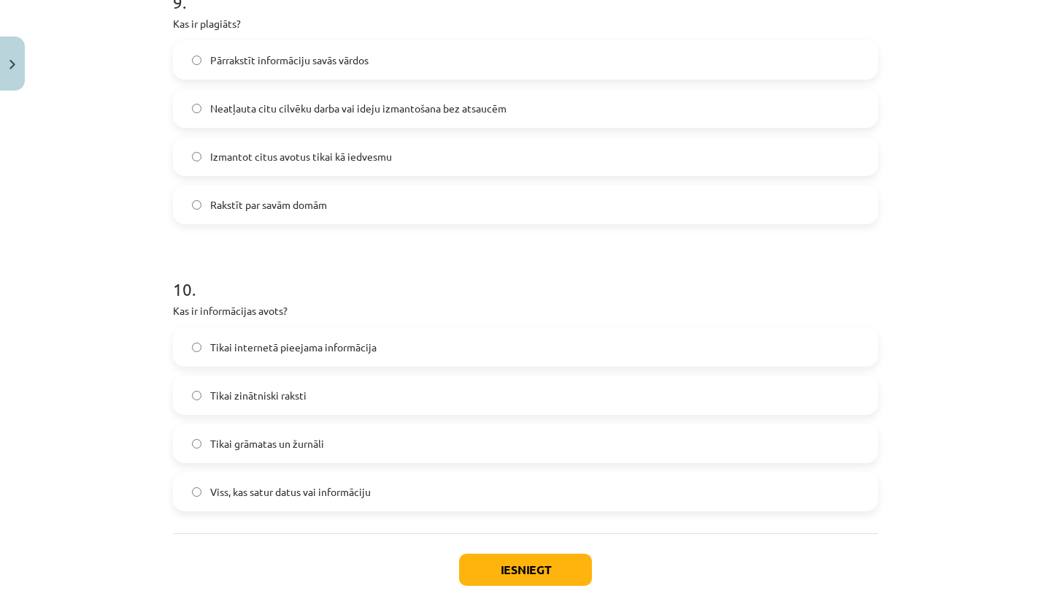
click at [304, 346] on span "Tikai internetā pieejama informācija" at bounding box center [293, 346] width 166 height 15
click at [304, 491] on span "Viss, kas satur datus vai informāciju" at bounding box center [290, 491] width 161 height 15
click at [516, 565] on button "Iesniegt" at bounding box center [525, 569] width 133 height 32
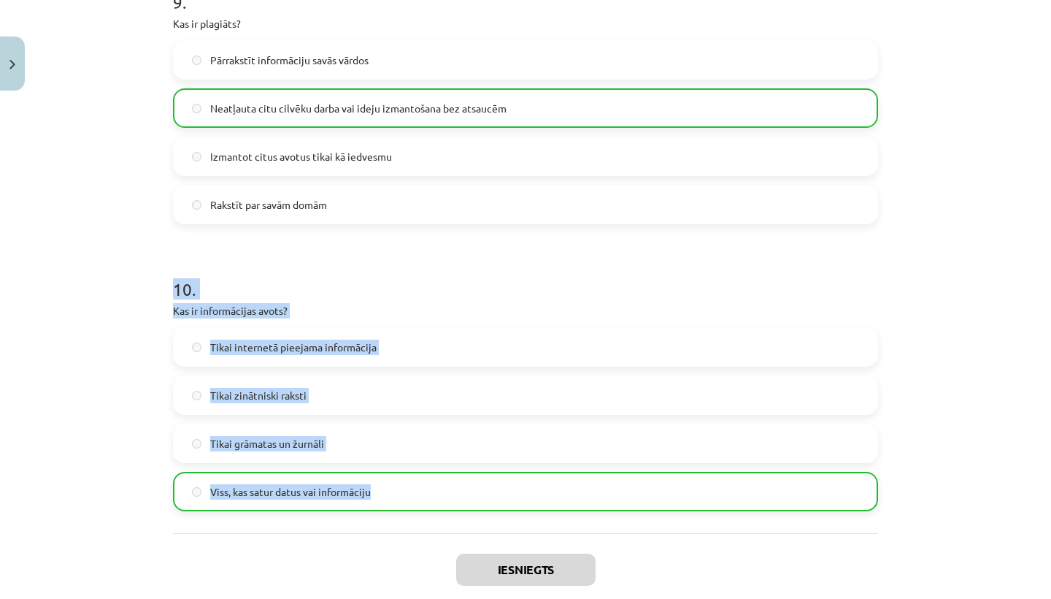
drag, startPoint x: 441, startPoint y: 521, endPoint x: 442, endPoint y: 277, distance: 244.5
click at [388, 288] on h1 "10 ." at bounding box center [525, 275] width 705 height 45
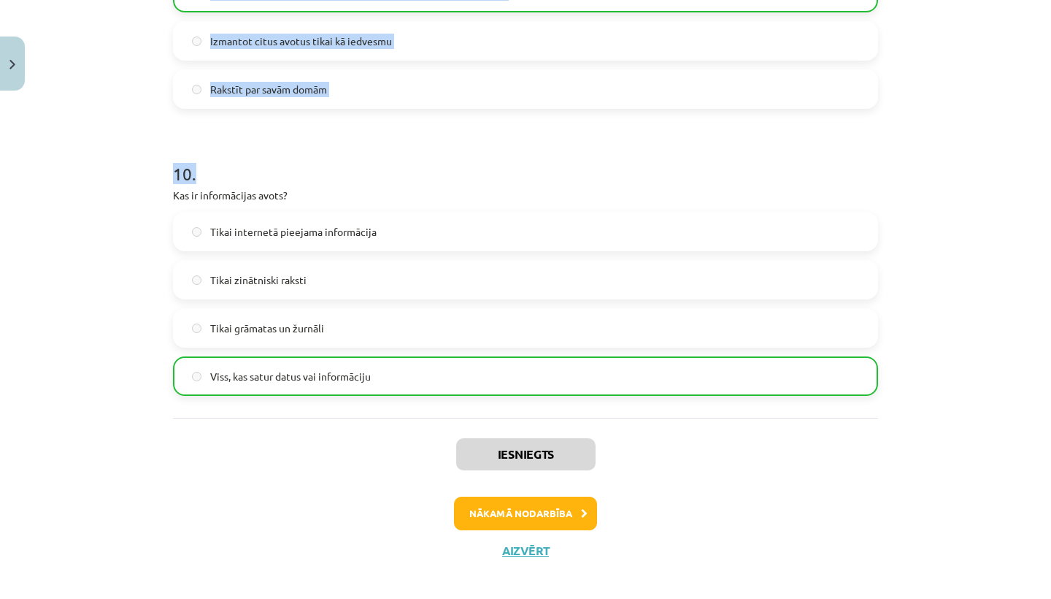
scroll to position [2749, 0]
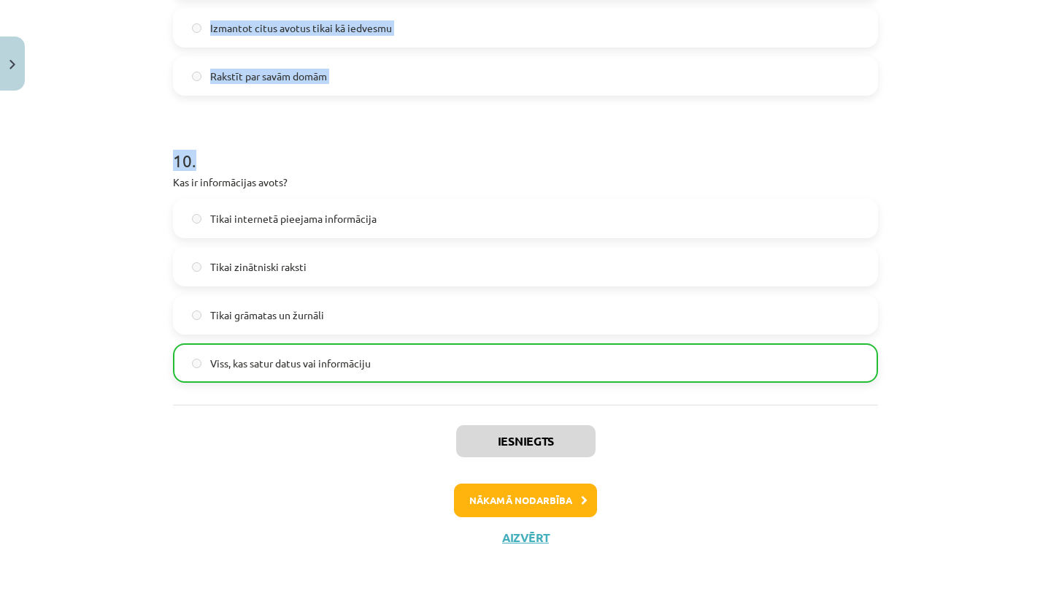
drag, startPoint x: 388, startPoint y: 288, endPoint x: 507, endPoint y: 598, distance: 332.0
click at [507, 598] on div "Mācību tēma: Latviešu valodas i - 11. klases 2. ieskaites mācību materiāls (a,b…" at bounding box center [525, 299] width 1051 height 599
click at [399, 462] on div "Iesniegts Nākamā nodarbība Aizvērt" at bounding box center [525, 478] width 705 height 149
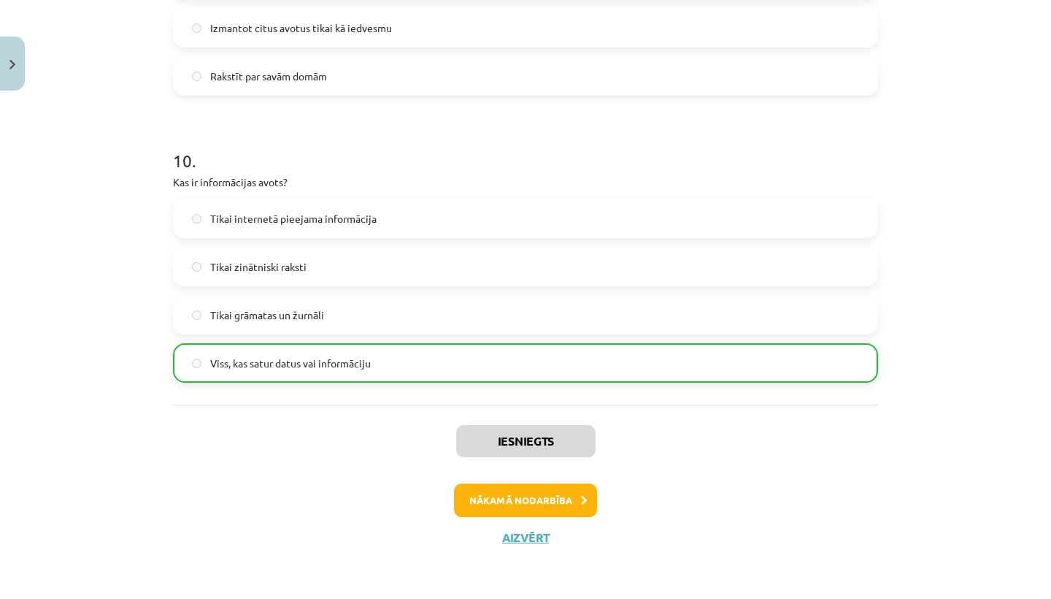
click at [549, 517] on div "Iesniegts Nākamā nodarbība Aizvērt" at bounding box center [525, 478] width 705 height 149
click at [546, 508] on button "Nākamā nodarbība" at bounding box center [525, 500] width 143 height 34
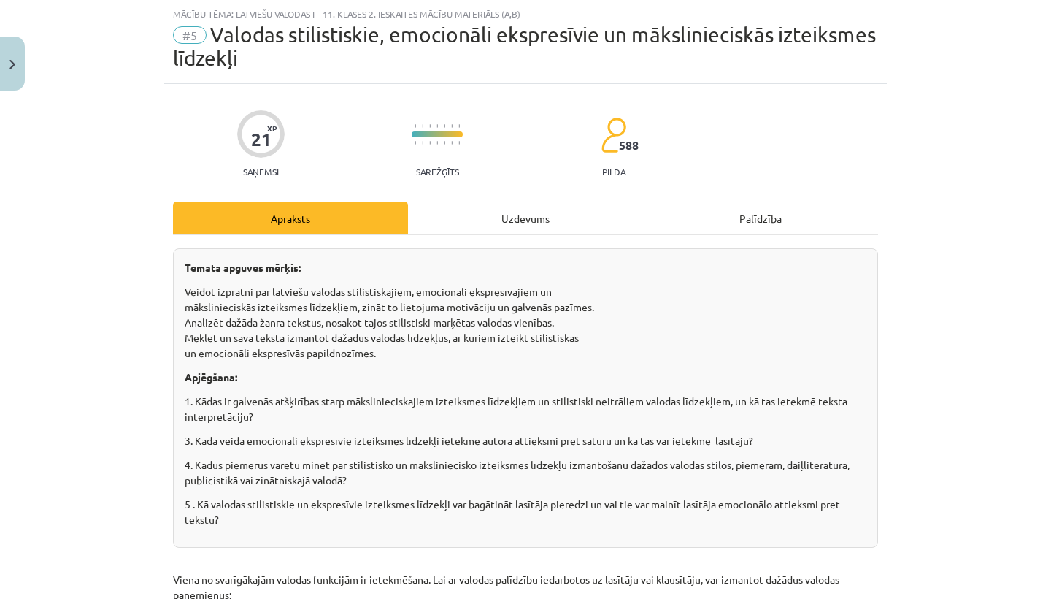
scroll to position [0, 0]
click at [483, 229] on div "Uzdevums" at bounding box center [525, 217] width 235 height 33
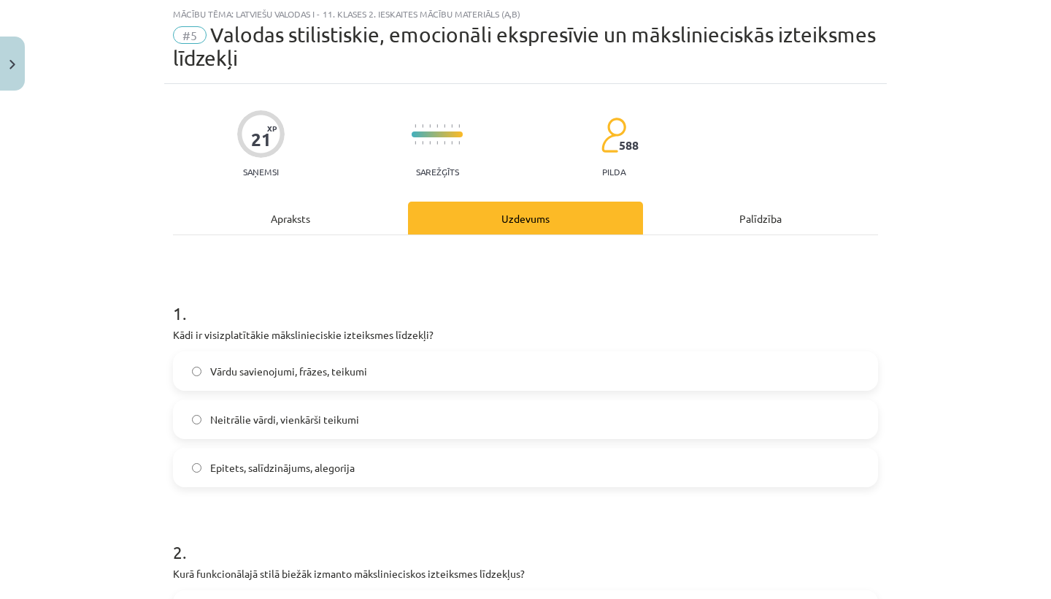
click at [320, 220] on div "Apraksts" at bounding box center [290, 217] width 235 height 33
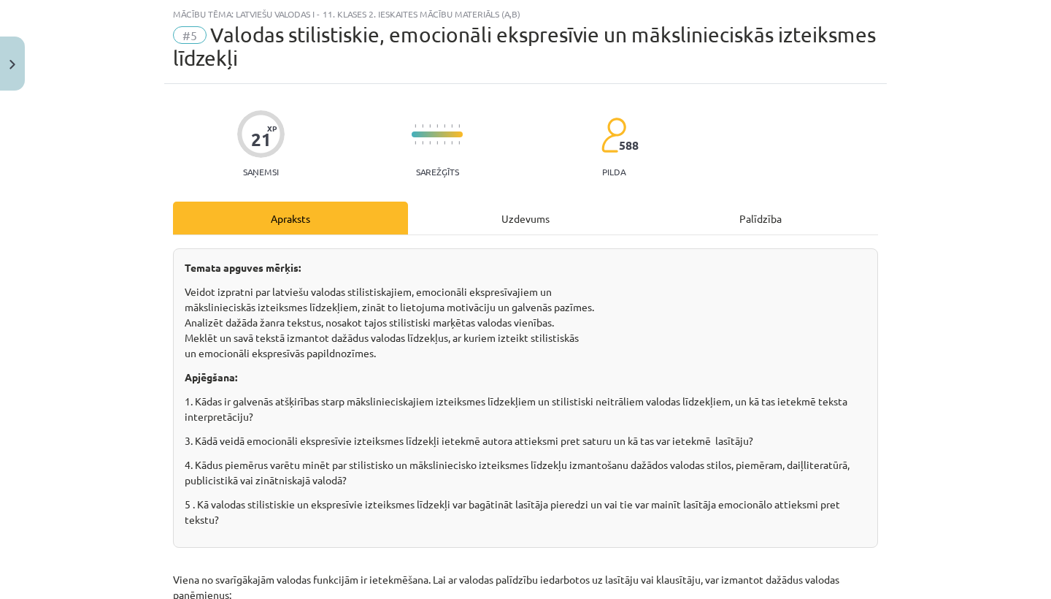
drag, startPoint x: 396, startPoint y: 322, endPoint x: 407, endPoint y: 533, distance: 211.2
click at [542, 292] on p "Veidot izpratni par latviešu valodas stilistiskajiem, emocionāli ekspresīvajiem…" at bounding box center [526, 322] width 682 height 77
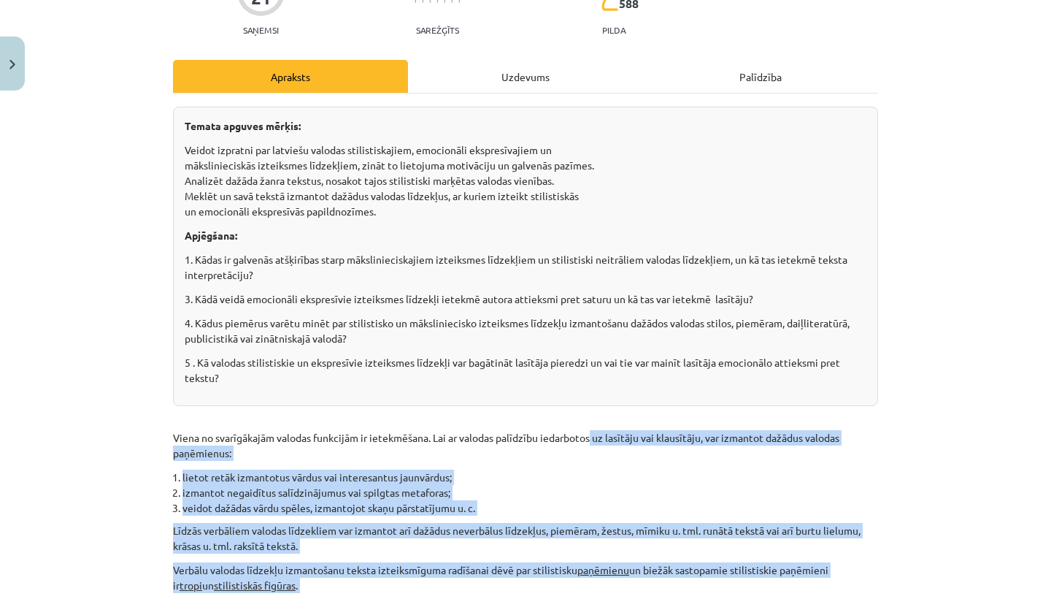
drag, startPoint x: 596, startPoint y: 574, endPoint x: 590, endPoint y: 589, distance: 15.7
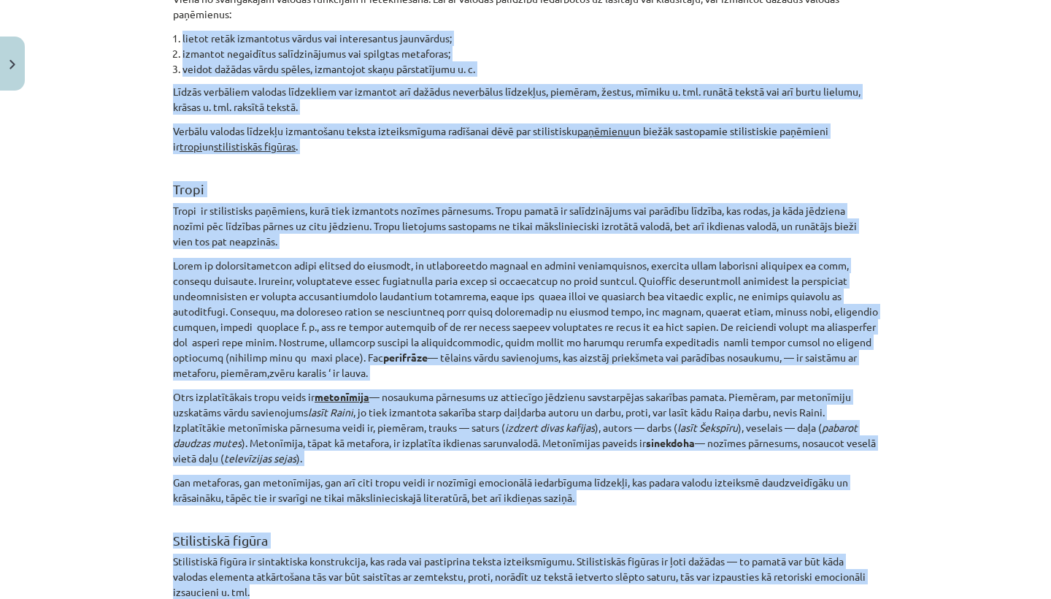
drag, startPoint x: 575, startPoint y: 460, endPoint x: 614, endPoint y: 598, distance: 143.3
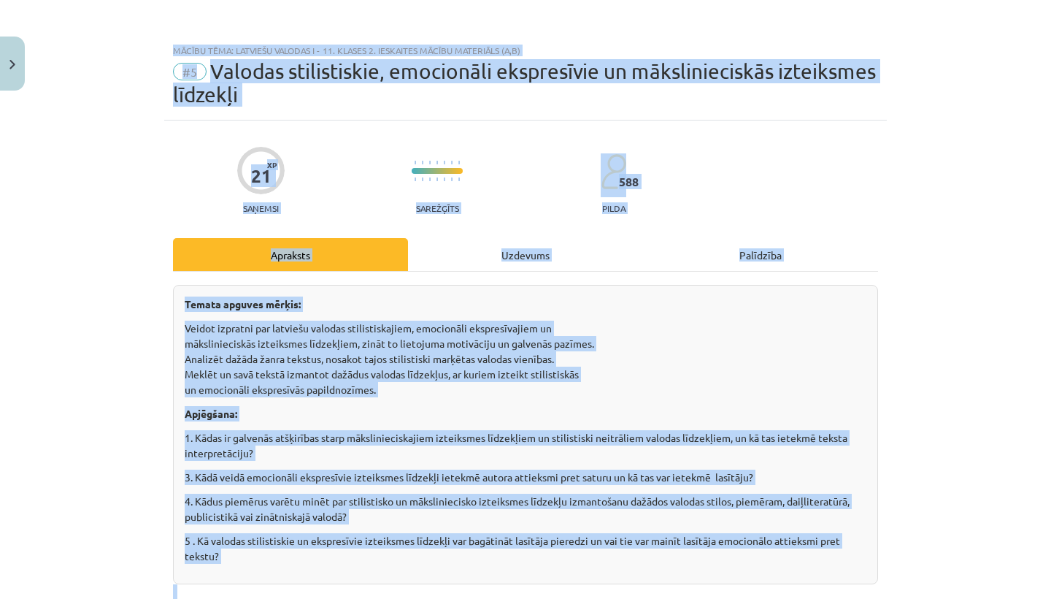
scroll to position [334, 0]
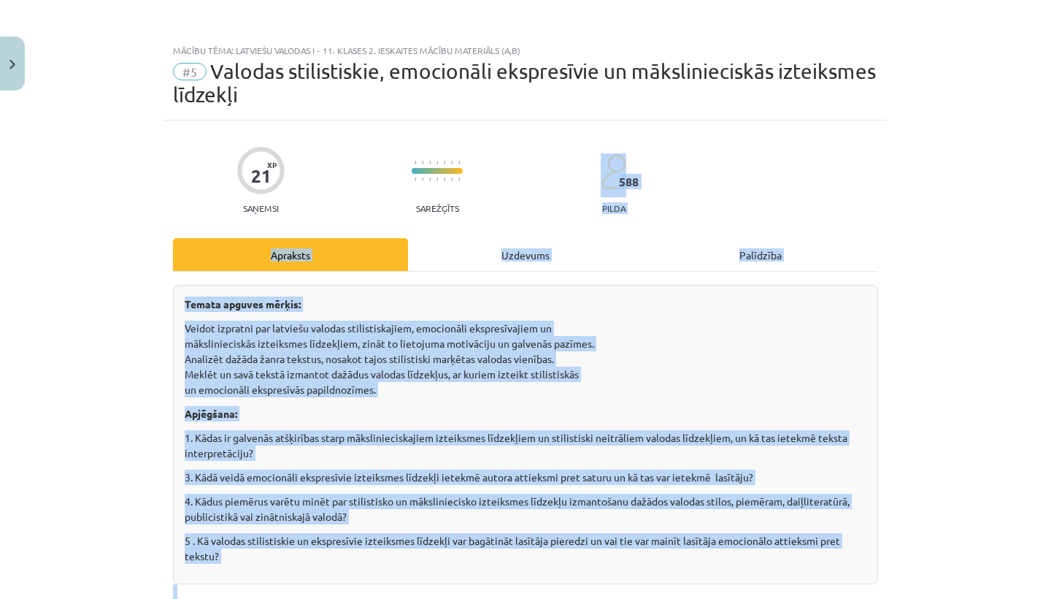
drag, startPoint x: 615, startPoint y: 598, endPoint x: 579, endPoint y: 225, distance: 374.8
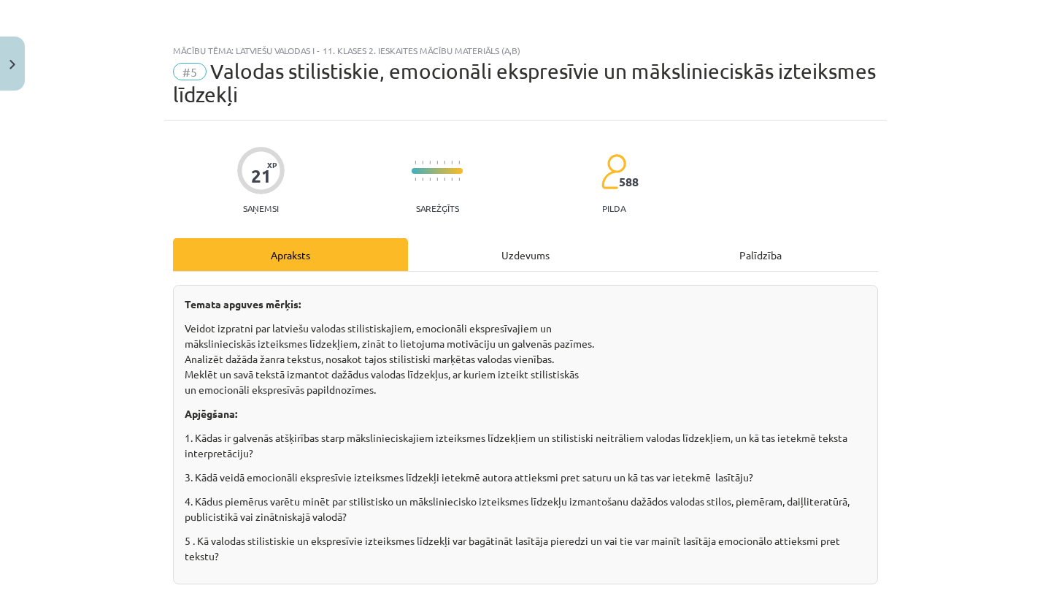
click at [556, 239] on div "Uzdevums" at bounding box center [525, 254] width 235 height 33
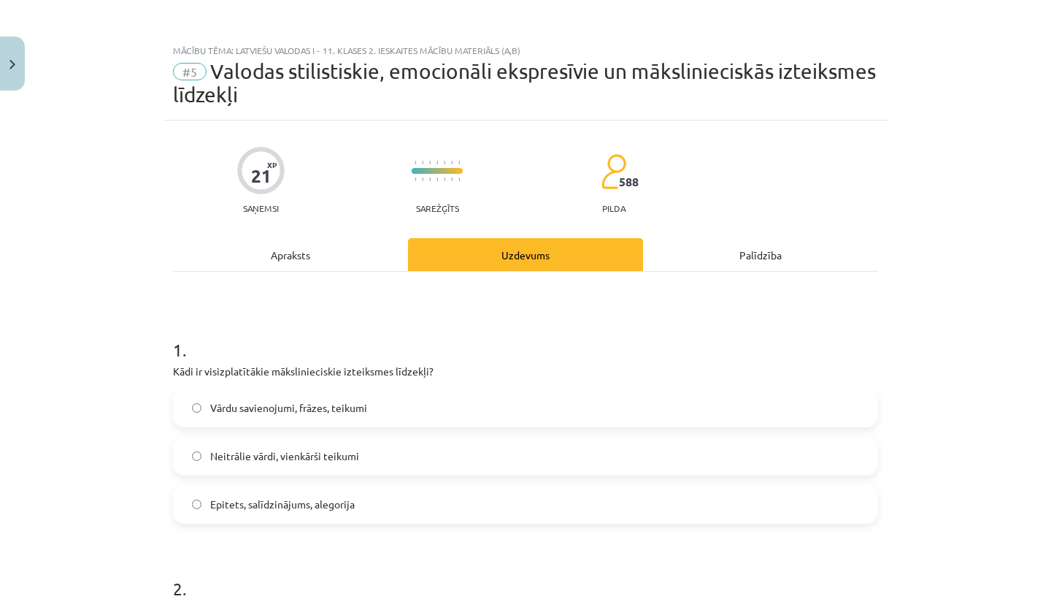
scroll to position [36, 0]
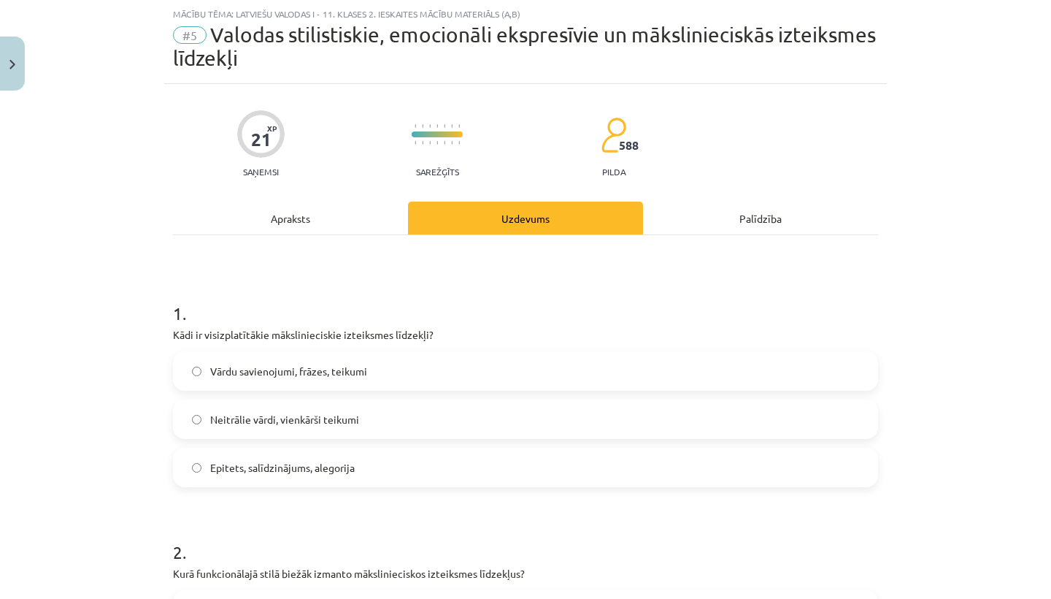
click at [493, 452] on label "Epitets, salīdzinājums, alegorija" at bounding box center [525, 467] width 702 height 36
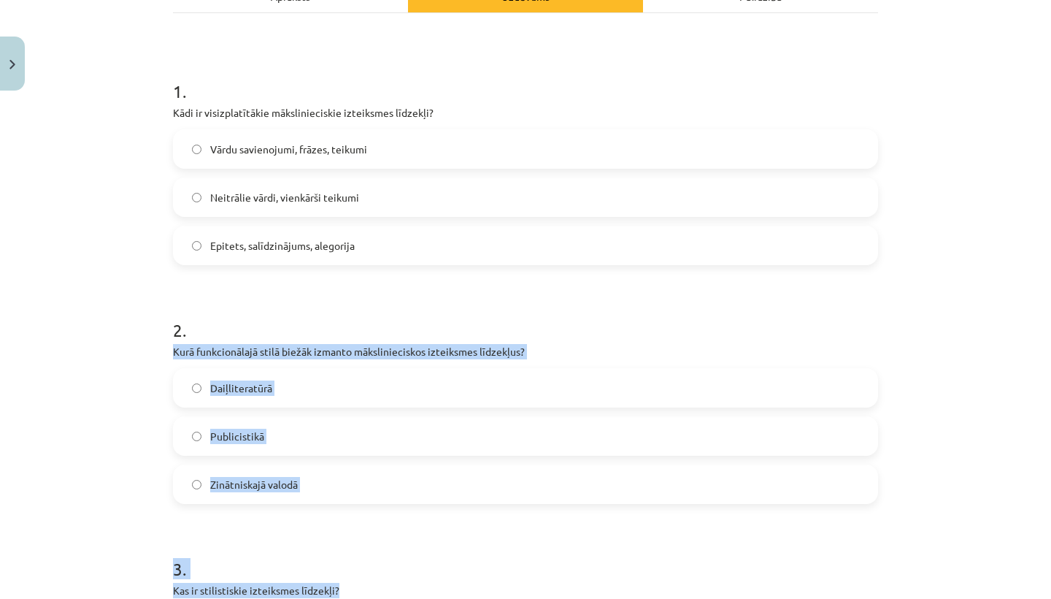
scroll to position [269, 0]
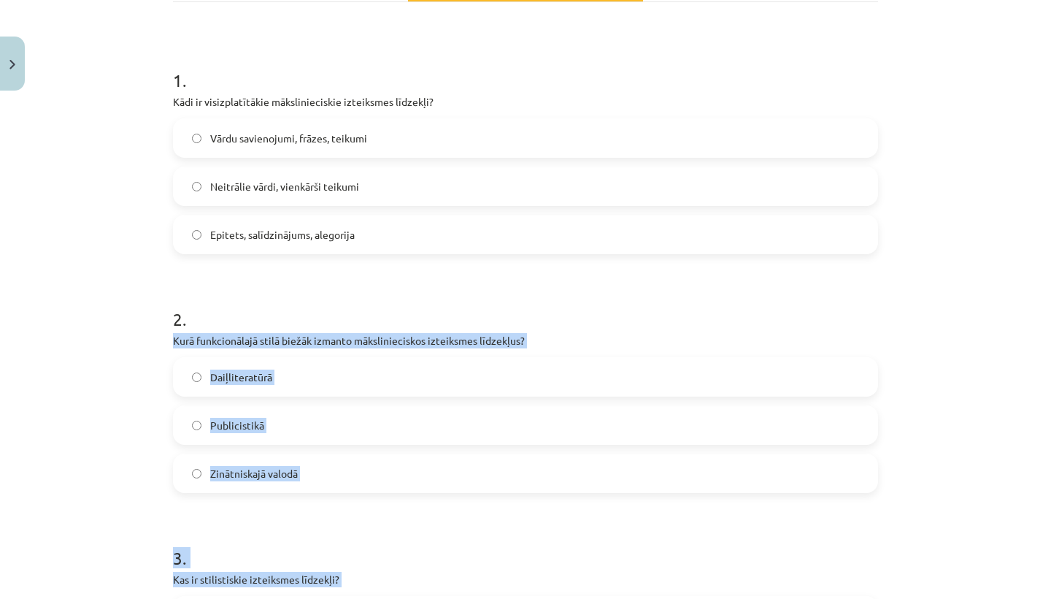
drag, startPoint x: 461, startPoint y: 546, endPoint x: 453, endPoint y: 591, distance: 45.2
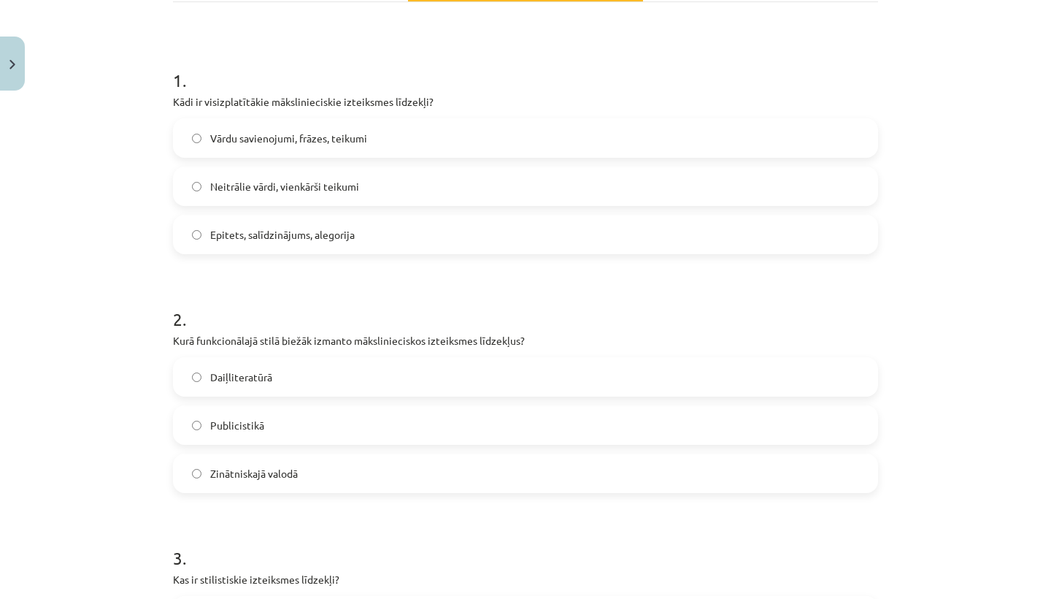
click at [448, 418] on label "Publicistikā" at bounding box center [525, 425] width 702 height 36
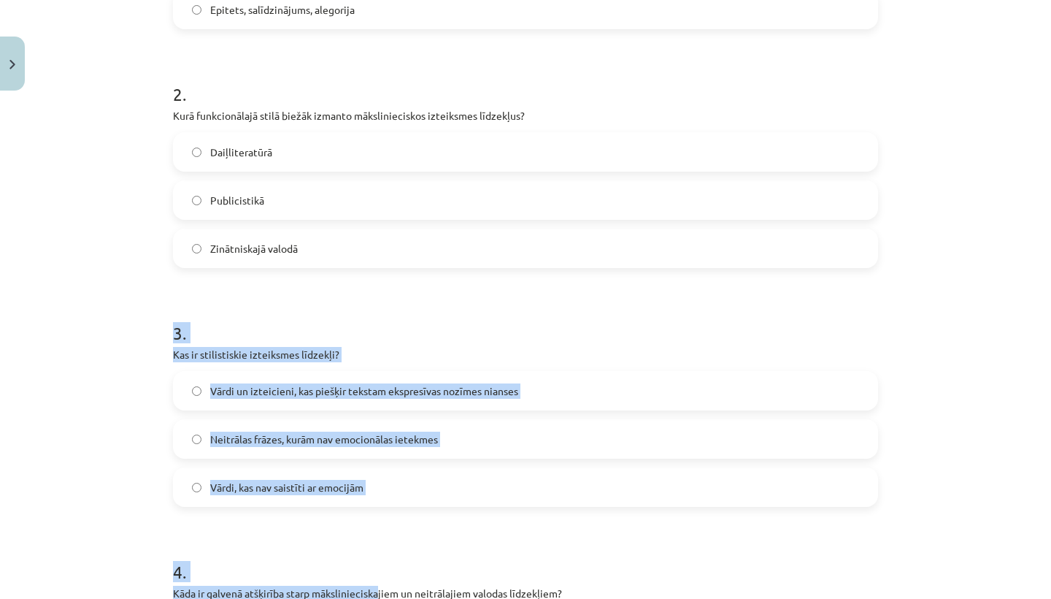
drag, startPoint x: 367, startPoint y: 543, endPoint x: 376, endPoint y: 589, distance: 46.8
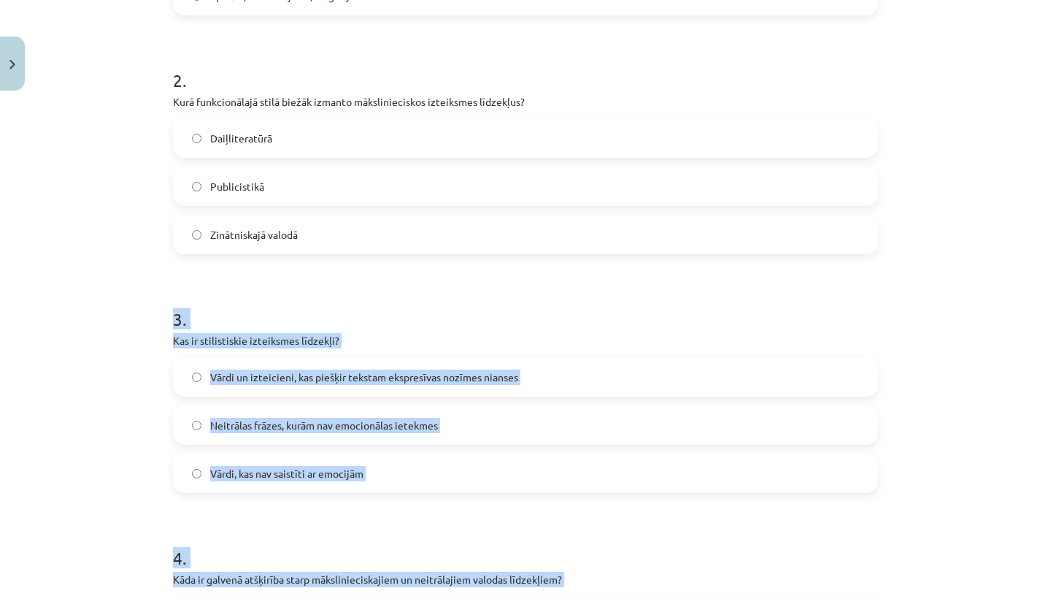
click at [335, 530] on h1 "4 ." at bounding box center [525, 544] width 705 height 45
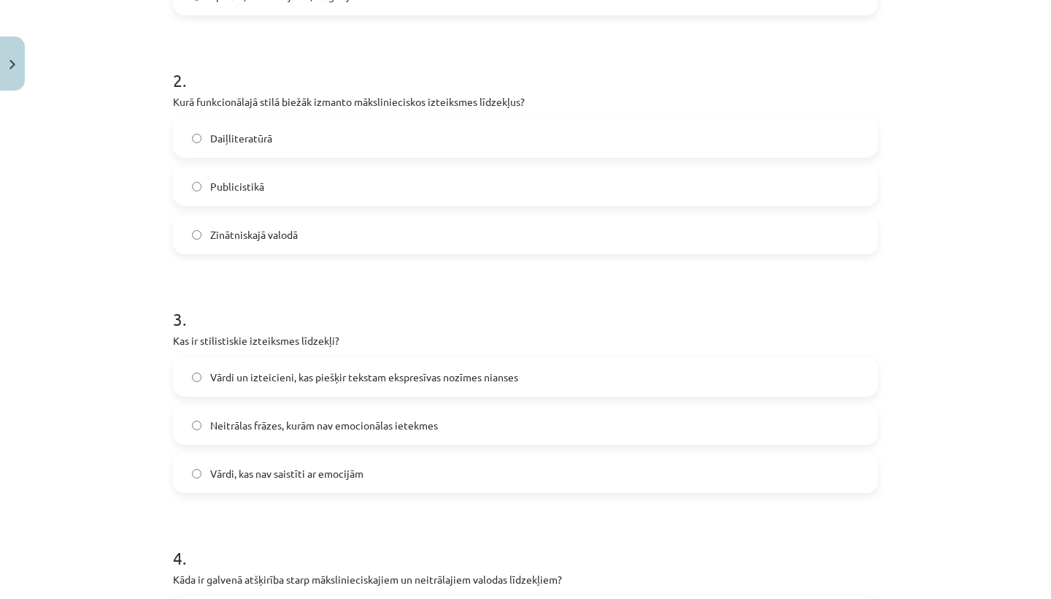
click at [409, 380] on span "Vārdi un izteicieni, kas piešķir tekstam ekspresīvas nozīmes nianses" at bounding box center [364, 376] width 308 height 15
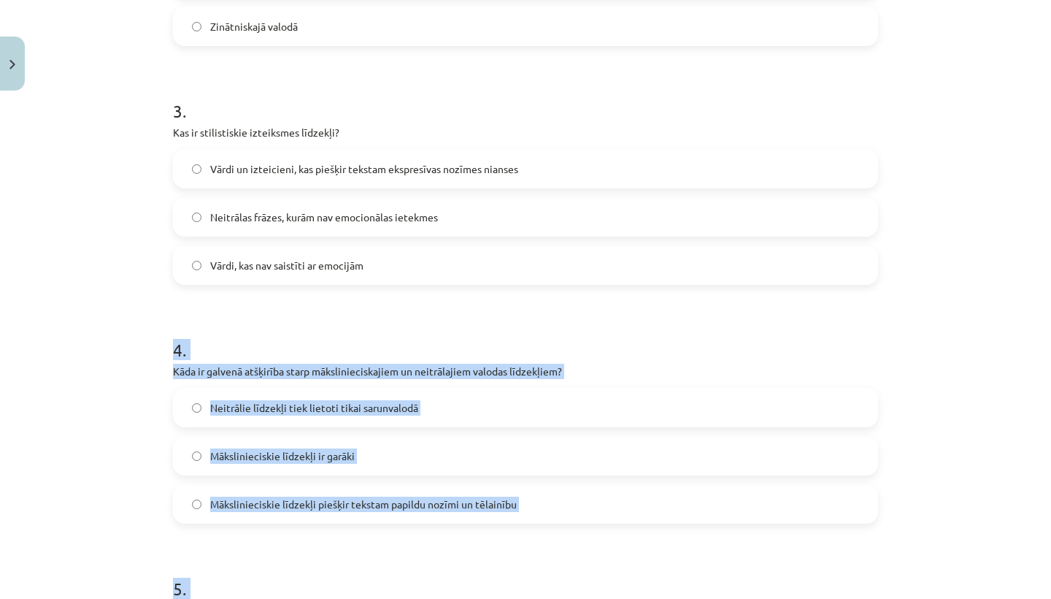
drag, startPoint x: 347, startPoint y: 536, endPoint x: 365, endPoint y: 593, distance: 59.6
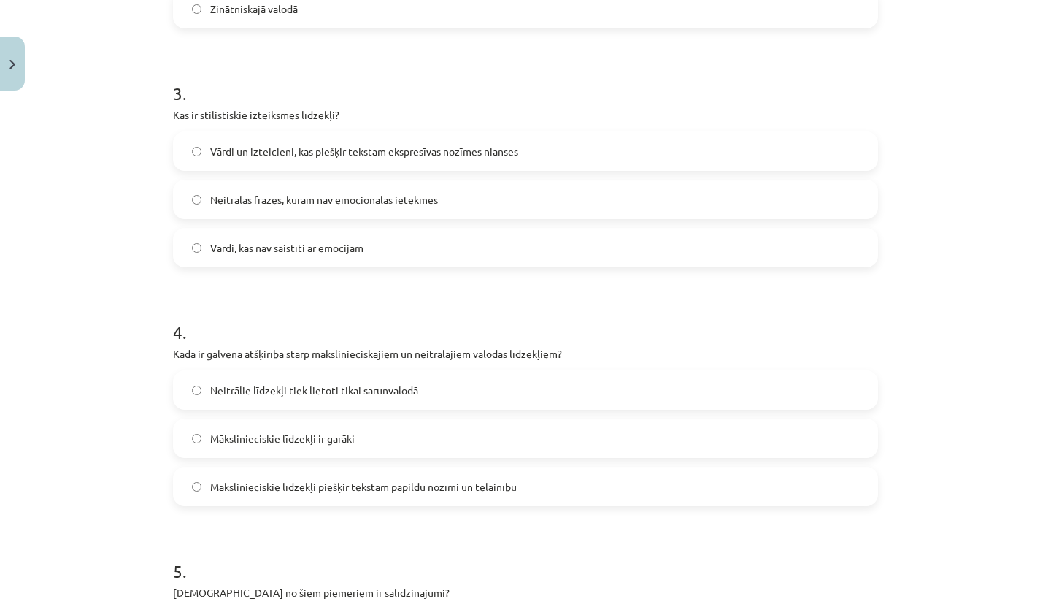
click at [301, 537] on h1 "5 ." at bounding box center [525, 557] width 705 height 45
click at [346, 485] on span "Mākslinieciskie līdzekļi piešķir tekstam papildu nozīmi un tēlainību" at bounding box center [363, 486] width 307 height 15
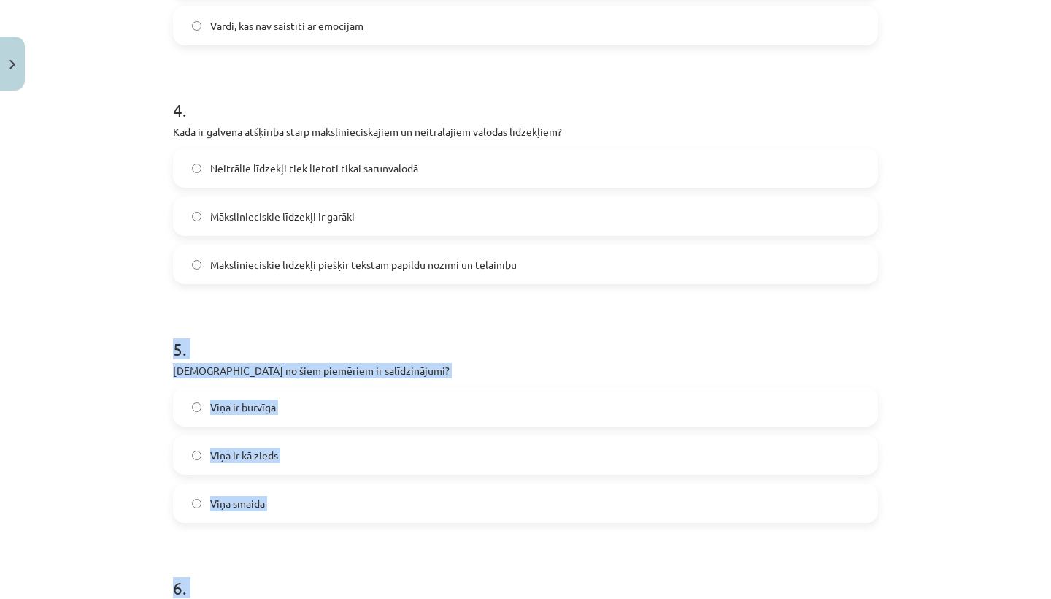
drag, startPoint x: 350, startPoint y: 529, endPoint x: 374, endPoint y: 596, distance: 71.1
click at [374, 596] on form "1 . Kādi ir visizplatītākie mākslinieciskie izteiksmes līdzekļi? Vārdu savienoj…" at bounding box center [525, 537] width 705 height 2358
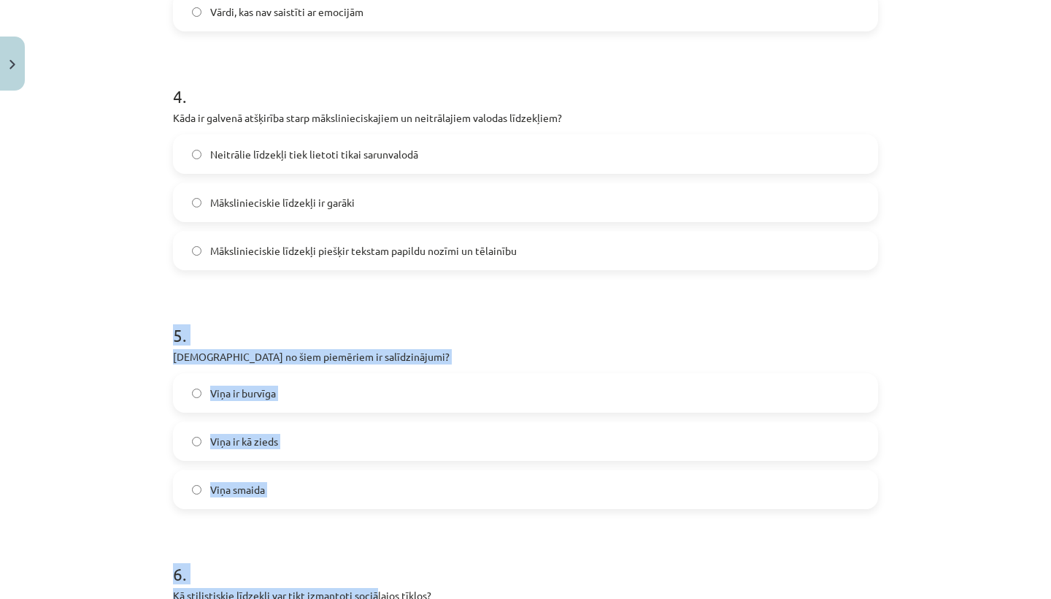
click at [334, 556] on h1 "6 ." at bounding box center [525, 560] width 705 height 45
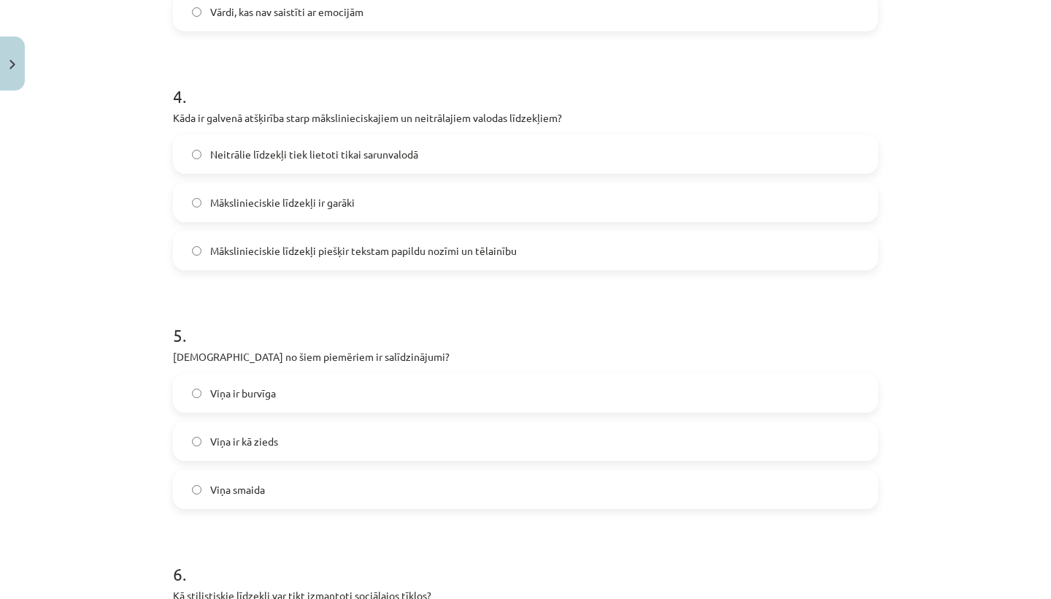
click at [302, 437] on label "Viņa ir kā zieds" at bounding box center [525, 441] width 702 height 36
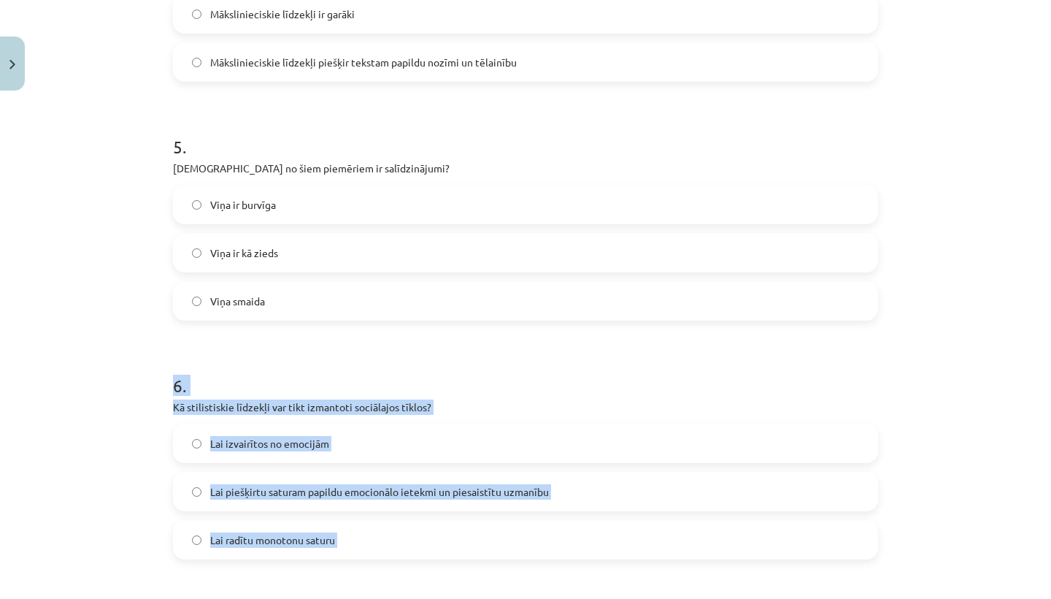
scroll to position [1227, 0]
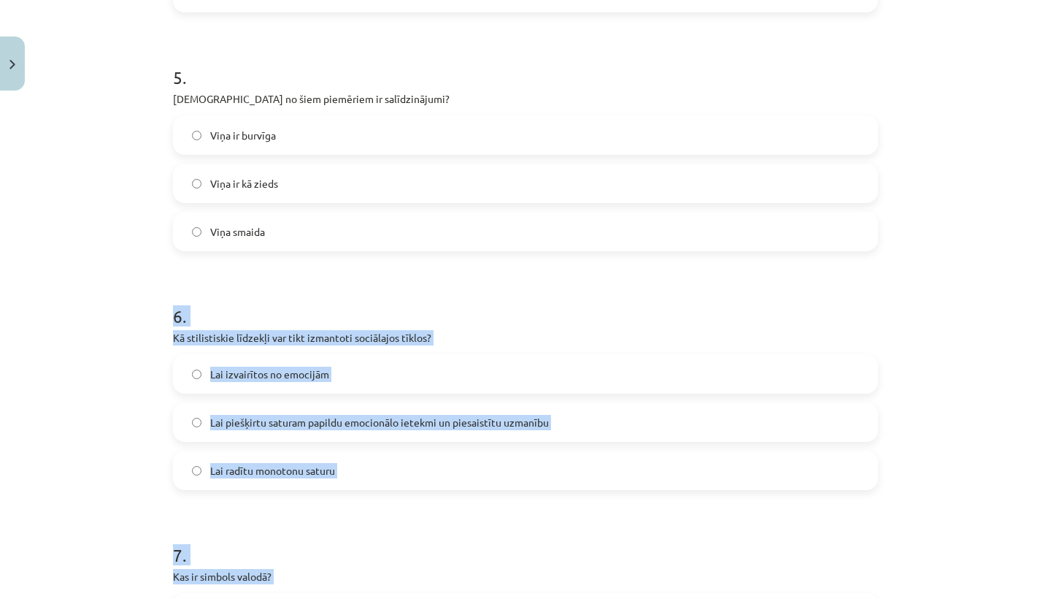
drag, startPoint x: 292, startPoint y: 506, endPoint x: 295, endPoint y: 598, distance: 92.0
click at [295, 598] on form "1 . Kādi ir visizplatītākie mākslinieciskie izteiksmes līdzekļi? Vārdu savienoj…" at bounding box center [525, 266] width 705 height 2358
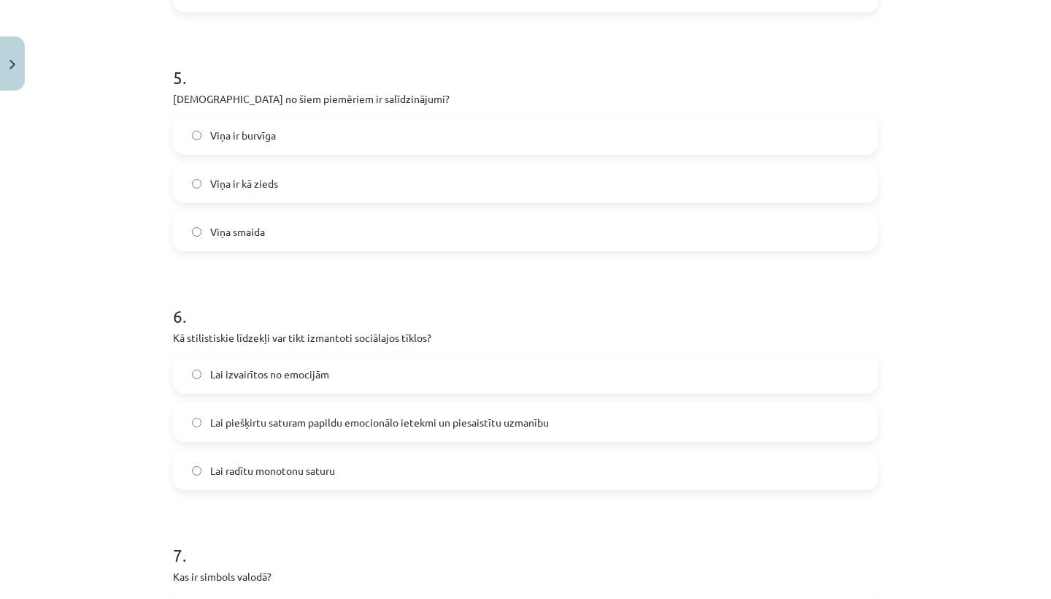
click at [267, 536] on h1 "7 ." at bounding box center [525, 541] width 705 height 45
click at [297, 424] on span "Lai piešķirtu saturam papildu emocionālo ietekmi un piesaistītu uzmanību" at bounding box center [379, 422] width 339 height 15
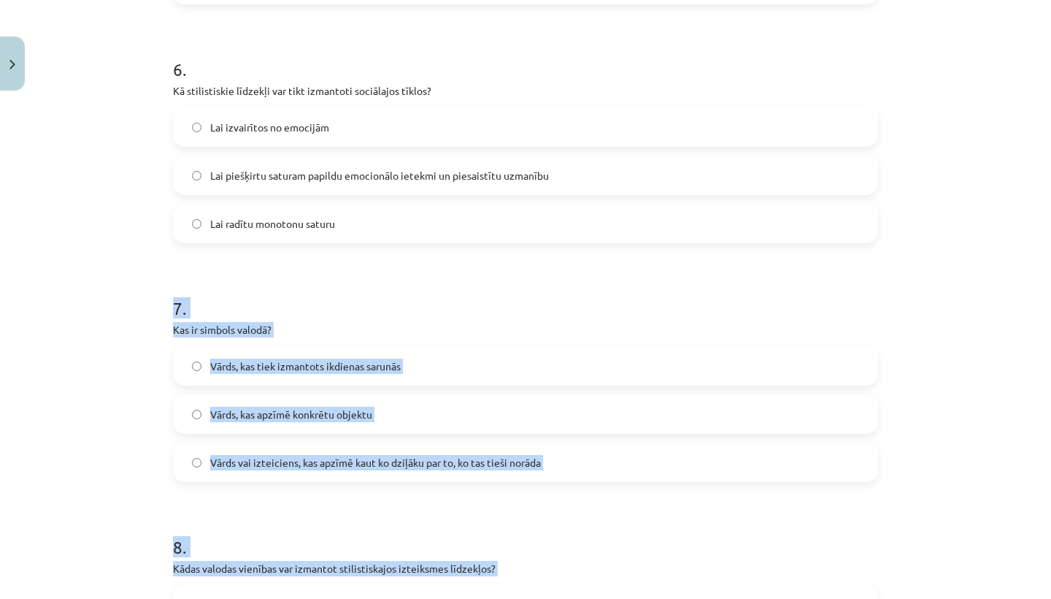
scroll to position [1515, 0]
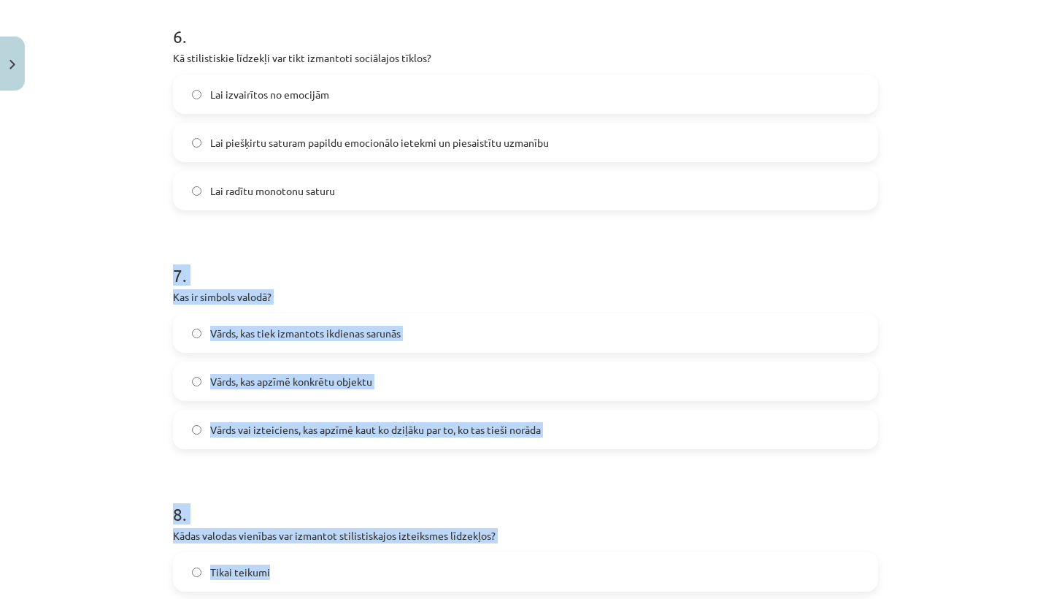
drag, startPoint x: 299, startPoint y: 511, endPoint x: 321, endPoint y: 598, distance: 89.8
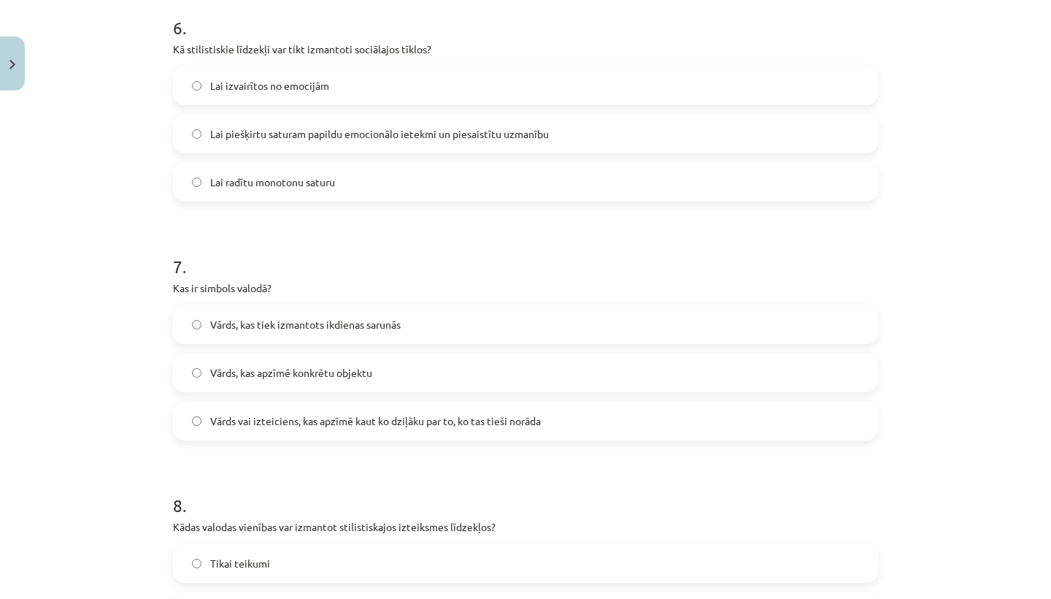
click at [315, 428] on span "Vārds vai izteiciens, kas apzīmē kaut ko dziļāku par to, ko tas tieši norāda" at bounding box center [375, 420] width 331 height 15
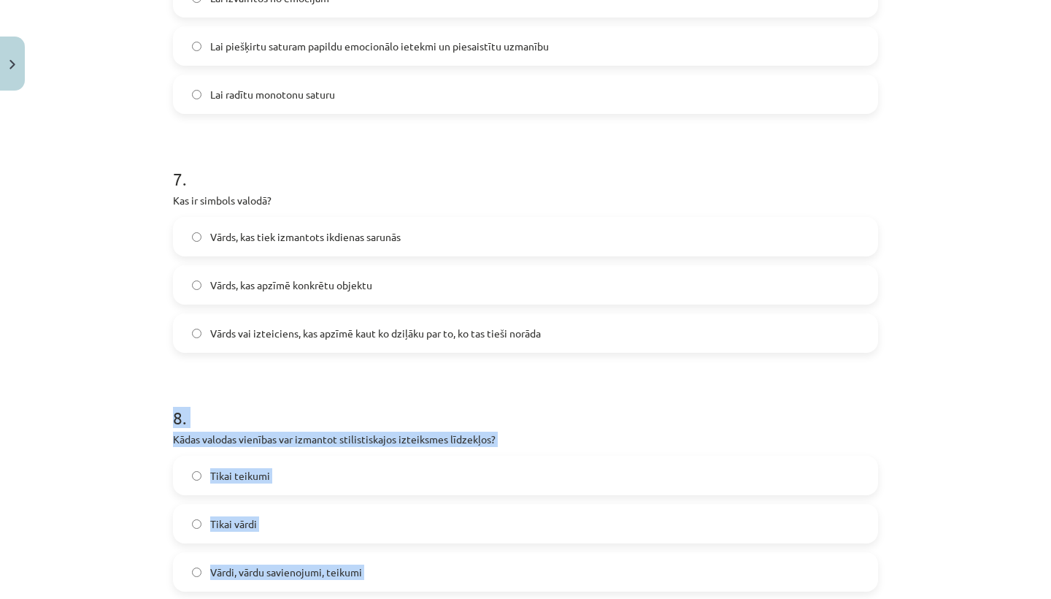
scroll to position [1642, 0]
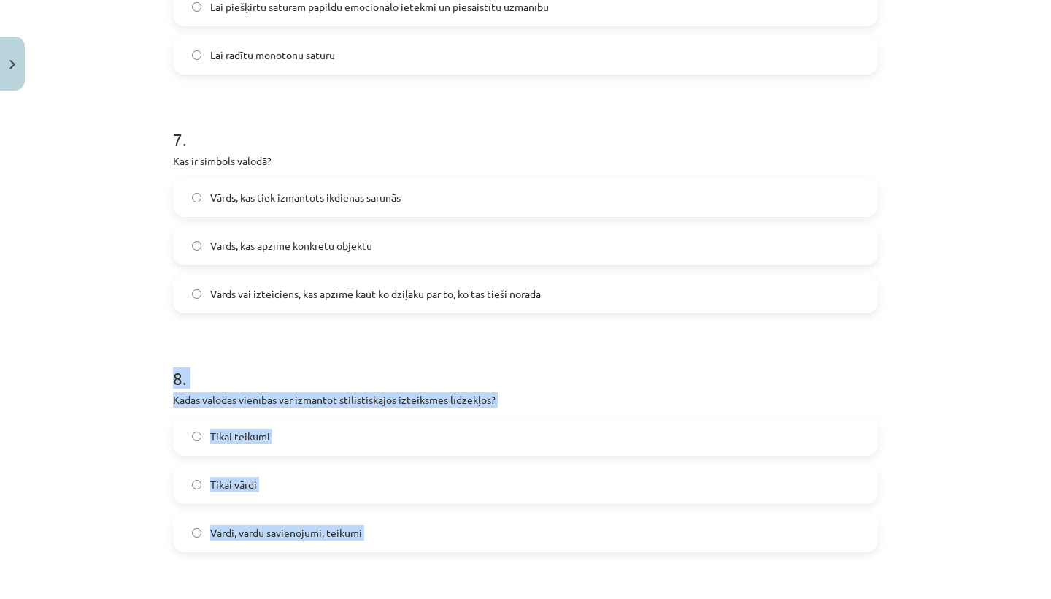
drag, startPoint x: 315, startPoint y: 464, endPoint x: 312, endPoint y: 593, distance: 129.2
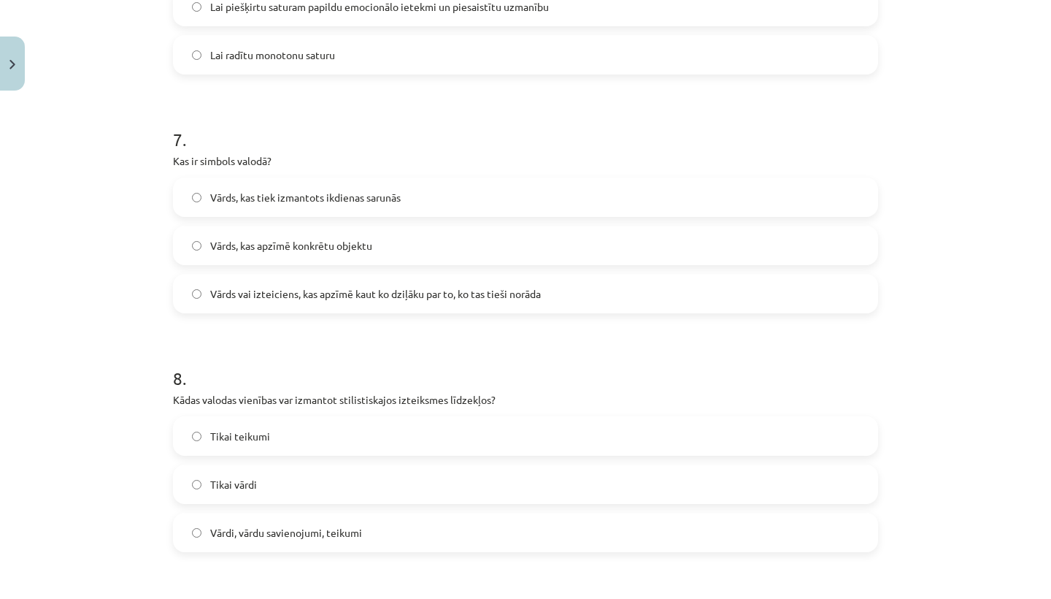
click at [289, 529] on span "Vārdi, vārdu savienojumi, teikumi" at bounding box center [286, 532] width 152 height 15
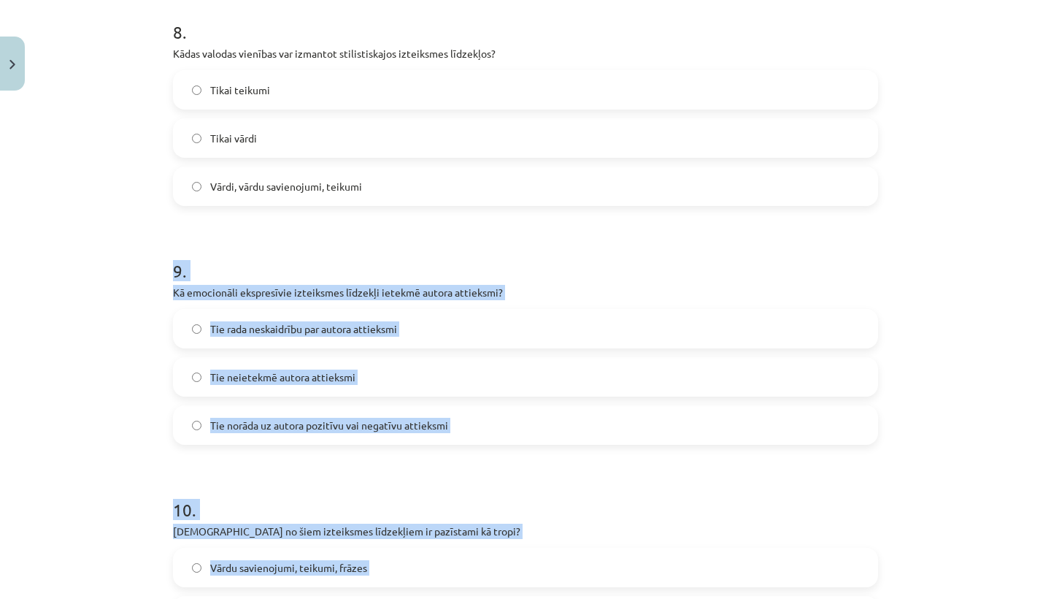
drag, startPoint x: 303, startPoint y: 570, endPoint x: 301, endPoint y: 593, distance: 23.5
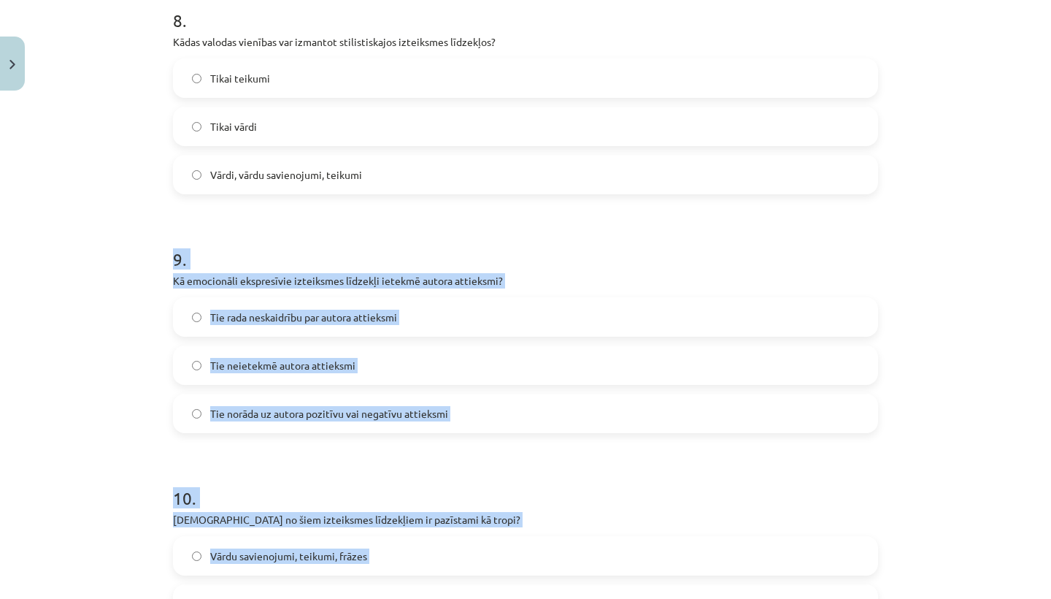
click at [277, 472] on h1 "10 ." at bounding box center [525, 484] width 705 height 45
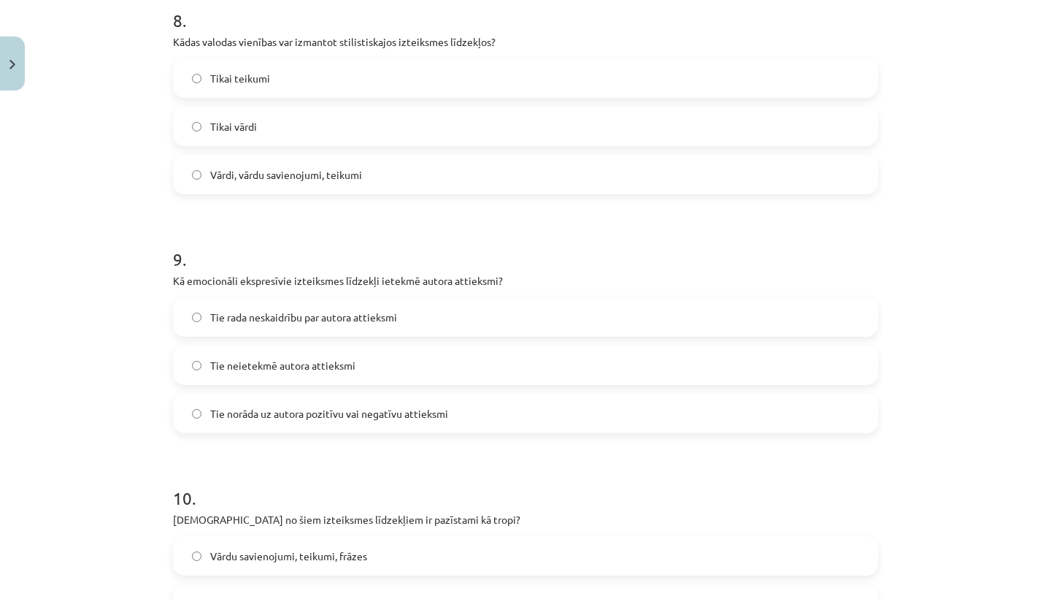
click at [298, 416] on span "Tie norāda uz autora pozitīvu vai negatīvu attieksmi" at bounding box center [329, 413] width 238 height 15
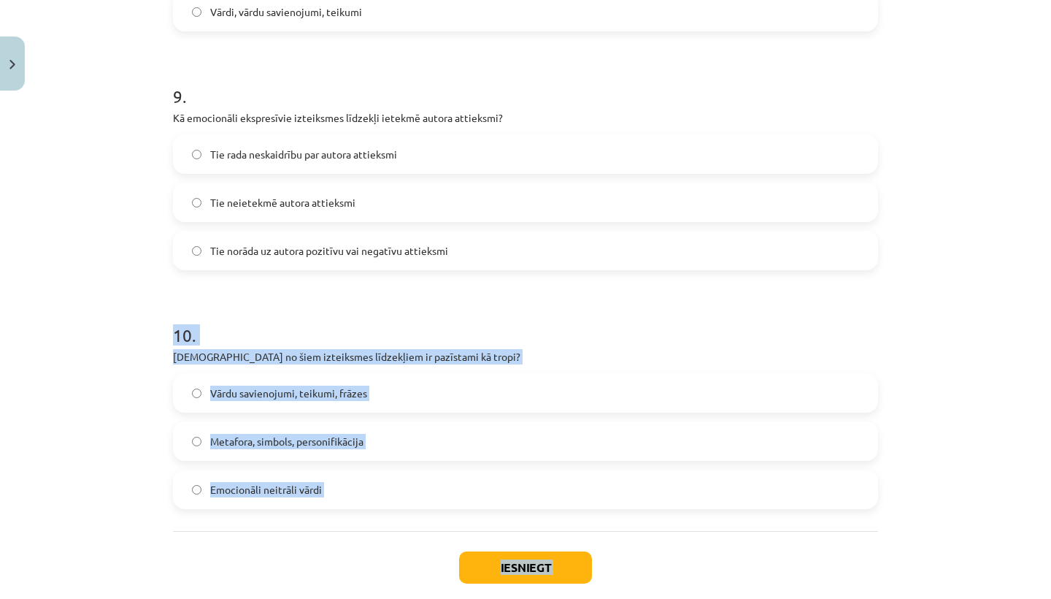
drag, startPoint x: 309, startPoint y: 454, endPoint x: 299, endPoint y: 593, distance: 139.1
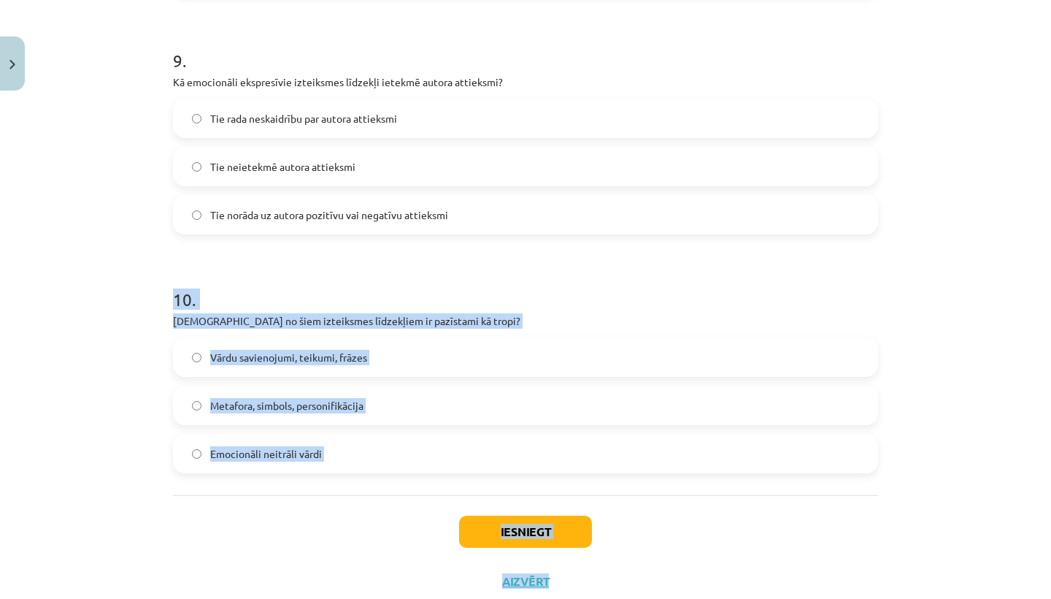
click at [265, 539] on div "Iesniegt Aizvērt" at bounding box center [525, 546] width 705 height 102
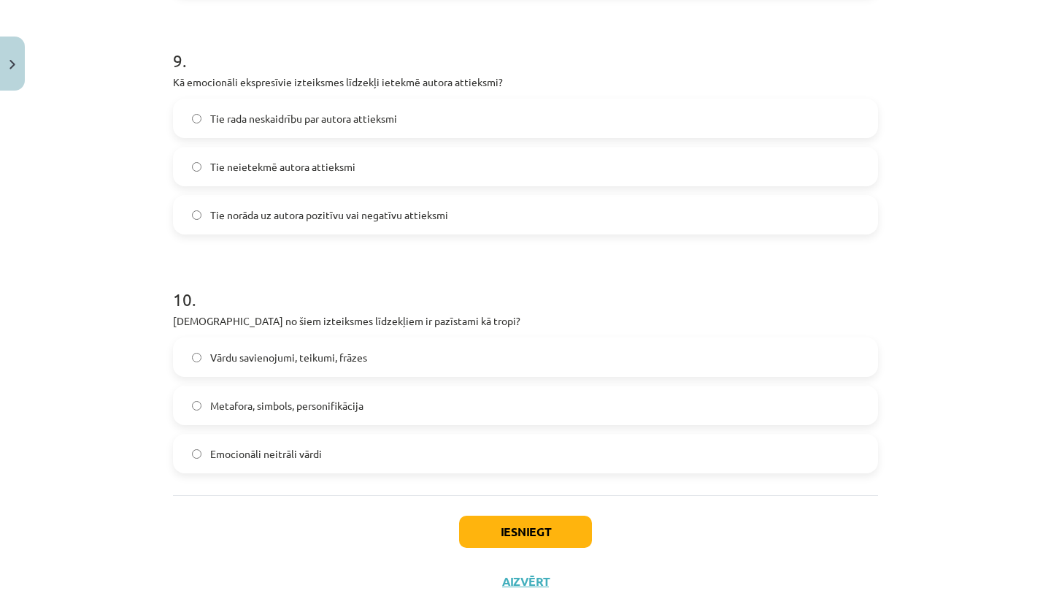
click at [326, 400] on span "Metafora, simbols, personifikācija" at bounding box center [286, 405] width 153 height 15
drag, startPoint x: 501, startPoint y: 525, endPoint x: 494, endPoint y: 520, distance: 8.9
click at [501, 525] on button "Iesniegt" at bounding box center [525, 531] width 133 height 32
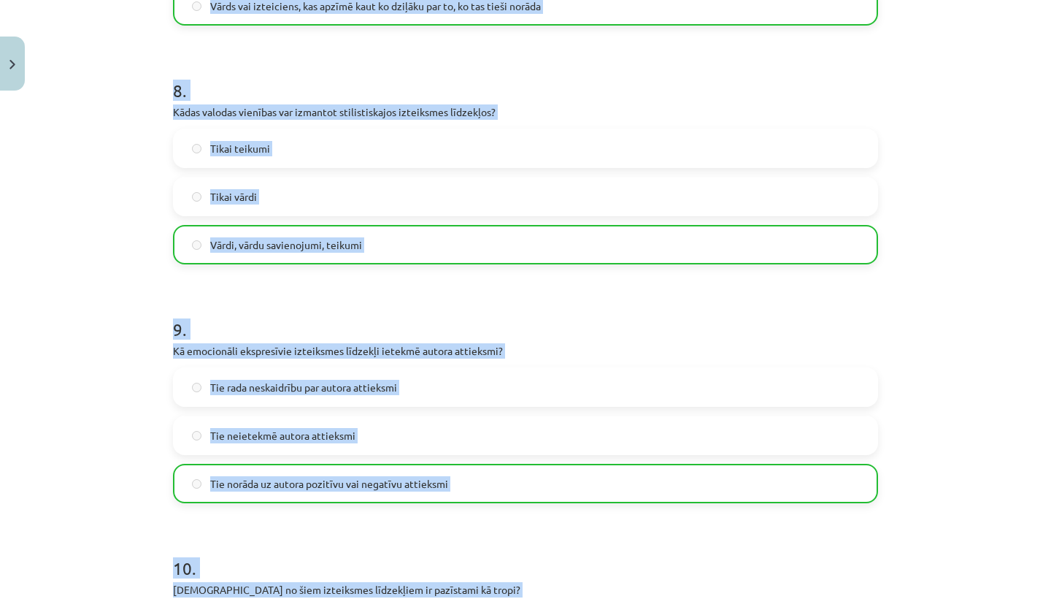
drag, startPoint x: 548, startPoint y: 443, endPoint x: 621, endPoint y: -7, distance: 455.6
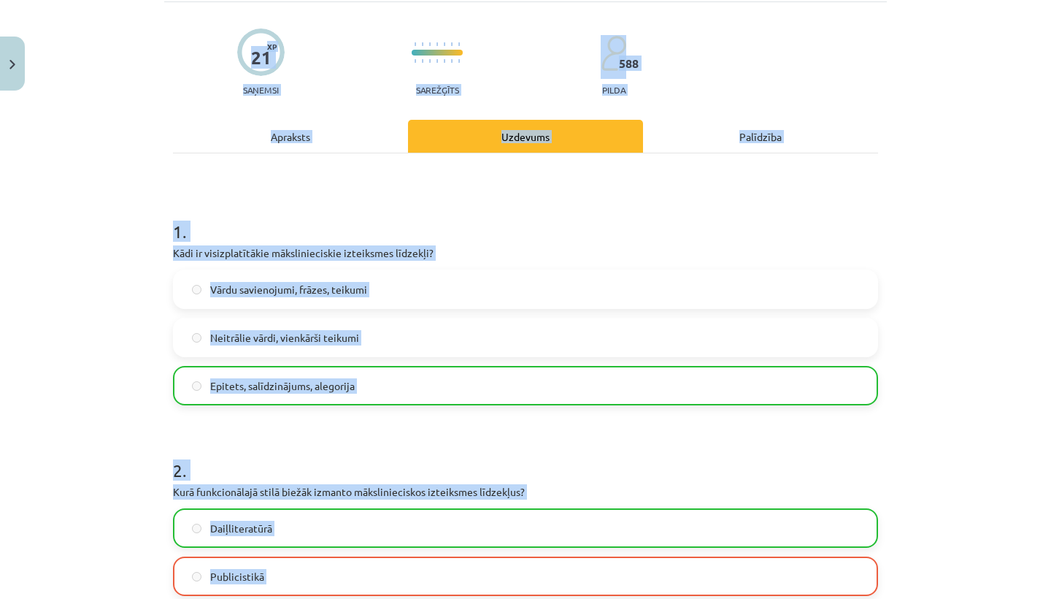
scroll to position [83, 0]
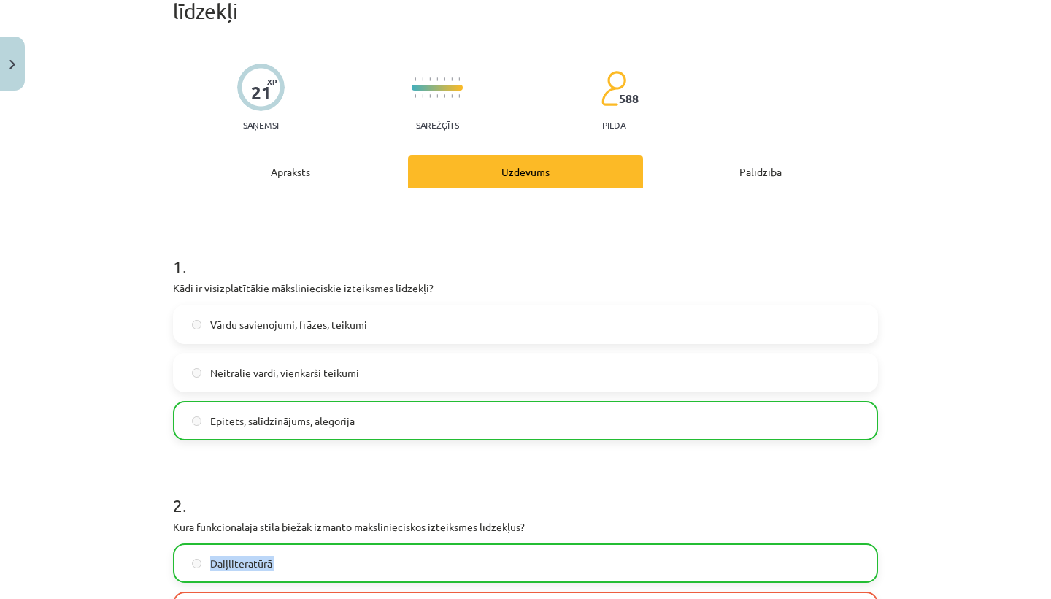
drag, startPoint x: 523, startPoint y: 176, endPoint x: 607, endPoint y: 581, distance: 413.7
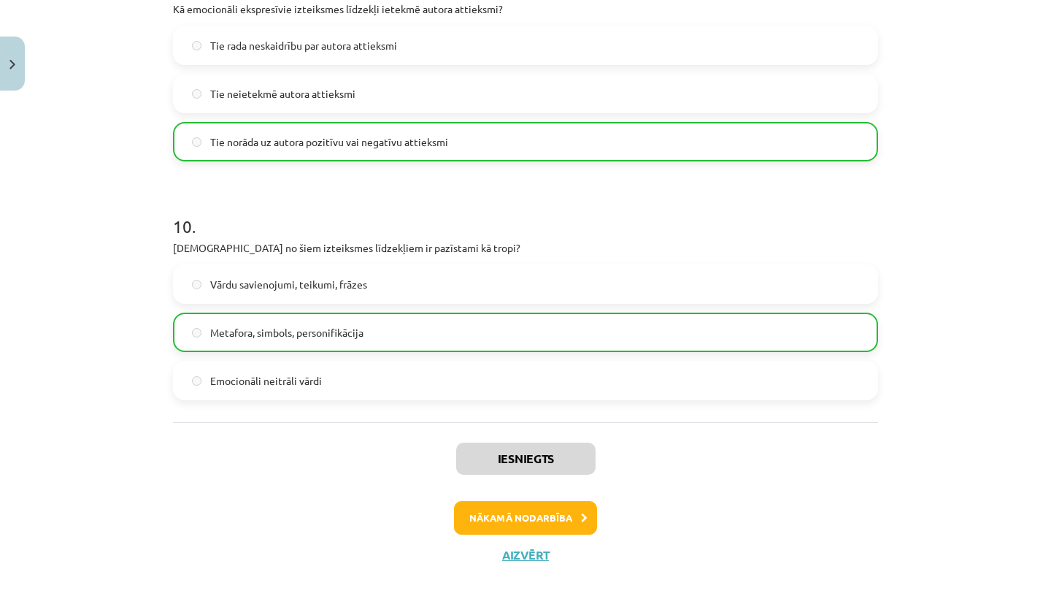
scroll to position [2291, 0]
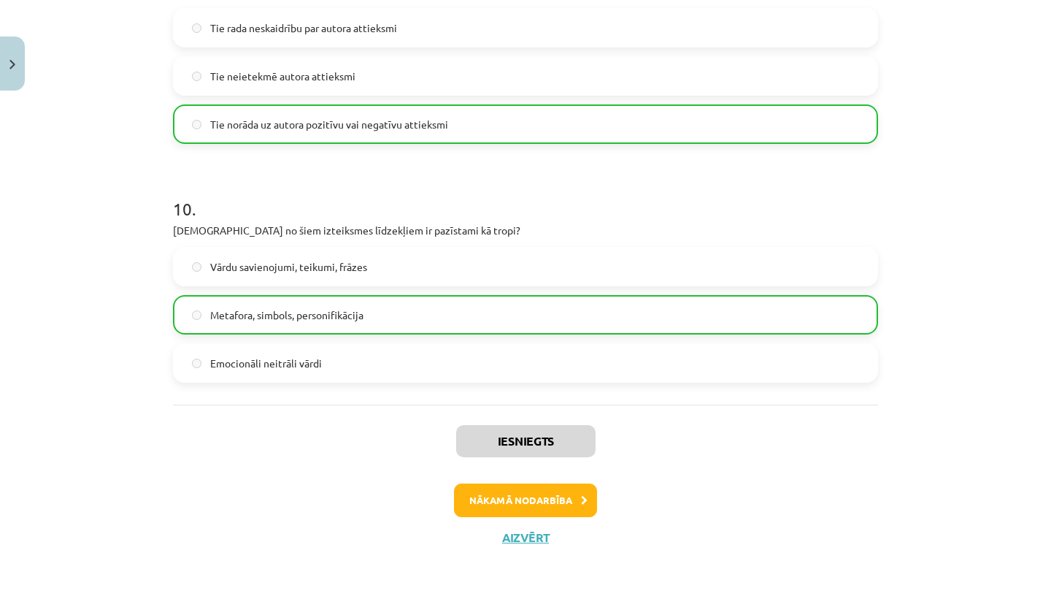
drag, startPoint x: 403, startPoint y: 362, endPoint x: 442, endPoint y: 593, distance: 234.6
click at [442, 593] on div "Mācību tēma: Latviešu valodas i - 11. klases 2. ieskaites mācību materiāls (a,b…" at bounding box center [525, 299] width 1051 height 599
click at [520, 499] on button "Nākamā nodarbība" at bounding box center [525, 500] width 143 height 34
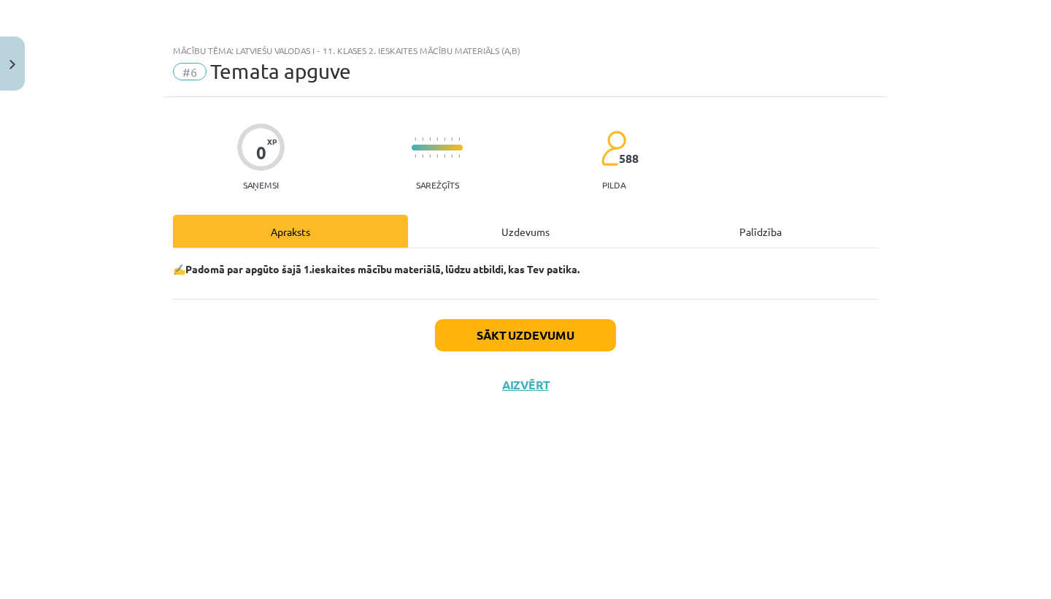
click at [512, 366] on div "Sākt uzdevumu Aizvērt" at bounding box center [525, 350] width 705 height 102
click at [490, 334] on button "Sākt uzdevumu" at bounding box center [525, 335] width 181 height 32
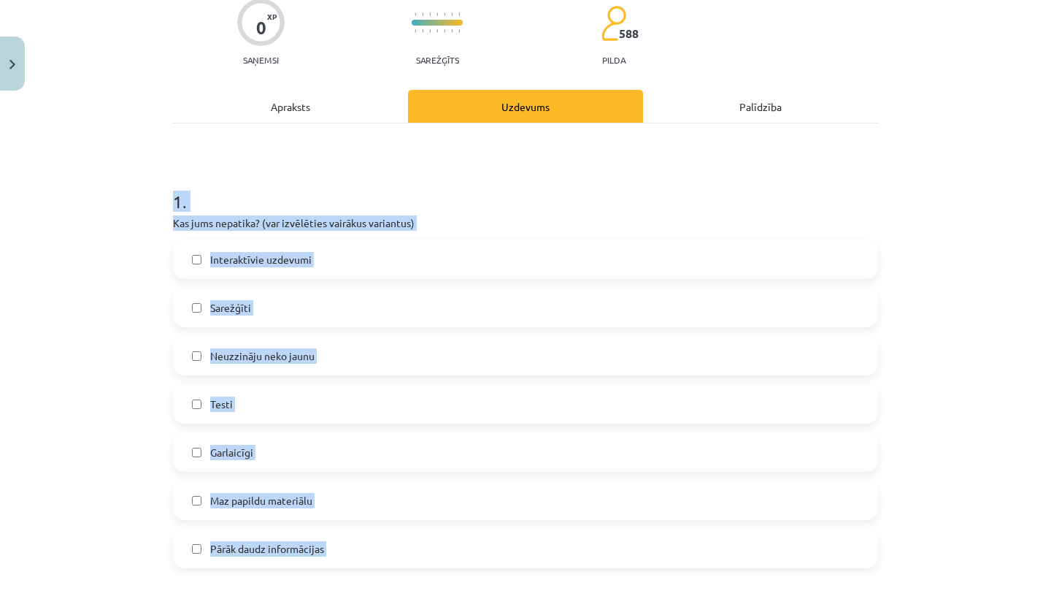
scroll to position [137, 0]
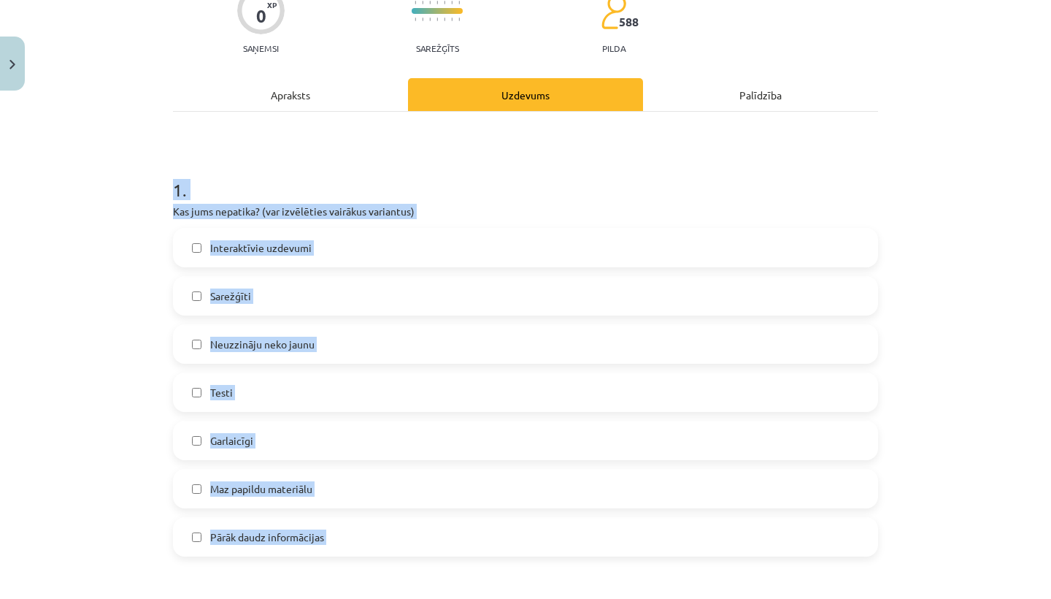
drag, startPoint x: 496, startPoint y: 313, endPoint x: 479, endPoint y: 572, distance: 259.7
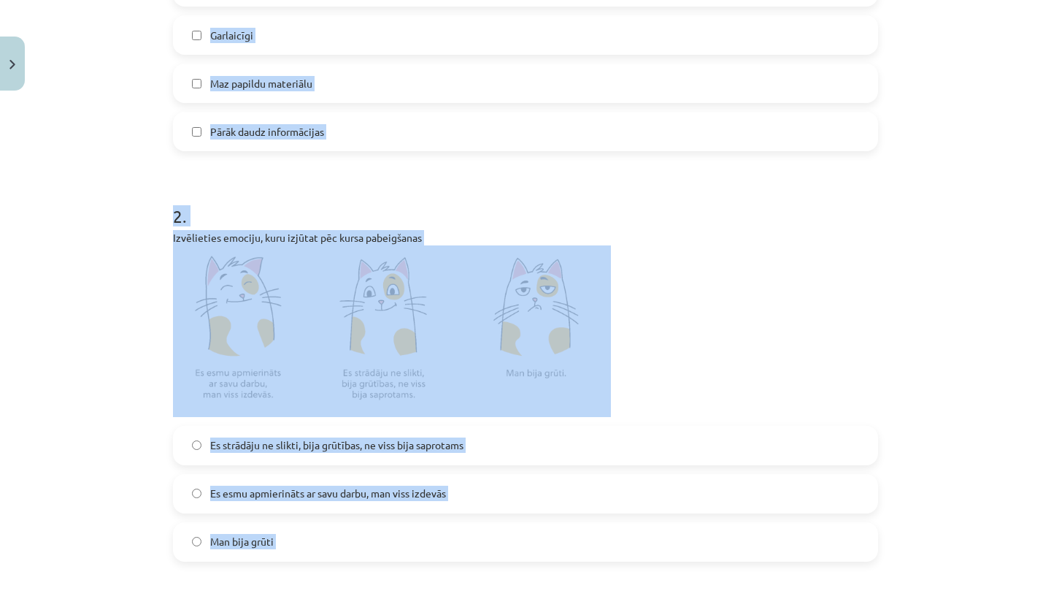
scroll to position [597, 0]
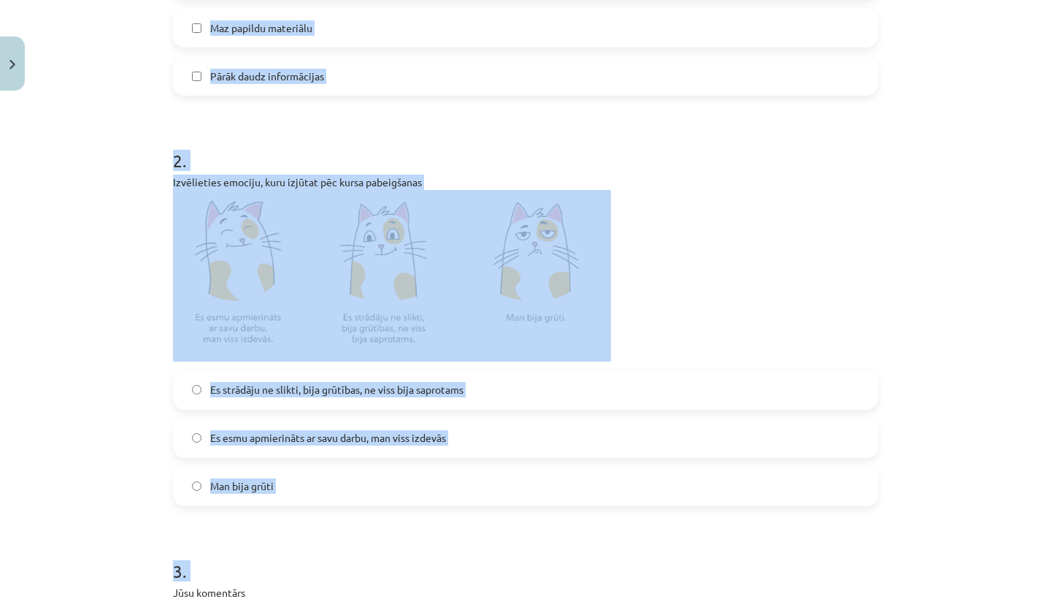
drag, startPoint x: 540, startPoint y: 346, endPoint x: 562, endPoint y: 598, distance: 252.8
click at [562, 598] on form "1 . Kas jums nepatika? (var izvēlēties vairākus variantus) Interaktīvie uzdevum…" at bounding box center [525, 381] width 705 height 1377
click at [455, 500] on label "Man bija grūti" at bounding box center [525, 486] width 702 height 36
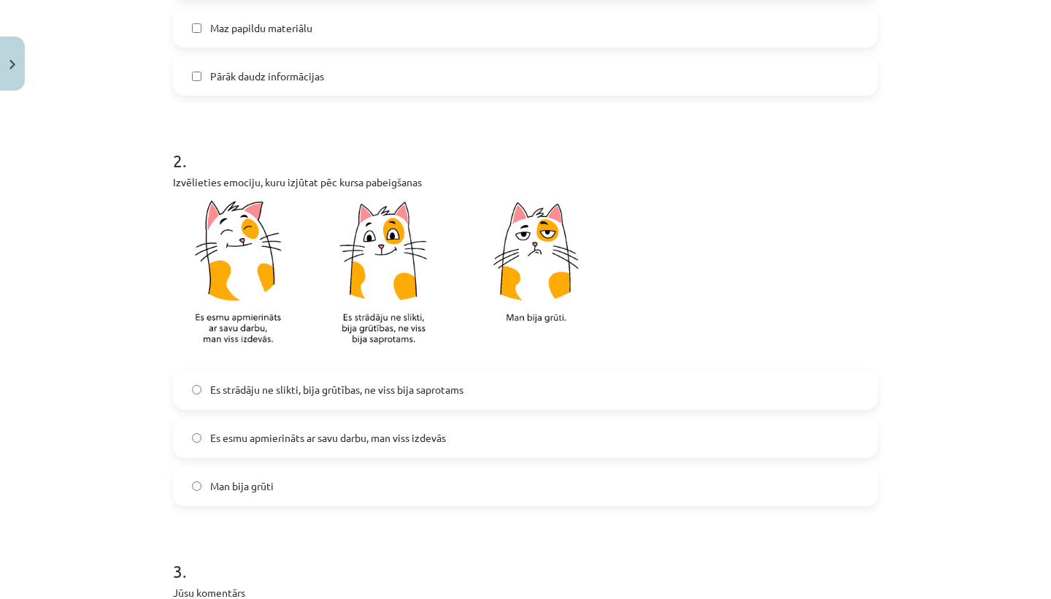
click at [462, 439] on label "Es esmu apmierināts ar savu darbu, man viss izdevās" at bounding box center [525, 438] width 702 height 36
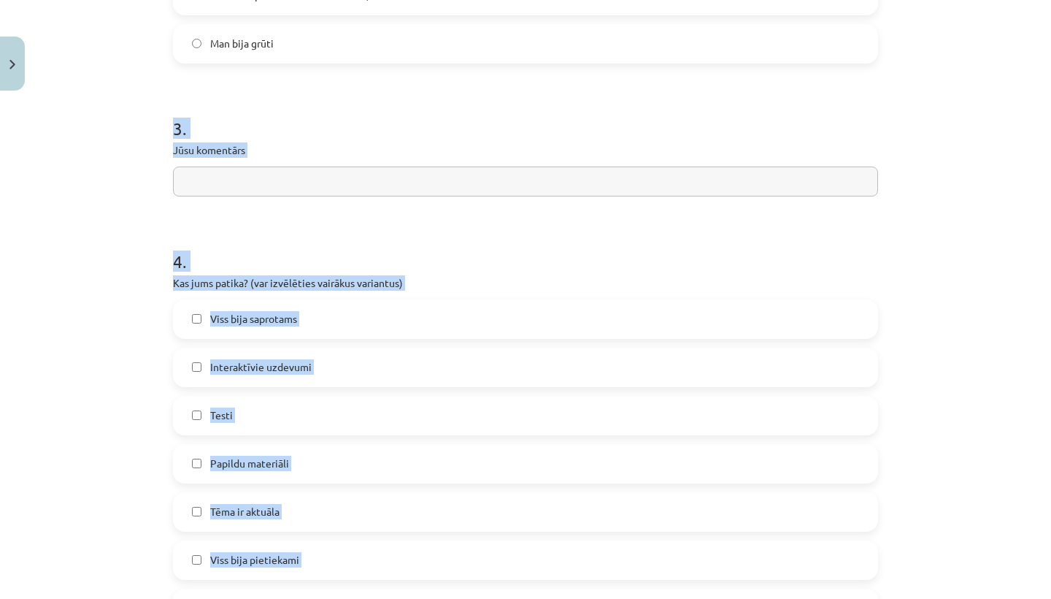
scroll to position [1043, 0]
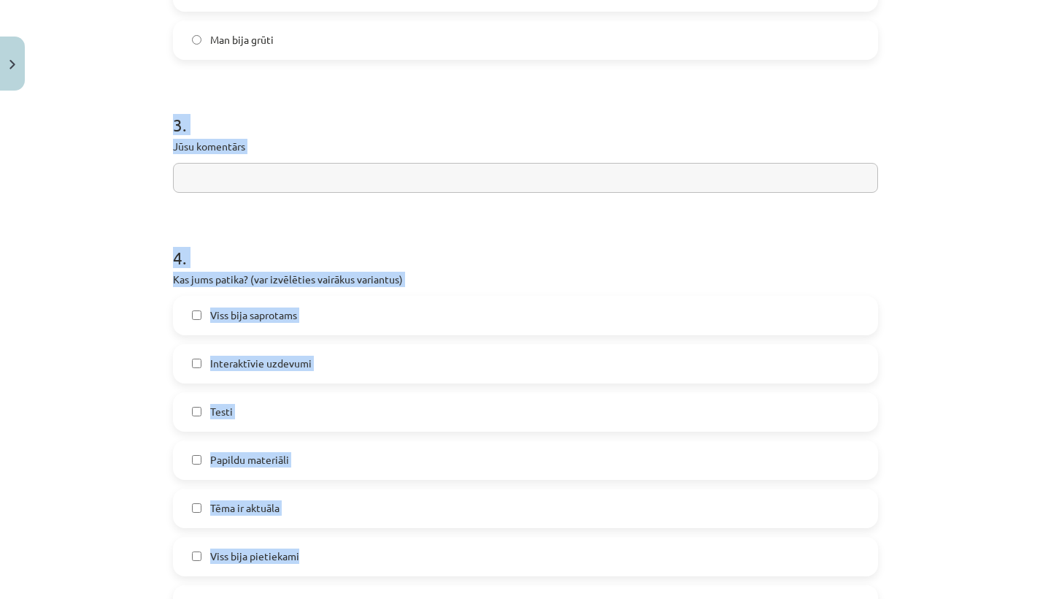
drag, startPoint x: 464, startPoint y: 526, endPoint x: 441, endPoint y: 544, distance: 29.6
click at [454, 304] on label "Viss bija saprotams" at bounding box center [525, 315] width 702 height 36
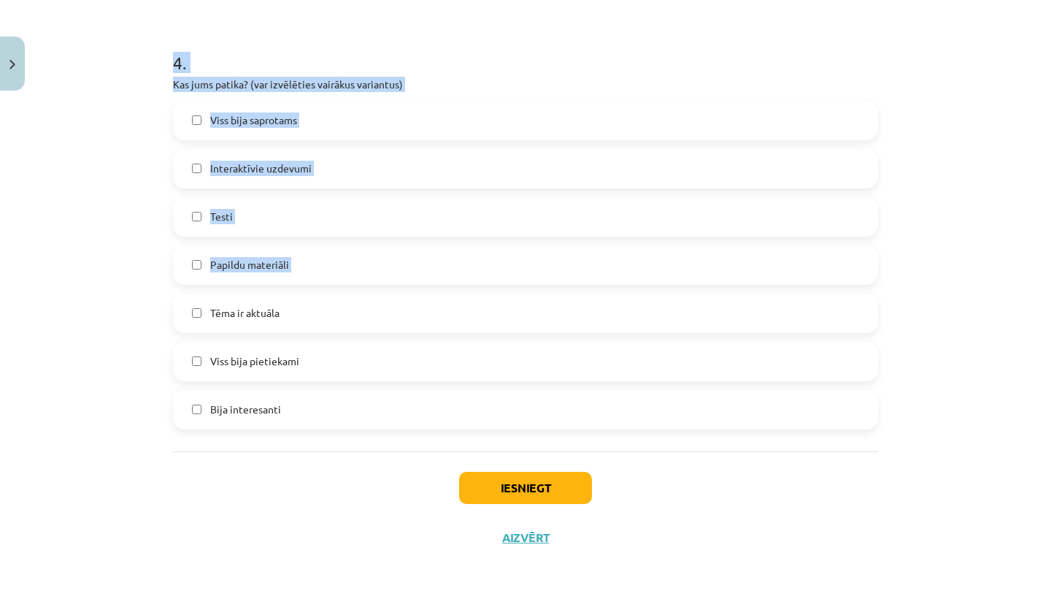
scroll to position [349, 0]
drag, startPoint x: 462, startPoint y: 484, endPoint x: 442, endPoint y: 566, distance: 84.1
click at [442, 566] on div "Mācību tēma: Latviešu valodas i - 11. klases 2. ieskaites mācību materiāls (a,b…" at bounding box center [525, 299] width 1051 height 599
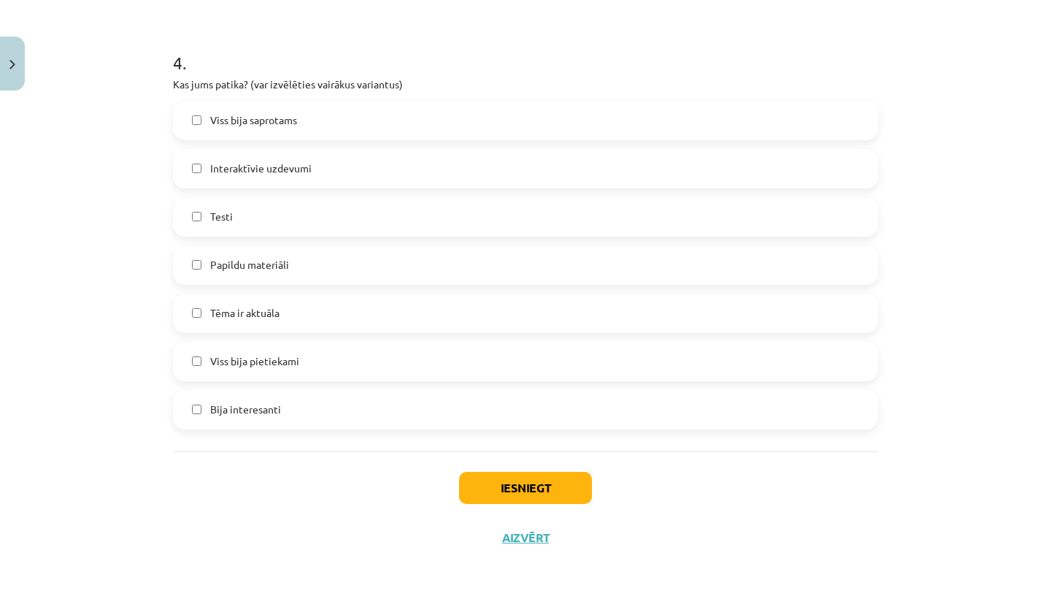
click at [398, 349] on label "Viss bija pietiekami" at bounding box center [525, 361] width 702 height 36
click at [531, 499] on button "Iesniegt" at bounding box center [525, 488] width 133 height 32
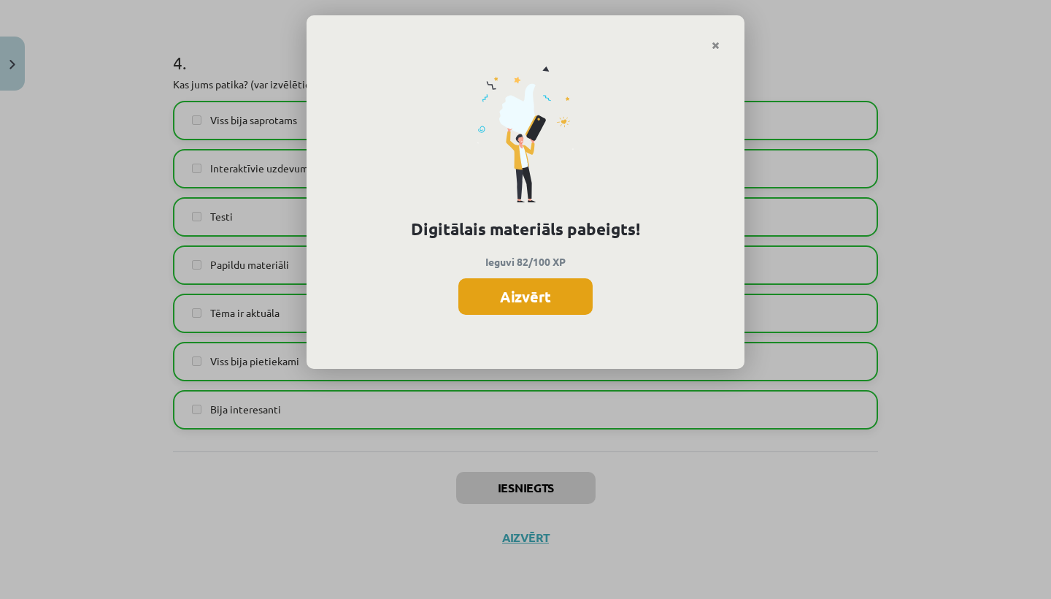
click at [542, 293] on button "Aizvērt" at bounding box center [525, 296] width 134 height 36
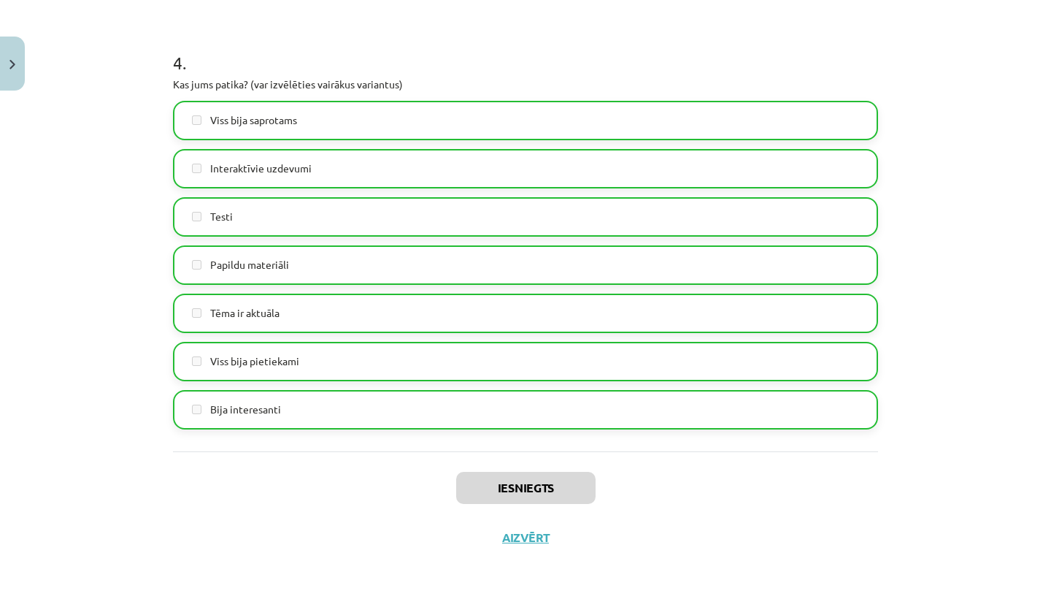
click at [526, 537] on button "Aizvērt" at bounding box center [525, 537] width 55 height 15
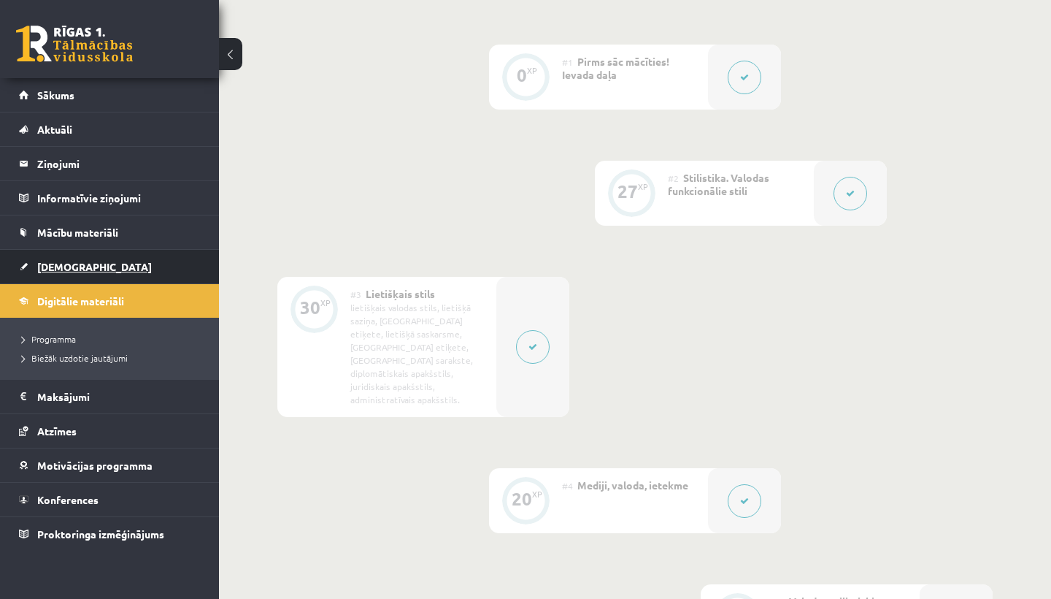
click at [64, 259] on link "[DEMOGRAPHIC_DATA]" at bounding box center [110, 267] width 182 height 34
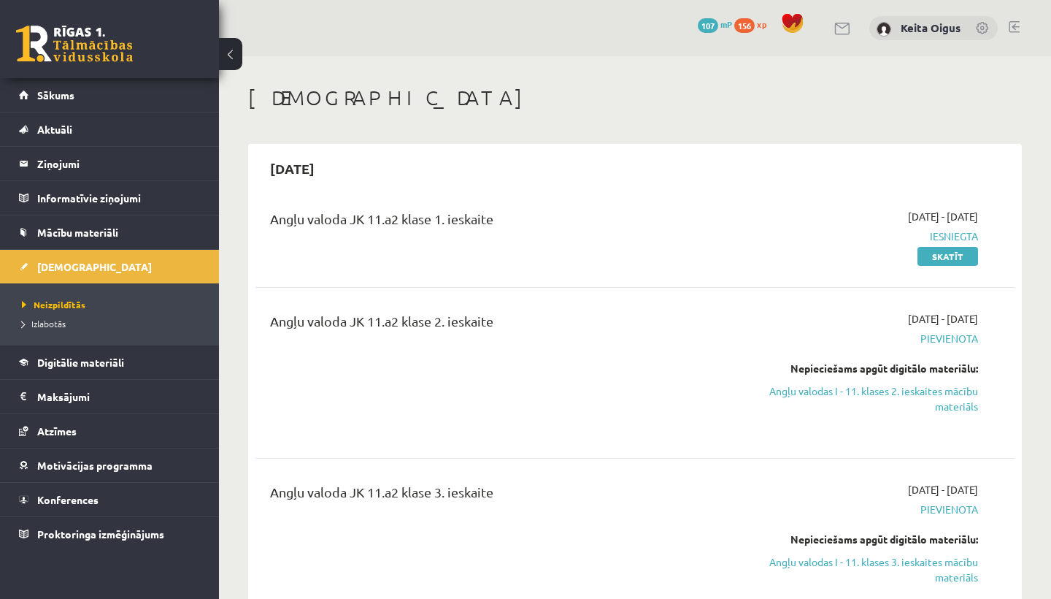
drag, startPoint x: 757, startPoint y: 188, endPoint x: 733, endPoint y: 565, distance: 378.2
click at [597, 371] on div "Angļu valoda JK 11.a2 klase 2. ieskaite" at bounding box center [502, 372] width 487 height 123
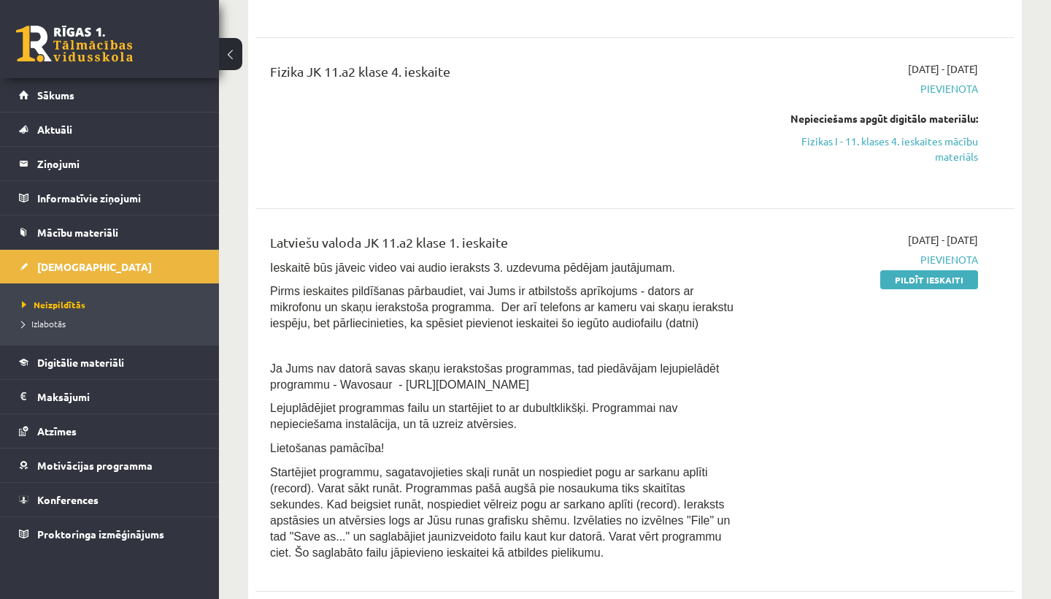
drag, startPoint x: 572, startPoint y: 445, endPoint x: 571, endPoint y: 577, distance: 132.1
click at [572, 580] on div "Angļu valoda JK 11.a2 klase 1. ieskaite 2025-09-01 - 2025-09-30 Iesniegta Skatī…" at bounding box center [634, 237] width 759 height 2982
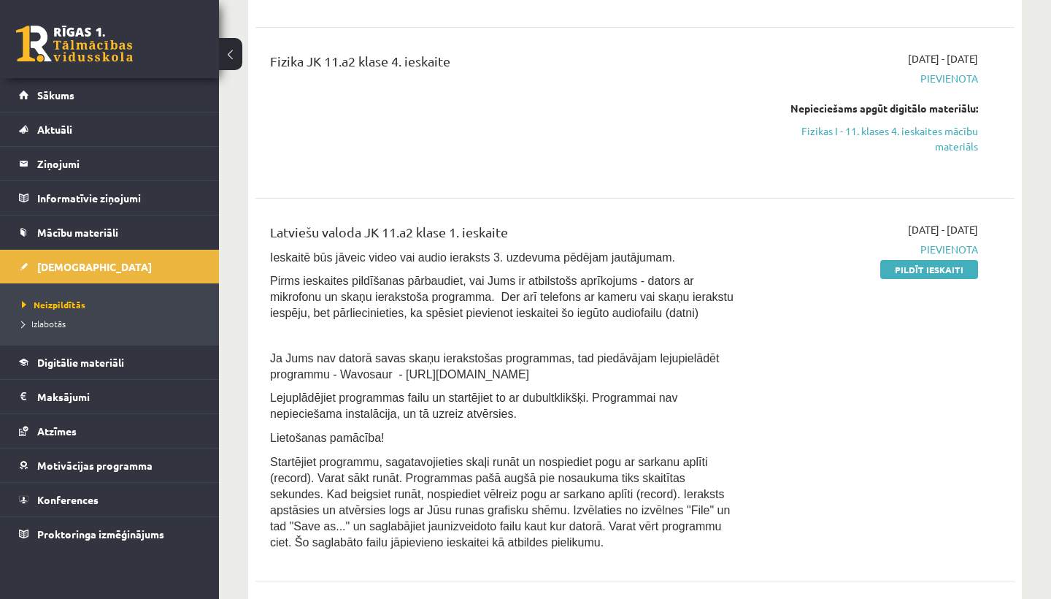
click at [703, 403] on p "Lejuplādējiet programmas failu un startējiet to ar dubultklikšķi. Programmai na…" at bounding box center [502, 405] width 465 height 32
drag, startPoint x: 656, startPoint y: 255, endPoint x: 669, endPoint y: 565, distance: 309.8
click at [669, 565] on div "Latviešu valoda JK 11.a2 klase 1. ieskaite Ieskaitē būs jāveic video vai audio …" at bounding box center [634, 389] width 759 height 365
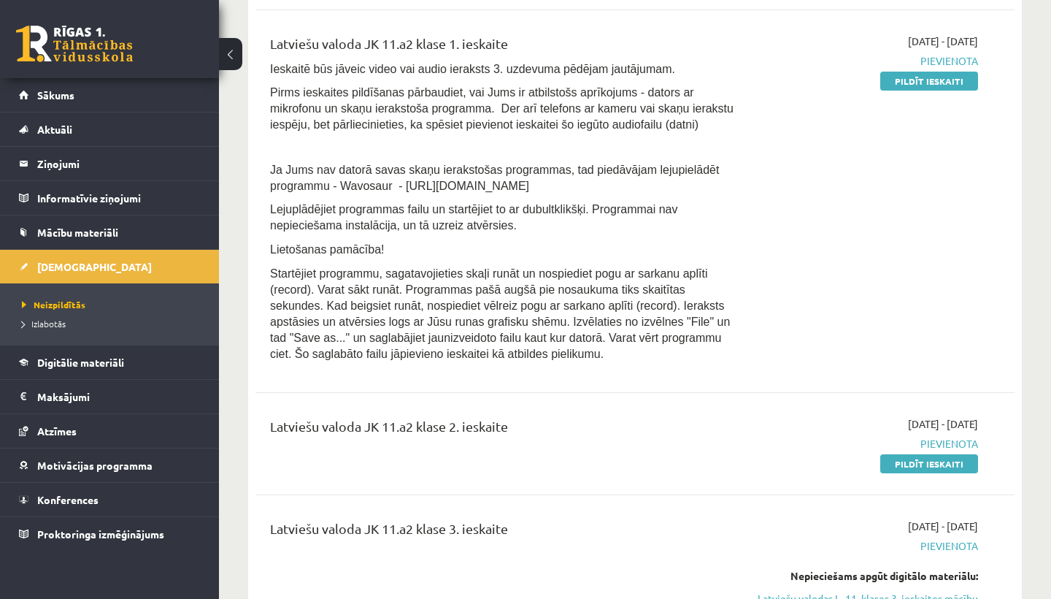
scroll to position [1662, 0]
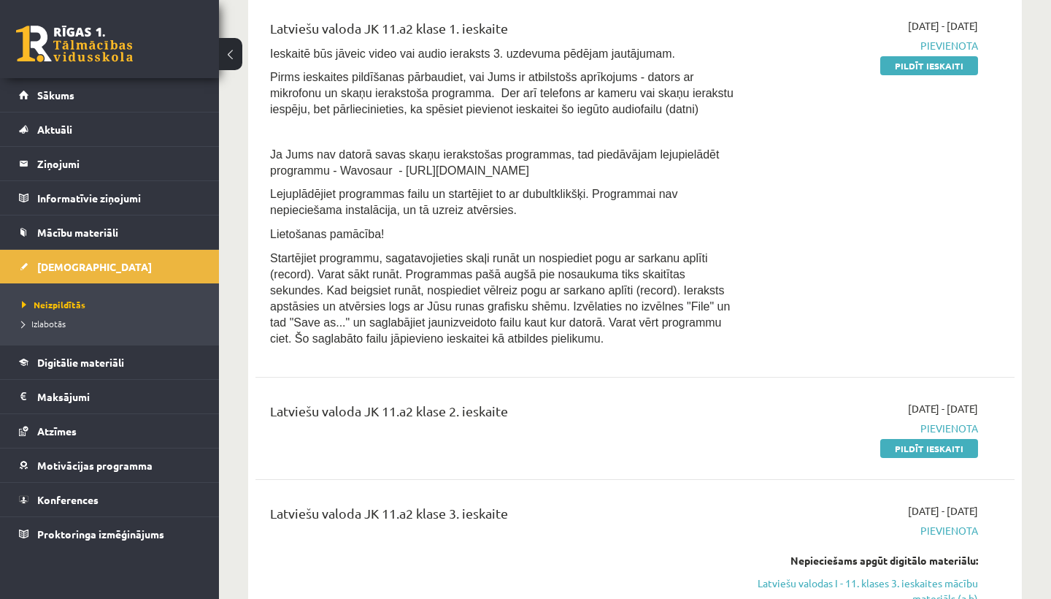
click at [667, 574] on div "Angļu valoda JK 11.a2 klase 1. ieskaite 2025-09-01 - 2025-09-30 Iesniegta Skatī…" at bounding box center [634, 23] width 759 height 2982
click at [73, 91] on span "Sākums" at bounding box center [55, 94] width 37 height 13
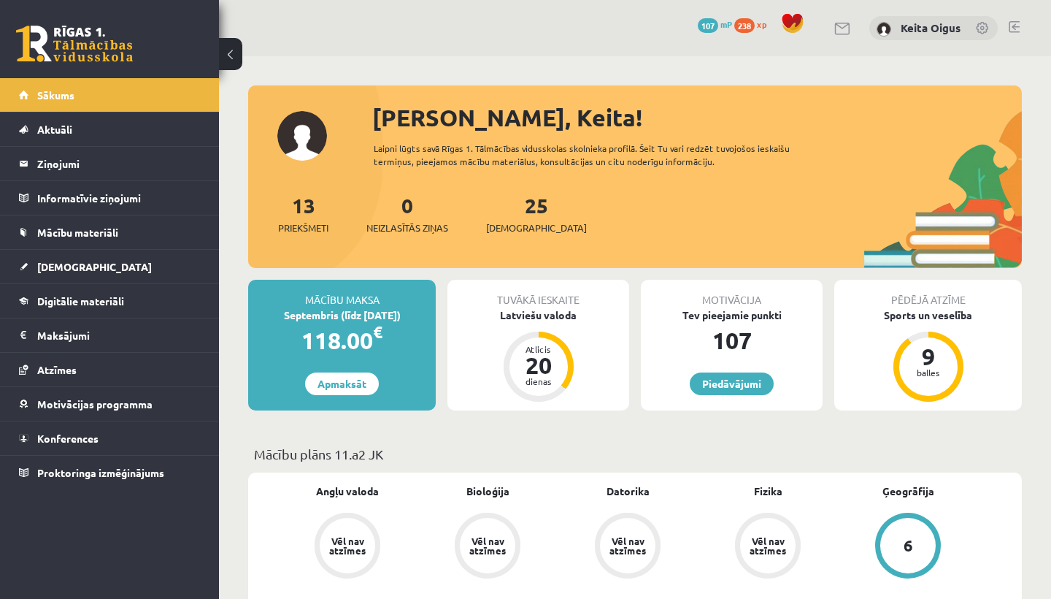
click at [1010, 24] on link at bounding box center [1014, 27] width 11 height 12
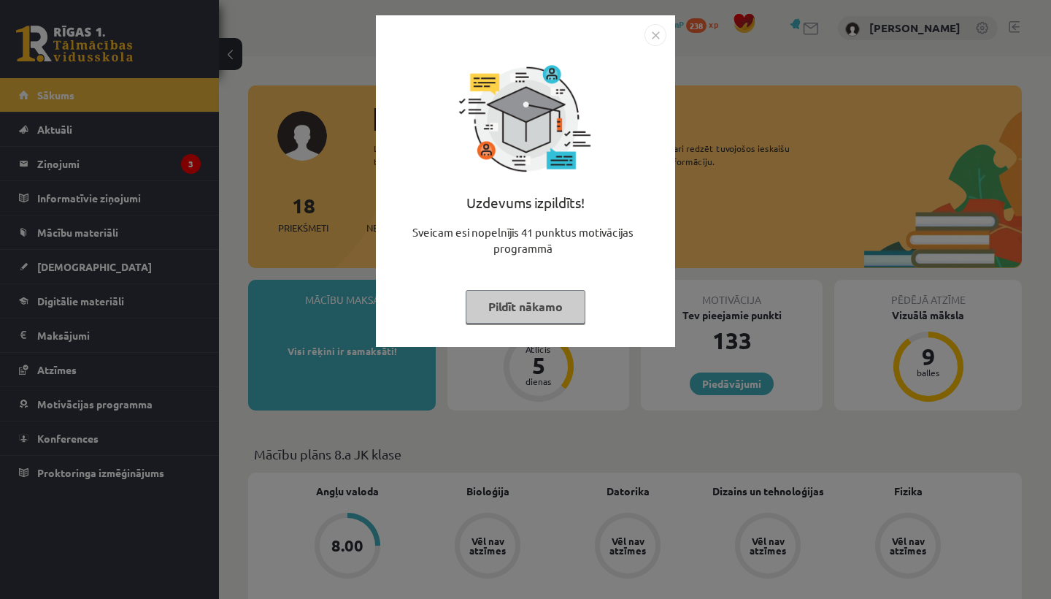
click at [523, 305] on button "Pildīt nākamo" at bounding box center [526, 307] width 120 height 34
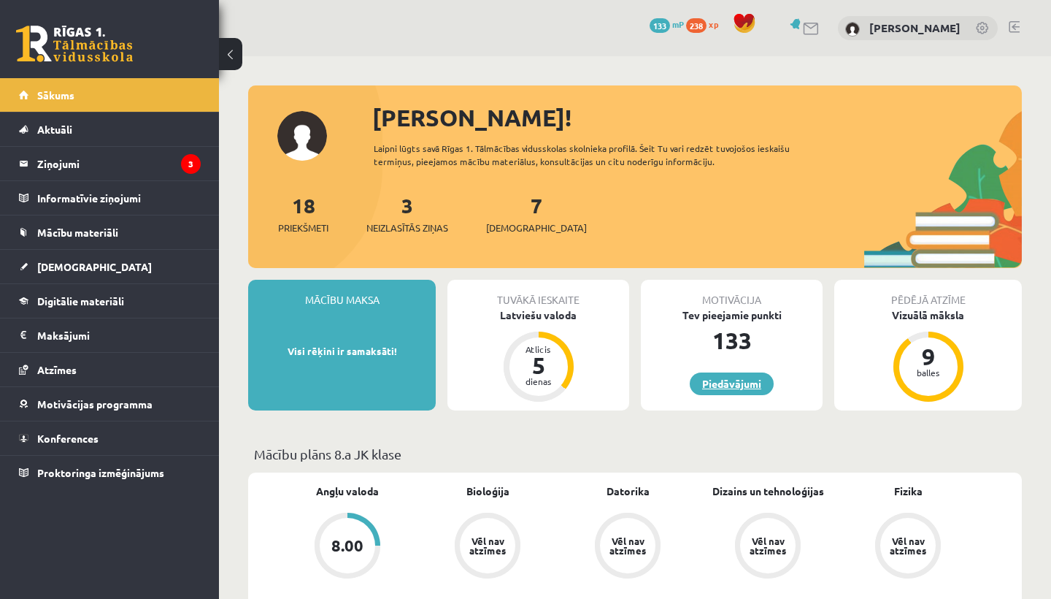
click at [729, 378] on link "Piedāvājumi" at bounding box center [732, 383] width 84 height 23
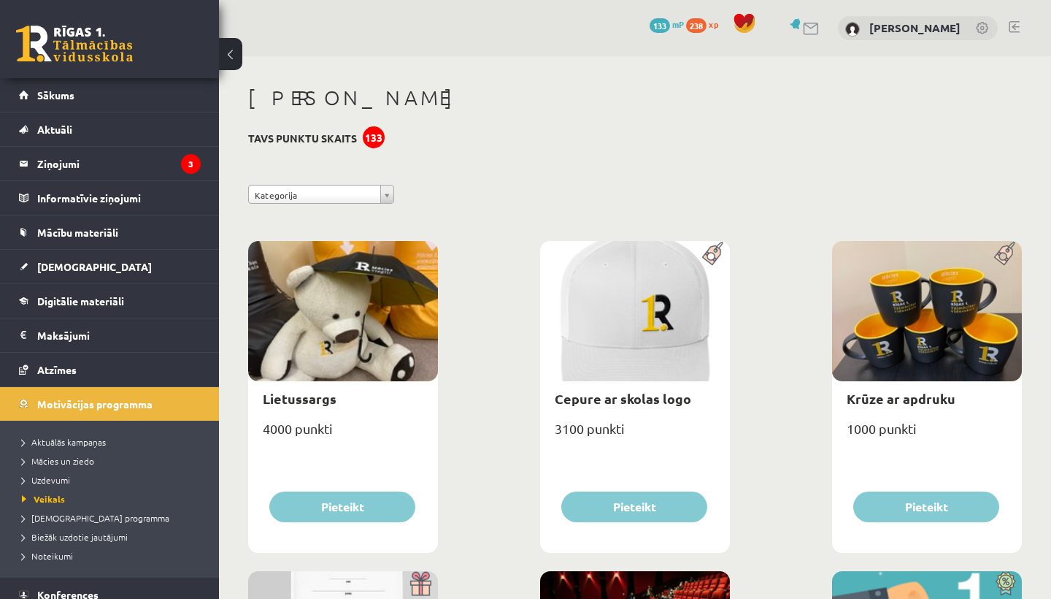
click at [670, 23] on span "133" at bounding box center [660, 25] width 20 height 15
click at [670, 25] on span "133" at bounding box center [660, 25] width 20 height 15
click at [158, 153] on legend "Ziņojumi 3" at bounding box center [119, 164] width 164 height 34
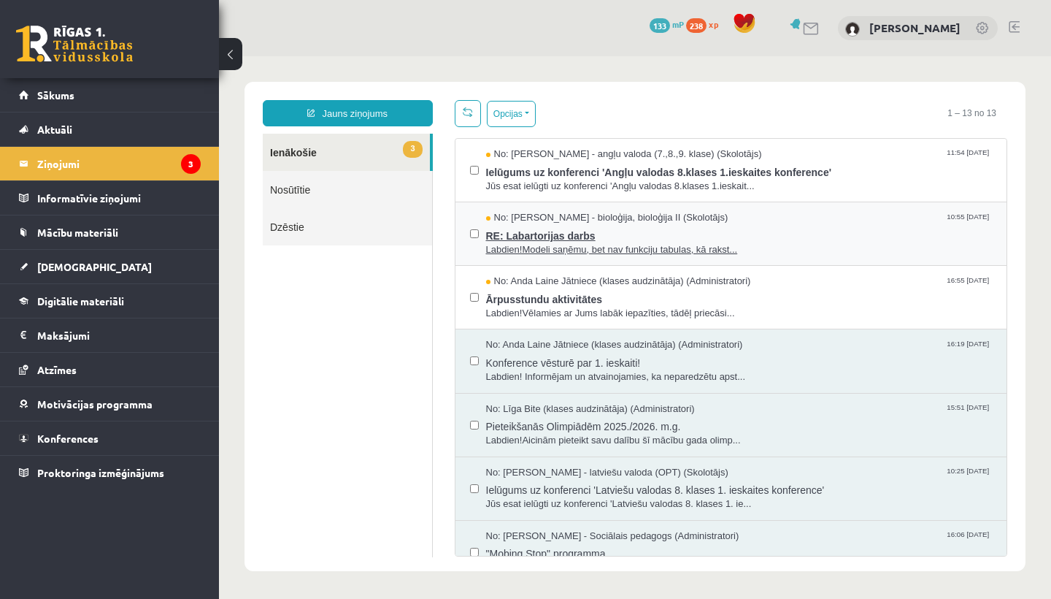
click at [577, 238] on span "RE: Labartorijas darbs" at bounding box center [739, 234] width 507 height 18
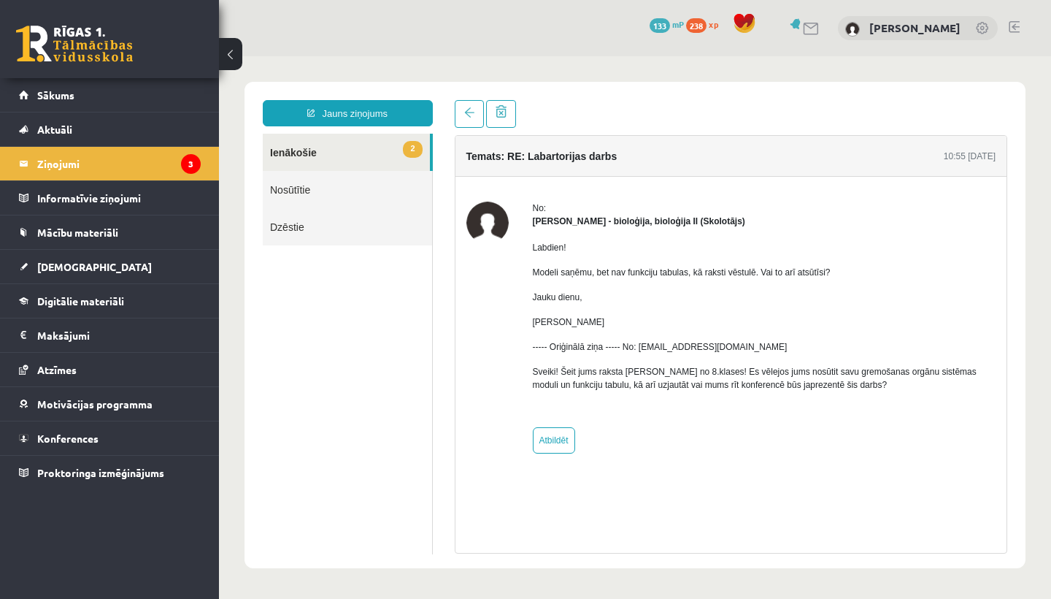
click at [374, 139] on link "2 Ienākošie" at bounding box center [346, 152] width 167 height 37
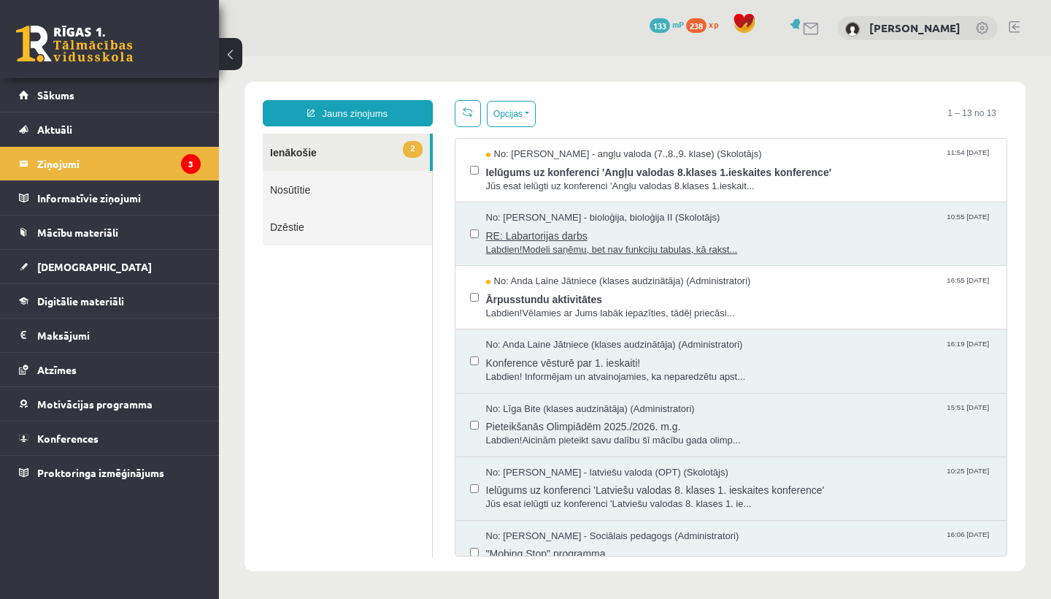
click at [547, 243] on span "Labdien!Modeli saņēmu, bet nav funkciju tabulas, kā rakst..." at bounding box center [739, 250] width 507 height 14
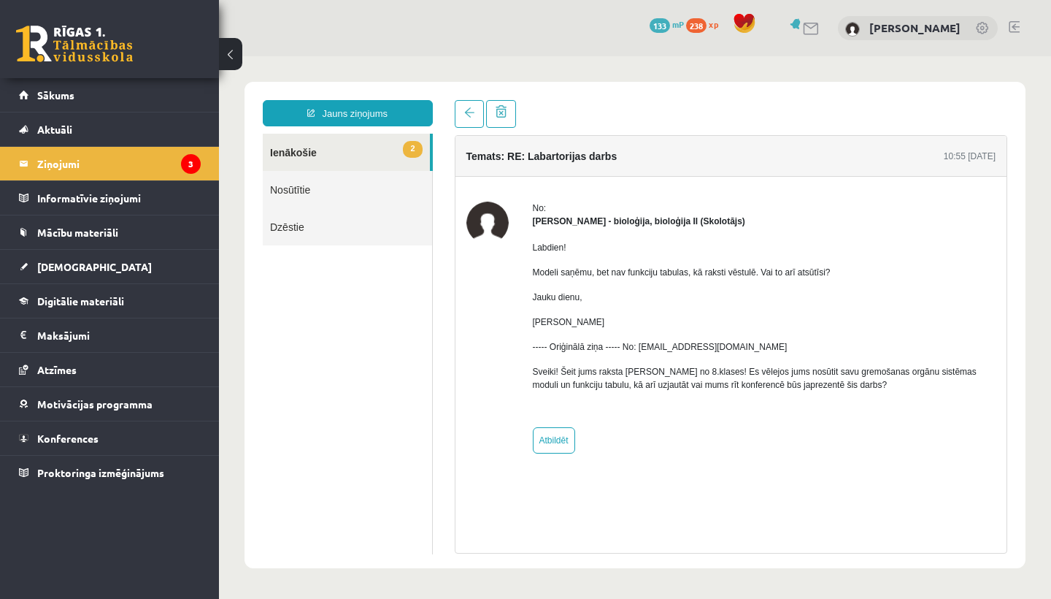
click at [201, 161] on li "Ziņojumi 3" at bounding box center [109, 163] width 219 height 34
click at [178, 172] on legend "Ziņojumi 3" at bounding box center [119, 164] width 164 height 34
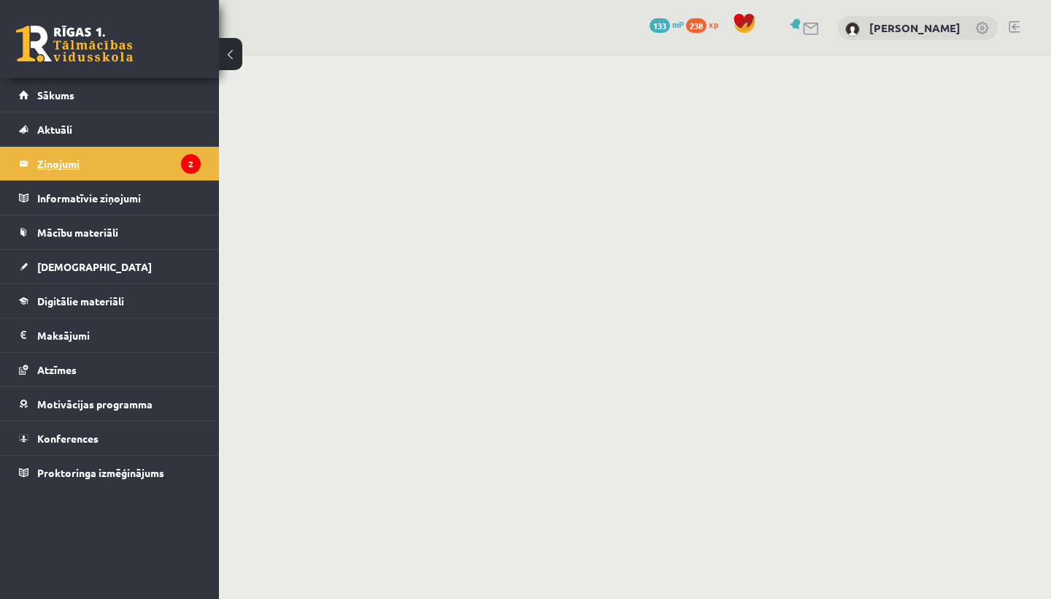
click at [180, 169] on legend "Ziņojumi 2" at bounding box center [119, 164] width 164 height 34
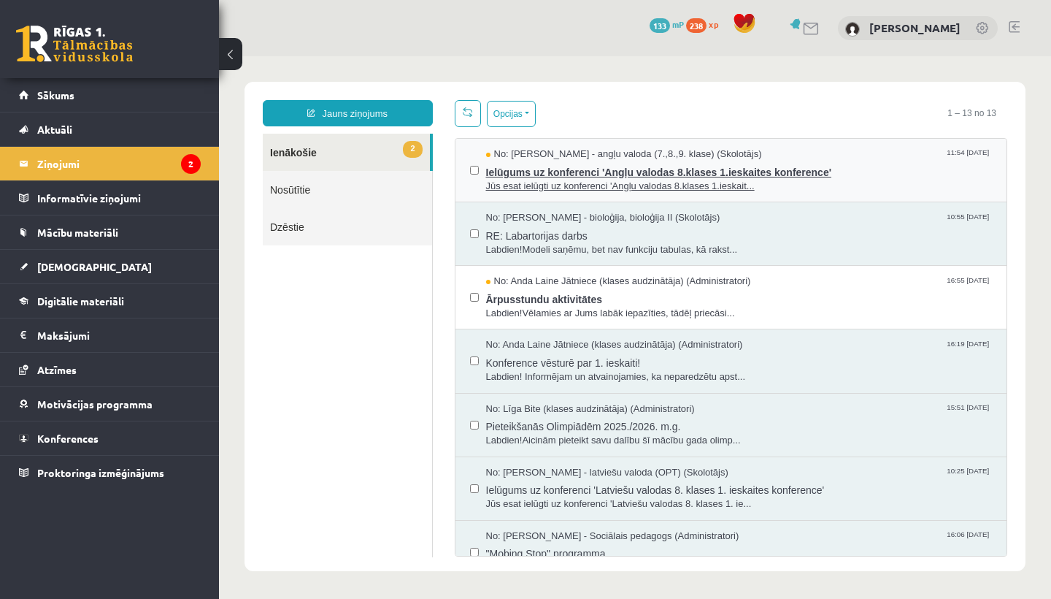
click at [552, 174] on span "Ielūgums uz konferenci 'Angļu valodas 8.klases 1.ieskaites konference'" at bounding box center [739, 170] width 507 height 18
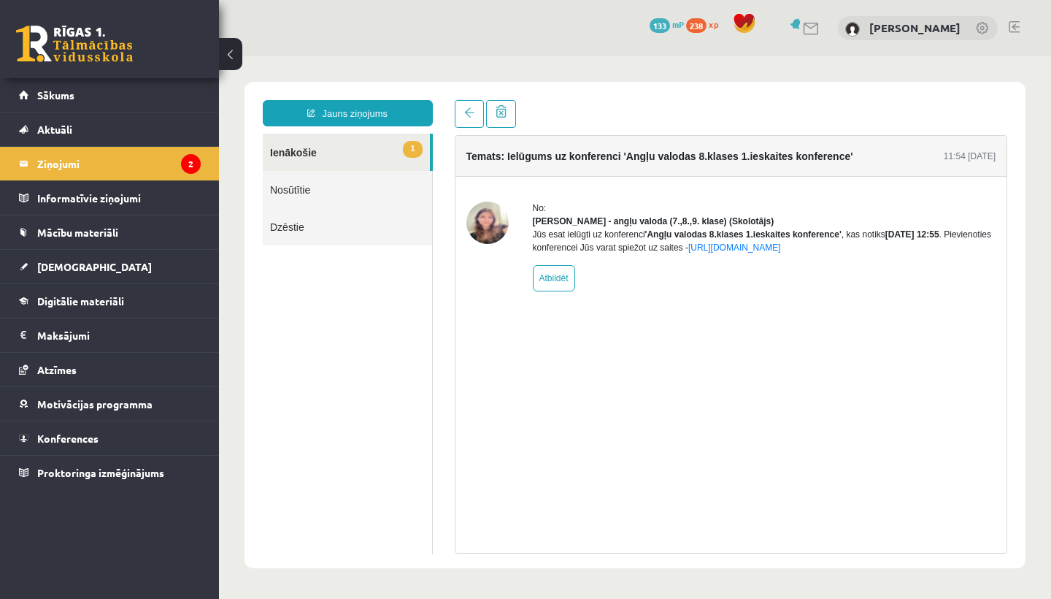
click at [353, 147] on link "1 Ienākošie" at bounding box center [346, 152] width 167 height 37
click at [315, 149] on link "1 Ienākošie" at bounding box center [346, 152] width 167 height 37
click at [183, 162] on icon "2" at bounding box center [191, 164] width 20 height 20
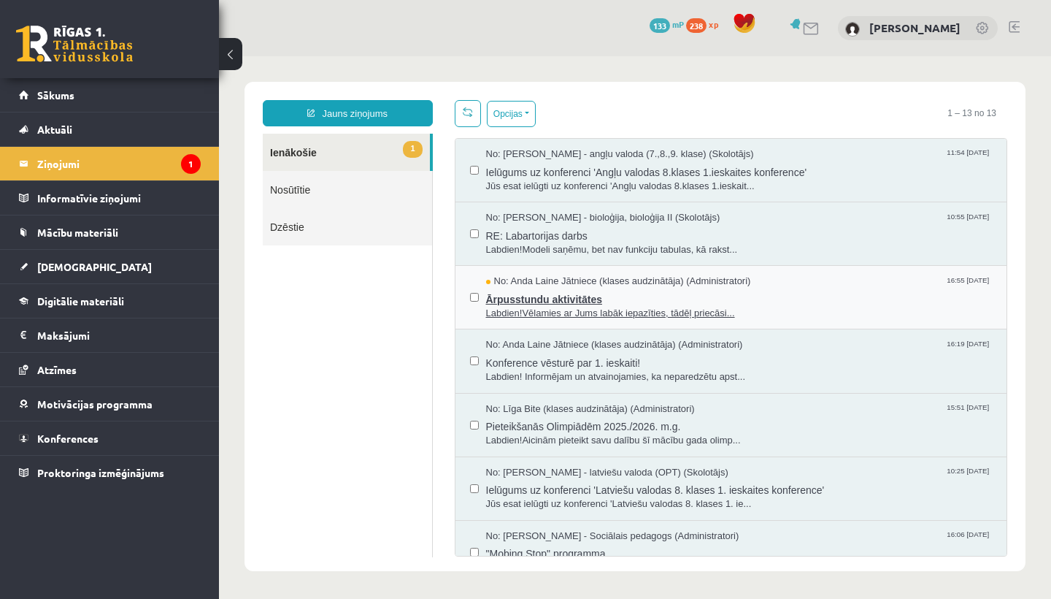
click at [563, 289] on span "Ārpusstundu aktivitātes" at bounding box center [739, 297] width 507 height 18
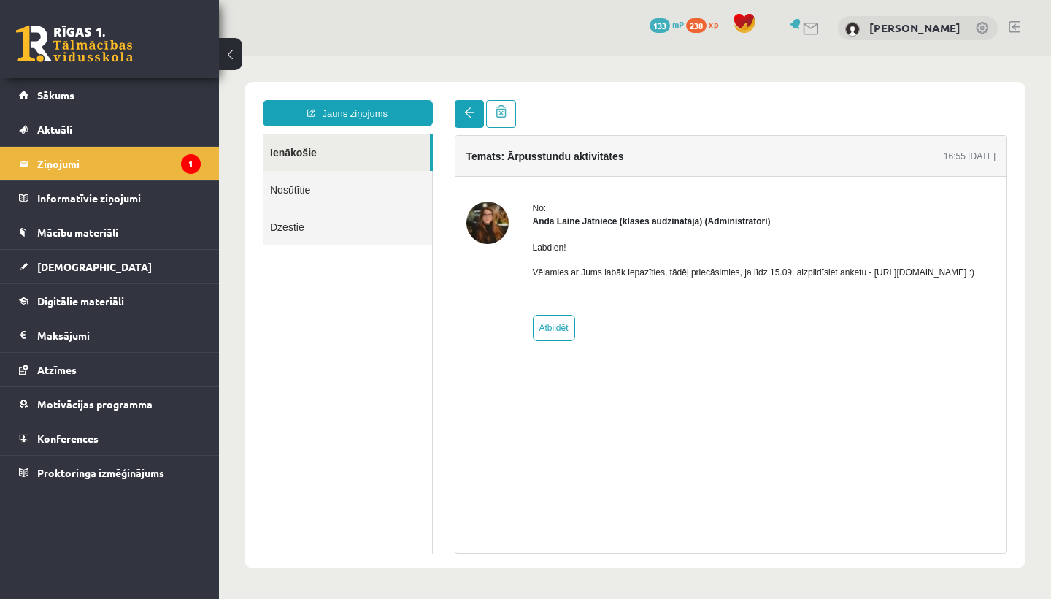
click at [458, 109] on link at bounding box center [469, 114] width 29 height 28
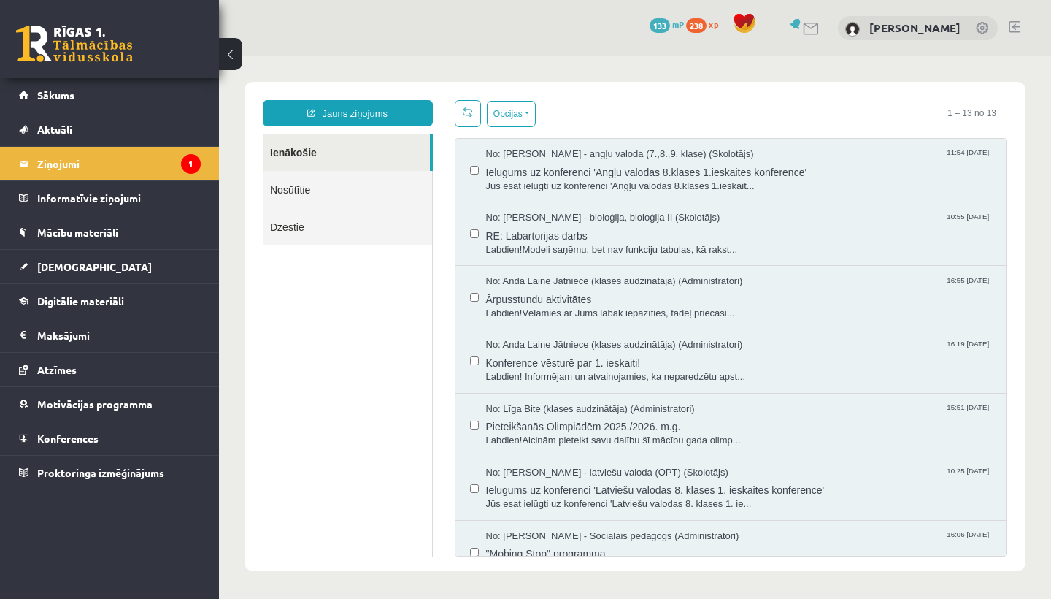
click at [357, 150] on link "Ienākošie" at bounding box center [346, 152] width 167 height 37
click at [155, 157] on legend "Ziņojumi 1" at bounding box center [119, 164] width 164 height 34
click at [527, 225] on span "RE: Labartorijas darbs" at bounding box center [739, 234] width 507 height 18
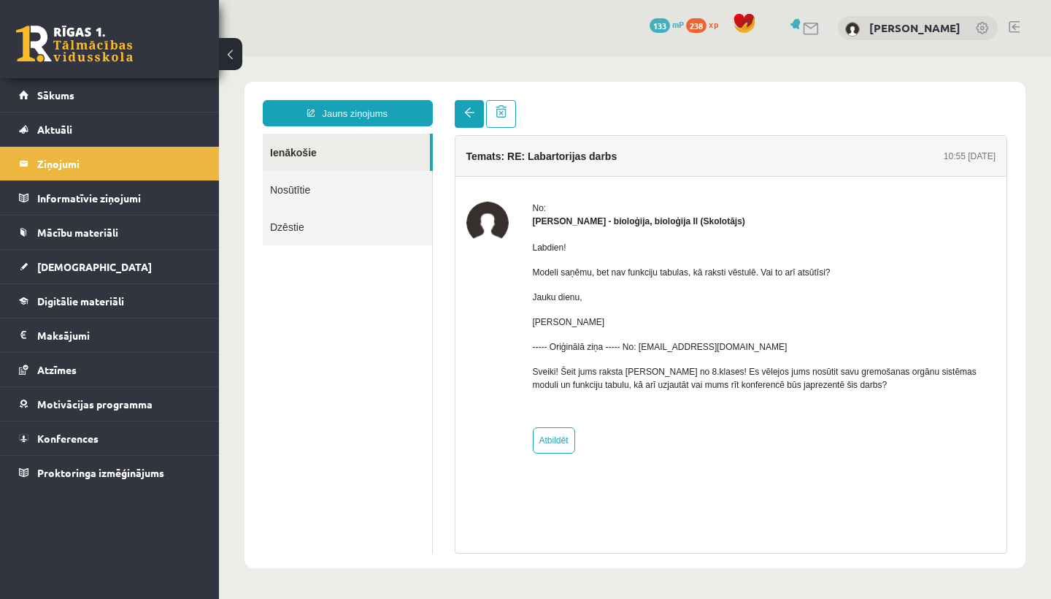
click at [472, 104] on link at bounding box center [469, 114] width 29 height 28
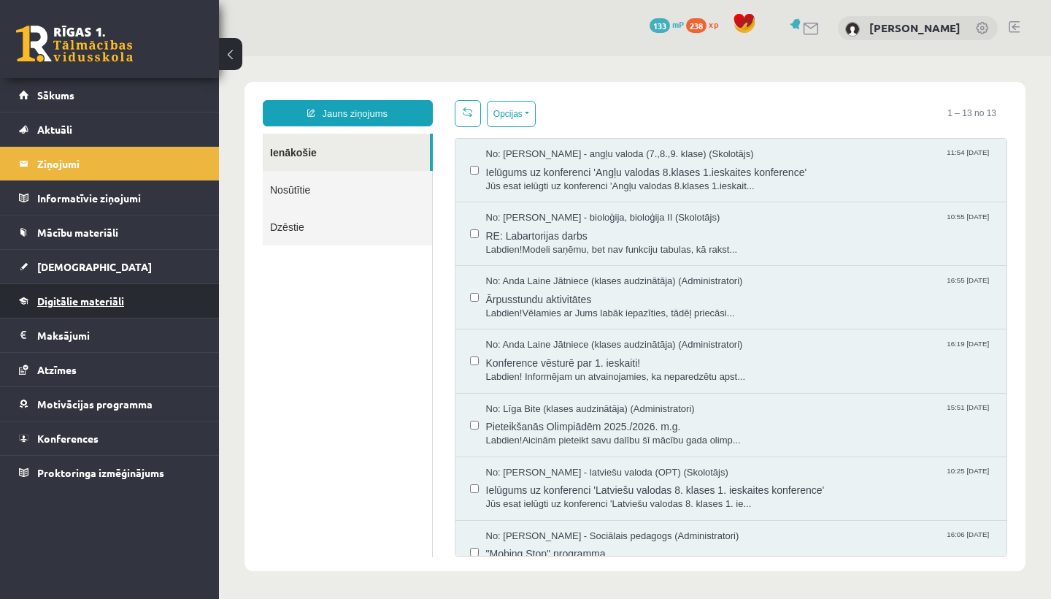
click at [94, 300] on span "Digitālie materiāli" at bounding box center [80, 300] width 87 height 13
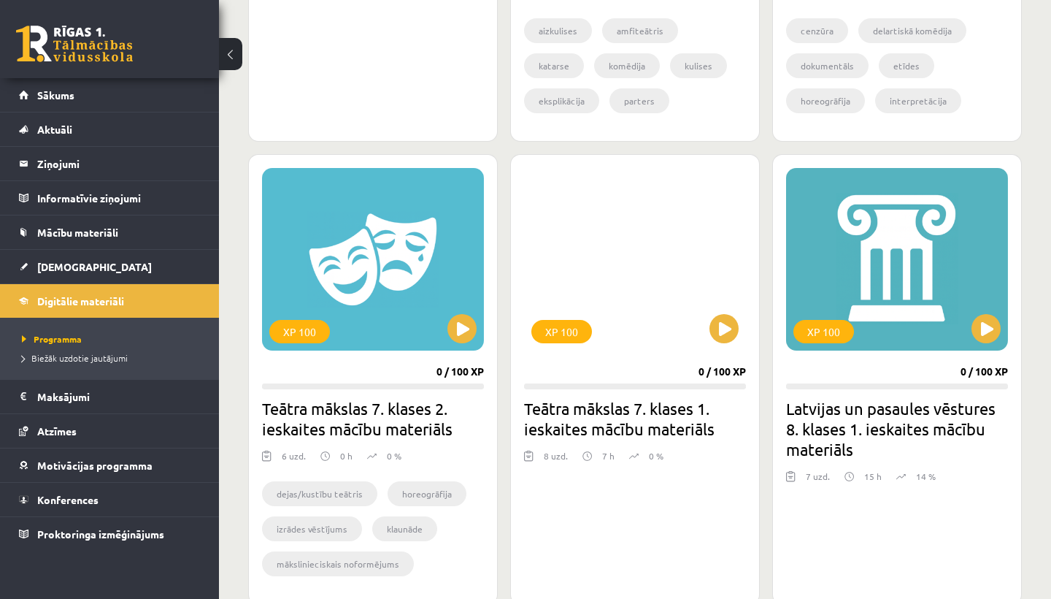
scroll to position [802, 0]
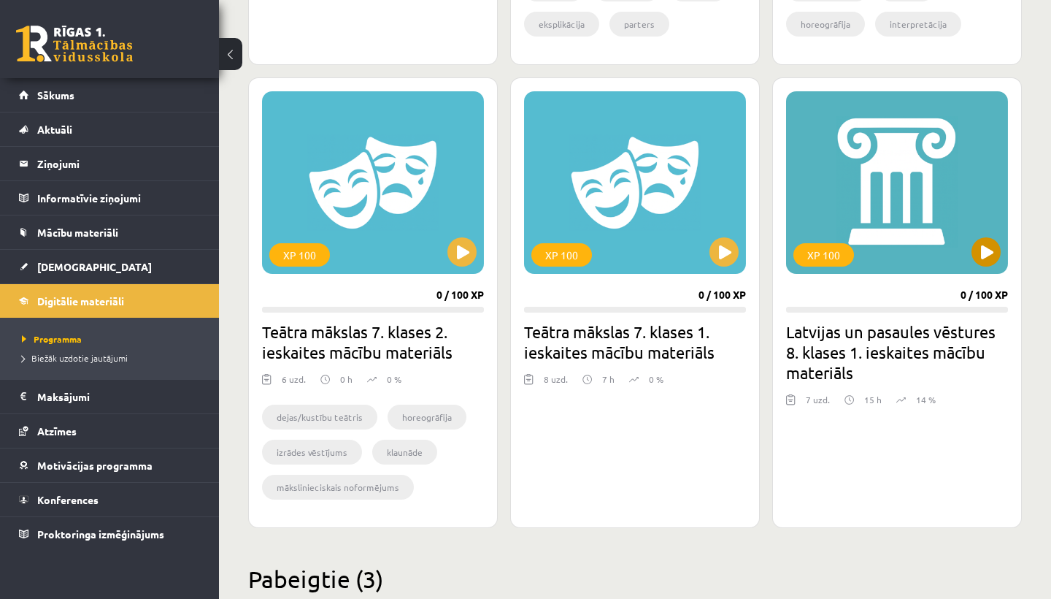
click at [982, 247] on button at bounding box center [986, 251] width 29 height 29
click at [984, 193] on div "XP 100" at bounding box center [897, 182] width 222 height 182
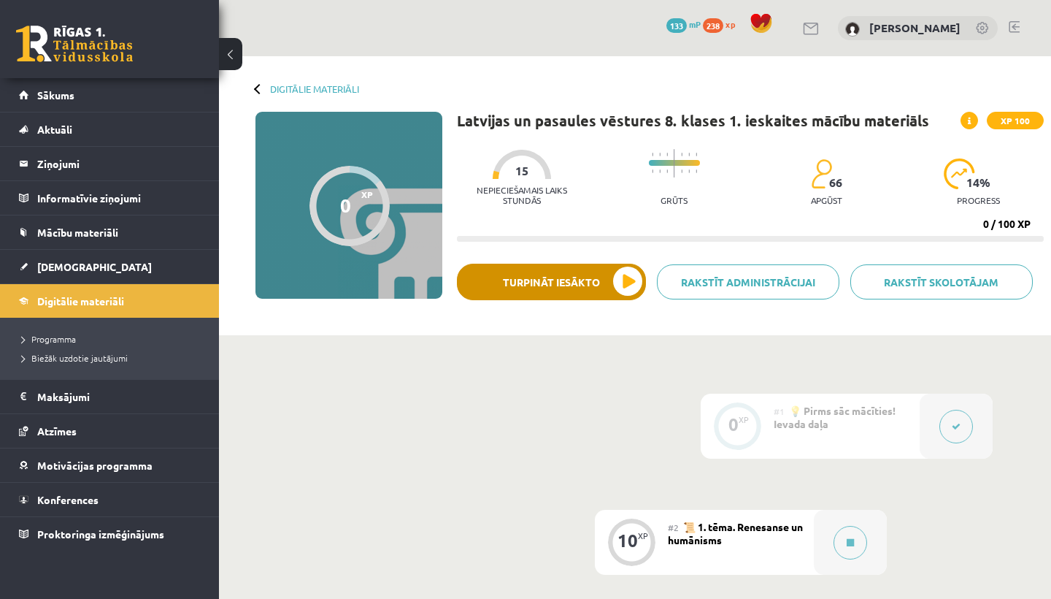
click at [618, 282] on button "Turpināt iesākto" at bounding box center [551, 282] width 189 height 36
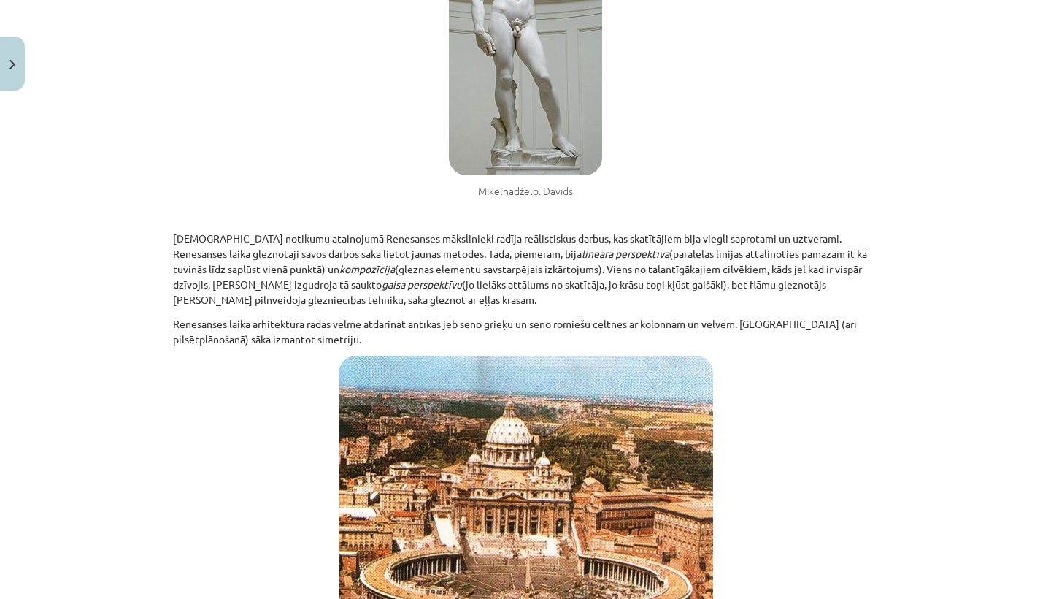
scroll to position [876, 0]
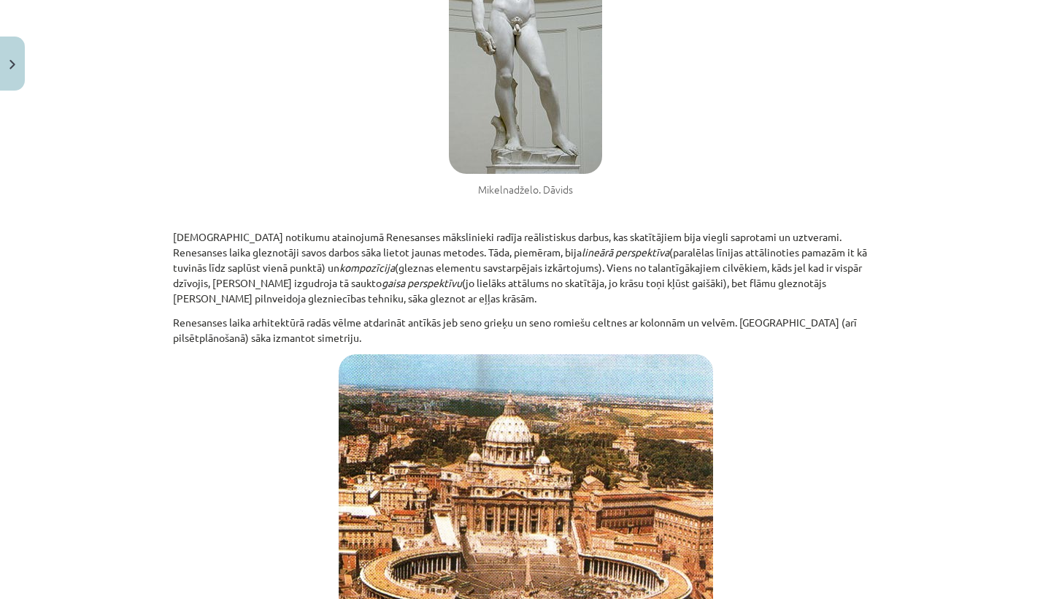
click at [780, 9] on figure "Mikelnadželo. Dāvids" at bounding box center [525, 39] width 705 height 316
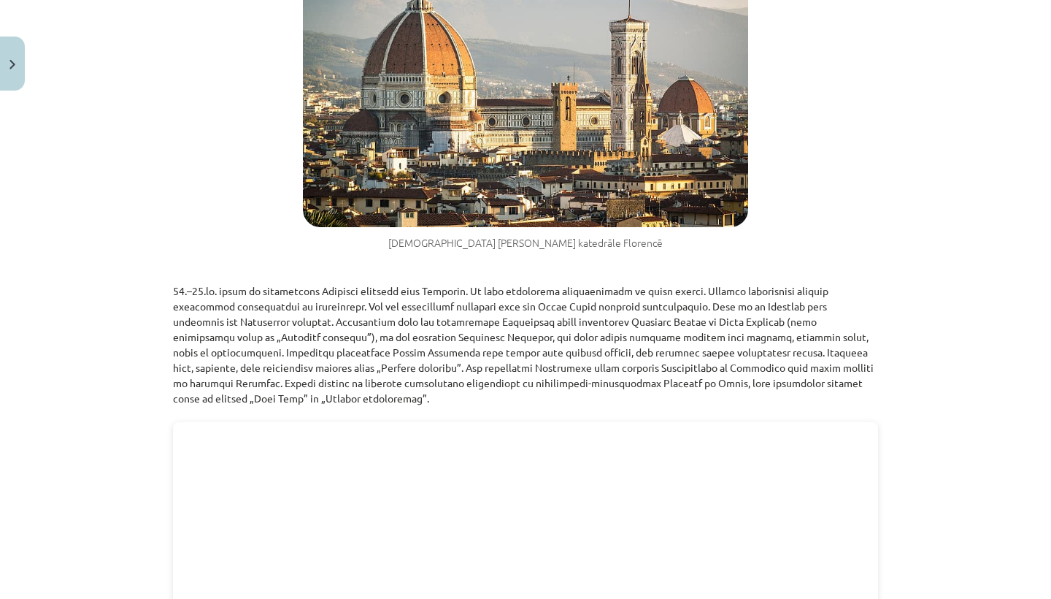
scroll to position [1713, 0]
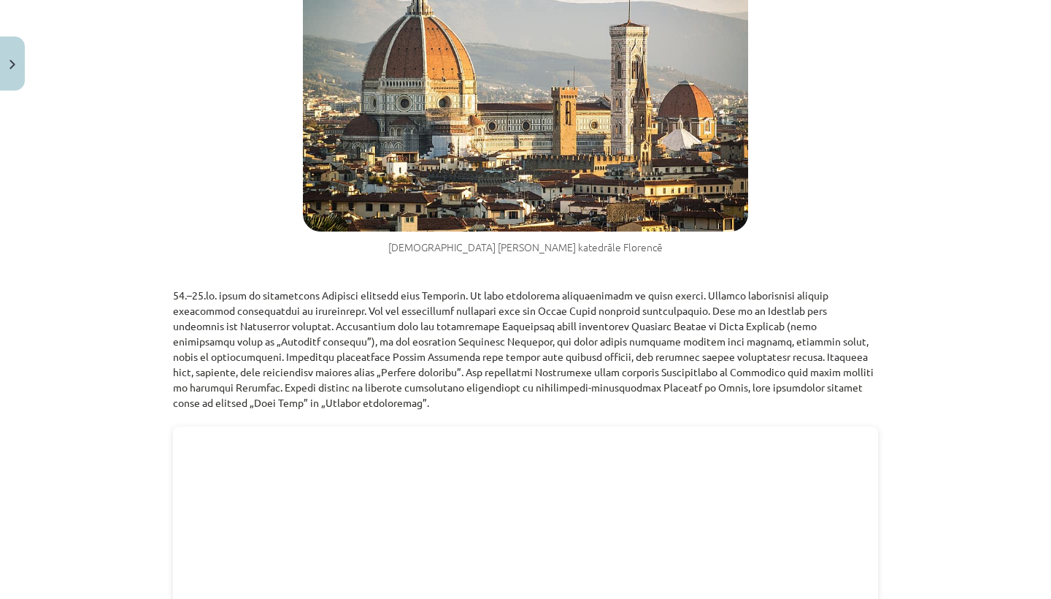
click at [776, 37] on figure "[DEMOGRAPHIC_DATA] [PERSON_NAME] katedrāle Florencē" at bounding box center [525, 95] width 705 height 320
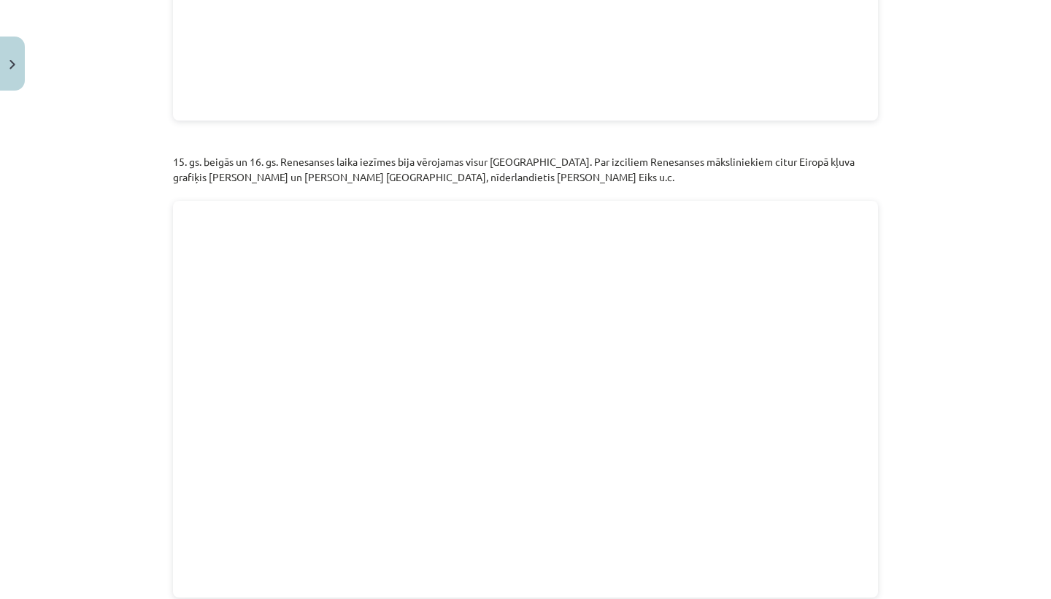
scroll to position [2921, 0]
